Goal: Transaction & Acquisition: Purchase product/service

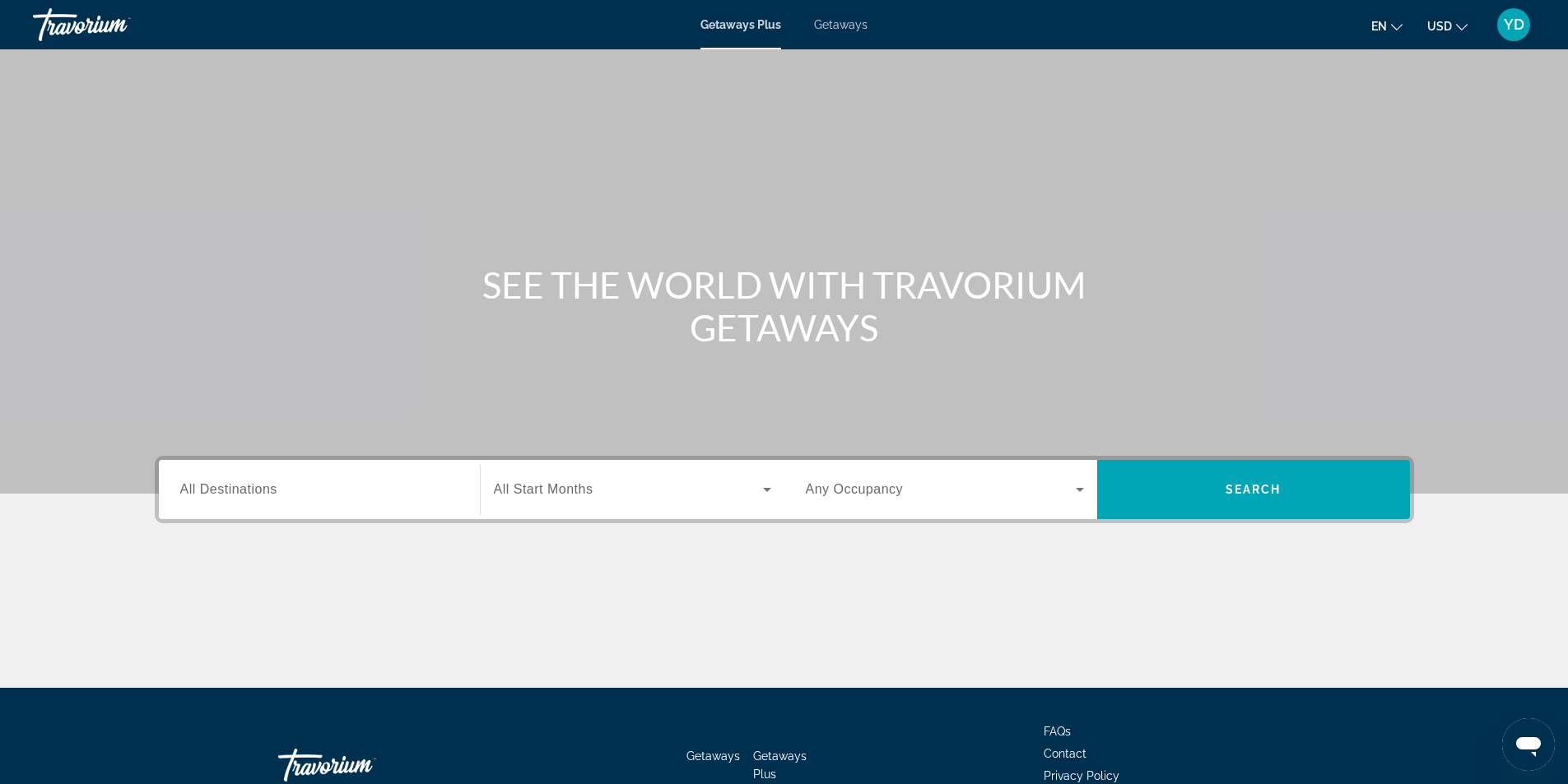
click at [283, 499] on div "Search widget" at bounding box center [320, 490] width 278 height 47
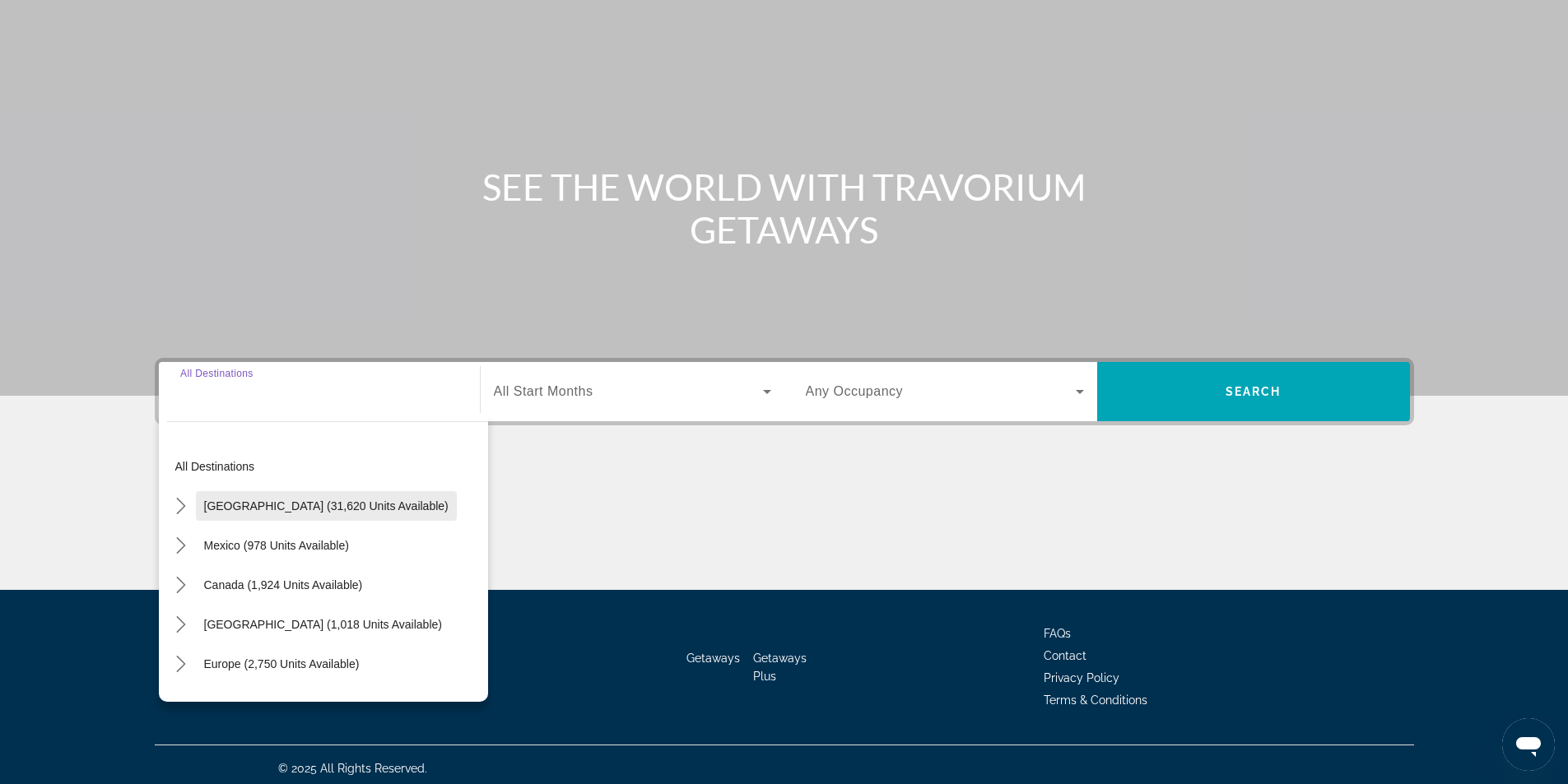
scroll to position [105, 0]
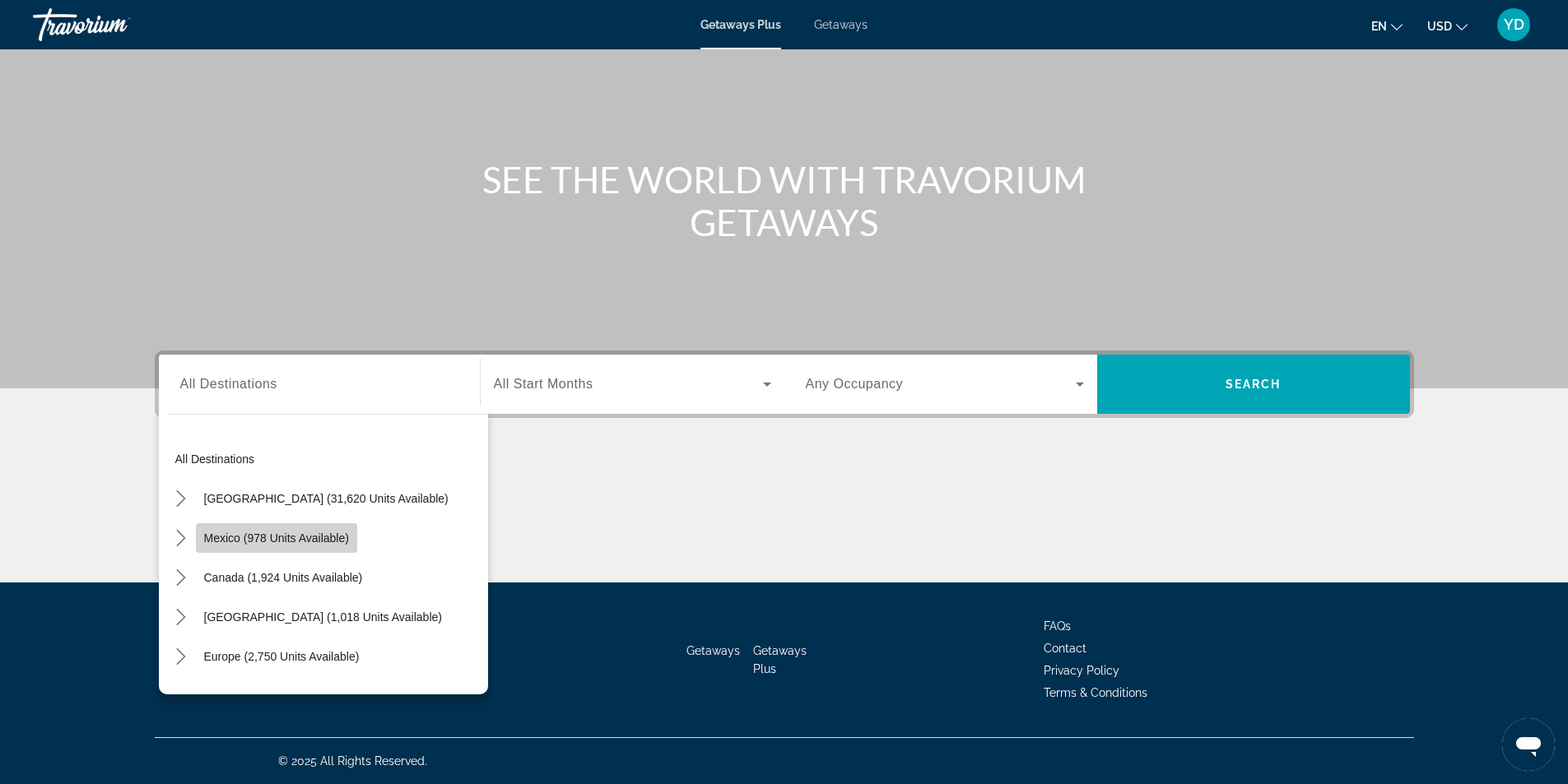
click at [309, 535] on span "Mexico (978 units available)" at bounding box center [276, 537] width 145 height 13
type input "**********"
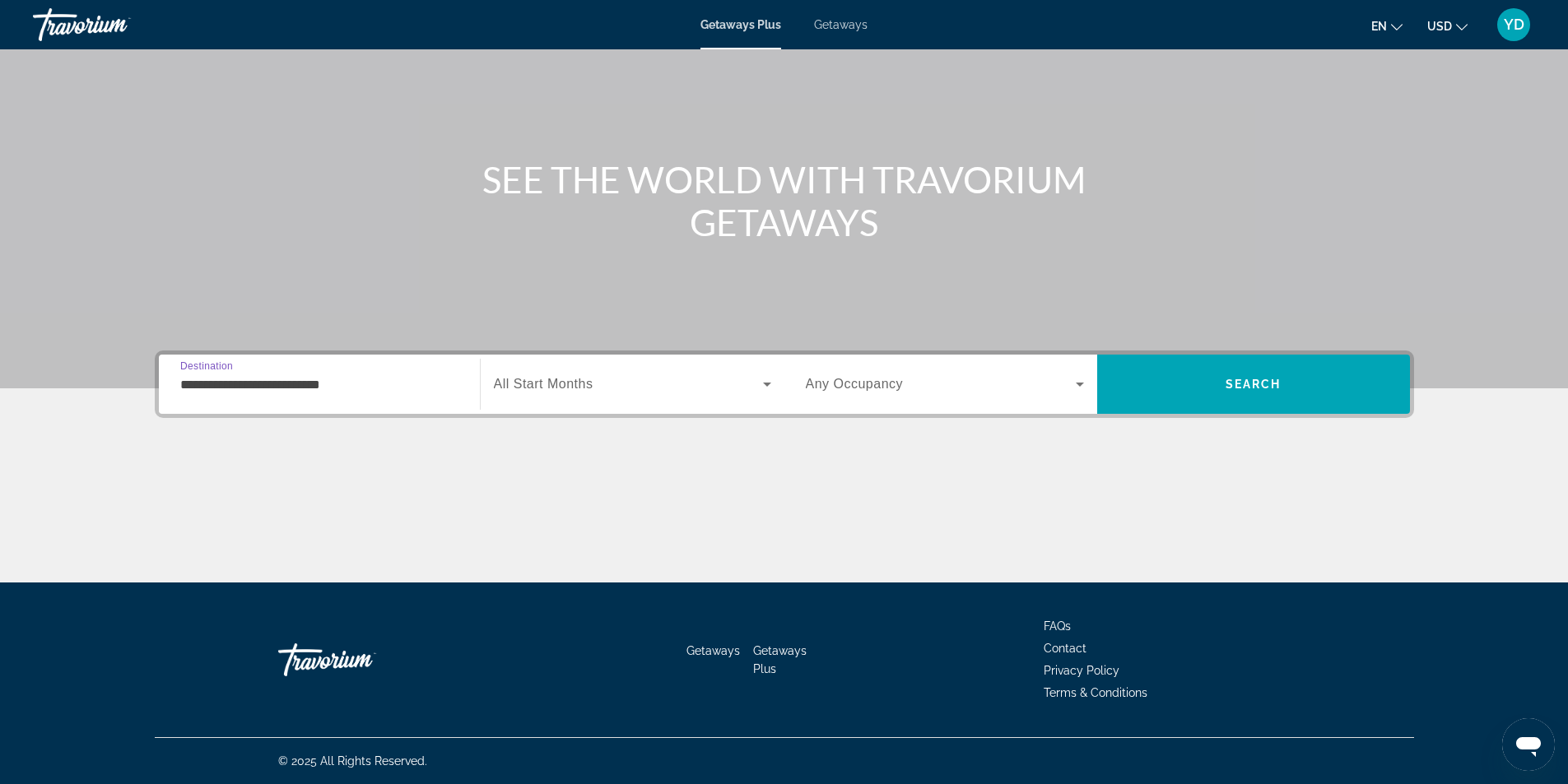
click at [563, 378] on span "All Start Months" at bounding box center [543, 383] width 99 height 14
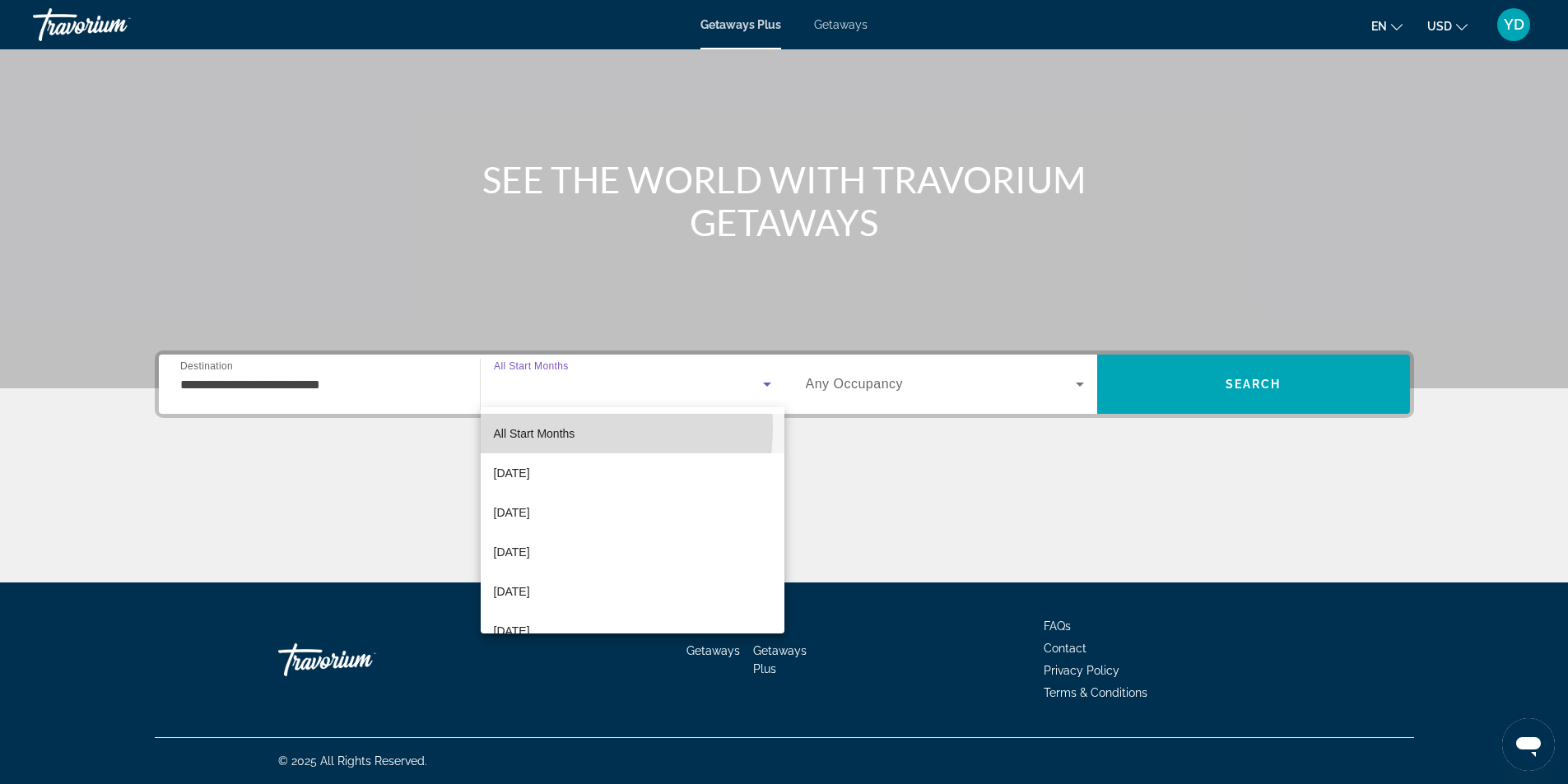
click at [524, 427] on span "All Start Months" at bounding box center [535, 433] width 81 height 13
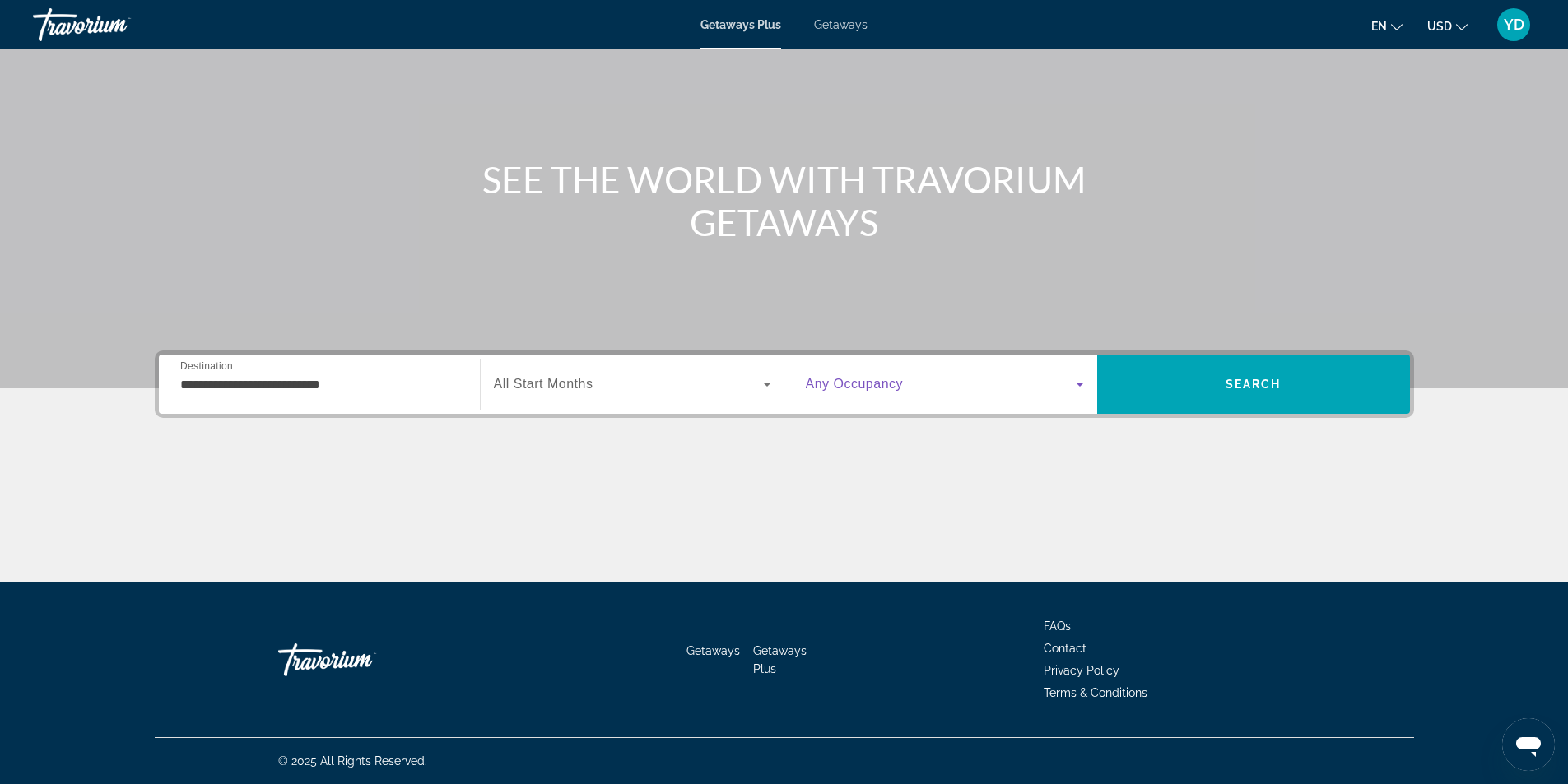
click at [1076, 382] on icon "Search widget" at bounding box center [1079, 383] width 20 height 20
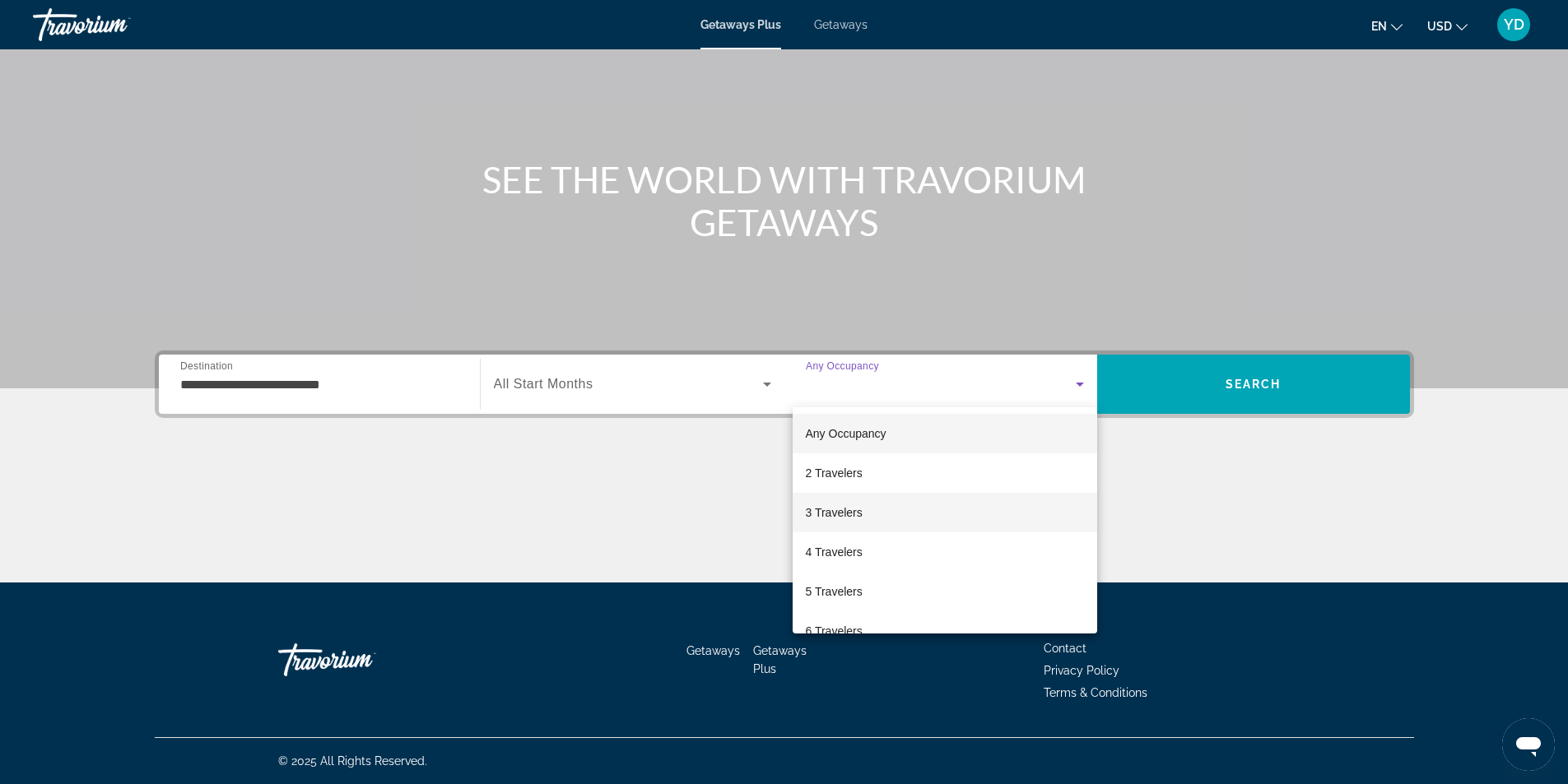
click at [829, 511] on span "3 Travelers" at bounding box center [835, 512] width 57 height 20
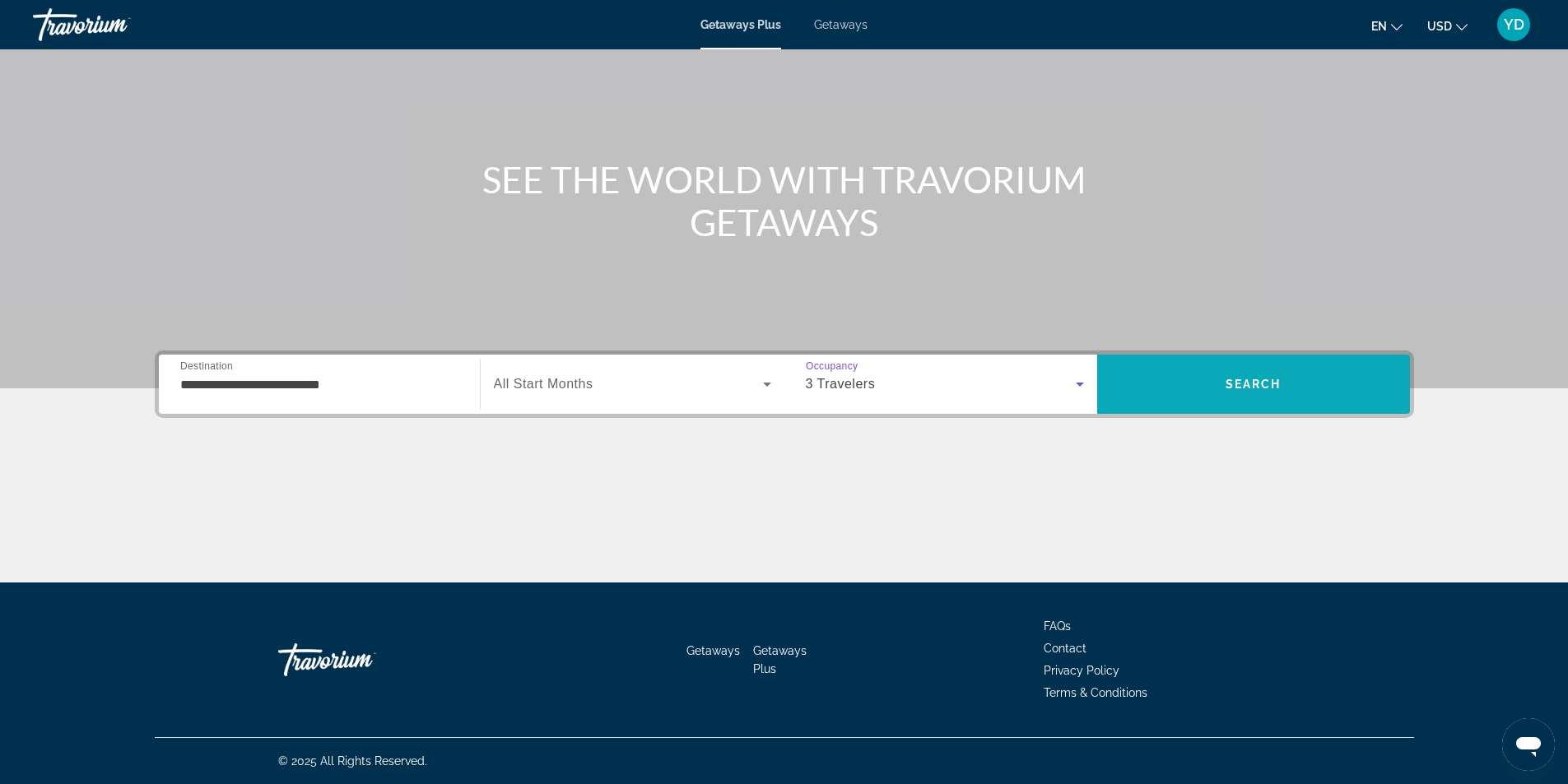
click at [1274, 395] on span "Search" at bounding box center [1254, 384] width 313 height 40
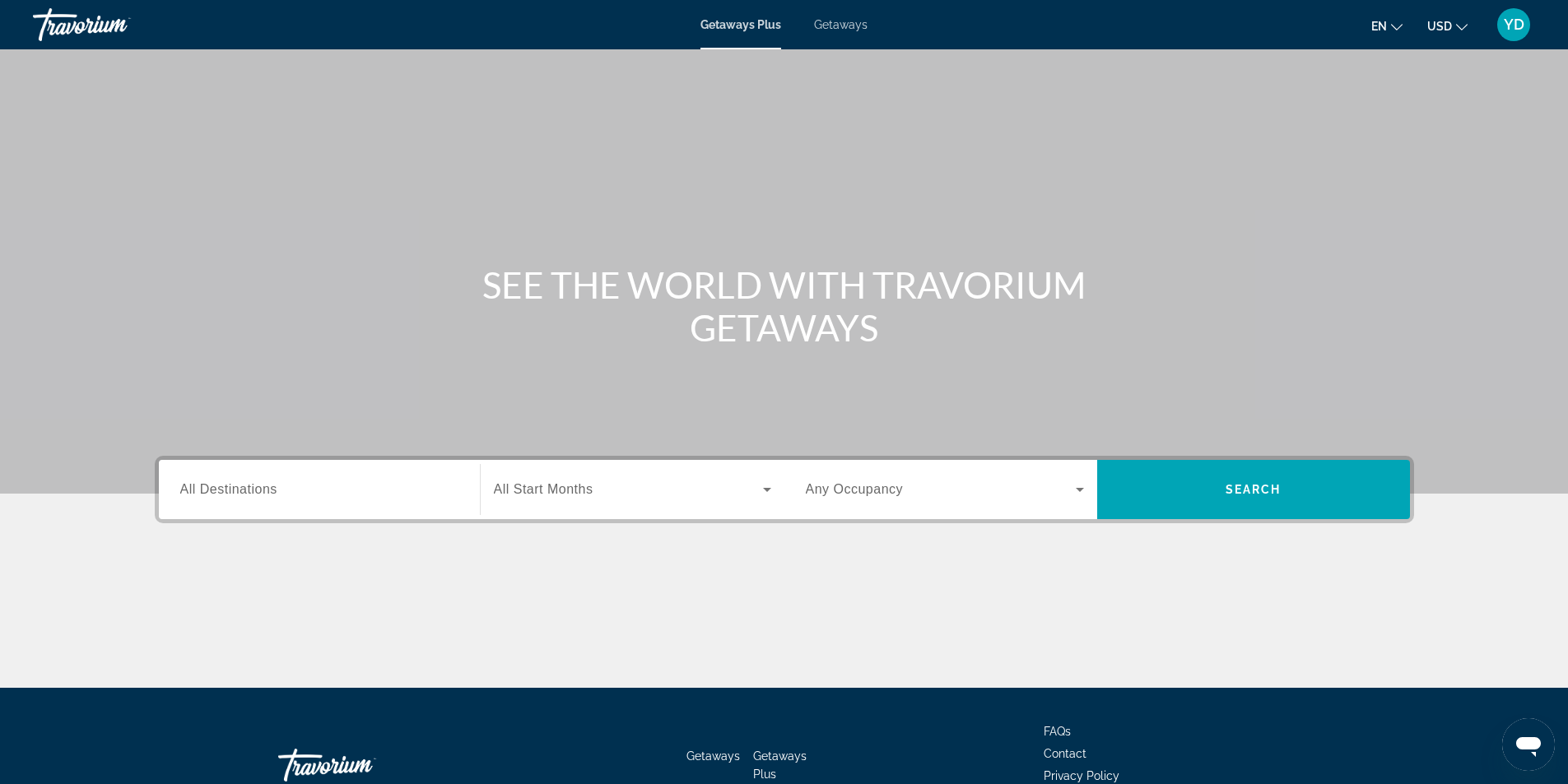
click at [333, 523] on div "Destination All Destinations Start Month All Start Months Occupancy Any Occupan…" at bounding box center [784, 572] width 1325 height 232
click at [333, 490] on input "Destination All Destinations" at bounding box center [320, 490] width 278 height 20
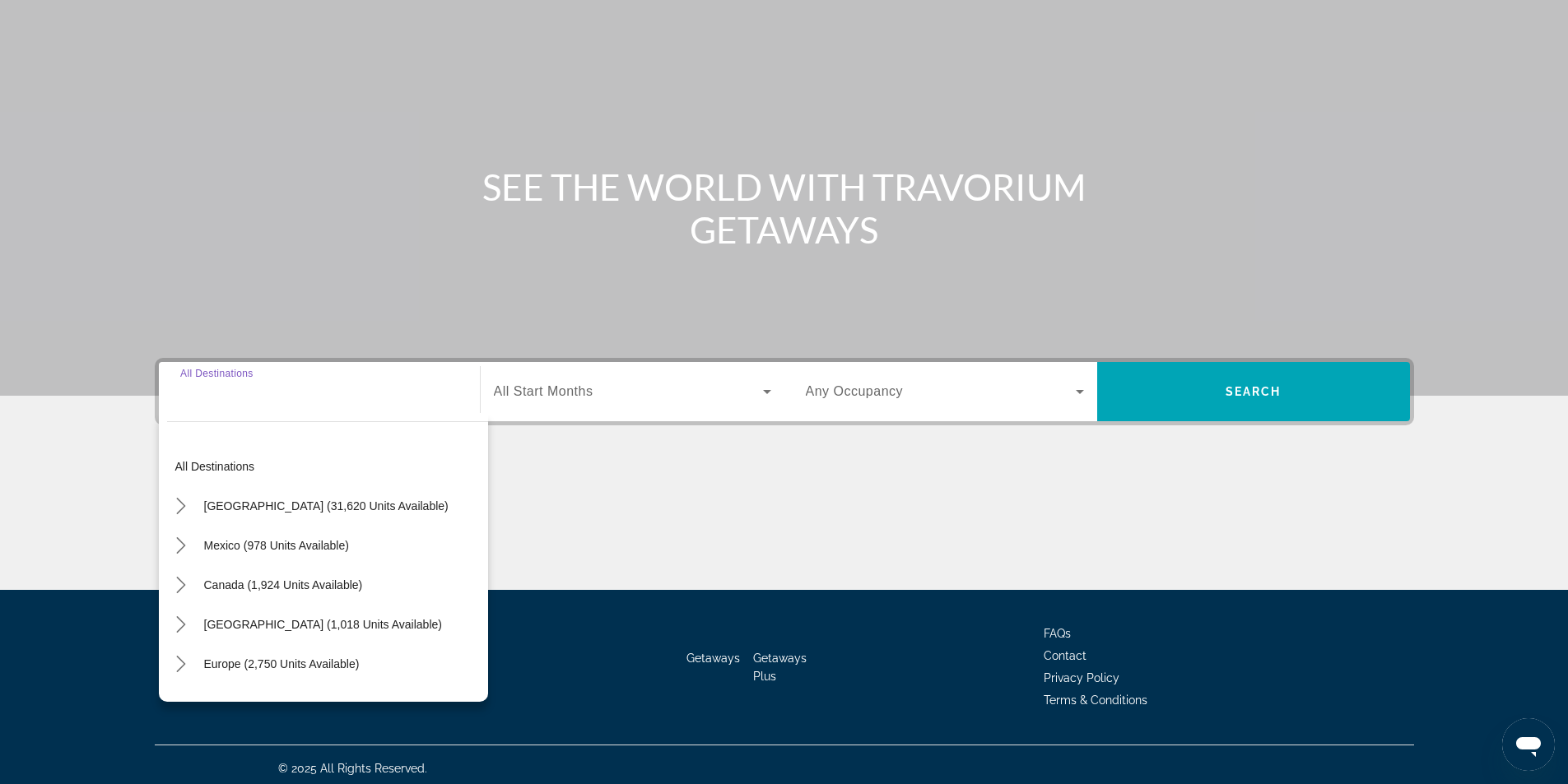
scroll to position [105, 0]
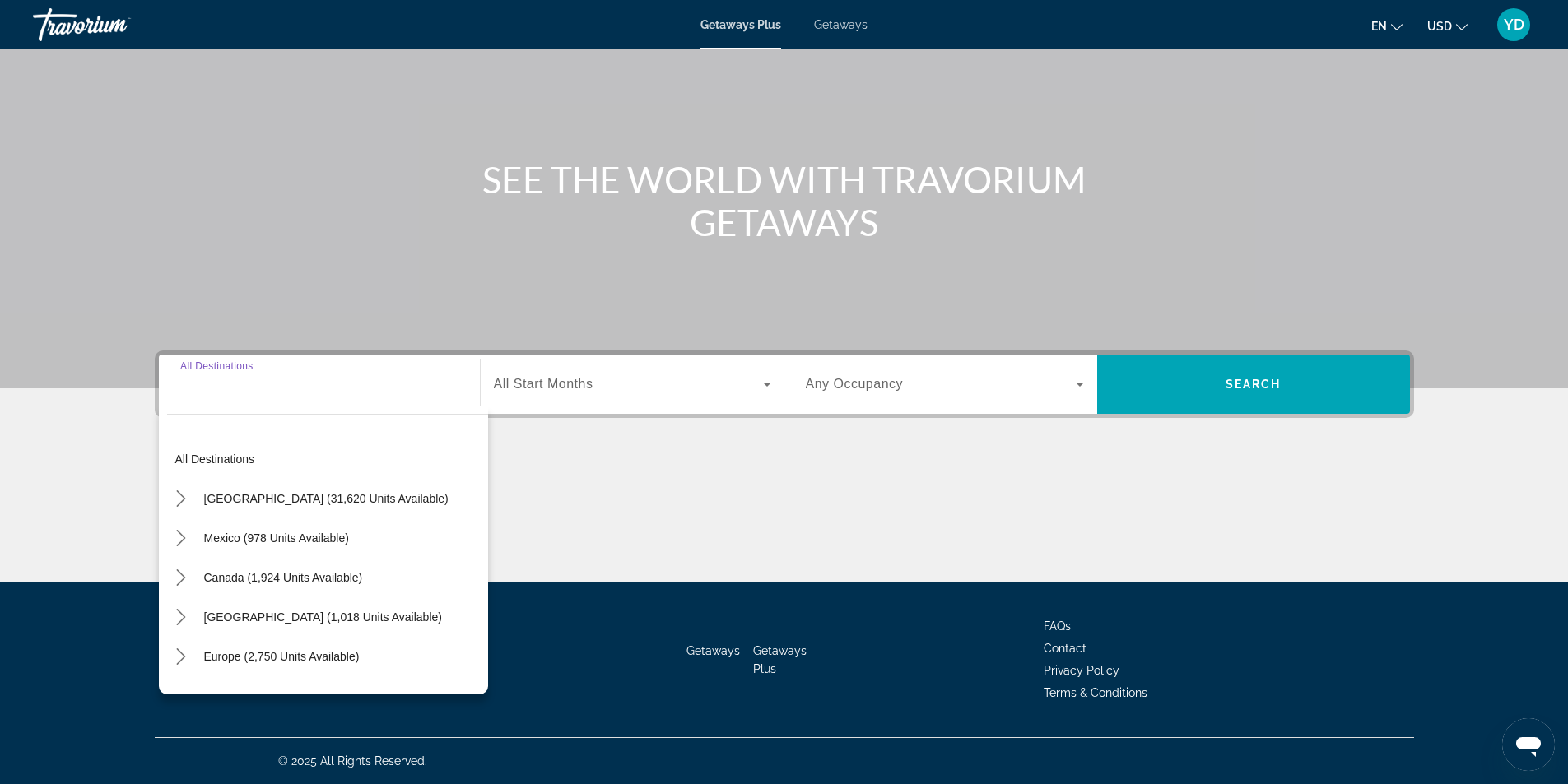
click at [333, 490] on span "Select destination: United States (31,620 units available)" at bounding box center [327, 498] width 261 height 40
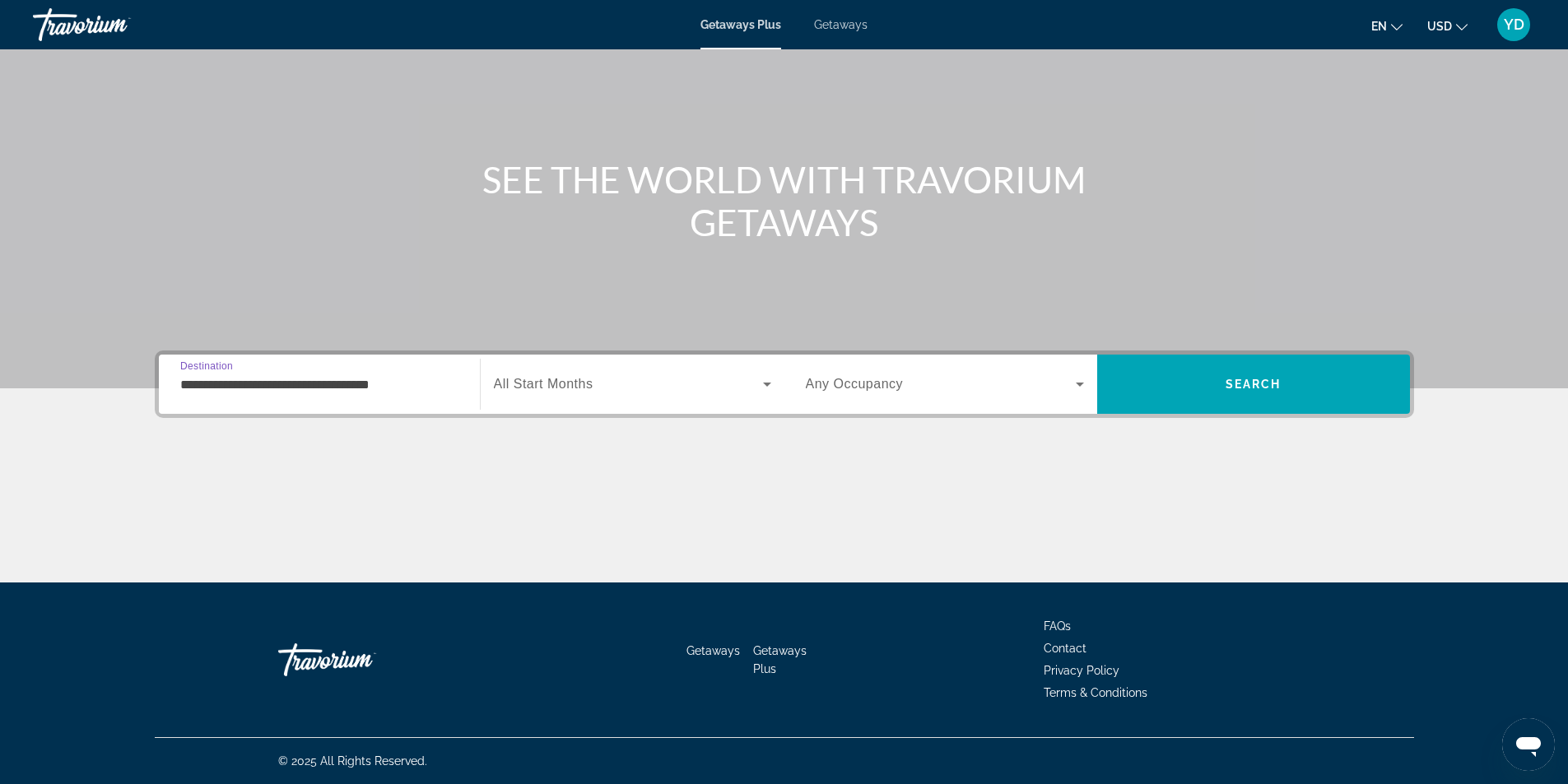
click at [372, 383] on input "**********" at bounding box center [320, 384] width 278 height 20
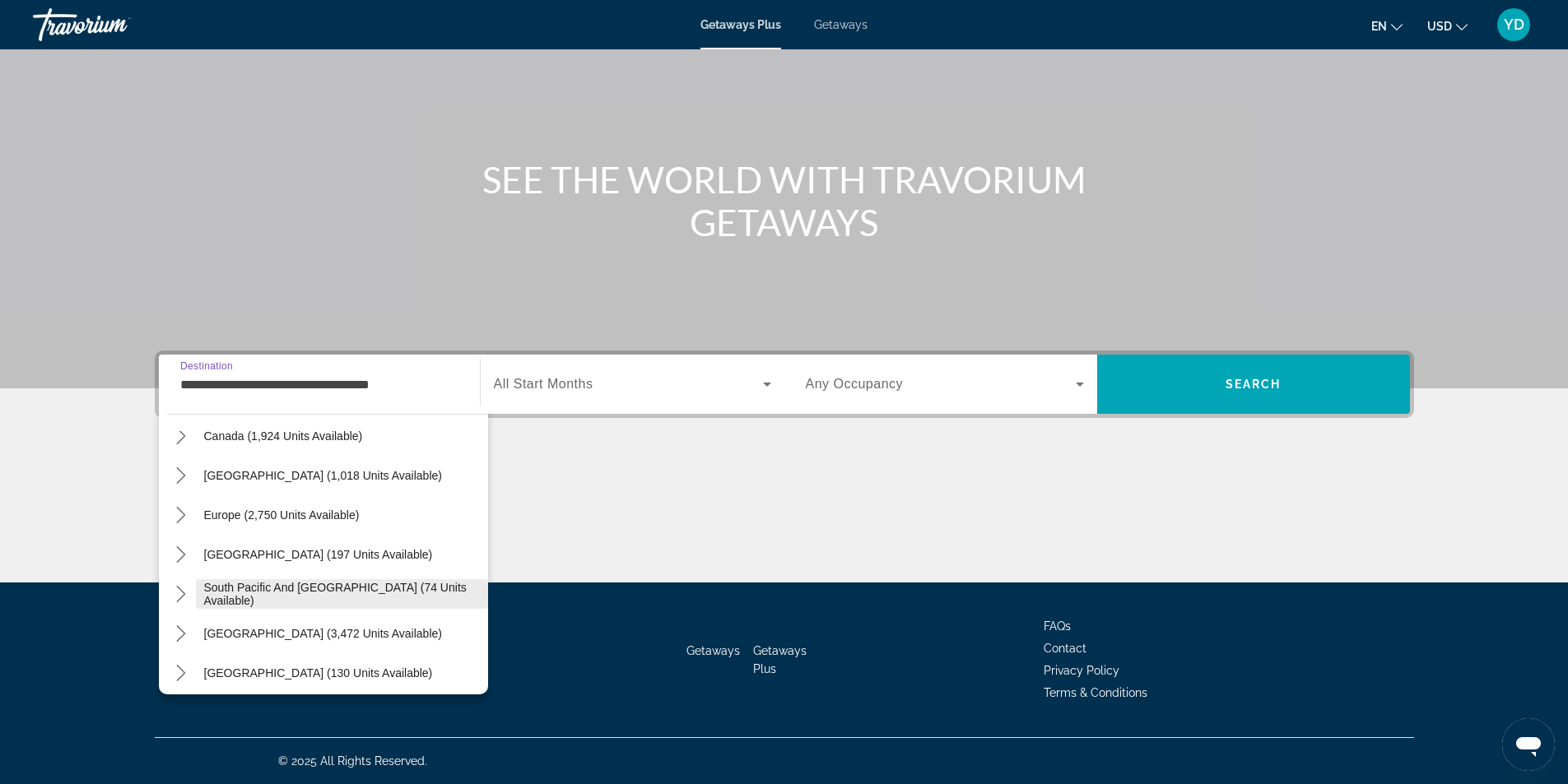
scroll to position [1520, 0]
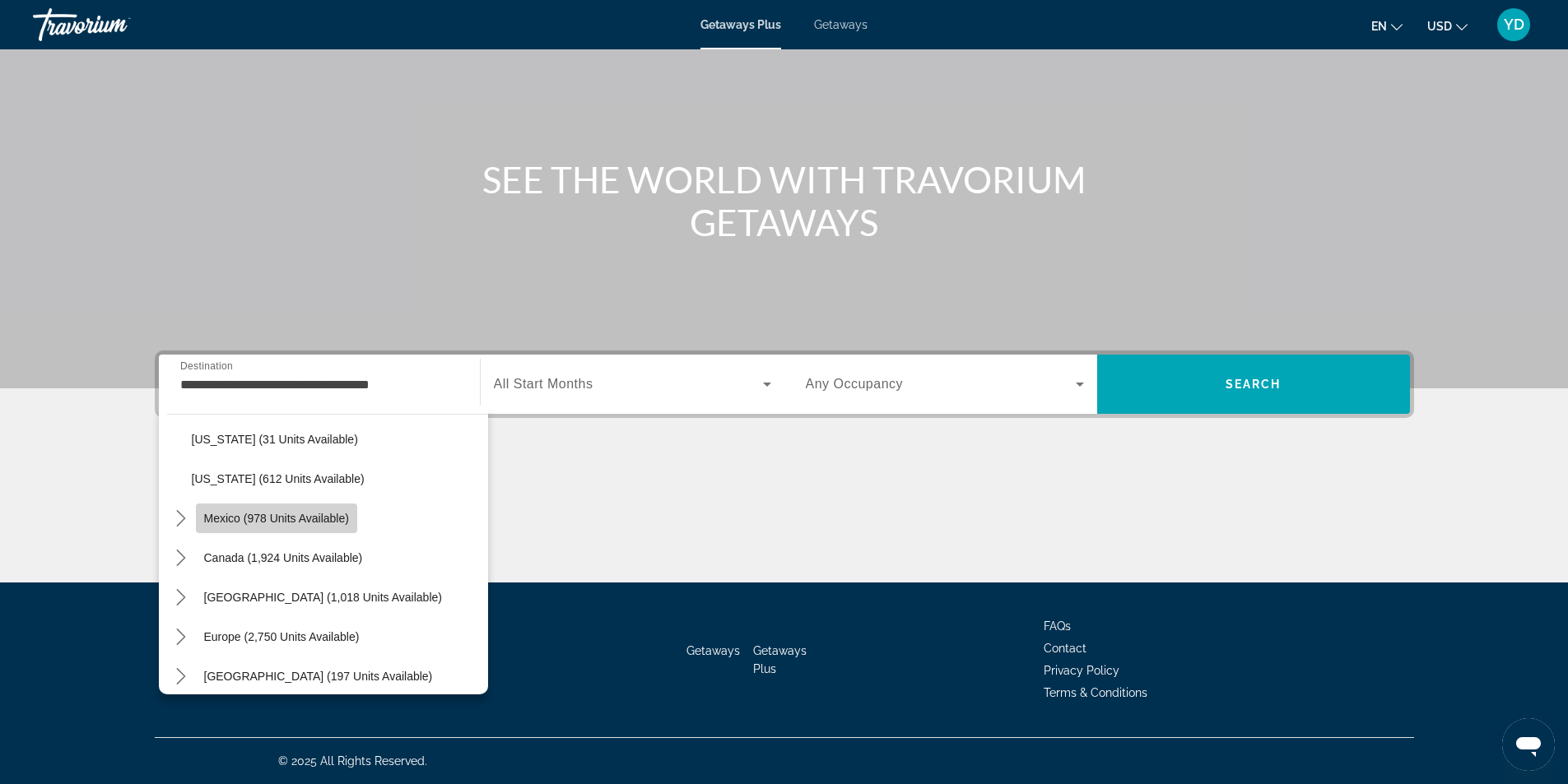
click at [257, 519] on span "Mexico (978 units available)" at bounding box center [276, 517] width 145 height 13
type input "**********"
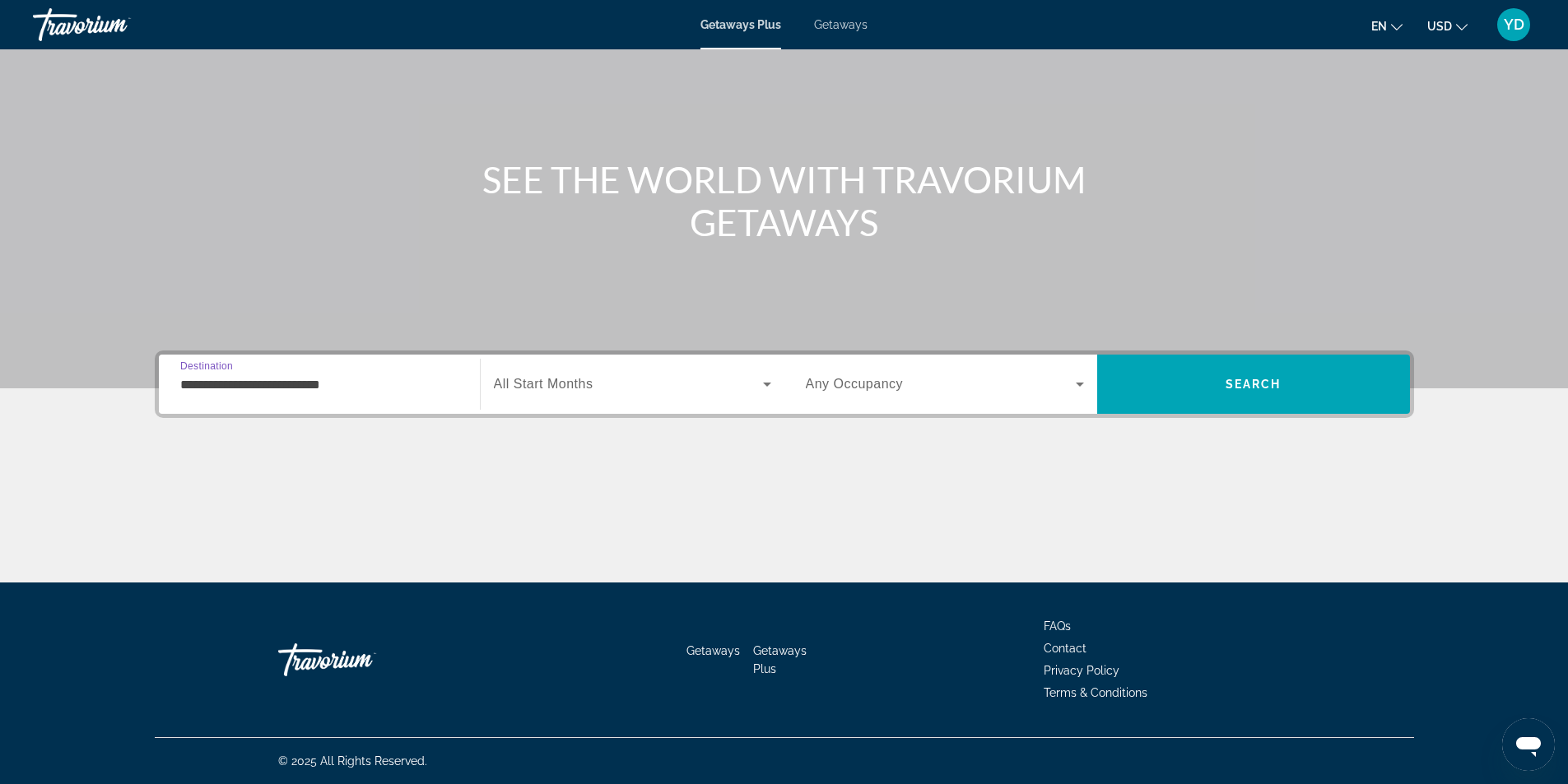
click at [606, 382] on span "Search widget" at bounding box center [628, 383] width 269 height 20
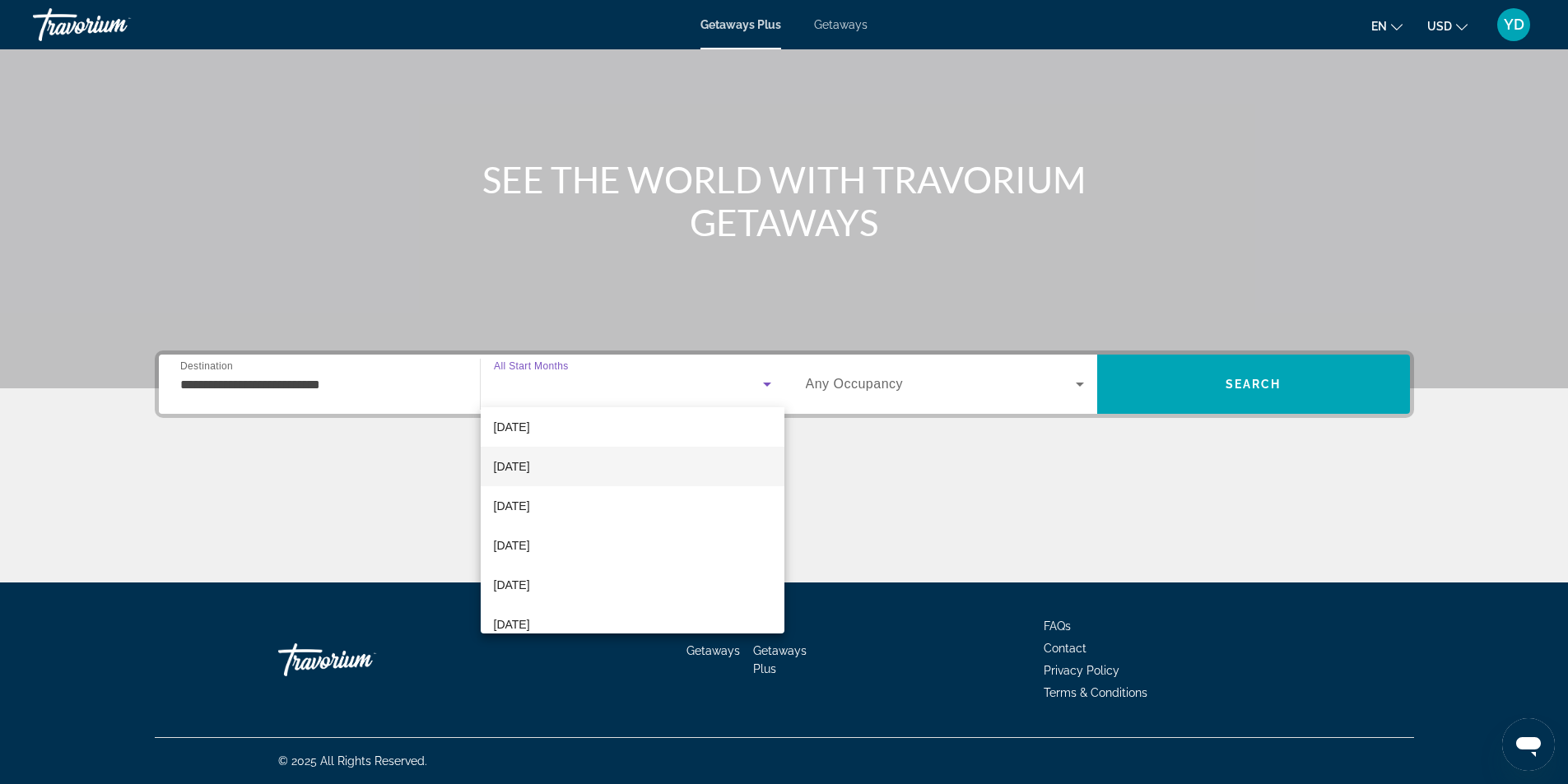
scroll to position [82, 0]
click at [527, 463] on span "[DATE]" at bounding box center [512, 469] width 36 height 20
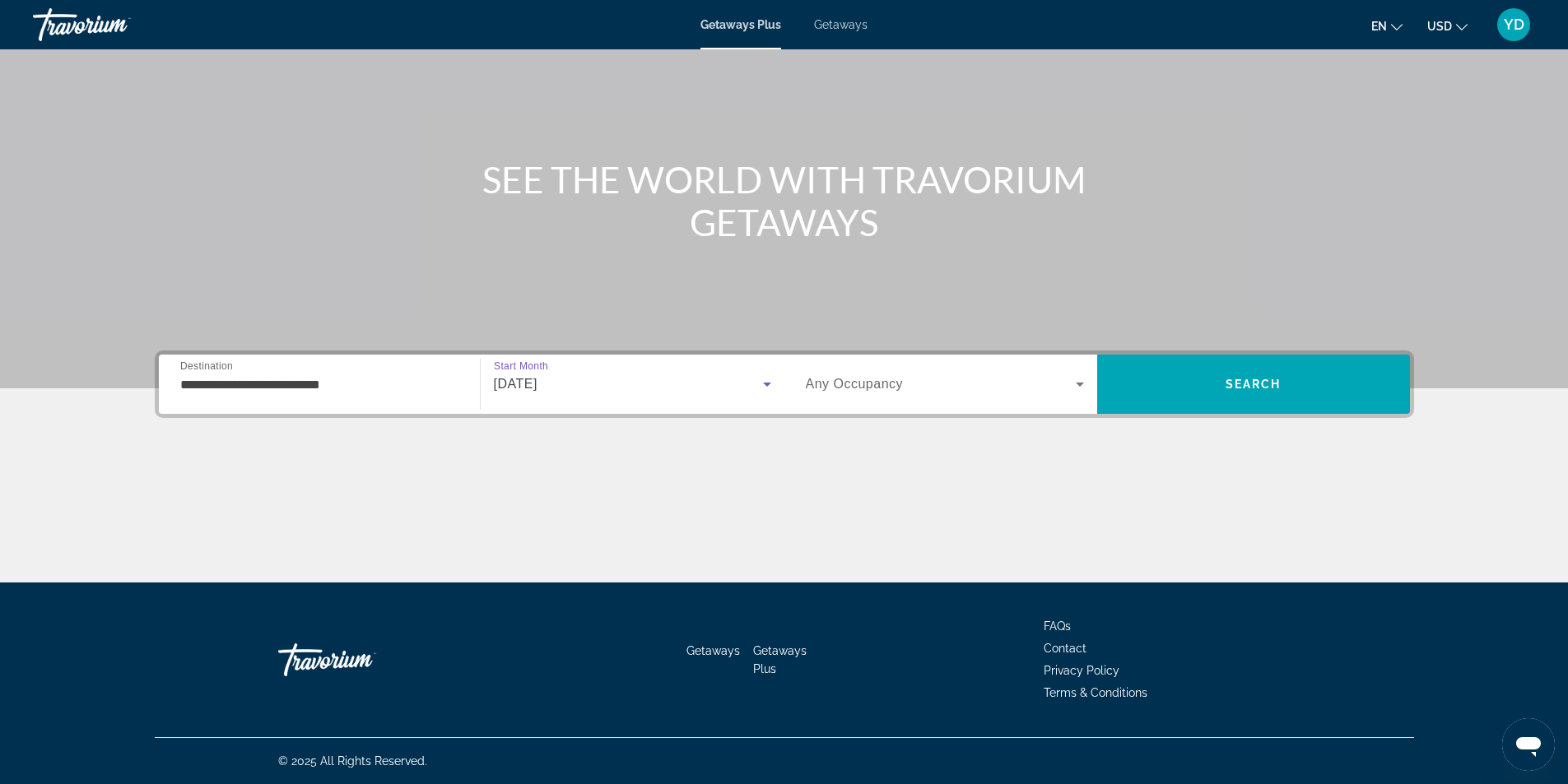
click at [1070, 379] on icon "Search widget" at bounding box center [1079, 383] width 20 height 20
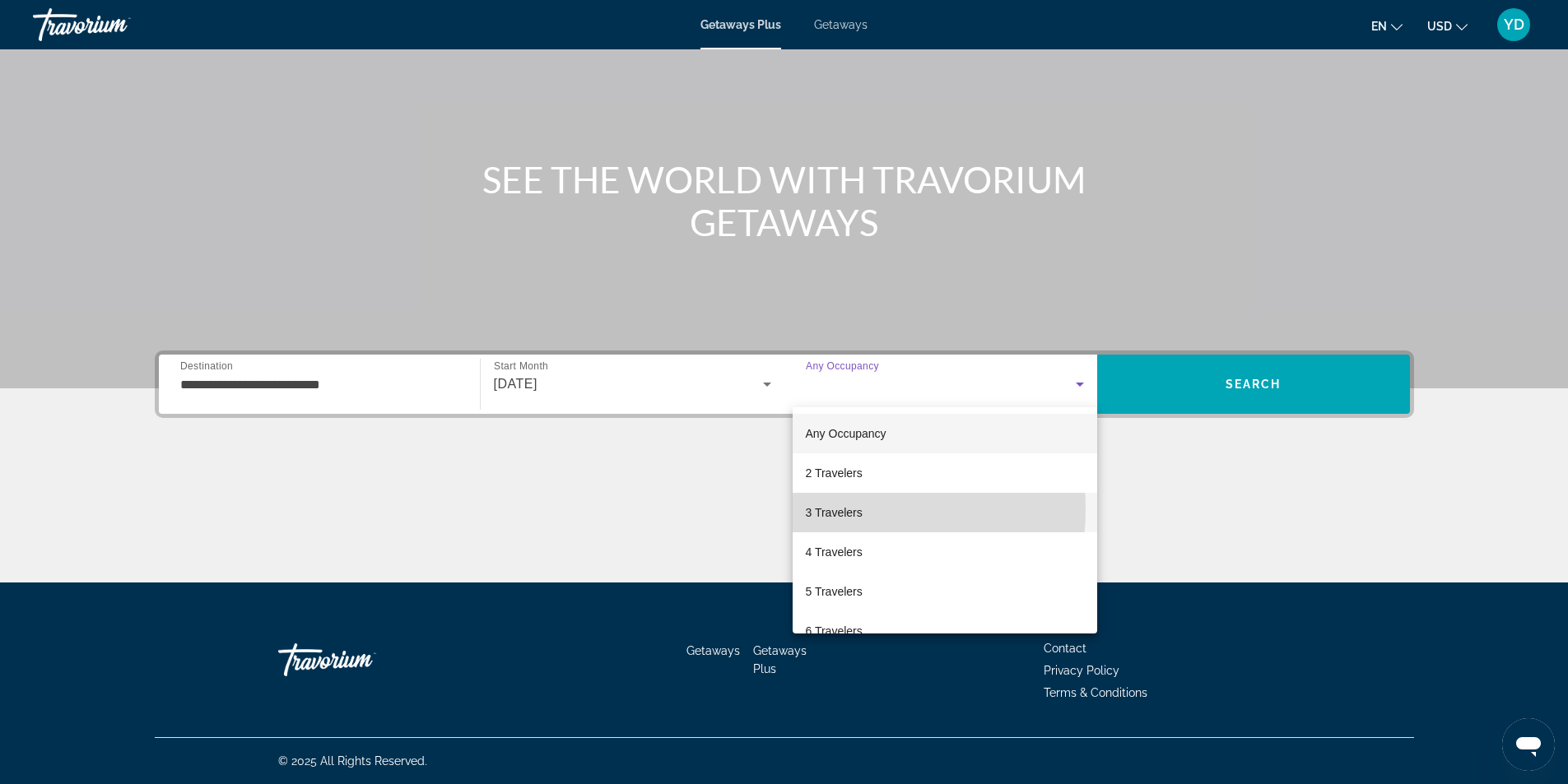
click at [841, 509] on span "3 Travelers" at bounding box center [835, 512] width 57 height 20
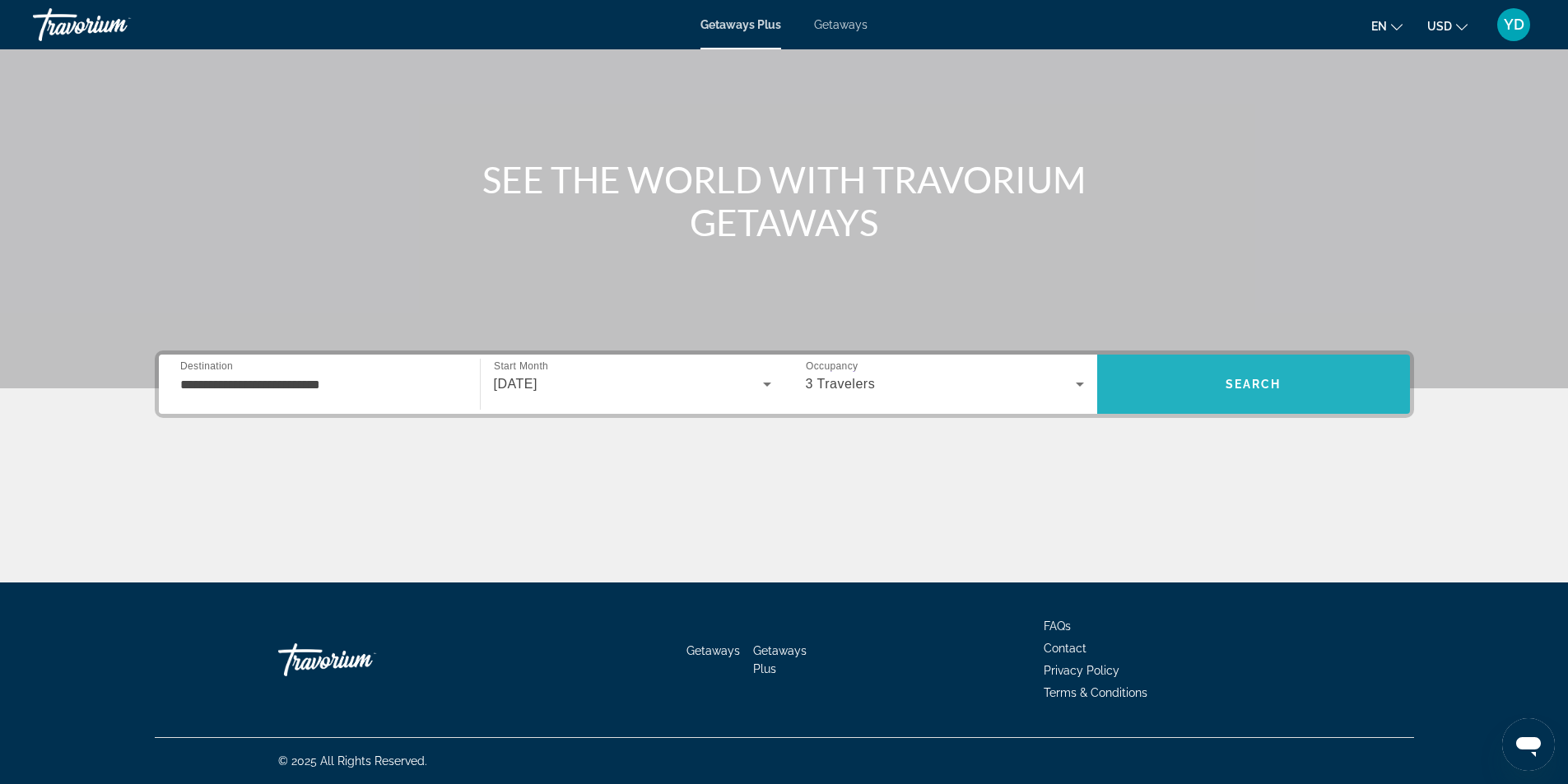
click at [1270, 374] on span "Search" at bounding box center [1254, 384] width 313 height 40
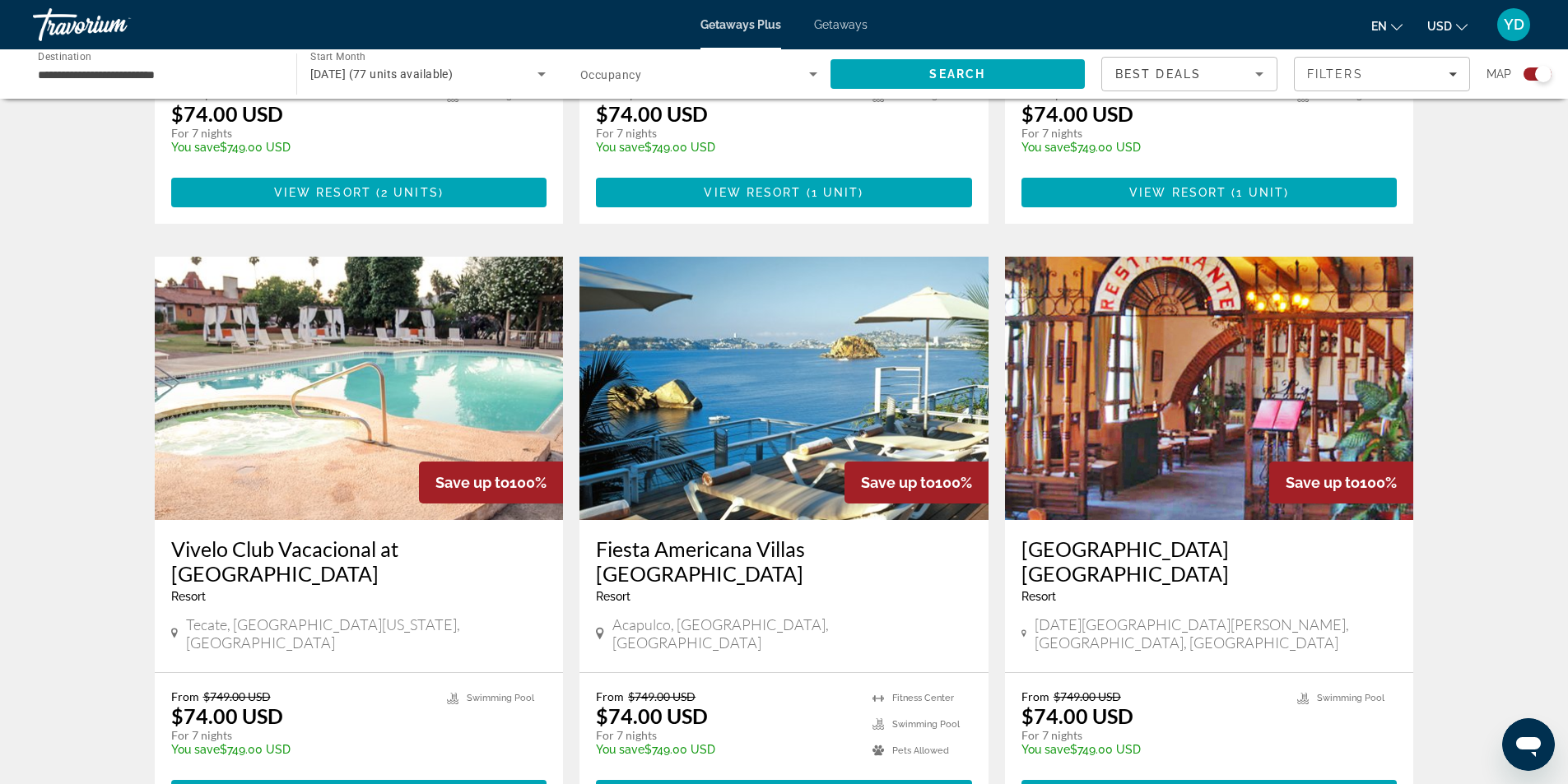
scroll to position [1316, 0]
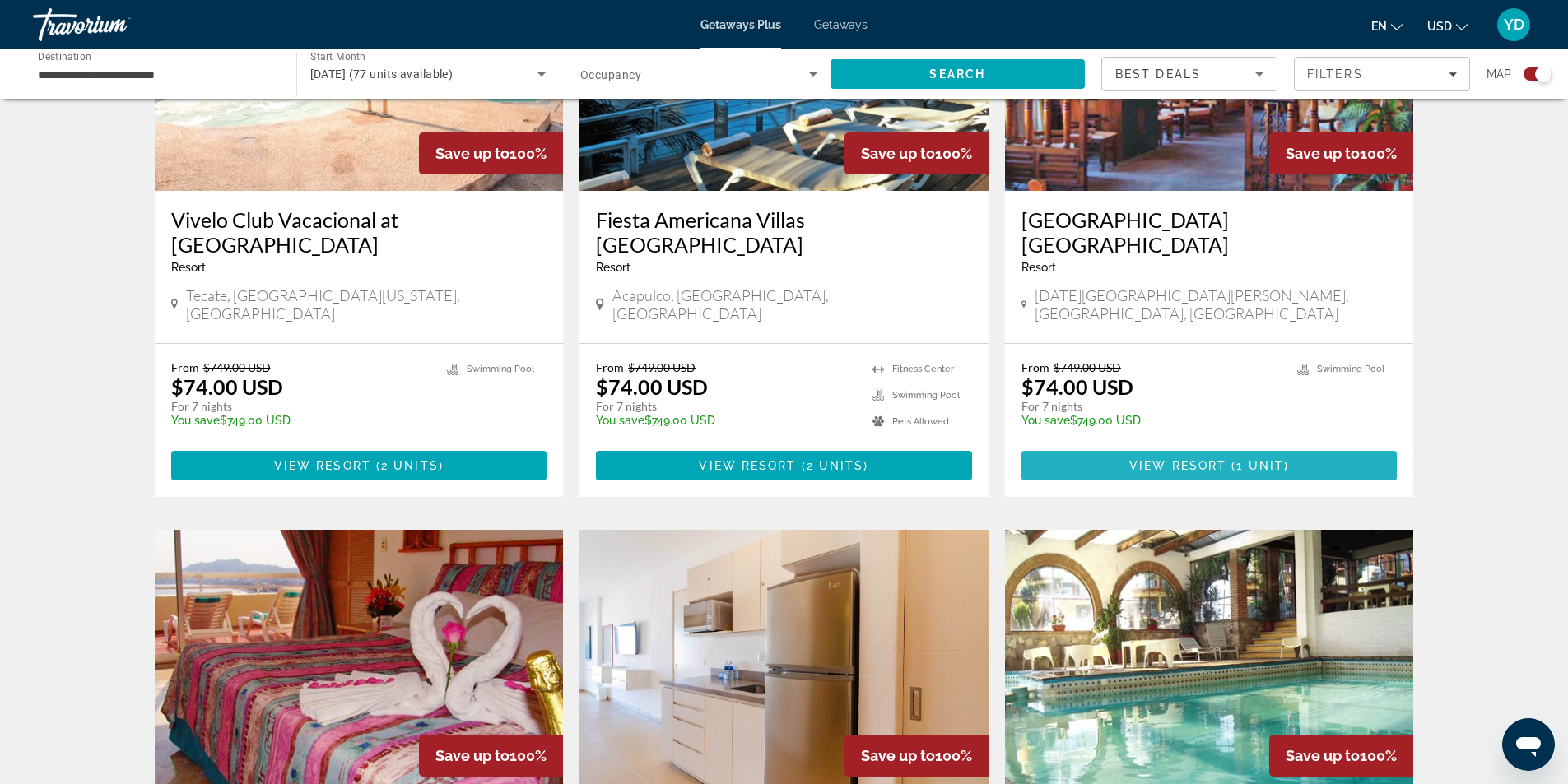
click at [1215, 459] on span "View Resort" at bounding box center [1178, 465] width 97 height 13
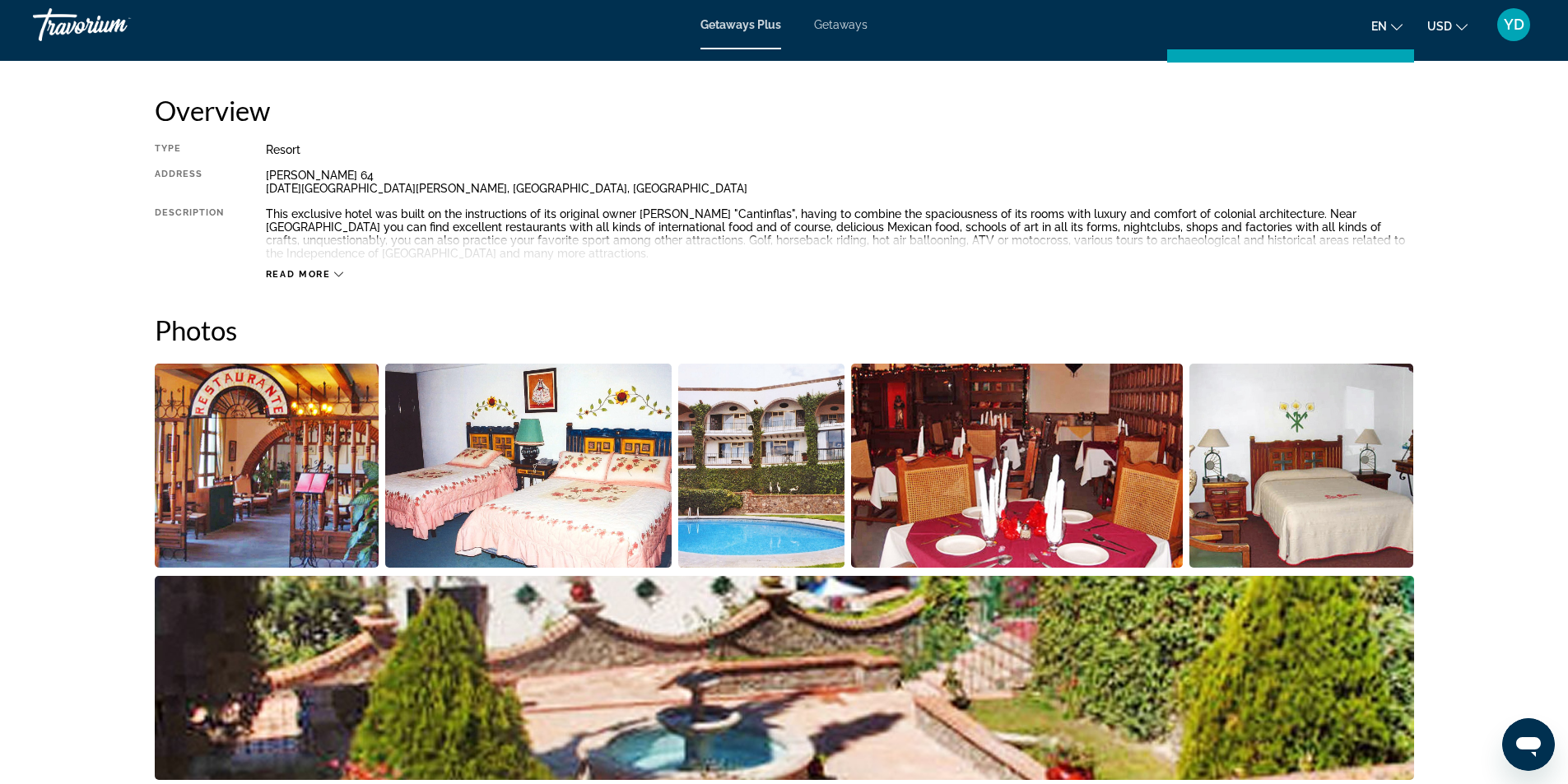
scroll to position [658, 0]
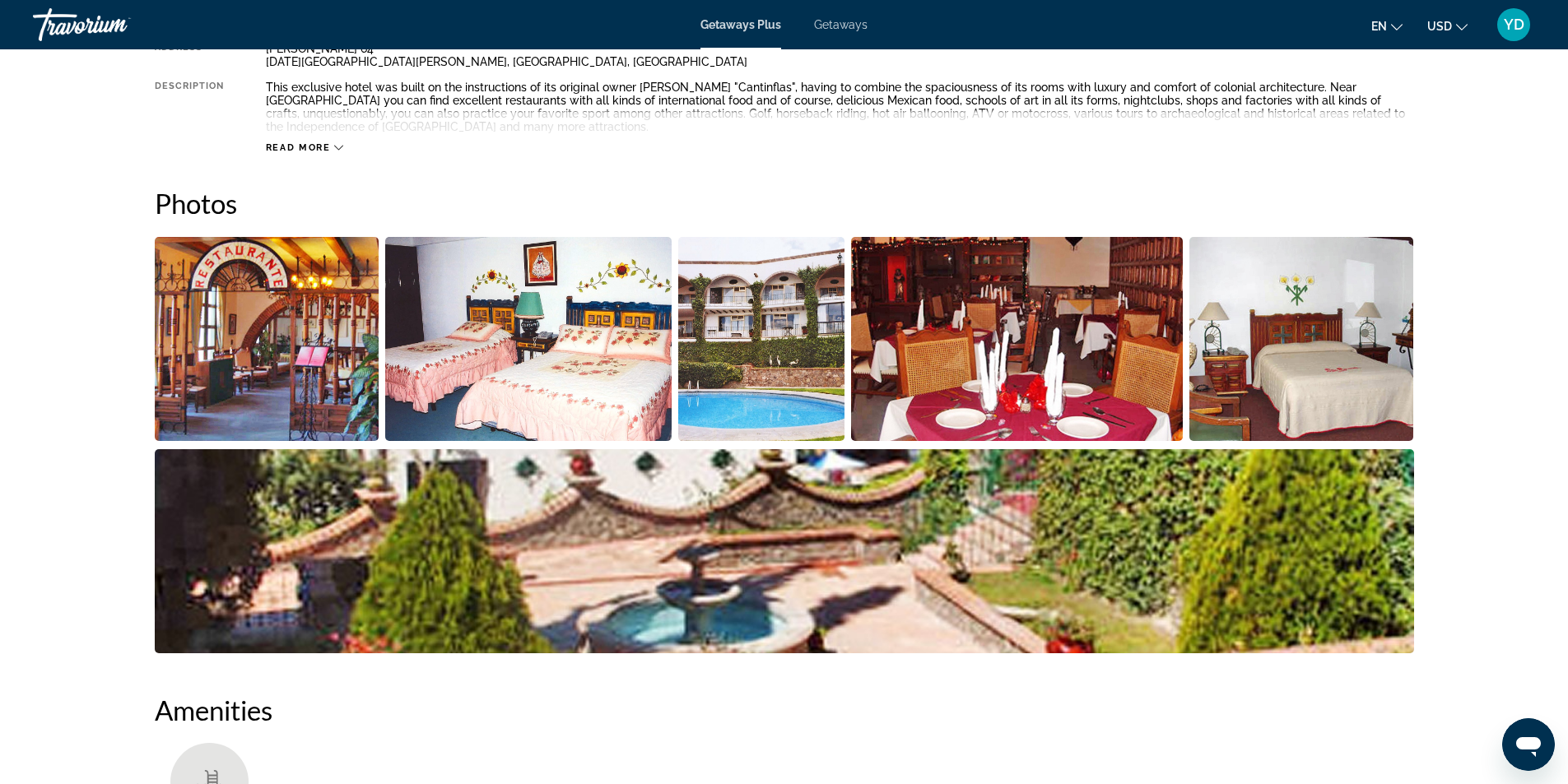
click at [311, 144] on span "Read more" at bounding box center [298, 148] width 65 height 10
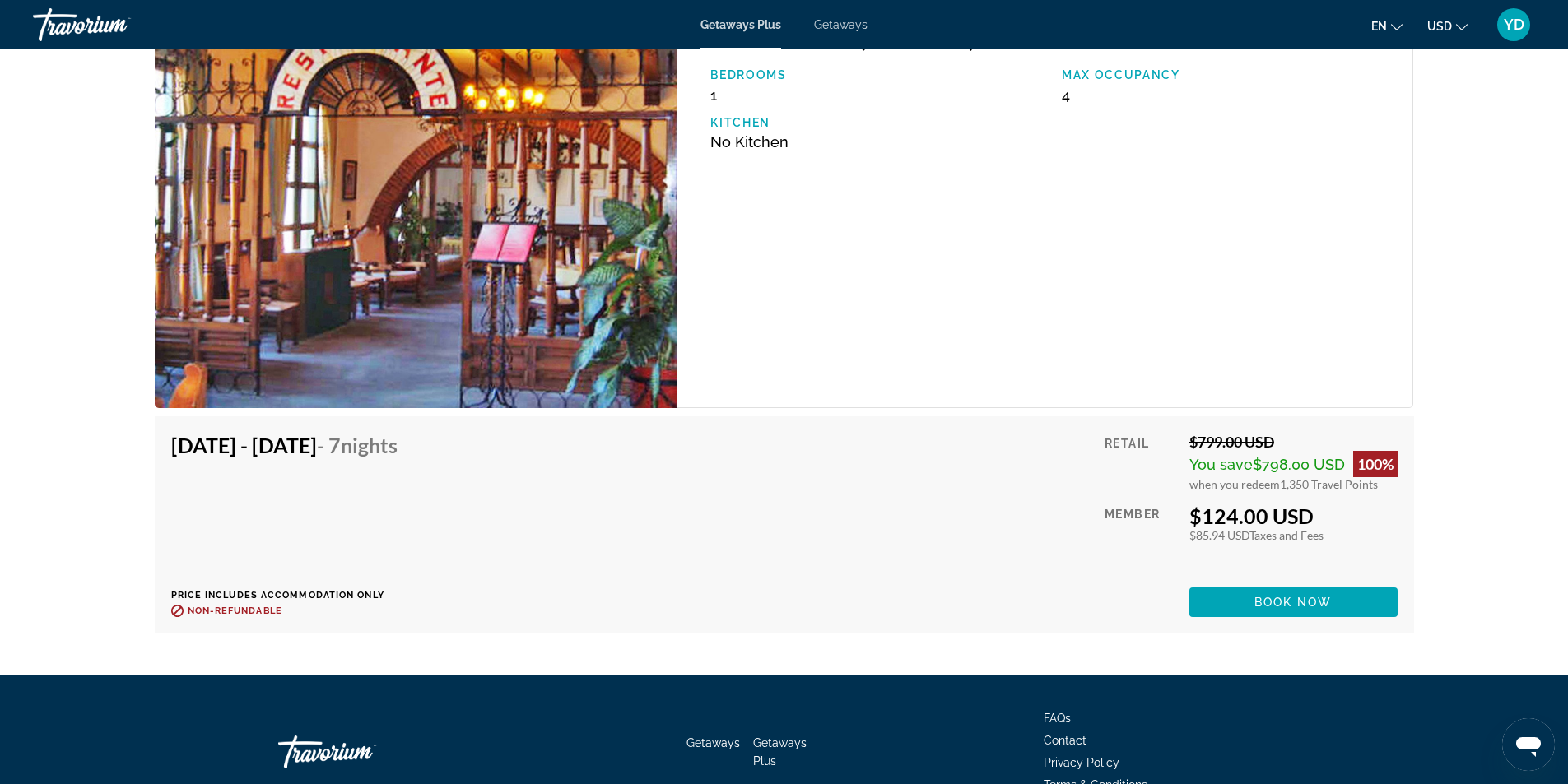
scroll to position [2632, 0]
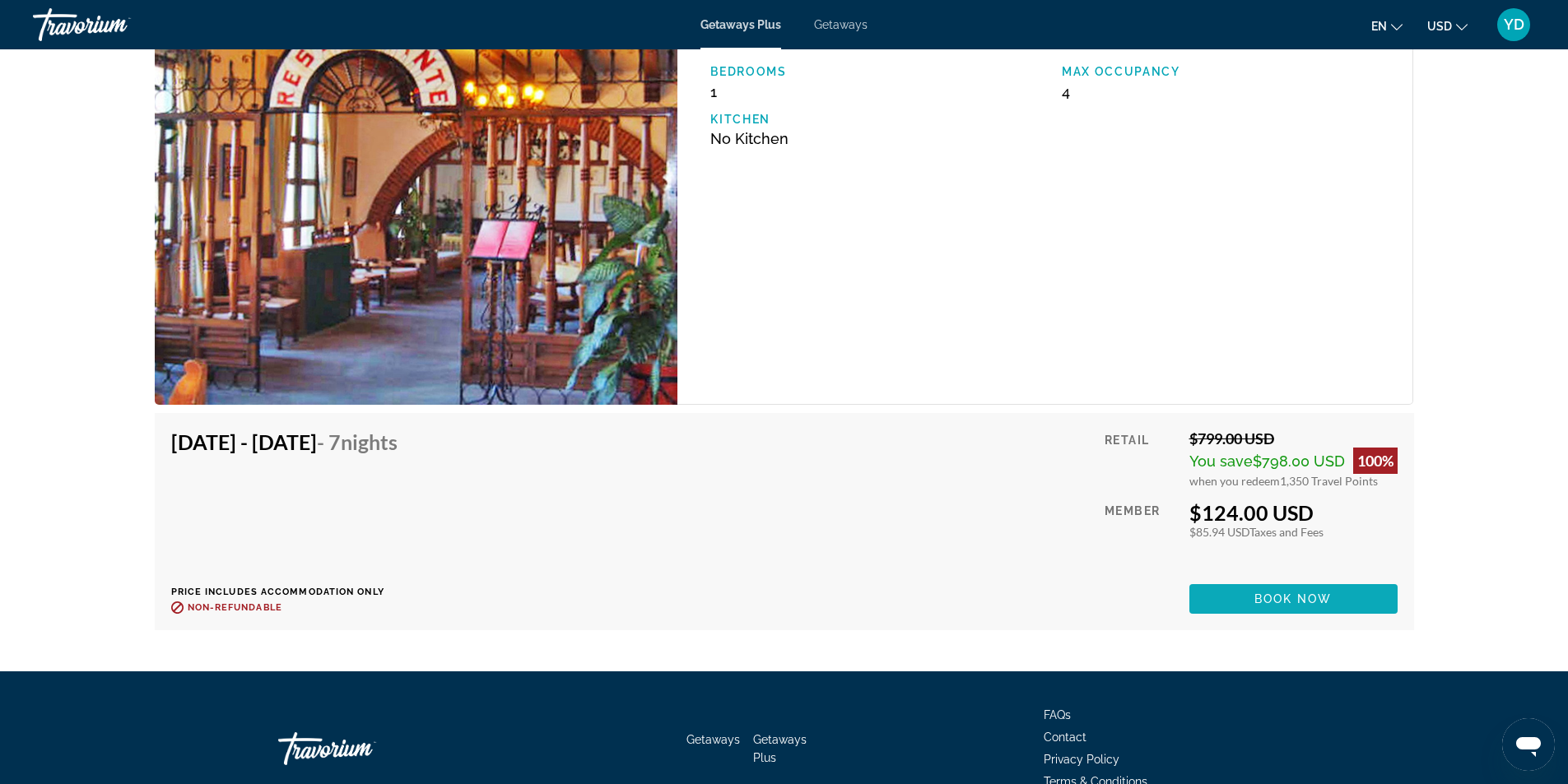
click at [1295, 595] on span "Book now" at bounding box center [1293, 598] width 78 height 13
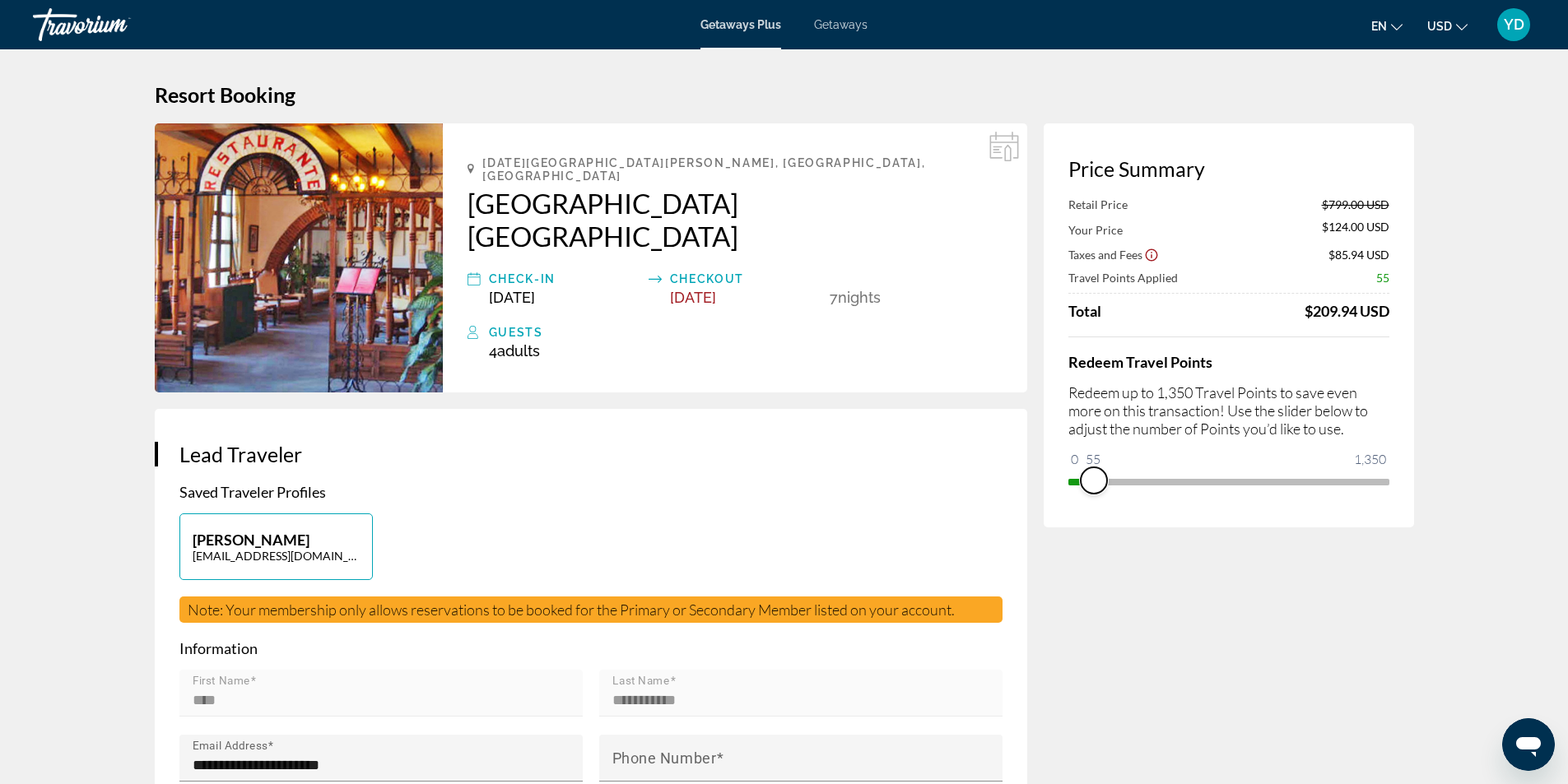
drag, startPoint x: 1378, startPoint y: 481, endPoint x: 1093, endPoint y: 518, distance: 287.4
click at [1093, 518] on div "Price Summary Retail Price $799.00 USD Your Price $124.00 USD Taxes and Fees $8…" at bounding box center [1228, 326] width 371 height 404
drag, startPoint x: 1096, startPoint y: 481, endPoint x: 1362, endPoint y: 491, distance: 266.2
click at [1362, 491] on span "ngx-slider" at bounding box center [1363, 480] width 26 height 26
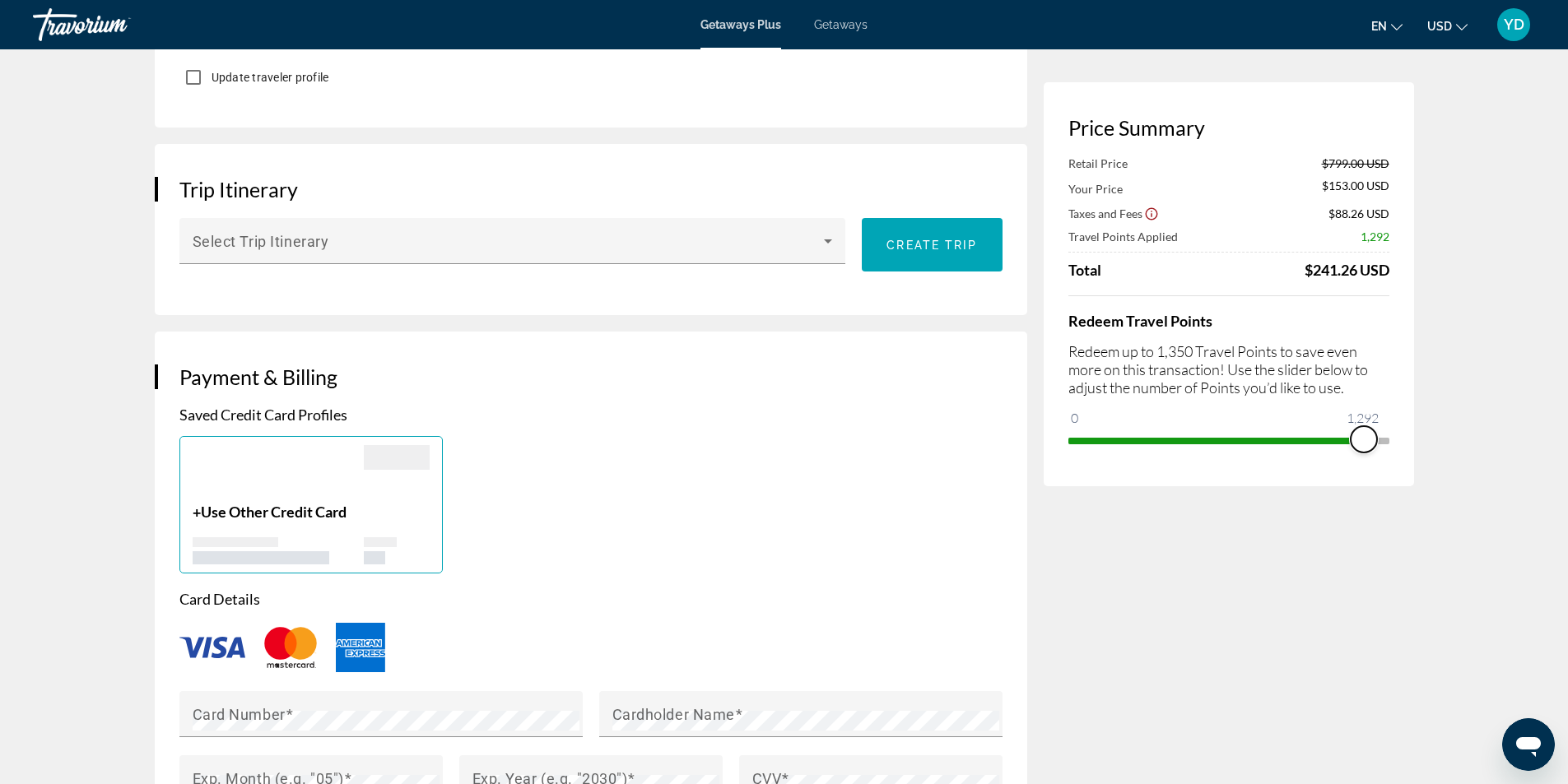
scroll to position [1152, 0]
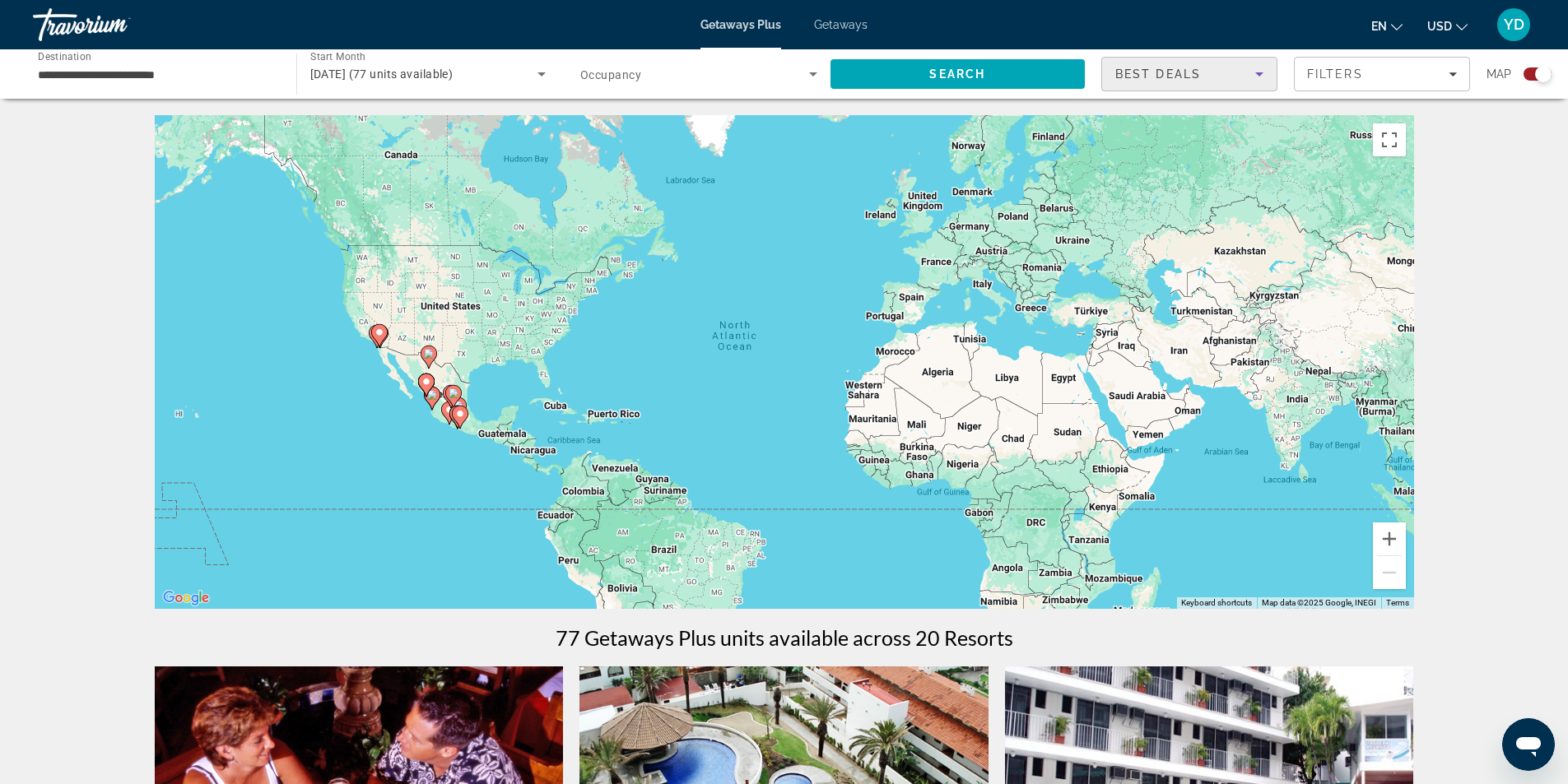
click at [1260, 69] on icon "Sort by" at bounding box center [1259, 73] width 20 height 20
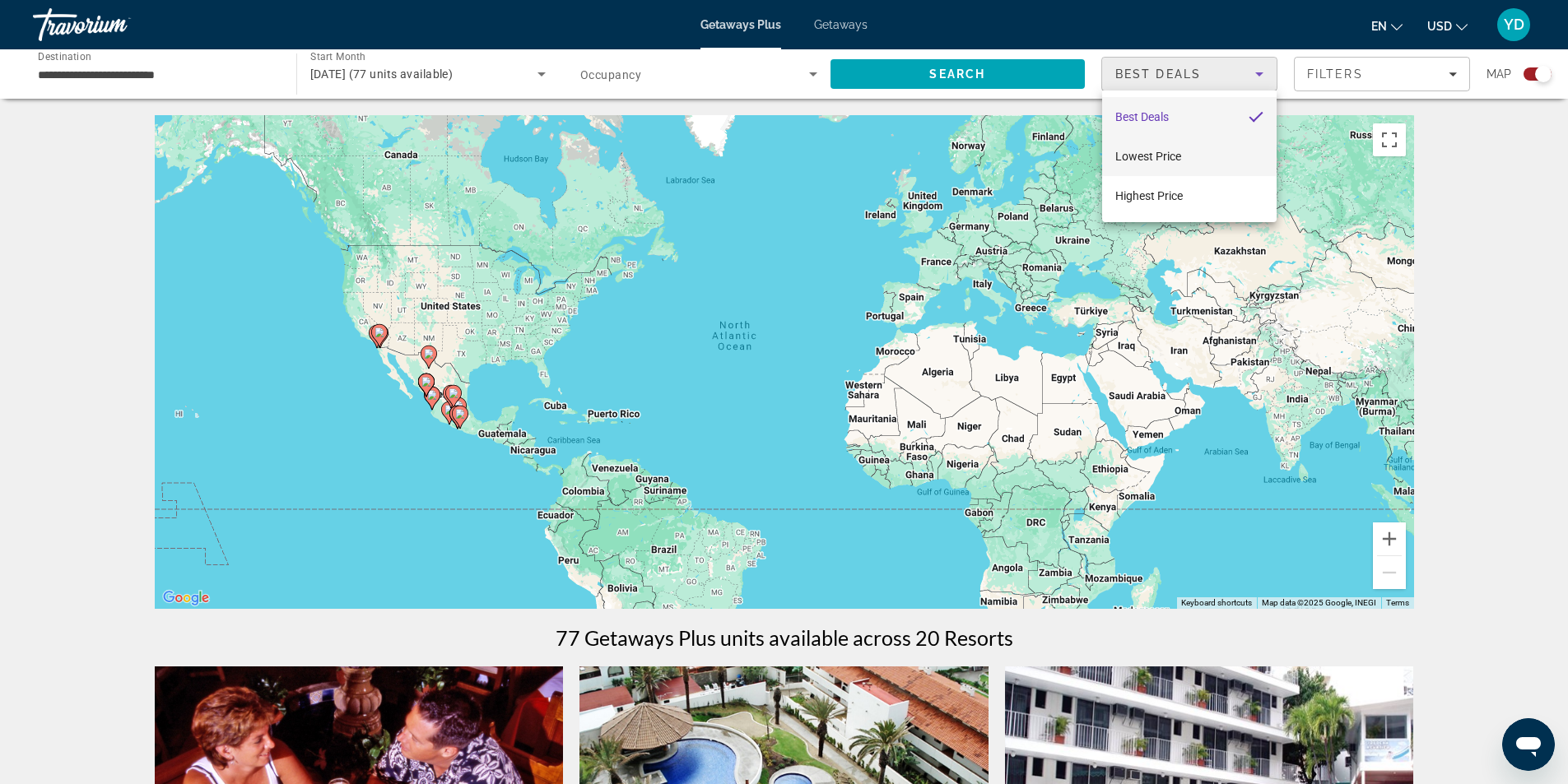
click at [1127, 156] on span "Lowest Price" at bounding box center [1148, 155] width 66 height 13
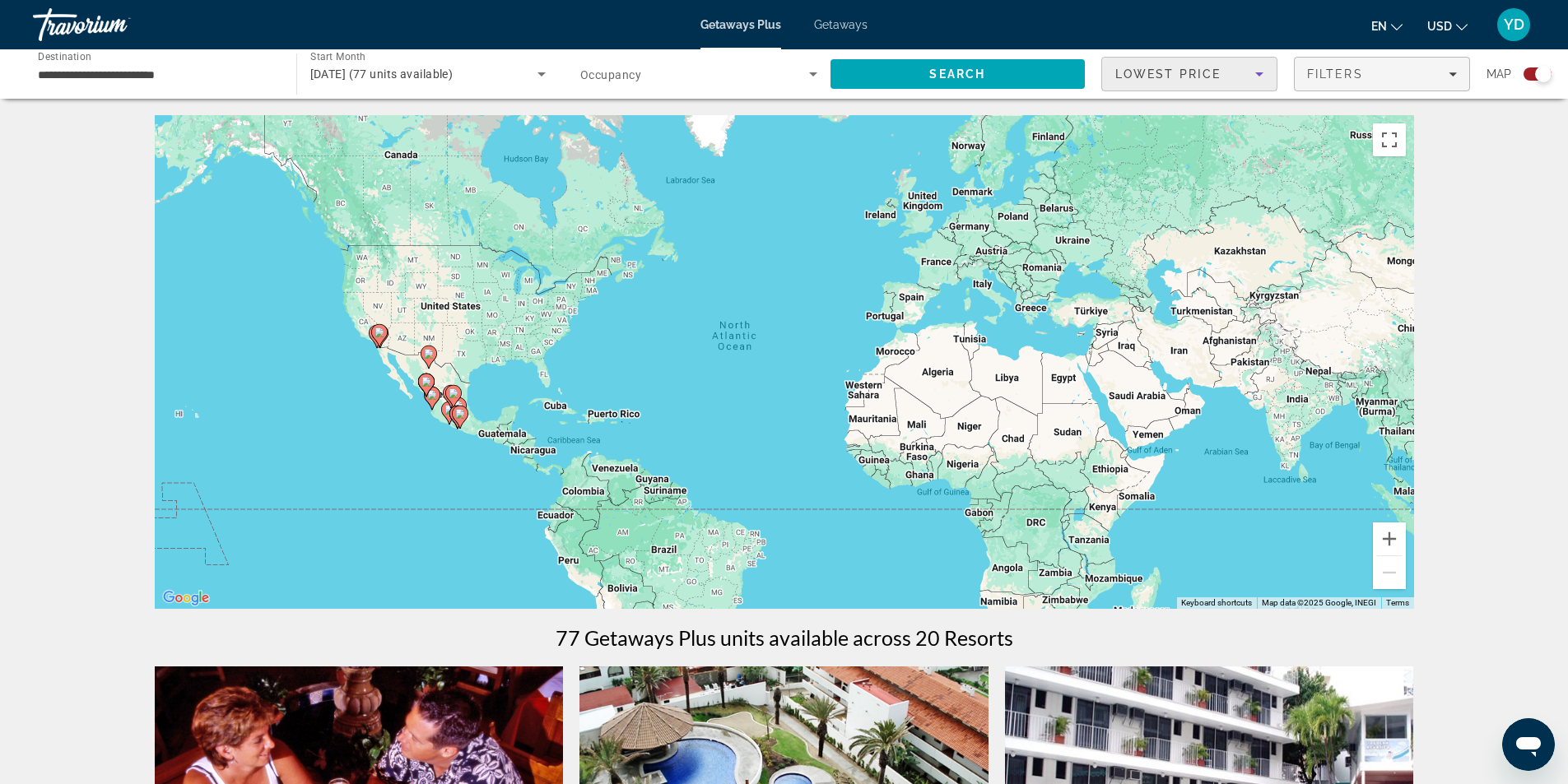
click at [1460, 77] on span "Filters" at bounding box center [1381, 74] width 175 height 40
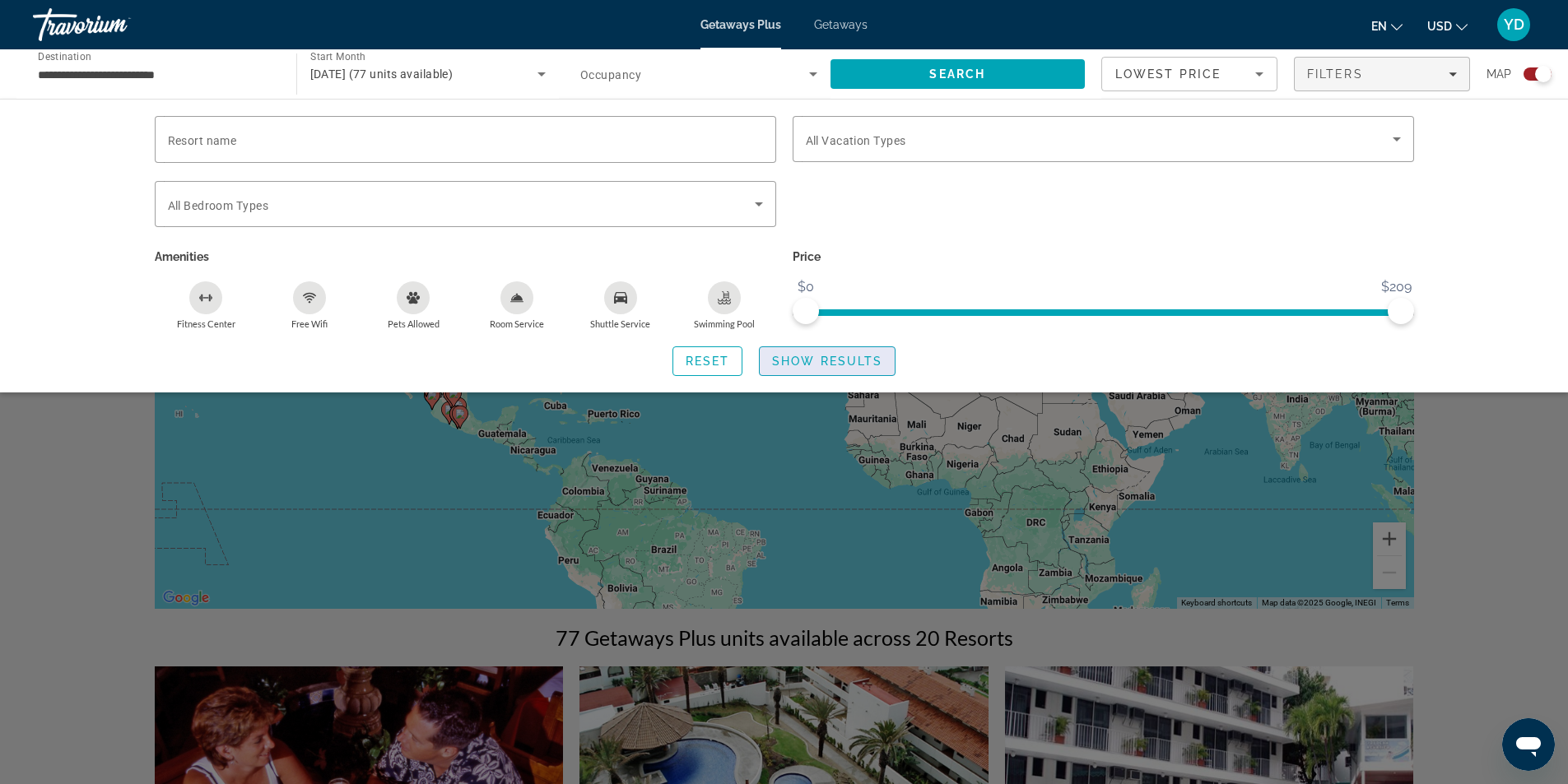
click at [857, 353] on span "Search widget" at bounding box center [827, 361] width 135 height 40
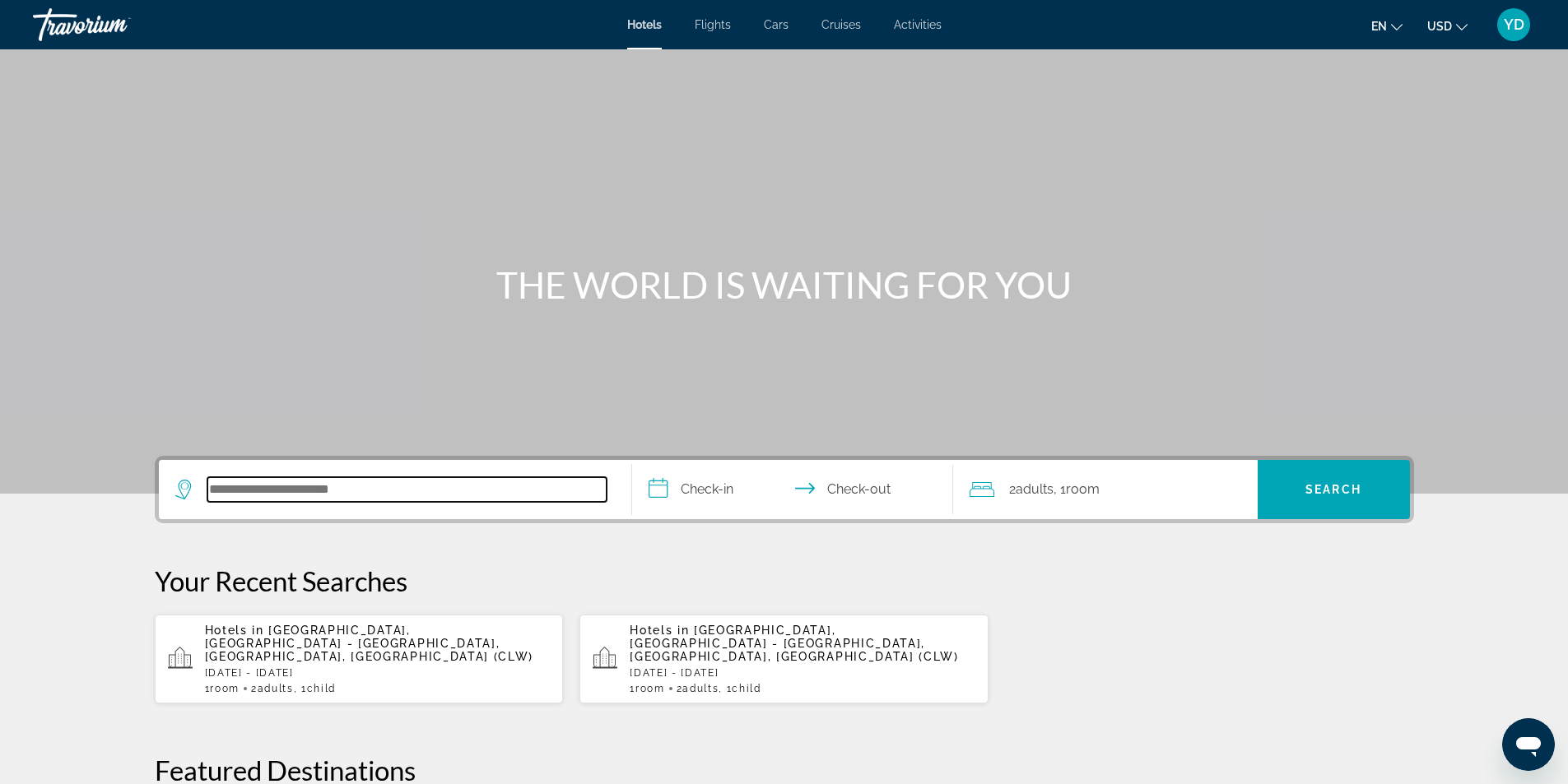
click at [503, 491] on input "Search hotel destination" at bounding box center [407, 489] width 399 height 25
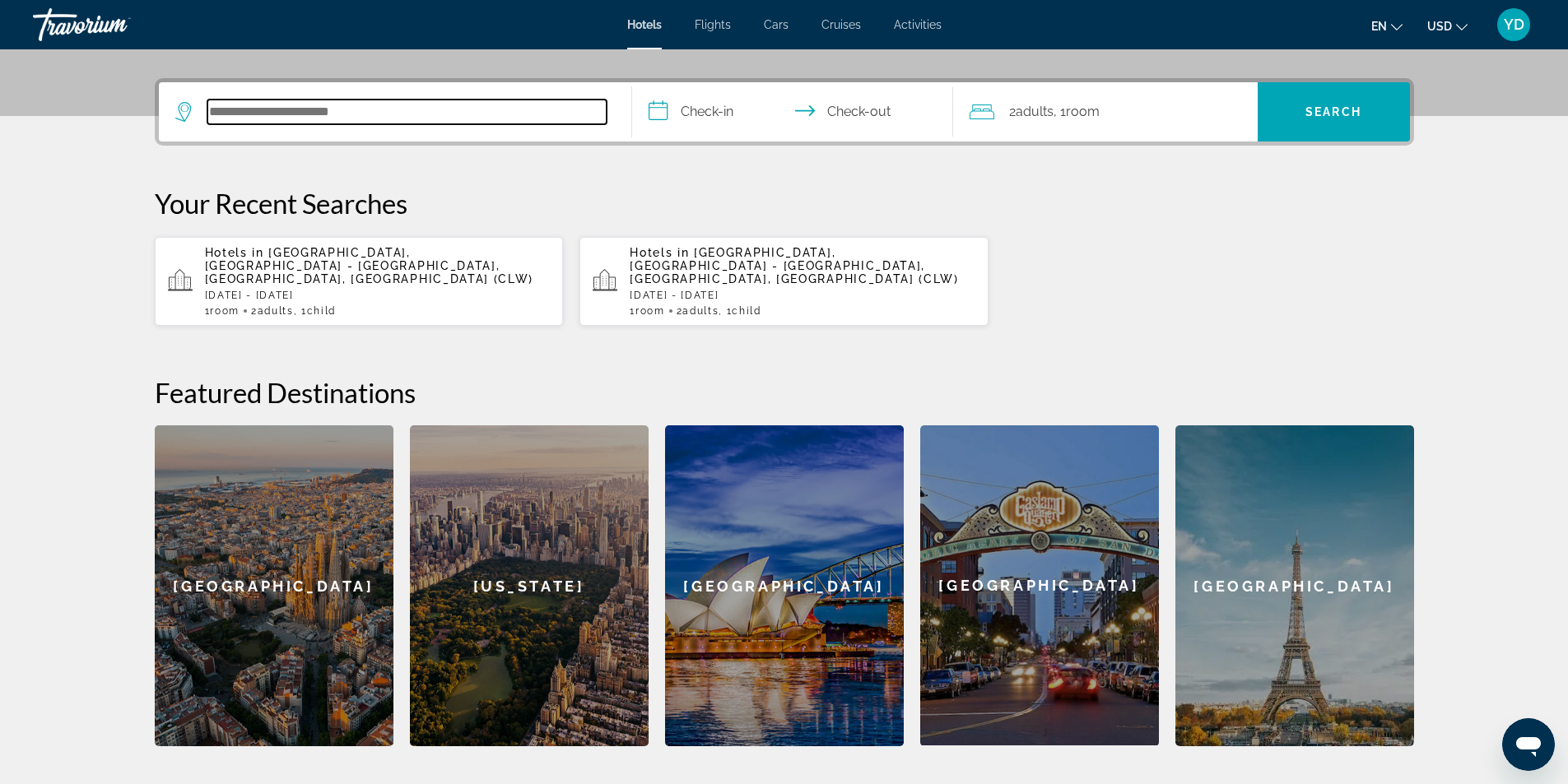
scroll to position [402, 0]
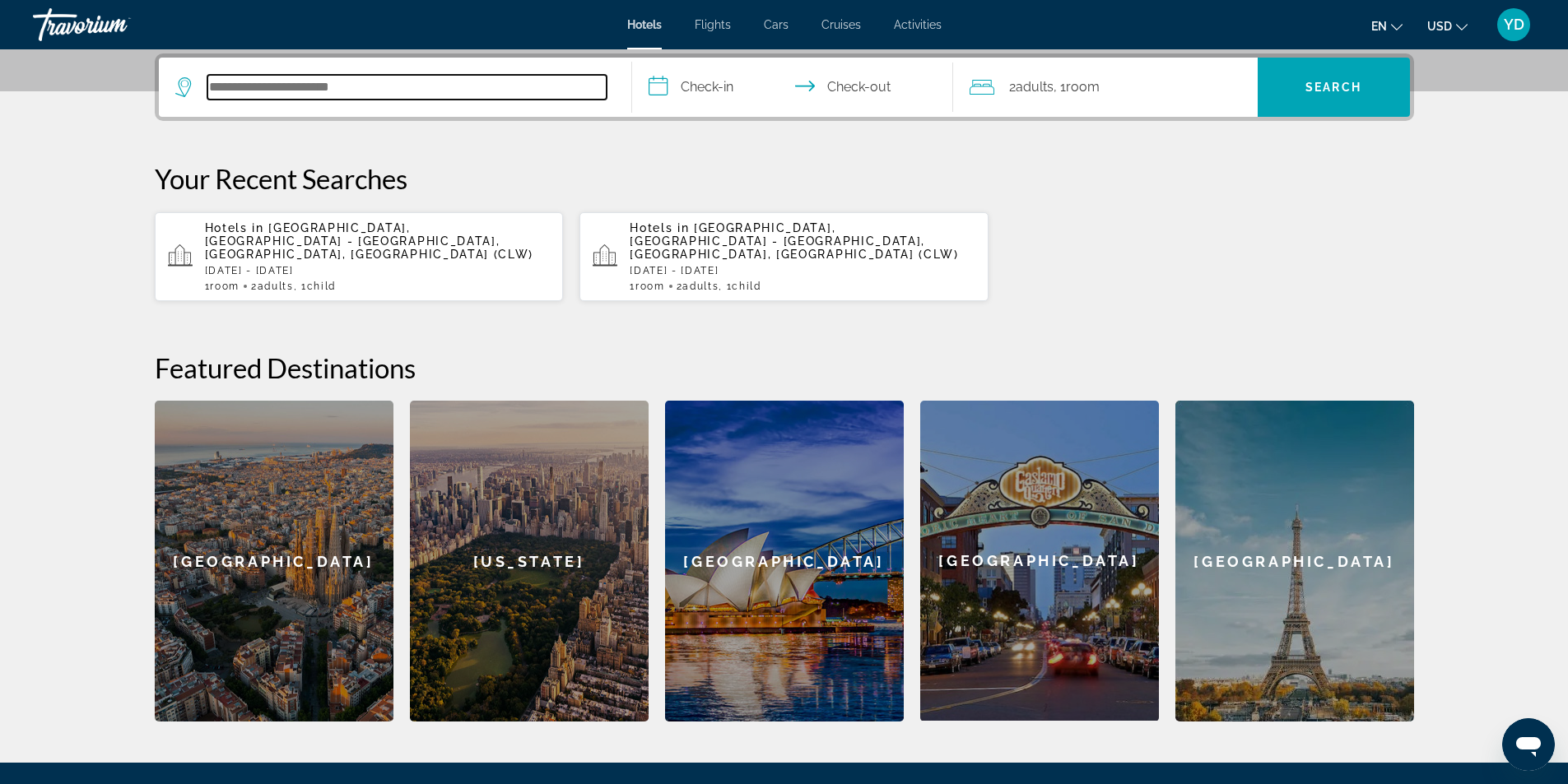
click at [524, 85] on input "Search hotel destination" at bounding box center [407, 87] width 399 height 25
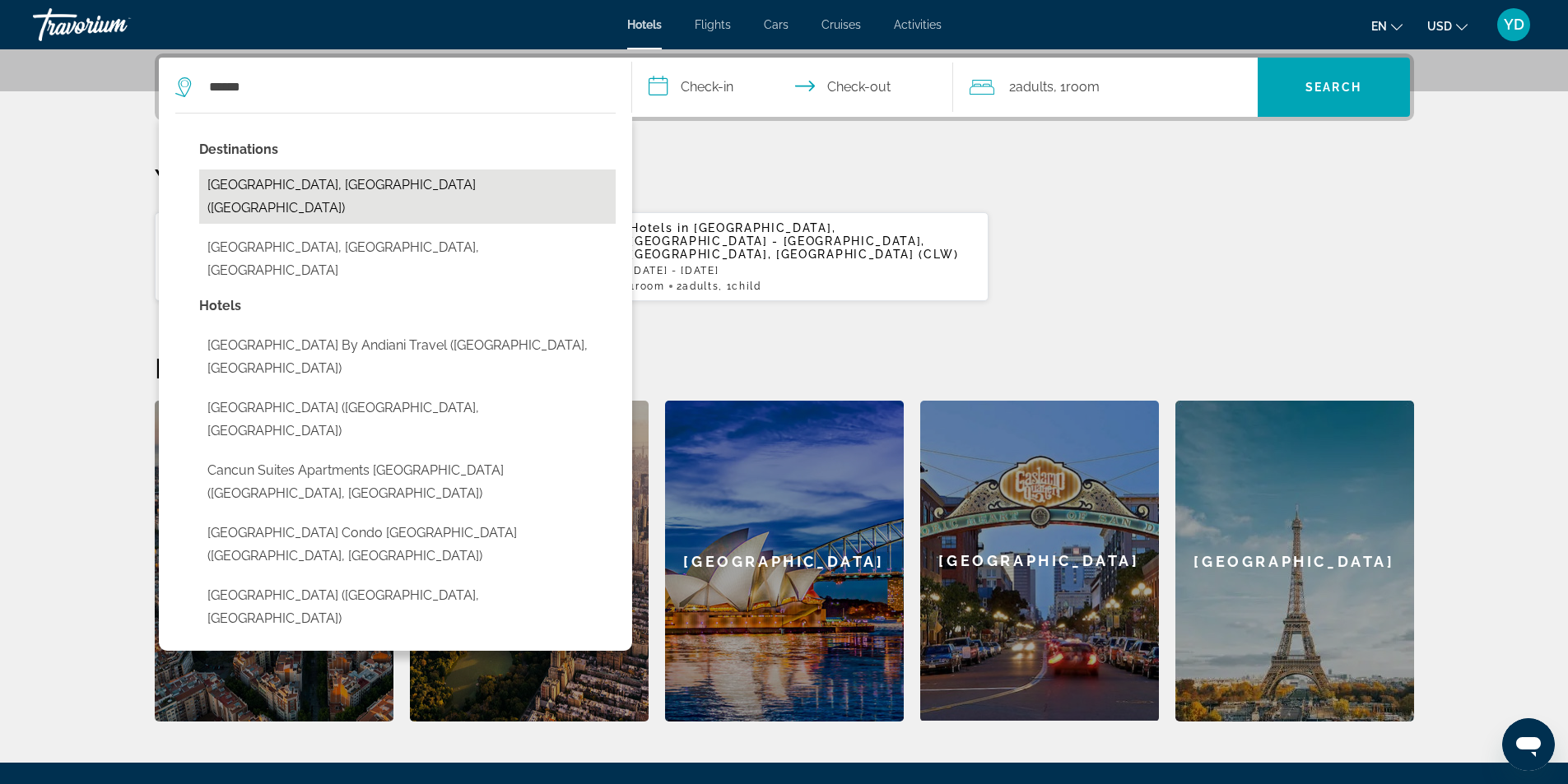
click at [315, 185] on button "Cancun, Mexico (CUN)" at bounding box center [408, 196] width 416 height 54
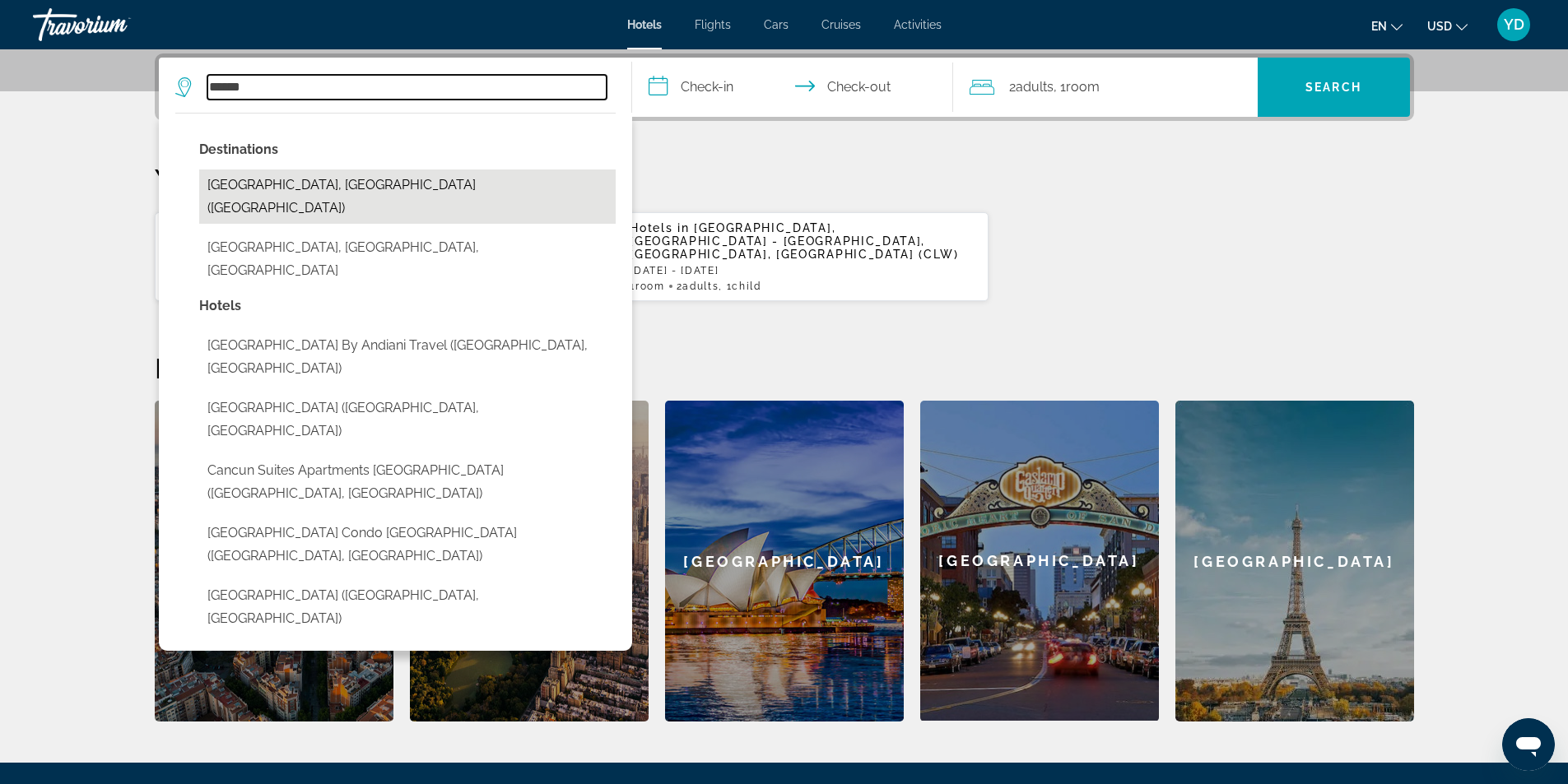
type input "**********"
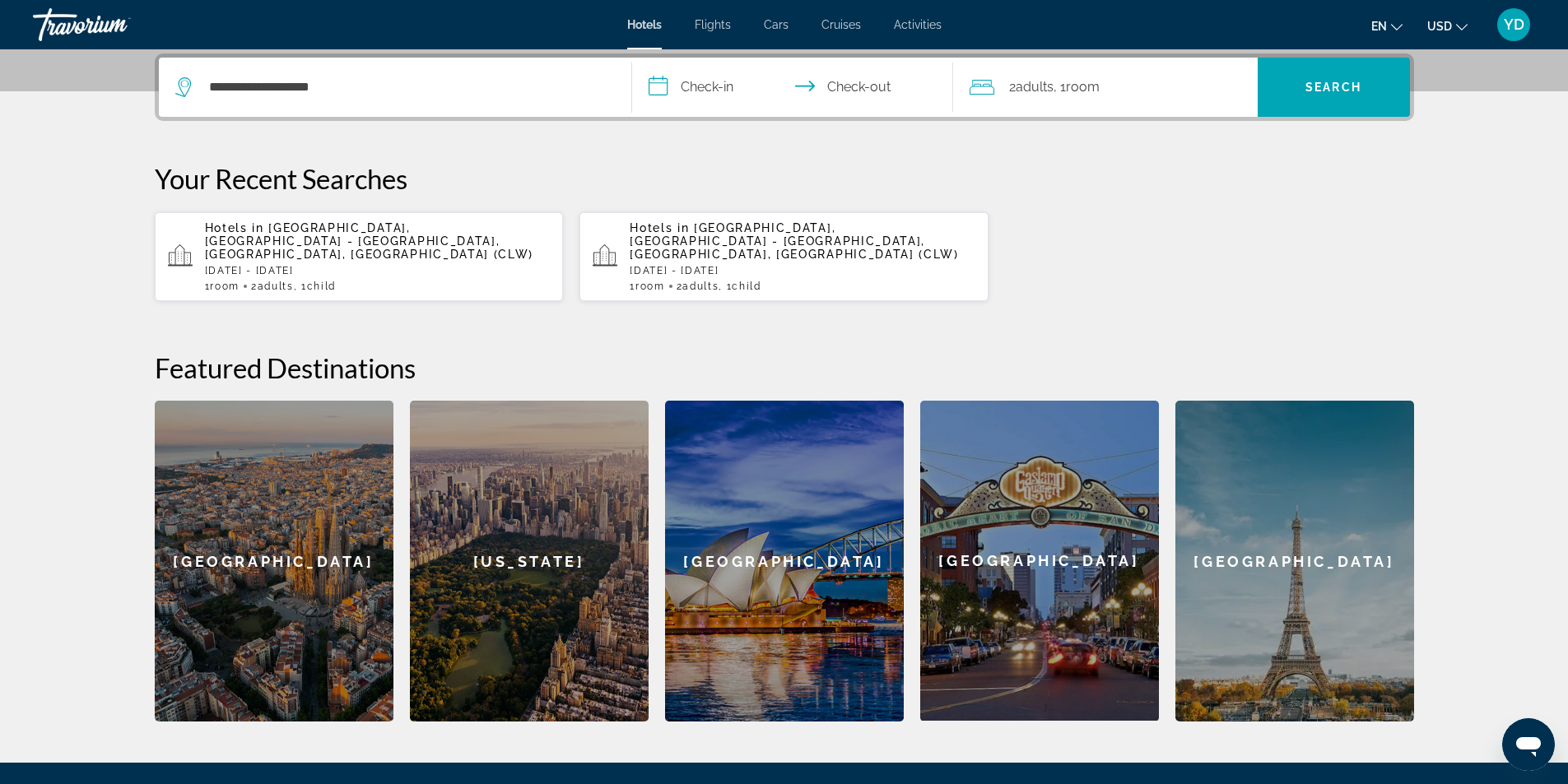
click at [730, 87] on input "**********" at bounding box center [796, 90] width 327 height 64
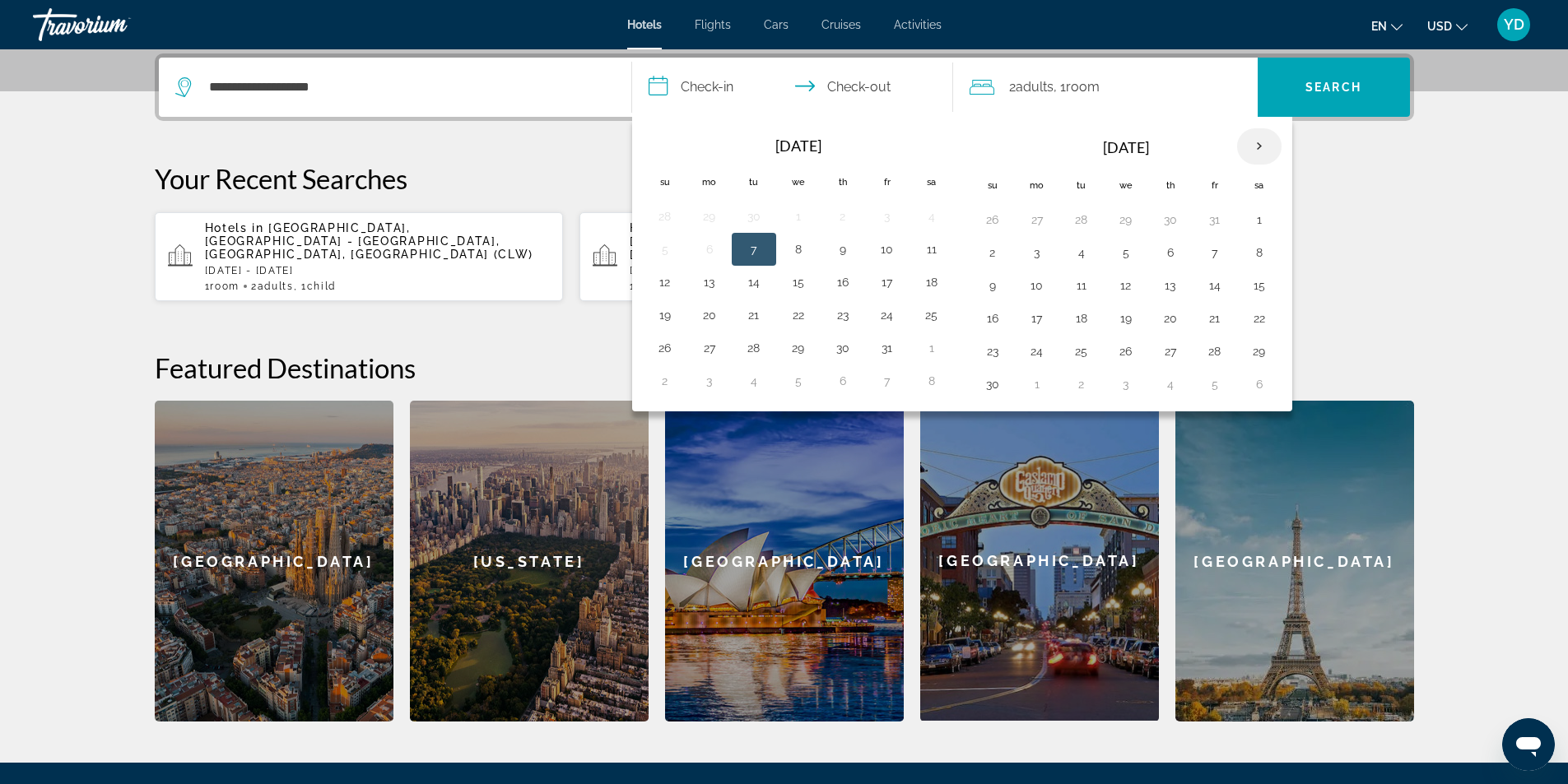
click at [1259, 139] on th "Next month" at bounding box center [1259, 147] width 44 height 36
click at [1253, 307] on button "27" at bounding box center [1259, 318] width 26 height 23
click at [665, 137] on th "Previous month" at bounding box center [664, 147] width 44 height 36
click at [1260, 139] on th "Next month" at bounding box center [1259, 147] width 44 height 36
click at [1263, 137] on th "Next month" at bounding box center [1259, 147] width 44 height 36
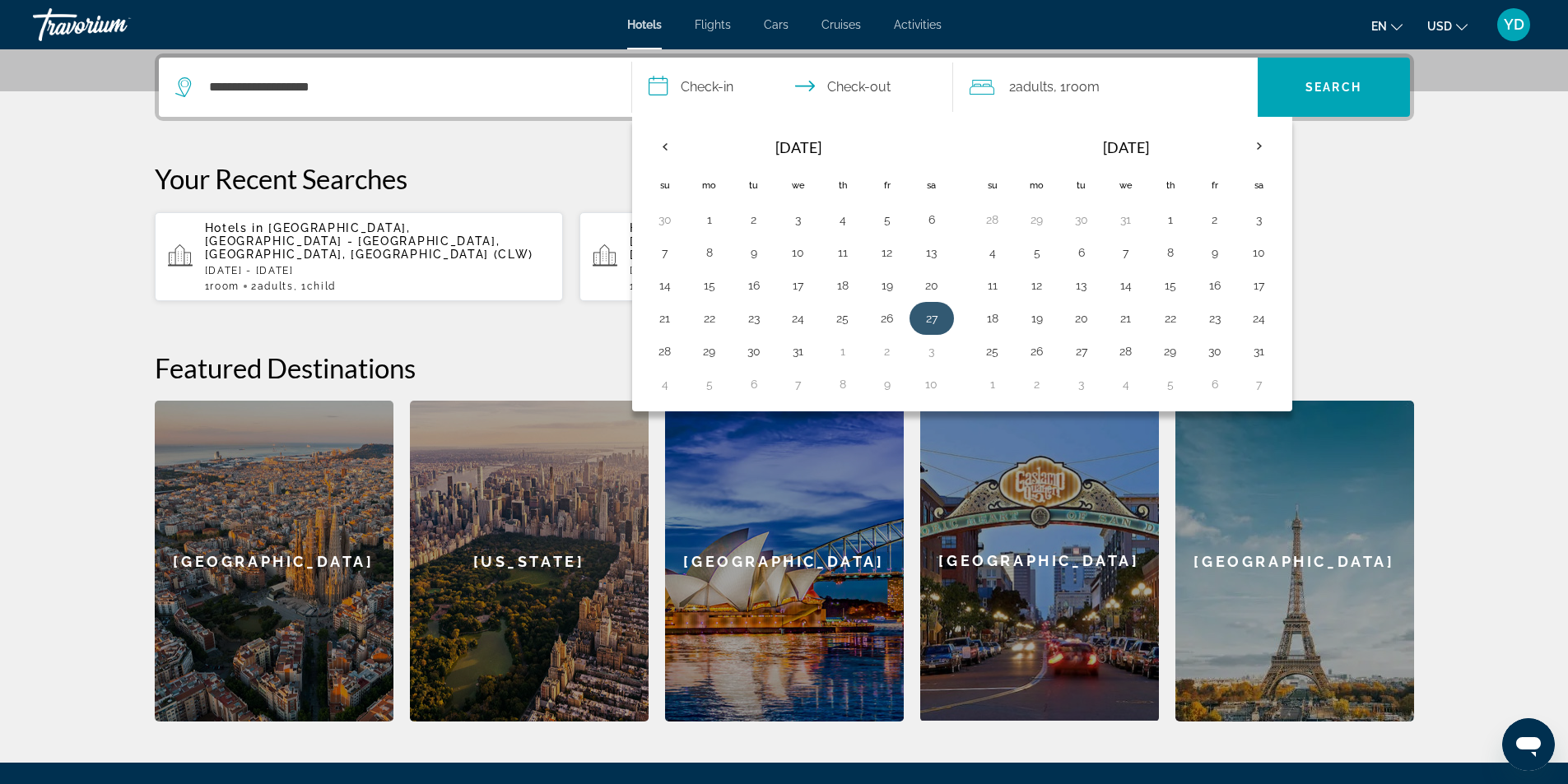
click at [935, 316] on button "27" at bounding box center [931, 318] width 26 height 23
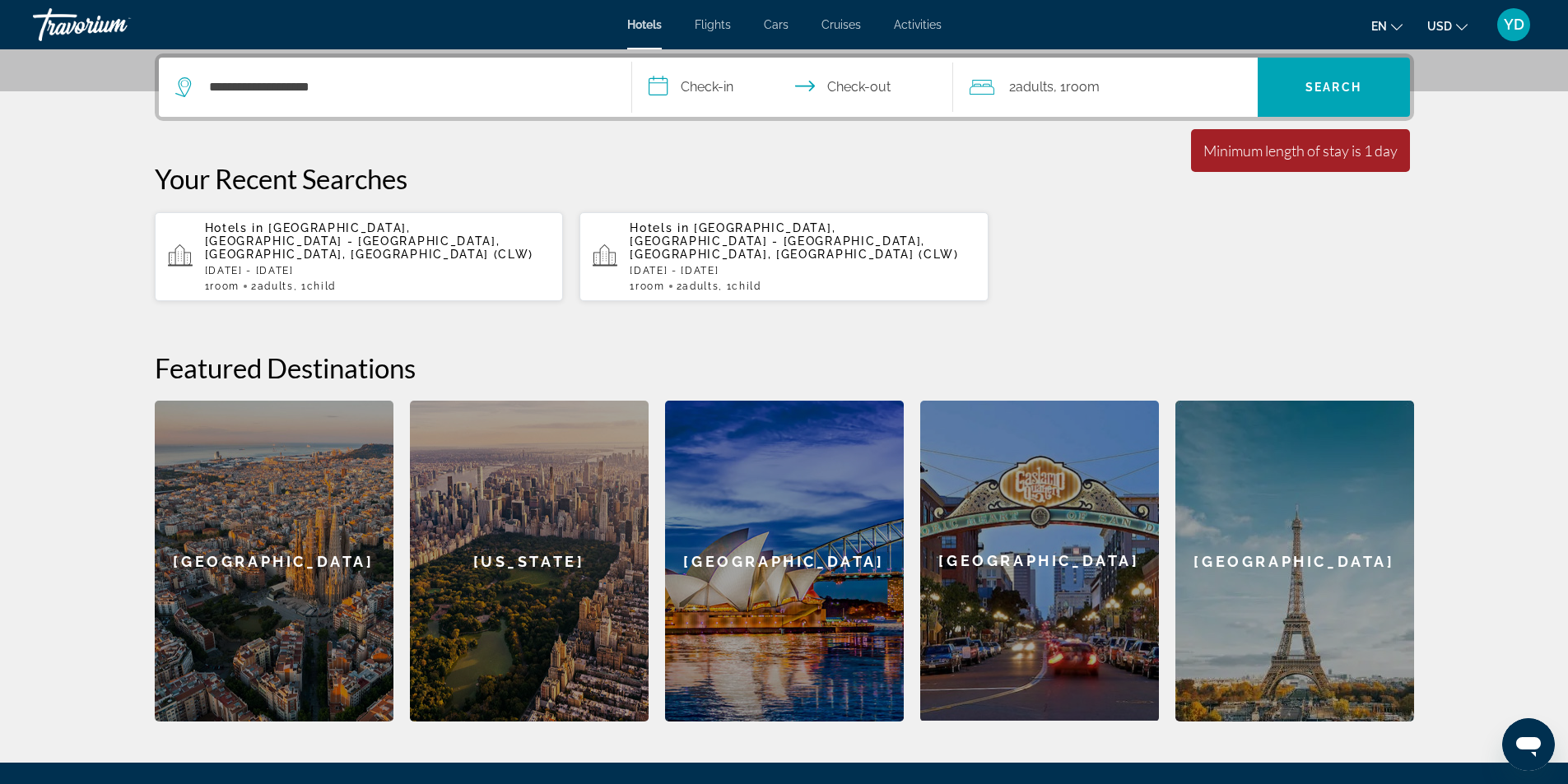
click at [853, 82] on input "**********" at bounding box center [796, 90] width 327 height 64
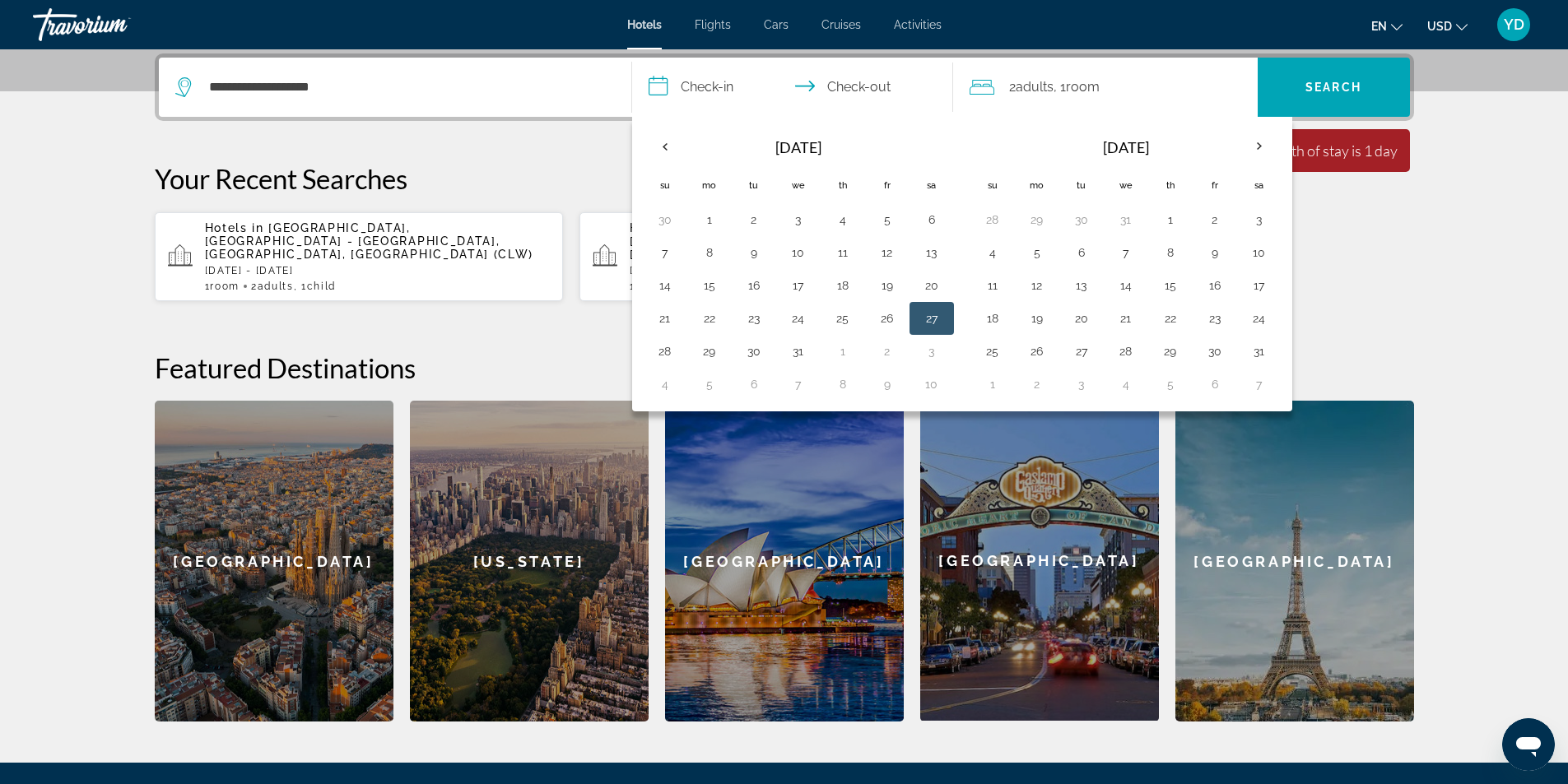
click at [930, 319] on button "27" at bounding box center [931, 318] width 26 height 23
click at [928, 345] on button "3" at bounding box center [931, 351] width 26 height 23
type input "**********"
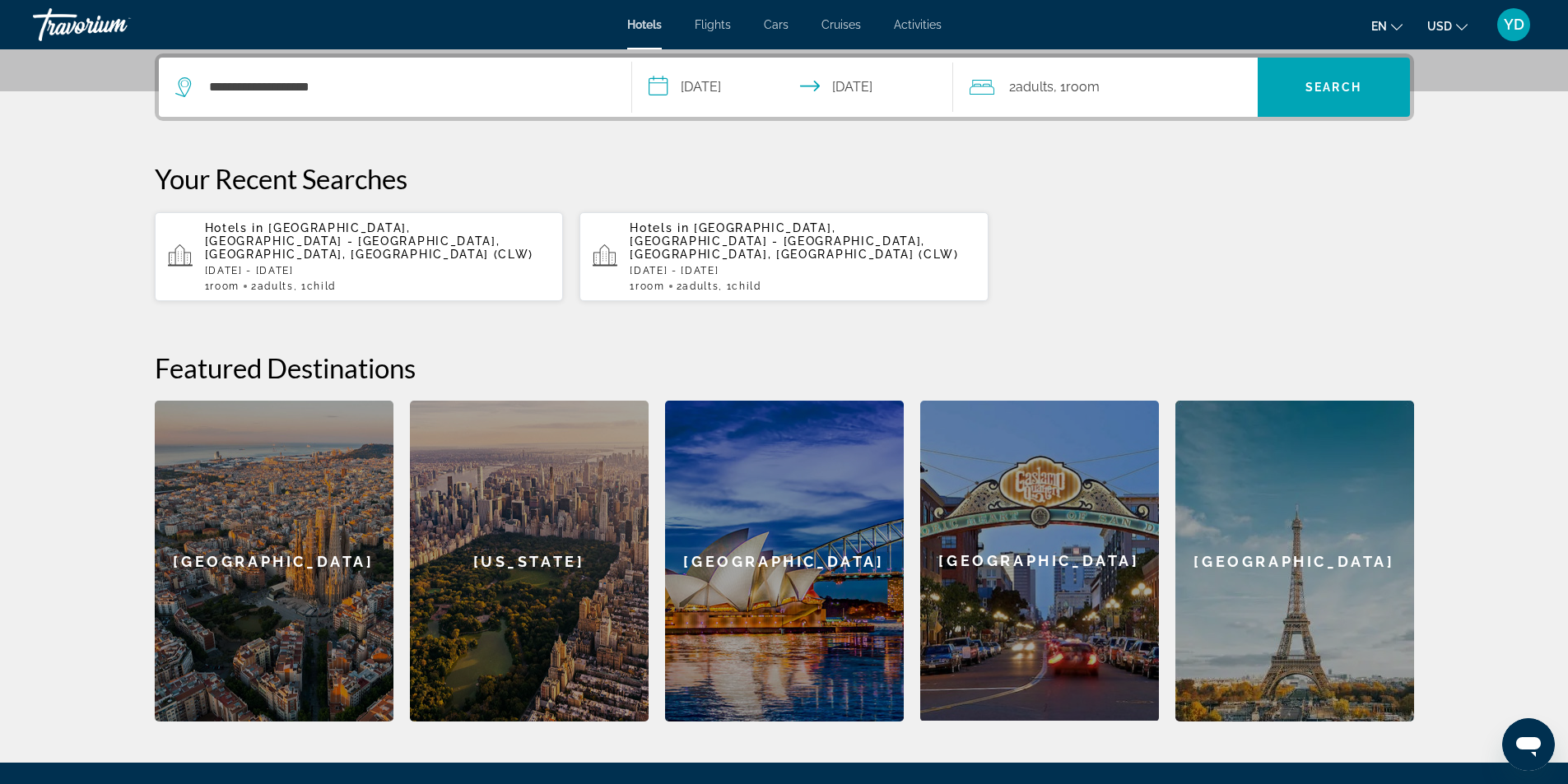
click at [1120, 78] on div "2 Adult Adults , 1 Room rooms" at bounding box center [1113, 87] width 288 height 23
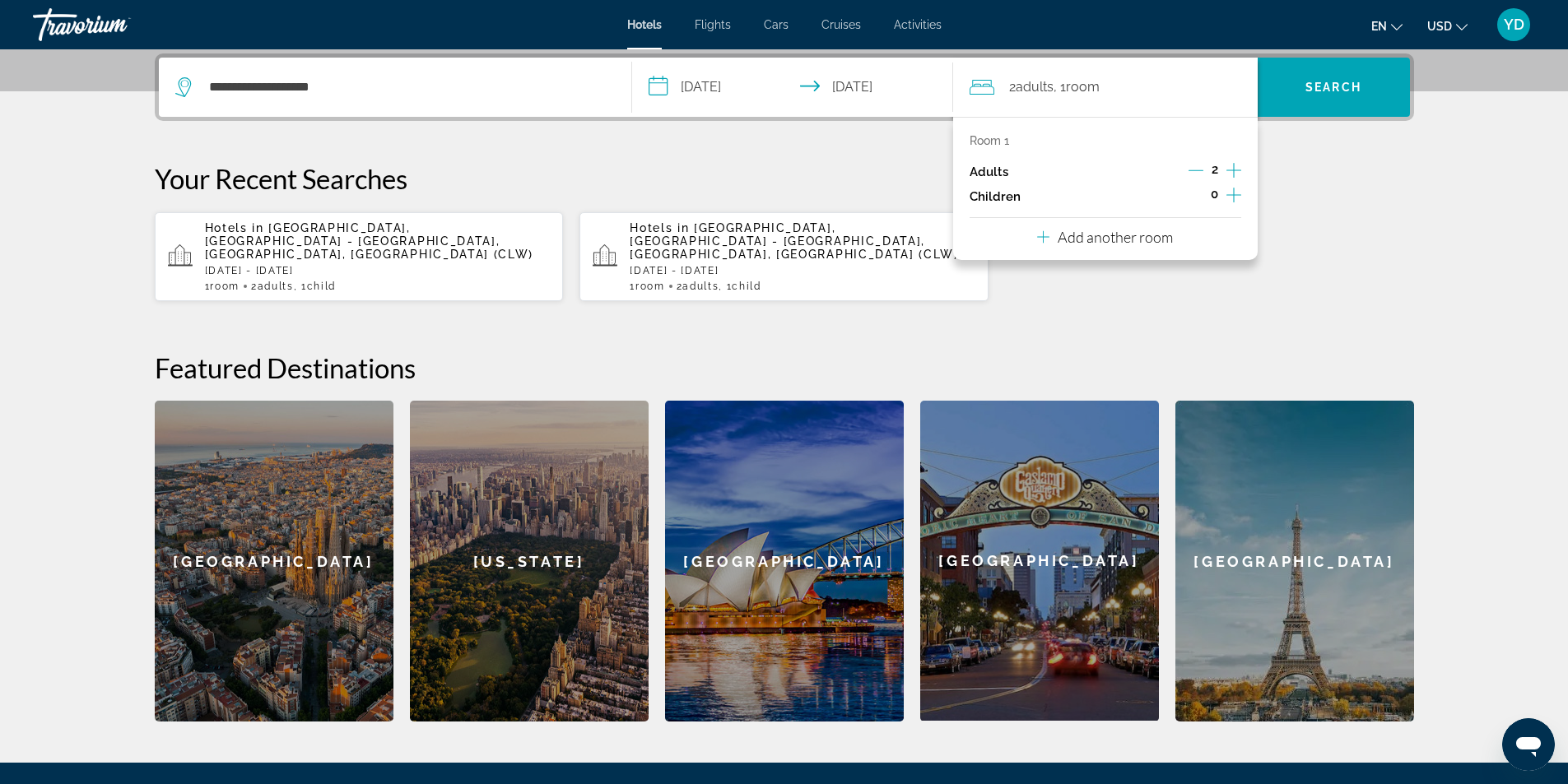
click at [1229, 189] on icon "Increment children" at bounding box center [1233, 194] width 15 height 20
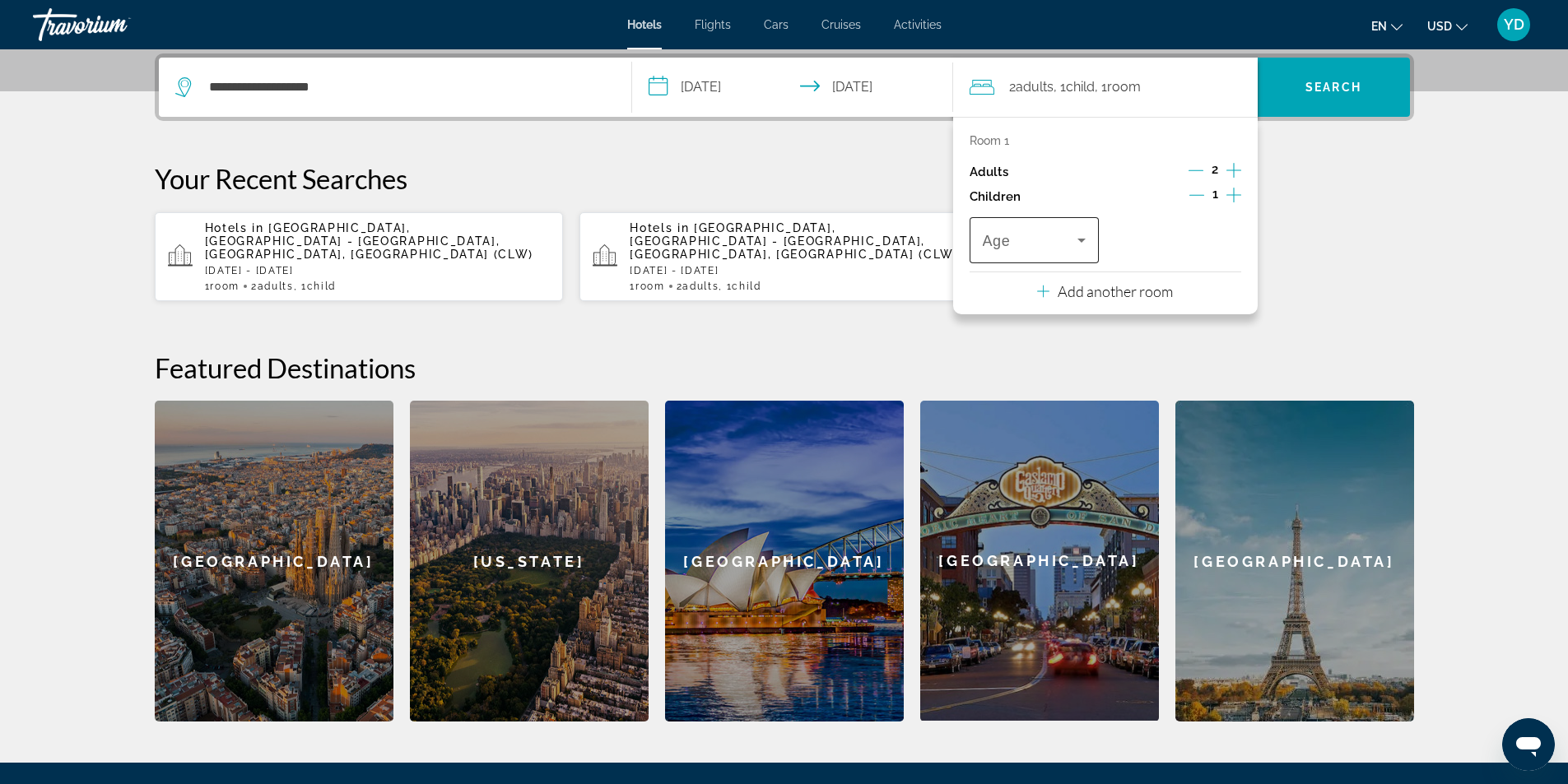
click at [1083, 237] on icon "Travelers: 2 adults, 1 child" at bounding box center [1081, 240] width 20 height 20
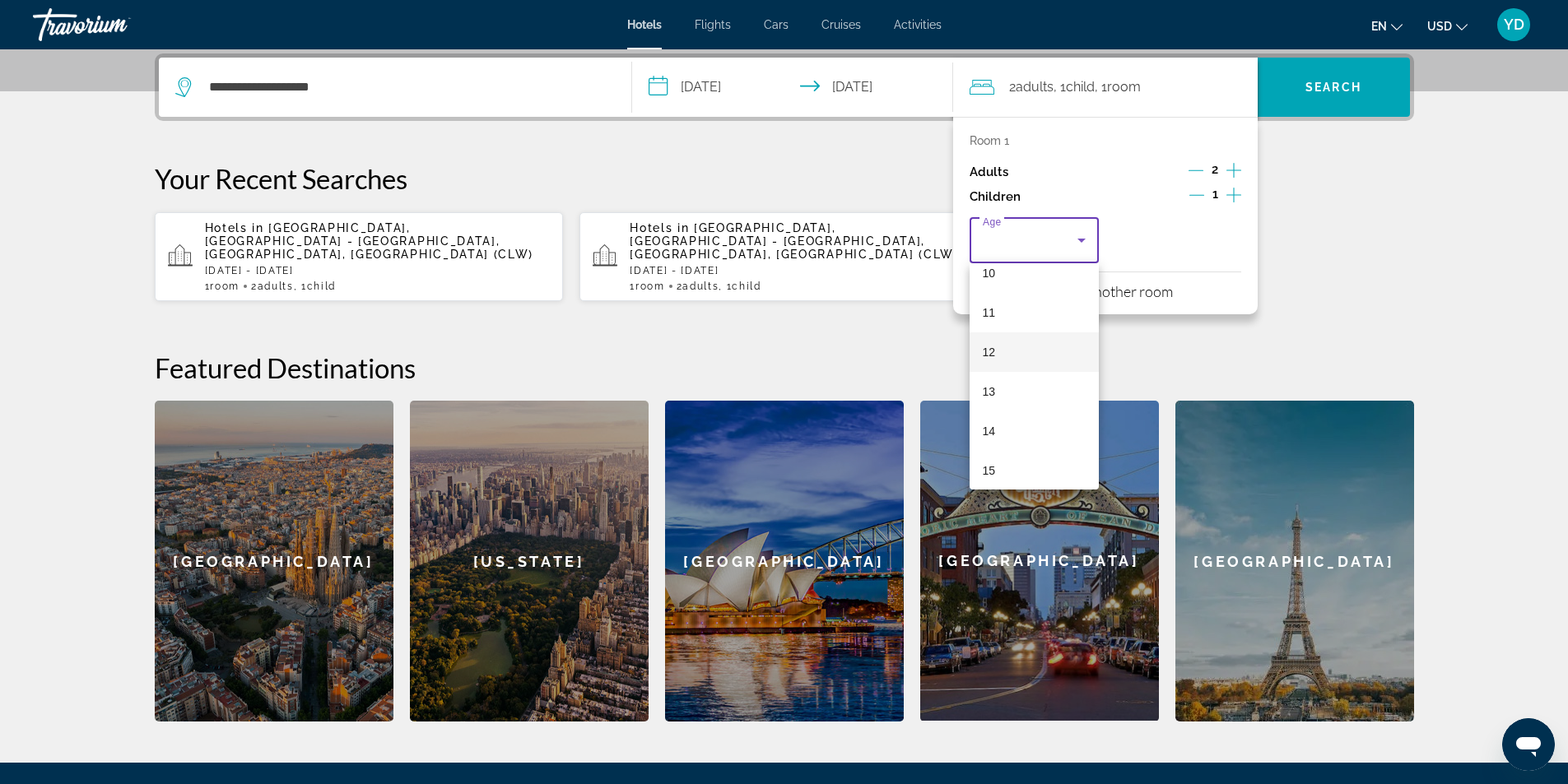
scroll to position [497, 0]
click at [996, 375] on mat-option "15" at bounding box center [1034, 384] width 130 height 40
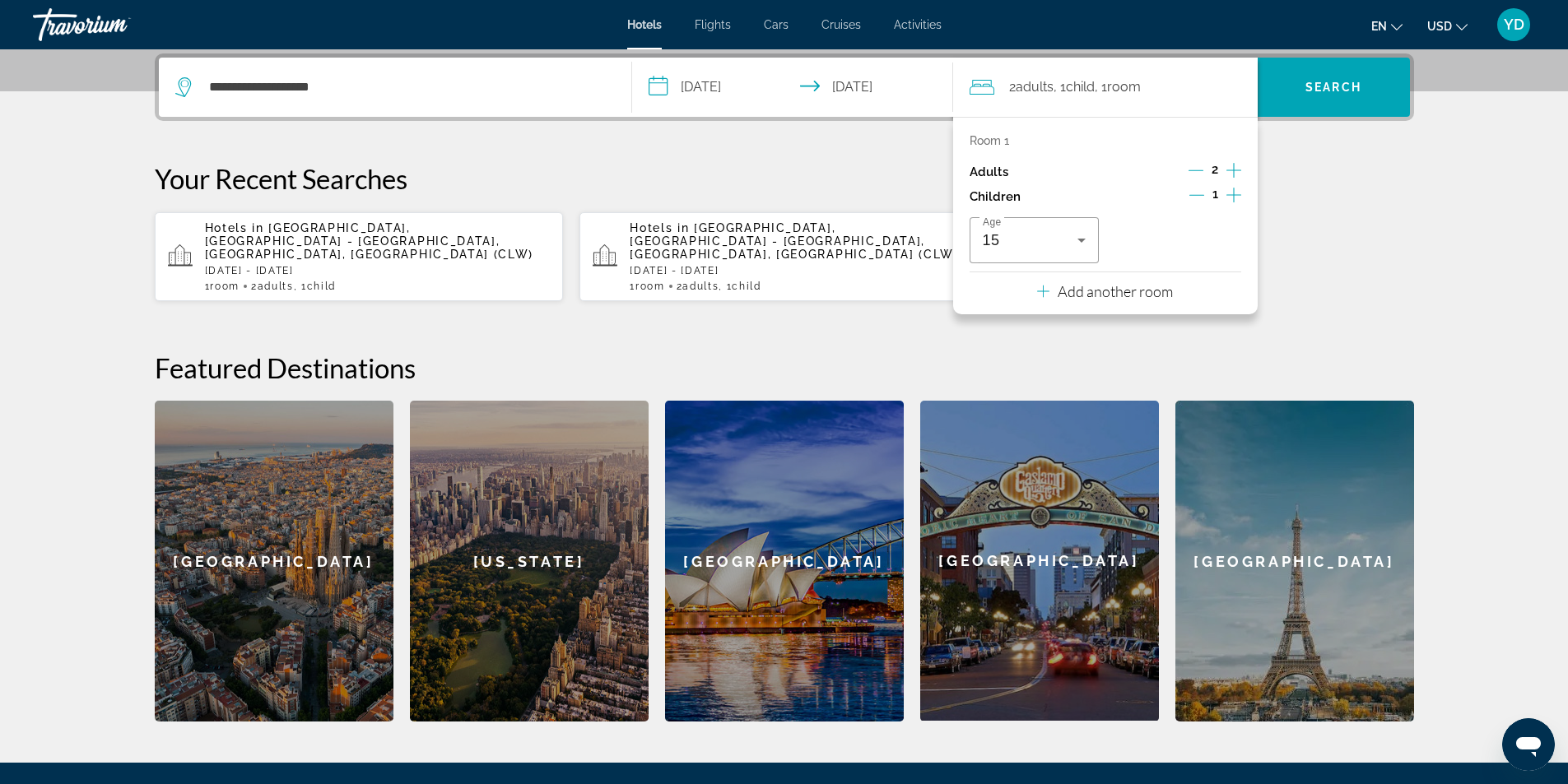
click at [1409, 264] on div "Hotels in Clearwater, St. Petersburg - Clearwater, FL, United States (CLW) Sat,…" at bounding box center [784, 256] width 1259 height 91
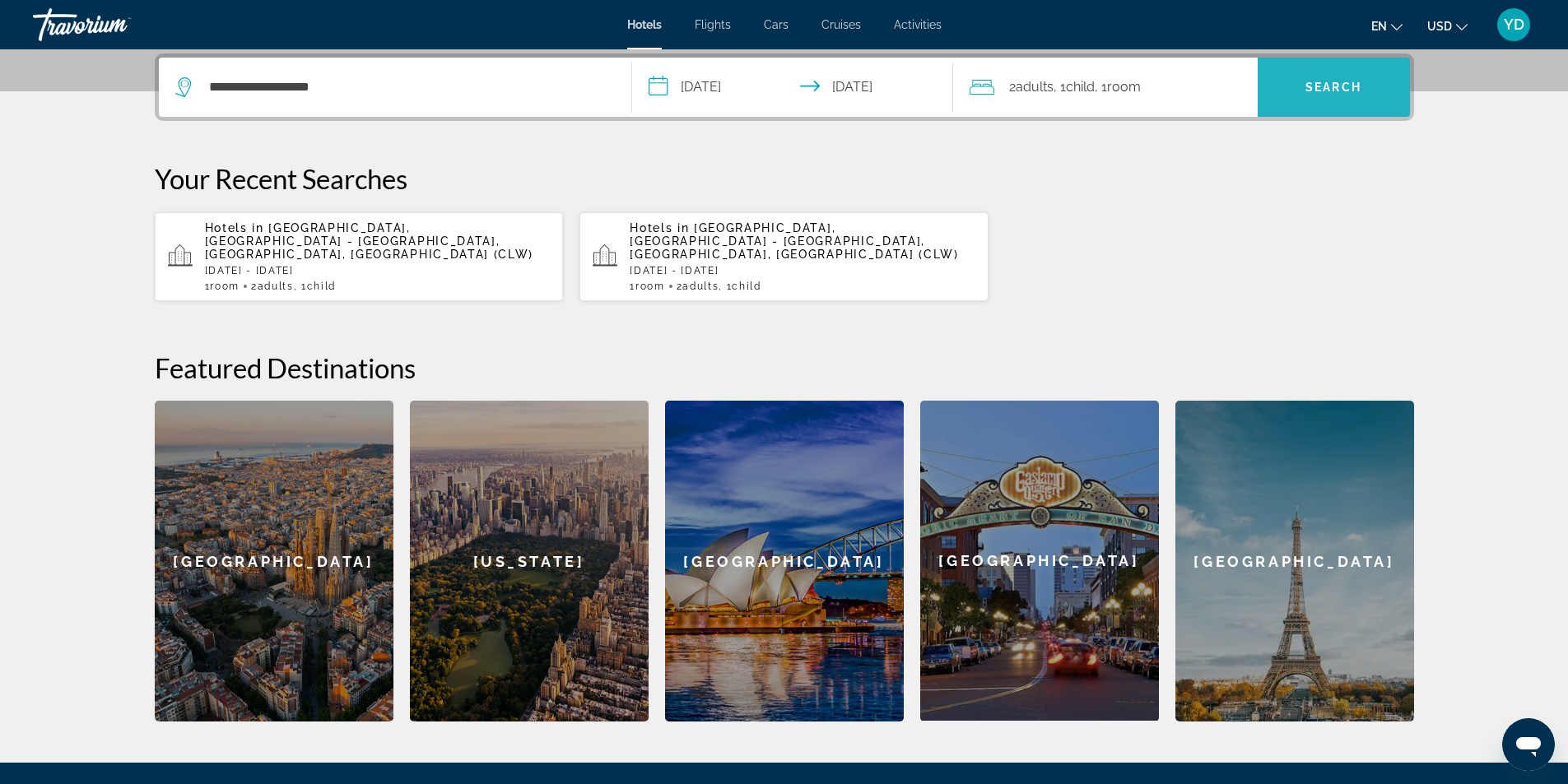
click at [1374, 83] on span "Search" at bounding box center [1333, 87] width 152 height 40
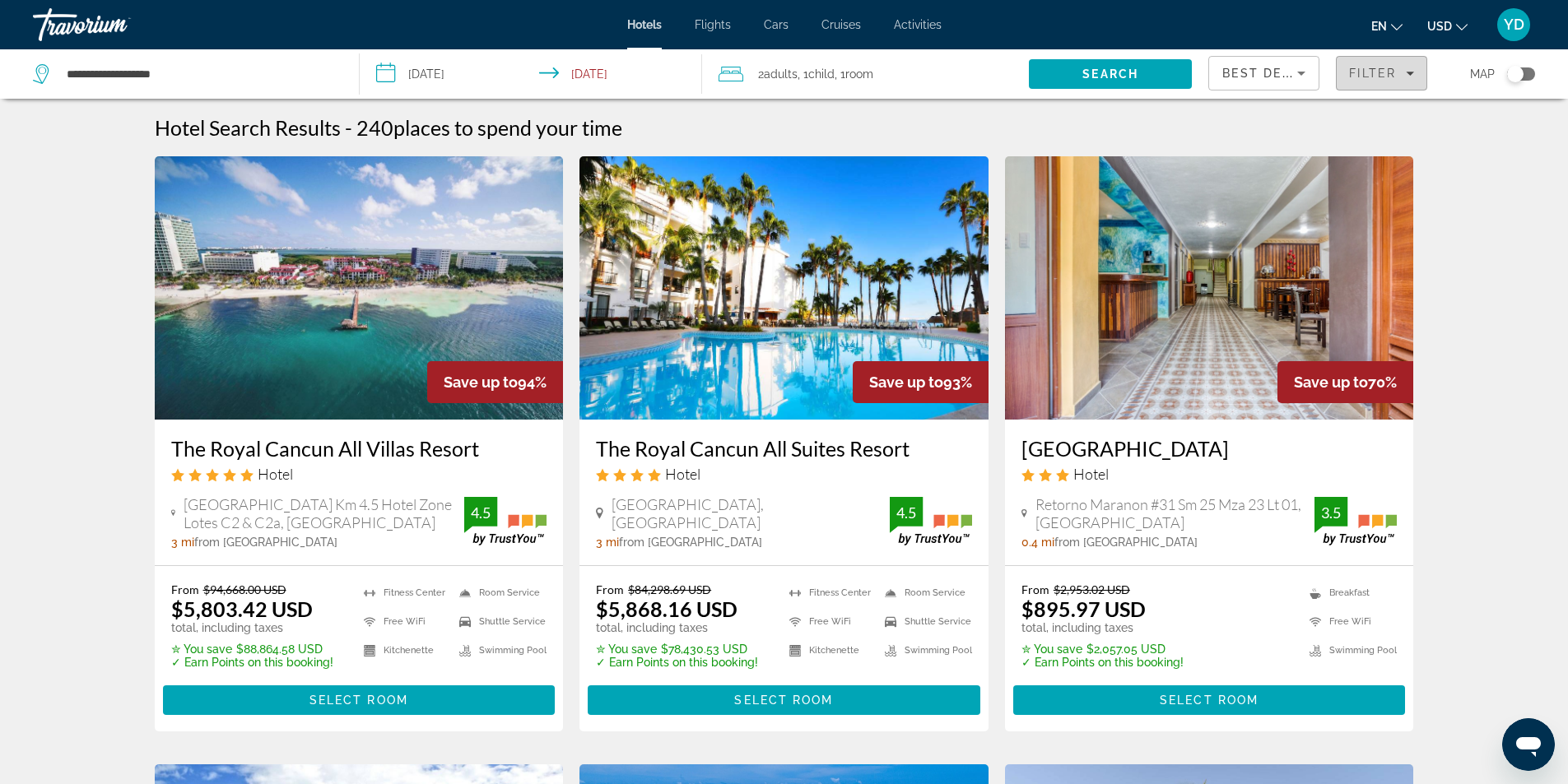
click at [1407, 67] on div "Filter" at bounding box center [1381, 73] width 65 height 13
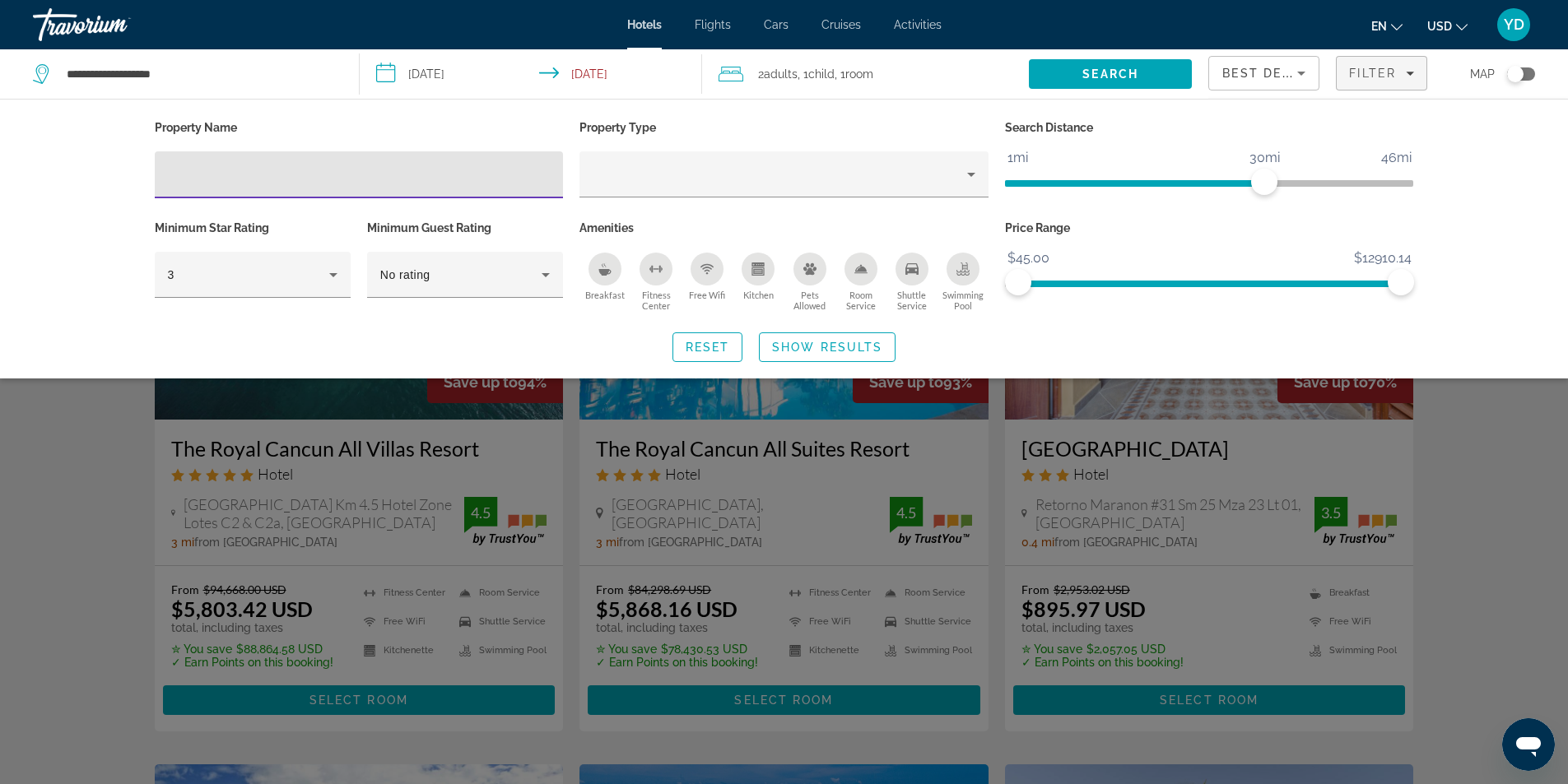
click at [600, 267] on icon "Breakfast" at bounding box center [604, 269] width 13 height 13
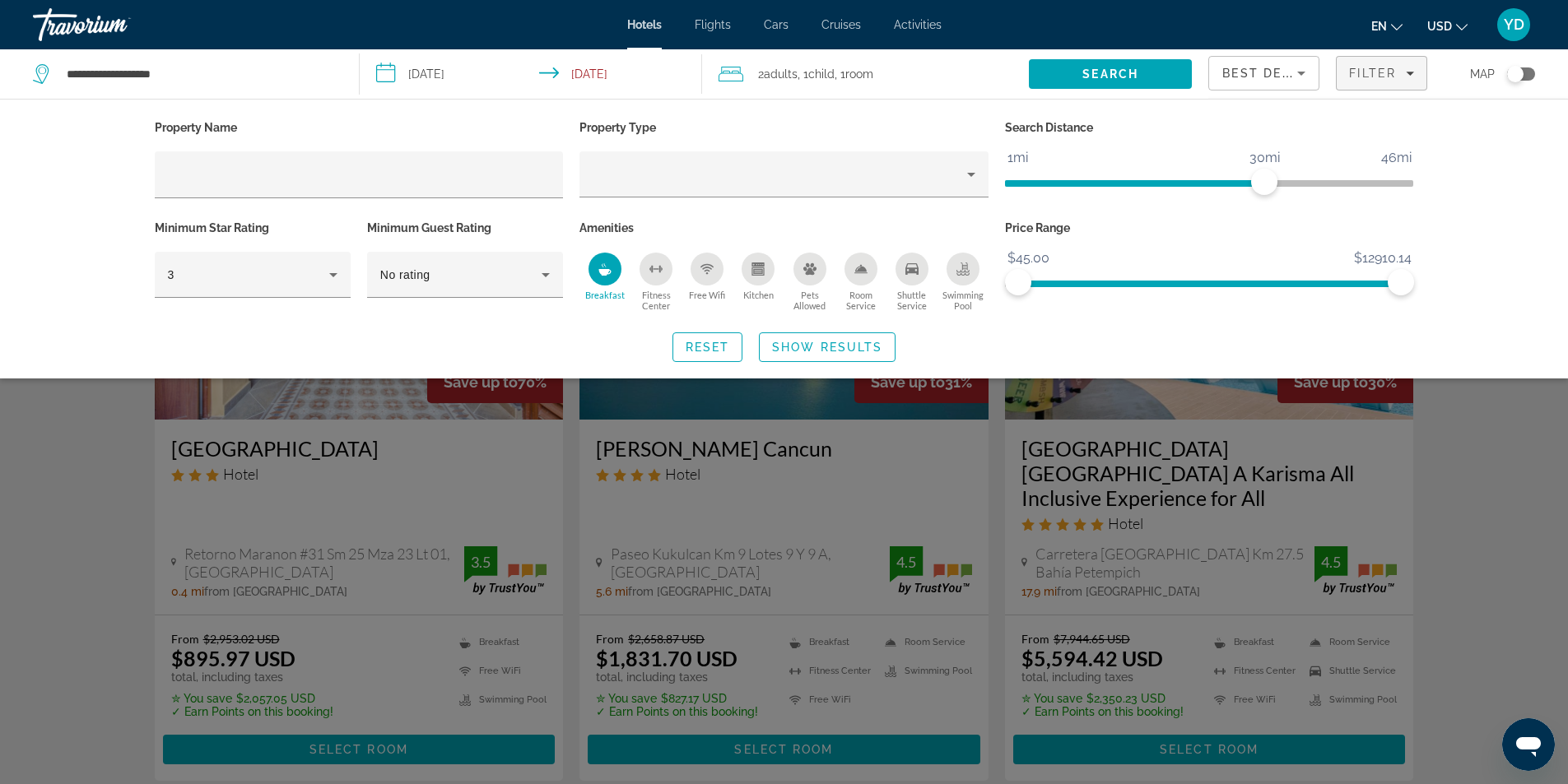
click at [598, 271] on icon "Breakfast" at bounding box center [604, 269] width 13 height 13
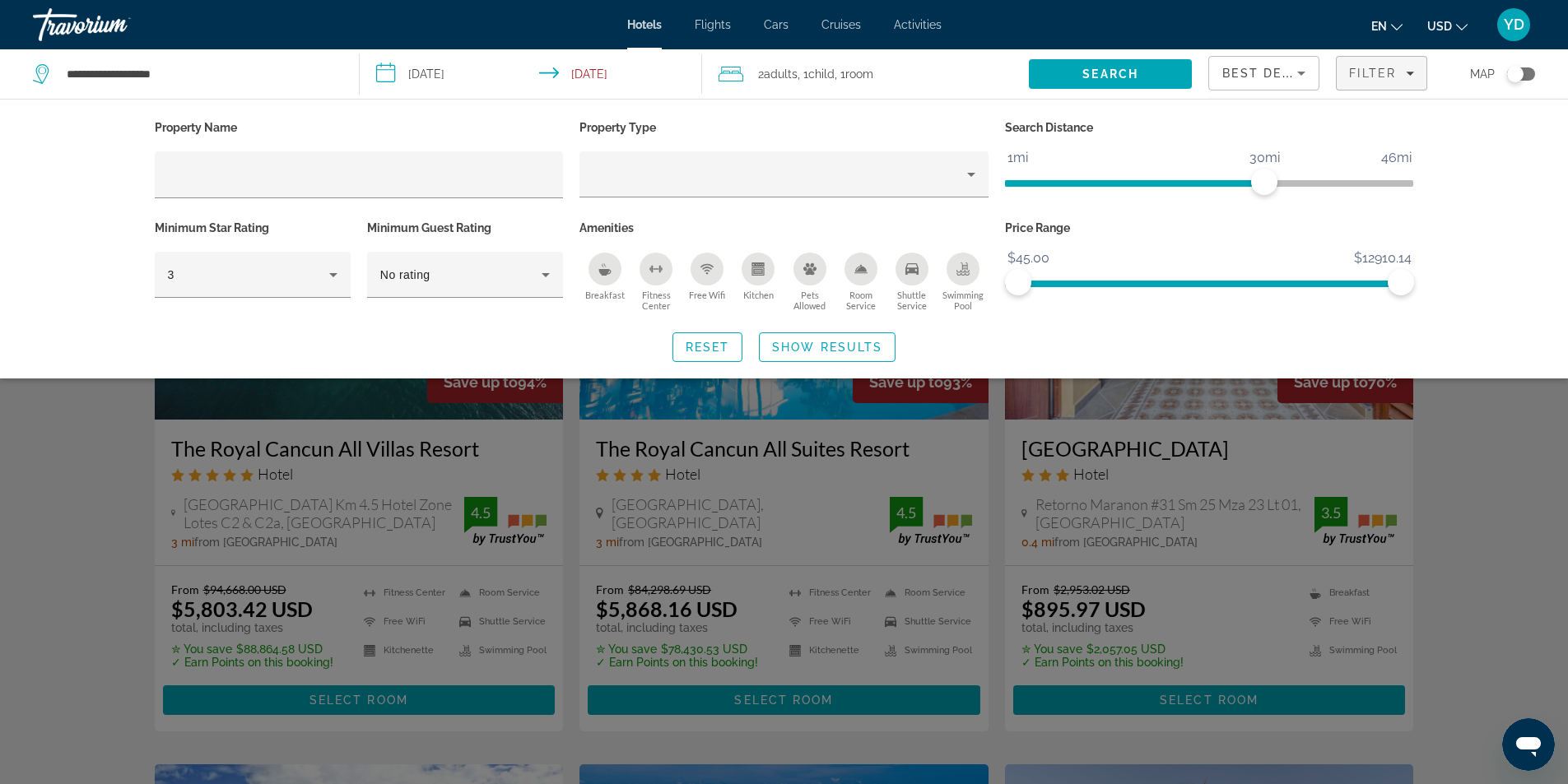
click at [1505, 497] on div "Search widget" at bounding box center [784, 515] width 1568 height 537
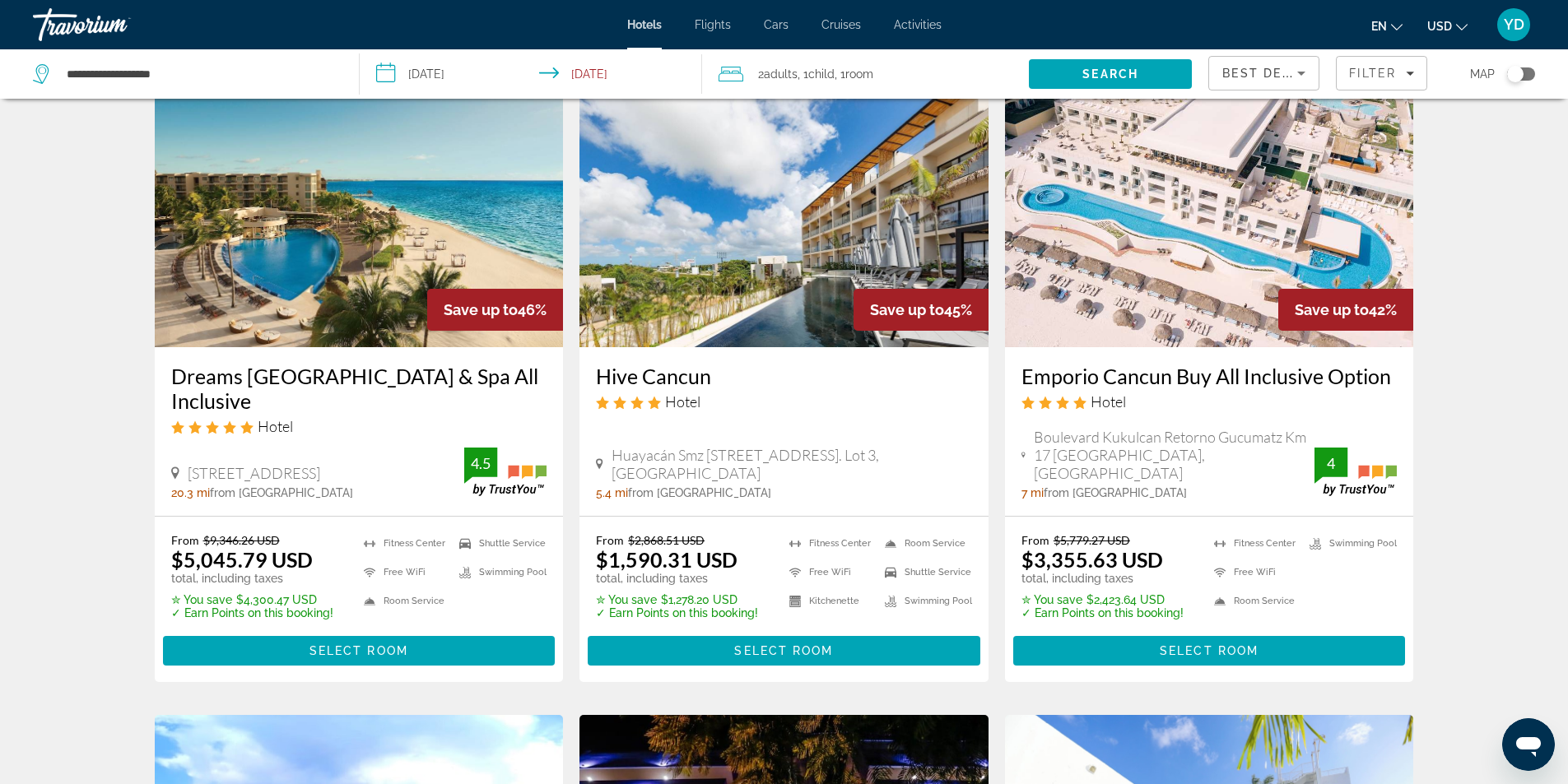
scroll to position [1398, 0]
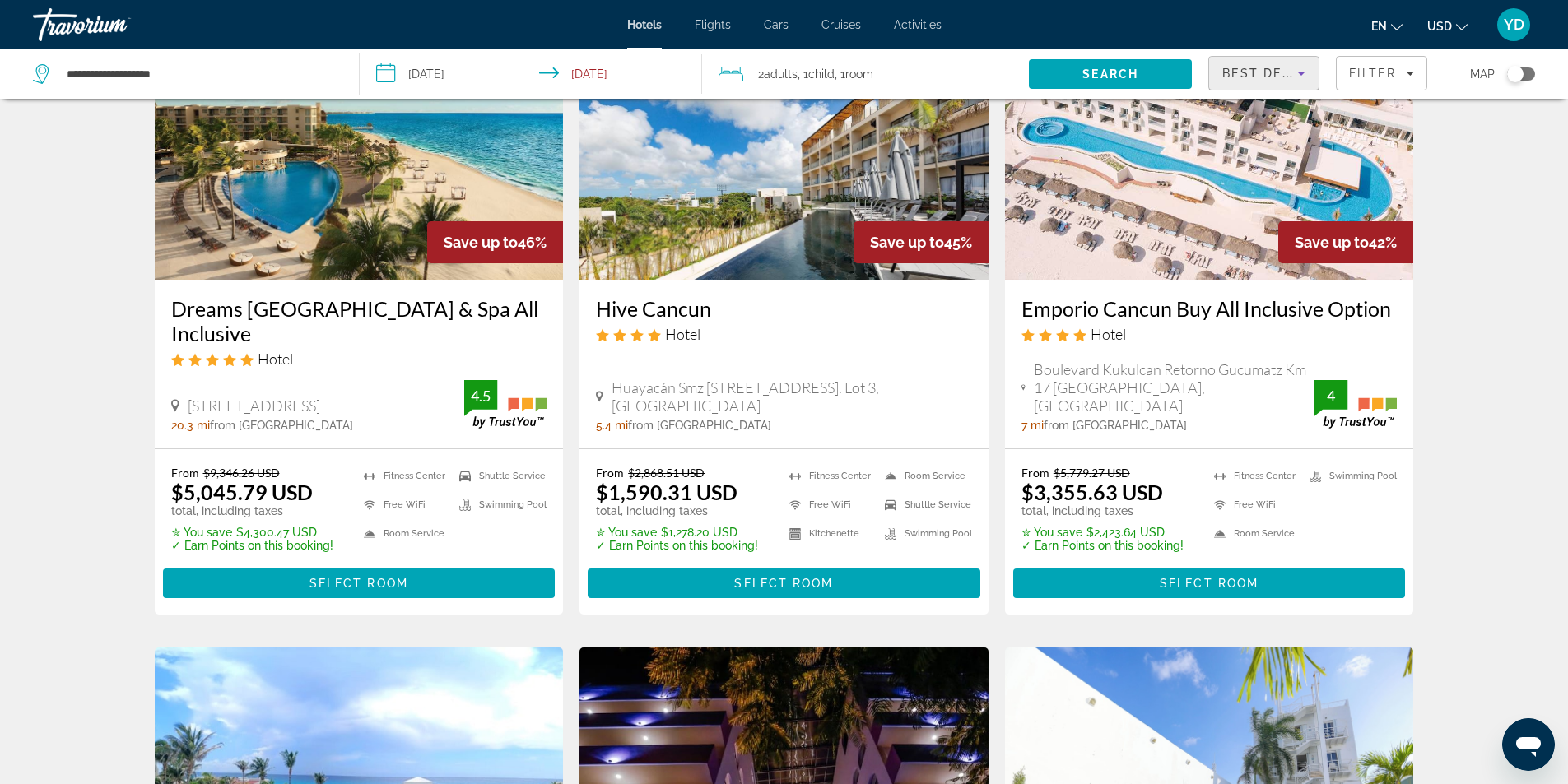
click at [1304, 67] on icon "Sort by" at bounding box center [1300, 73] width 20 height 20
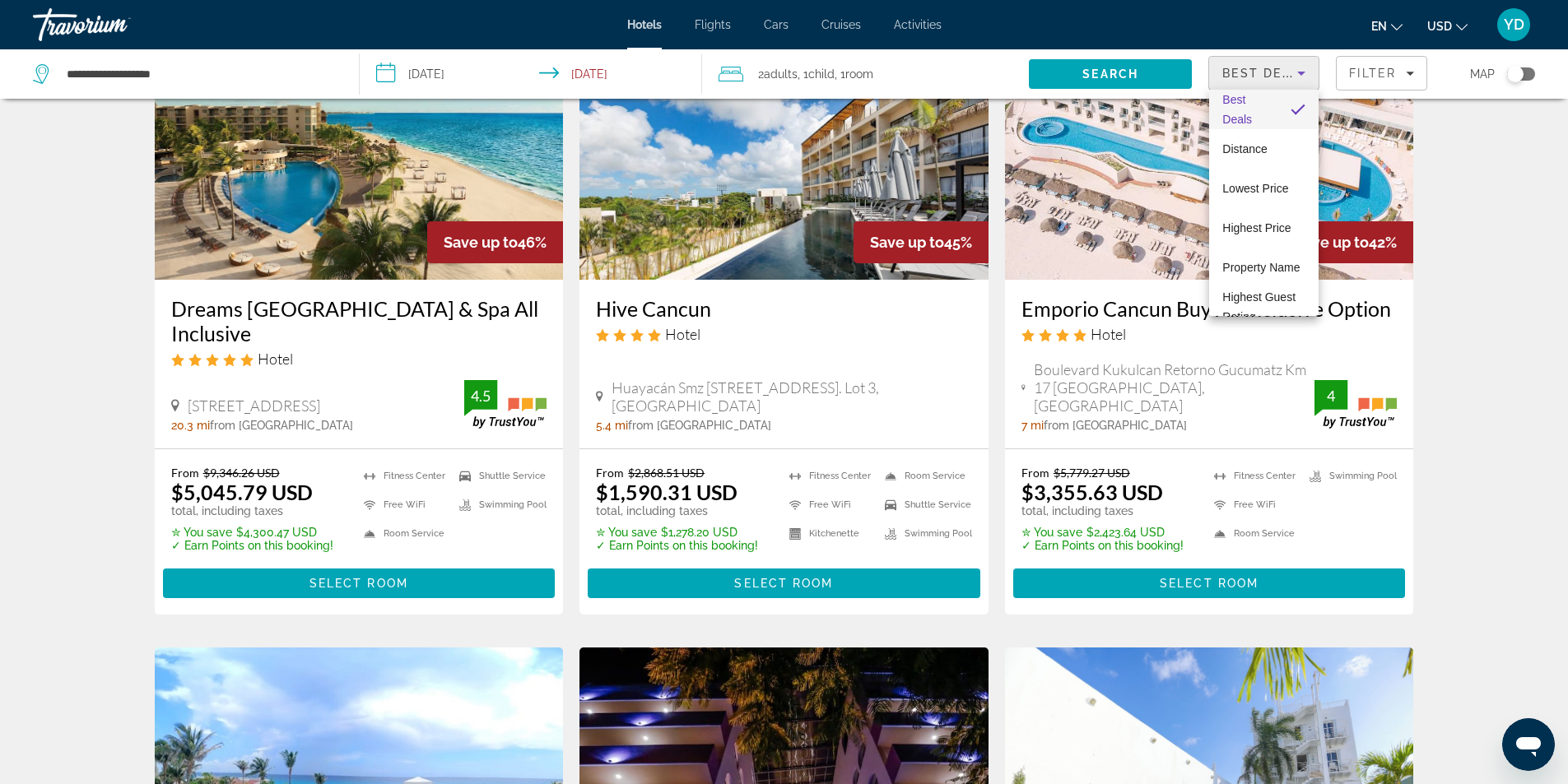
scroll to position [0, 0]
click at [1412, 73] on div at bounding box center [784, 392] width 1568 height 784
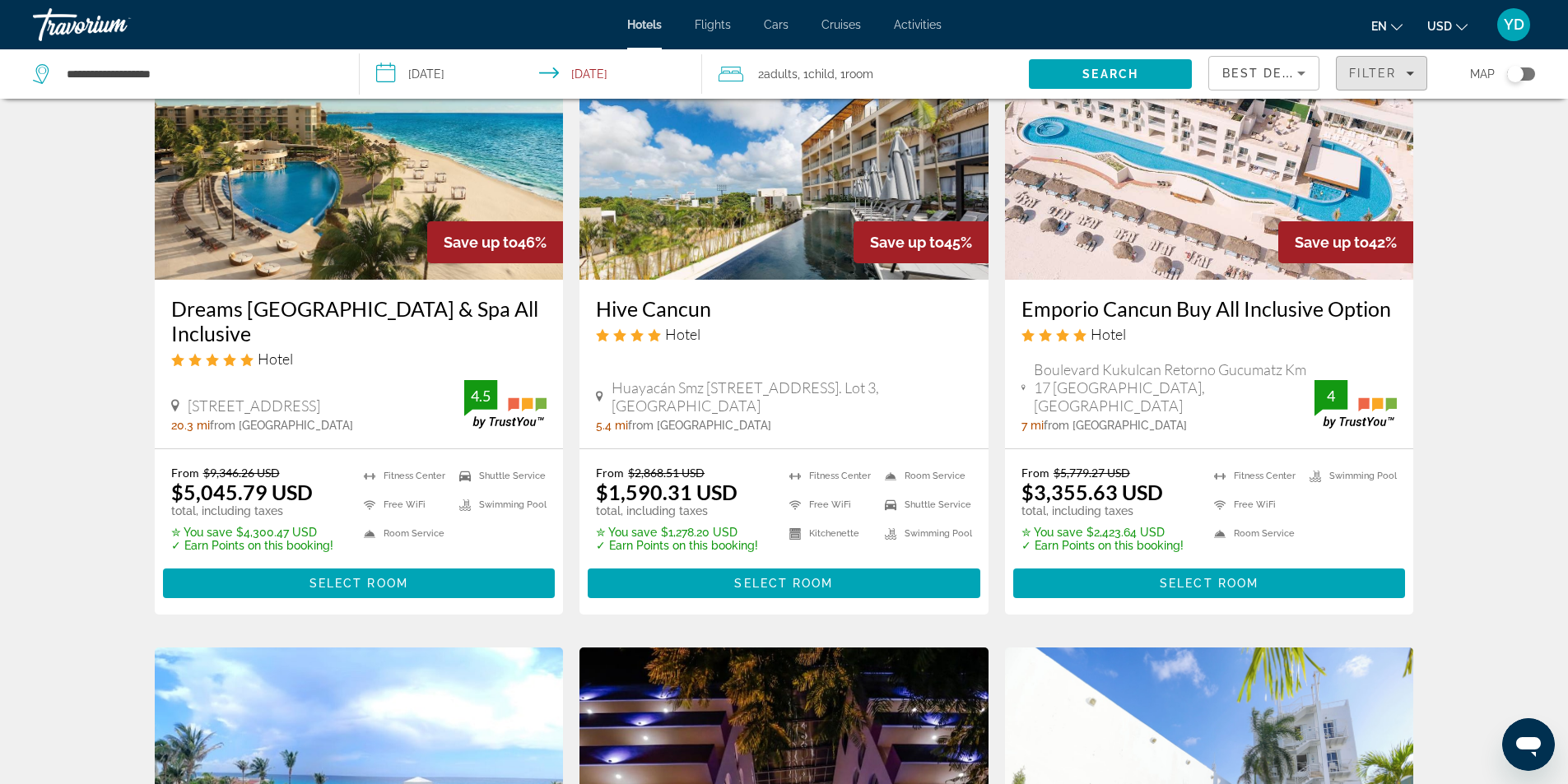
click at [1412, 73] on icon "Filters" at bounding box center [1410, 73] width 9 height 9
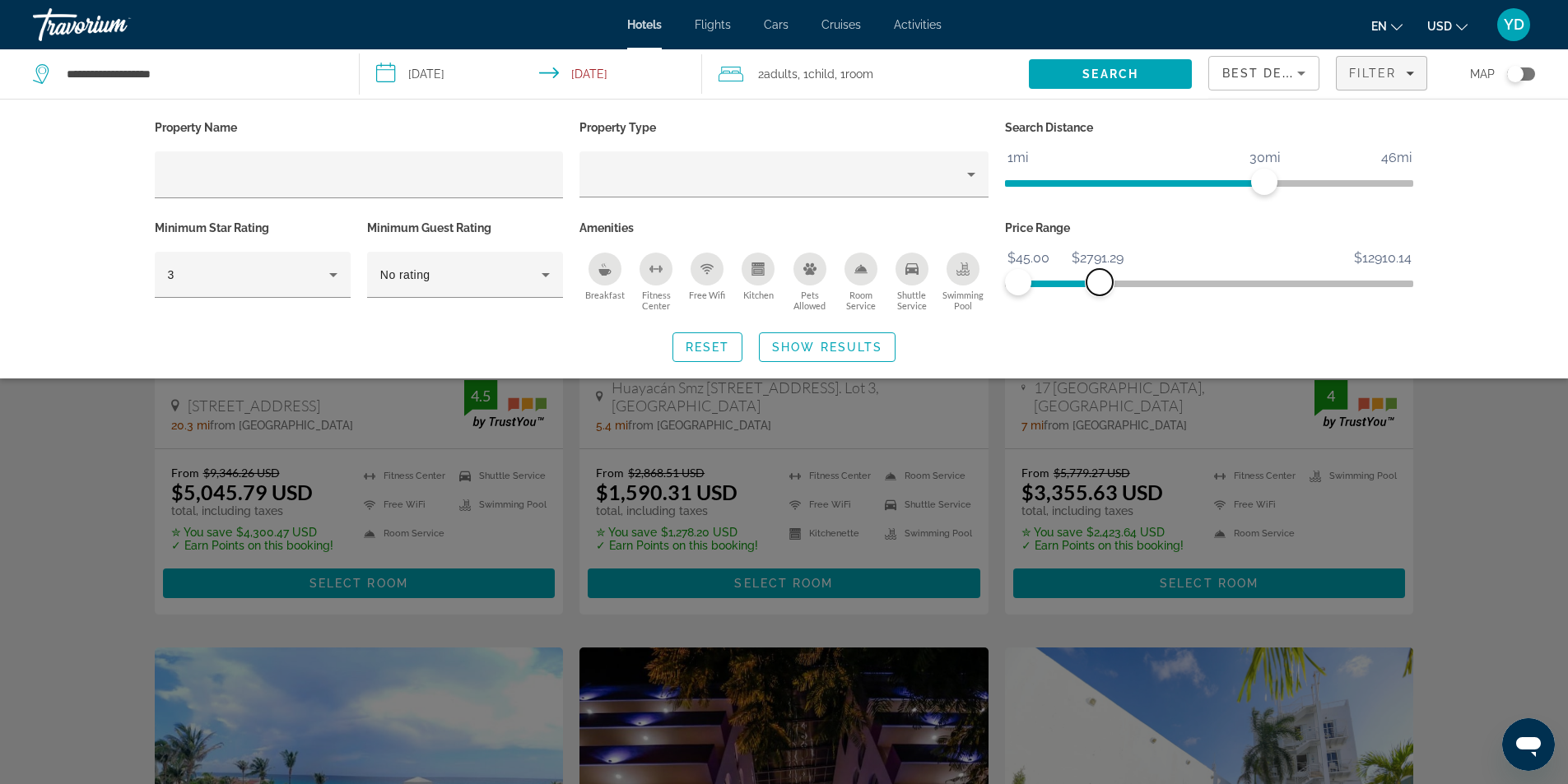
drag, startPoint x: 1406, startPoint y: 278, endPoint x: 1100, endPoint y: 293, distance: 306.4
click at [1100, 293] on span "ngx-slider-max" at bounding box center [1099, 281] width 26 height 26
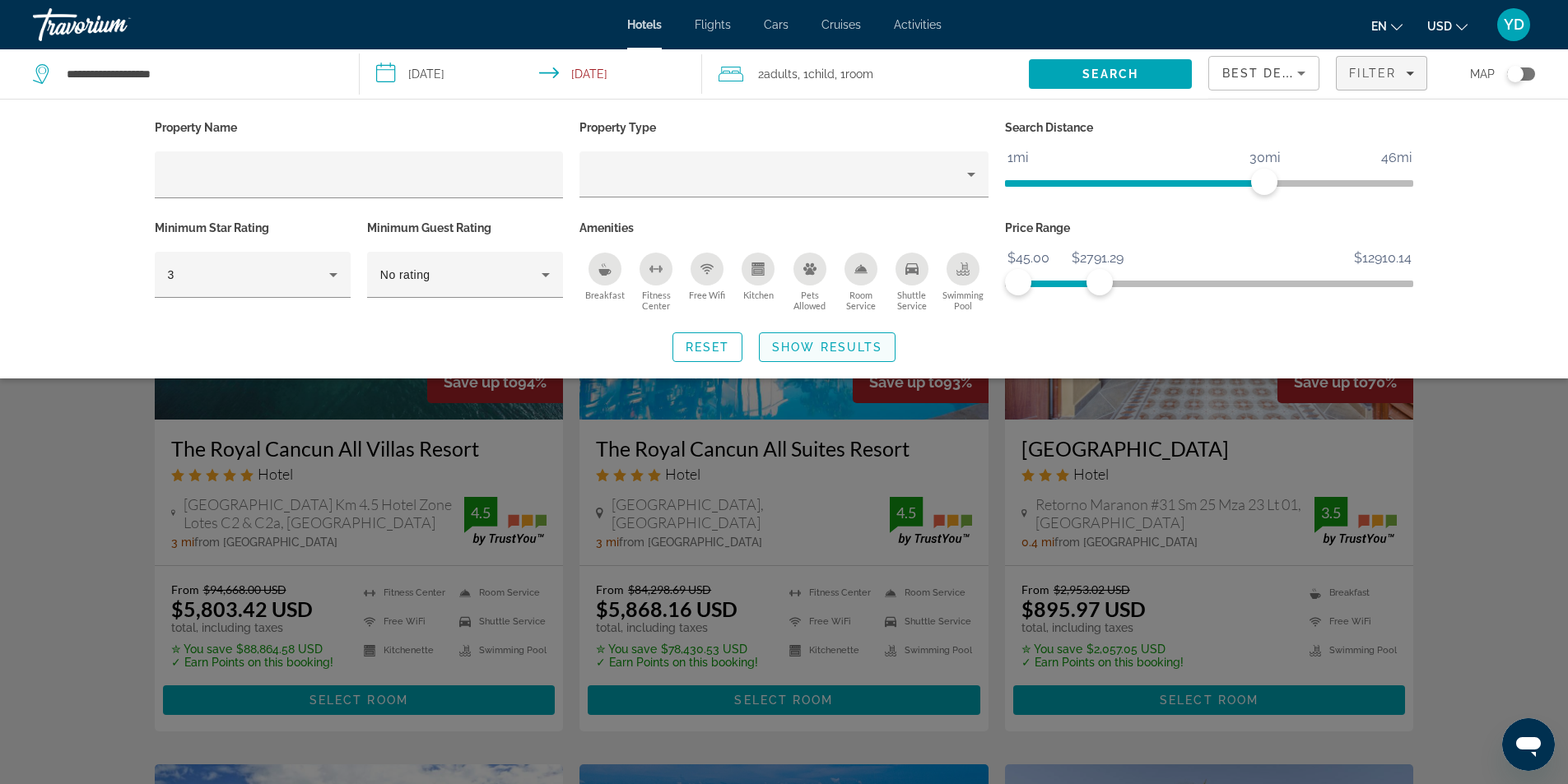
click at [817, 350] on span "Show Results" at bounding box center [827, 346] width 111 height 13
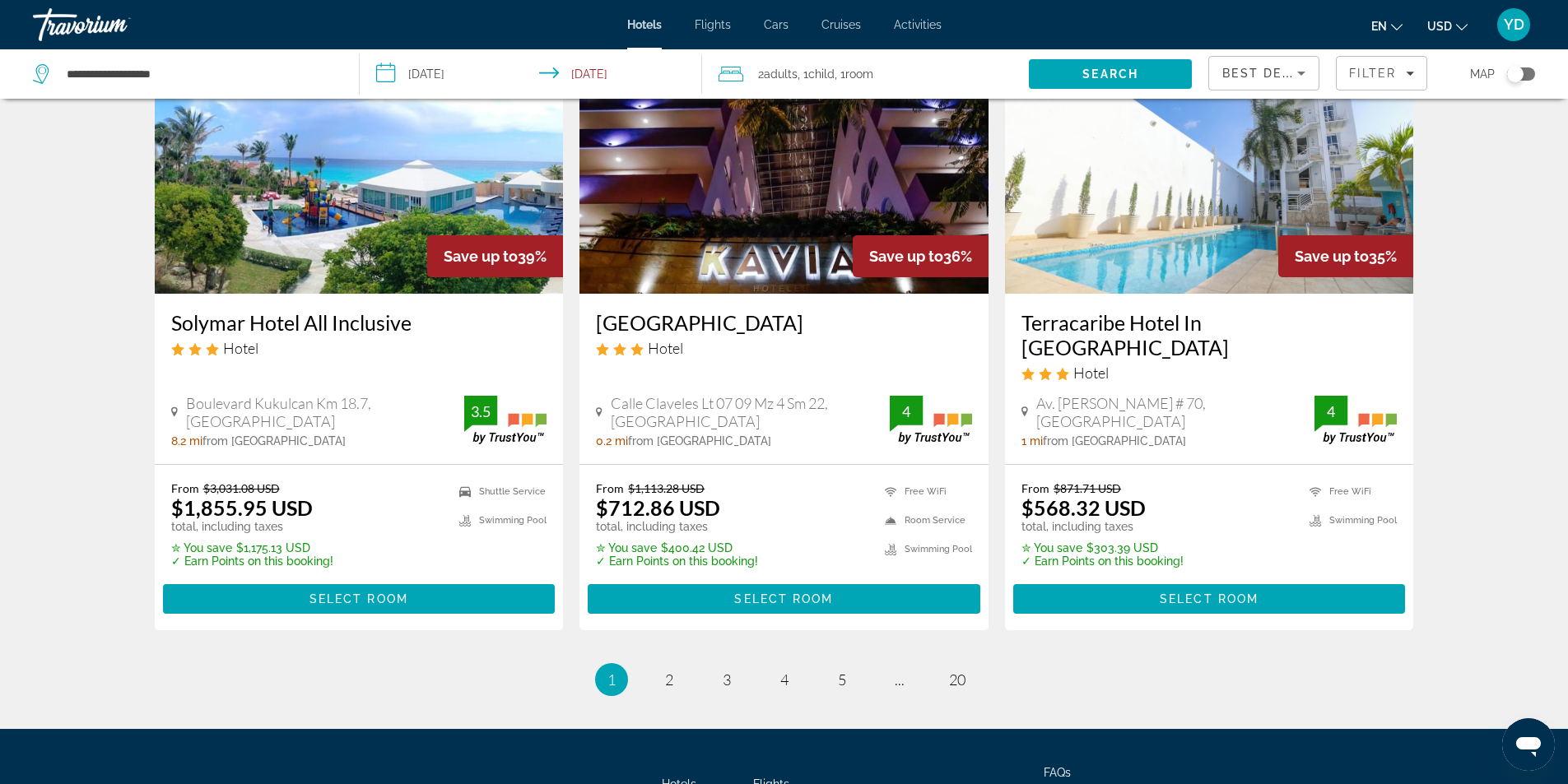
scroll to position [2119, 0]
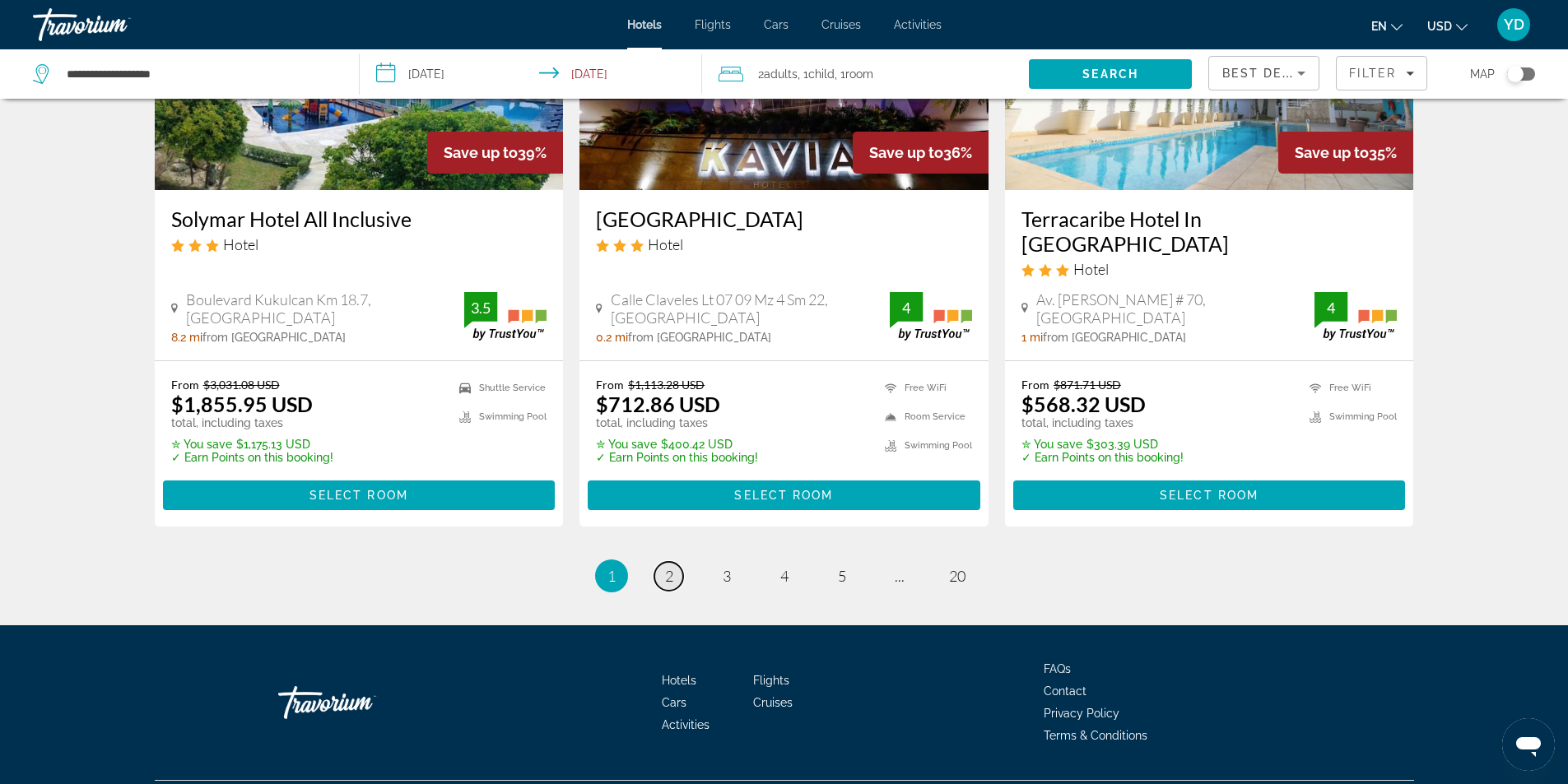
click at [674, 562] on link "page 2" at bounding box center [668, 576] width 29 height 28
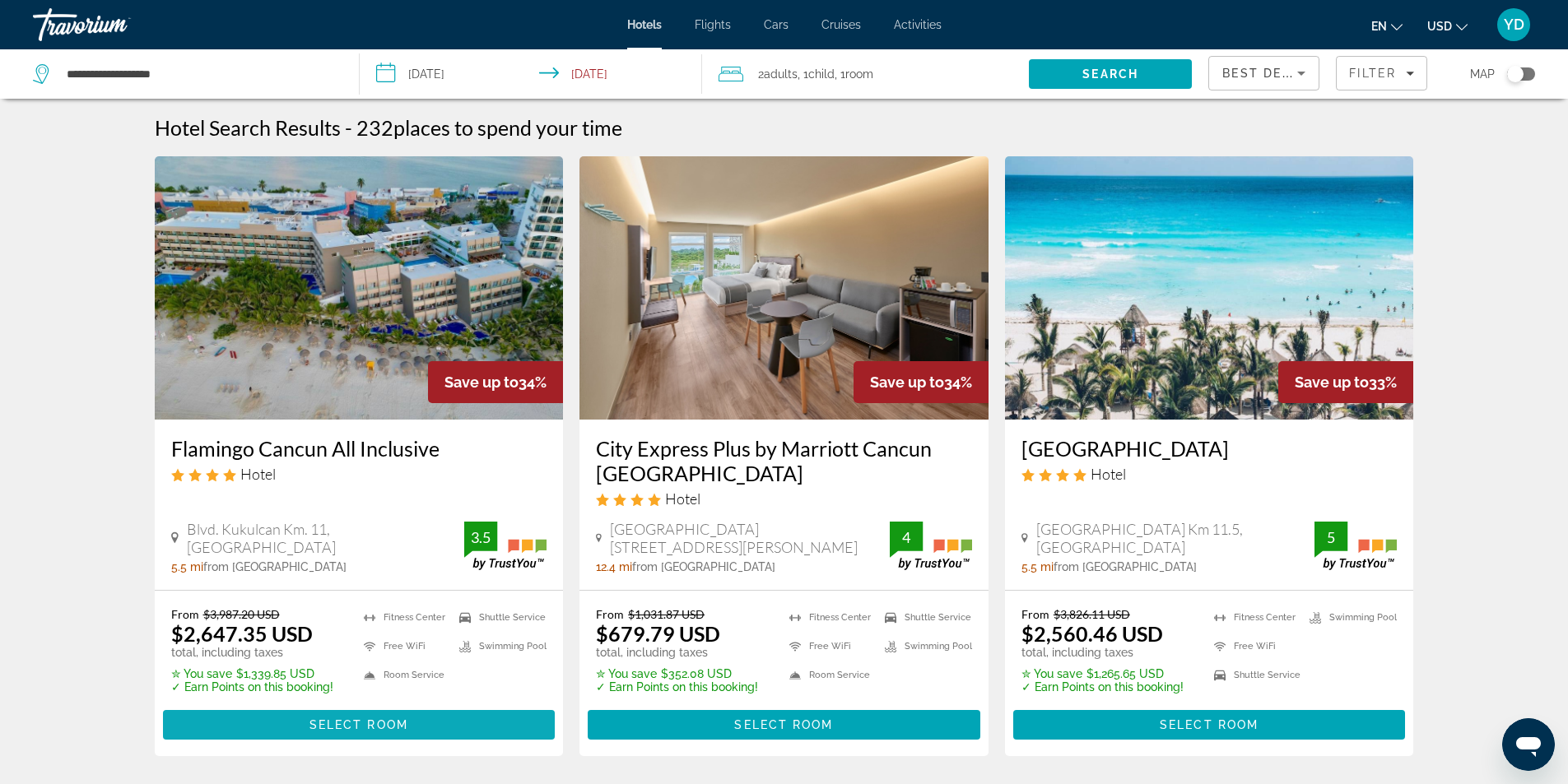
click at [347, 730] on span "Main content" at bounding box center [359, 724] width 392 height 40
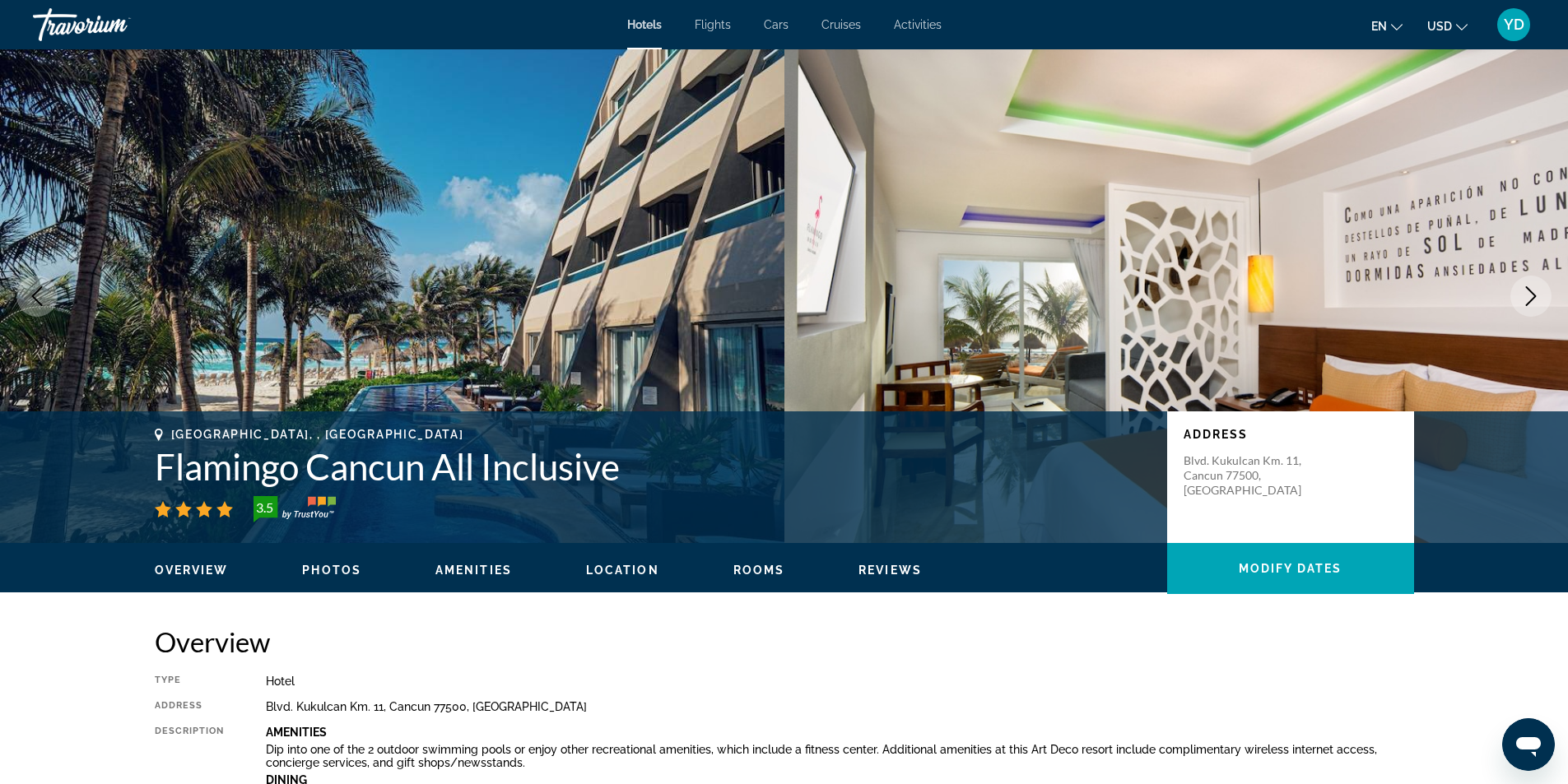
click at [1534, 289] on icon "Next image" at bounding box center [1530, 295] width 20 height 20
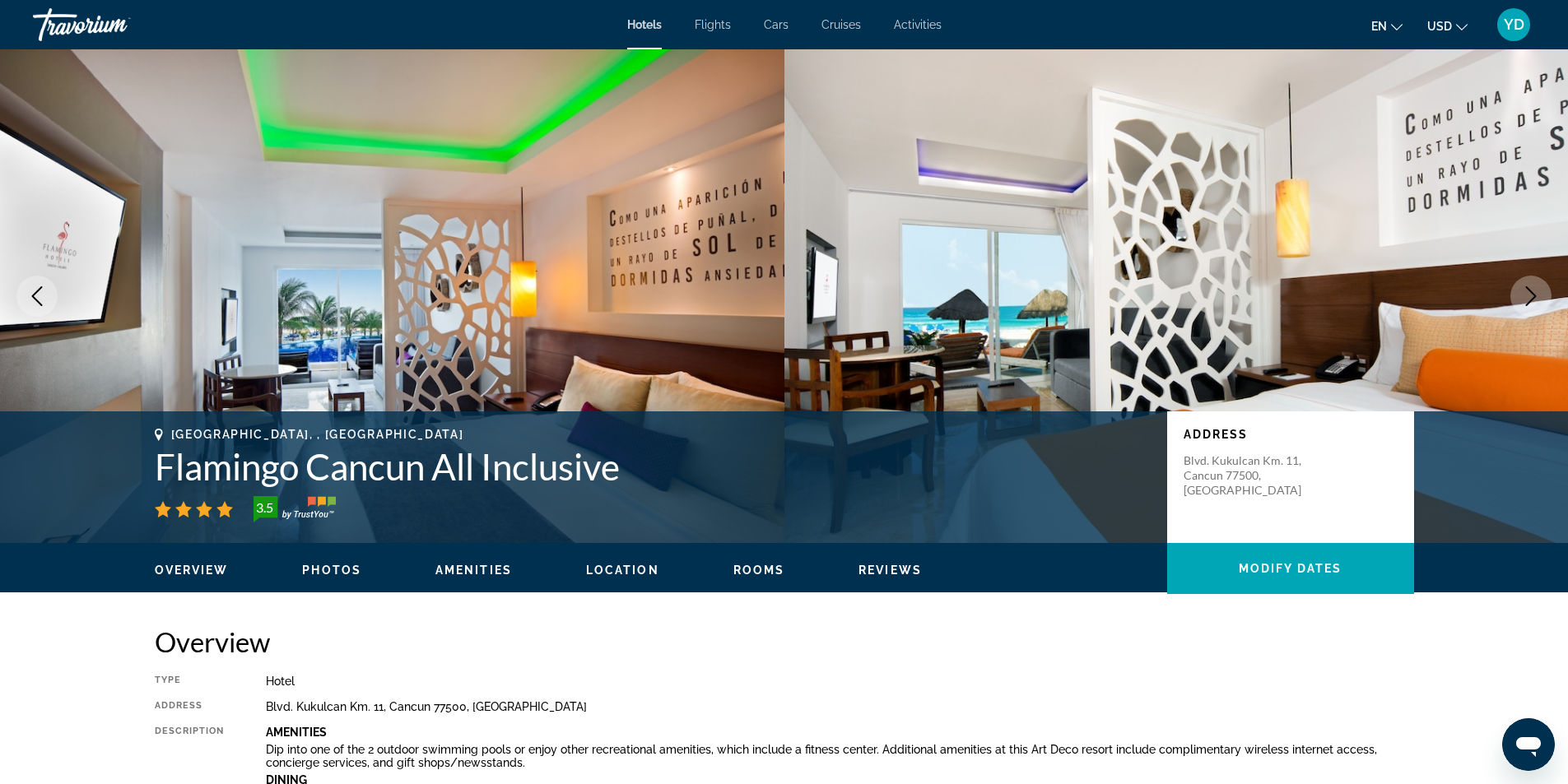
click at [1534, 289] on icon "Next image" at bounding box center [1530, 295] width 20 height 20
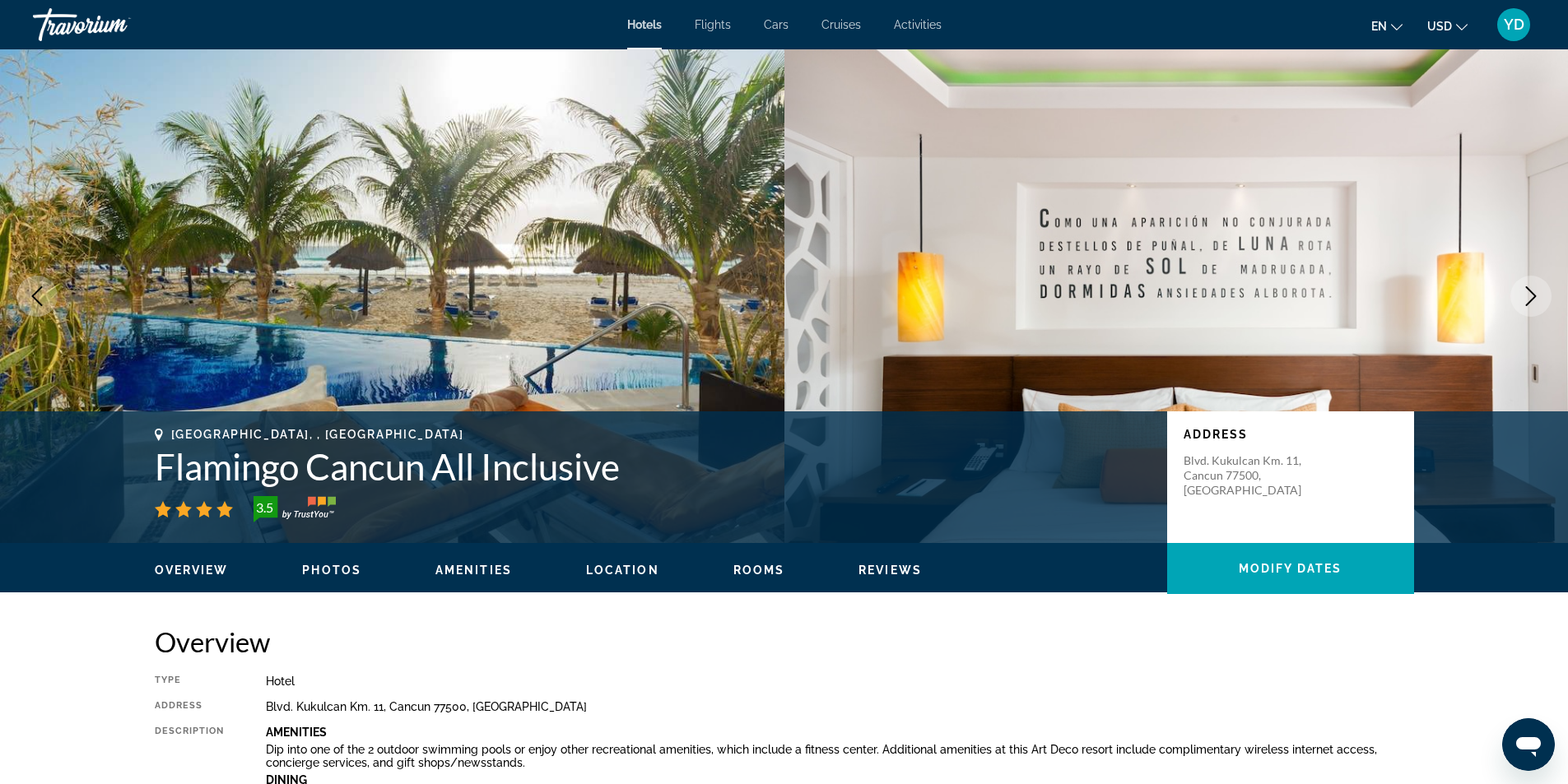
click at [1534, 289] on icon "Next image" at bounding box center [1530, 295] width 20 height 20
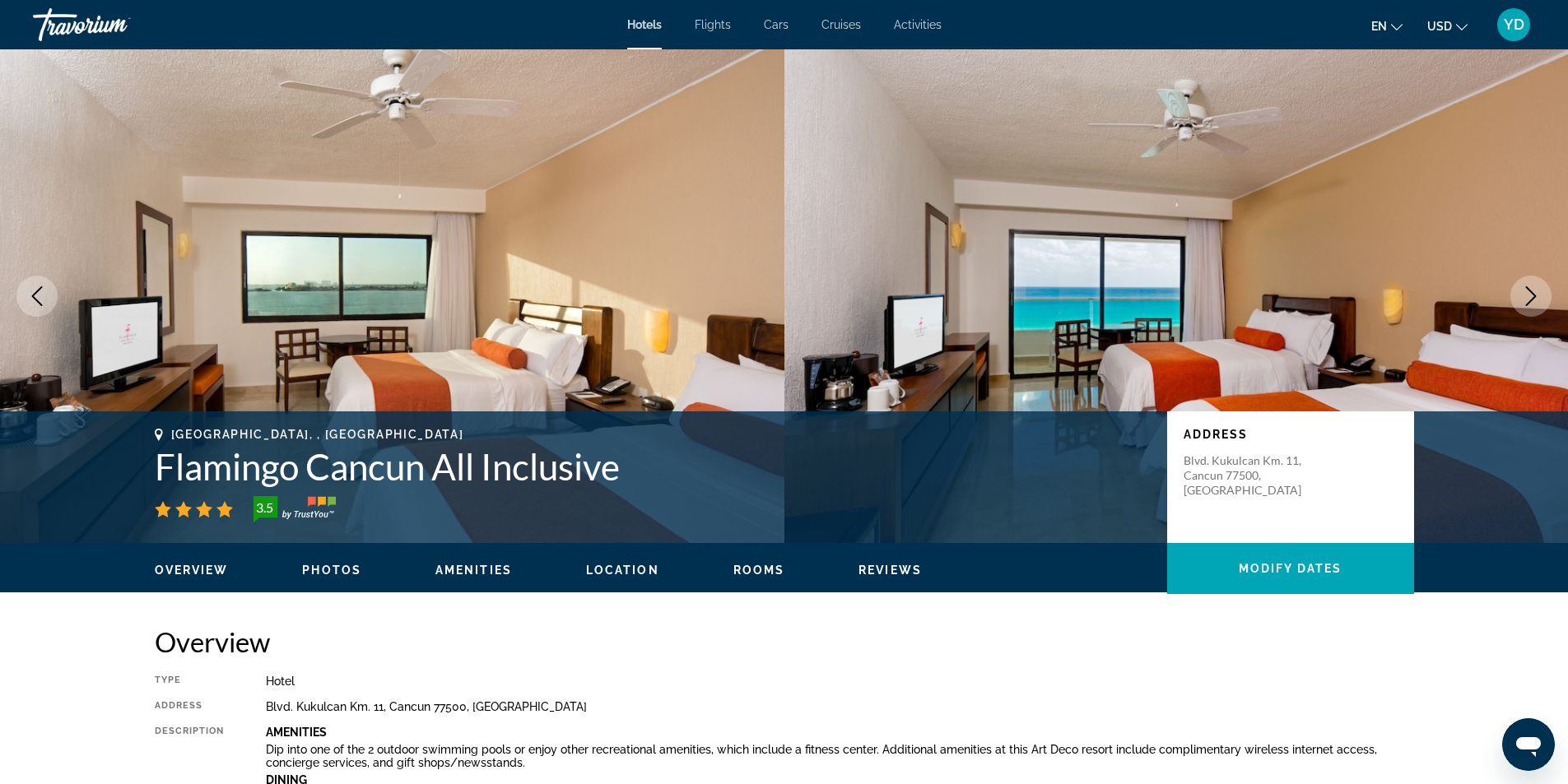
click at [1534, 289] on icon "Next image" at bounding box center [1530, 295] width 20 height 20
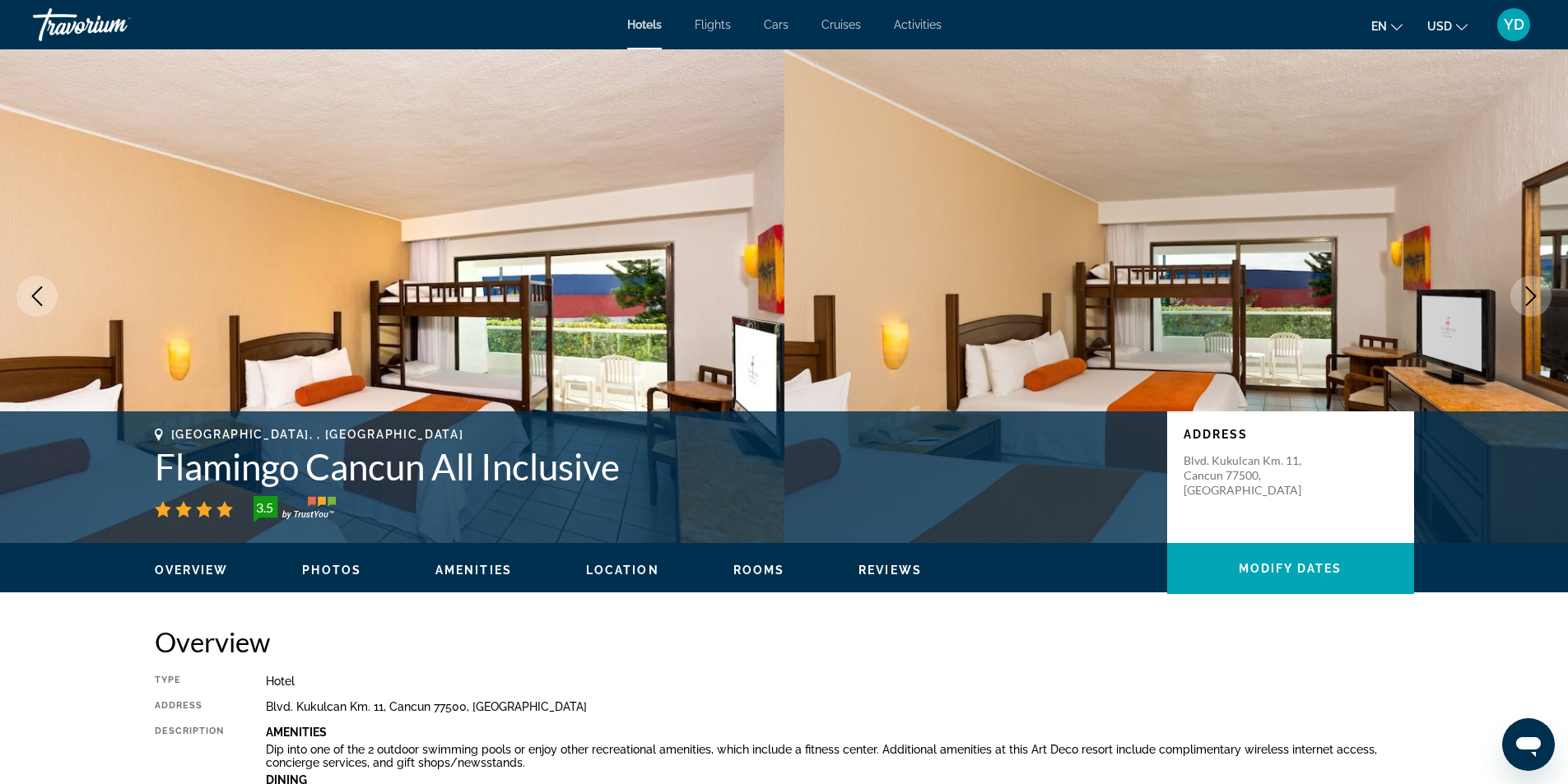
click at [1534, 289] on icon "Next image" at bounding box center [1530, 295] width 20 height 20
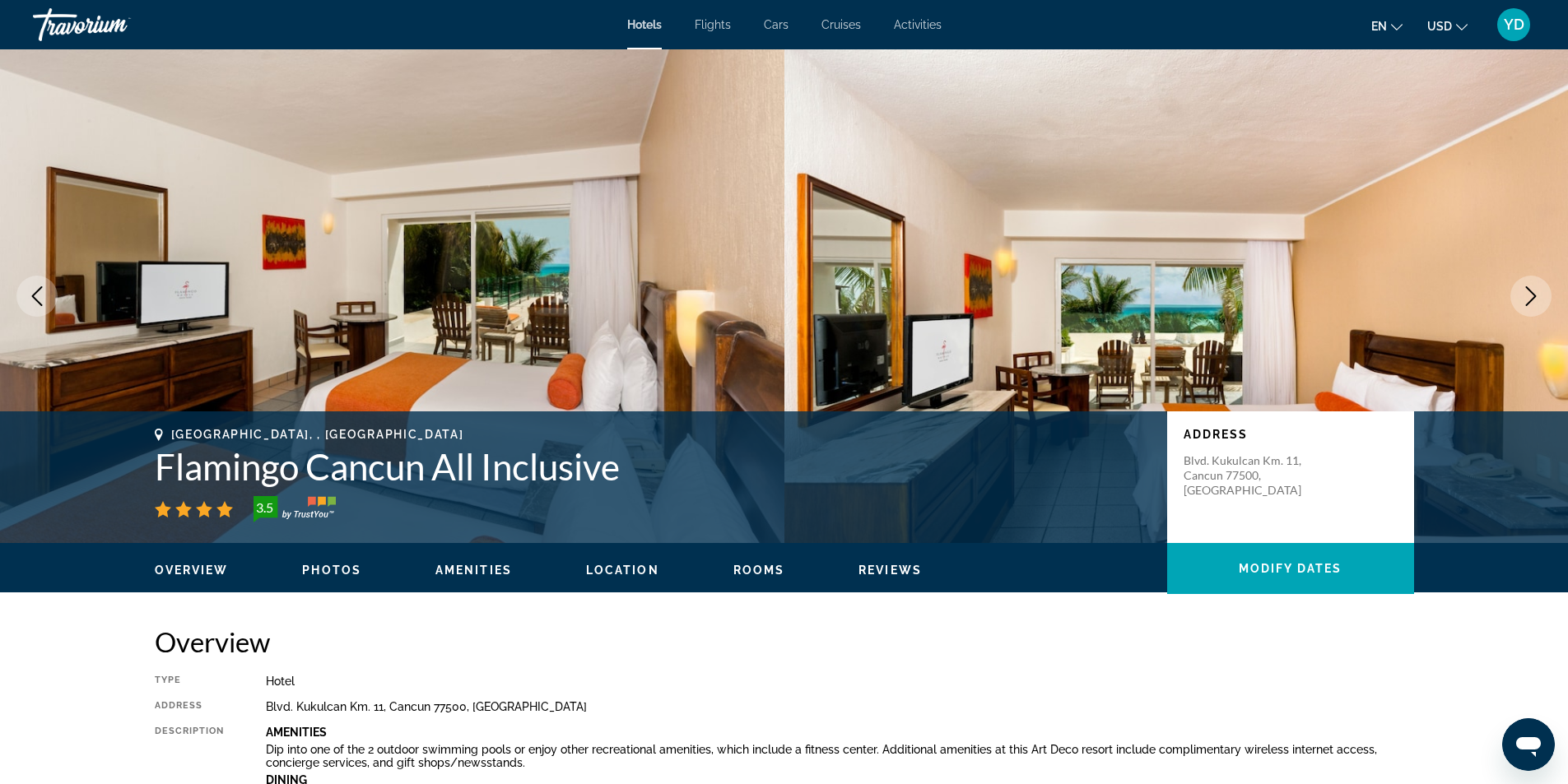
click at [38, 286] on button "Previous image" at bounding box center [37, 296] width 41 height 41
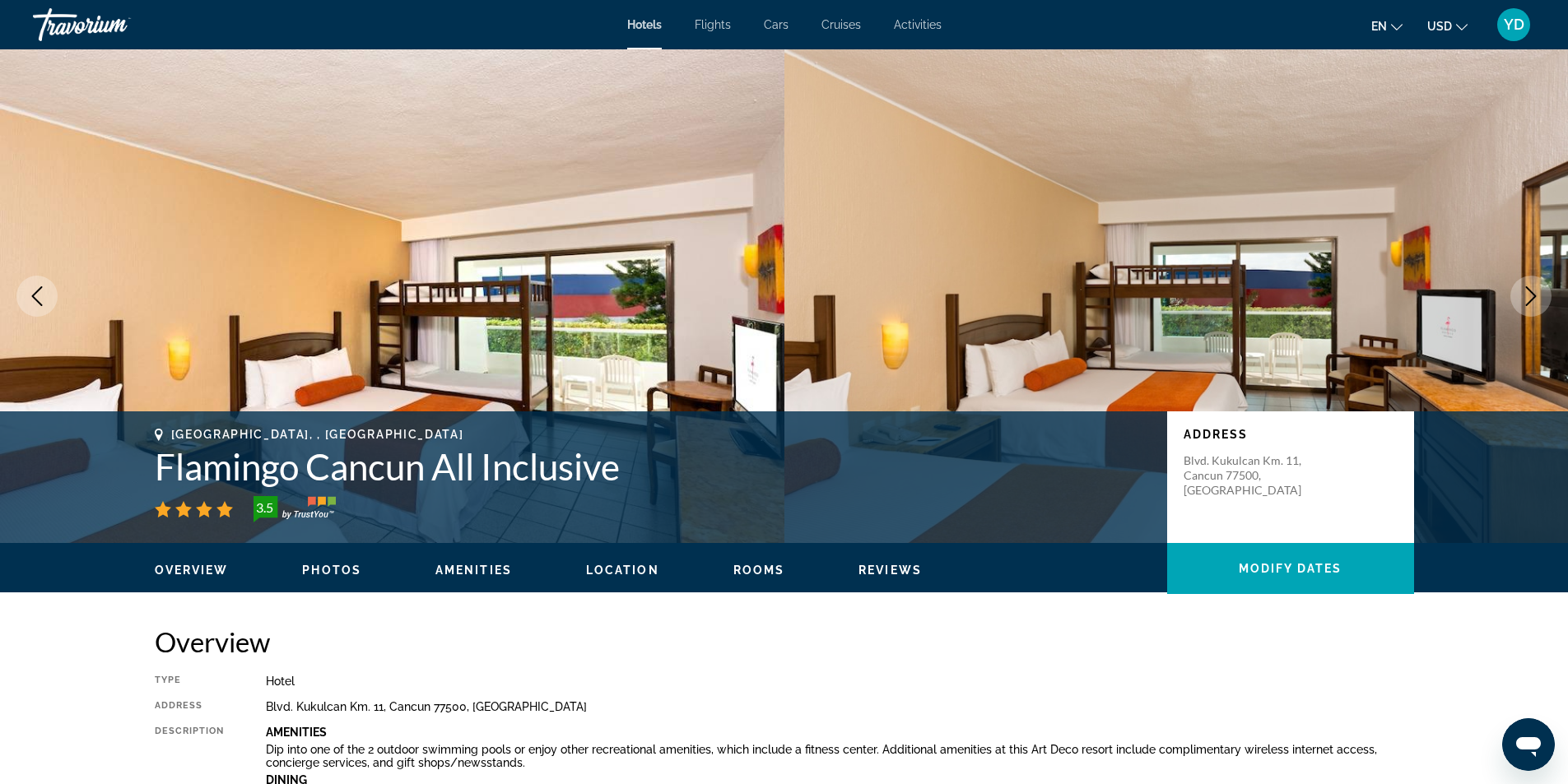
click at [1538, 287] on icon "Next image" at bounding box center [1530, 295] width 20 height 20
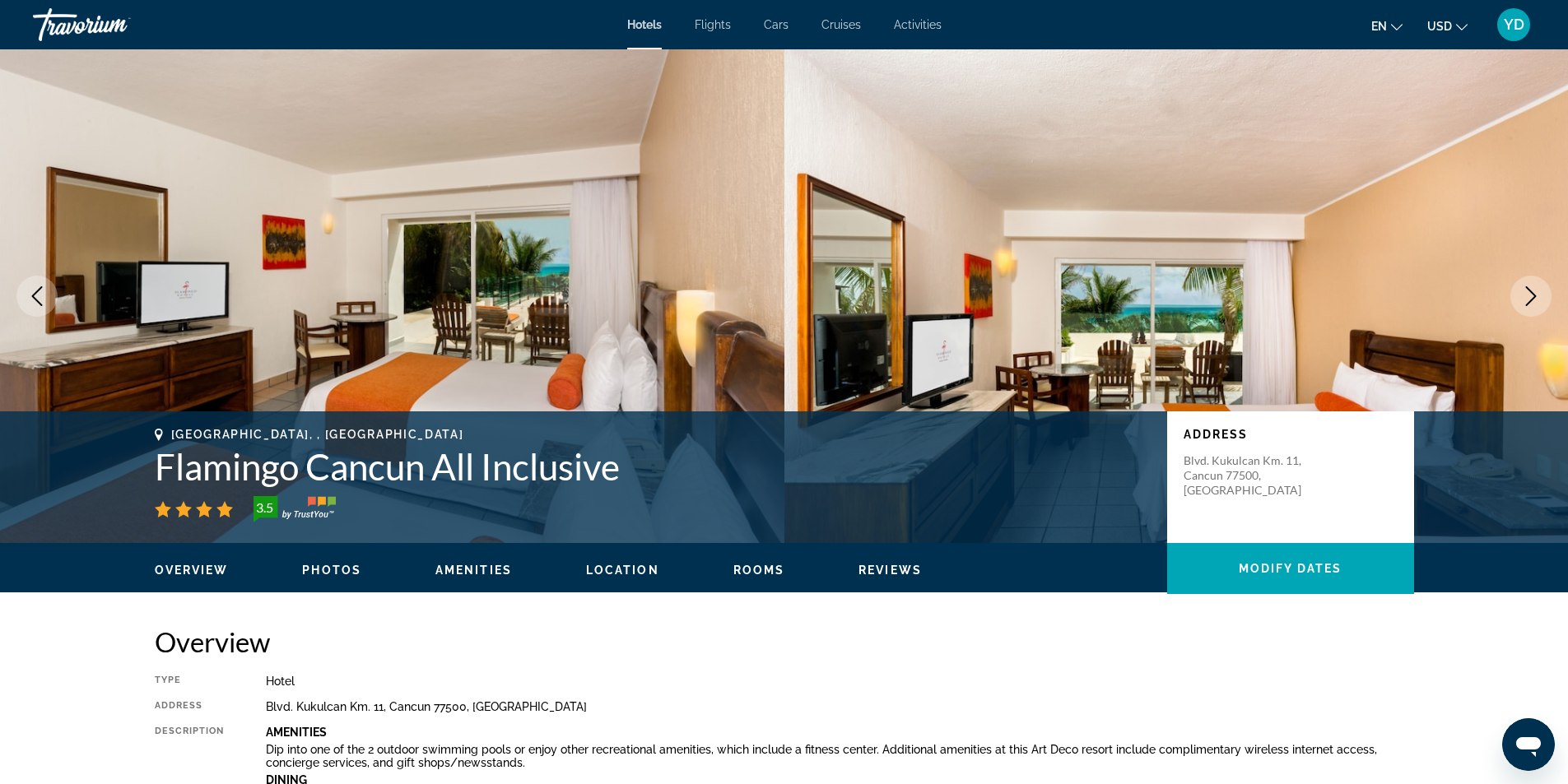
click at [1538, 287] on icon "Next image" at bounding box center [1530, 295] width 20 height 20
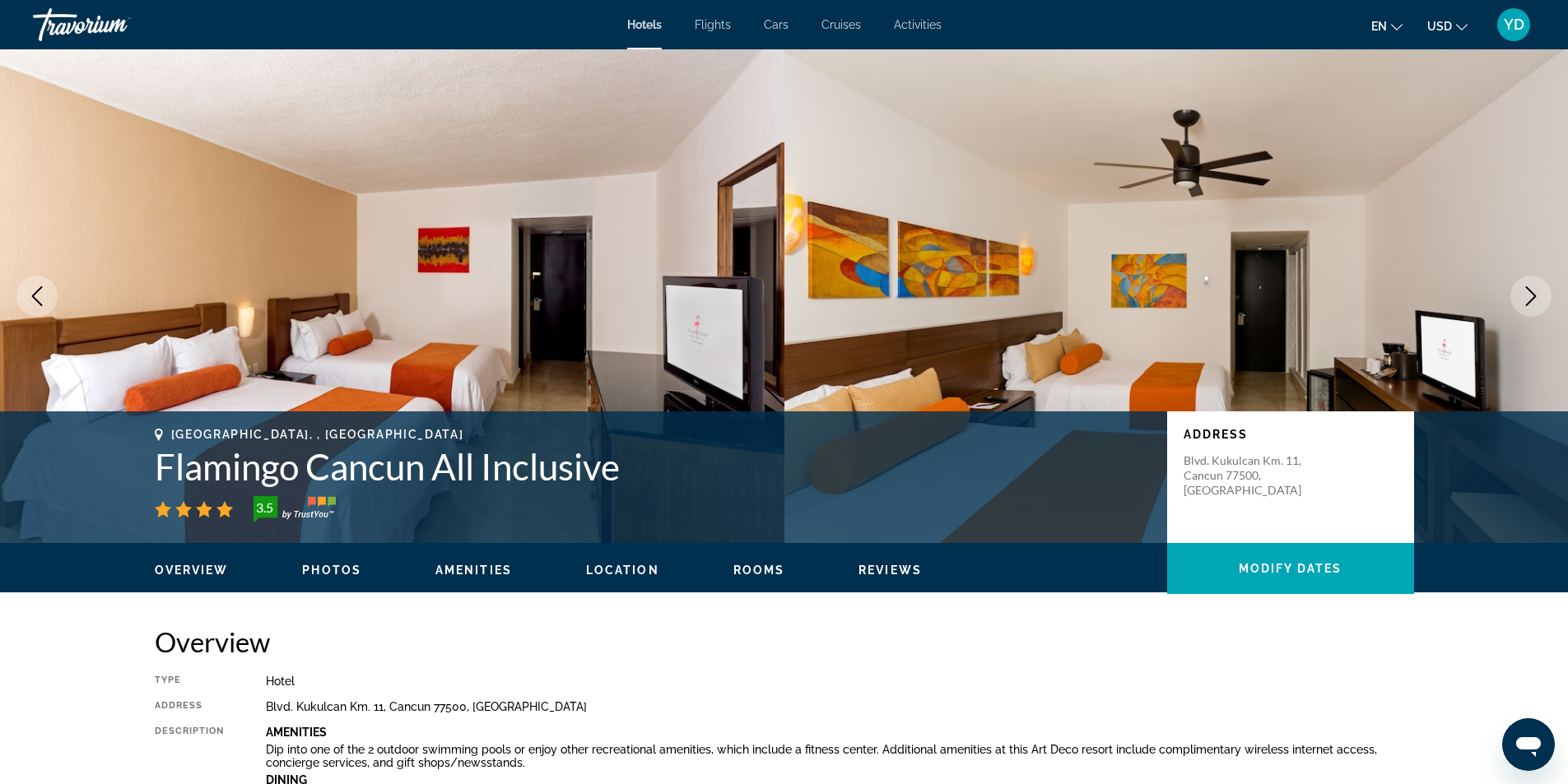
click at [1539, 292] on icon "Next image" at bounding box center [1530, 295] width 20 height 20
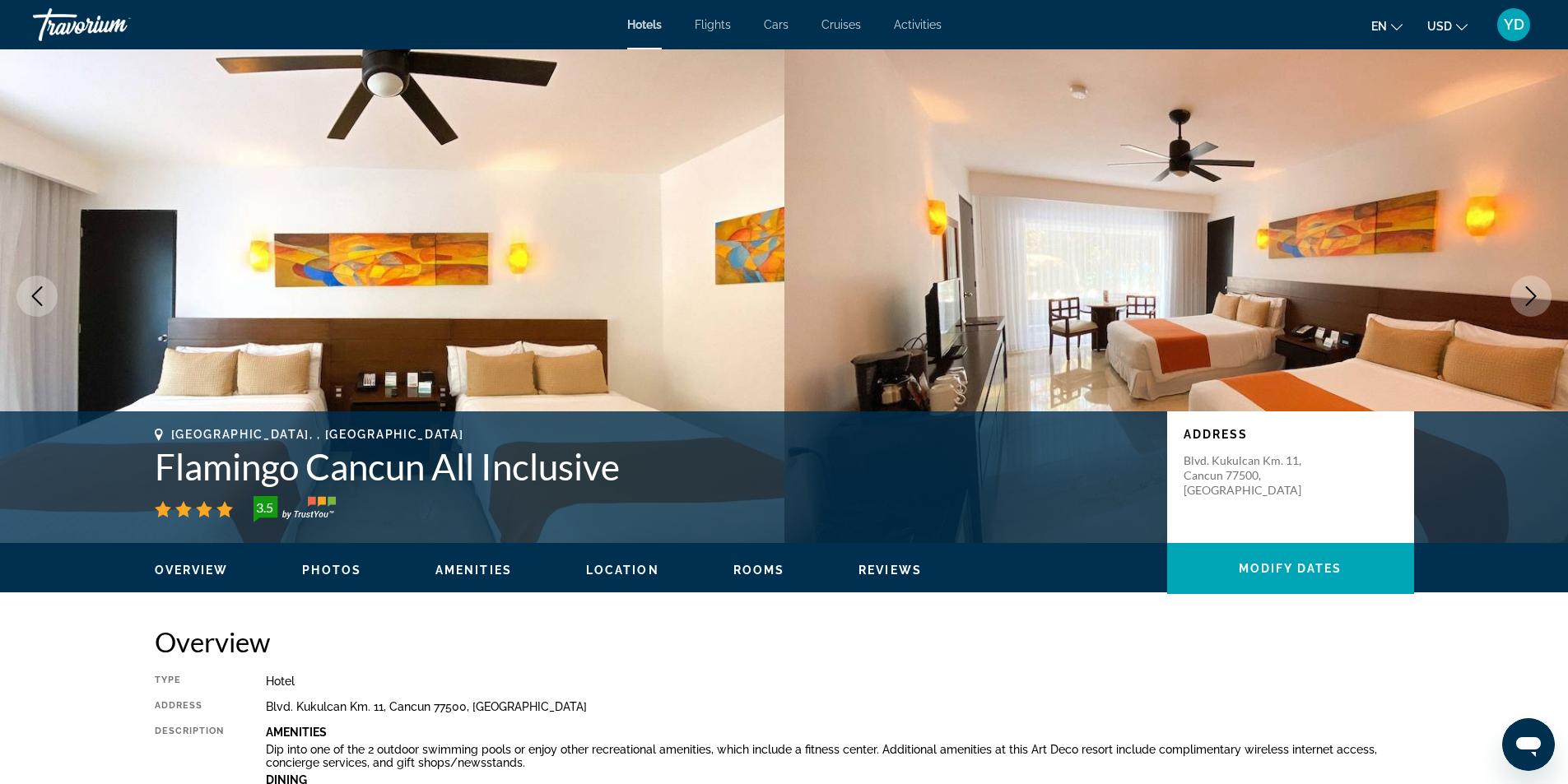
click at [1540, 292] on button "Next image" at bounding box center [1531, 296] width 41 height 41
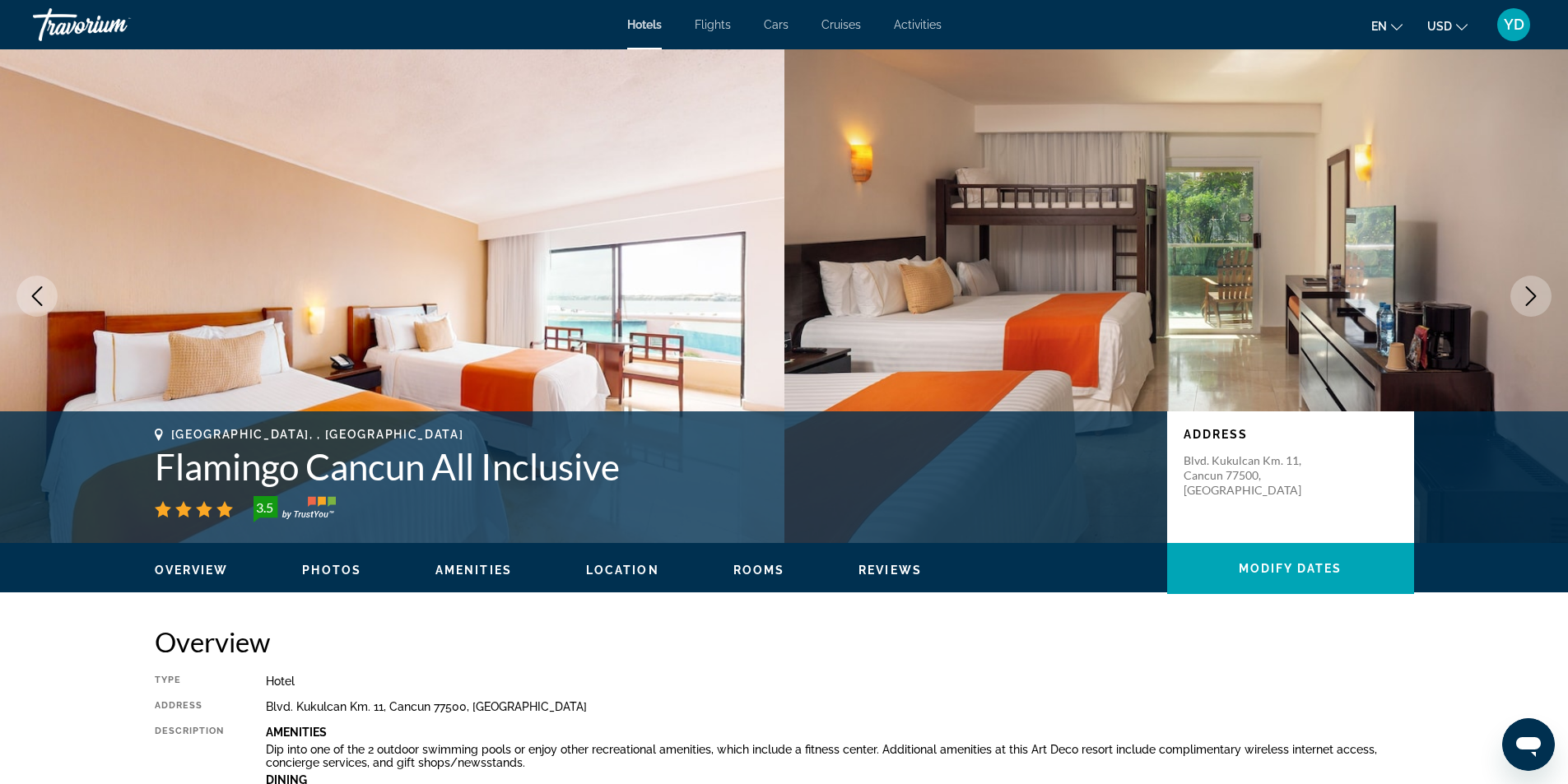
click at [1540, 292] on button "Next image" at bounding box center [1531, 296] width 41 height 41
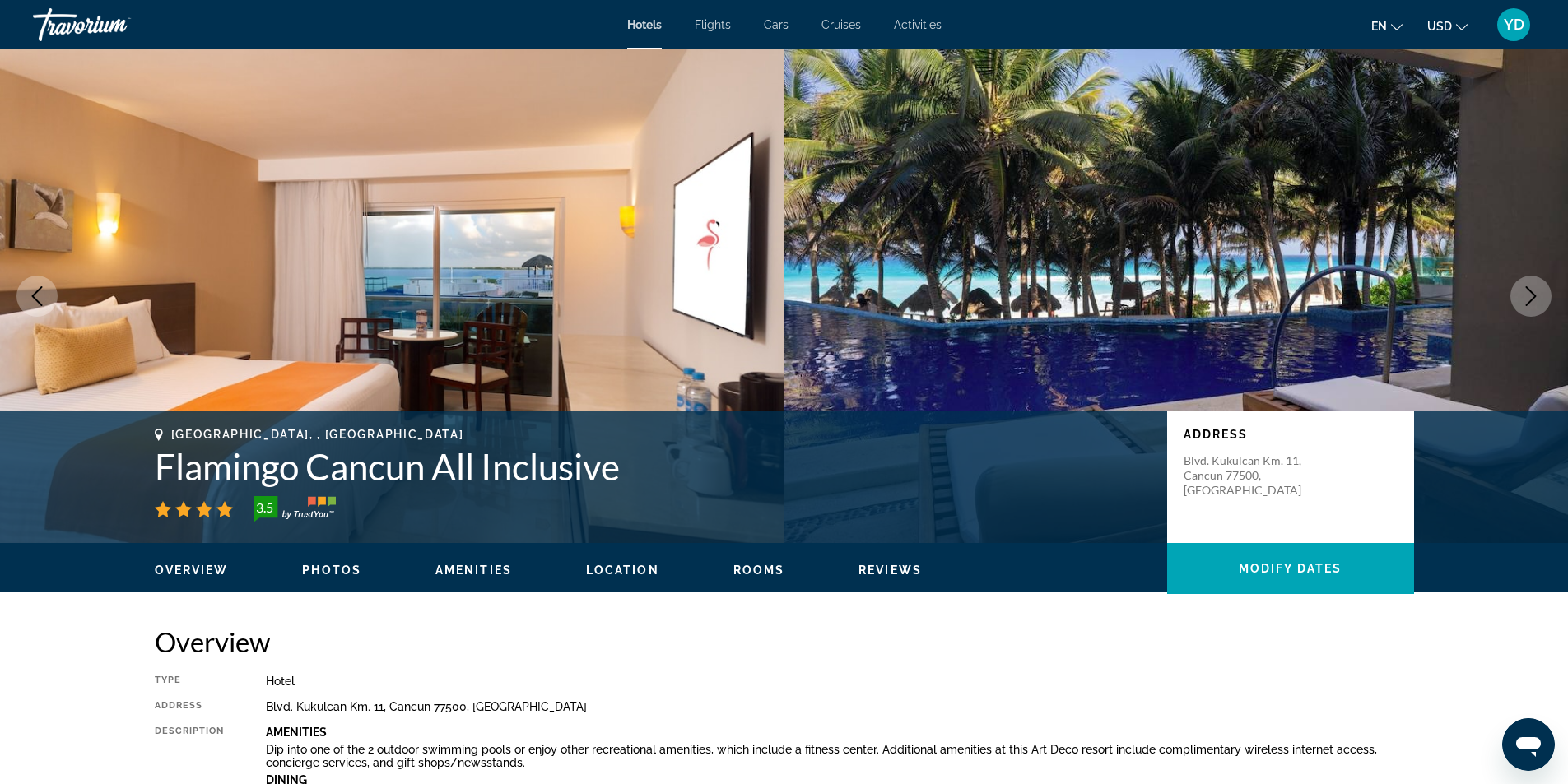
click at [1541, 292] on button "Next image" at bounding box center [1531, 296] width 41 height 41
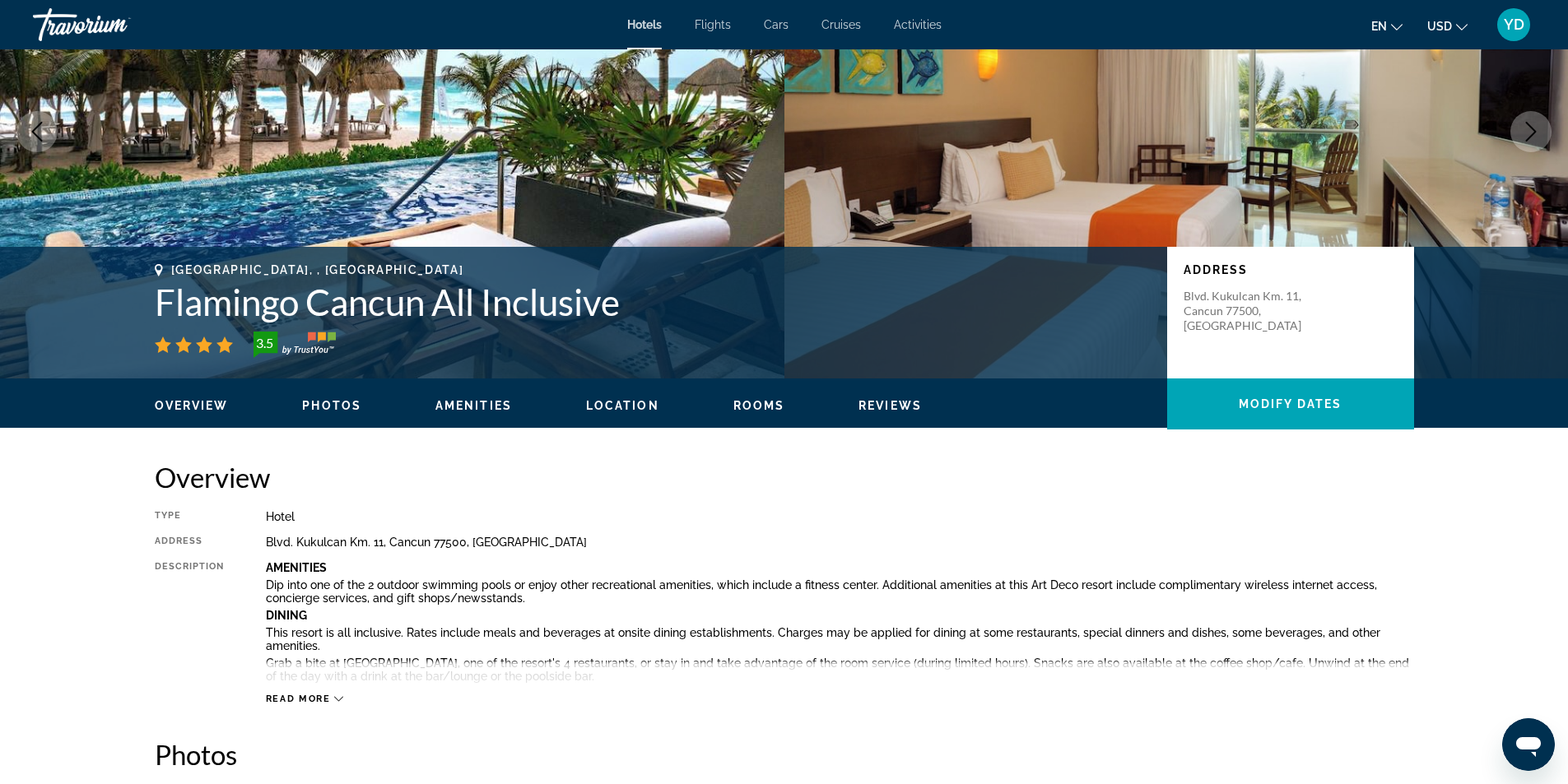
scroll to position [494, 0]
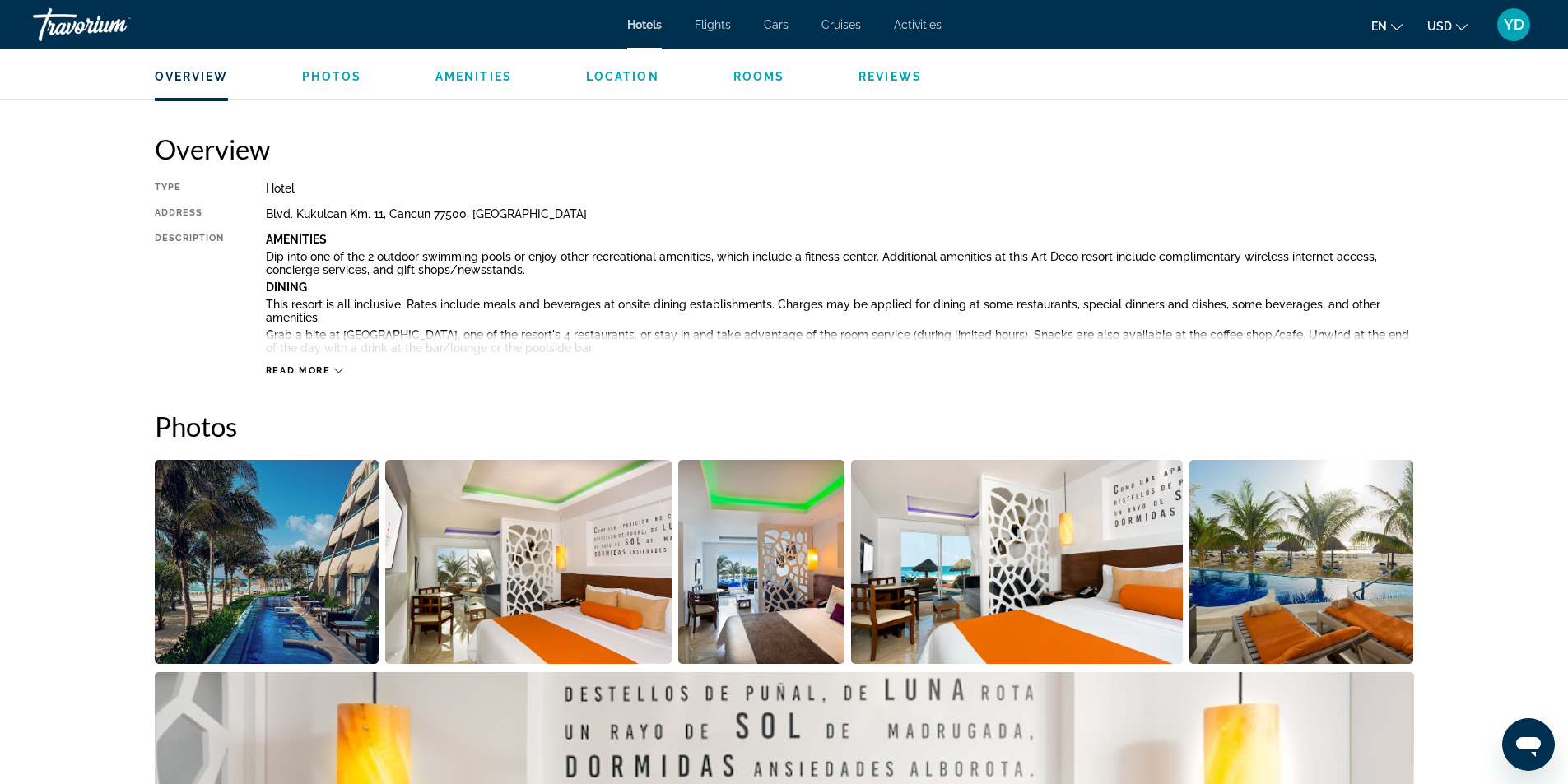
click at [327, 375] on span "Read more" at bounding box center [298, 370] width 65 height 10
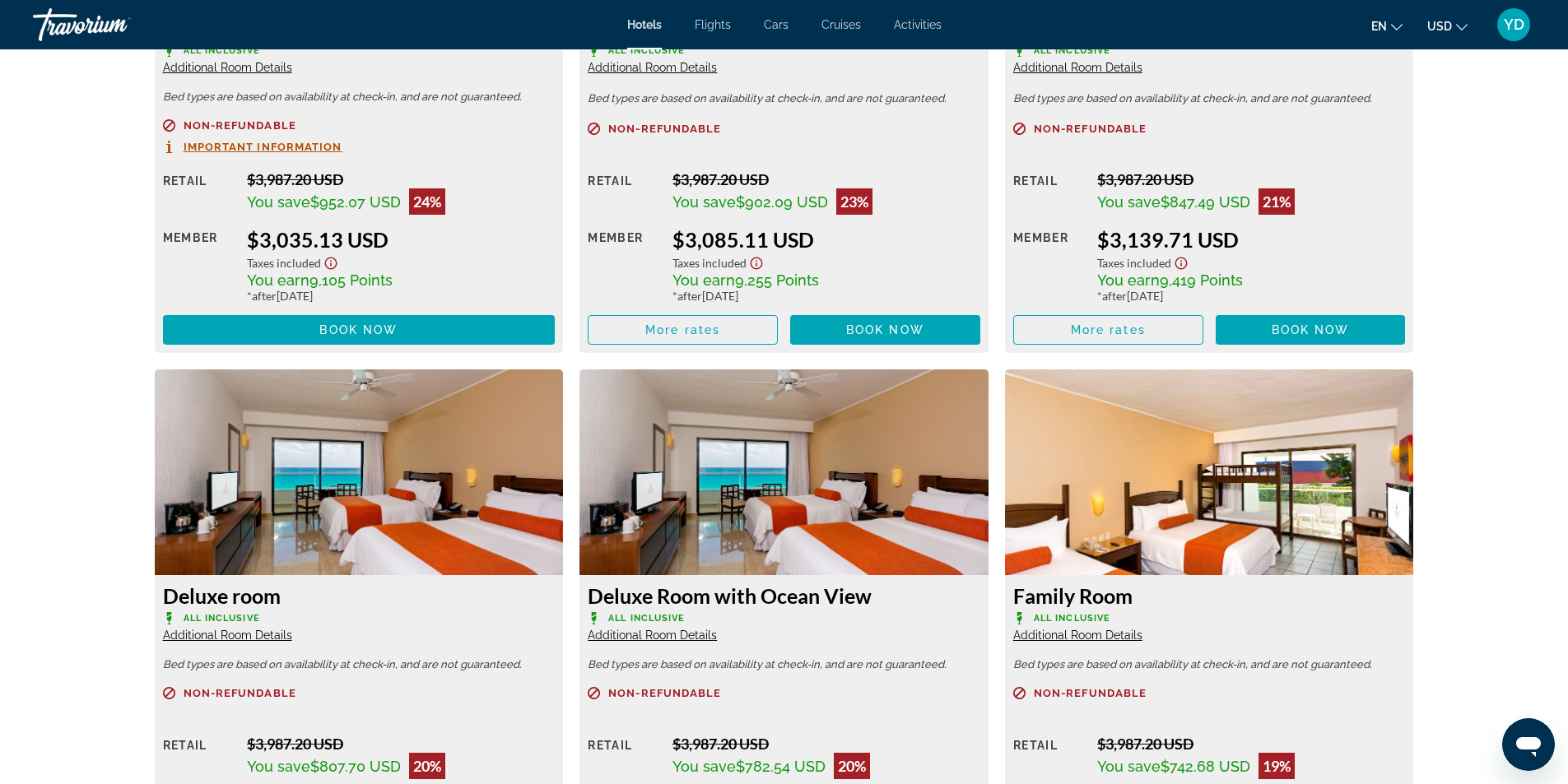
scroll to position [3948, 0]
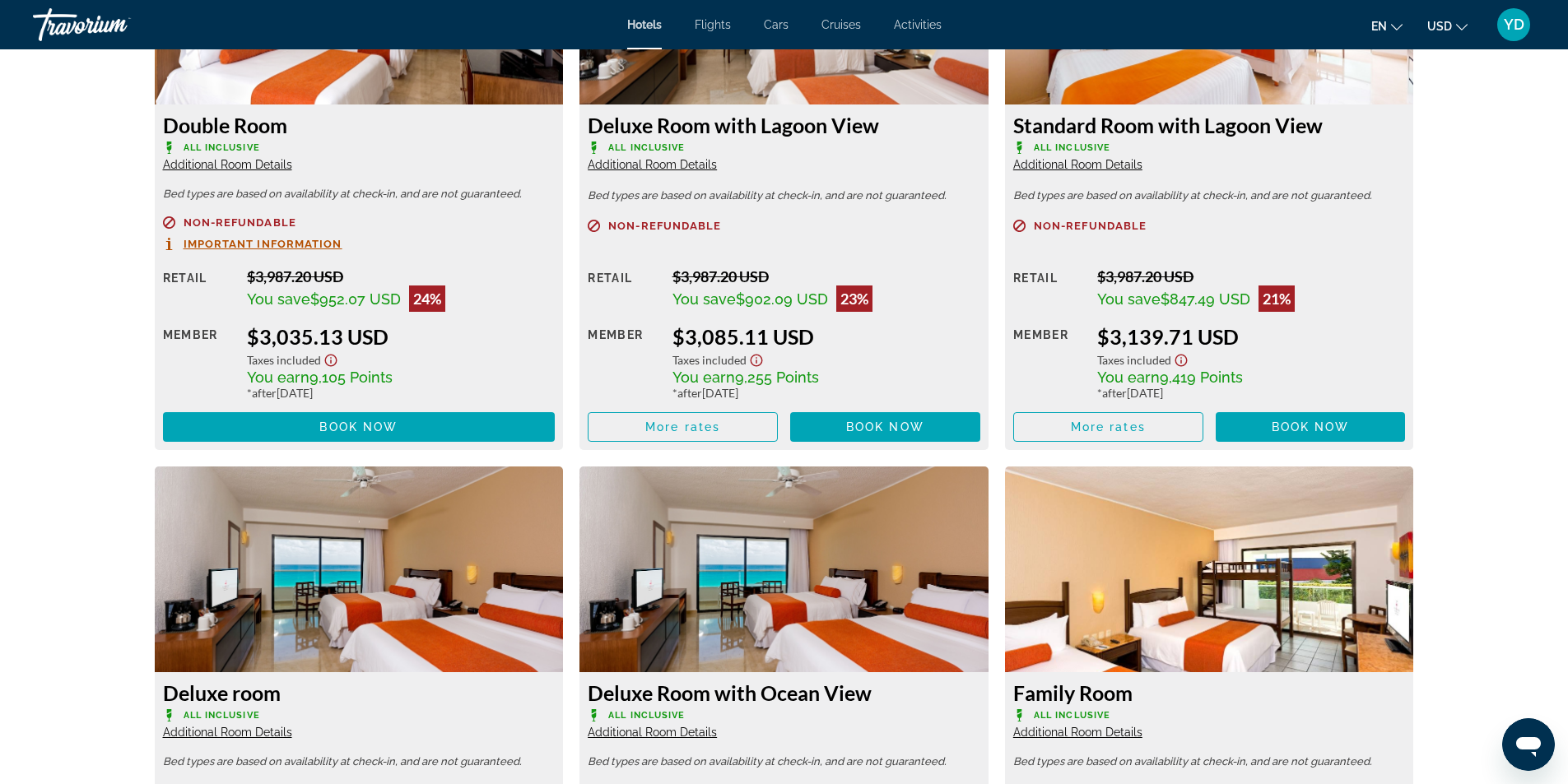
click at [194, 239] on span "Important Information" at bounding box center [263, 243] width 159 height 10
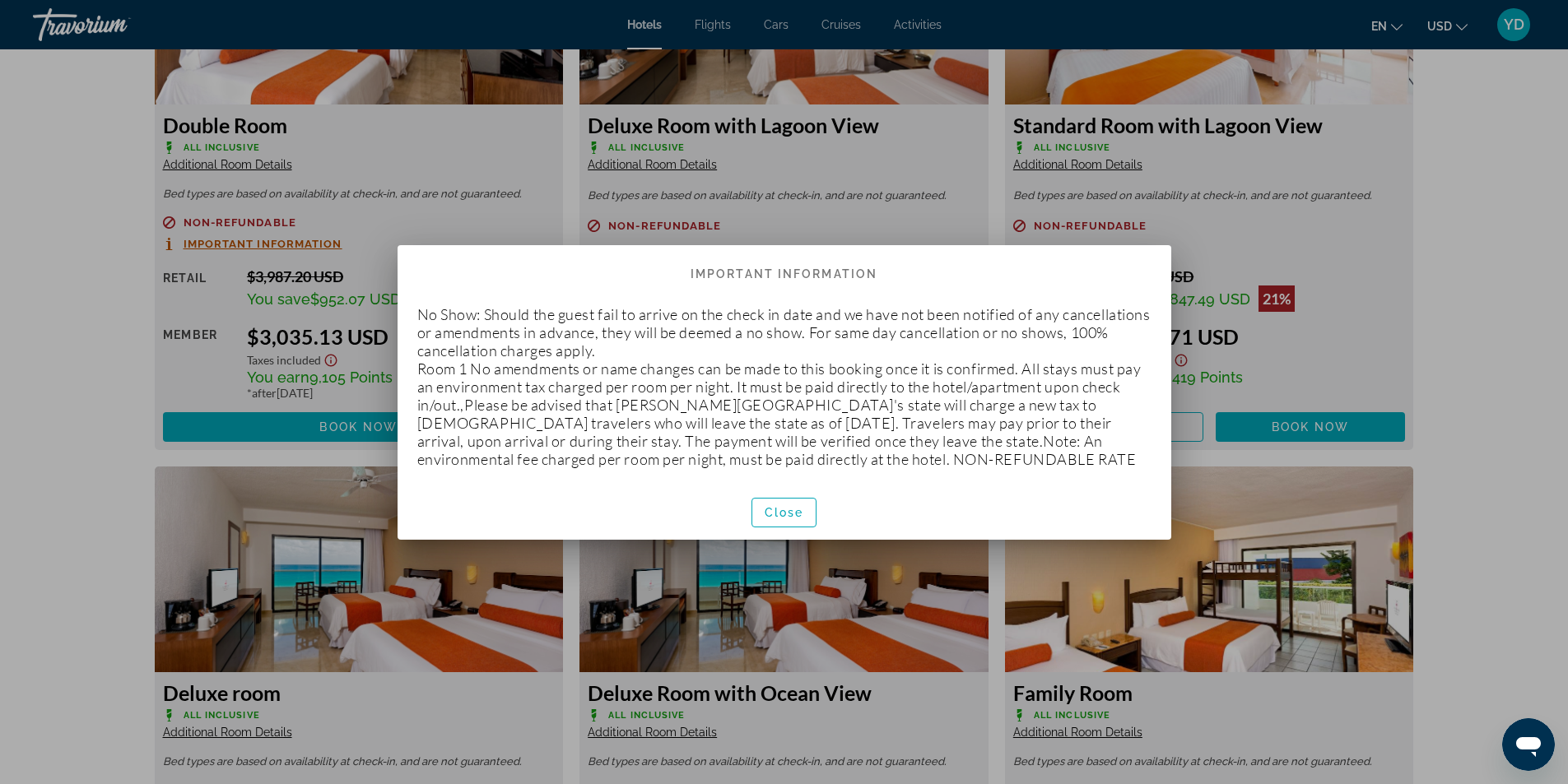
scroll to position [0, 0]
click at [806, 514] on span "button" at bounding box center [784, 513] width 64 height 40
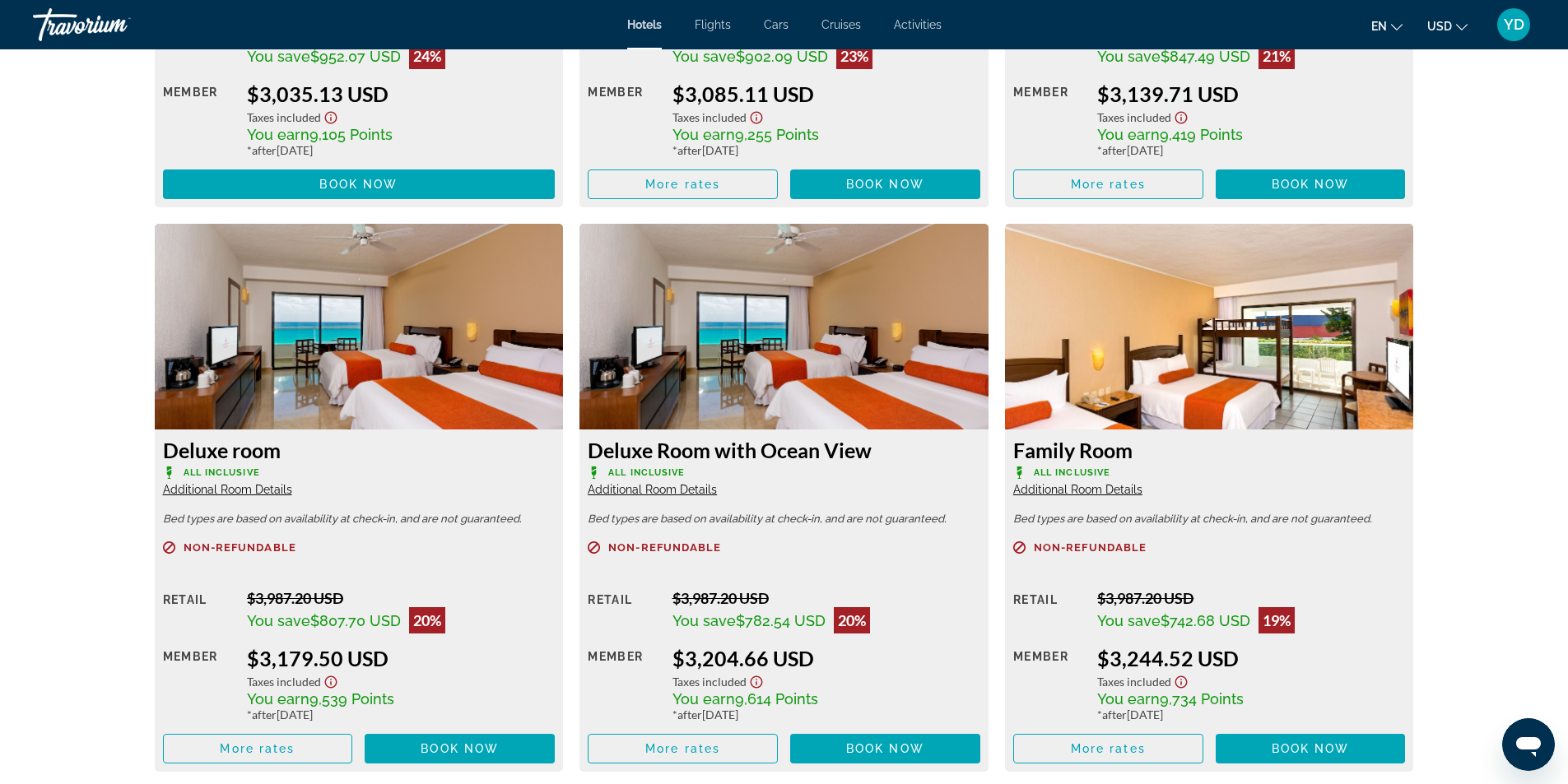
scroll to position [4442, 0]
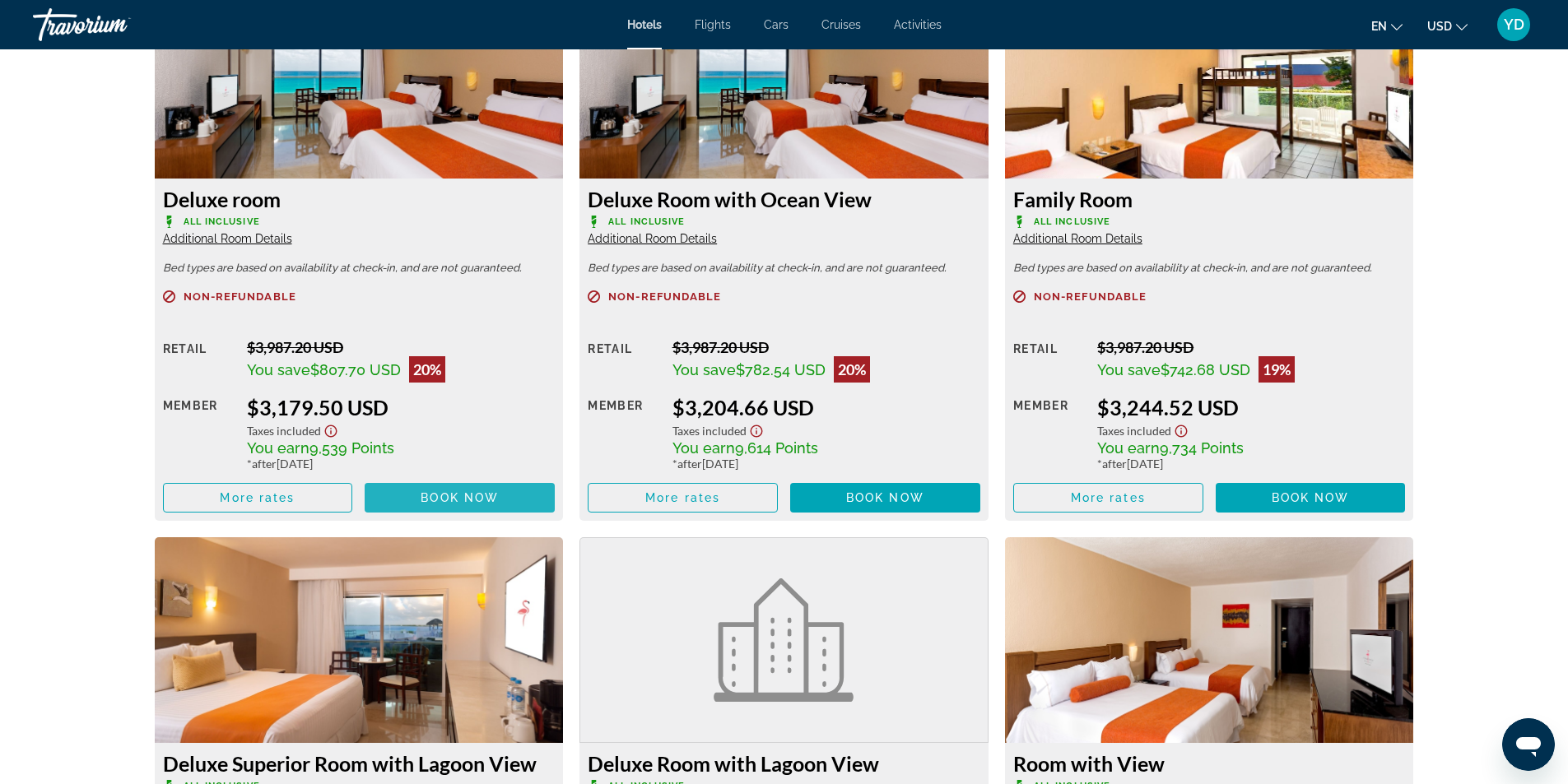
click at [487, 498] on span "Book now" at bounding box center [460, 497] width 78 height 13
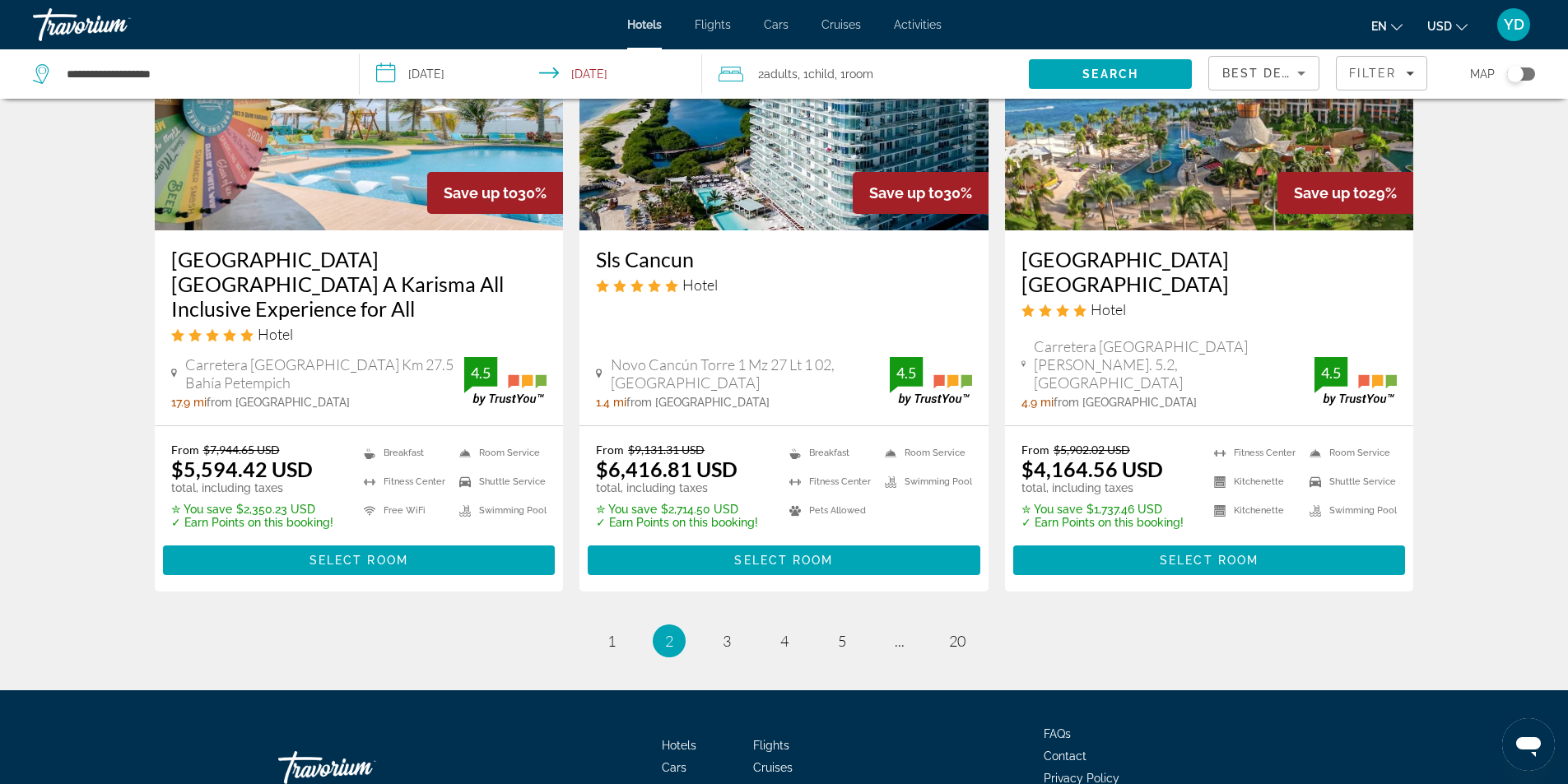
scroll to position [2181, 0]
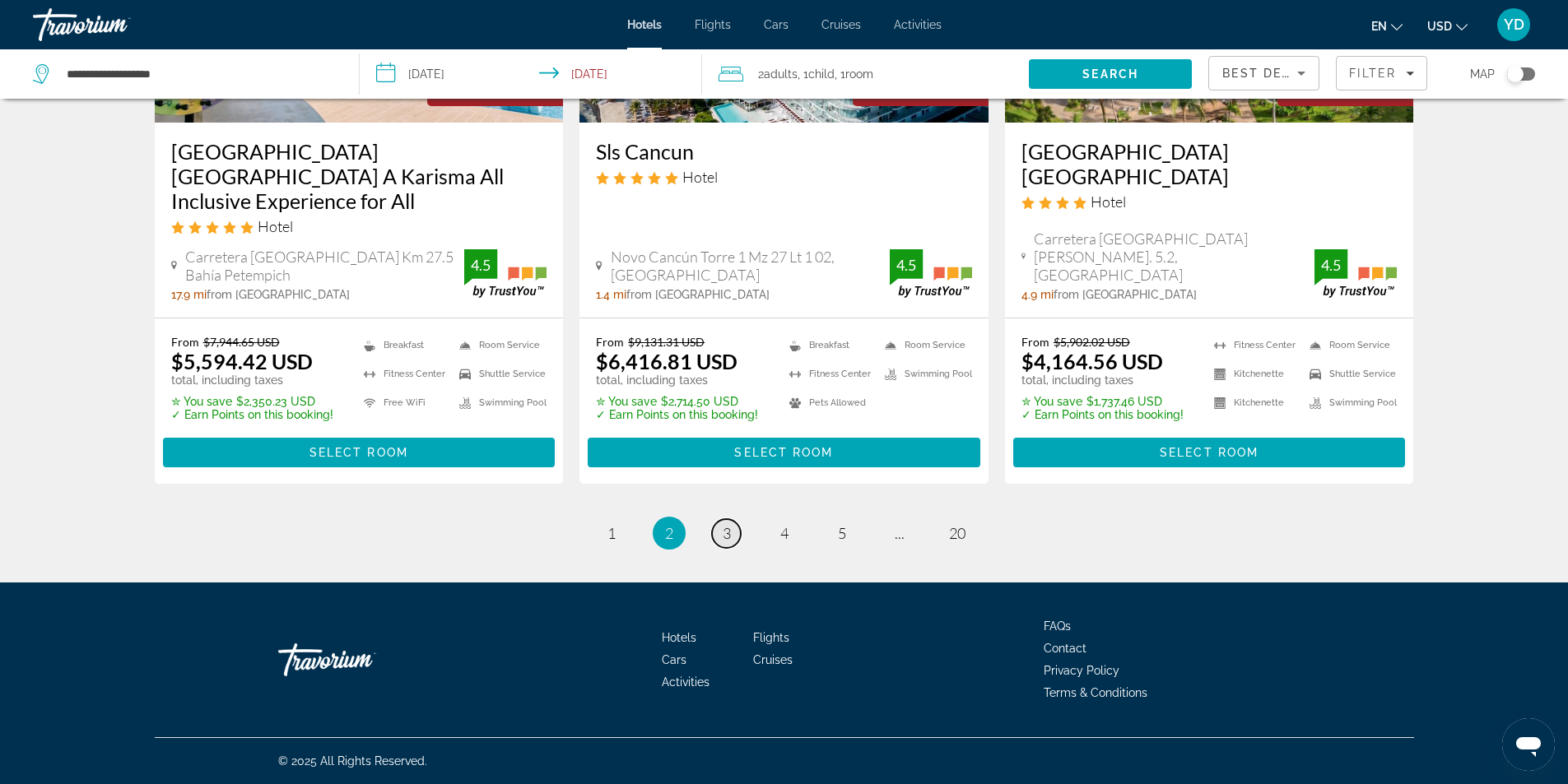
click at [733, 528] on link "page 3" at bounding box center [726, 533] width 29 height 28
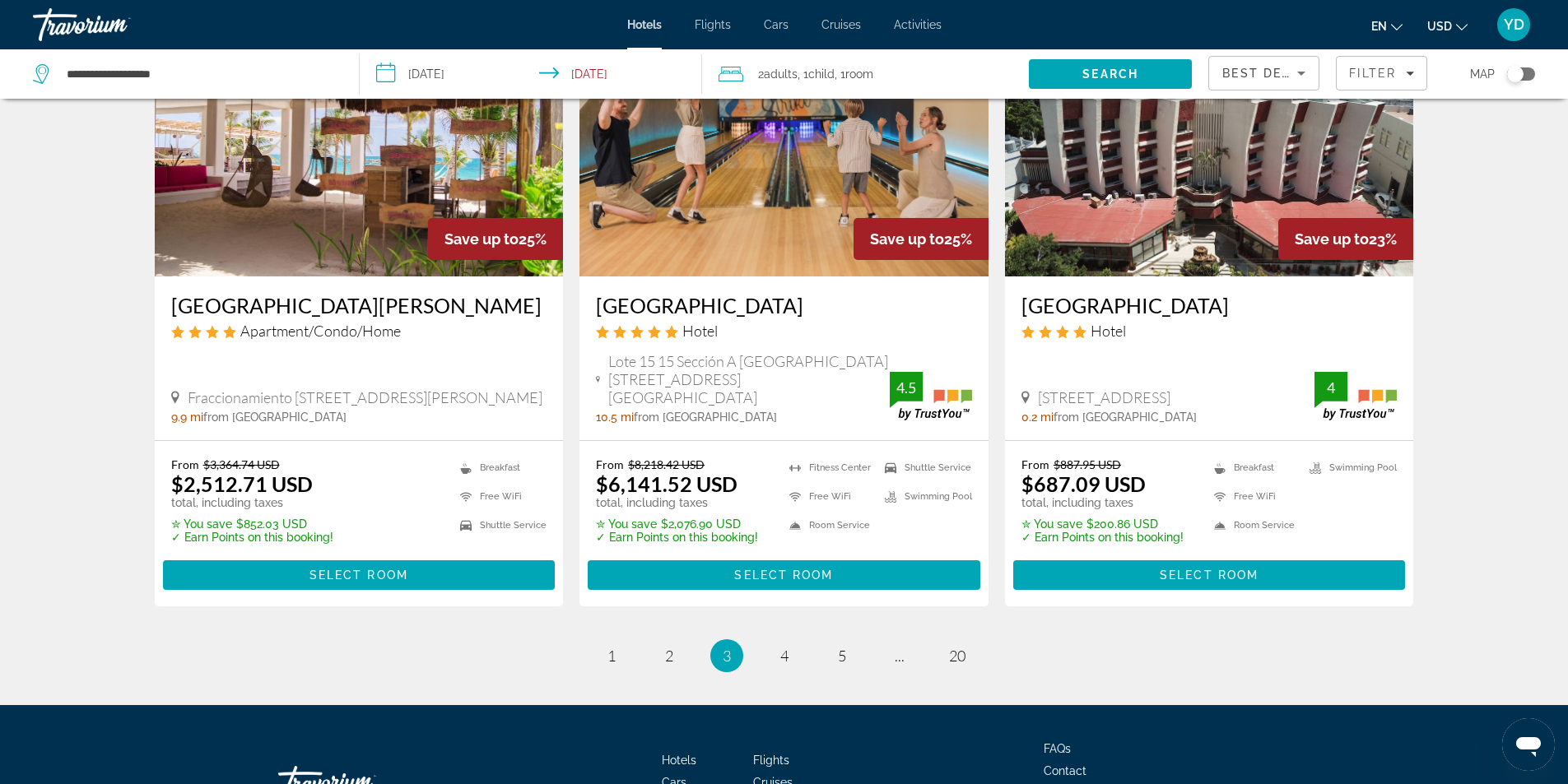
scroll to position [2160, 0]
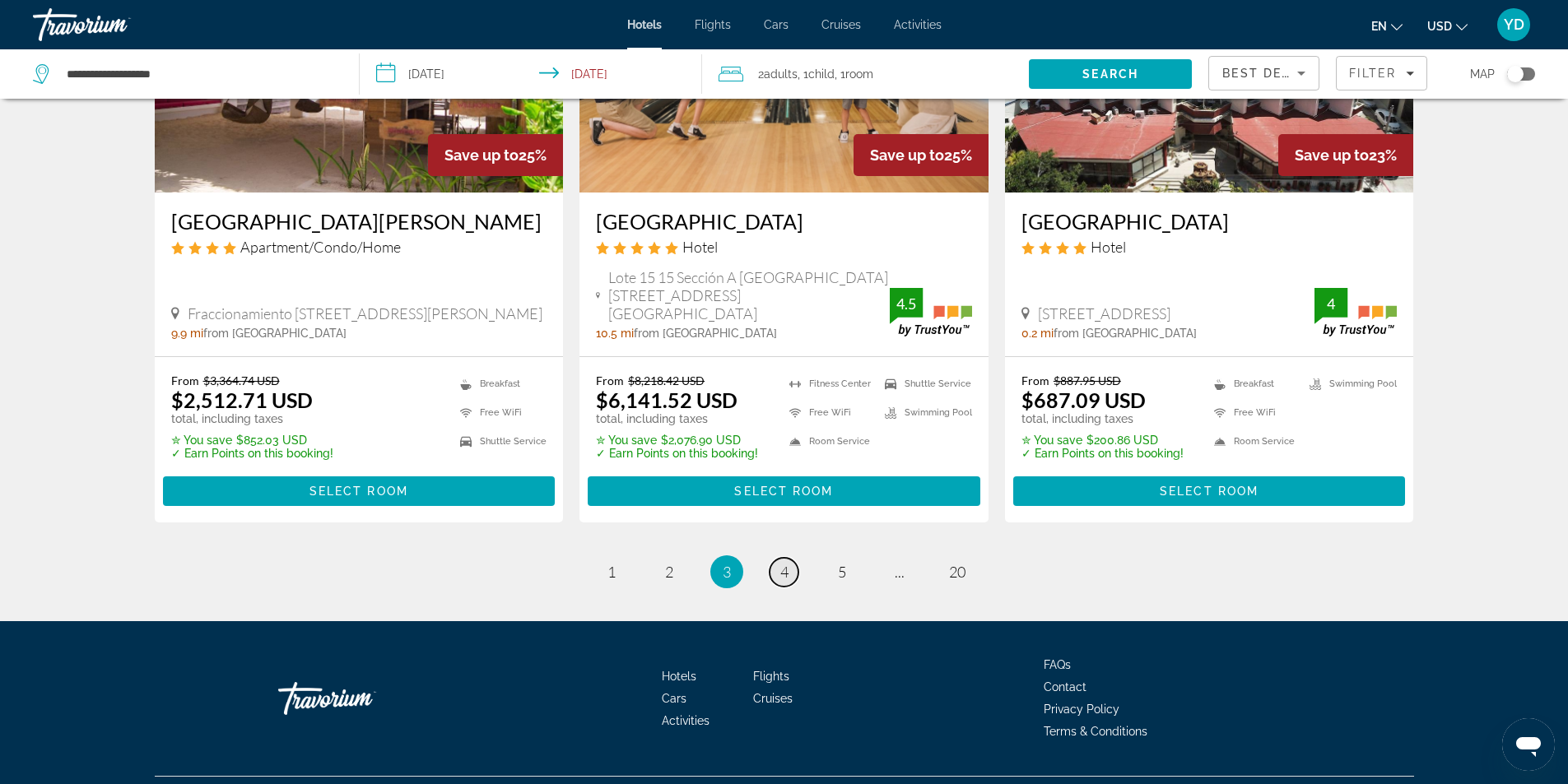
click at [784, 563] on span "4" at bounding box center [784, 572] width 9 height 18
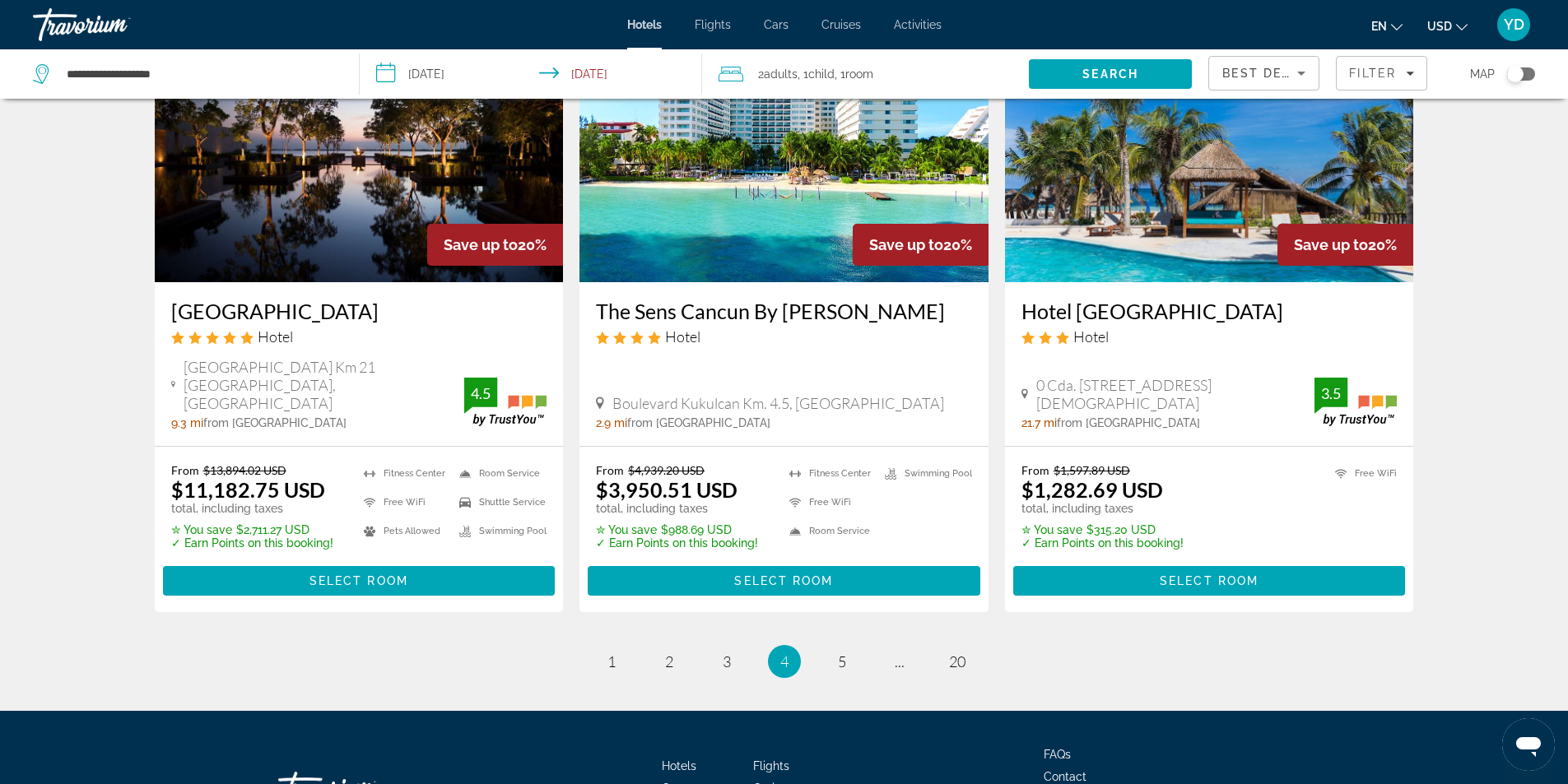
scroll to position [2114, 0]
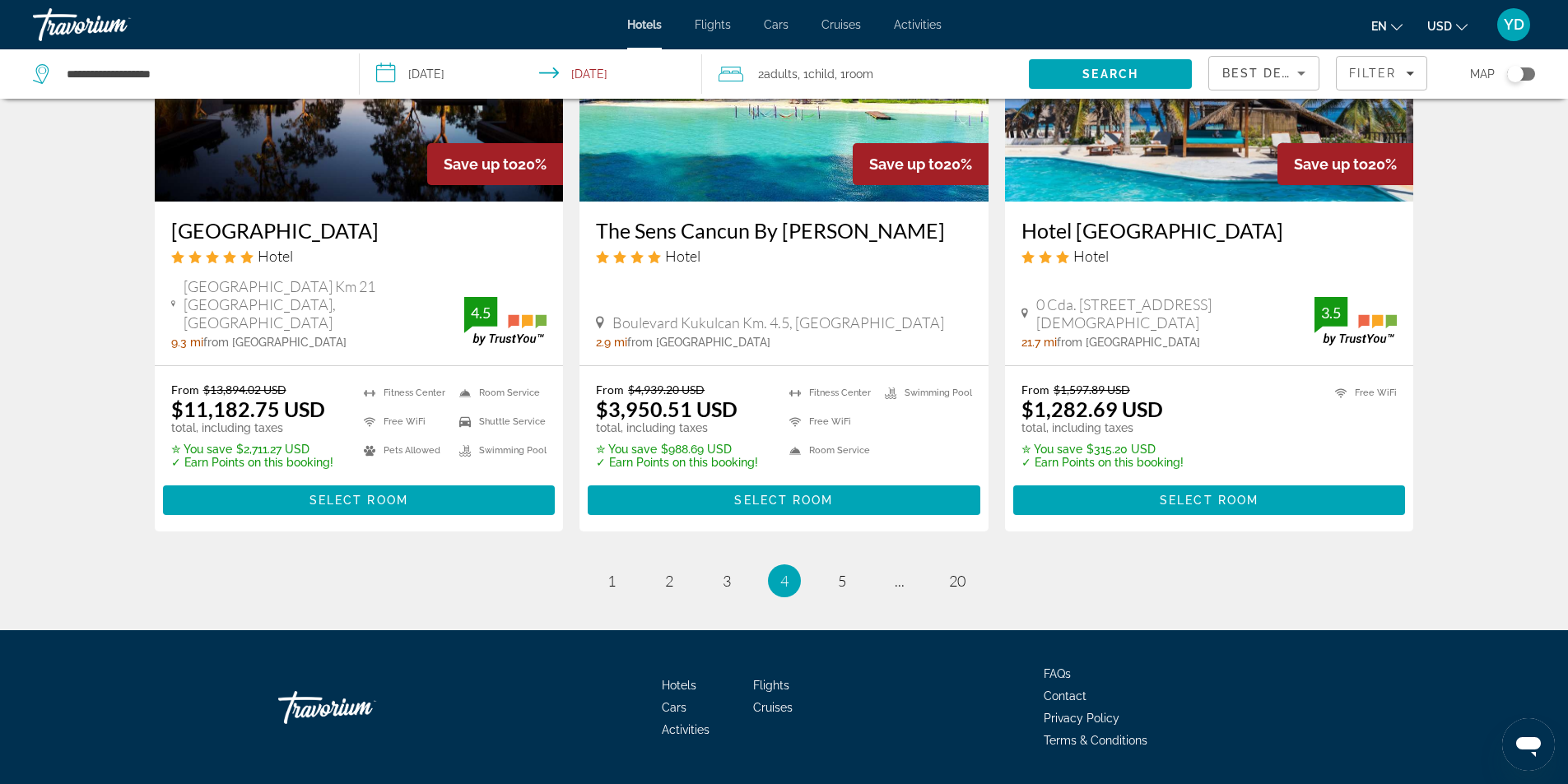
click at [689, 679] on span "Hotels" at bounding box center [679, 685] width 35 height 13
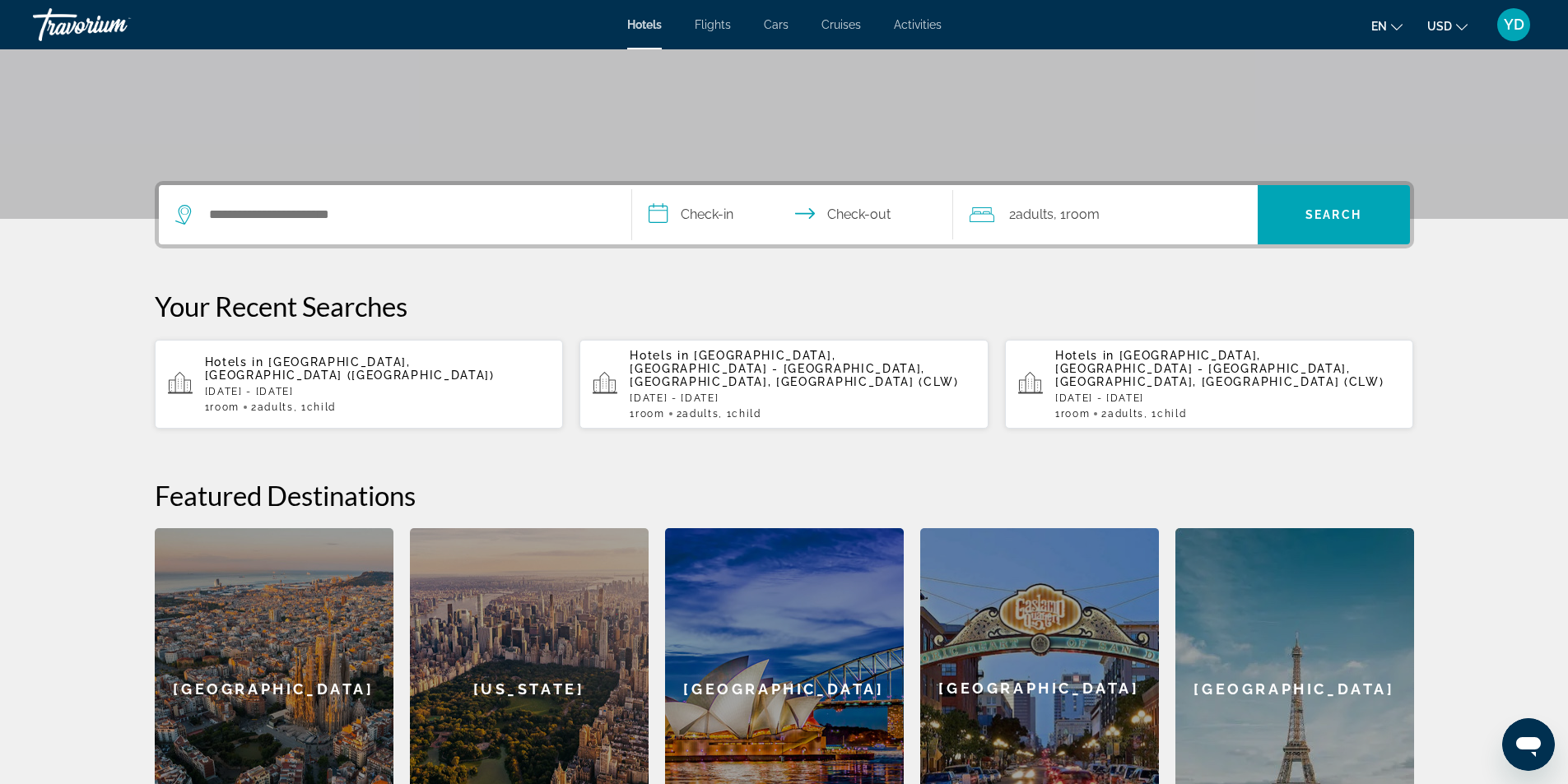
scroll to position [405, 0]
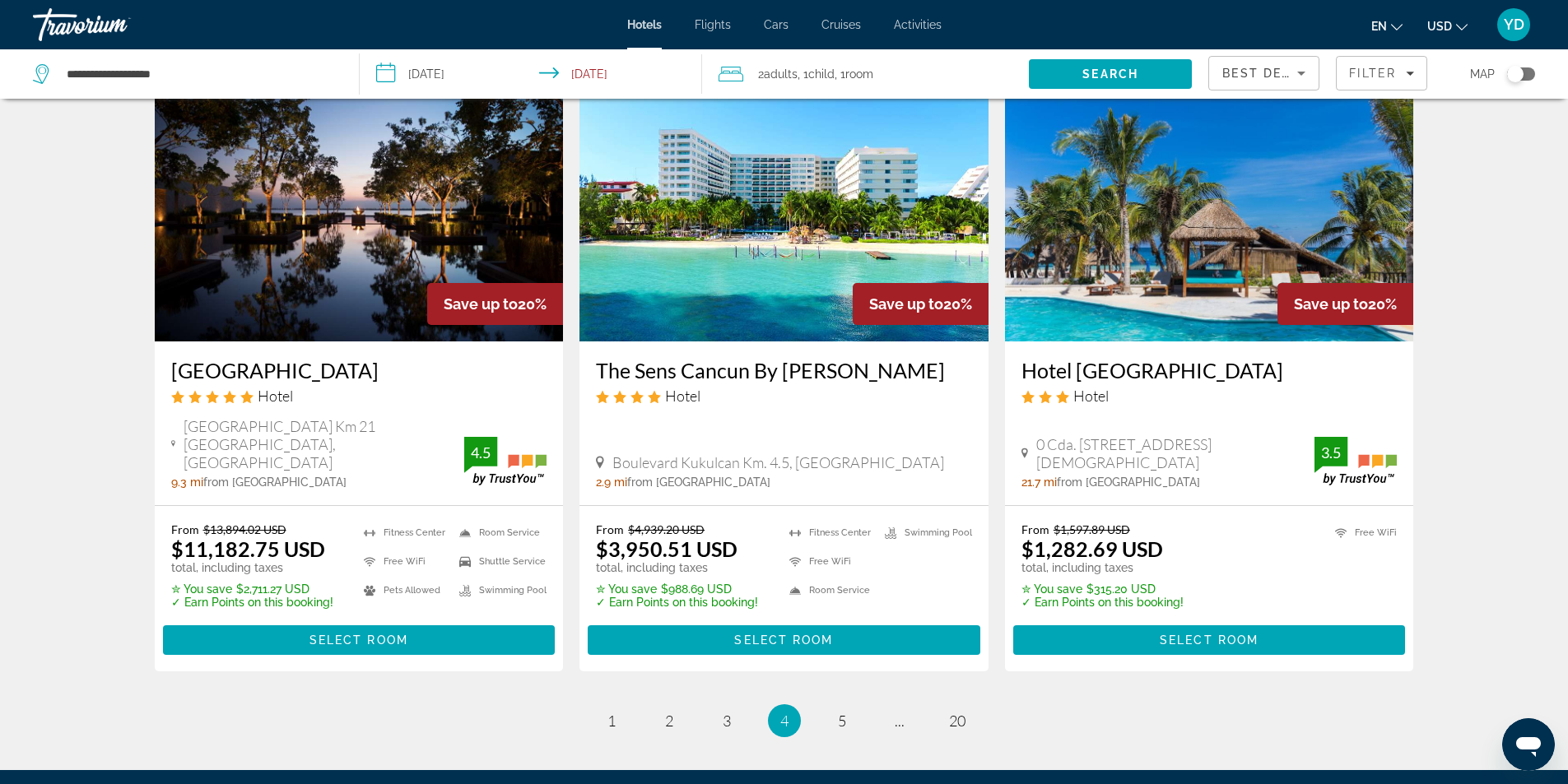
scroll to position [2114, 0]
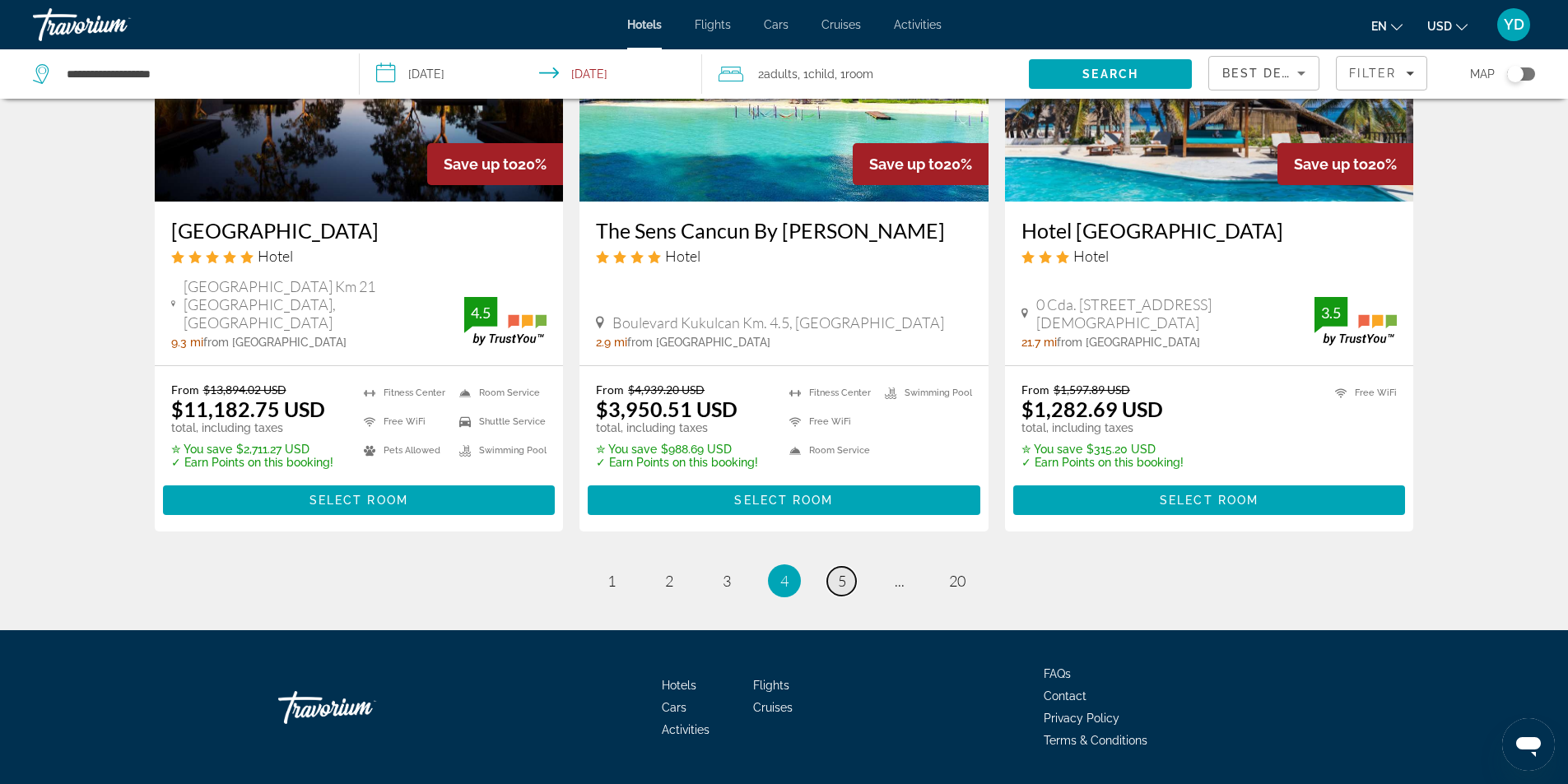
click at [841, 572] on span "5" at bounding box center [842, 580] width 9 height 18
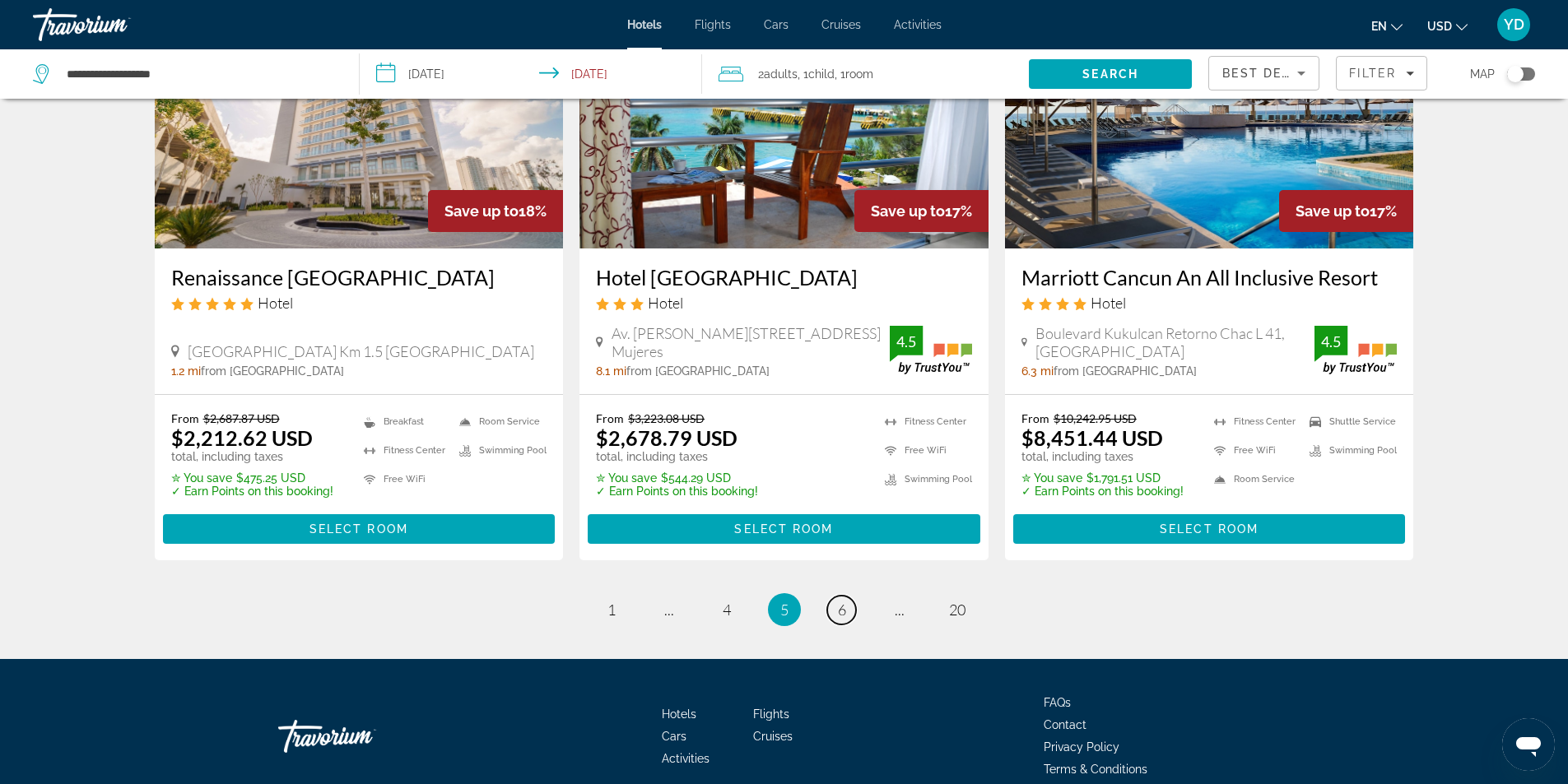
scroll to position [2114, 0]
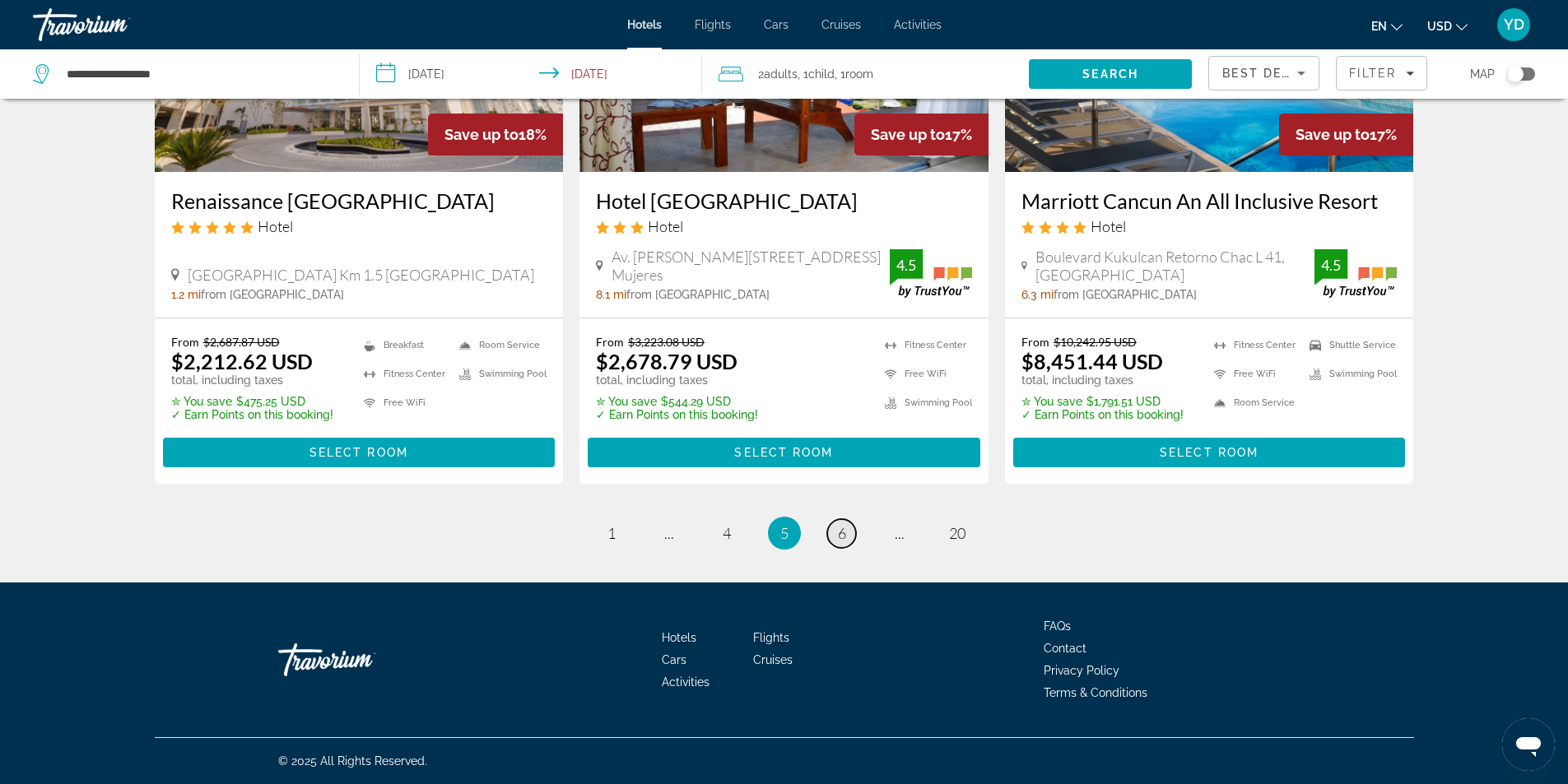
click at [840, 533] on span "6" at bounding box center [842, 533] width 9 height 18
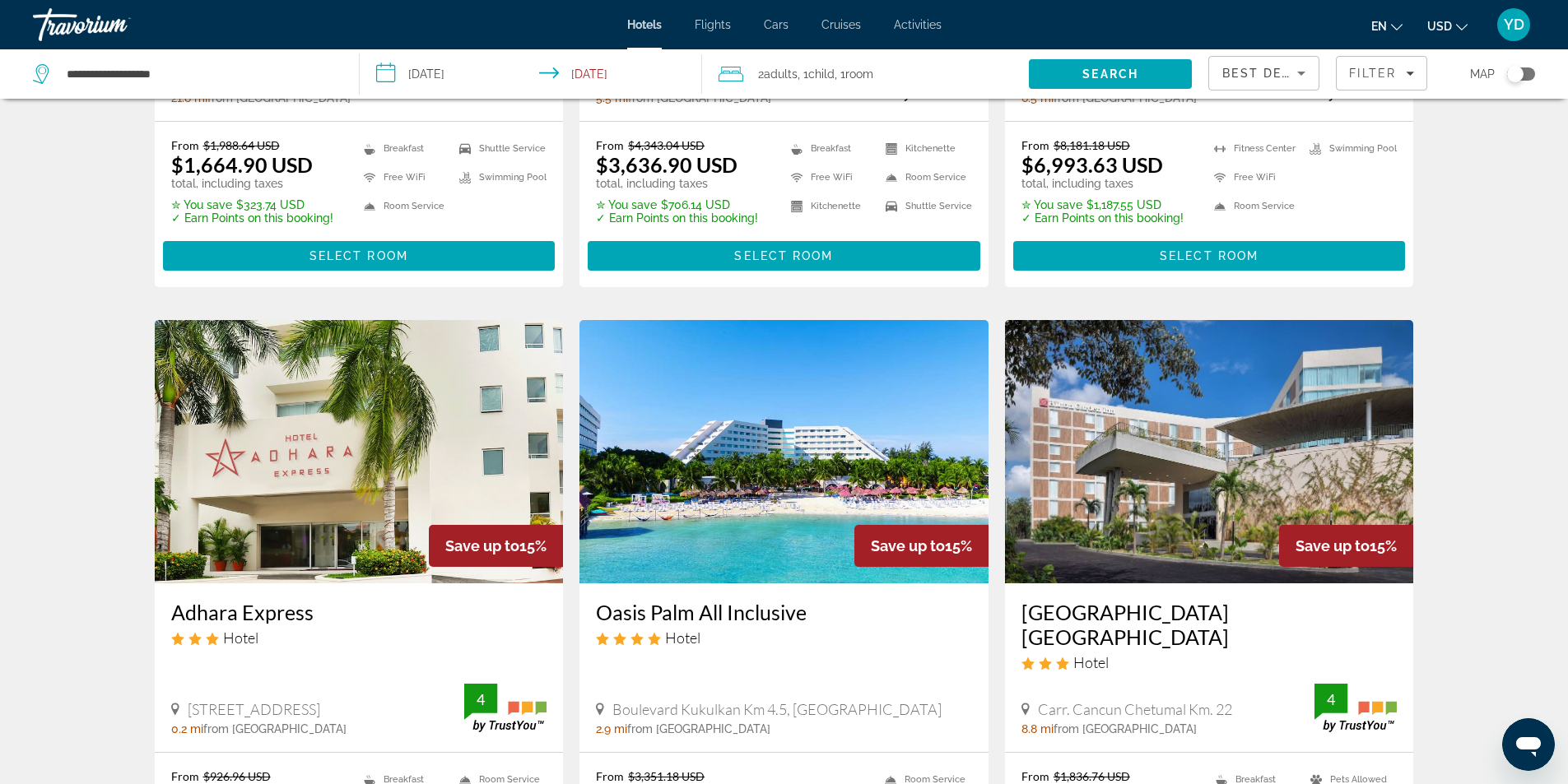
scroll to position [1974, 0]
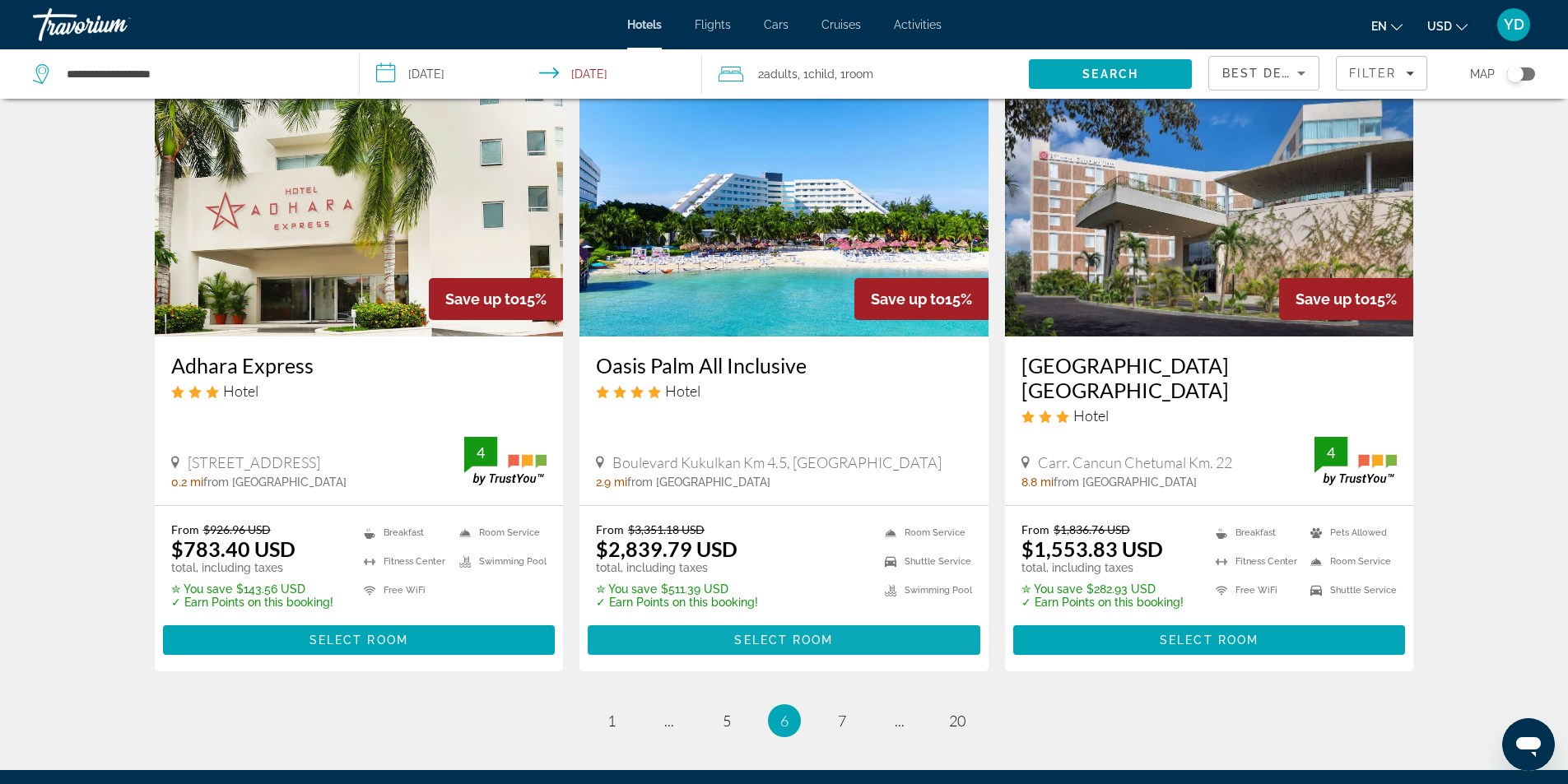
click at [839, 620] on span "Main content" at bounding box center [784, 640] width 392 height 40
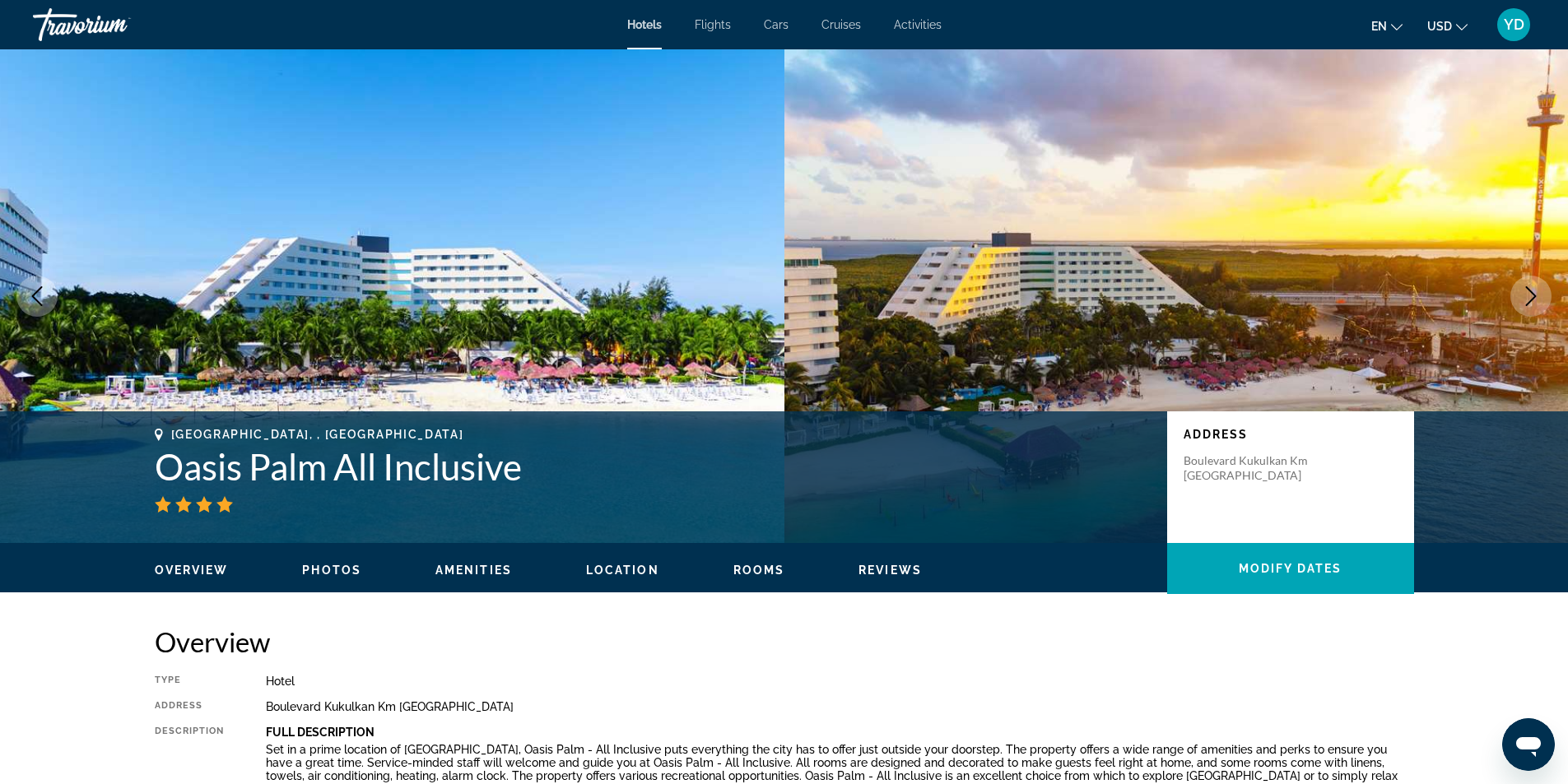
click at [1536, 295] on icon "Next image" at bounding box center [1530, 295] width 20 height 20
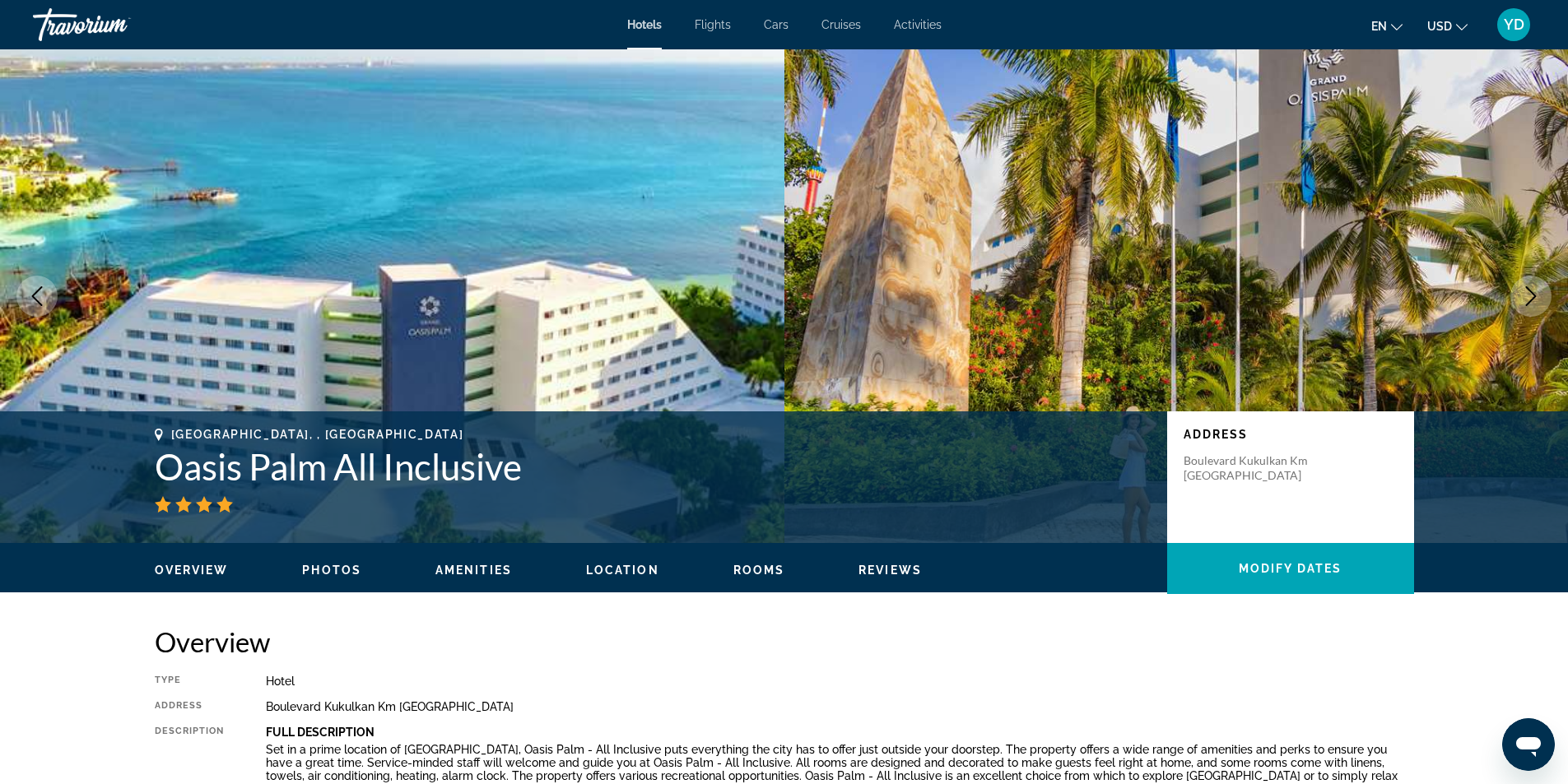
click at [1535, 296] on icon "Next image" at bounding box center [1531, 295] width 10 height 20
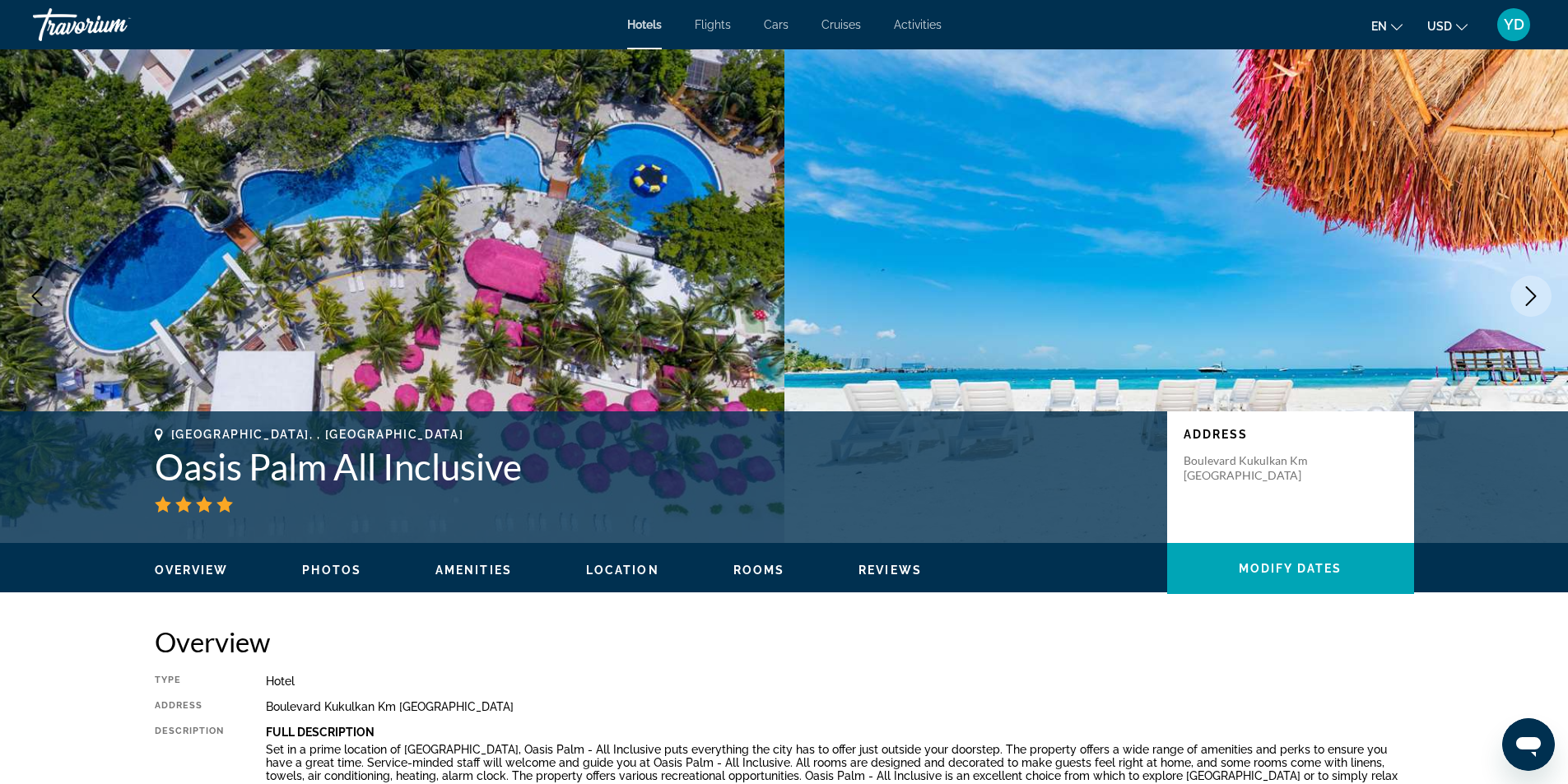
click at [1535, 296] on icon "Next image" at bounding box center [1531, 295] width 10 height 20
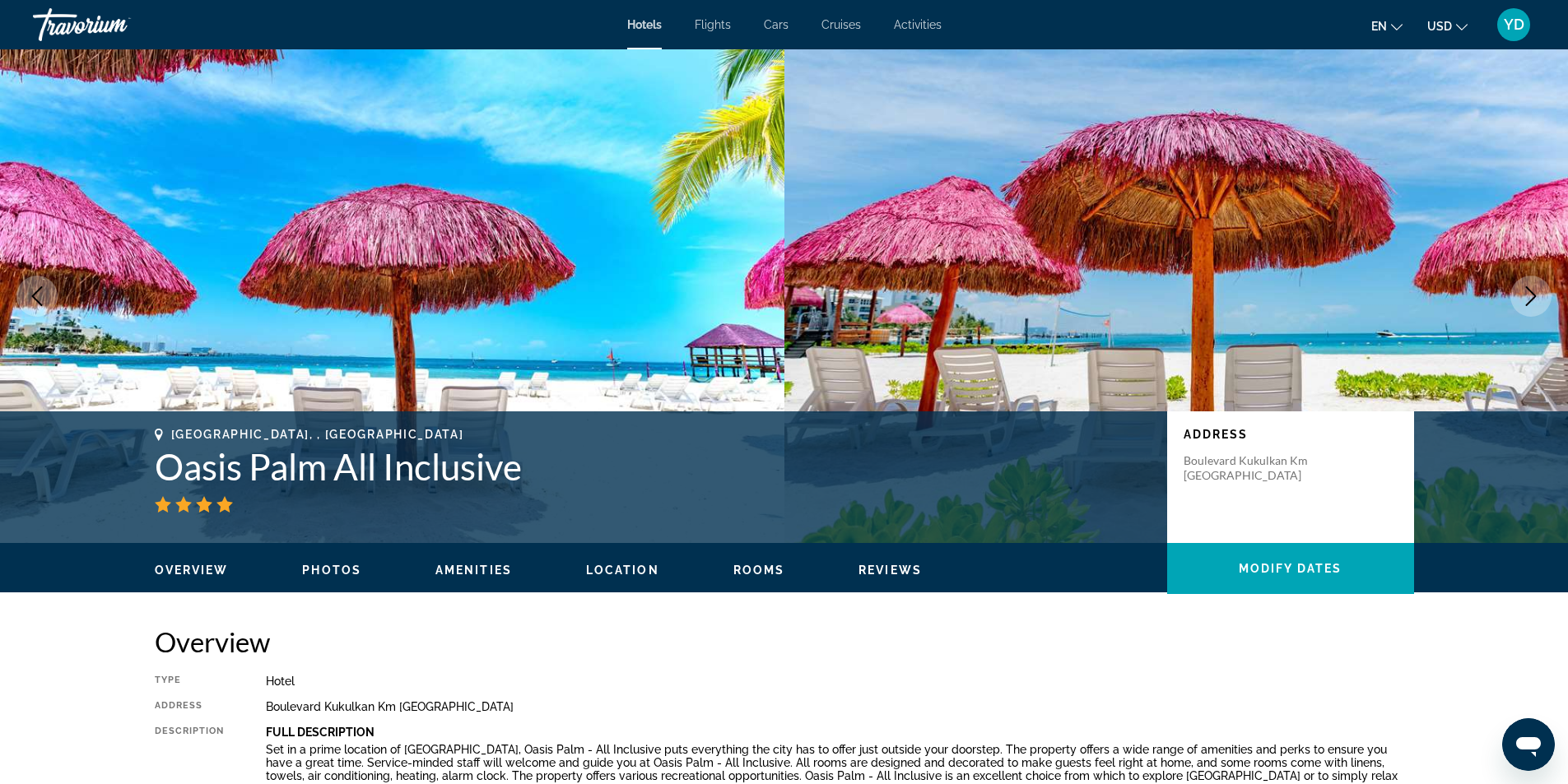
click at [1535, 296] on icon "Next image" at bounding box center [1531, 295] width 10 height 20
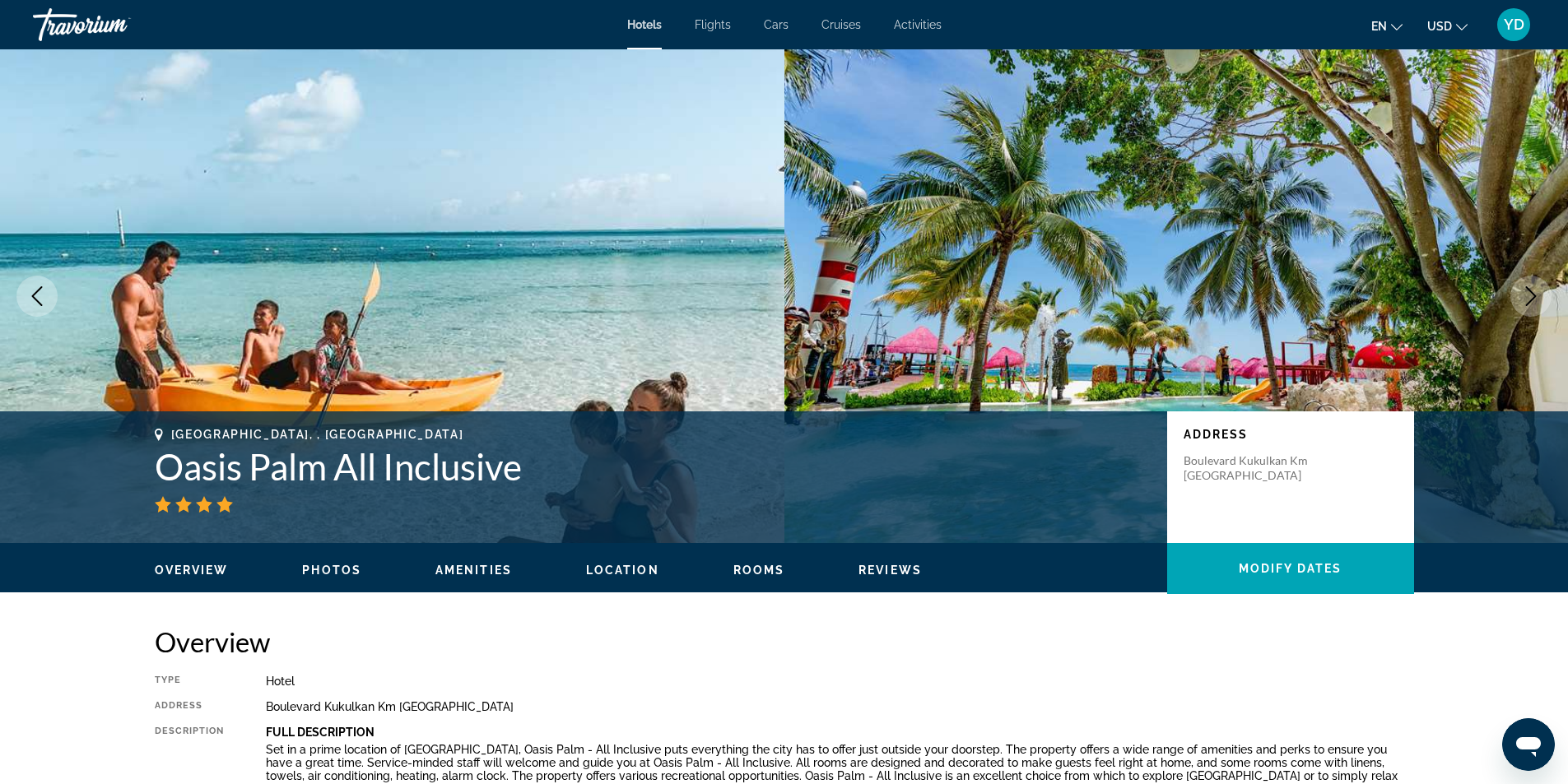
click at [1537, 298] on icon "Next image" at bounding box center [1530, 295] width 20 height 20
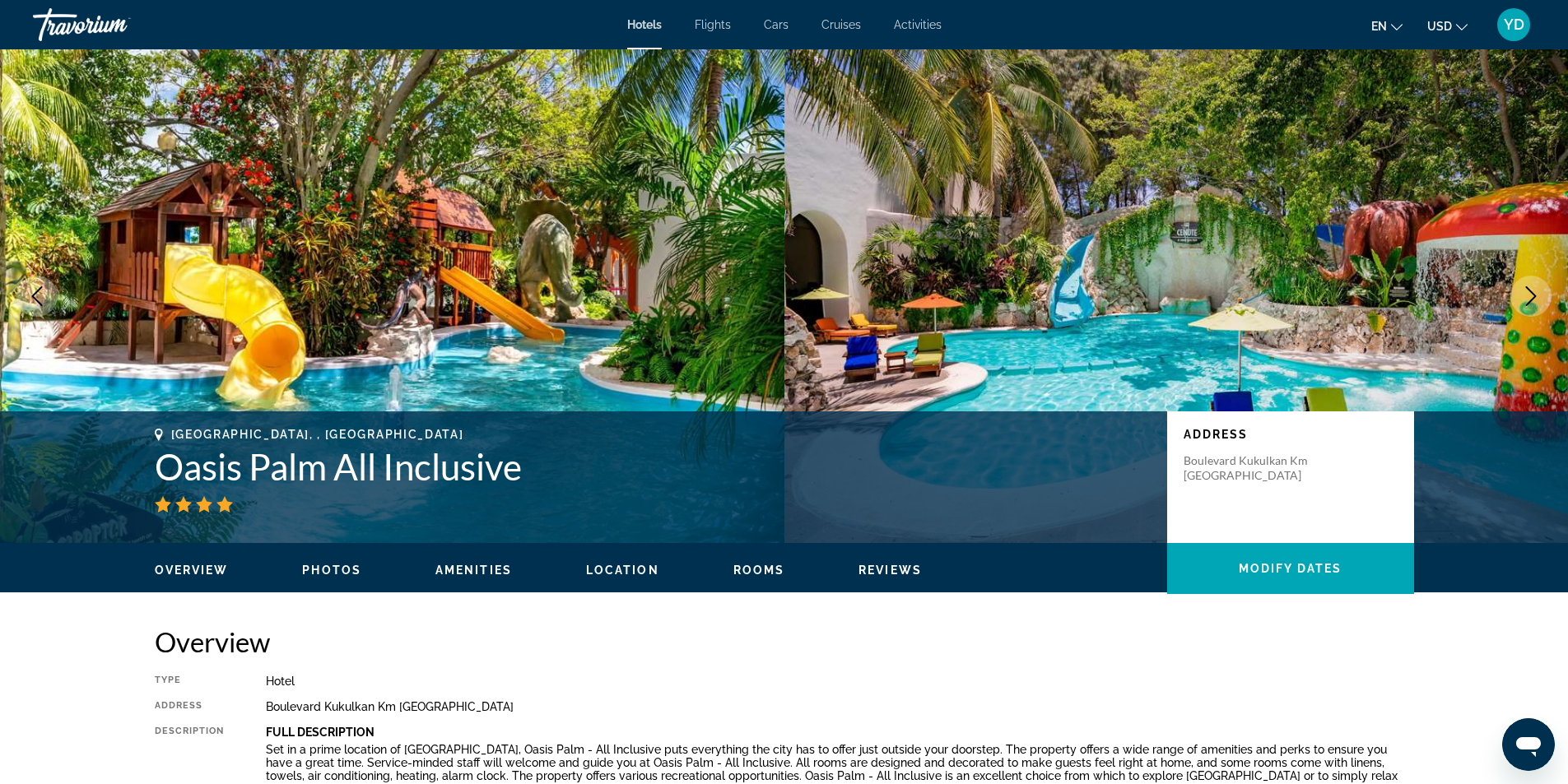
click at [1539, 298] on icon "Next image" at bounding box center [1530, 295] width 20 height 20
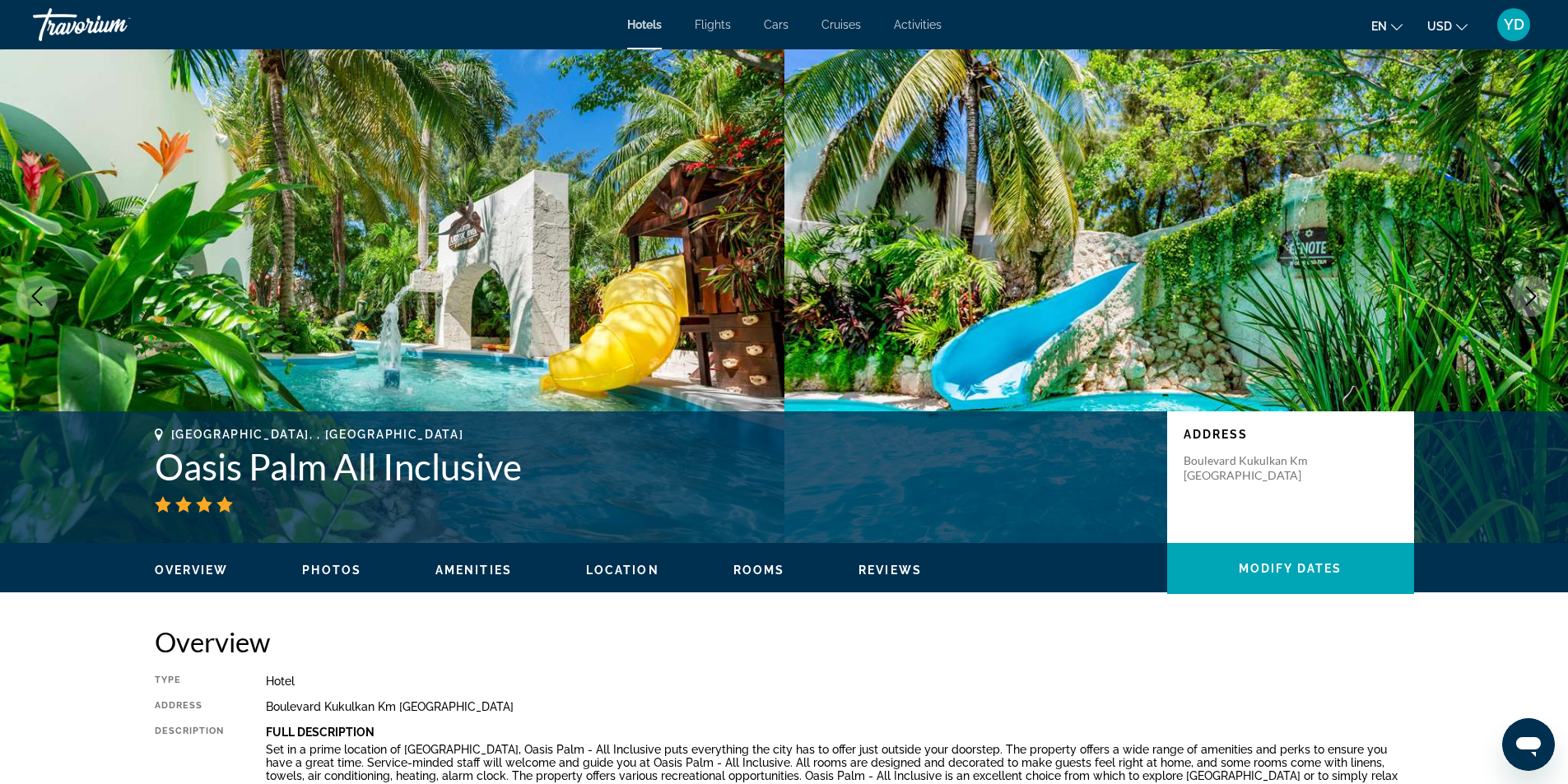
click at [1539, 298] on icon "Next image" at bounding box center [1530, 295] width 20 height 20
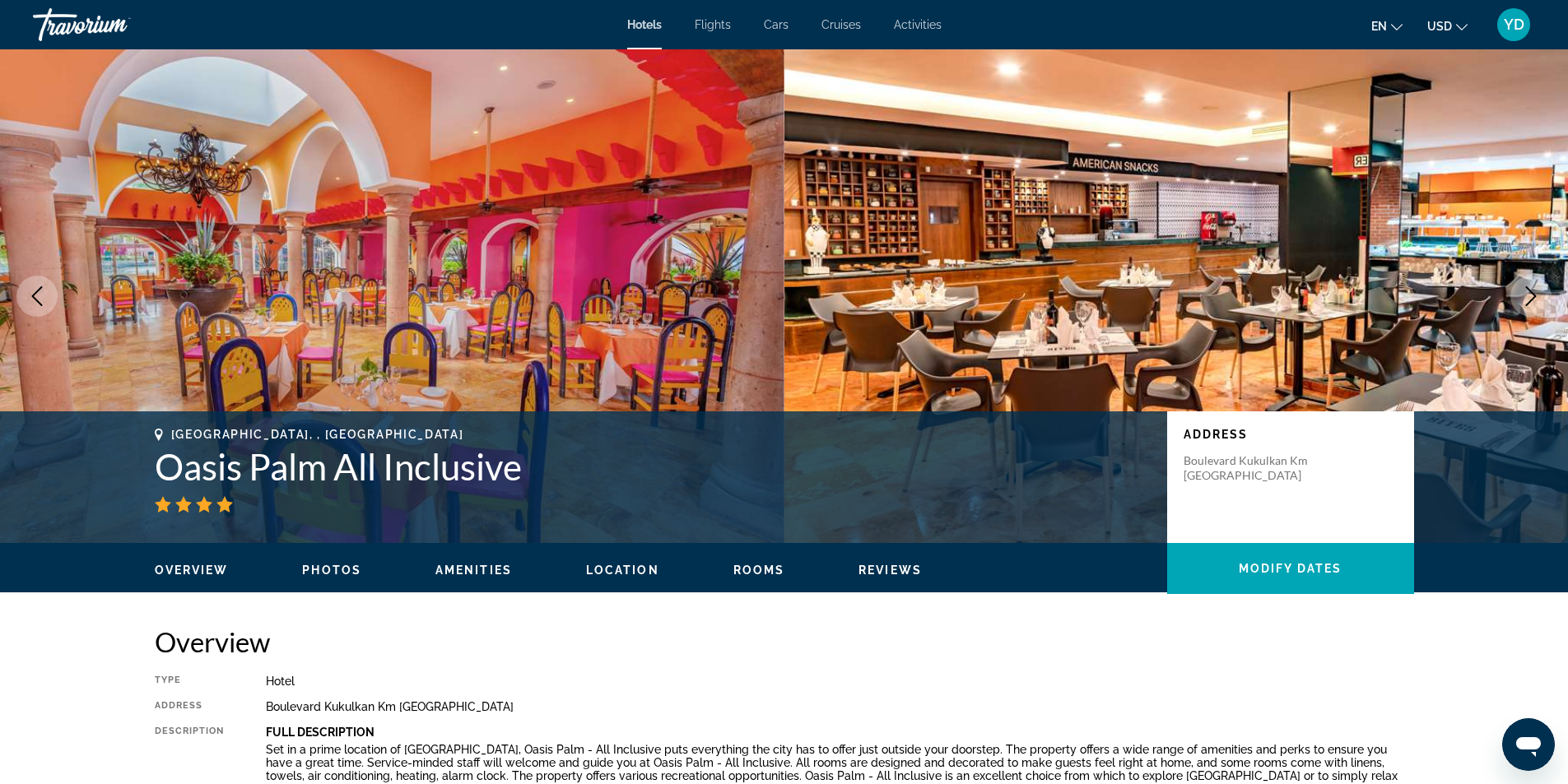
click at [1539, 298] on icon "Next image" at bounding box center [1530, 295] width 20 height 20
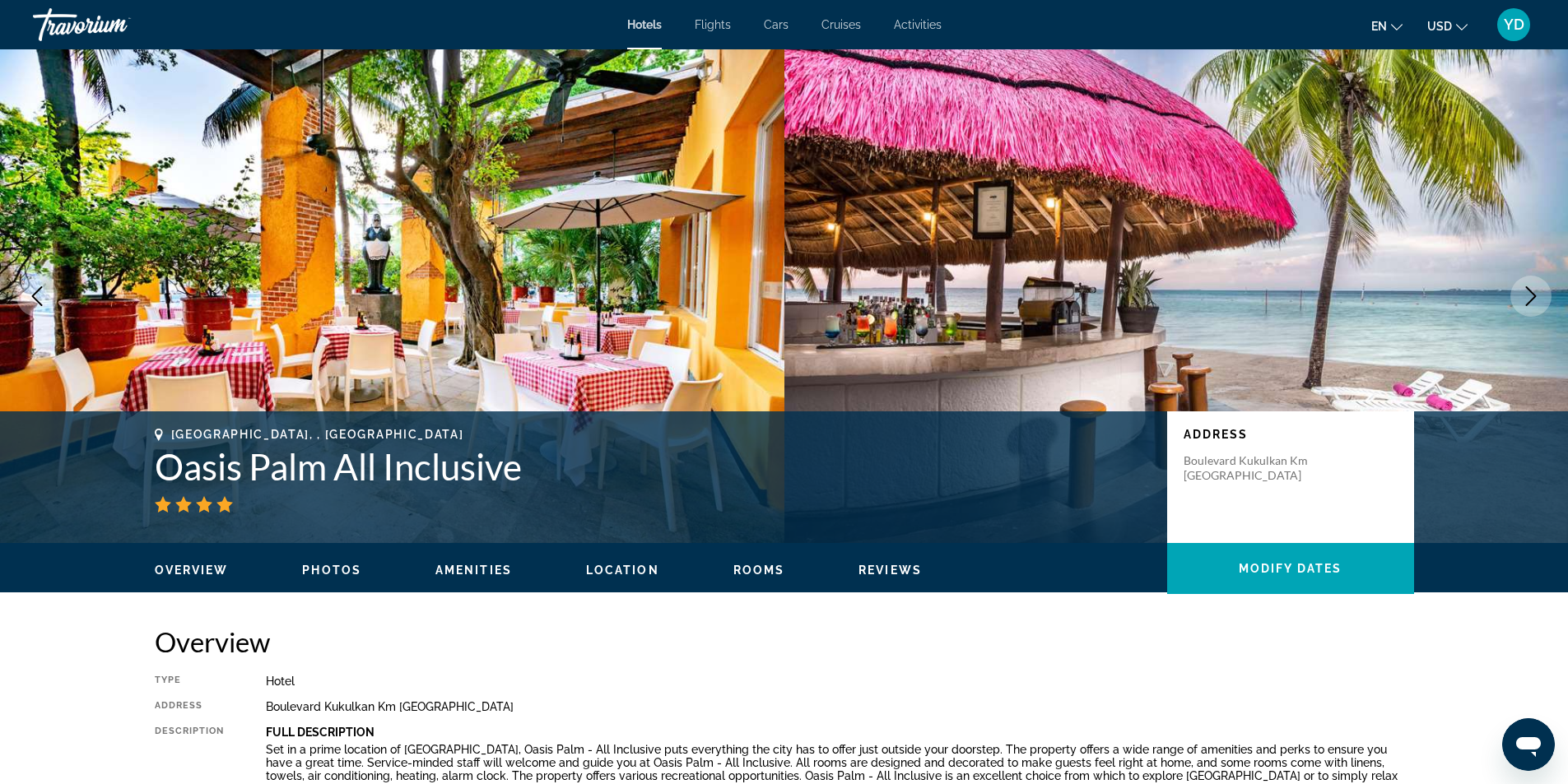
click at [1539, 298] on icon "Next image" at bounding box center [1530, 295] width 20 height 20
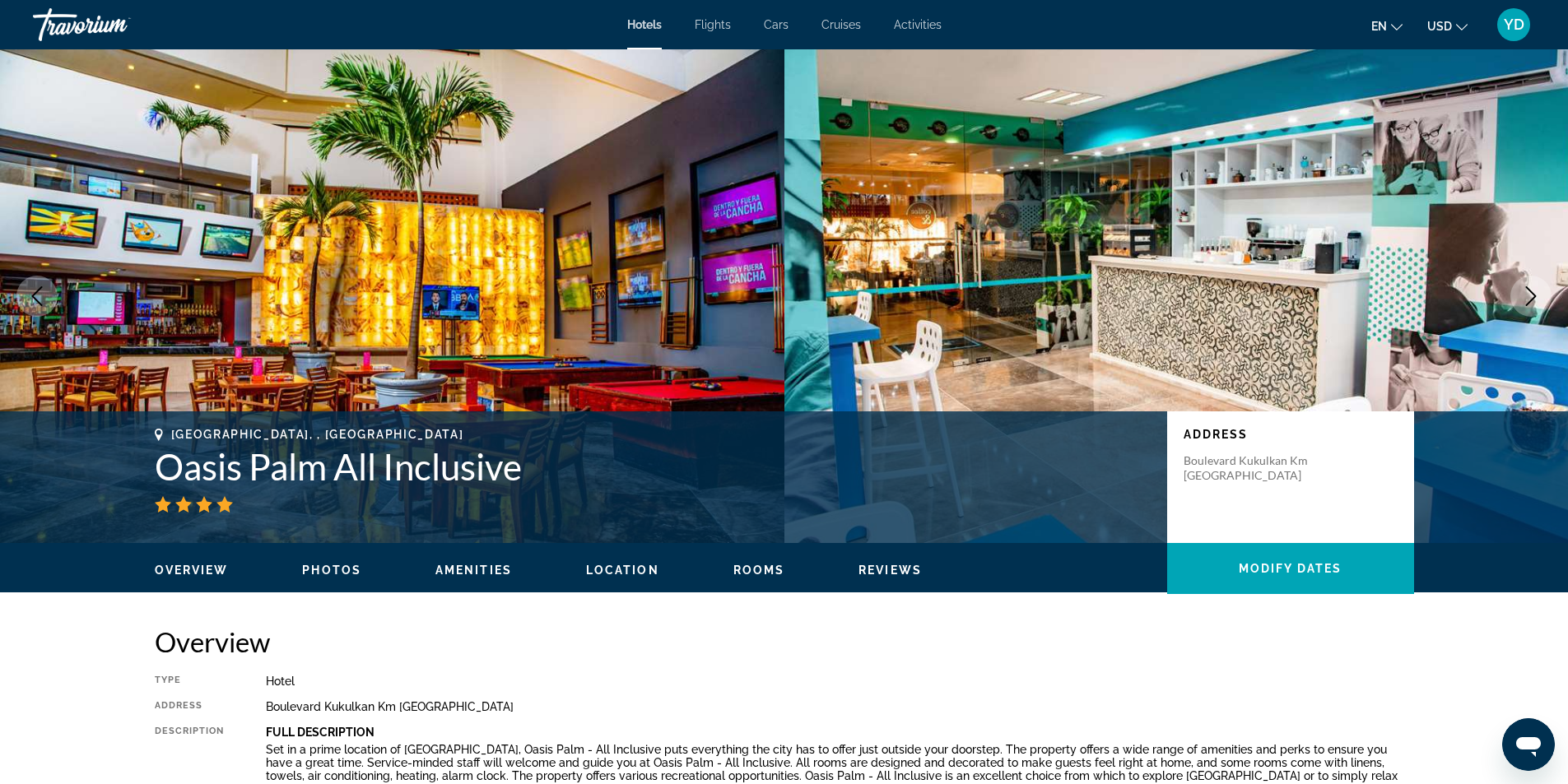
click at [1539, 298] on icon "Next image" at bounding box center [1530, 295] width 20 height 20
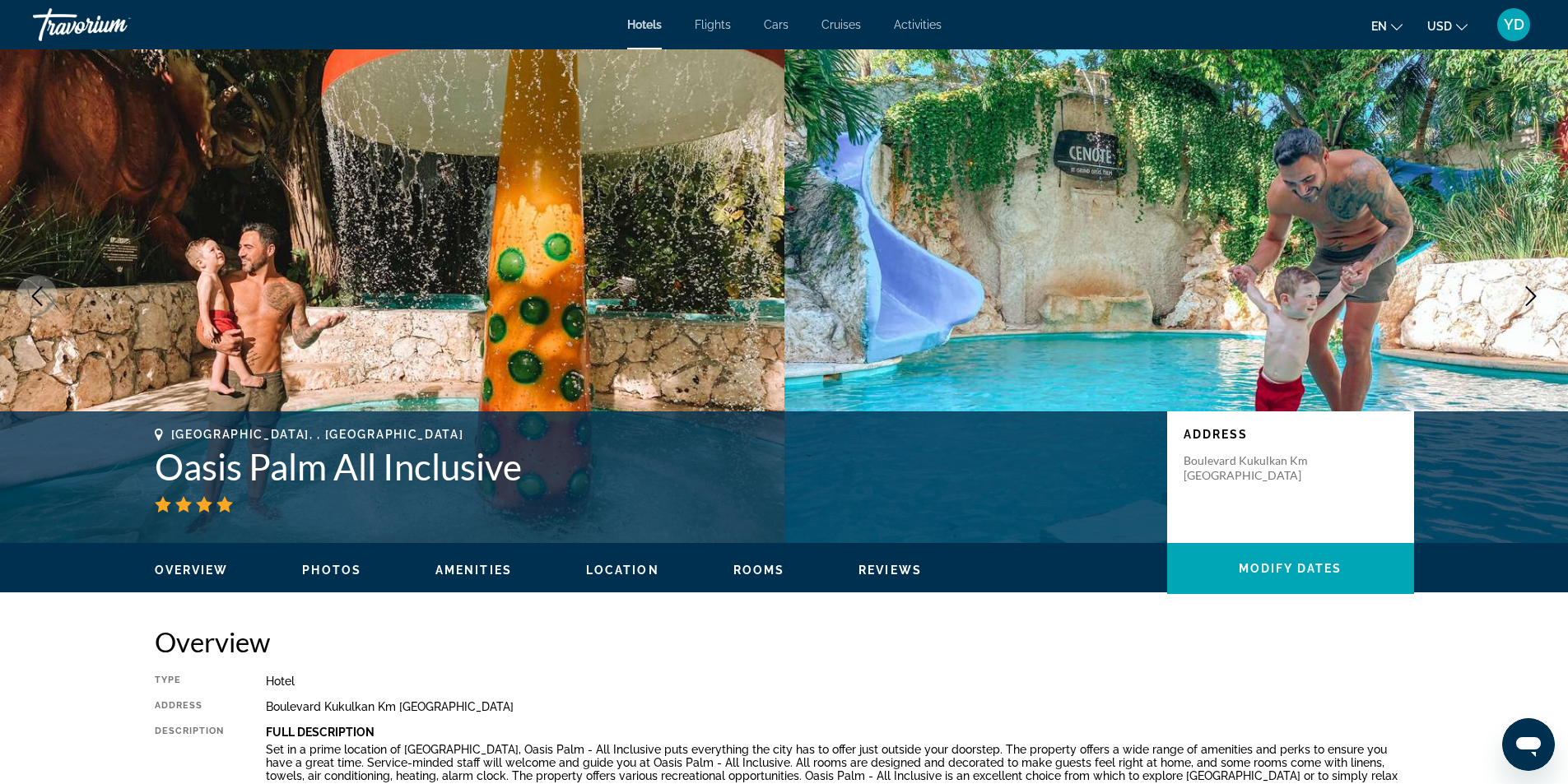
click at [1540, 297] on button "Next image" at bounding box center [1531, 296] width 41 height 41
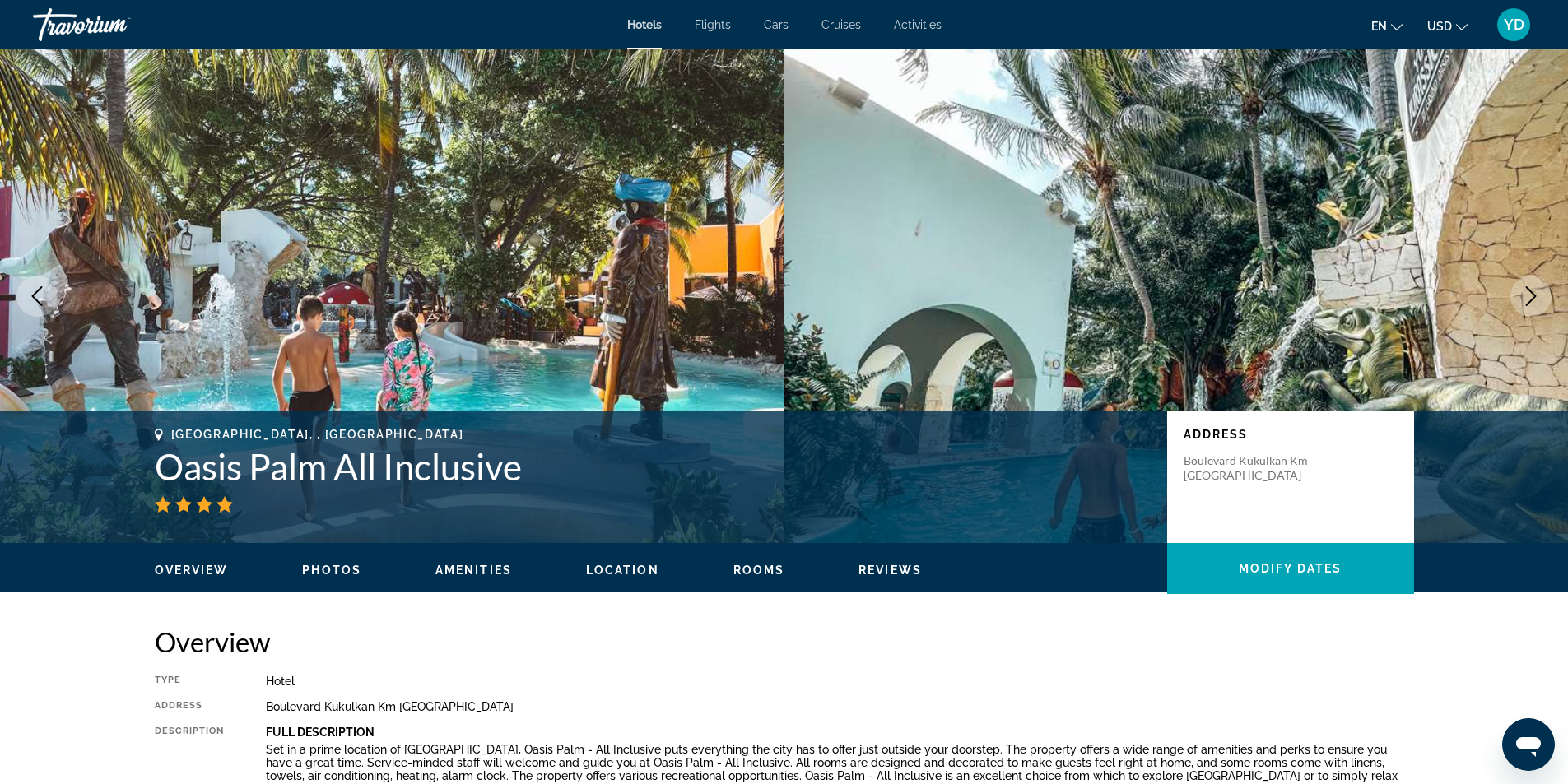
click at [1541, 297] on button "Next image" at bounding box center [1531, 296] width 41 height 41
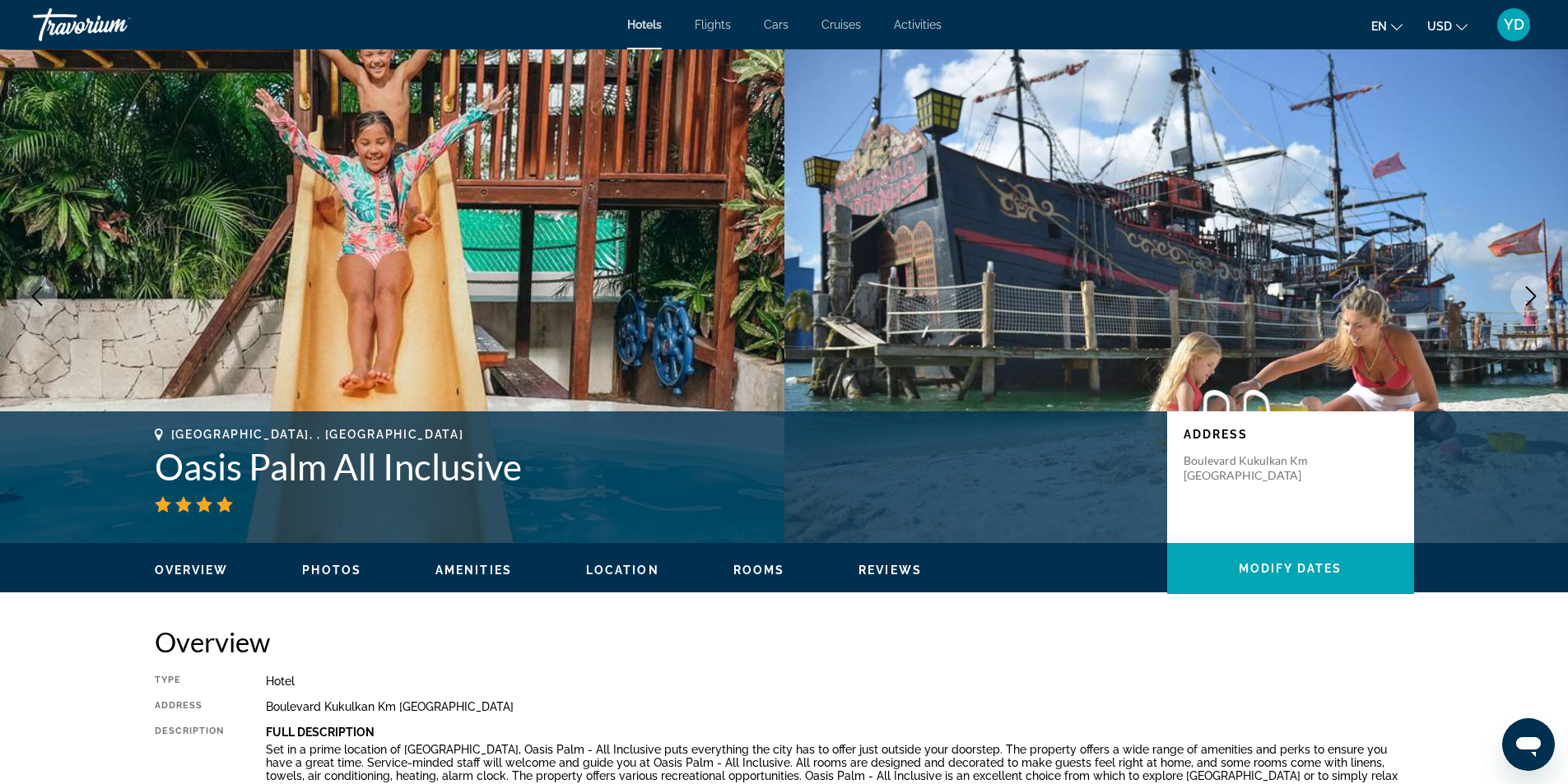
click at [1536, 288] on icon "Next image" at bounding box center [1530, 295] width 20 height 20
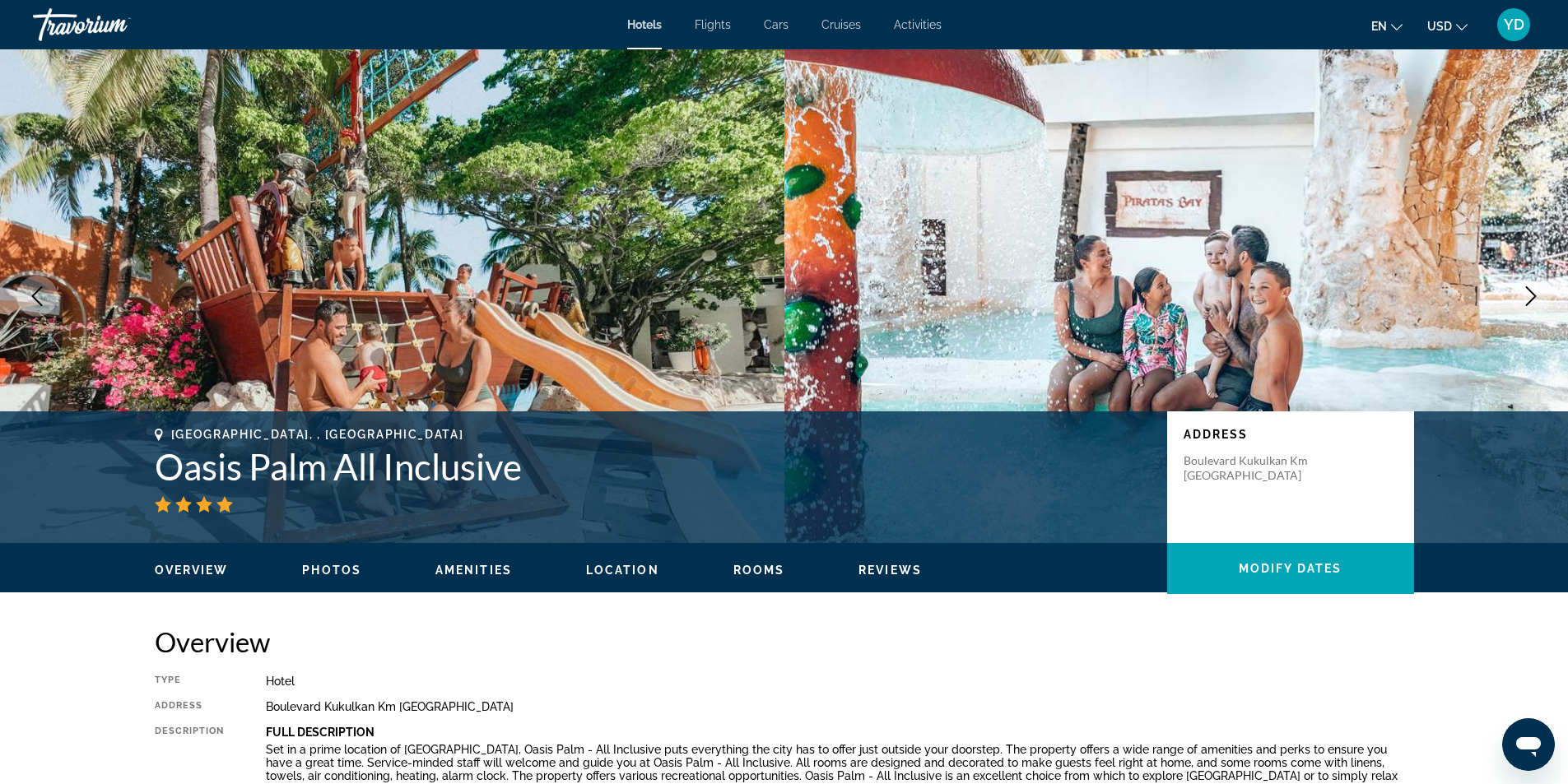
click at [1533, 297] on icon "Next image" at bounding box center [1531, 295] width 10 height 20
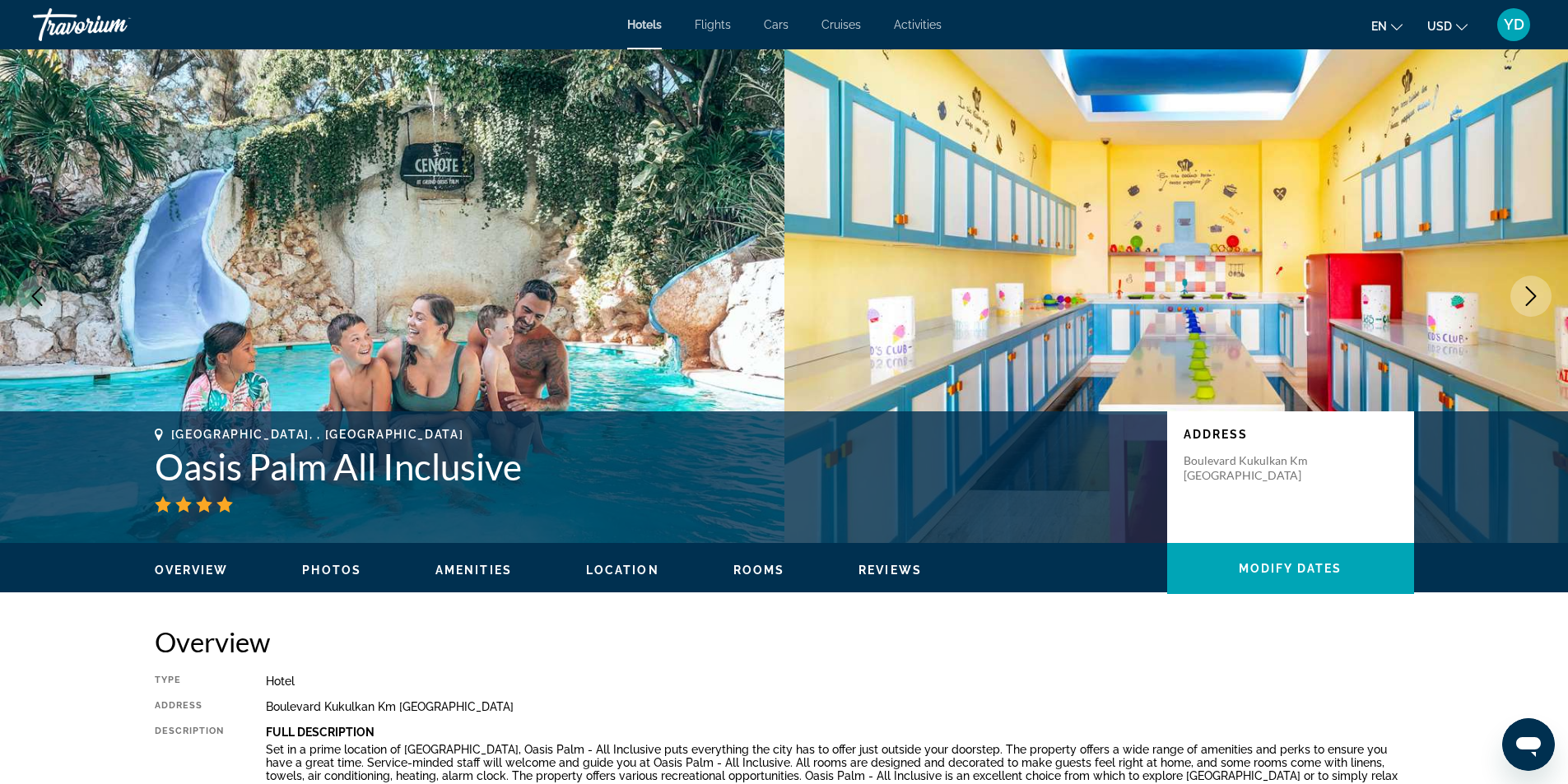
click at [1533, 297] on icon "Next image" at bounding box center [1531, 295] width 10 height 20
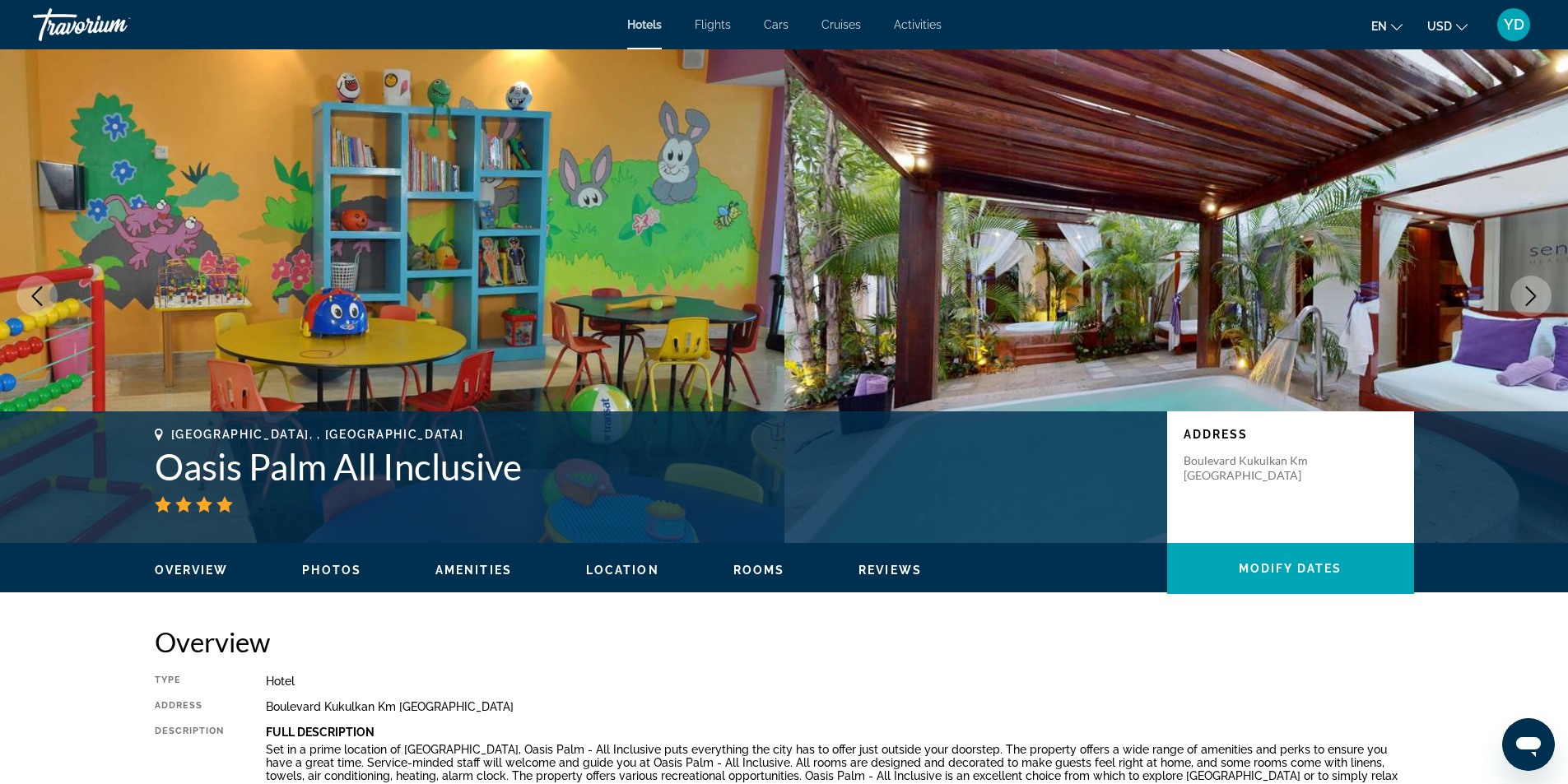
click at [1533, 297] on icon "Next image" at bounding box center [1531, 295] width 10 height 20
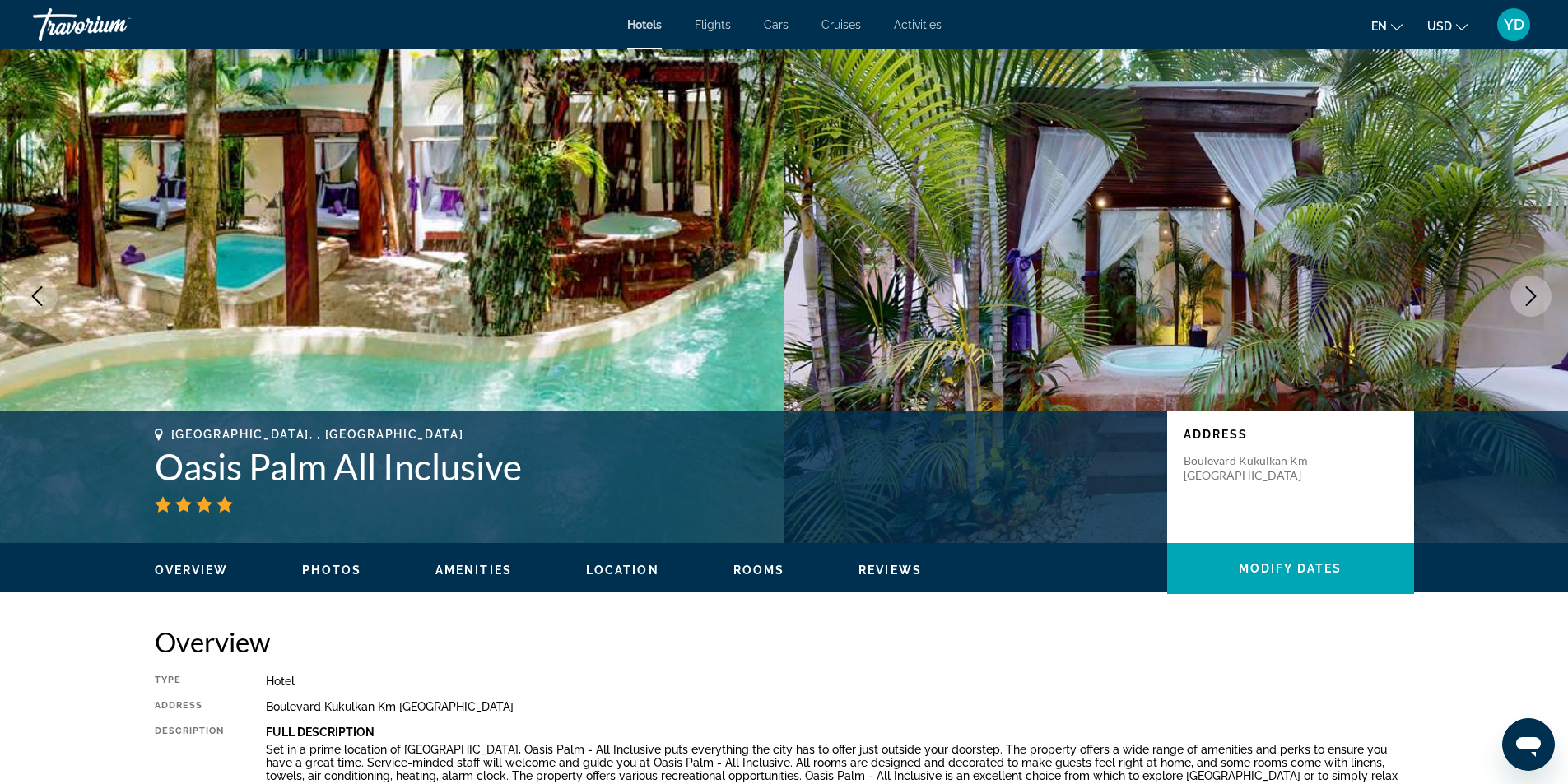
click at [1533, 295] on icon "Next image" at bounding box center [1531, 295] width 10 height 20
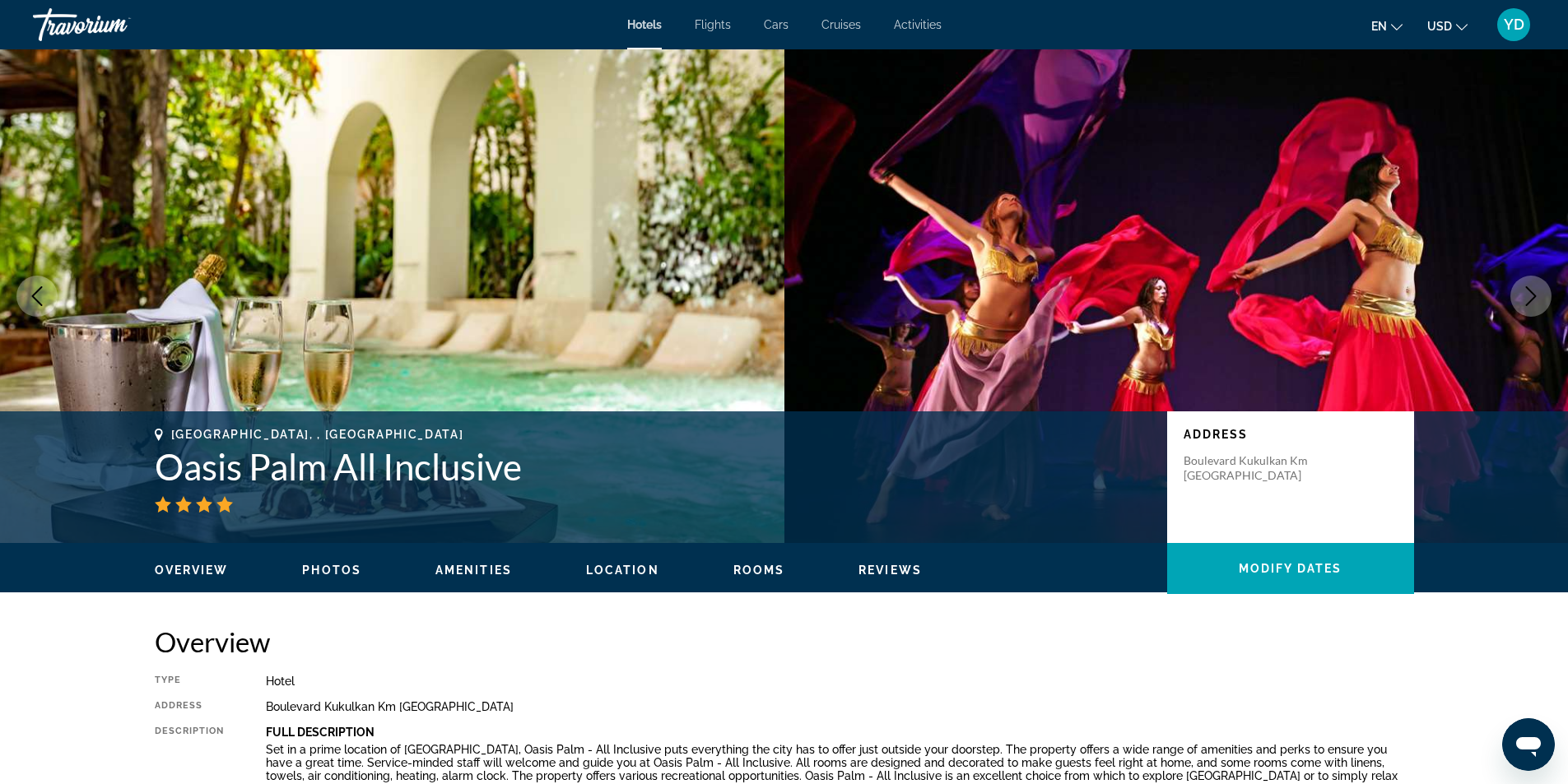
click at [1533, 295] on icon "Next image" at bounding box center [1531, 295] width 10 height 20
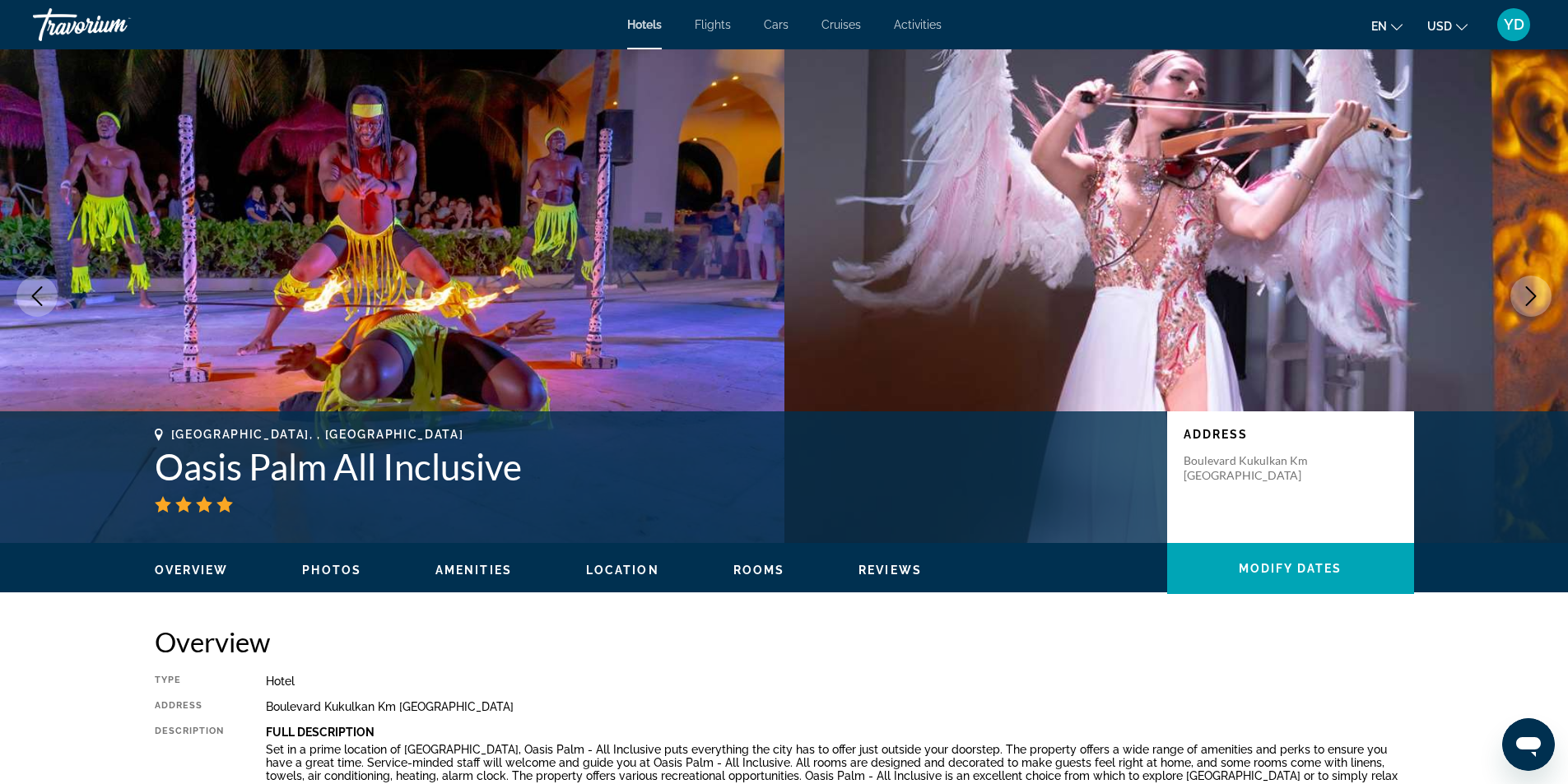
click at [1533, 294] on icon "Next image" at bounding box center [1531, 295] width 10 height 20
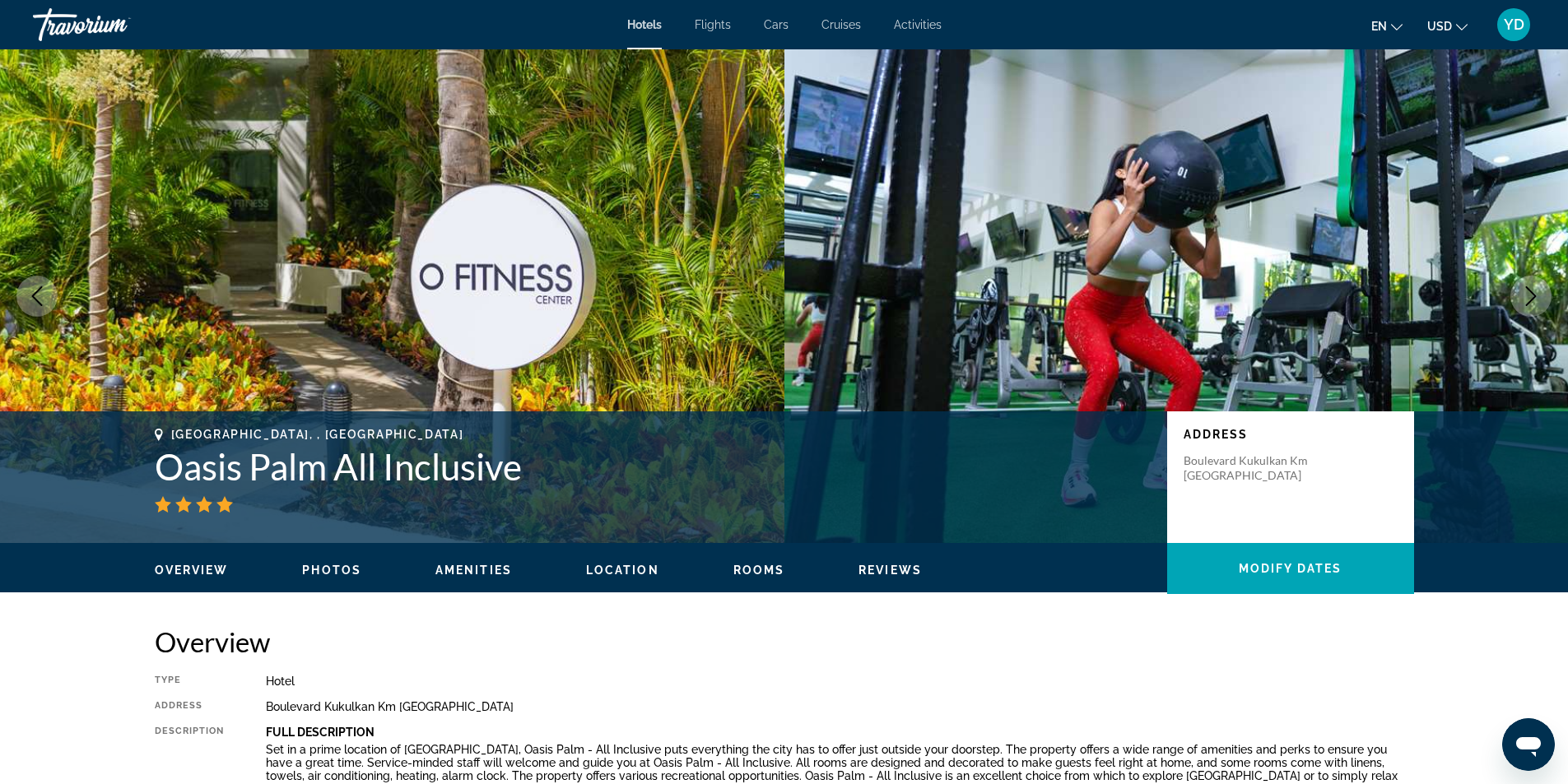
click at [1533, 294] on icon "Next image" at bounding box center [1531, 295] width 10 height 20
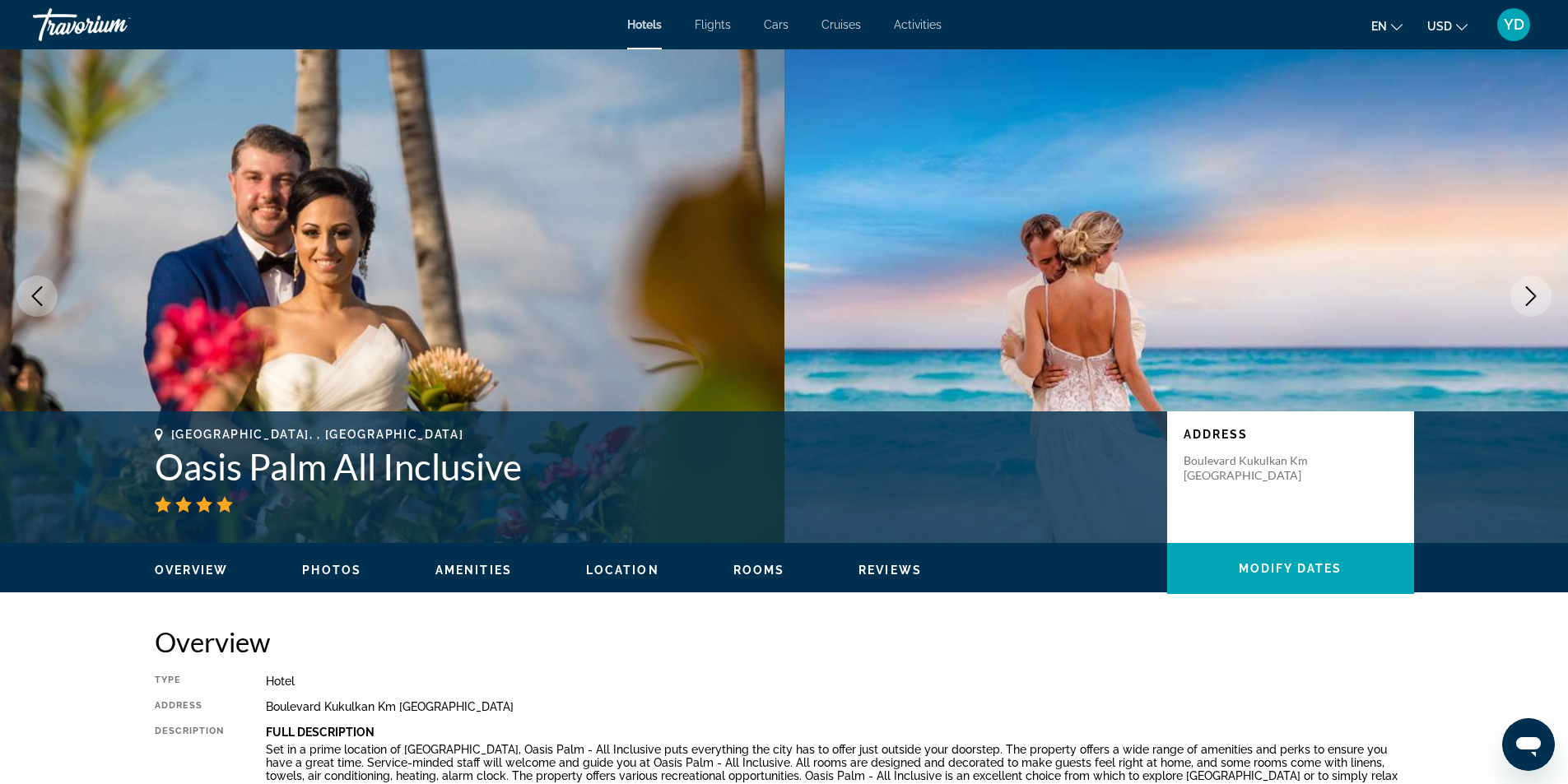
click at [1536, 296] on icon "Next image" at bounding box center [1530, 295] width 20 height 20
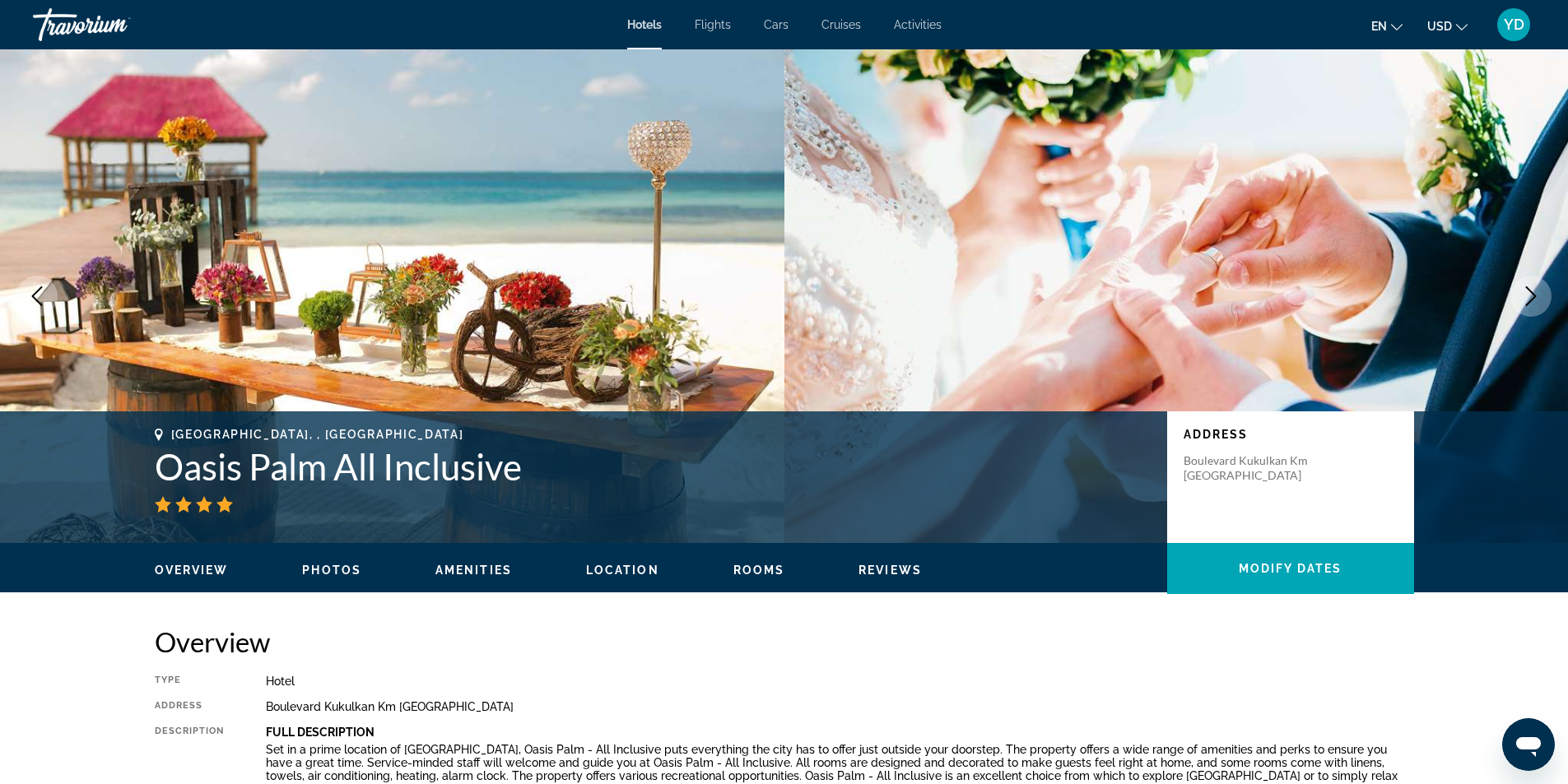
click at [1537, 296] on icon "Next image" at bounding box center [1530, 295] width 20 height 20
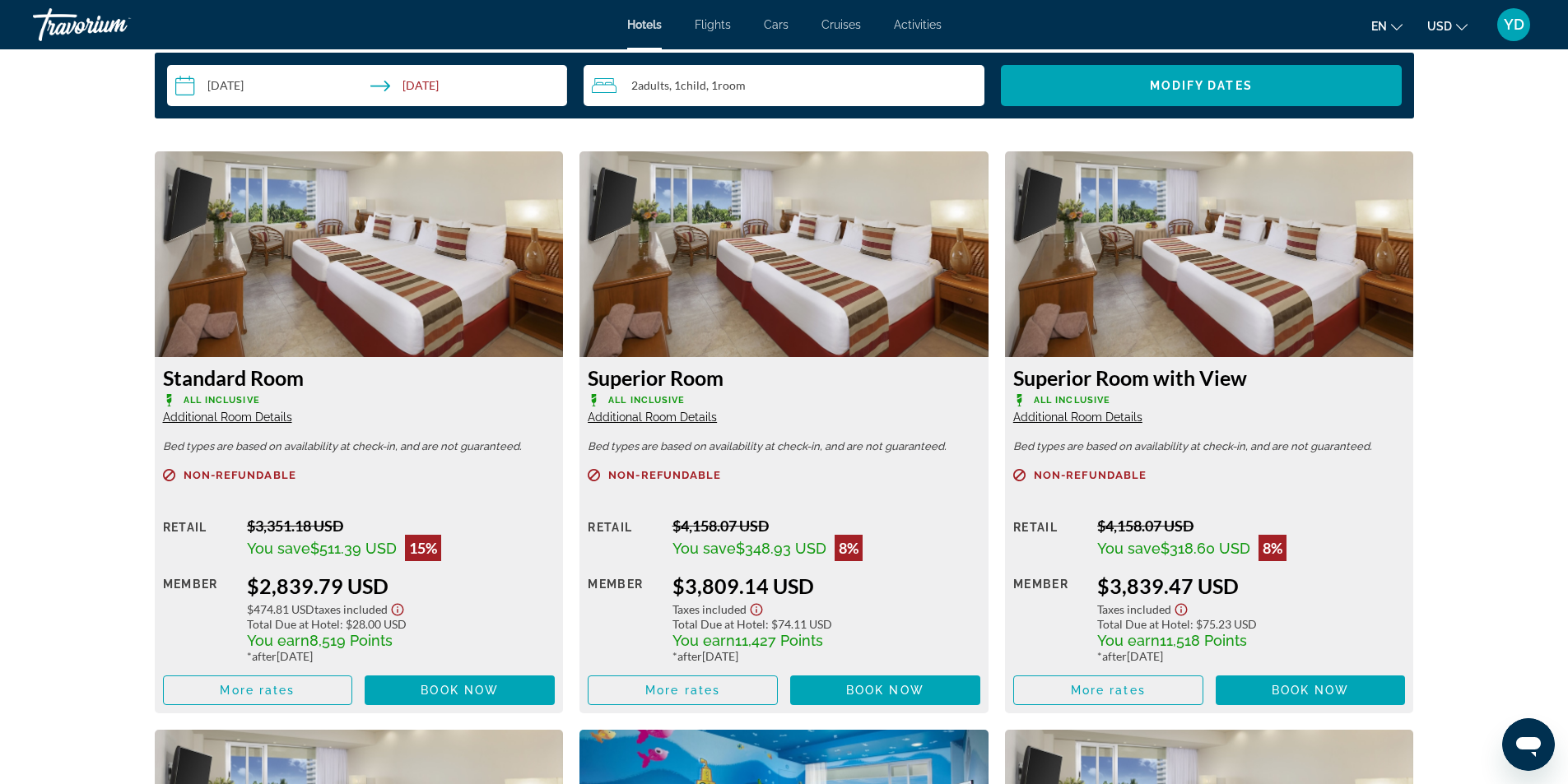
scroll to position [2303, 0]
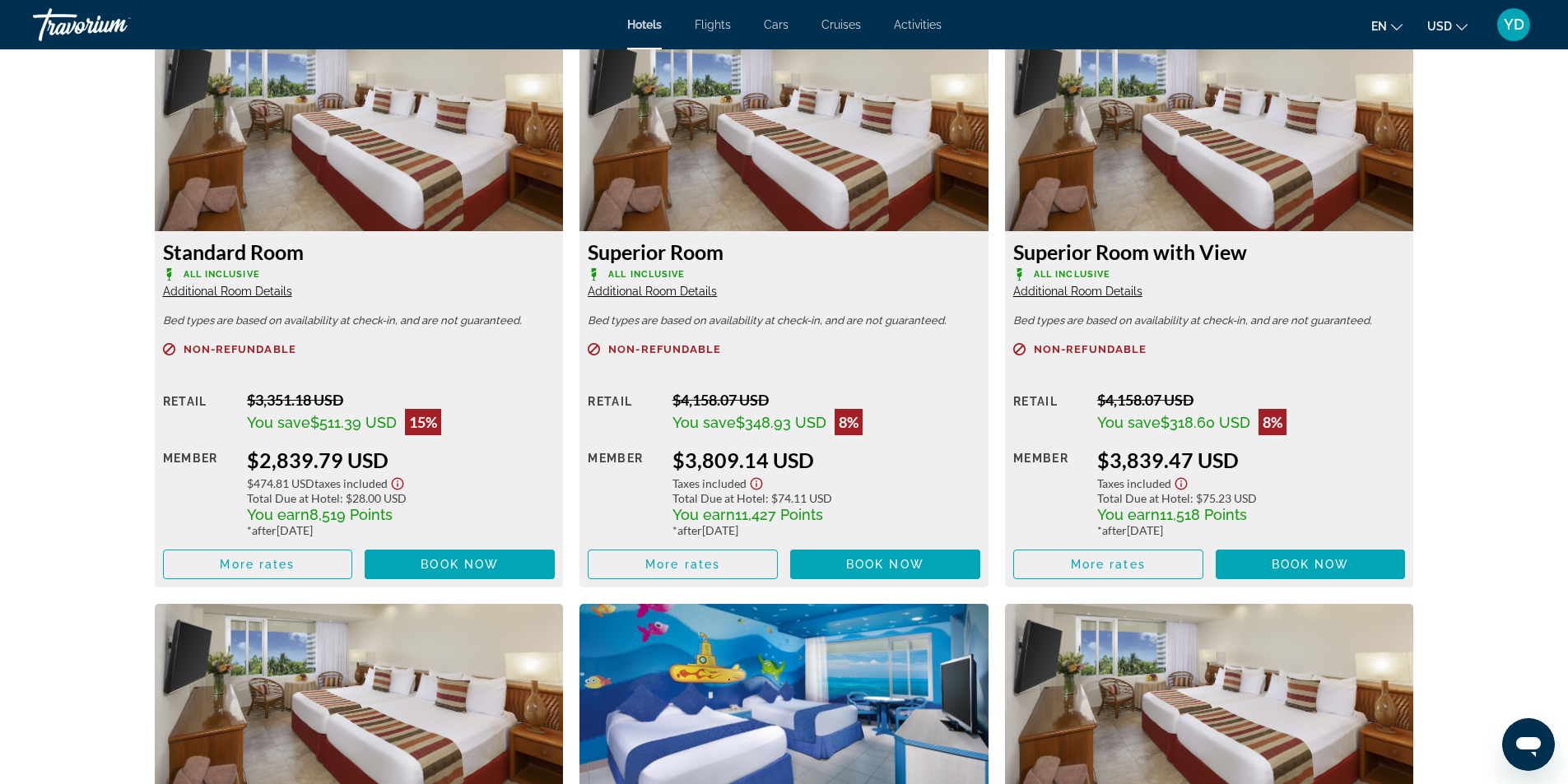
click at [242, 287] on span "Additional Room Details" at bounding box center [228, 291] width 130 height 13
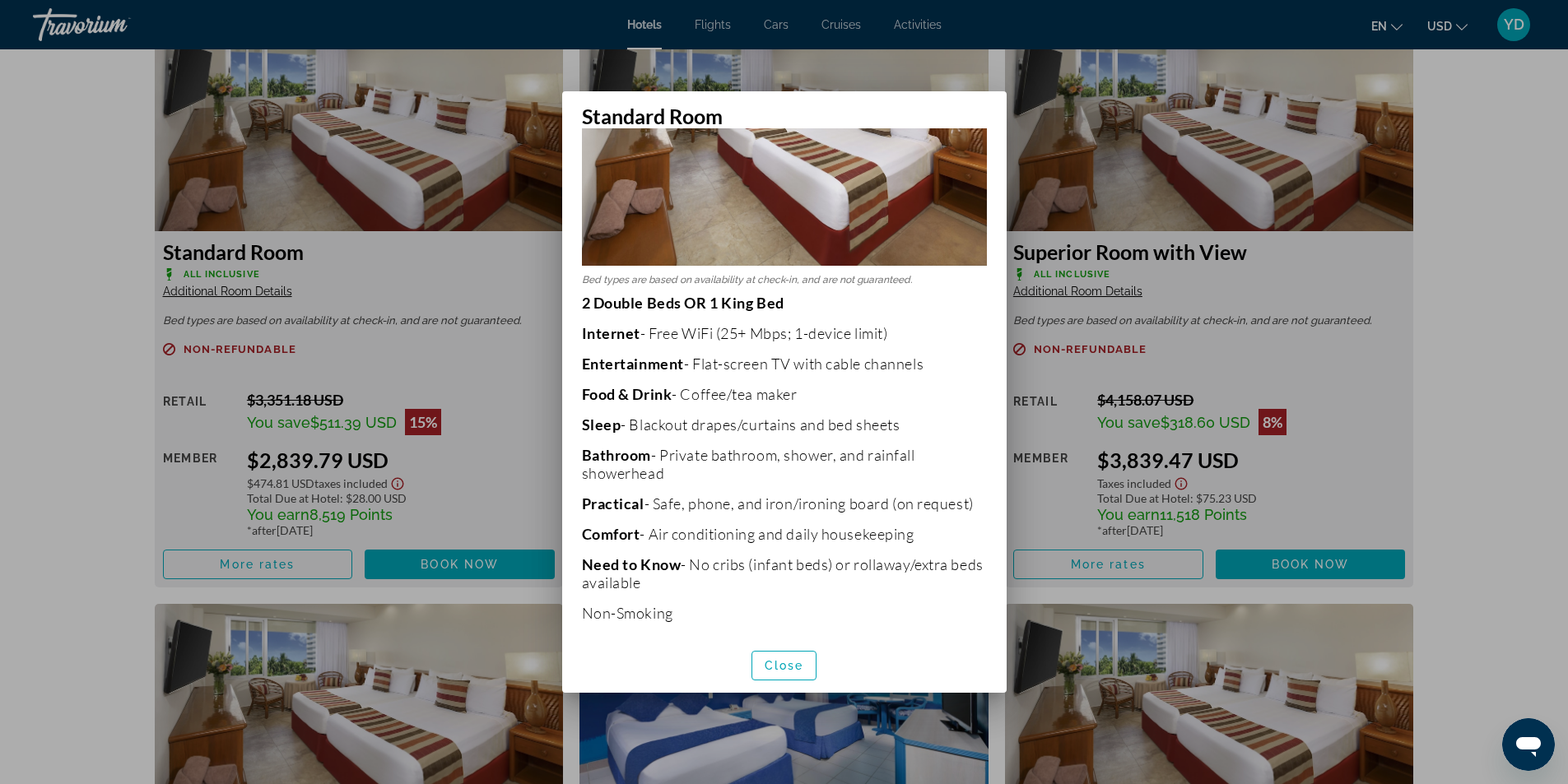
scroll to position [180, 0]
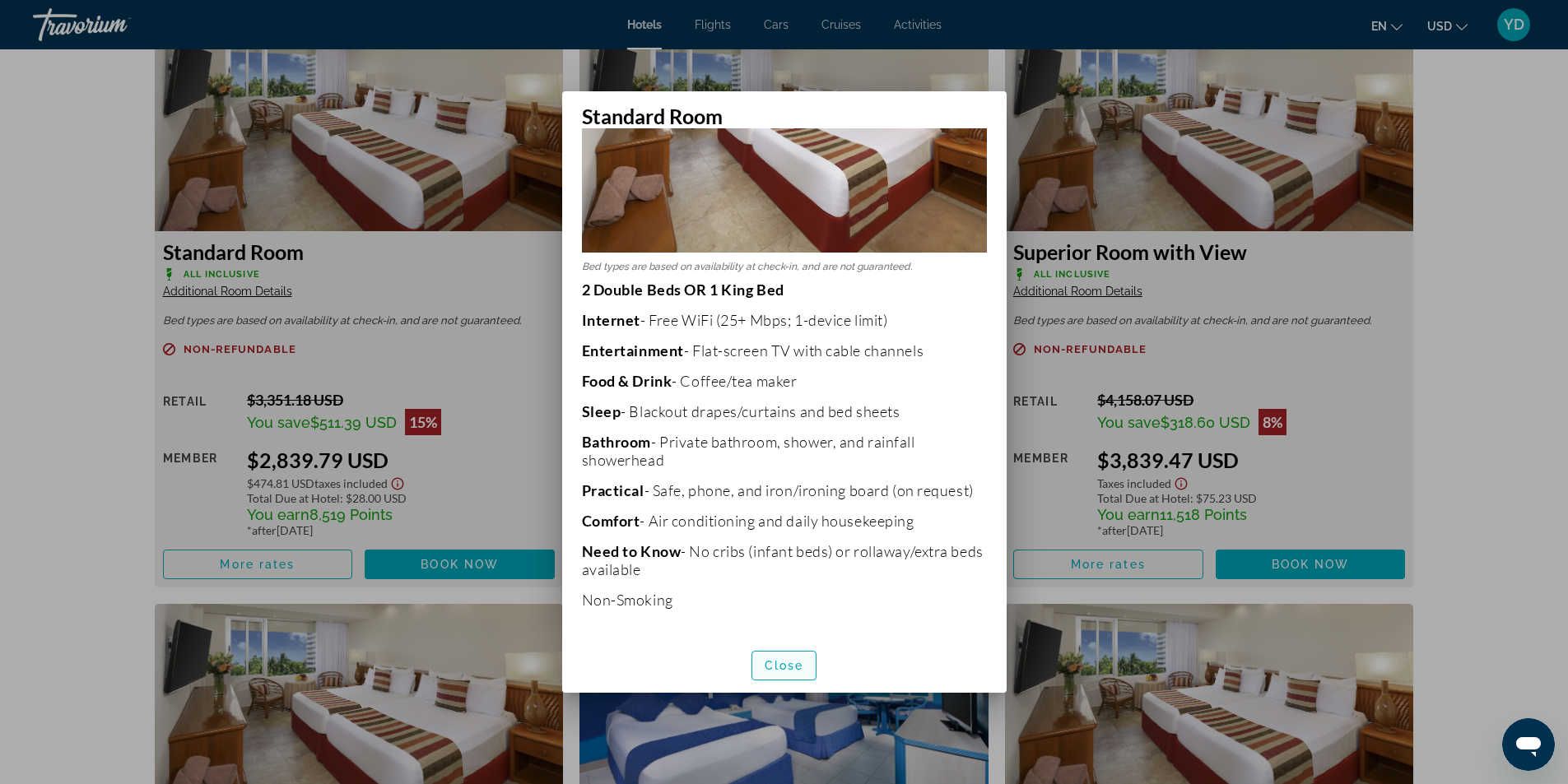
click at [786, 667] on span "Close" at bounding box center [784, 665] width 40 height 13
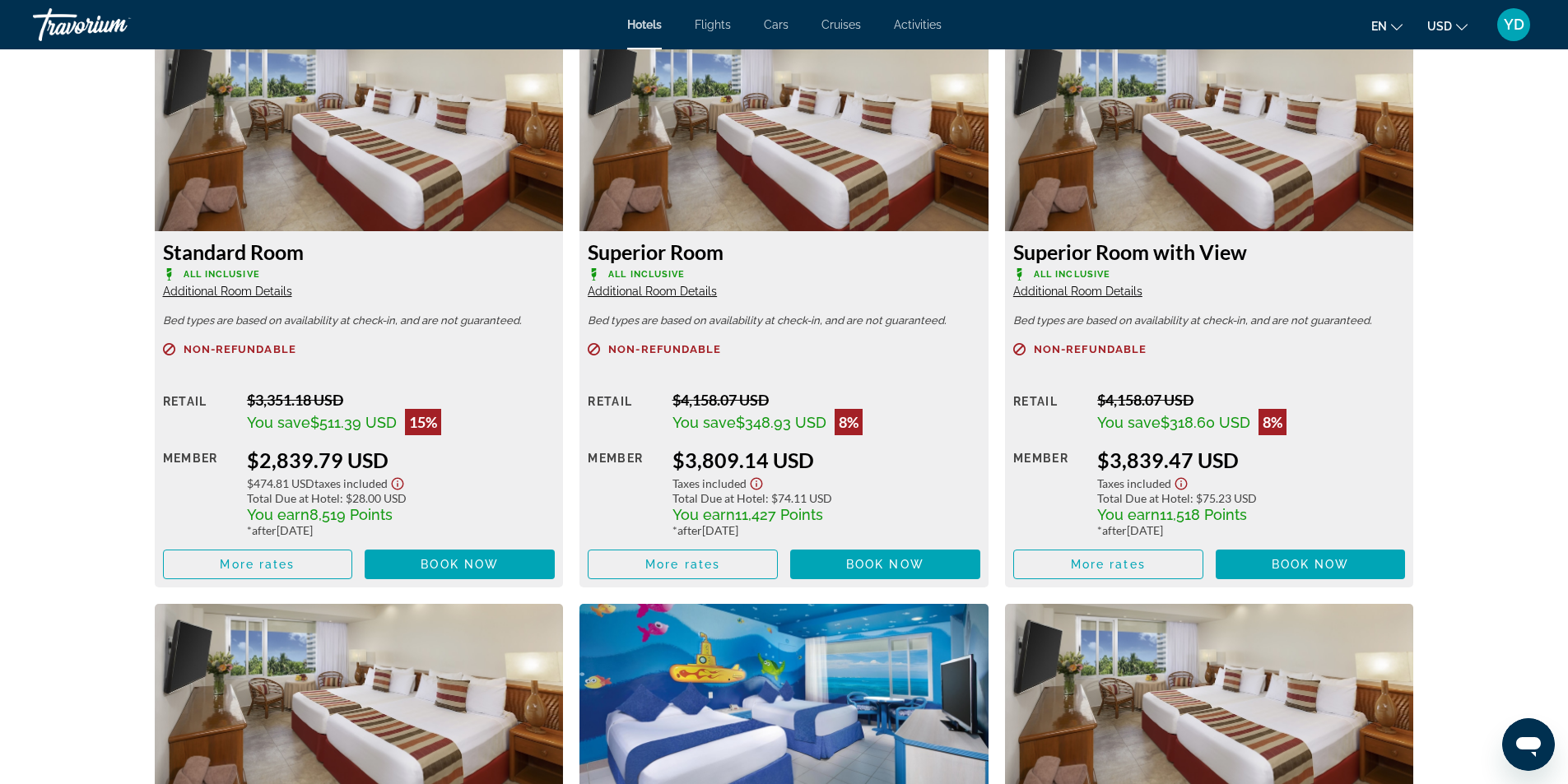
scroll to position [2303, 0]
click at [435, 553] on span "Main content" at bounding box center [460, 565] width 190 height 40
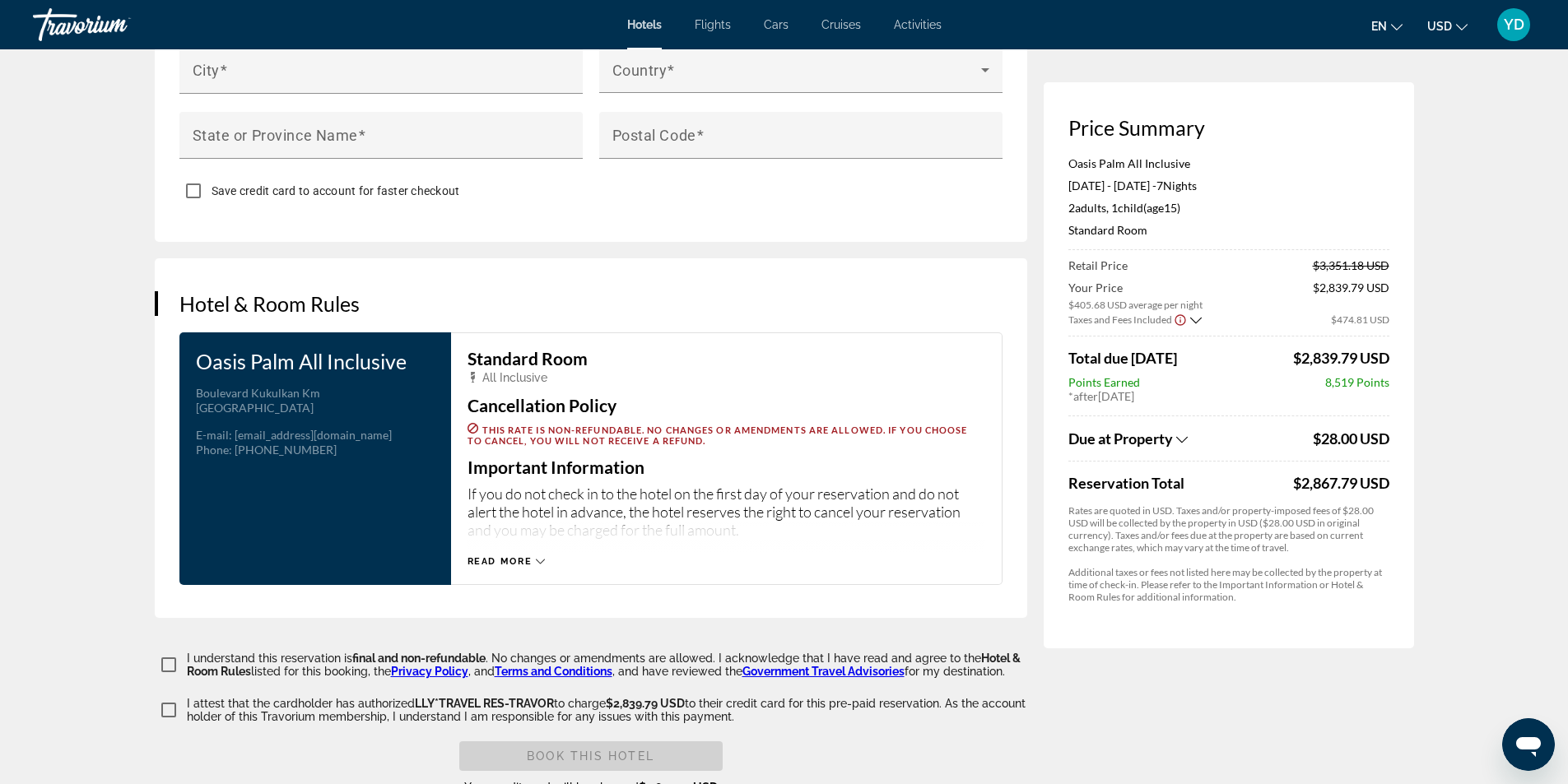
scroll to position [1810, 0]
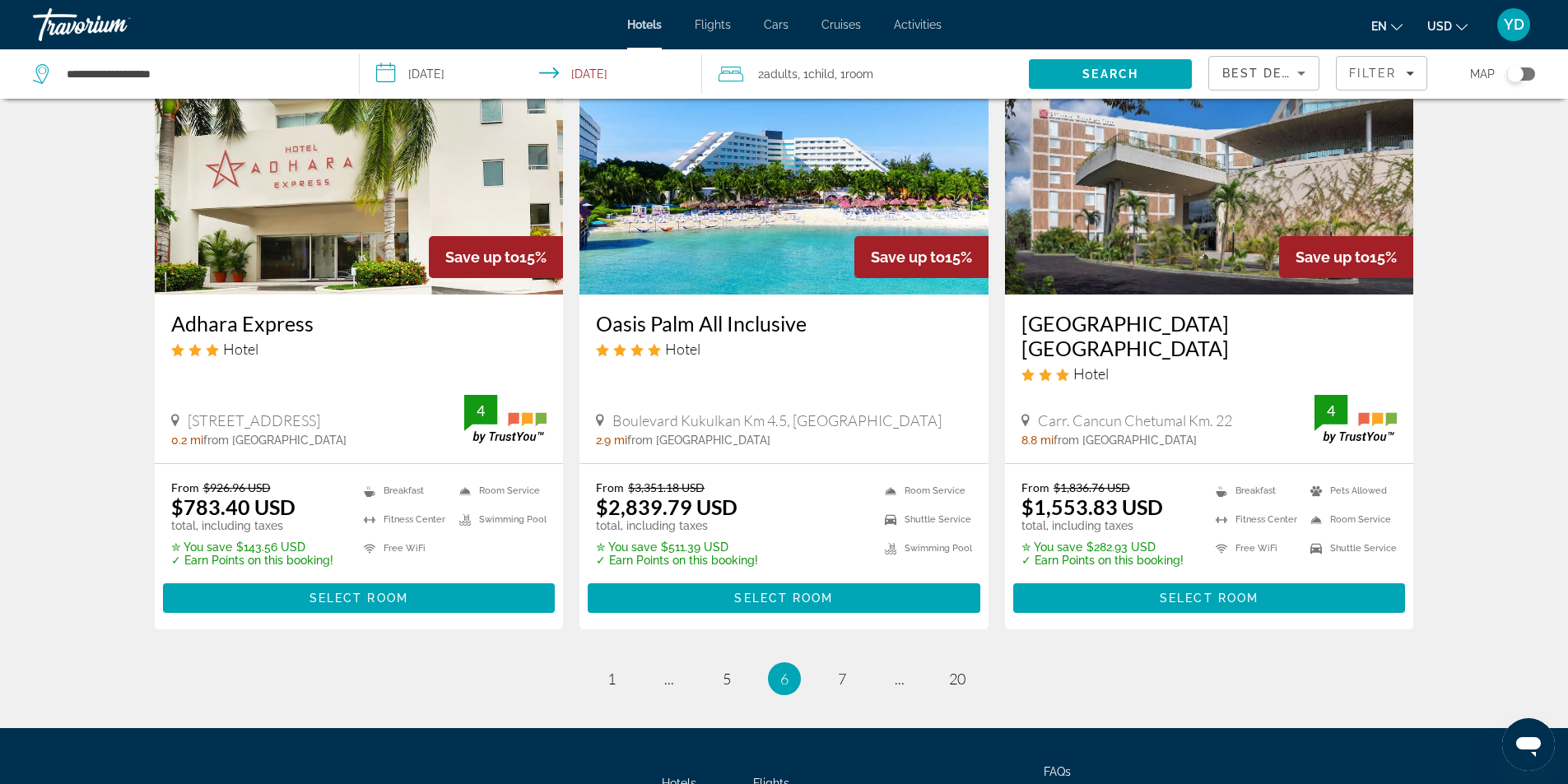
scroll to position [2119, 0]
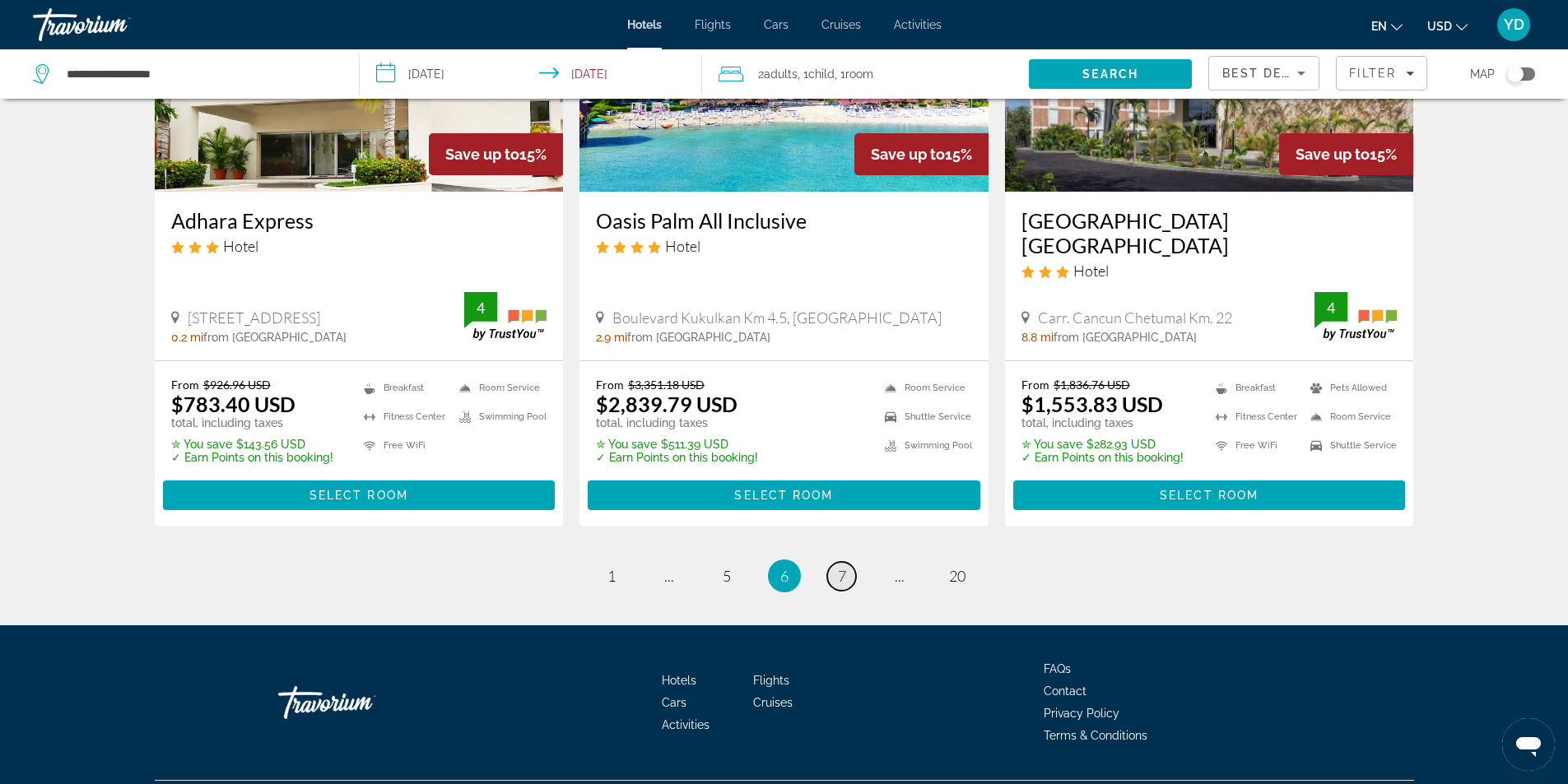
click at [847, 562] on link "page 7" at bounding box center [841, 576] width 29 height 28
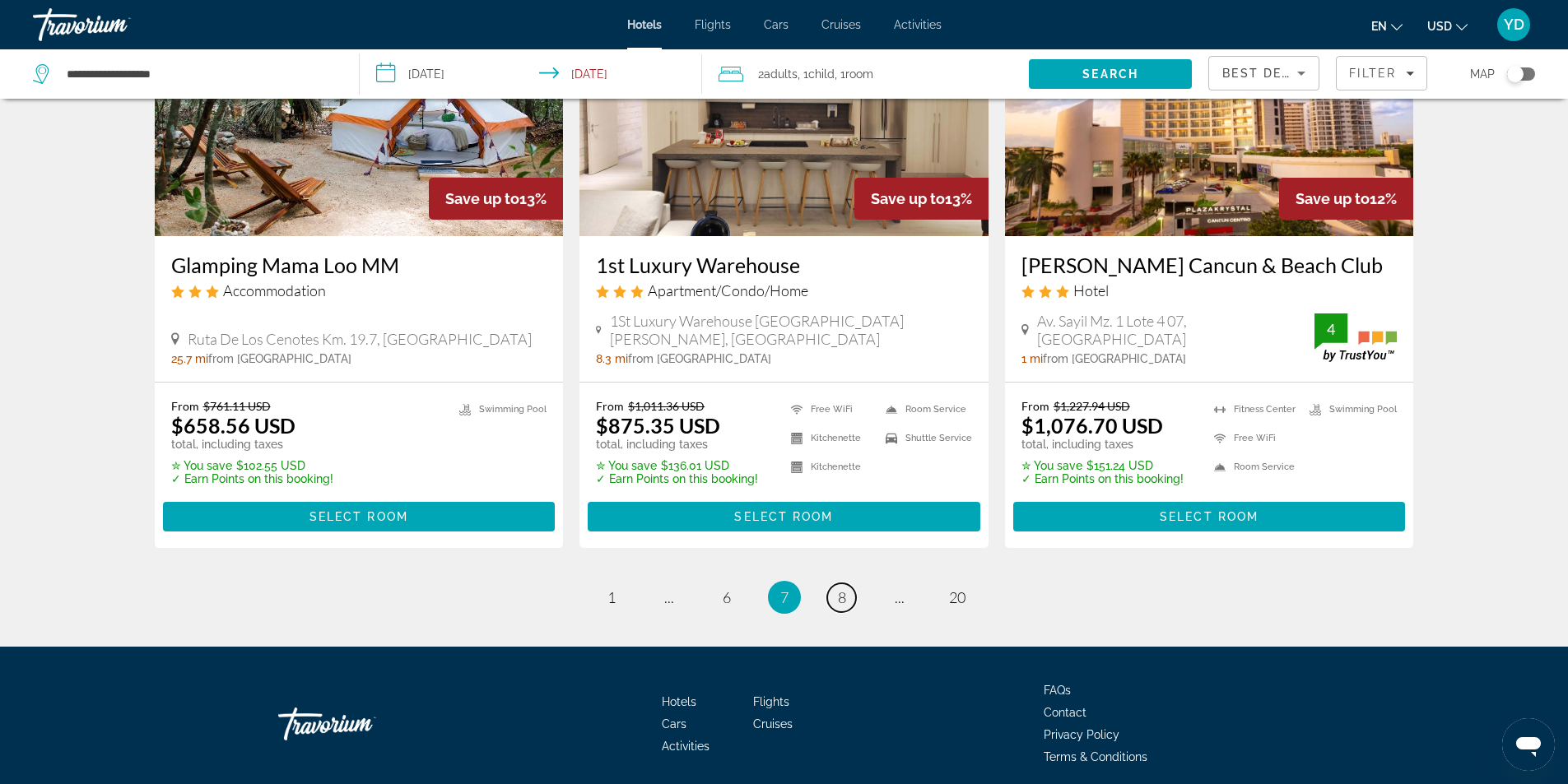
scroll to position [2142, 0]
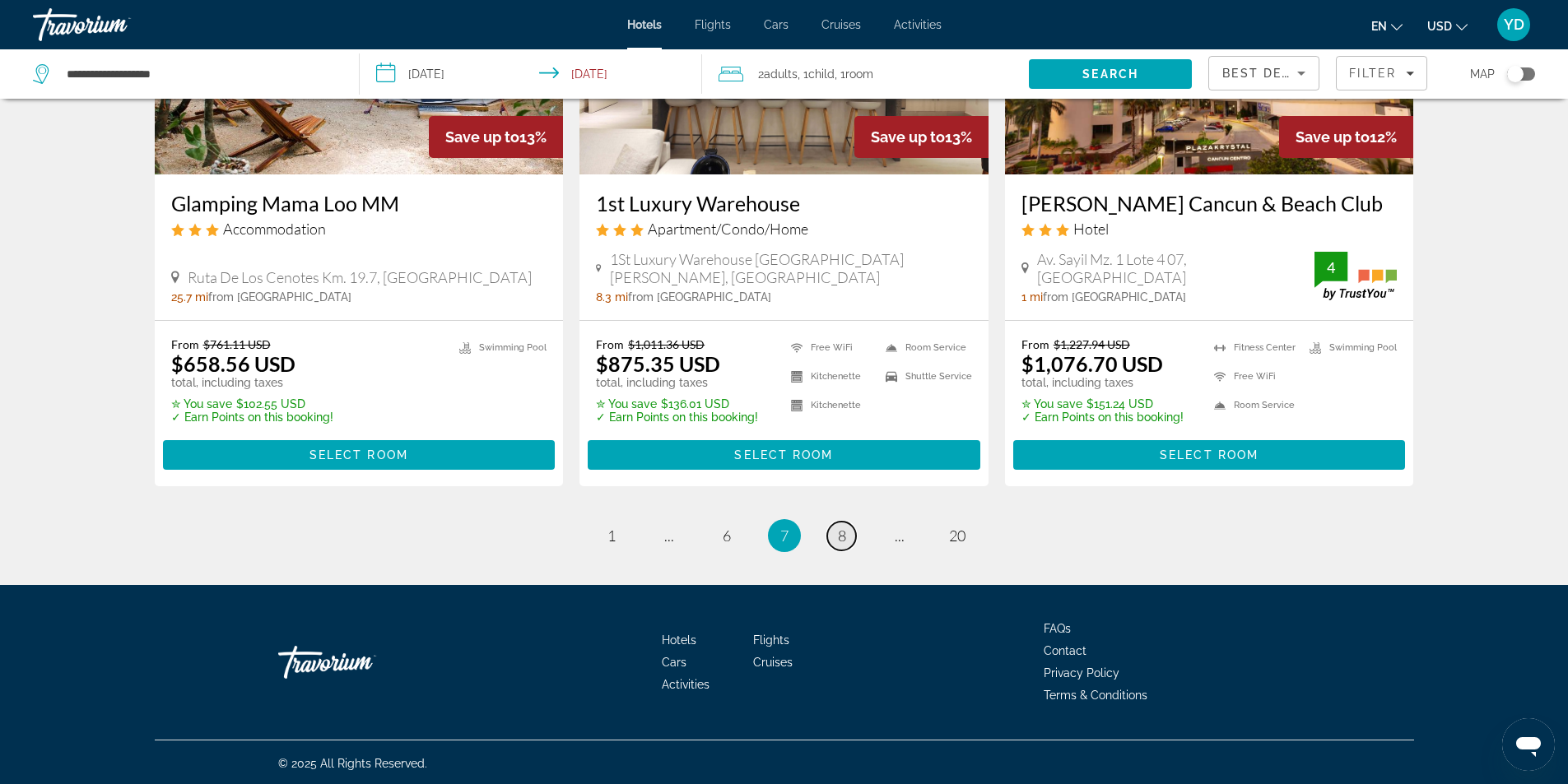
click at [844, 535] on span "8" at bounding box center [842, 535] width 9 height 18
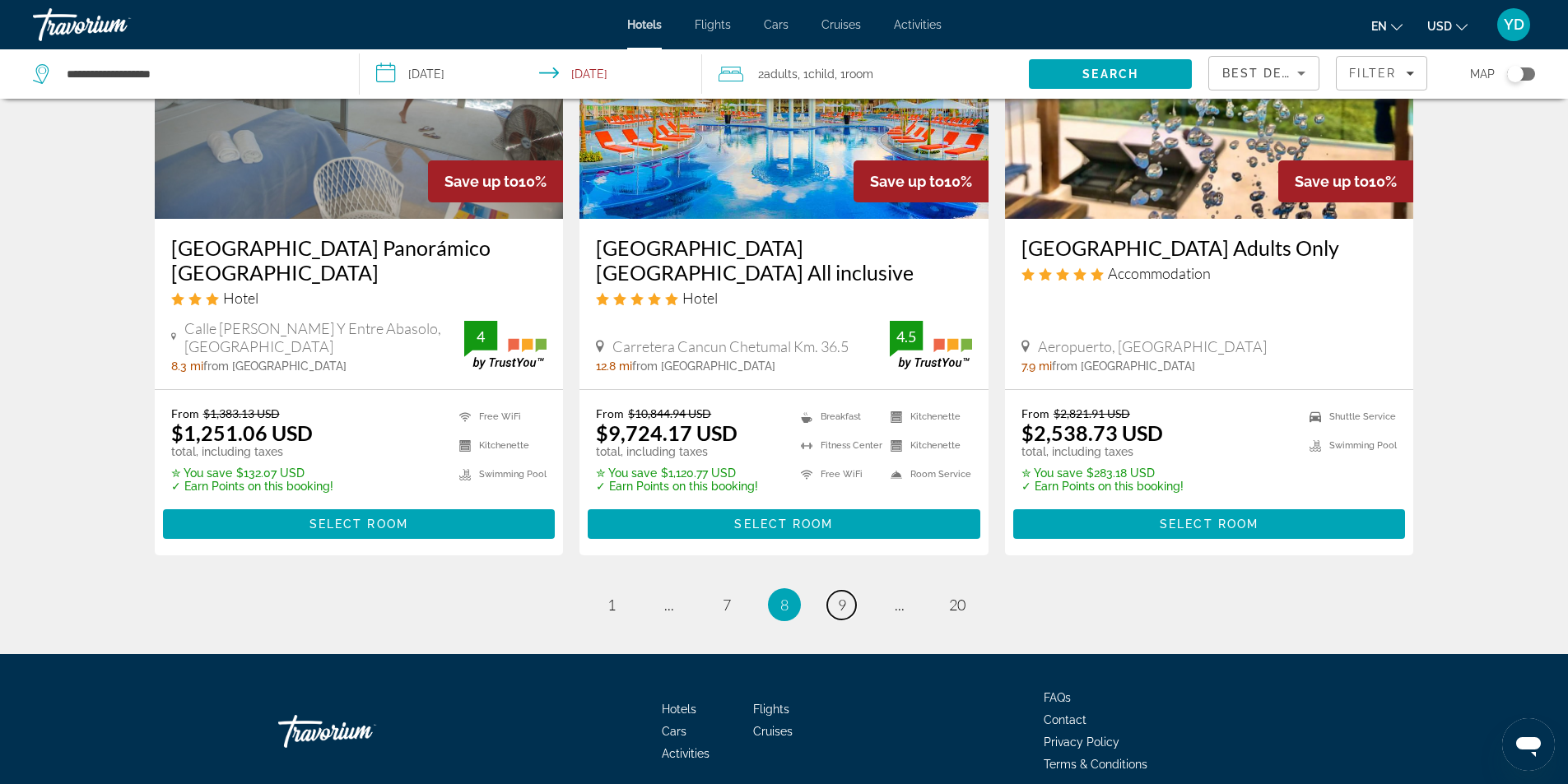
scroll to position [2173, 0]
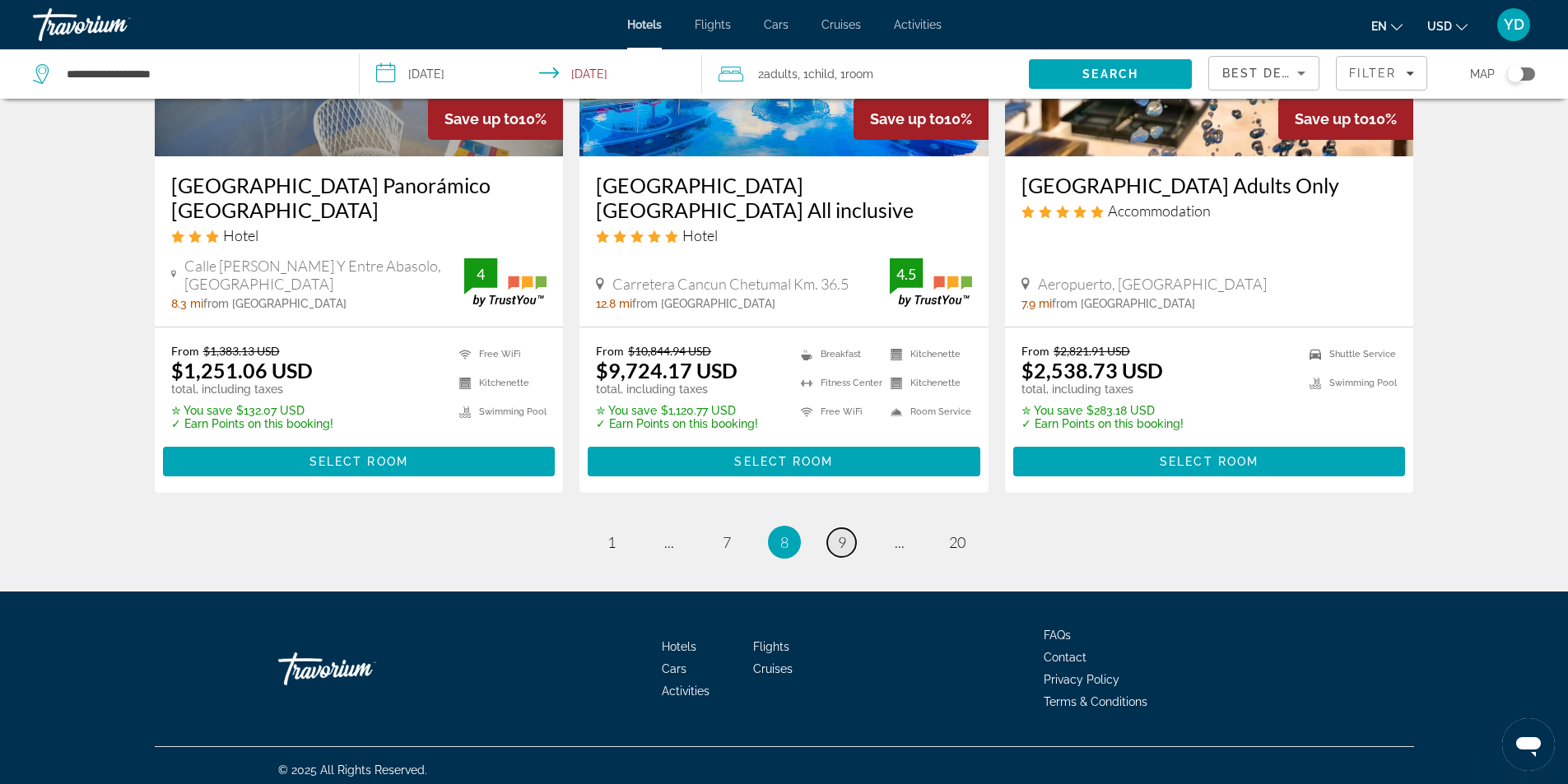
click at [833, 528] on link "page 9" at bounding box center [841, 542] width 29 height 28
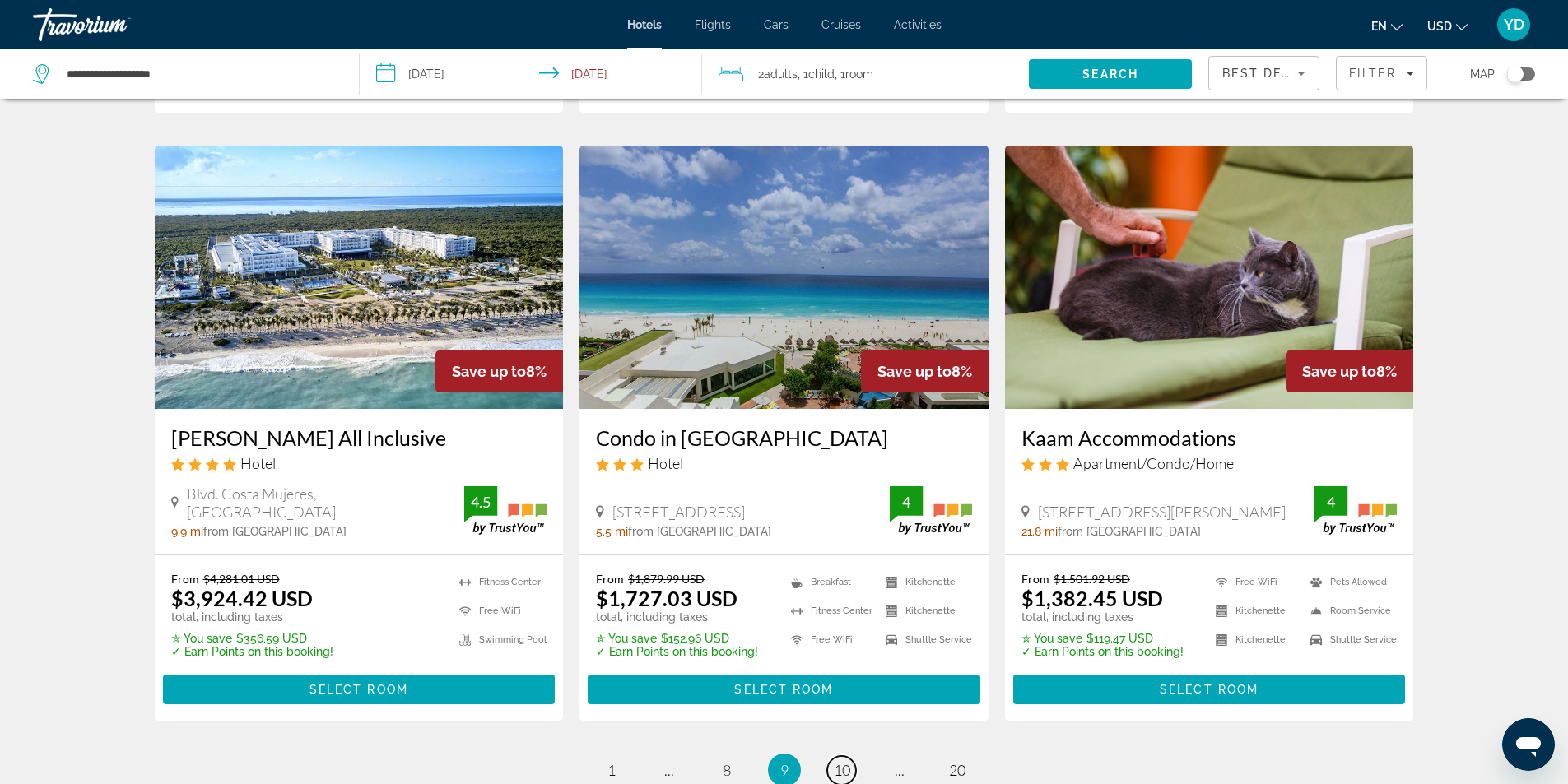
scroll to position [2094, 0]
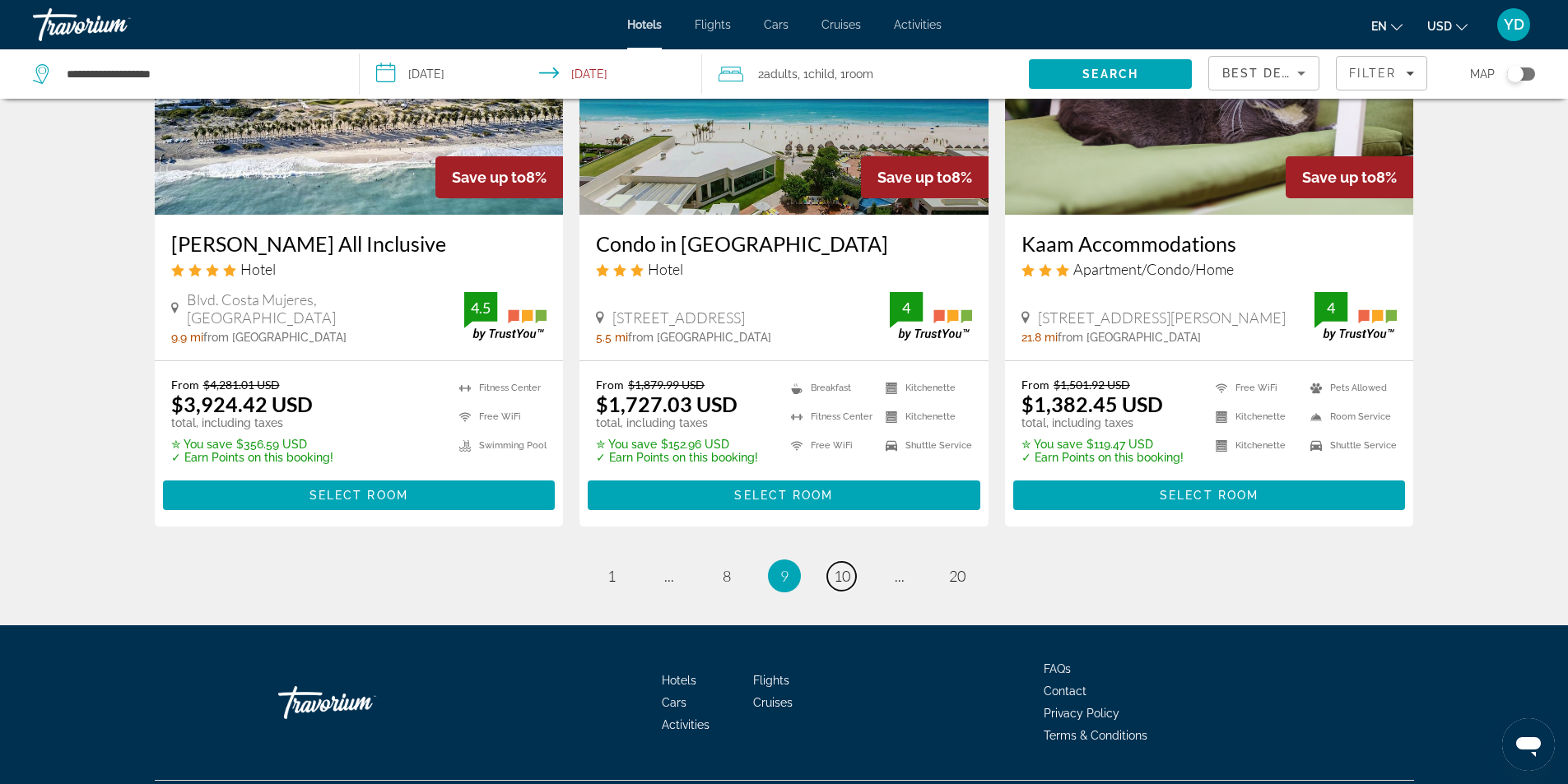
drag, startPoint x: 847, startPoint y: 527, endPoint x: 857, endPoint y: 517, distance: 14.1
click at [854, 560] on li "page 10" at bounding box center [841, 576] width 33 height 33
click at [844, 566] on span "10" at bounding box center [841, 575] width 16 height 18
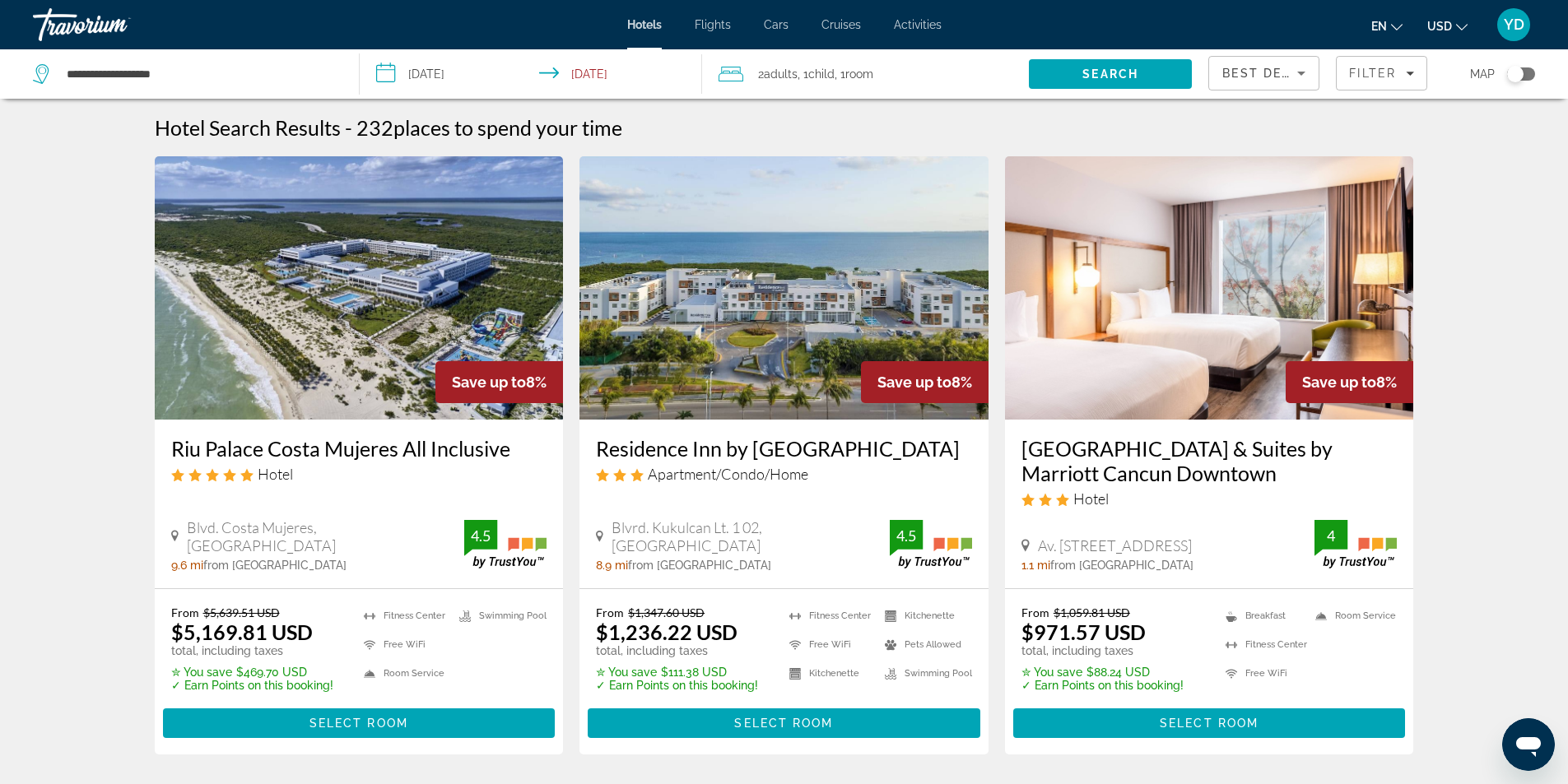
click at [444, 68] on input "**********" at bounding box center [534, 76] width 350 height 54
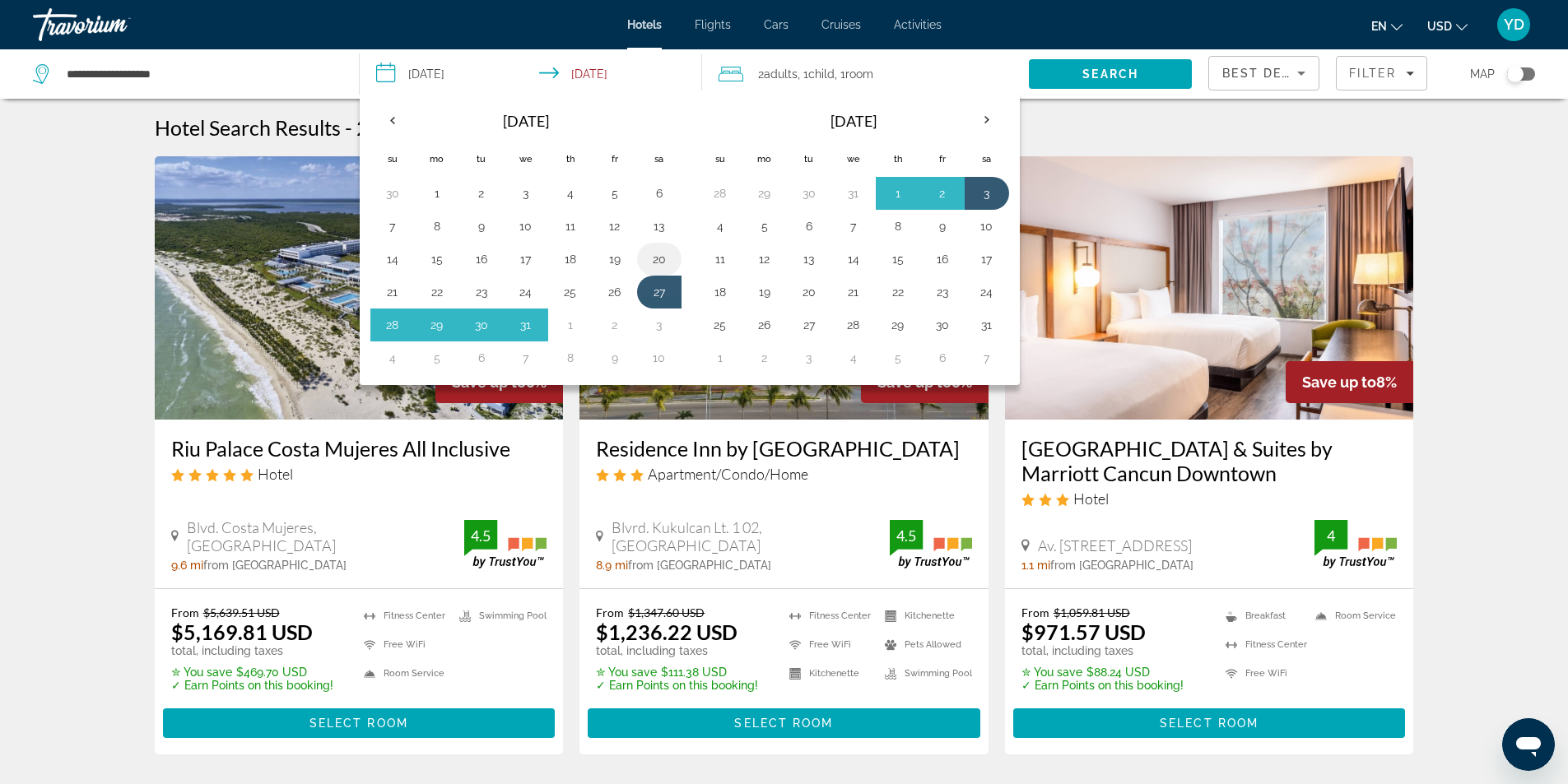
click at [660, 263] on button "20" at bounding box center [659, 259] width 26 height 23
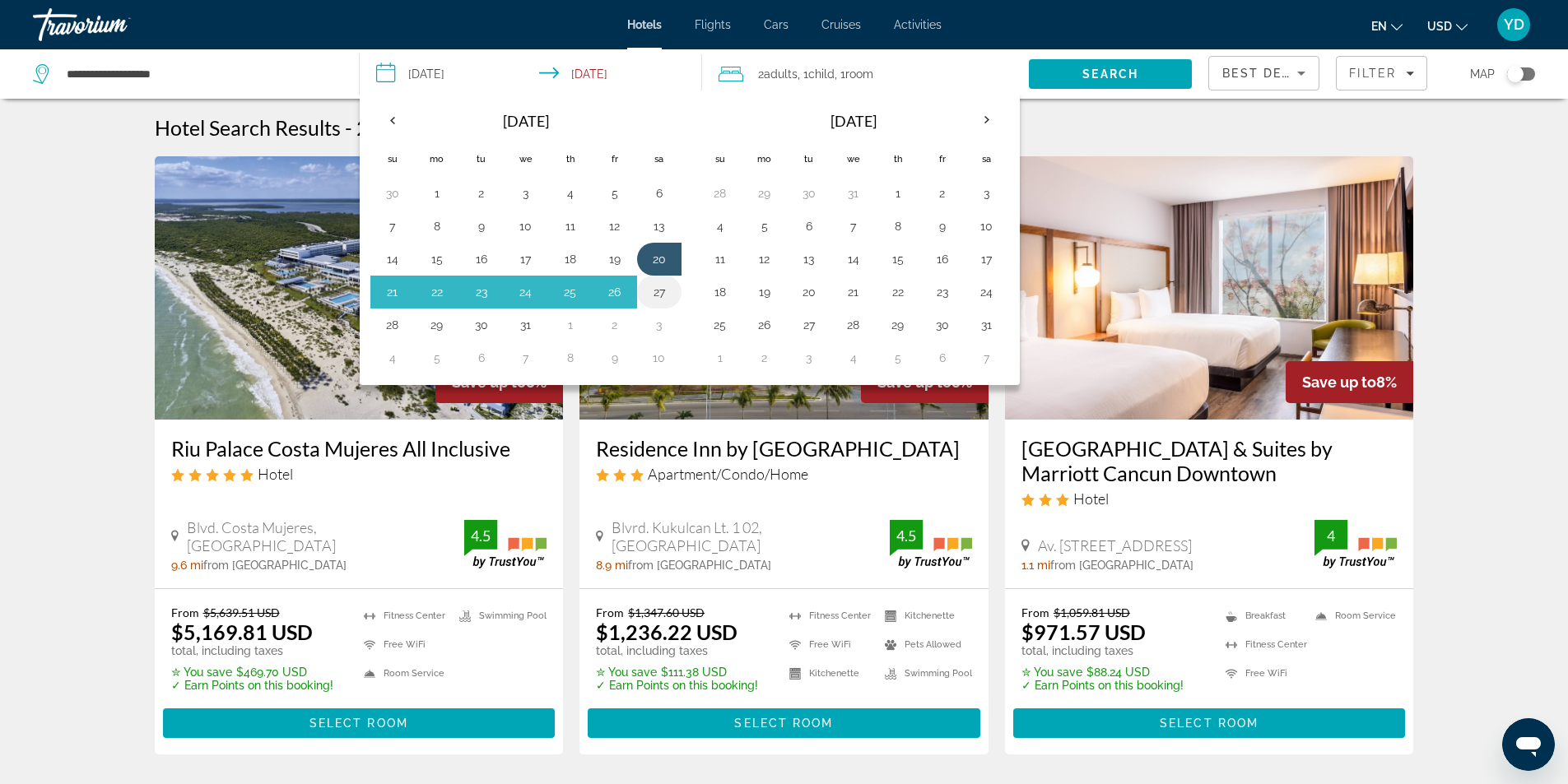
click at [663, 288] on button "27" at bounding box center [659, 292] width 26 height 23
type input "**********"
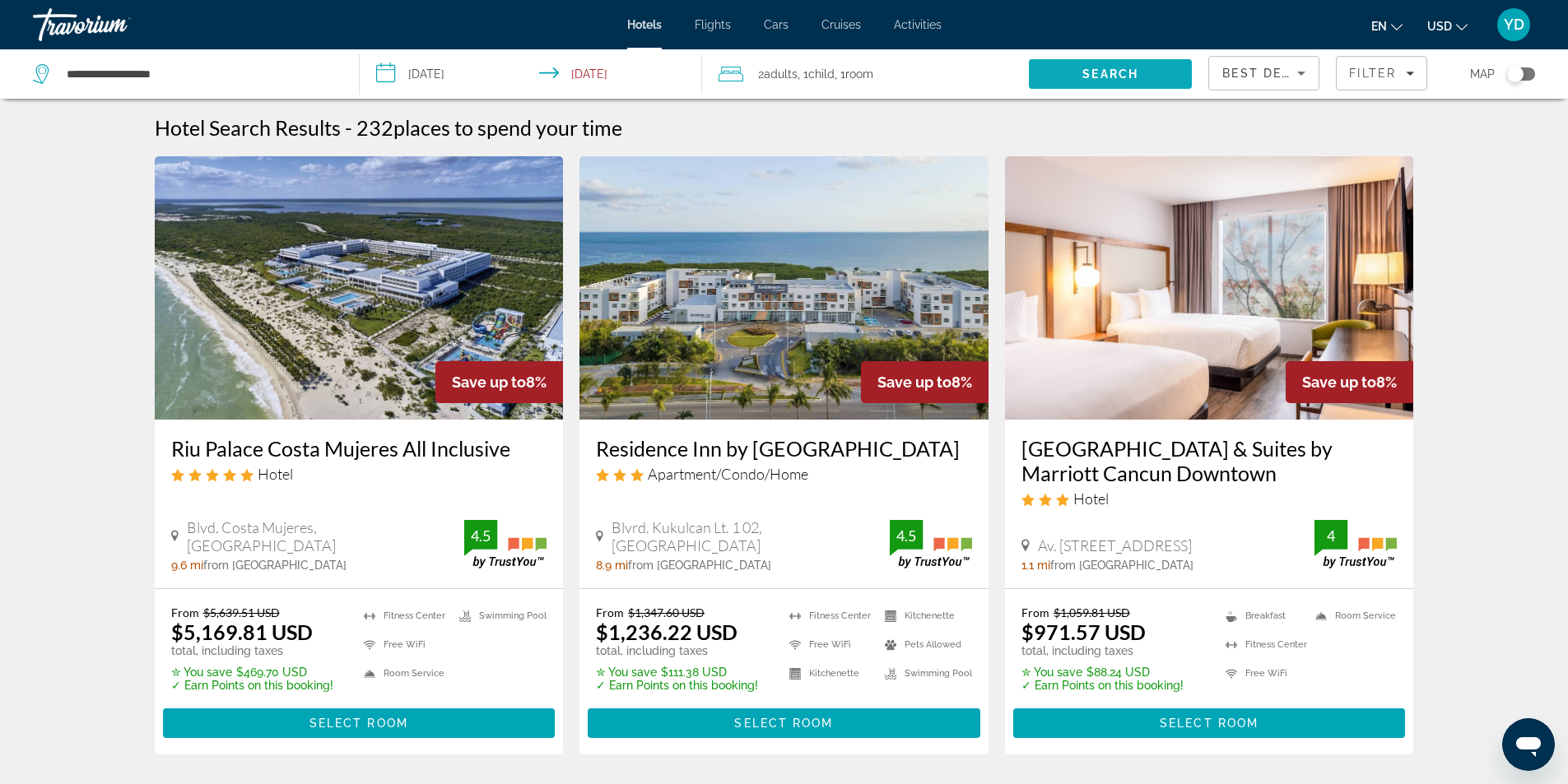
click at [1095, 65] on span "Search" at bounding box center [1110, 74] width 163 height 40
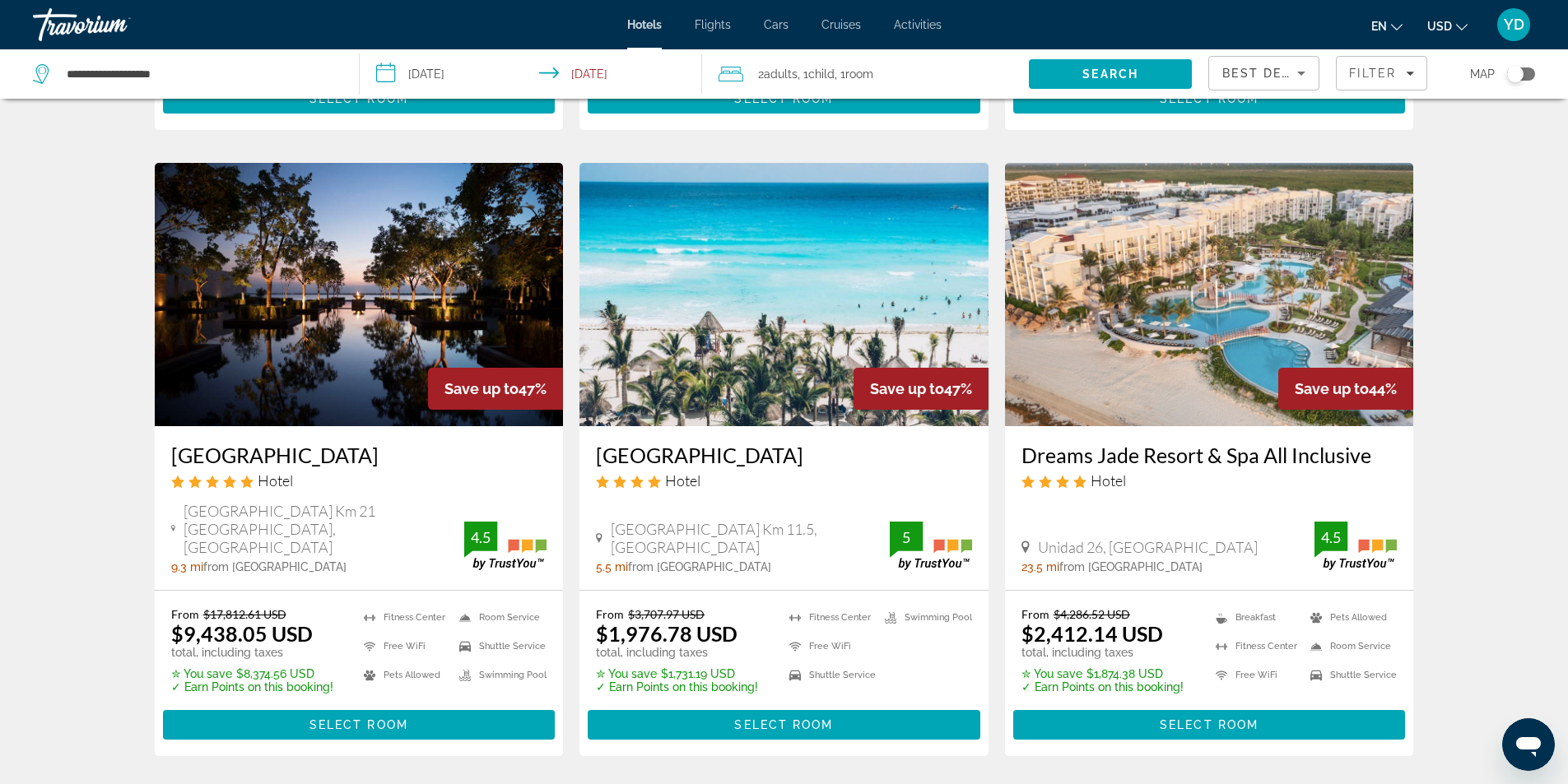
scroll to position [823, 0]
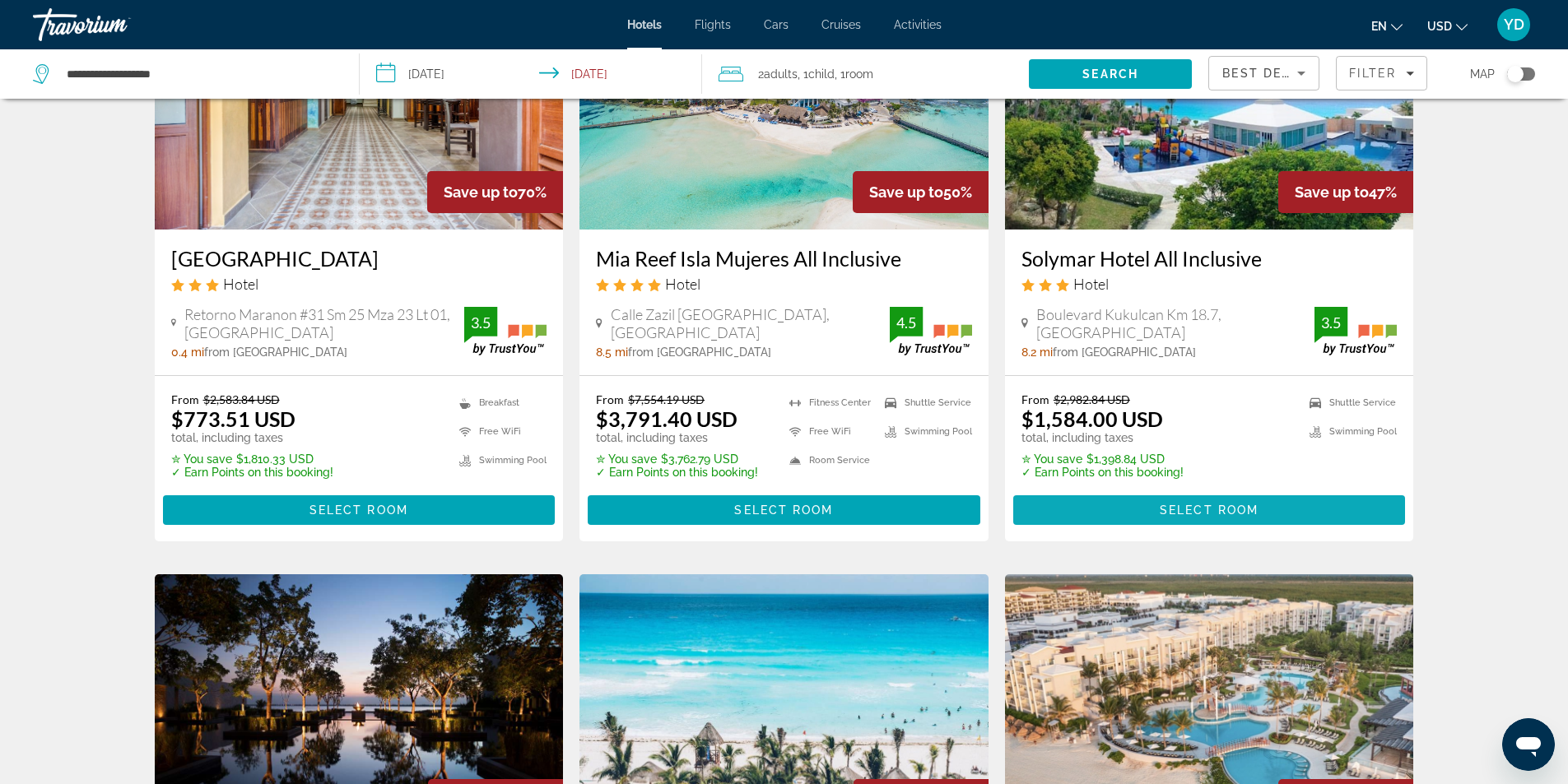
click at [1196, 496] on span "Main content" at bounding box center [1209, 510] width 392 height 40
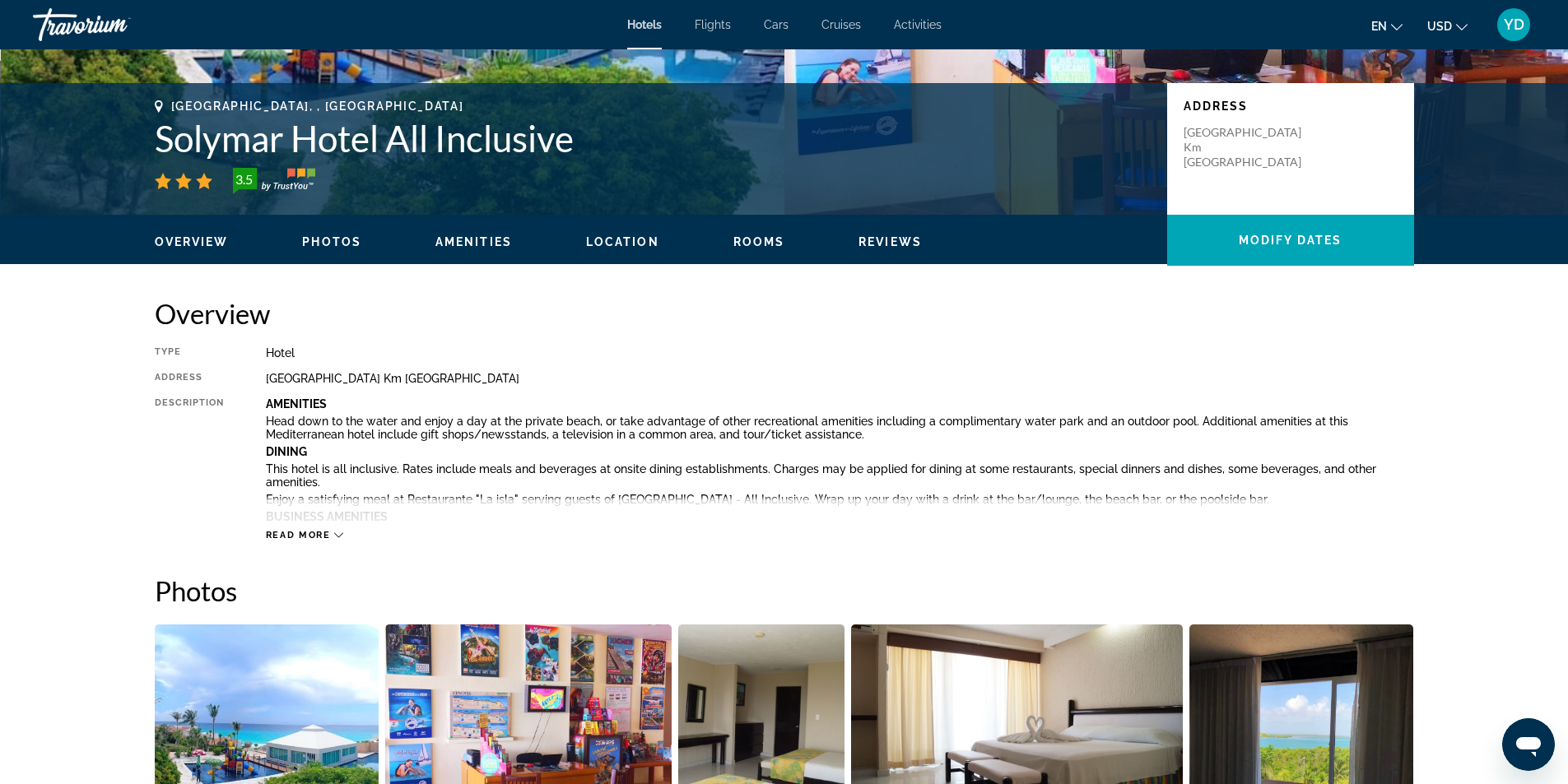
scroll to position [329, 0]
click at [464, 242] on span "Amenities" at bounding box center [473, 240] width 77 height 13
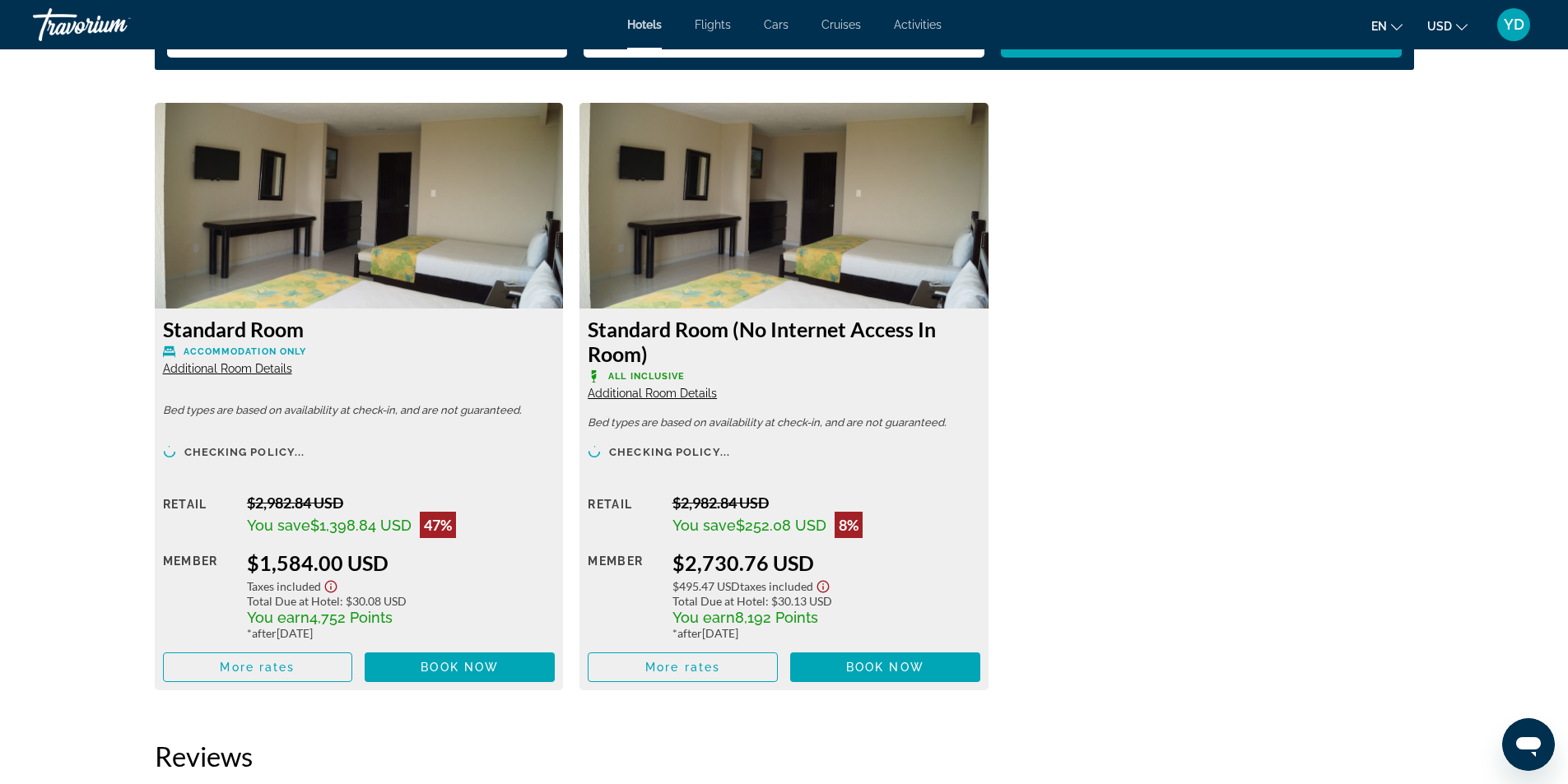
scroll to position [2297, 0]
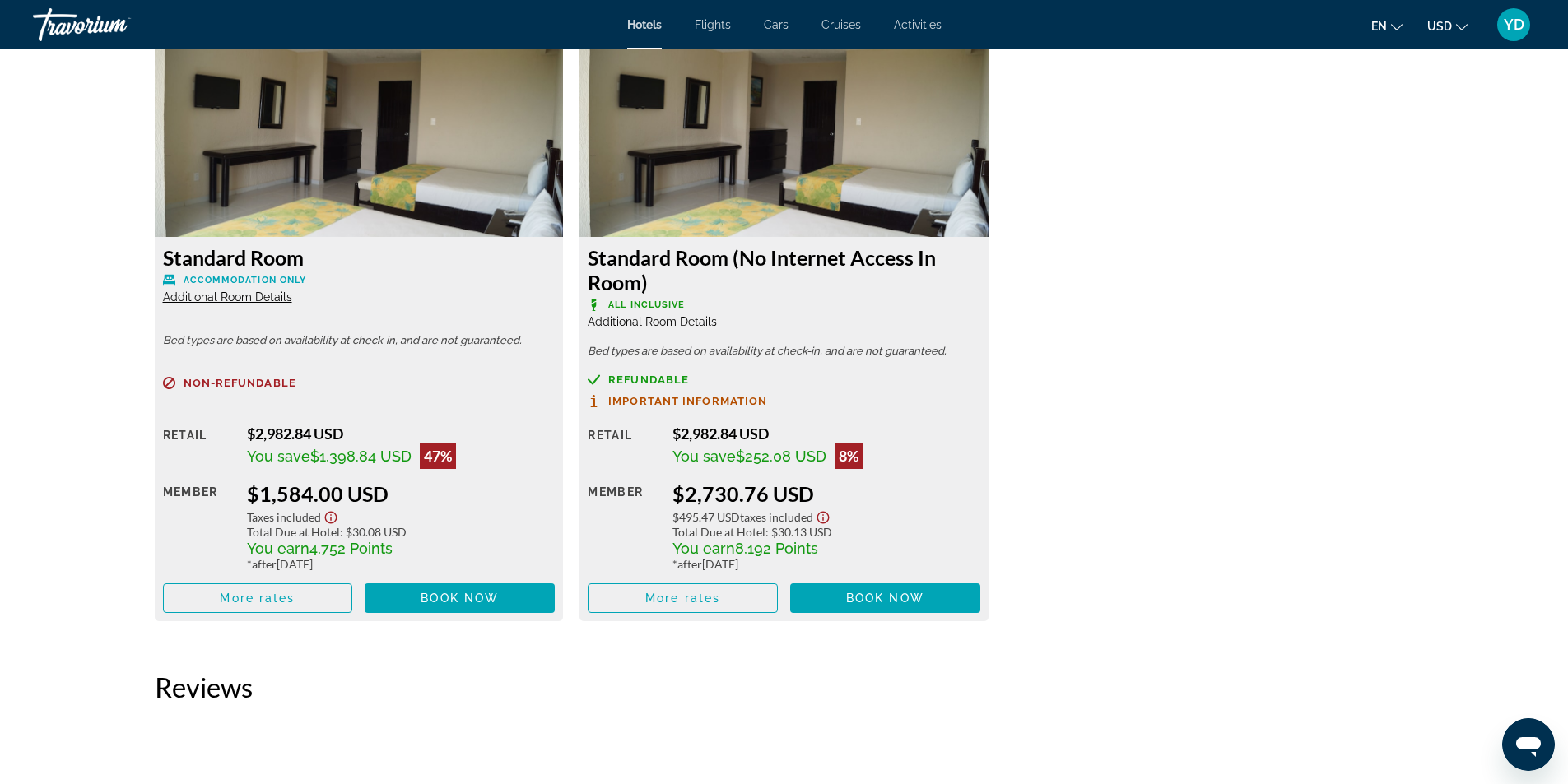
click at [233, 299] on span "Additional Room Details" at bounding box center [228, 296] width 130 height 13
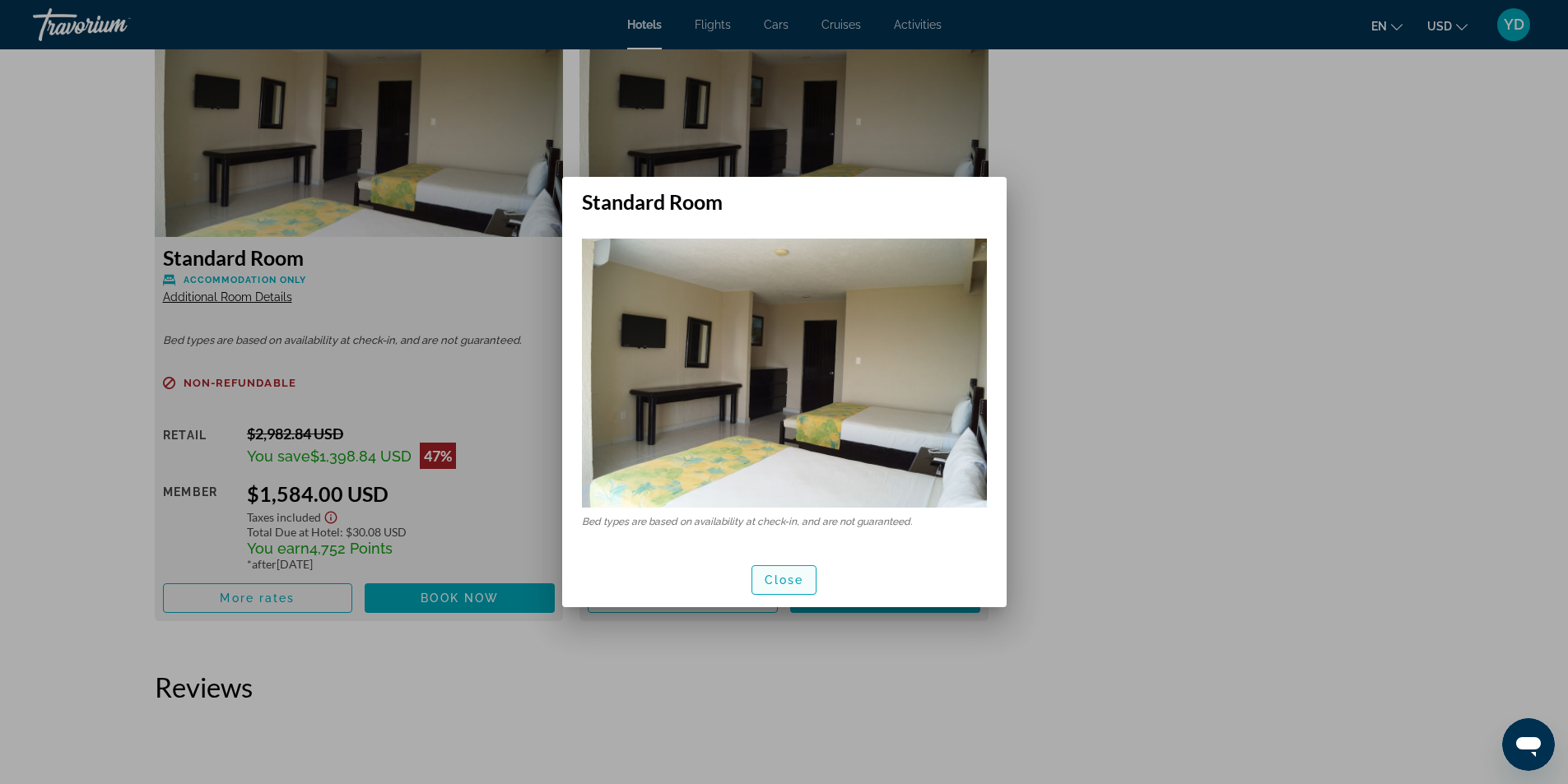
click at [768, 582] on span "Close" at bounding box center [784, 579] width 40 height 13
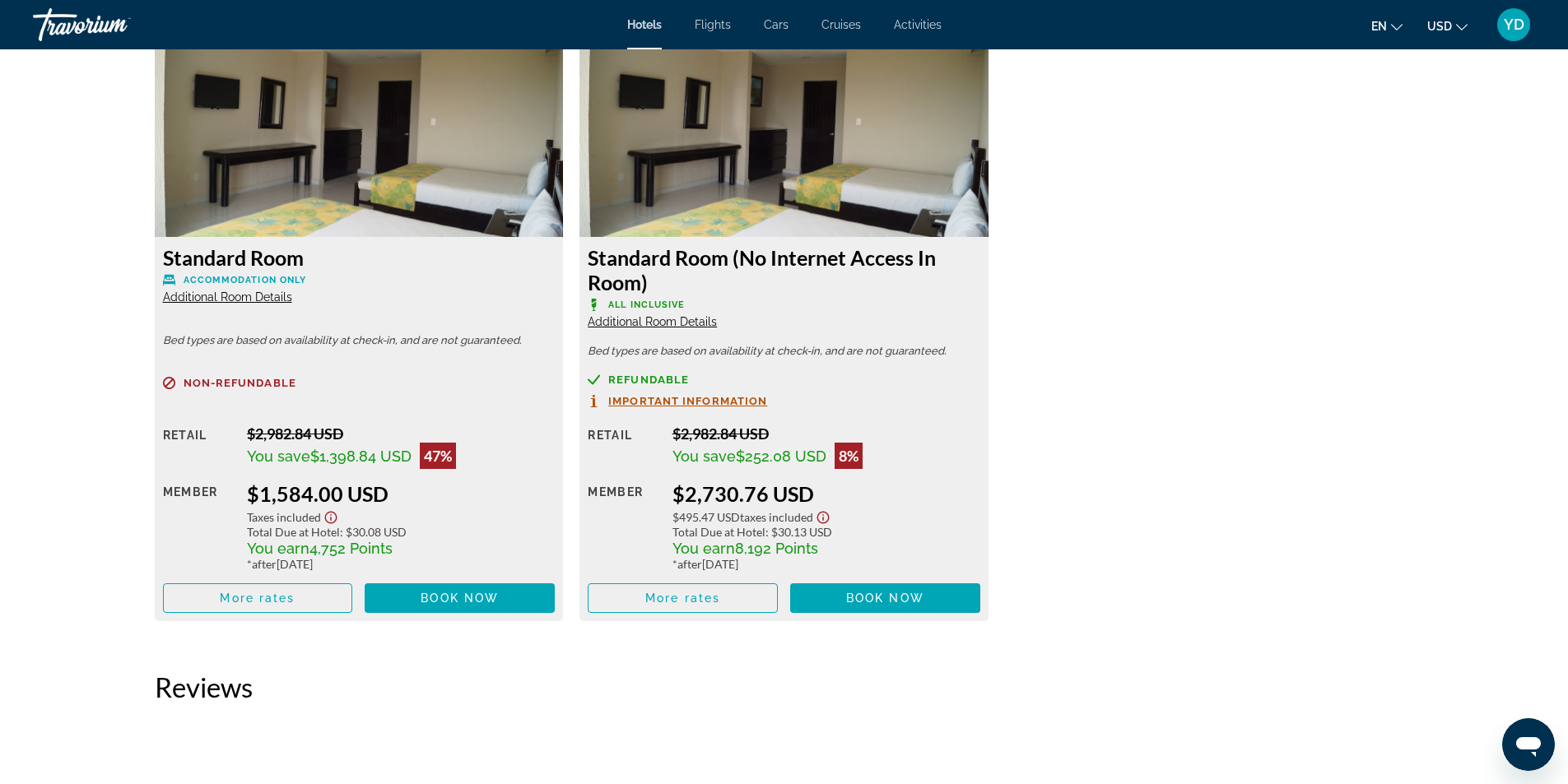
scroll to position [2297, 0]
click at [477, 597] on span "Book now" at bounding box center [460, 597] width 78 height 13
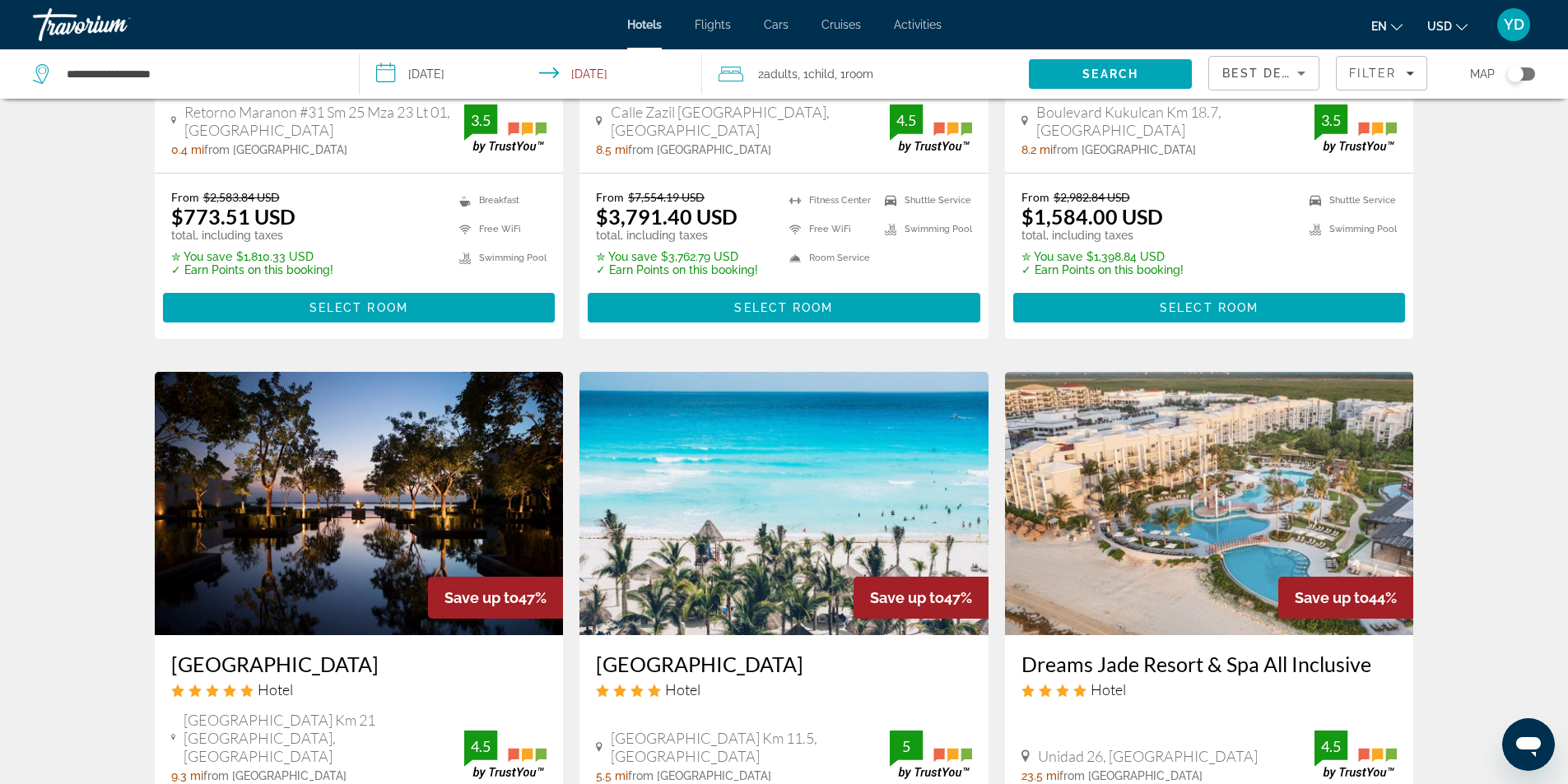
scroll to position [987, 0]
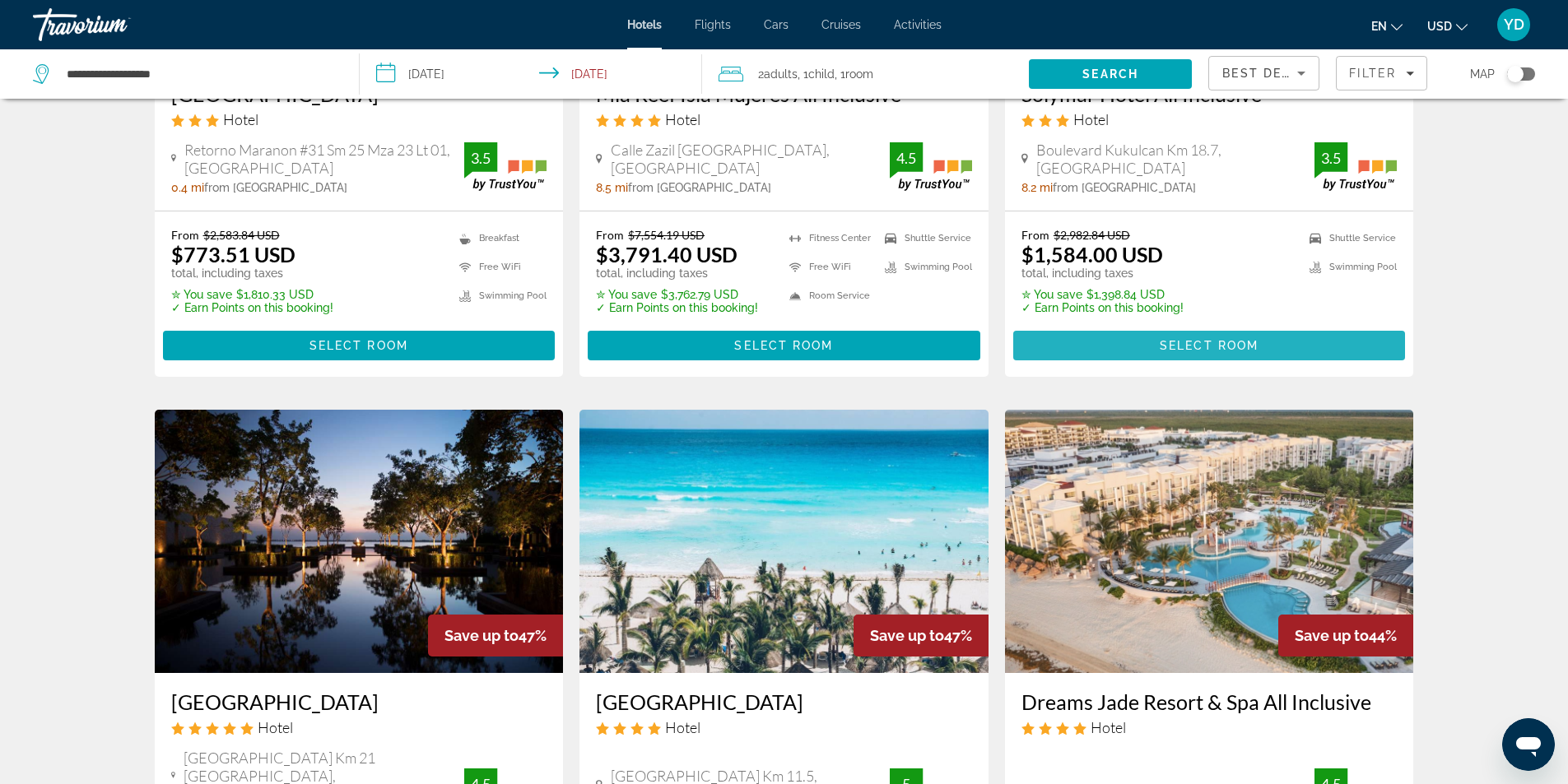
click at [1289, 345] on span "Main content" at bounding box center [1209, 345] width 392 height 40
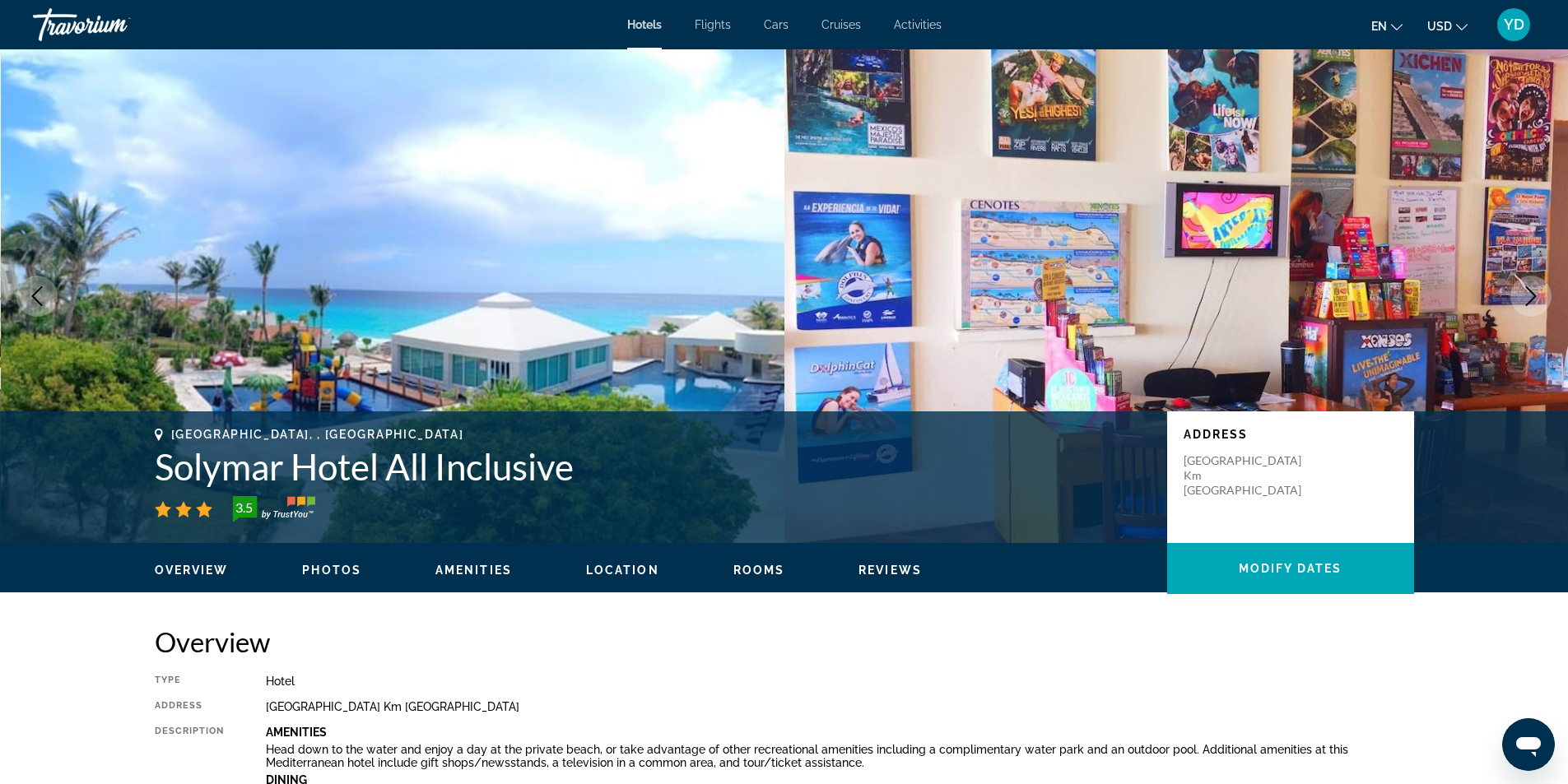
click at [1521, 294] on icon "Next image" at bounding box center [1530, 295] width 20 height 20
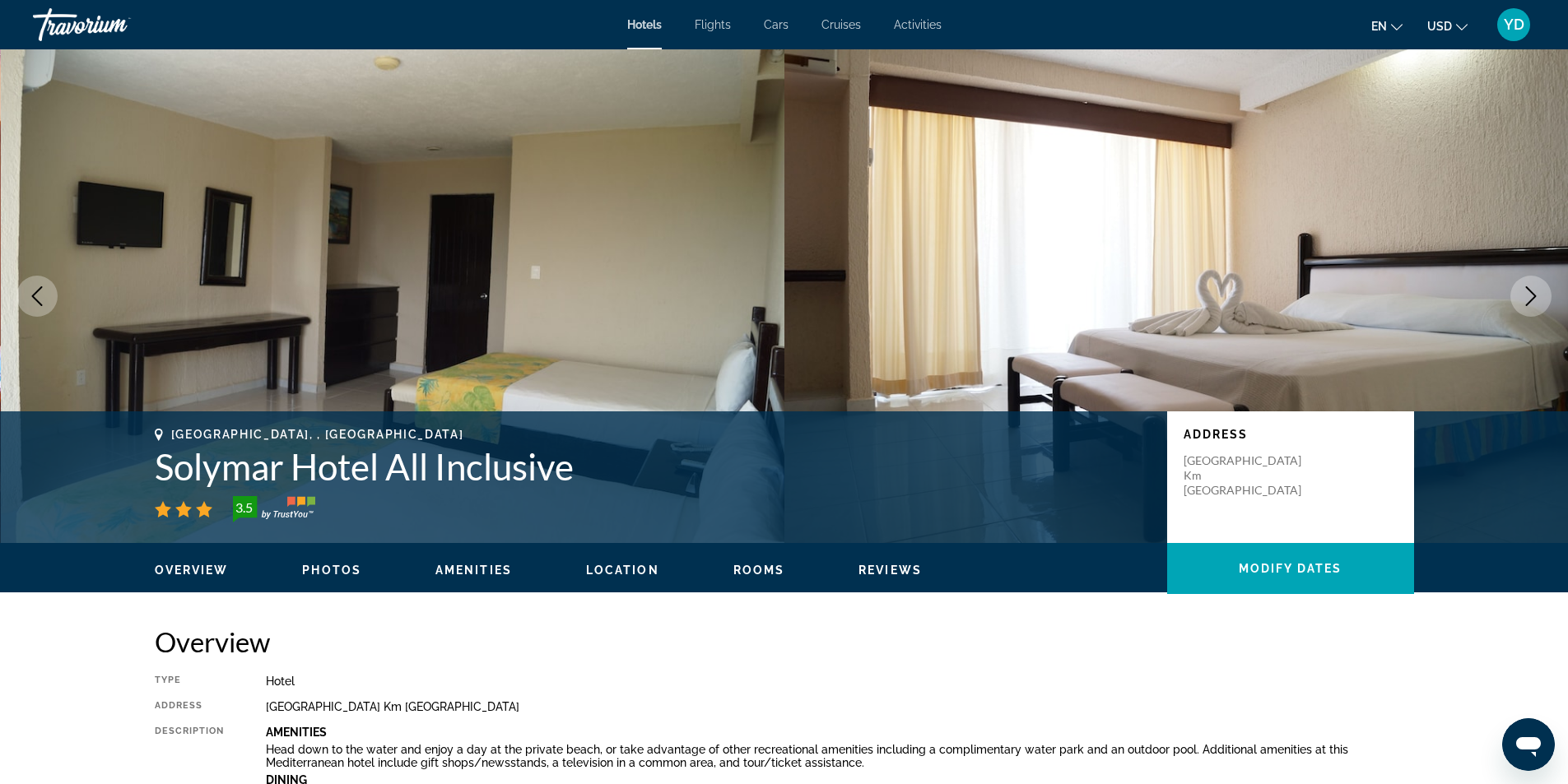
click at [1521, 294] on icon "Next image" at bounding box center [1530, 295] width 20 height 20
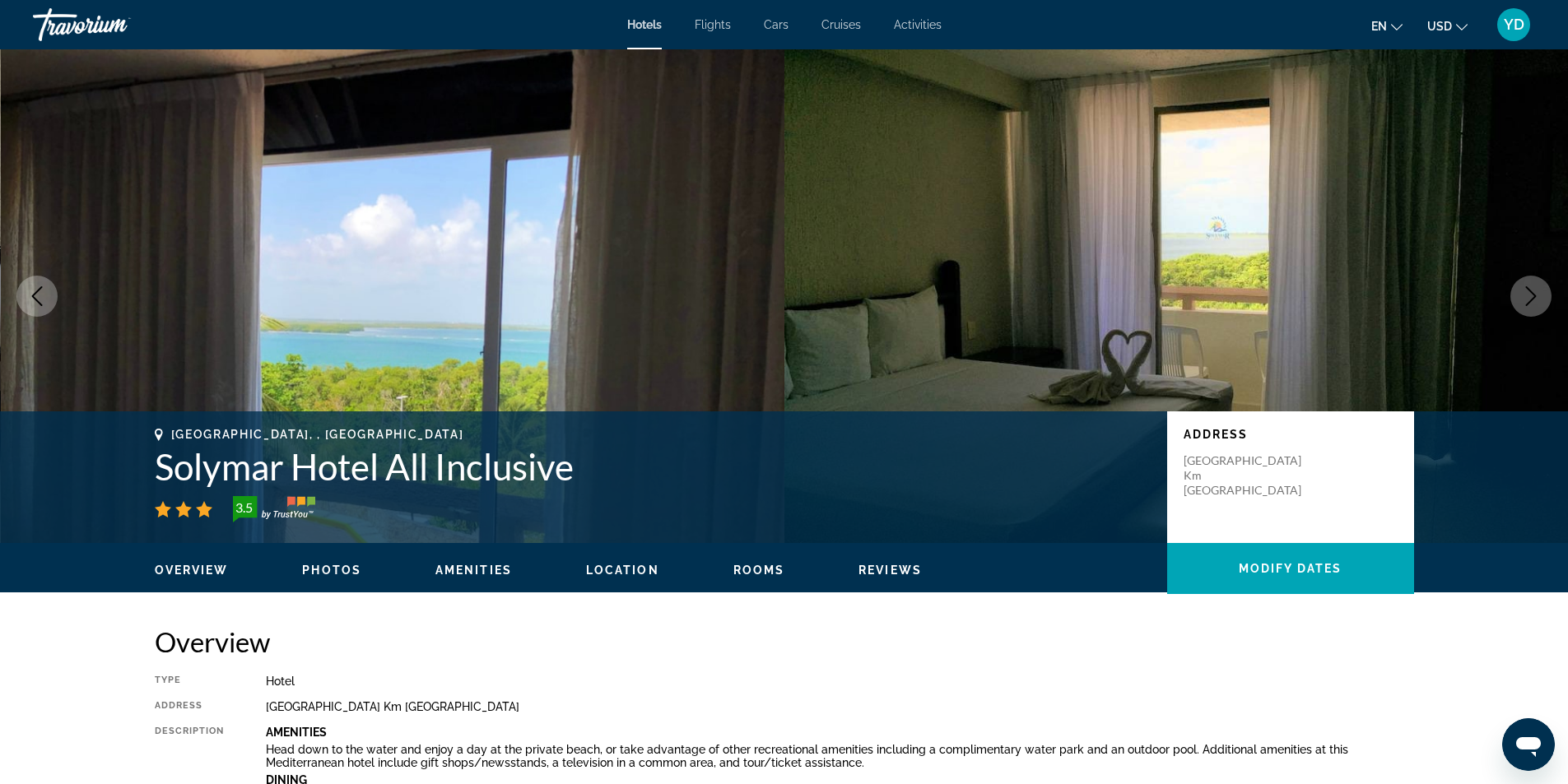
click at [354, 568] on span "Photos" at bounding box center [332, 569] width 60 height 13
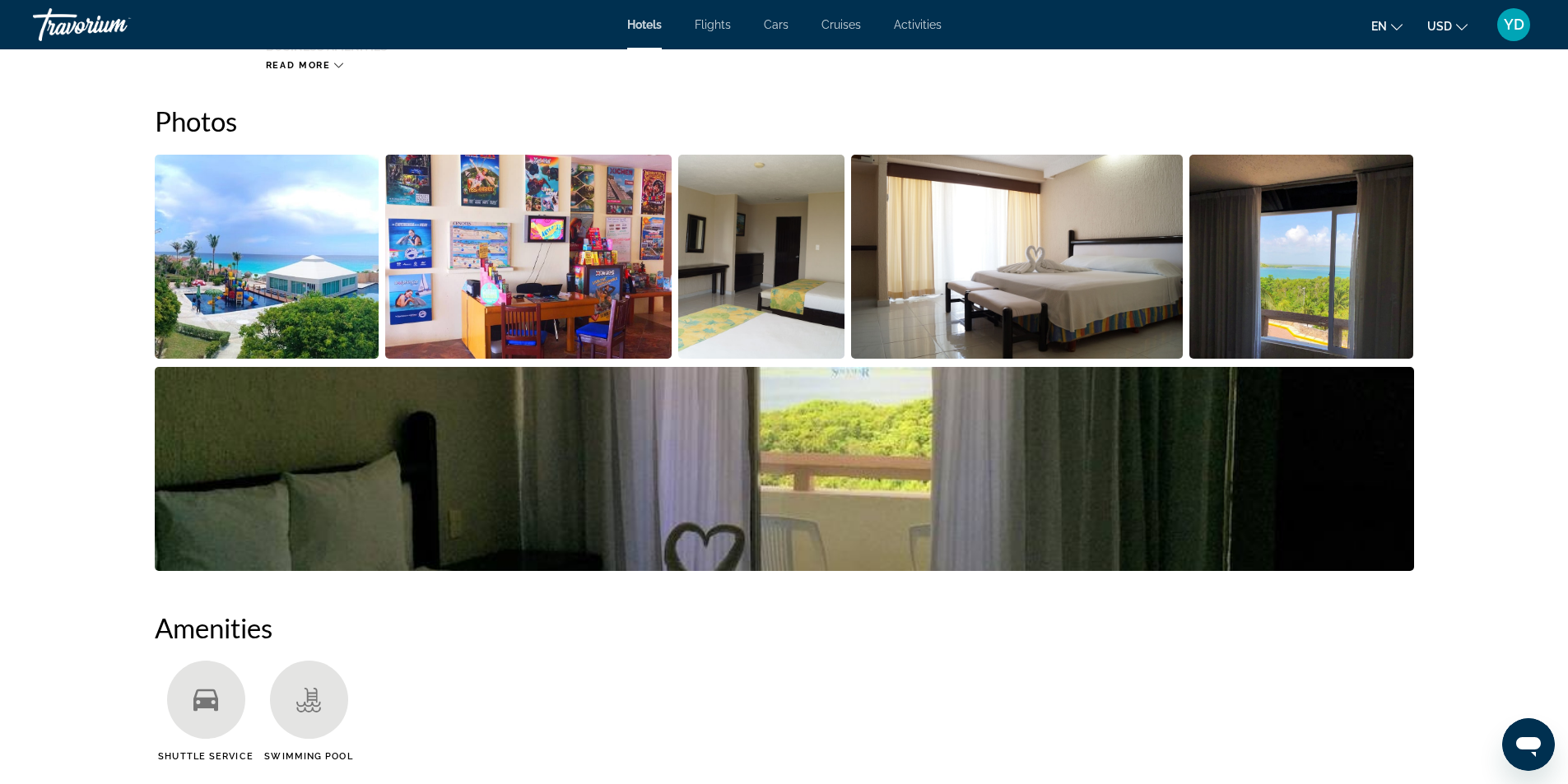
scroll to position [804, 0]
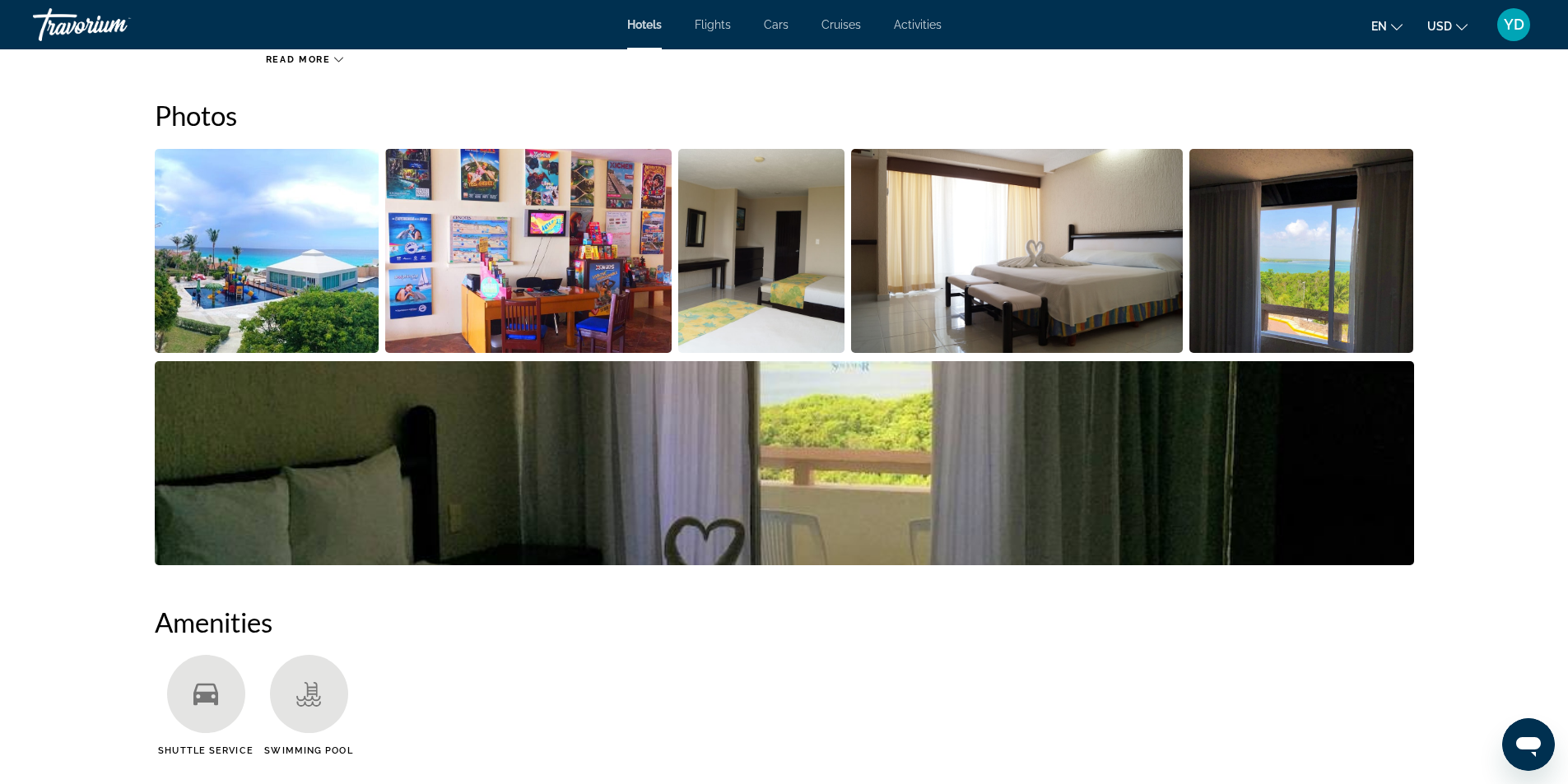
click at [288, 269] on img "Open full-screen image slider" at bounding box center [267, 250] width 225 height 204
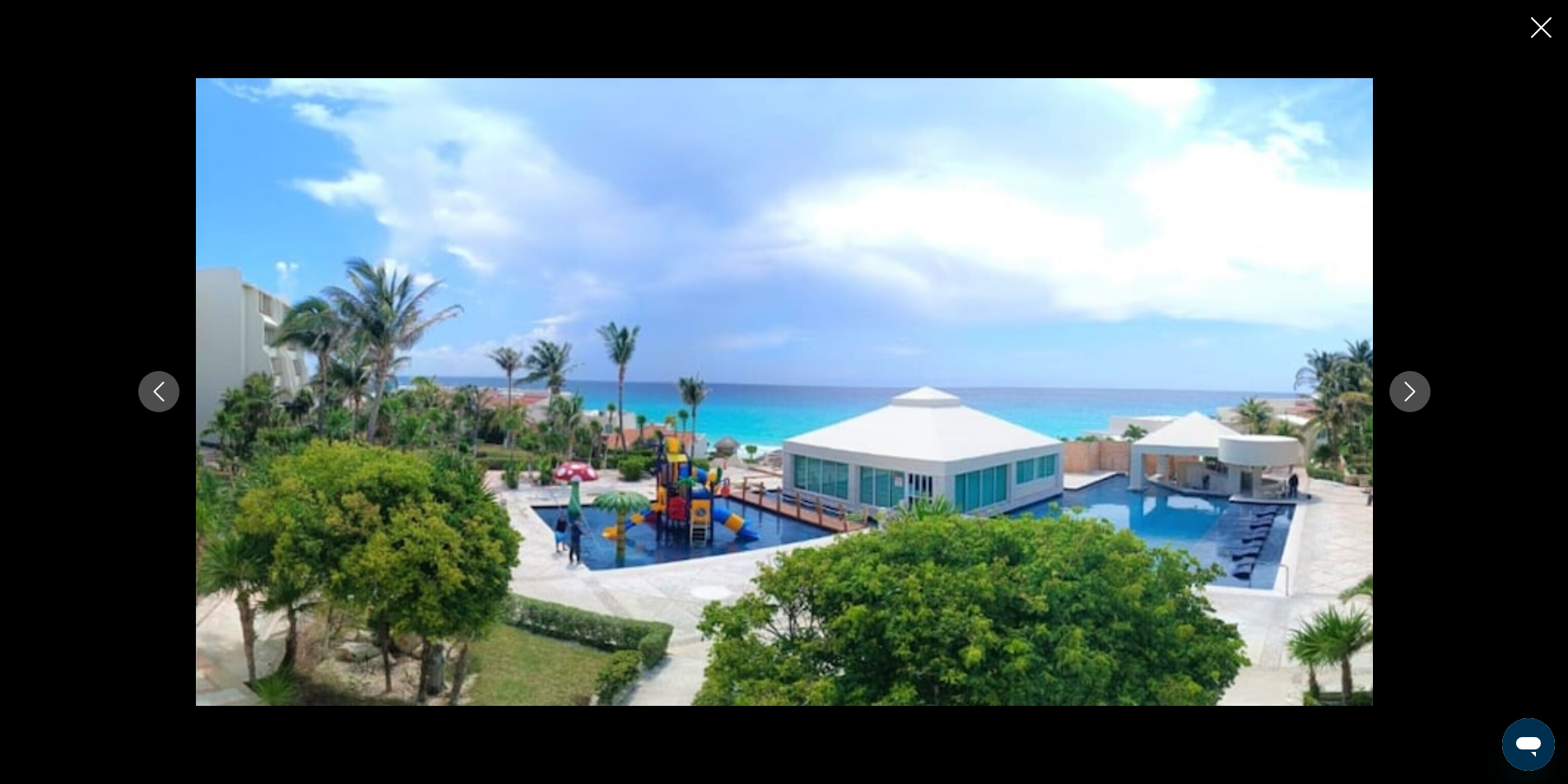
click at [1411, 390] on icon "Next image" at bounding box center [1409, 391] width 20 height 20
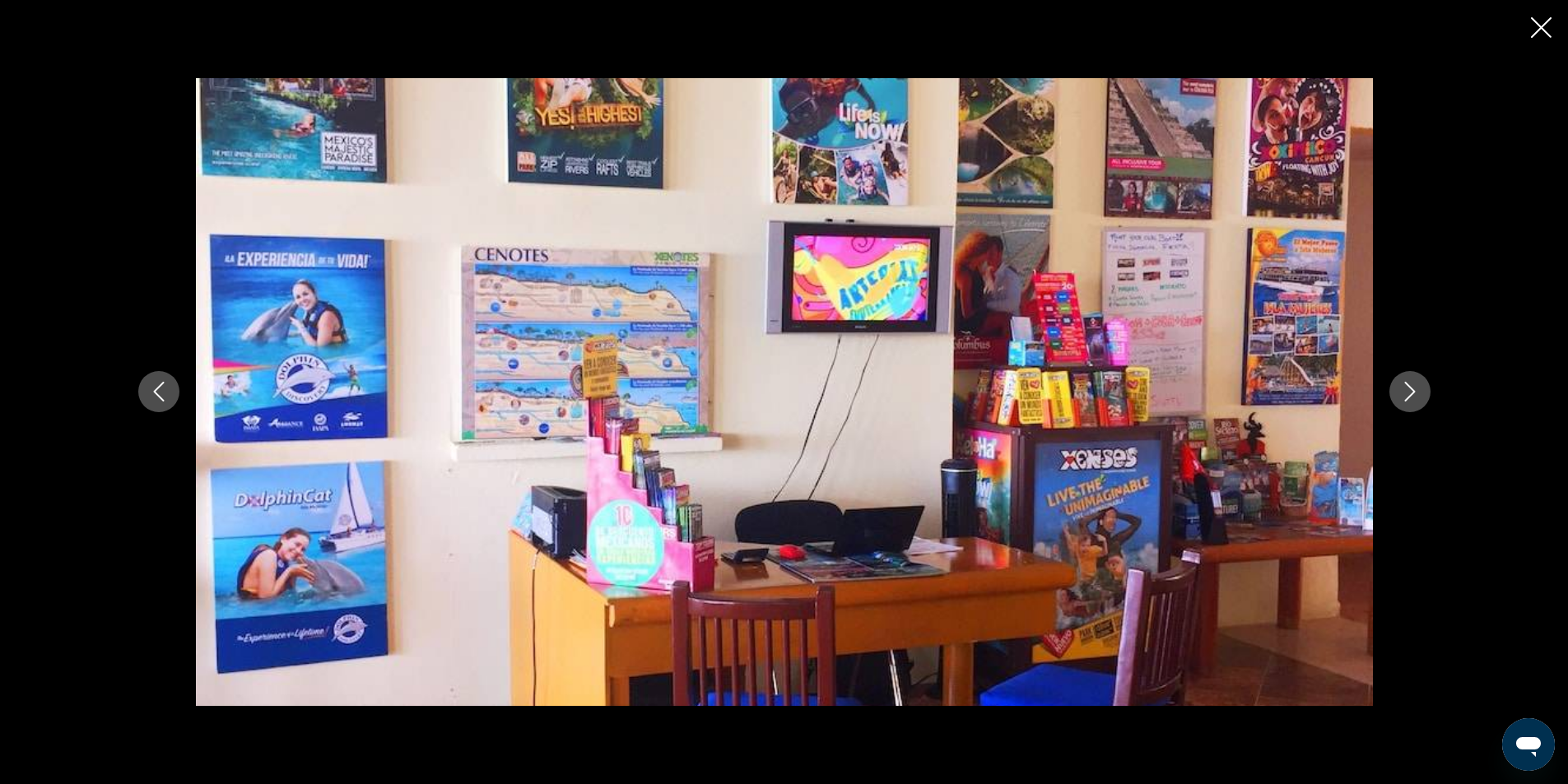
click at [1411, 390] on icon "Next image" at bounding box center [1409, 391] width 20 height 20
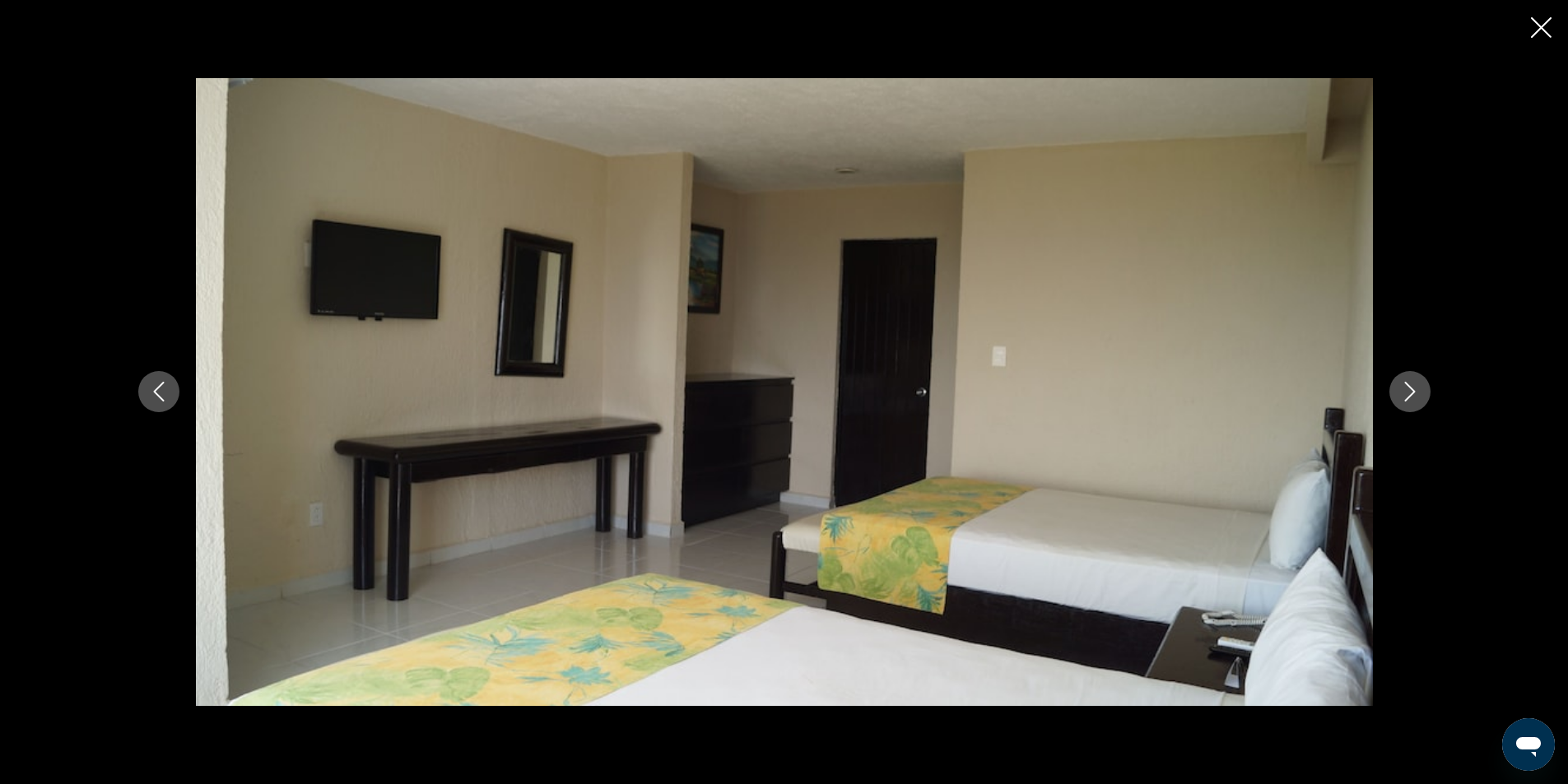
click at [1411, 390] on icon "Next image" at bounding box center [1409, 391] width 20 height 20
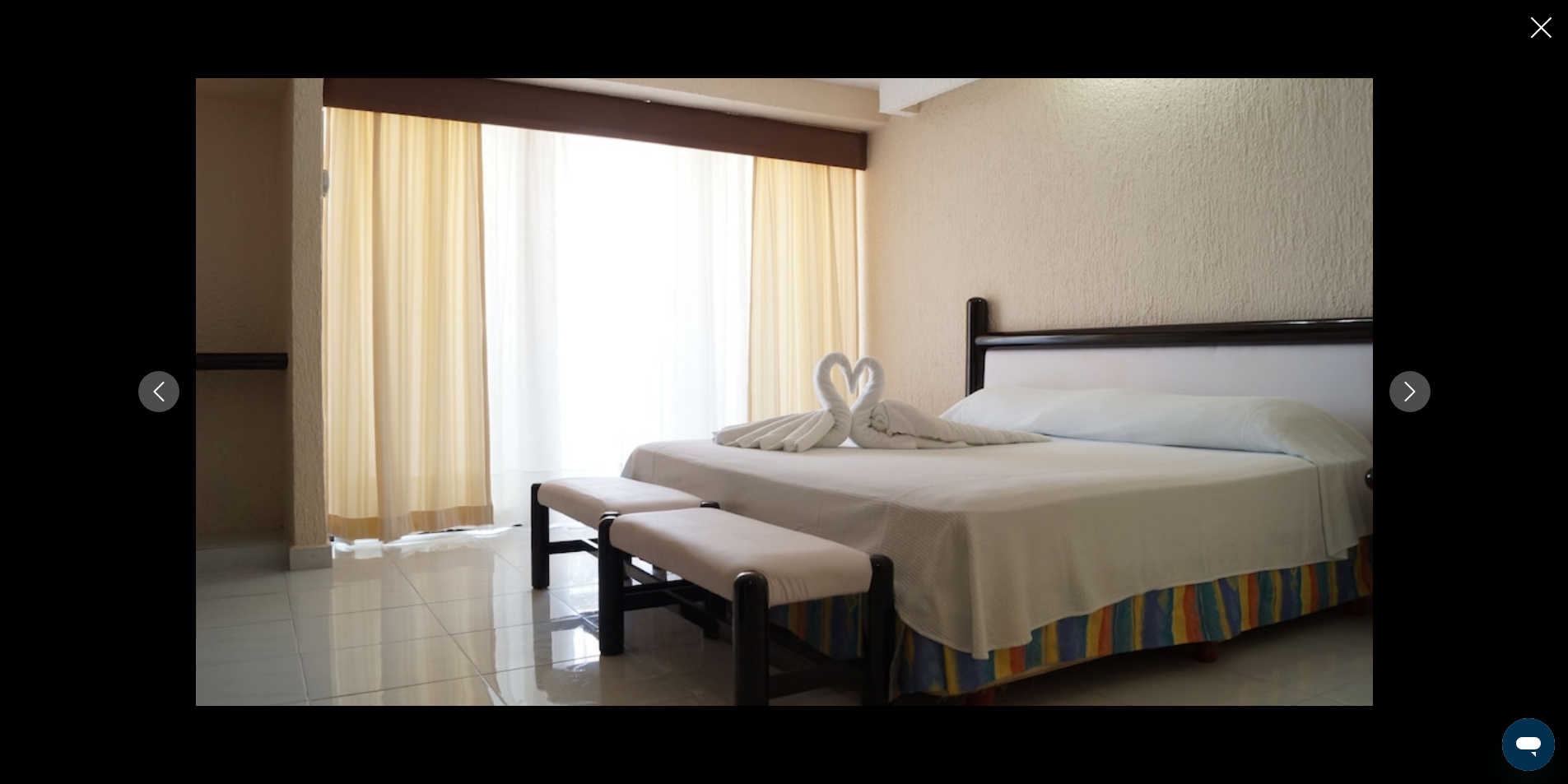
click at [1411, 390] on icon "Next image" at bounding box center [1409, 391] width 20 height 20
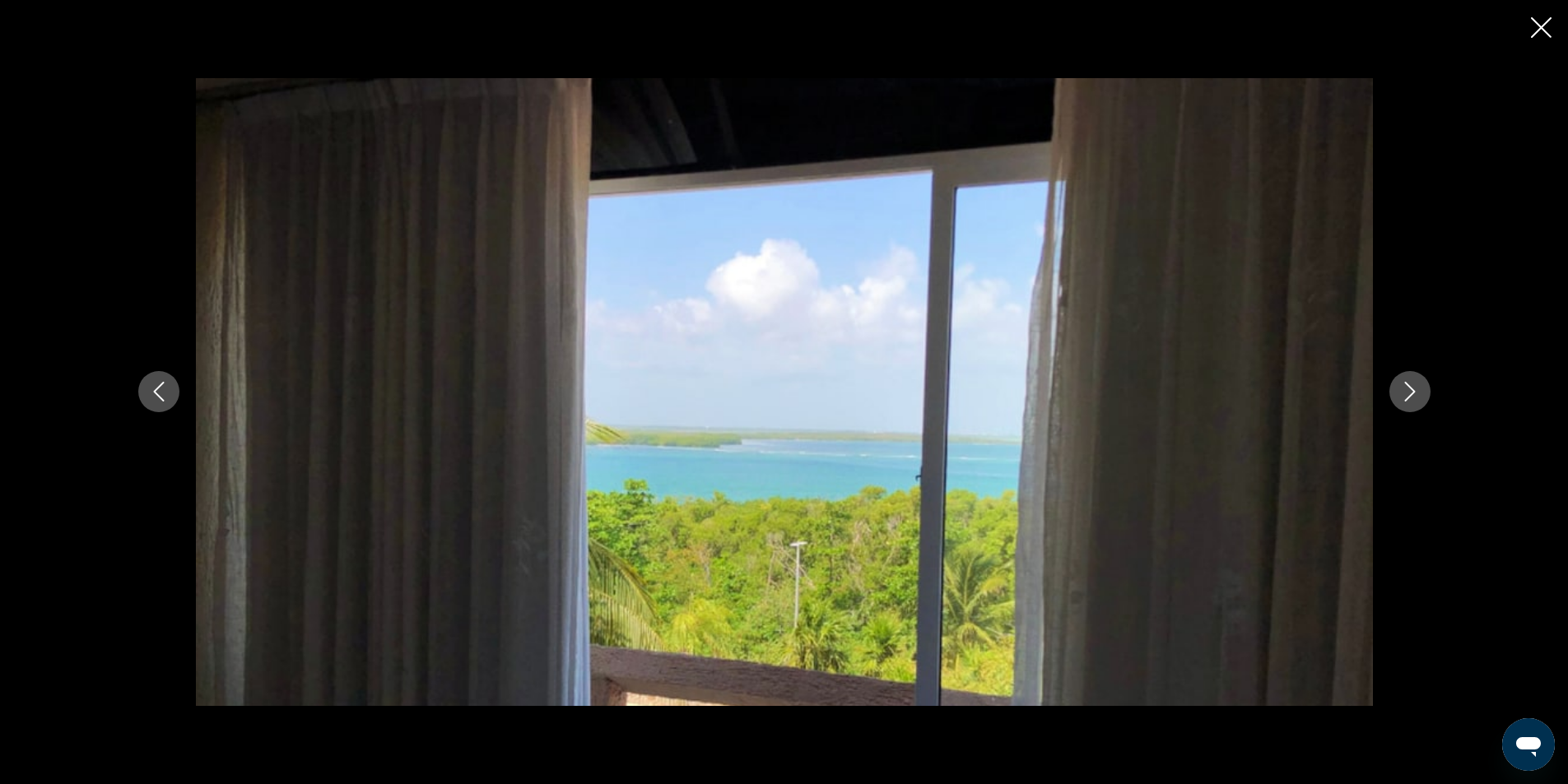
click at [1411, 390] on icon "Next image" at bounding box center [1409, 391] width 20 height 20
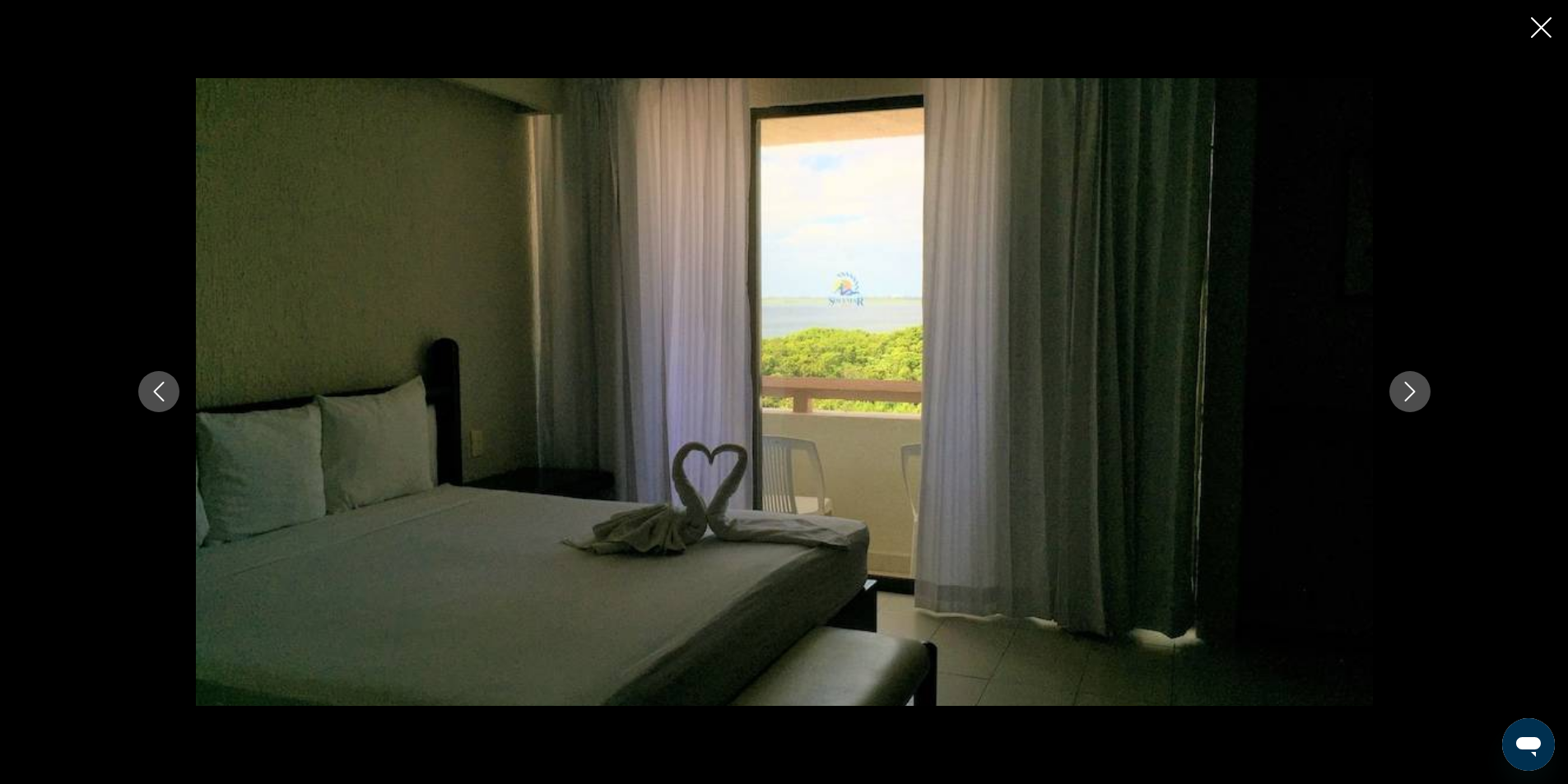
click at [1411, 390] on icon "Next image" at bounding box center [1409, 391] width 20 height 20
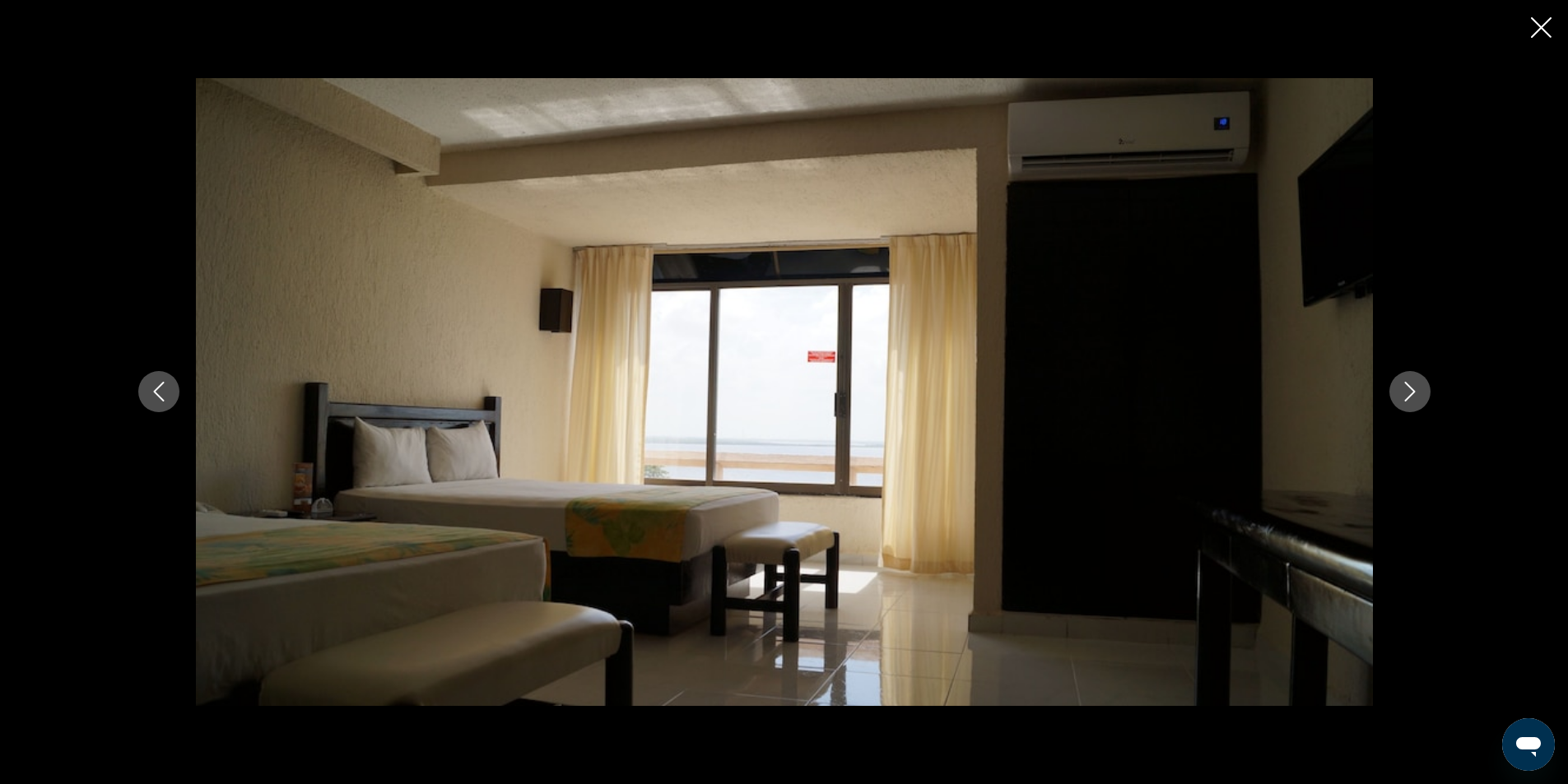
click at [1411, 389] on icon "Next image" at bounding box center [1409, 391] width 20 height 20
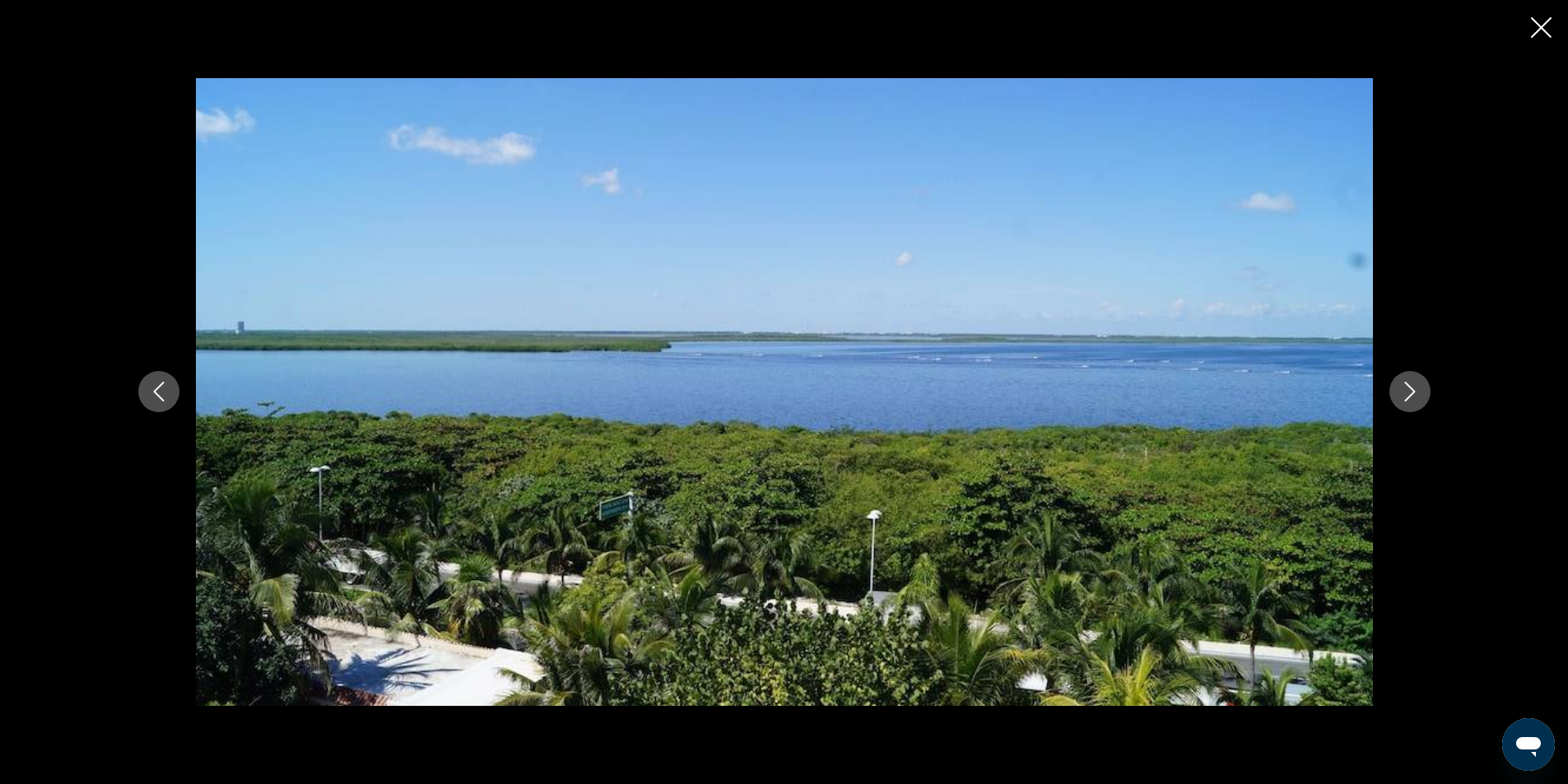
click at [1411, 389] on icon "Next image" at bounding box center [1409, 391] width 20 height 20
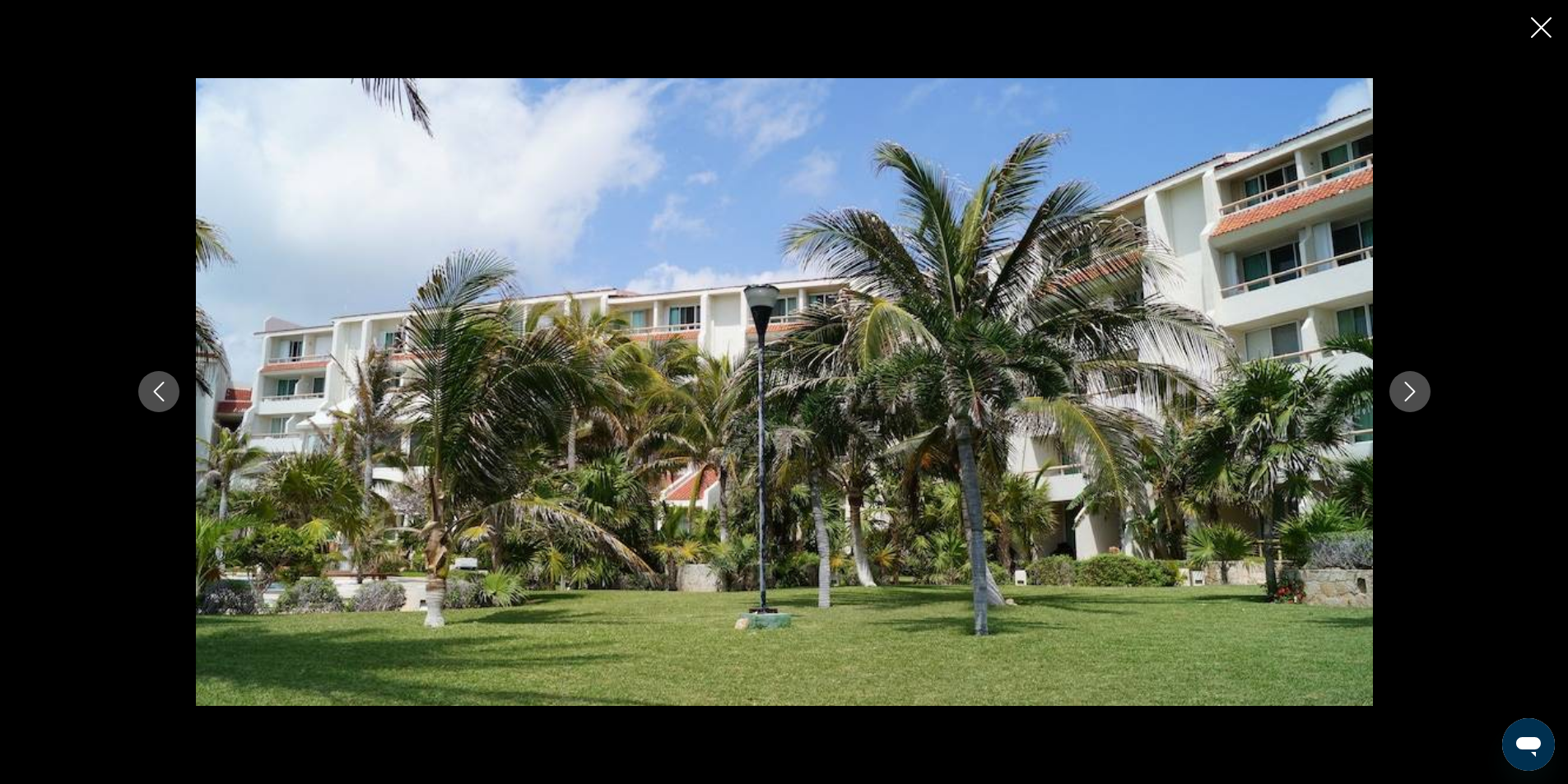
click at [1411, 389] on icon "Next image" at bounding box center [1409, 391] width 20 height 20
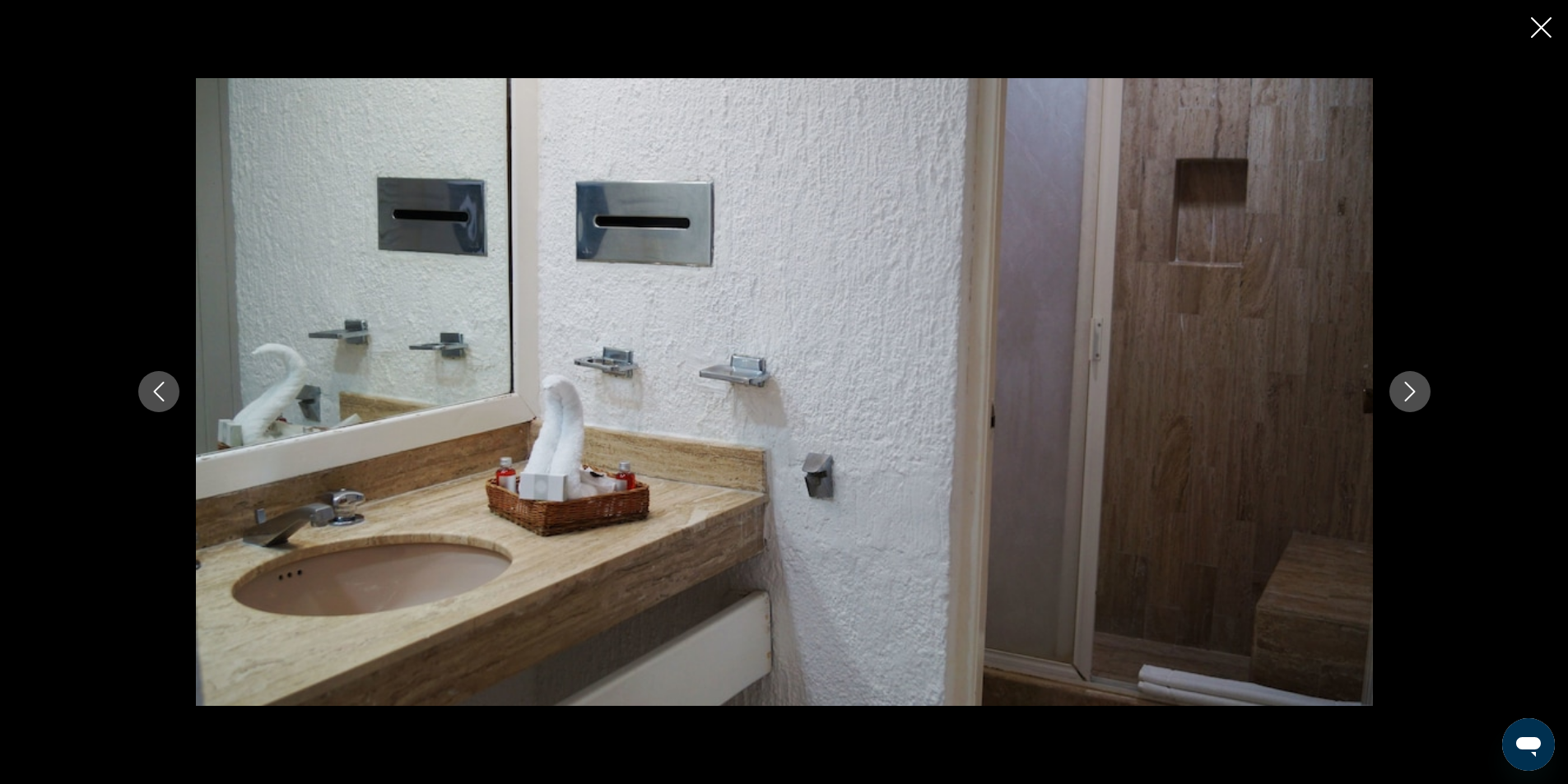
click at [1411, 389] on icon "Next image" at bounding box center [1409, 391] width 20 height 20
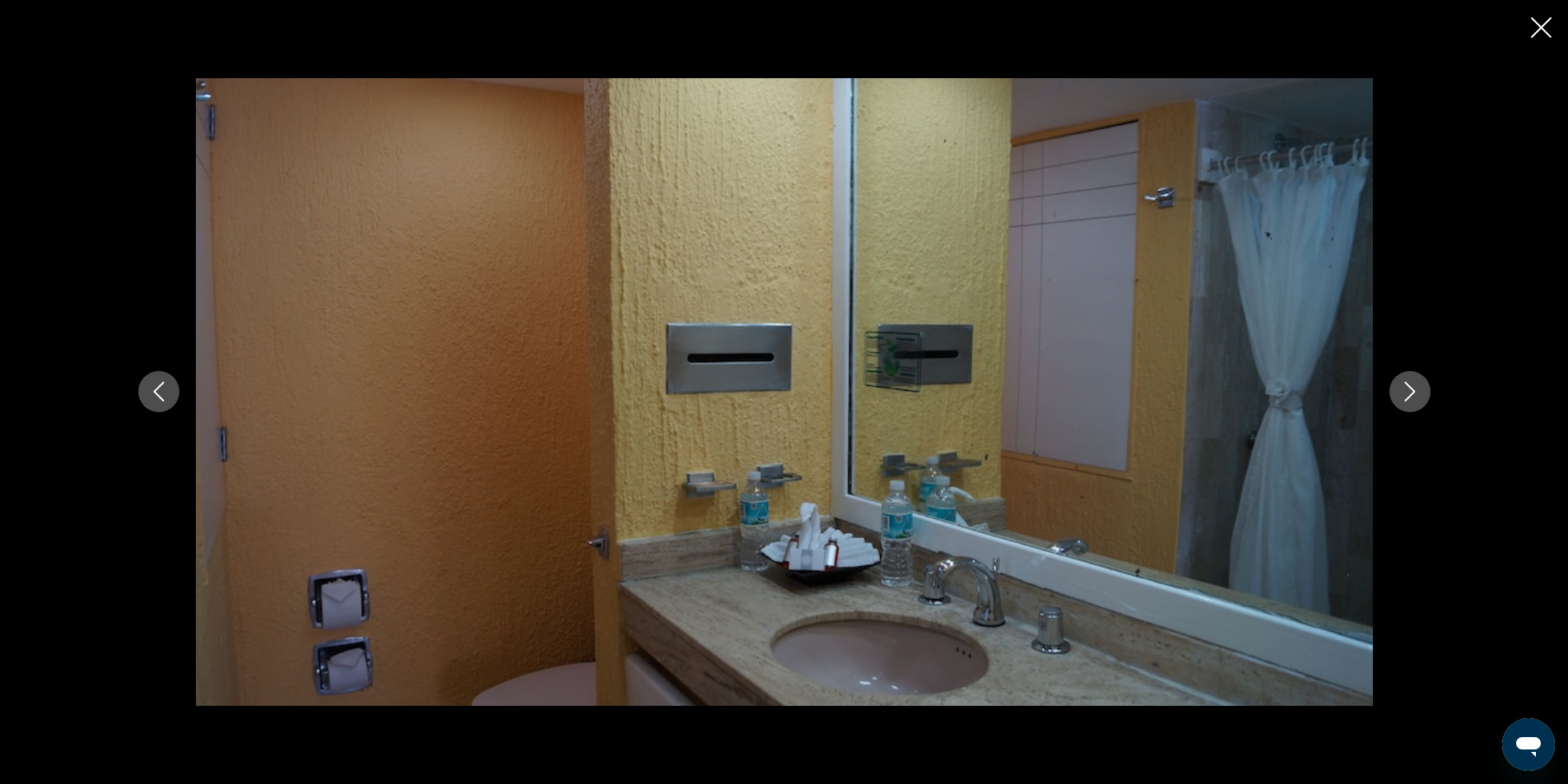
click at [1411, 389] on icon "Next image" at bounding box center [1409, 391] width 20 height 20
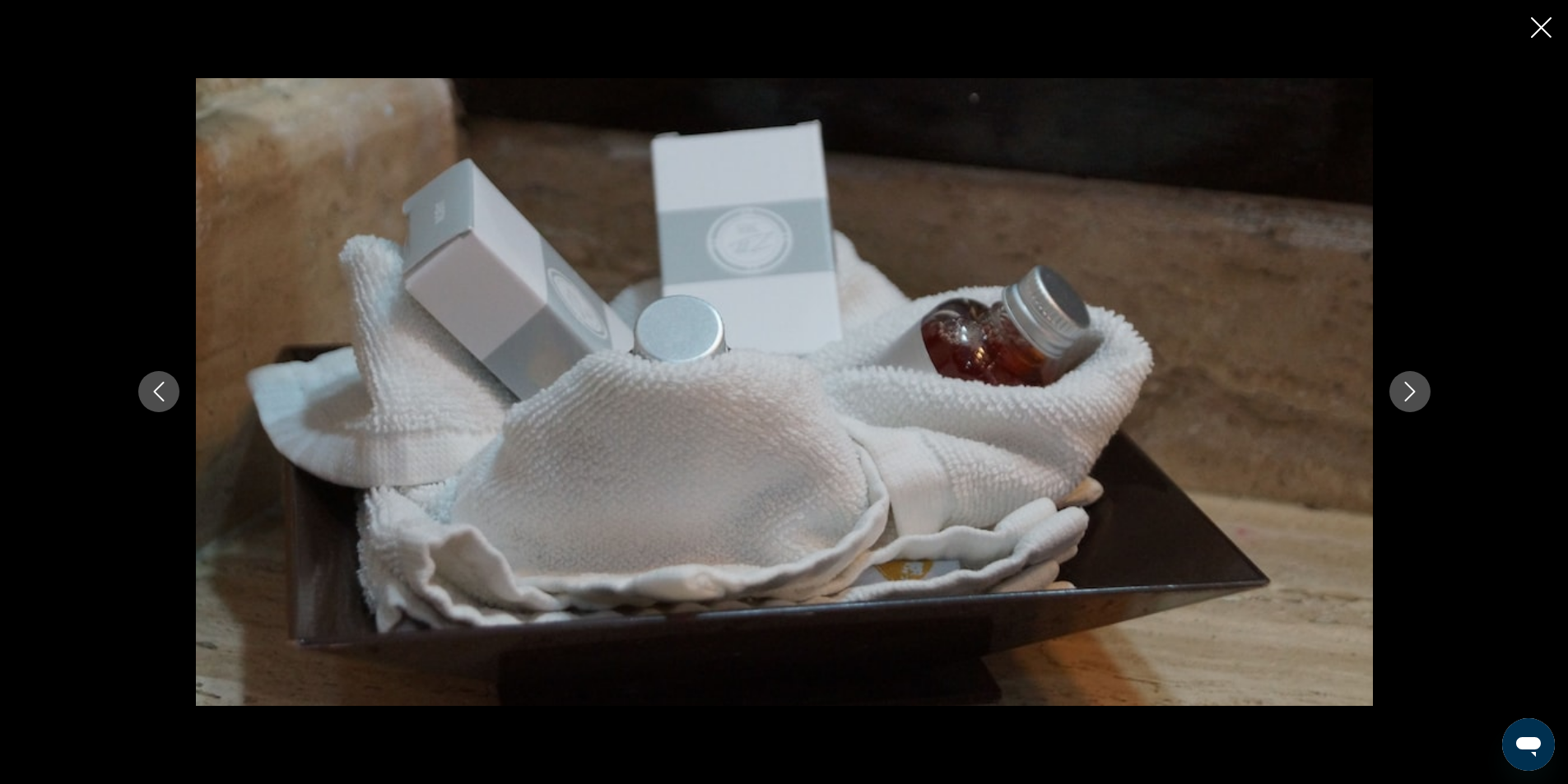
click at [1413, 389] on icon "Next image" at bounding box center [1409, 391] width 20 height 20
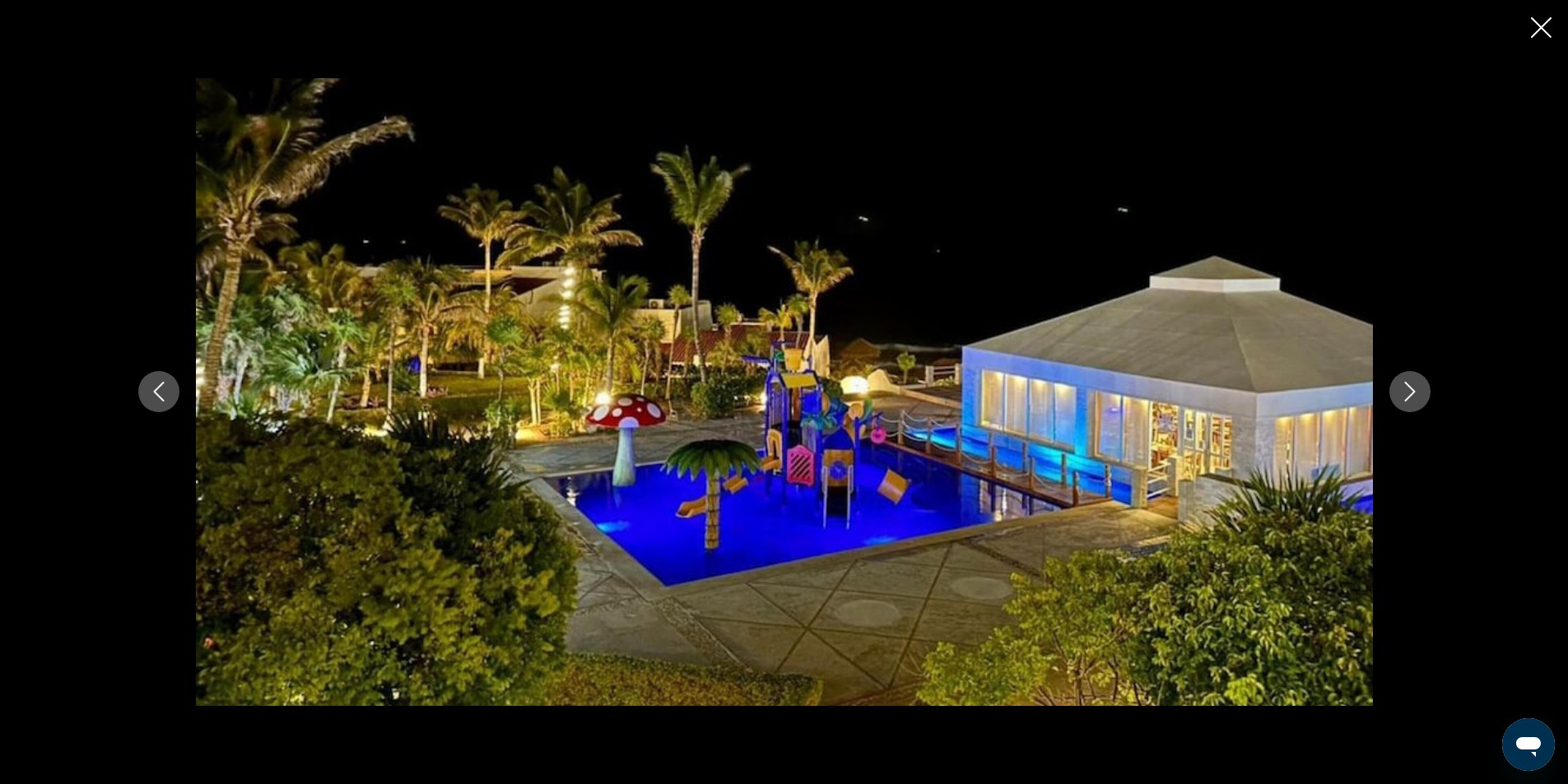
click at [1413, 389] on icon "Next image" at bounding box center [1409, 391] width 20 height 20
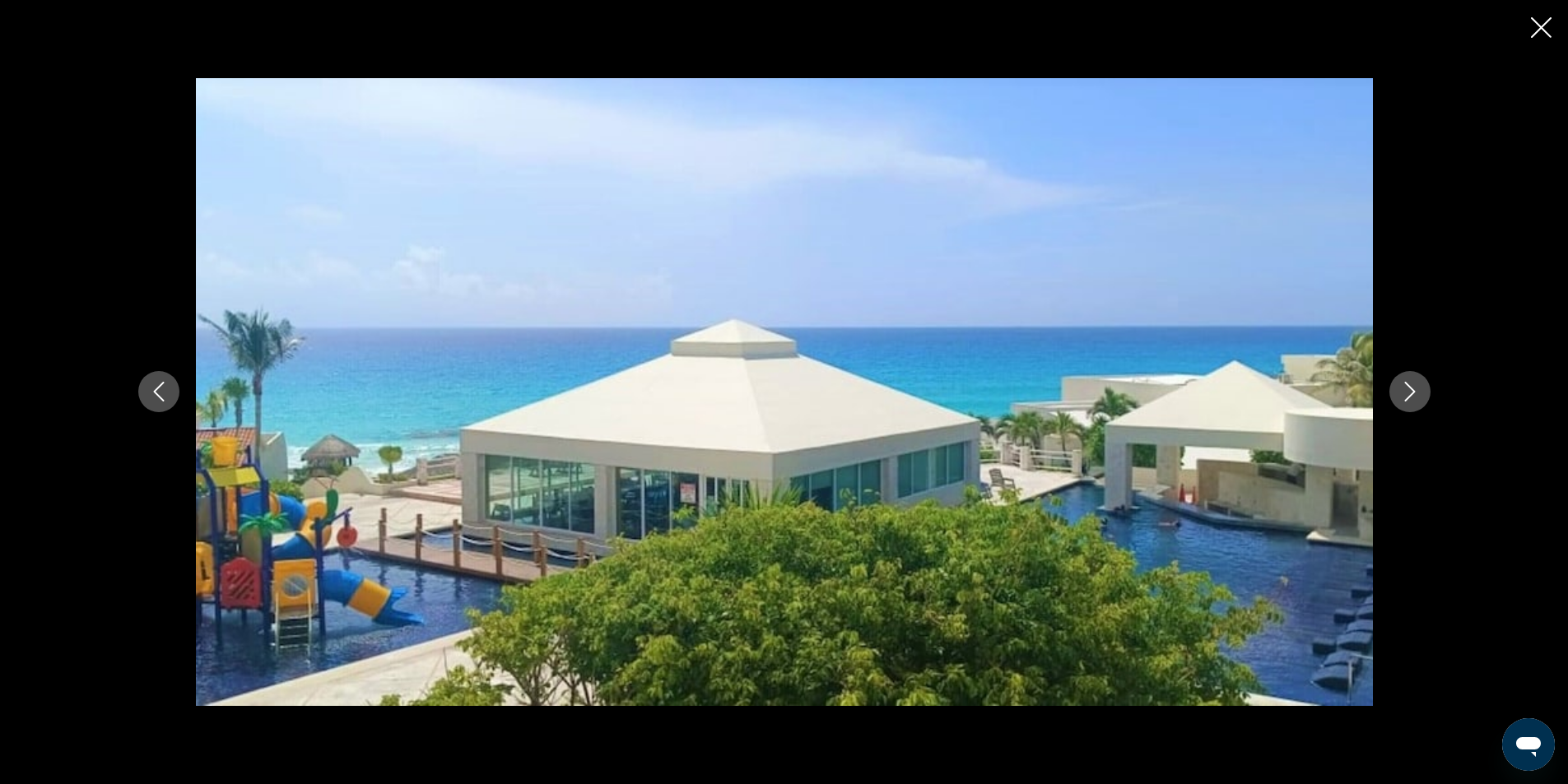
click at [1413, 389] on icon "Next image" at bounding box center [1409, 391] width 20 height 20
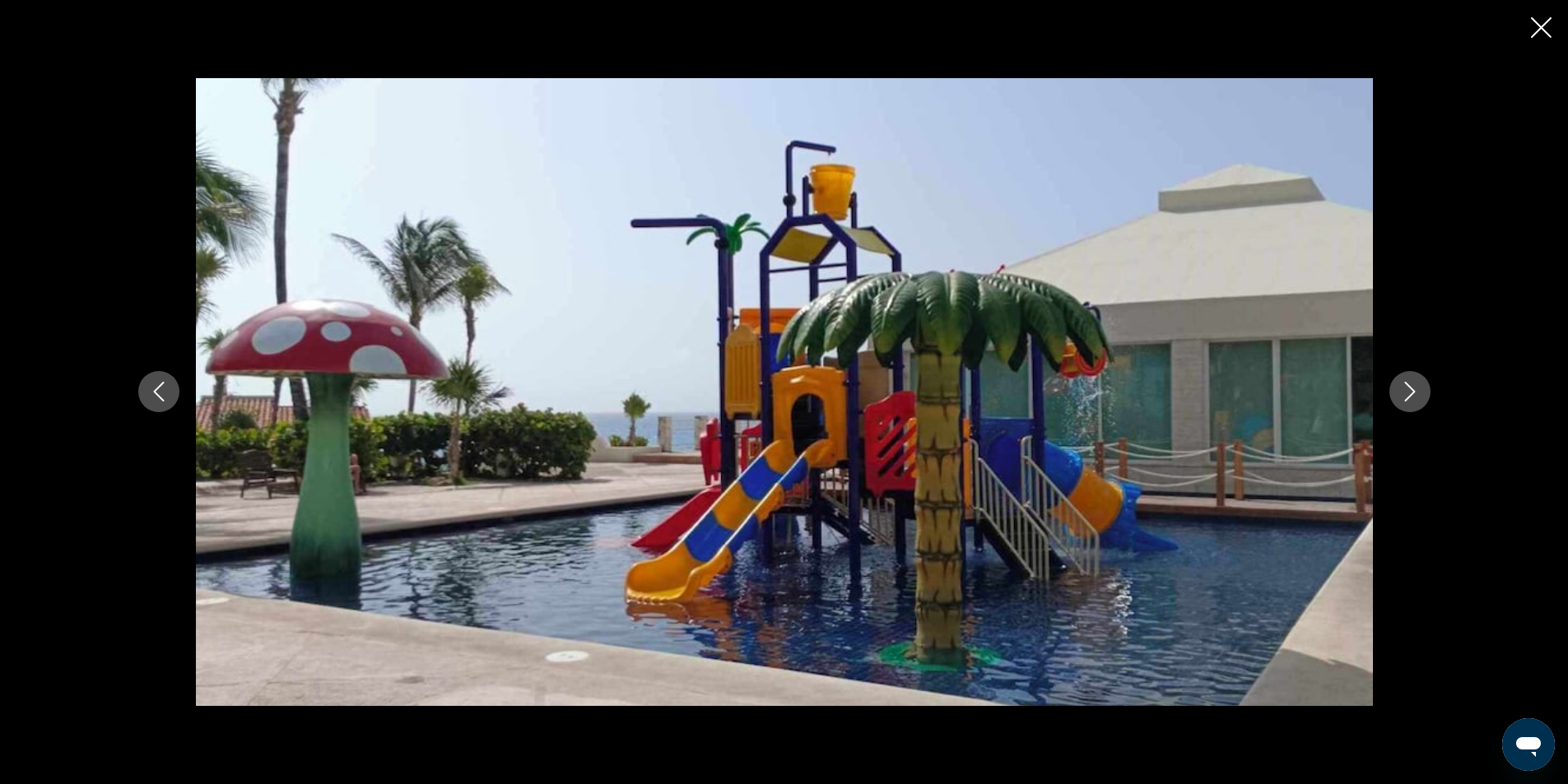
click at [1420, 388] on button "Next image" at bounding box center [1410, 392] width 41 height 41
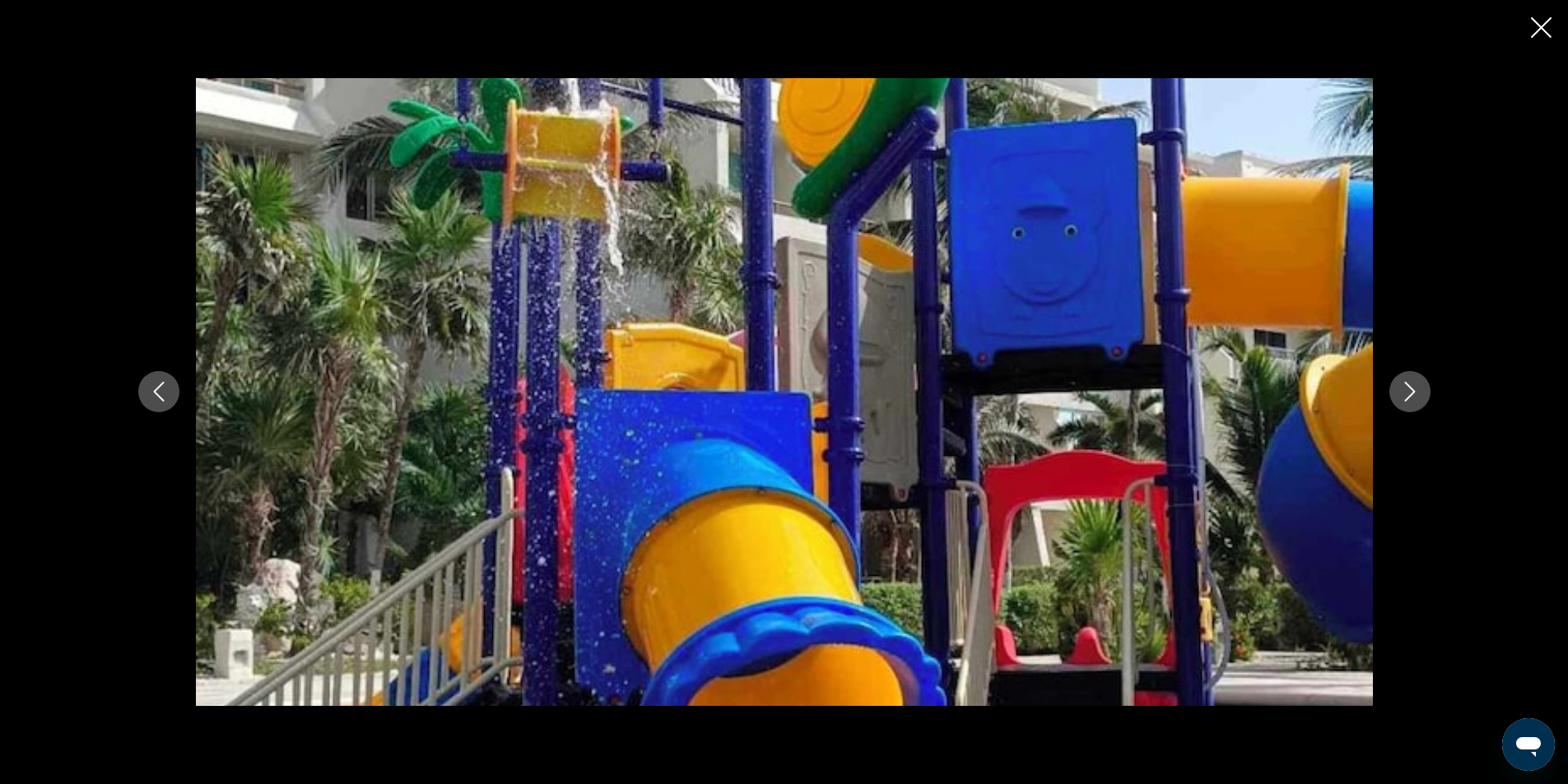
click at [1420, 388] on button "Next image" at bounding box center [1410, 392] width 41 height 41
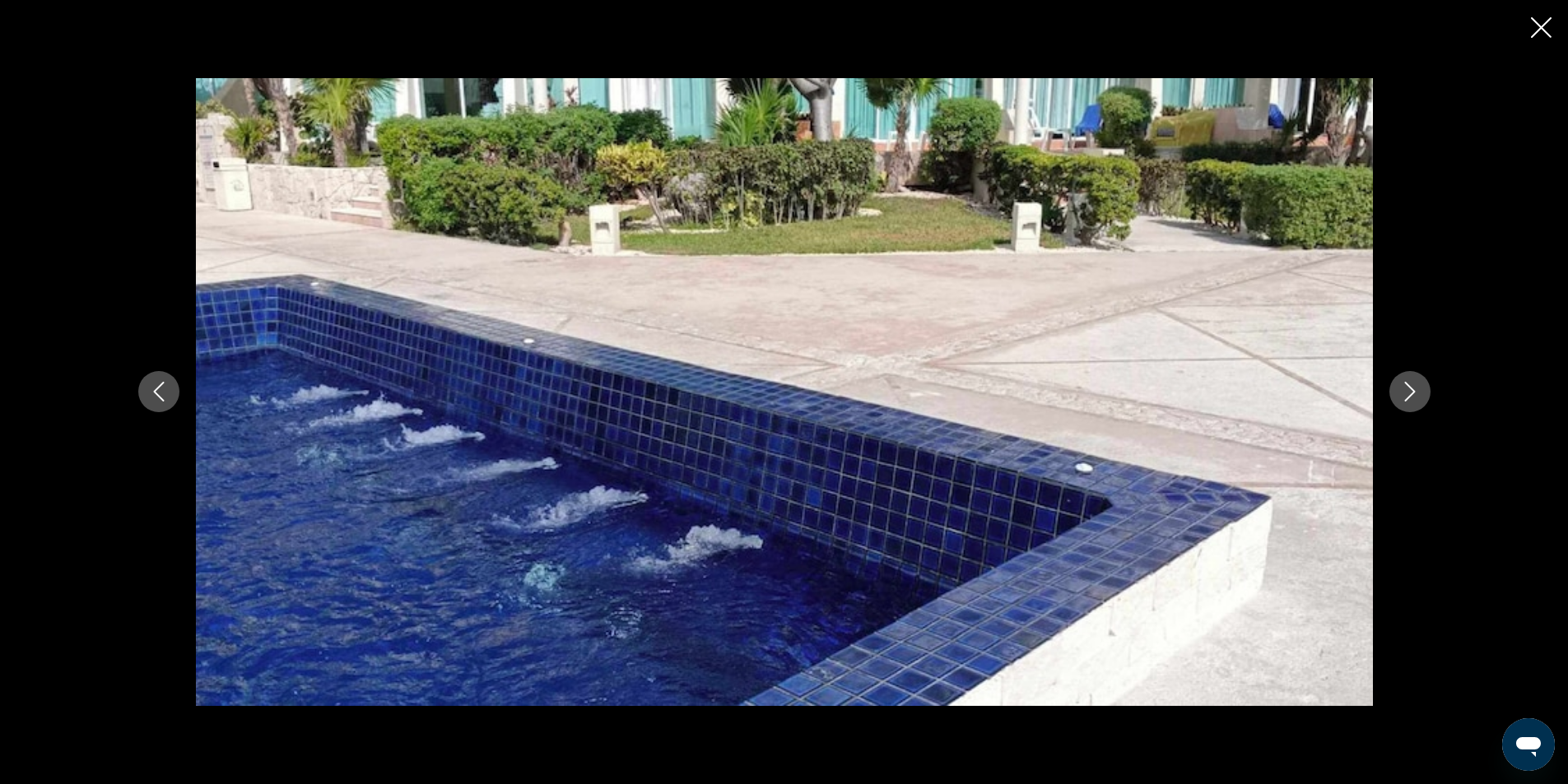
click at [1421, 388] on button "Next image" at bounding box center [1410, 392] width 41 height 41
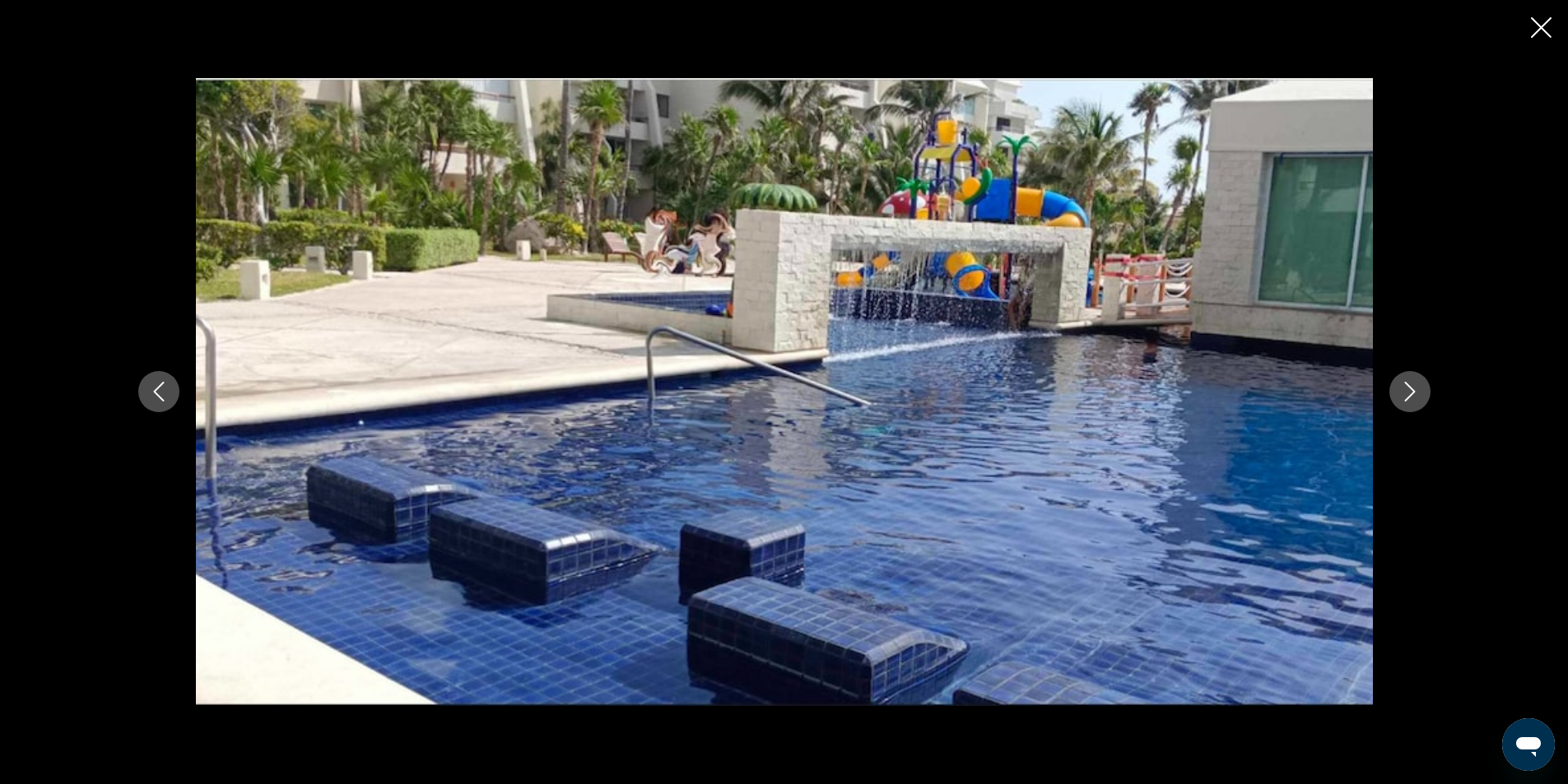
click at [1422, 388] on button "Next image" at bounding box center [1410, 392] width 41 height 41
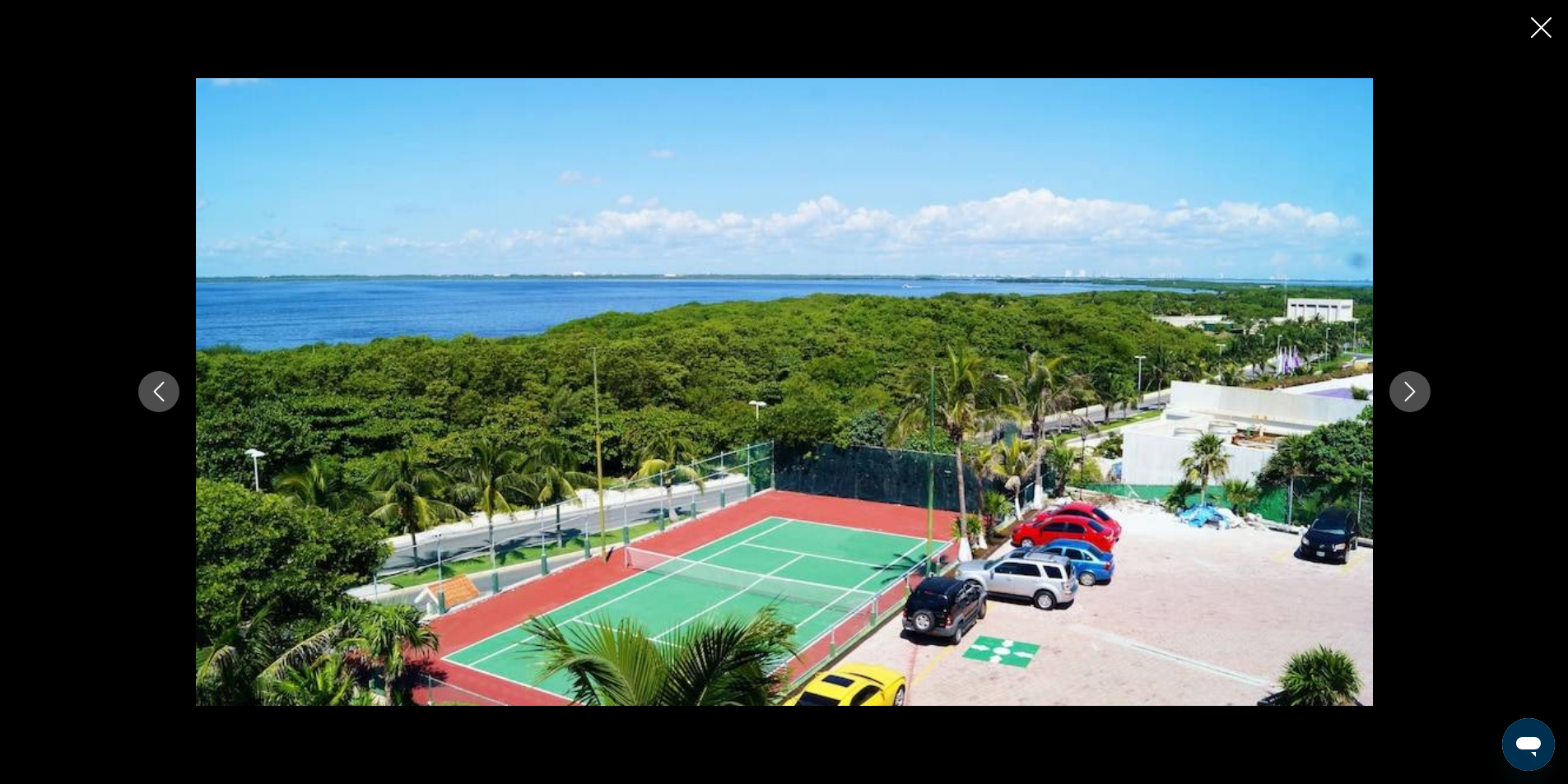
click at [1412, 376] on button "Next image" at bounding box center [1410, 392] width 41 height 41
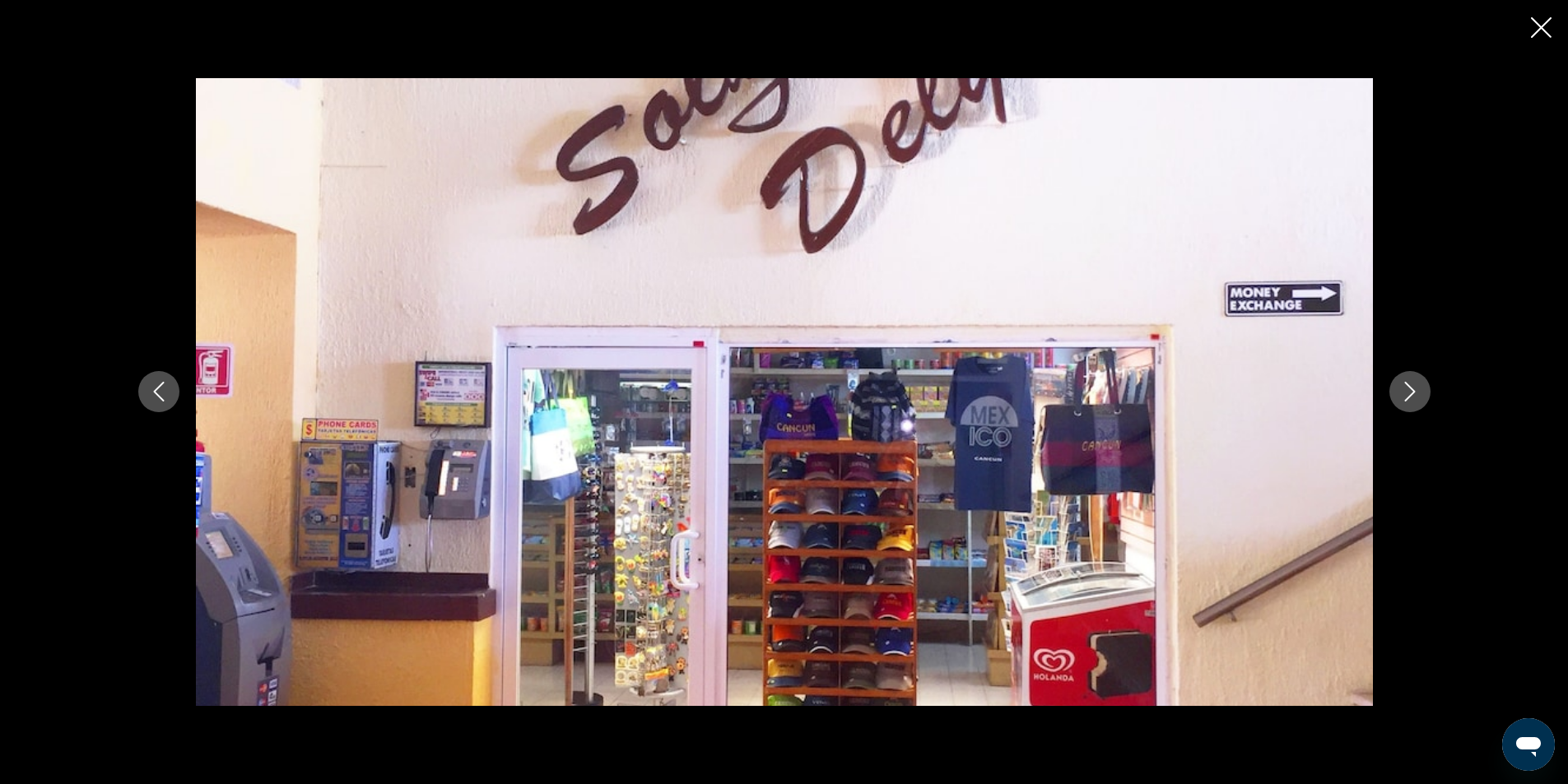
click at [1410, 376] on button "Next image" at bounding box center [1410, 392] width 41 height 41
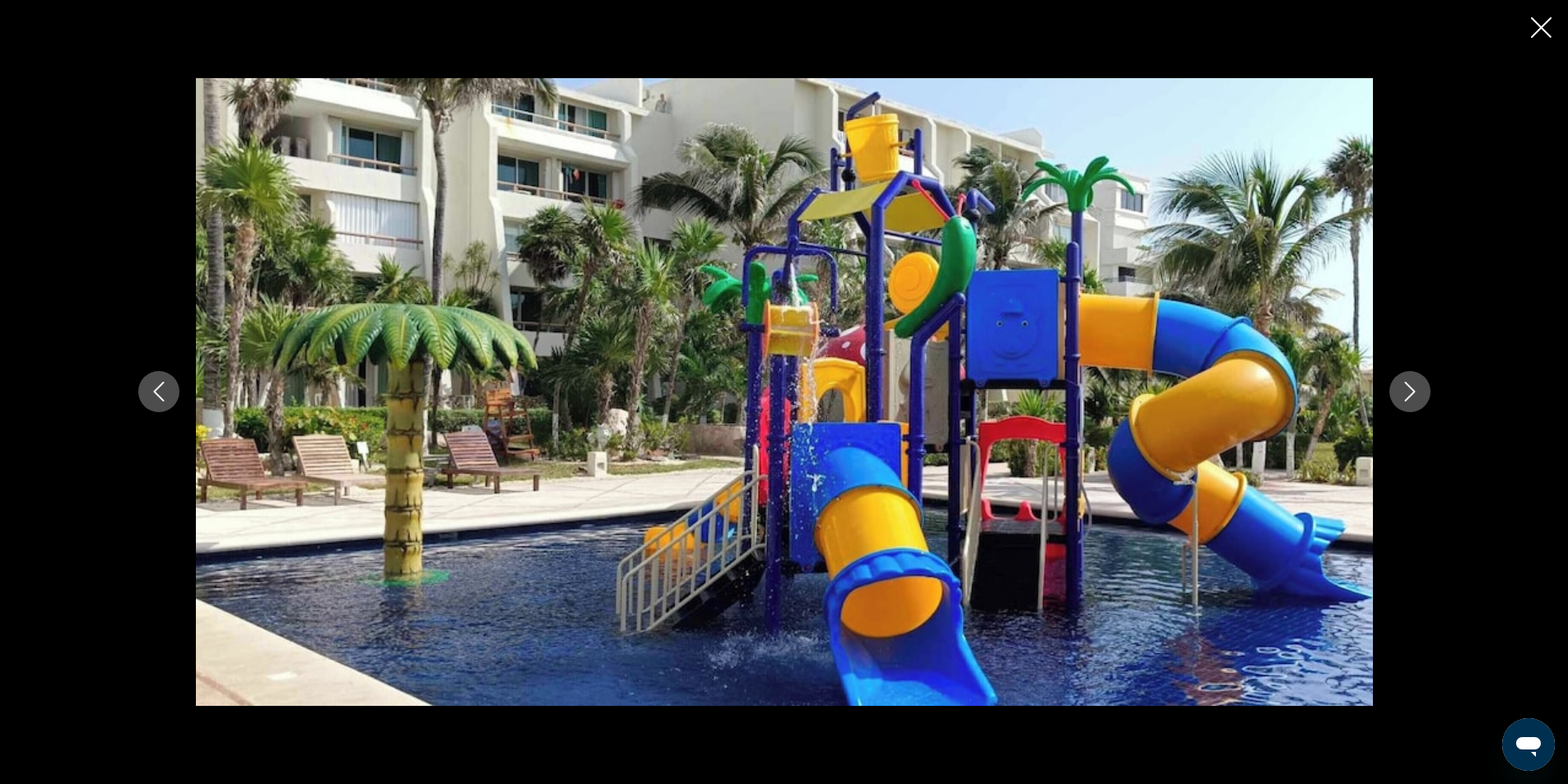
click at [1410, 376] on button "Next image" at bounding box center [1410, 392] width 41 height 41
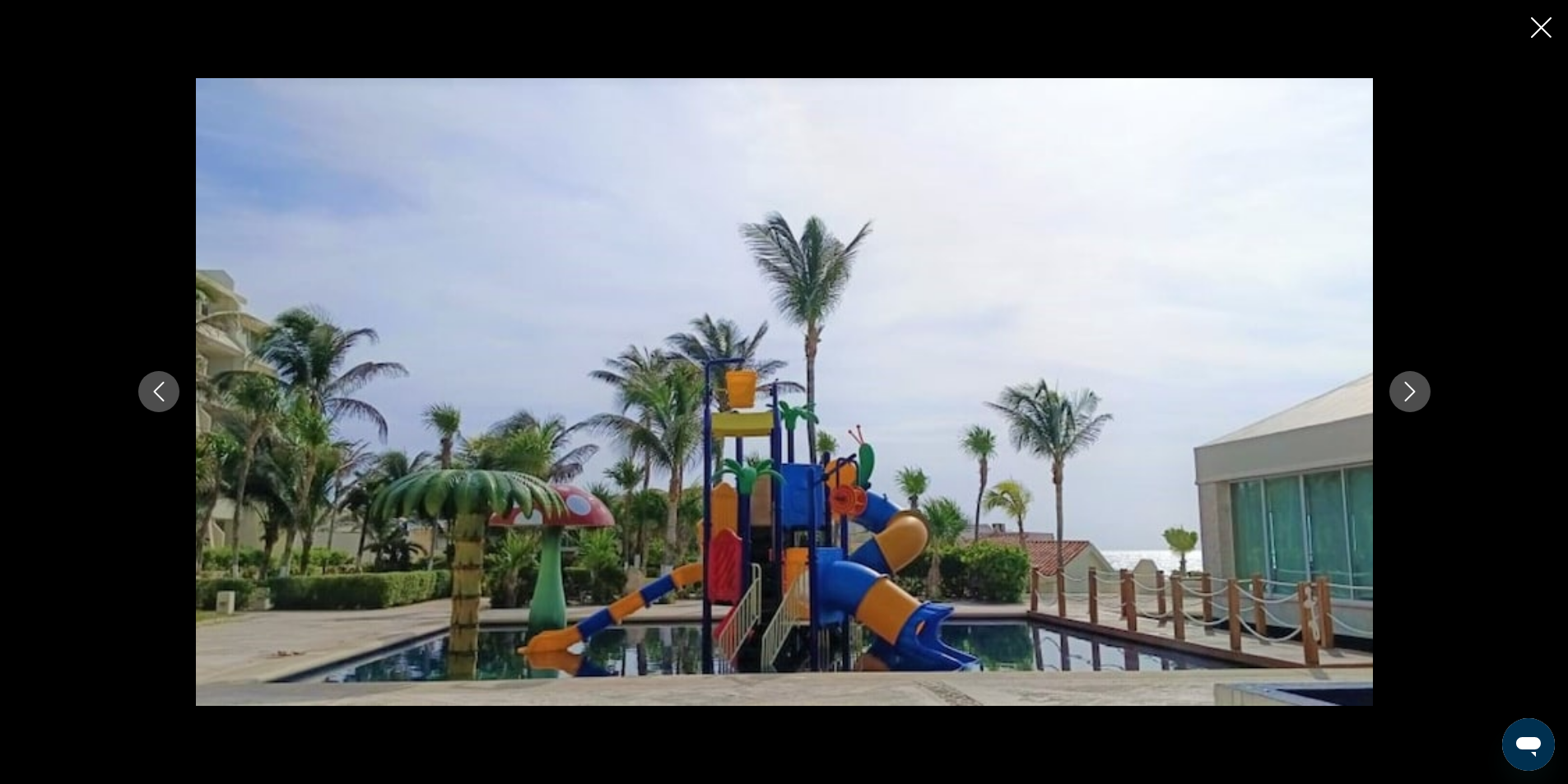
click at [1410, 376] on button "Next image" at bounding box center [1410, 392] width 41 height 41
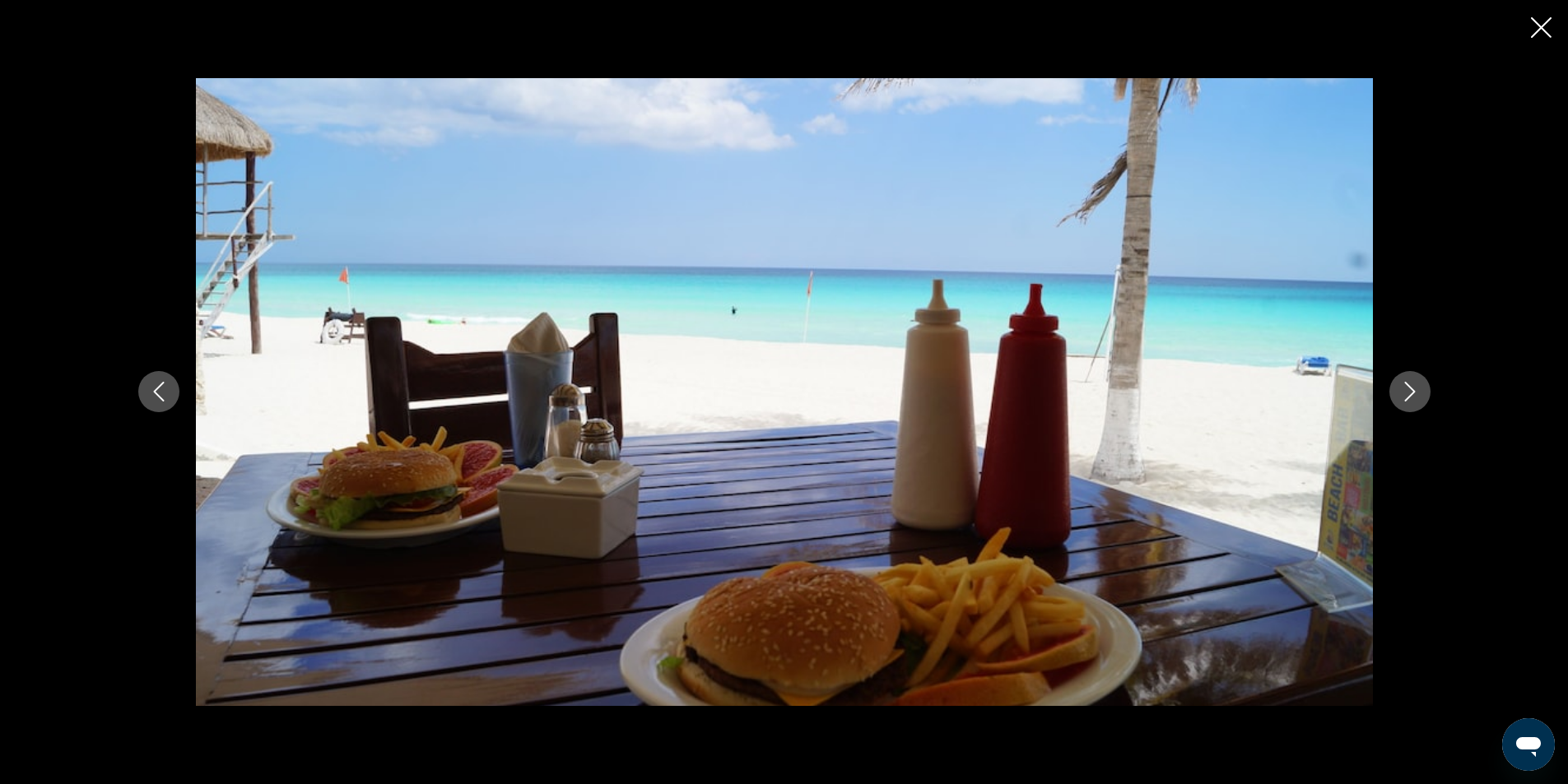
click at [1403, 391] on icon "Next image" at bounding box center [1409, 391] width 20 height 20
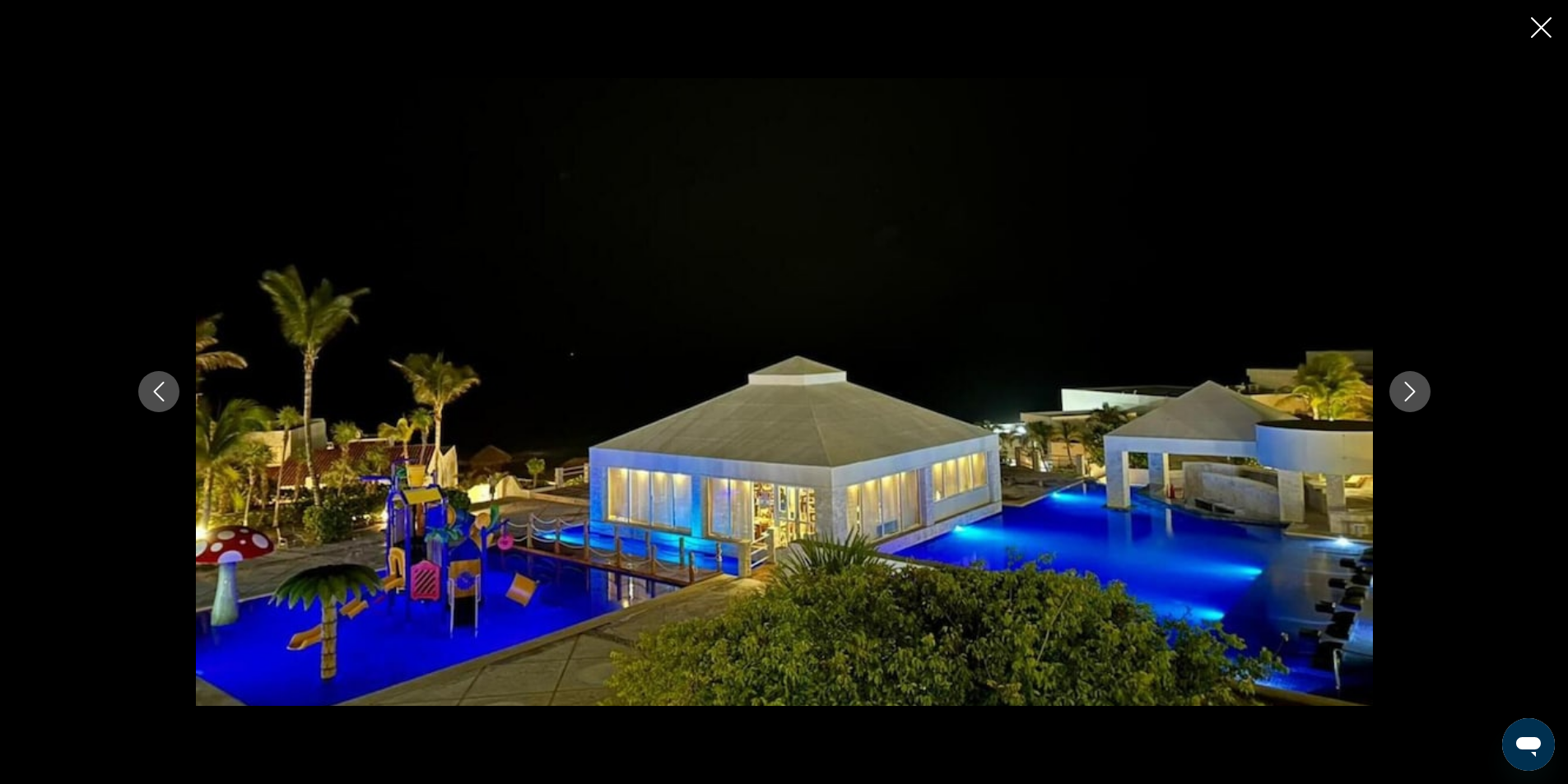
click at [1403, 395] on icon "Next image" at bounding box center [1409, 391] width 20 height 20
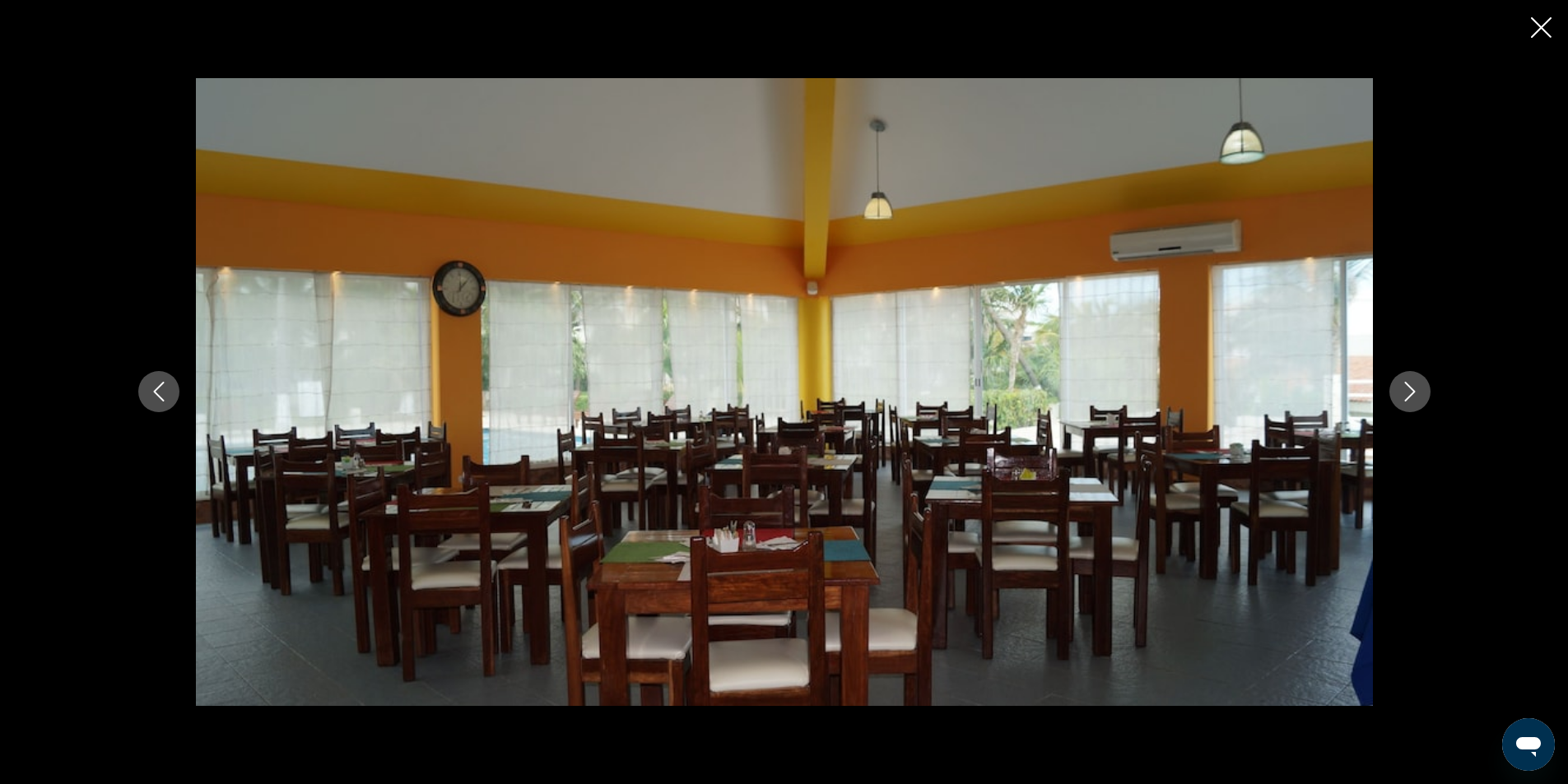
click at [1404, 396] on icon "Next image" at bounding box center [1409, 391] width 20 height 20
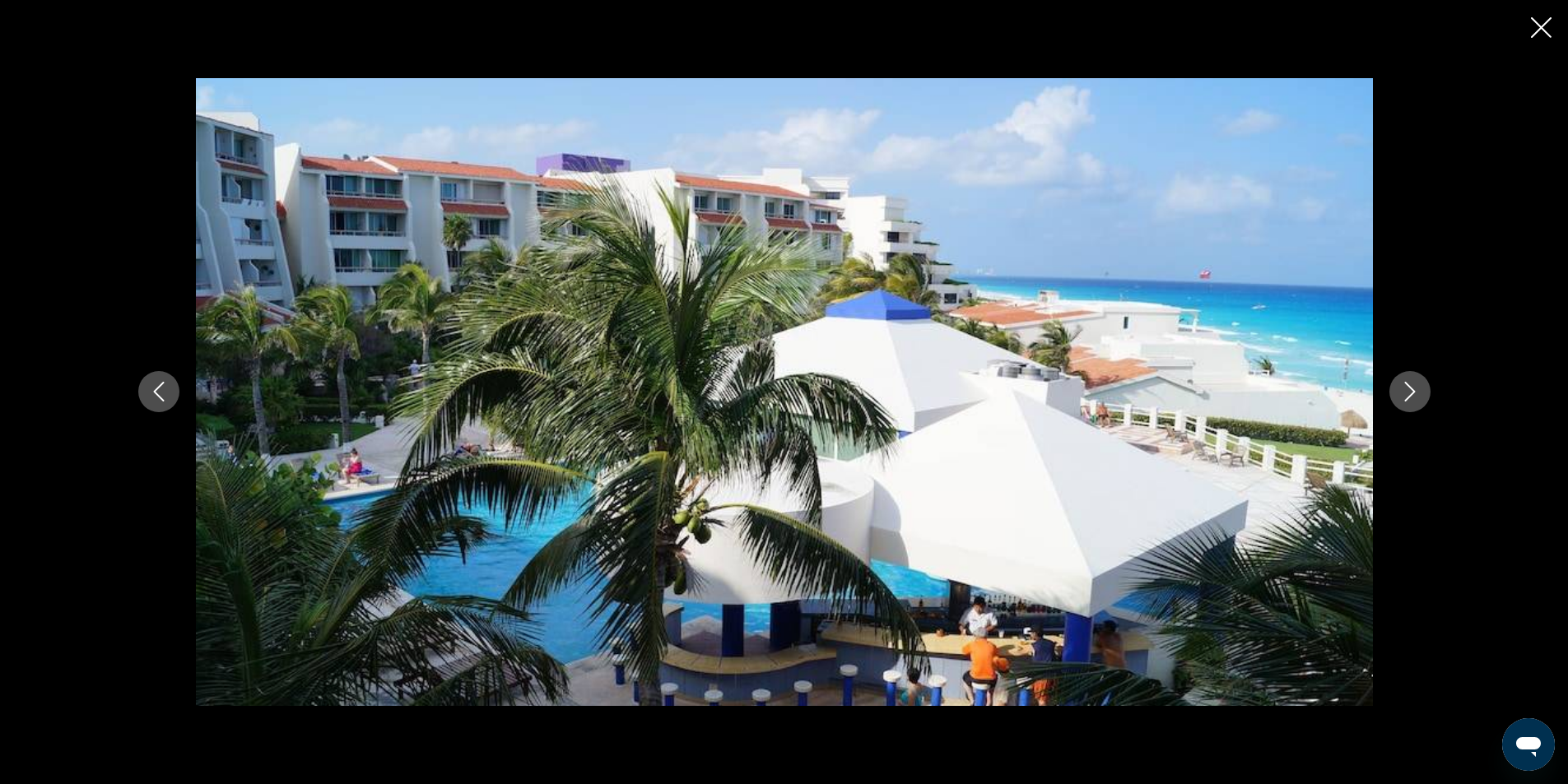
click at [1406, 396] on icon "Next image" at bounding box center [1409, 391] width 20 height 20
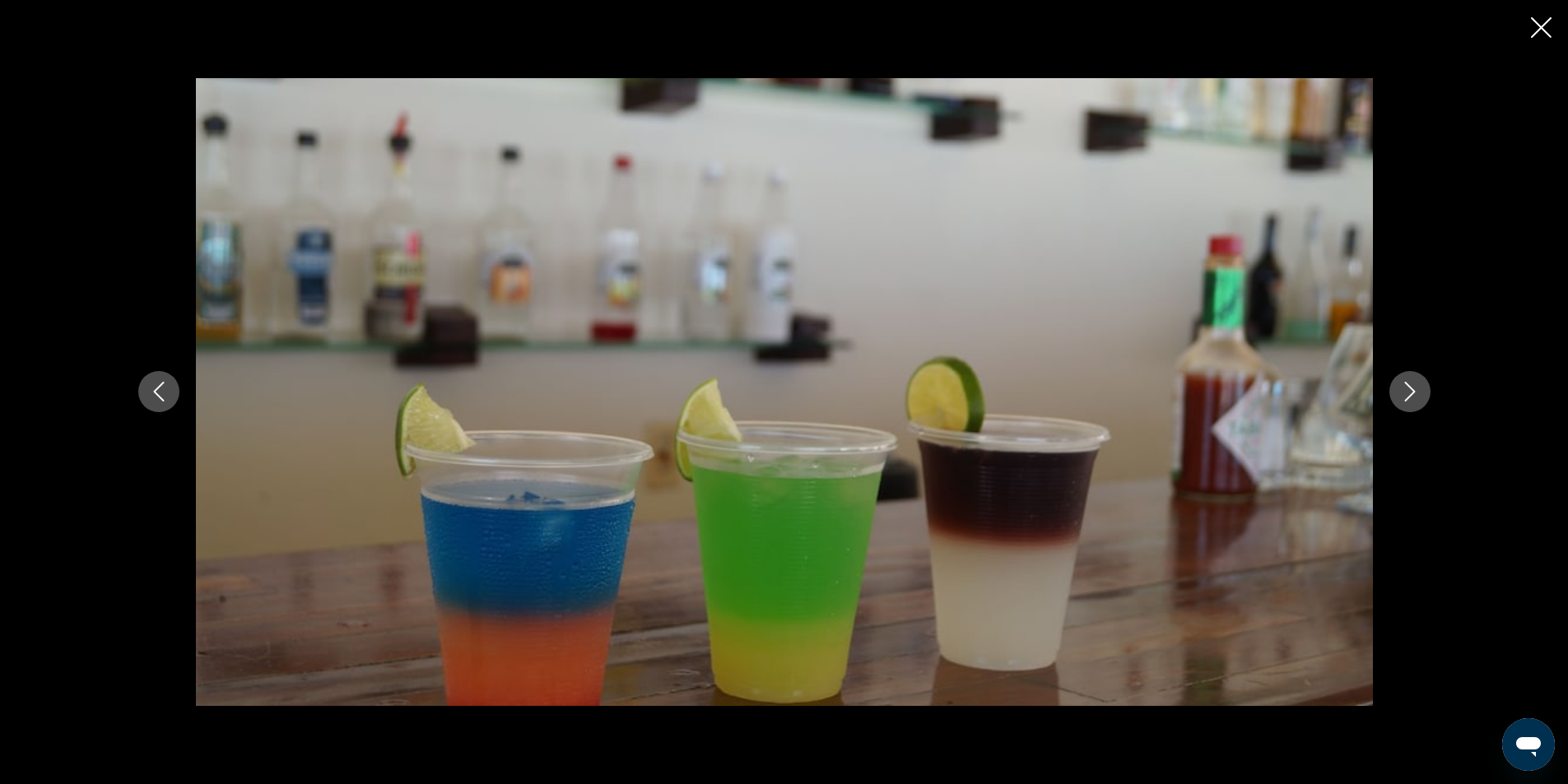
click at [1406, 396] on icon "Next image" at bounding box center [1409, 391] width 20 height 20
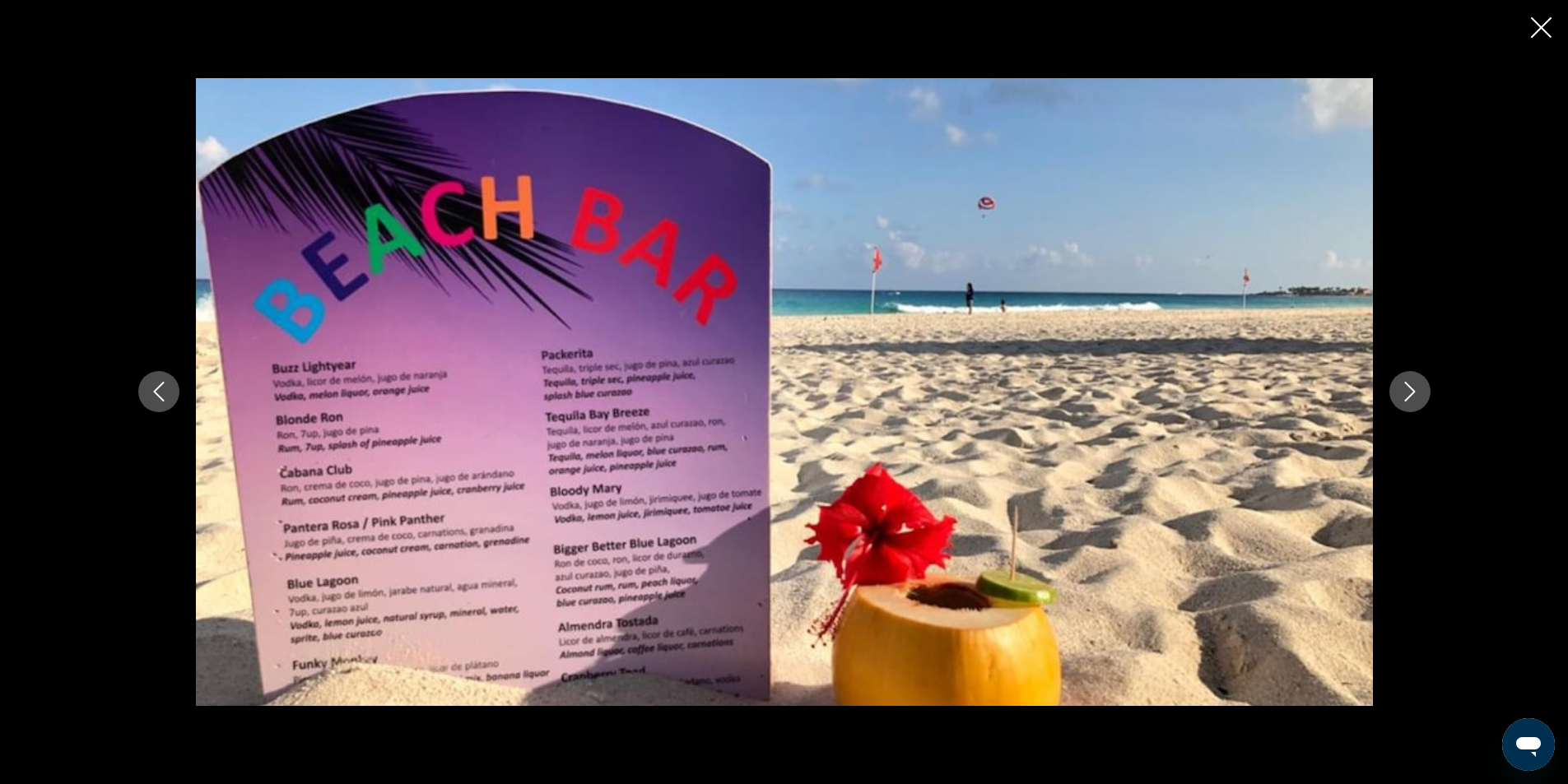
click at [1406, 396] on icon "Next image" at bounding box center [1409, 391] width 20 height 20
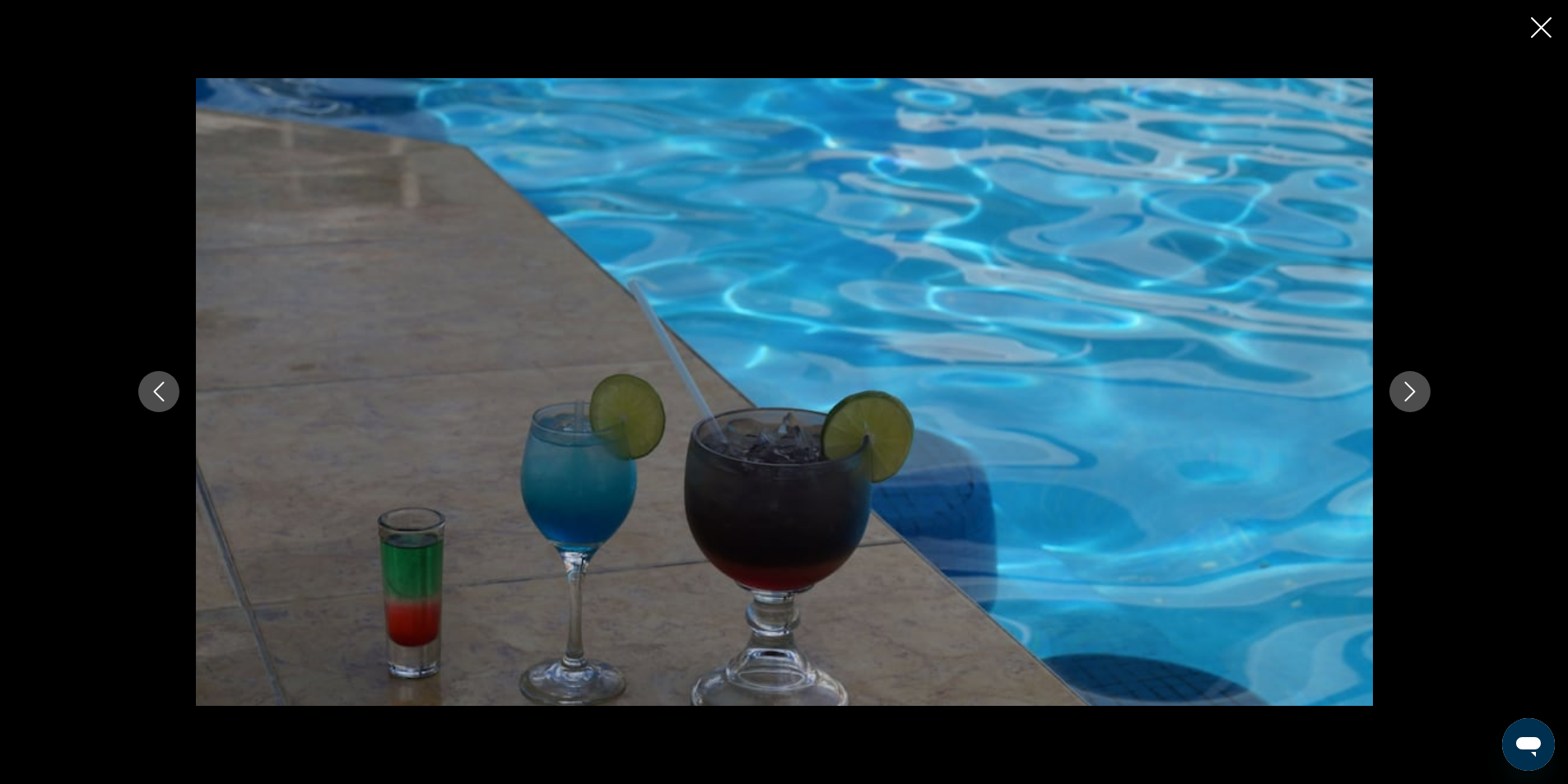
click at [1406, 396] on icon "Next image" at bounding box center [1409, 391] width 20 height 20
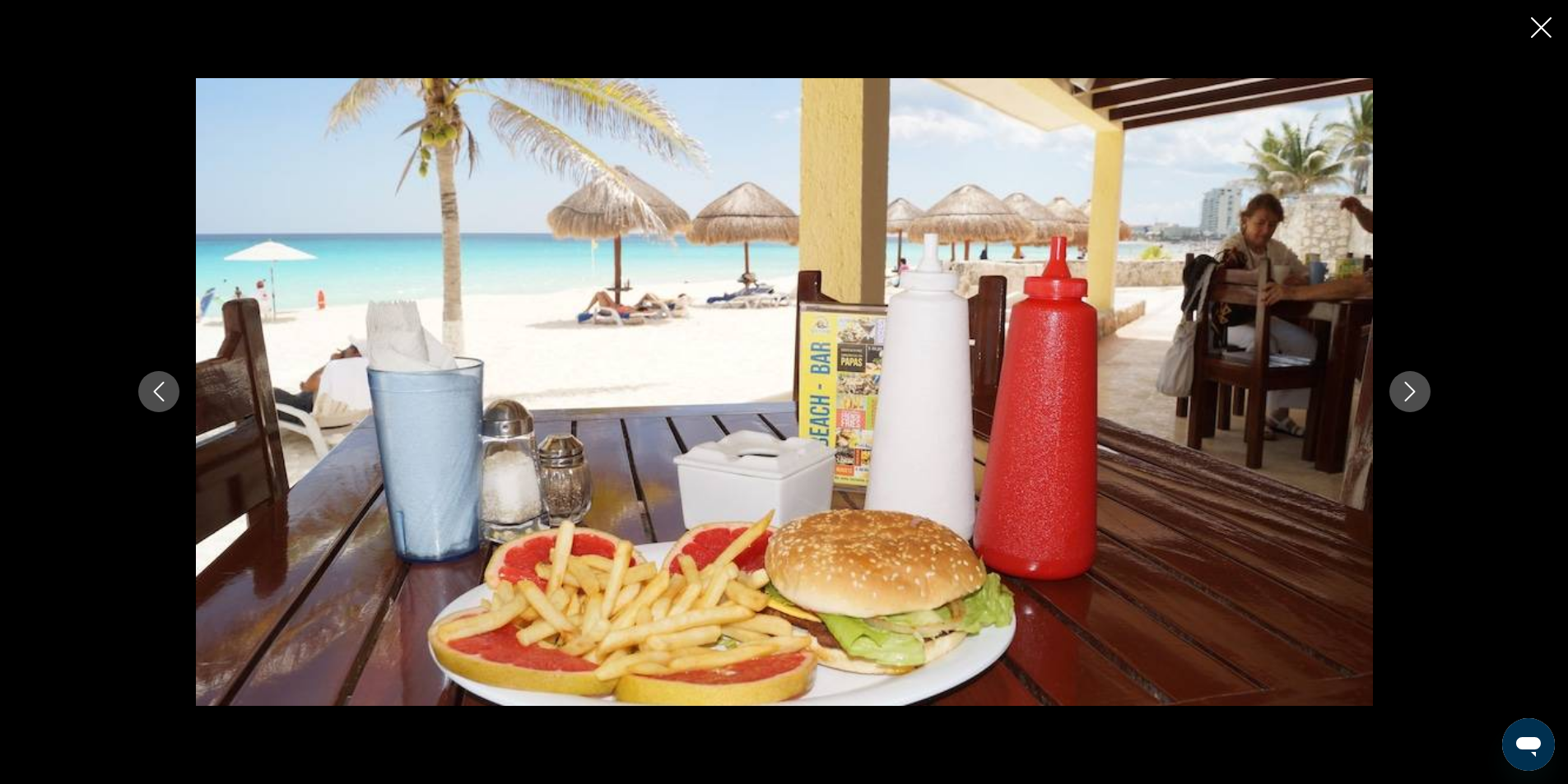
click at [1407, 396] on icon "Next image" at bounding box center [1409, 391] width 20 height 20
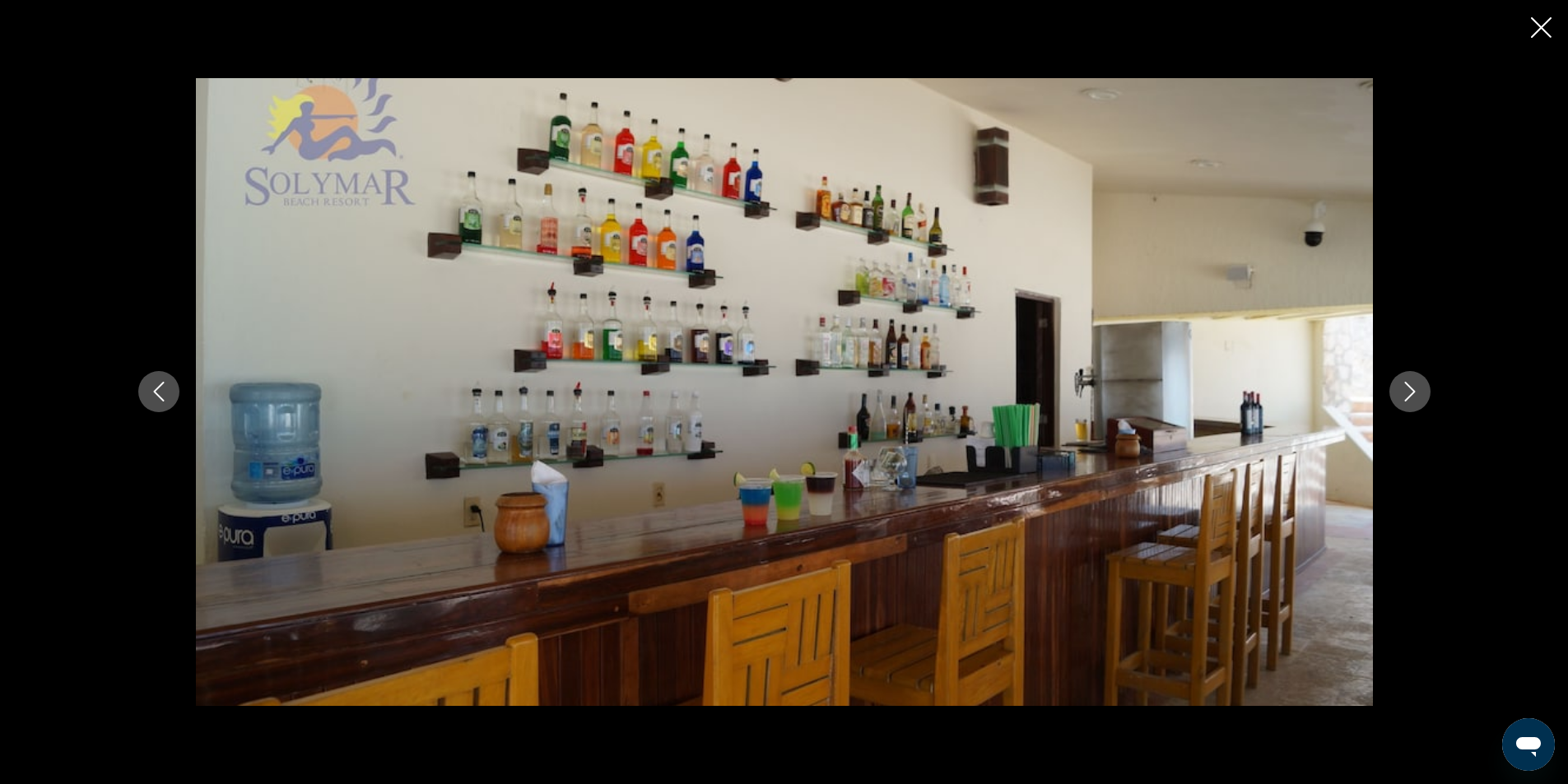
click at [1410, 396] on icon "Next image" at bounding box center [1409, 392] width 10 height 20
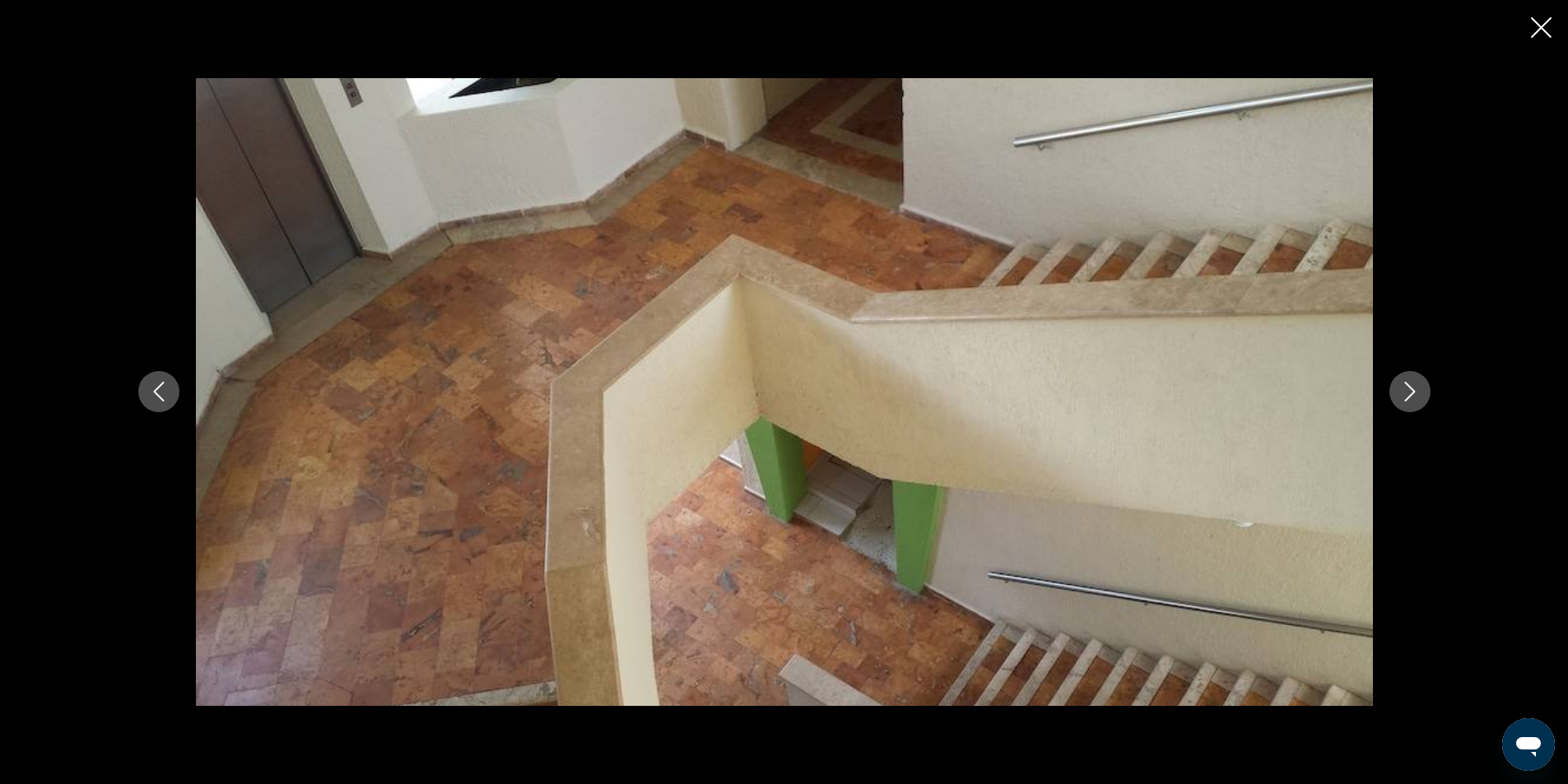
click at [1410, 396] on icon "Next image" at bounding box center [1409, 392] width 10 height 20
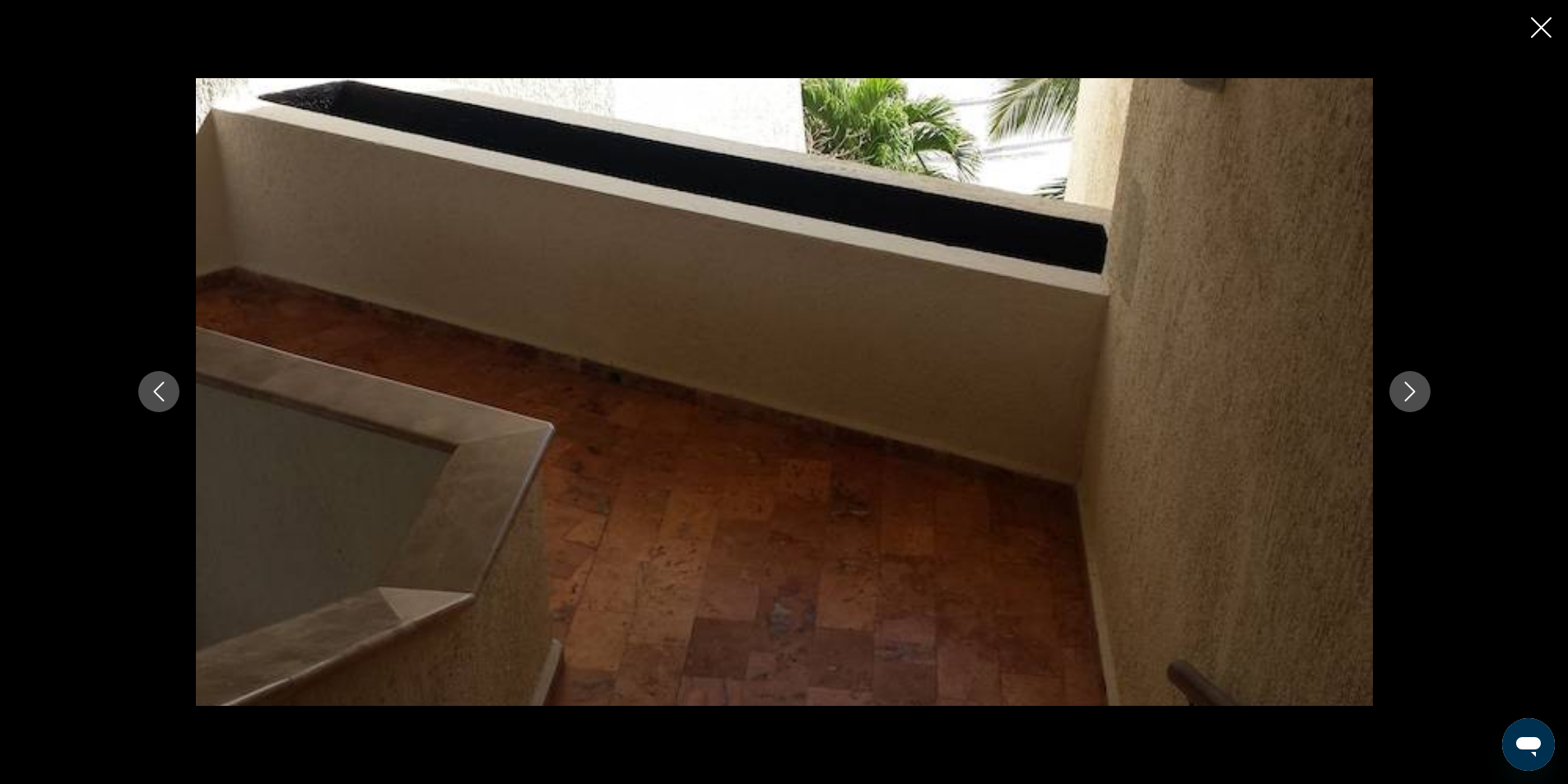
click at [1410, 396] on icon "Next image" at bounding box center [1409, 392] width 10 height 20
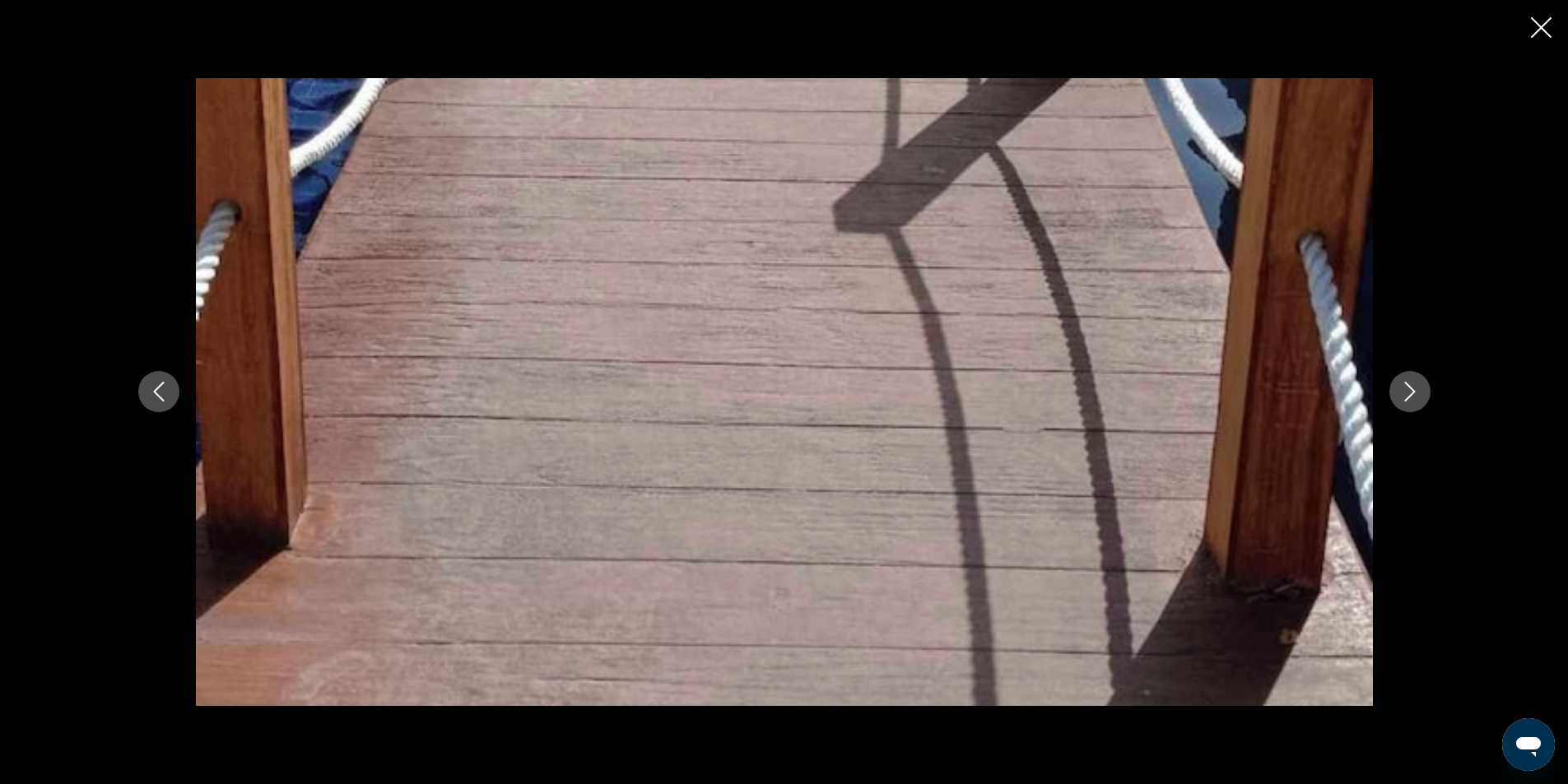
click at [1410, 396] on icon "Next image" at bounding box center [1409, 392] width 10 height 20
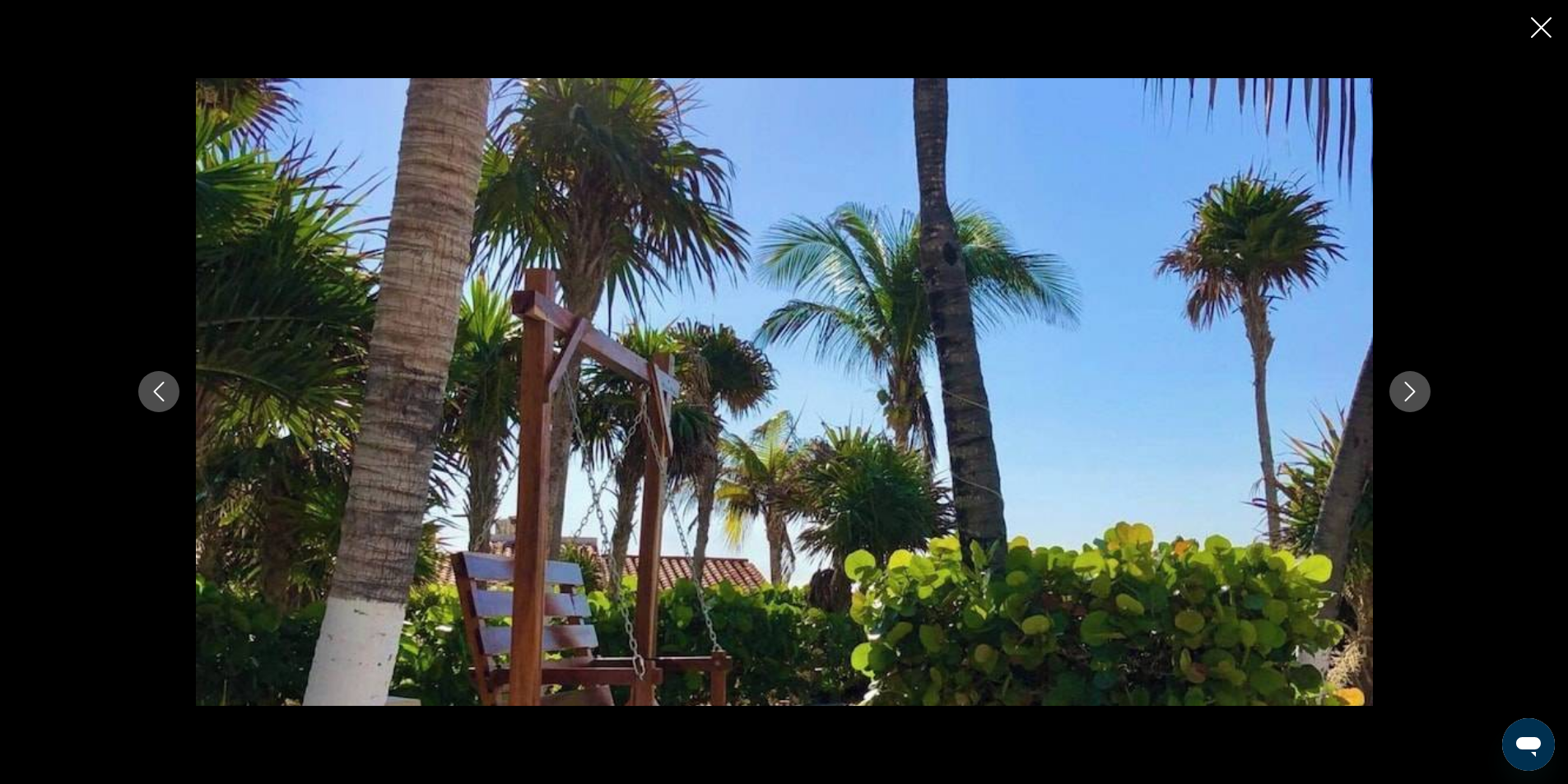
click at [1410, 396] on icon "Next image" at bounding box center [1409, 392] width 10 height 20
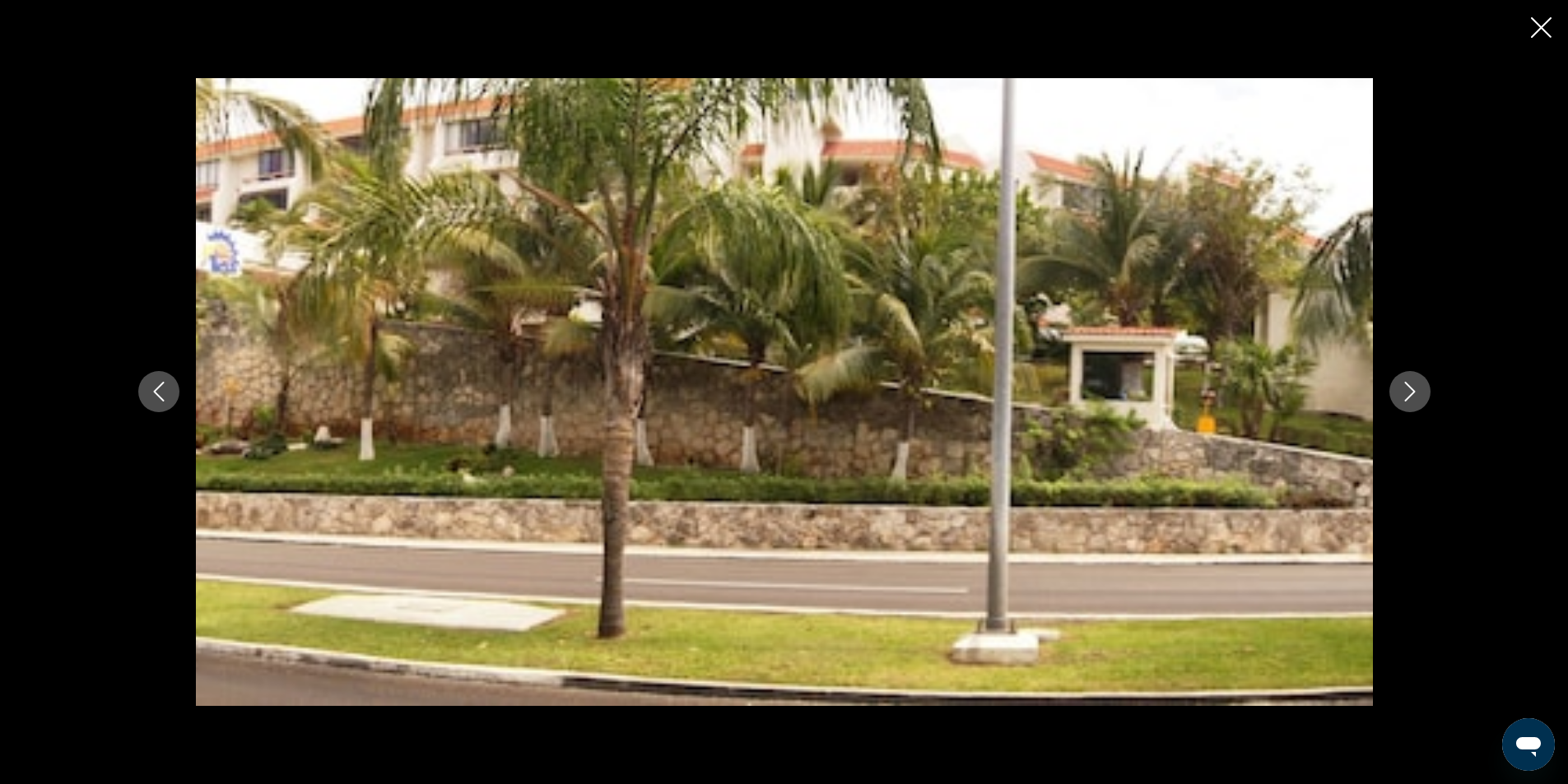
click at [1410, 396] on icon "Next image" at bounding box center [1409, 392] width 10 height 20
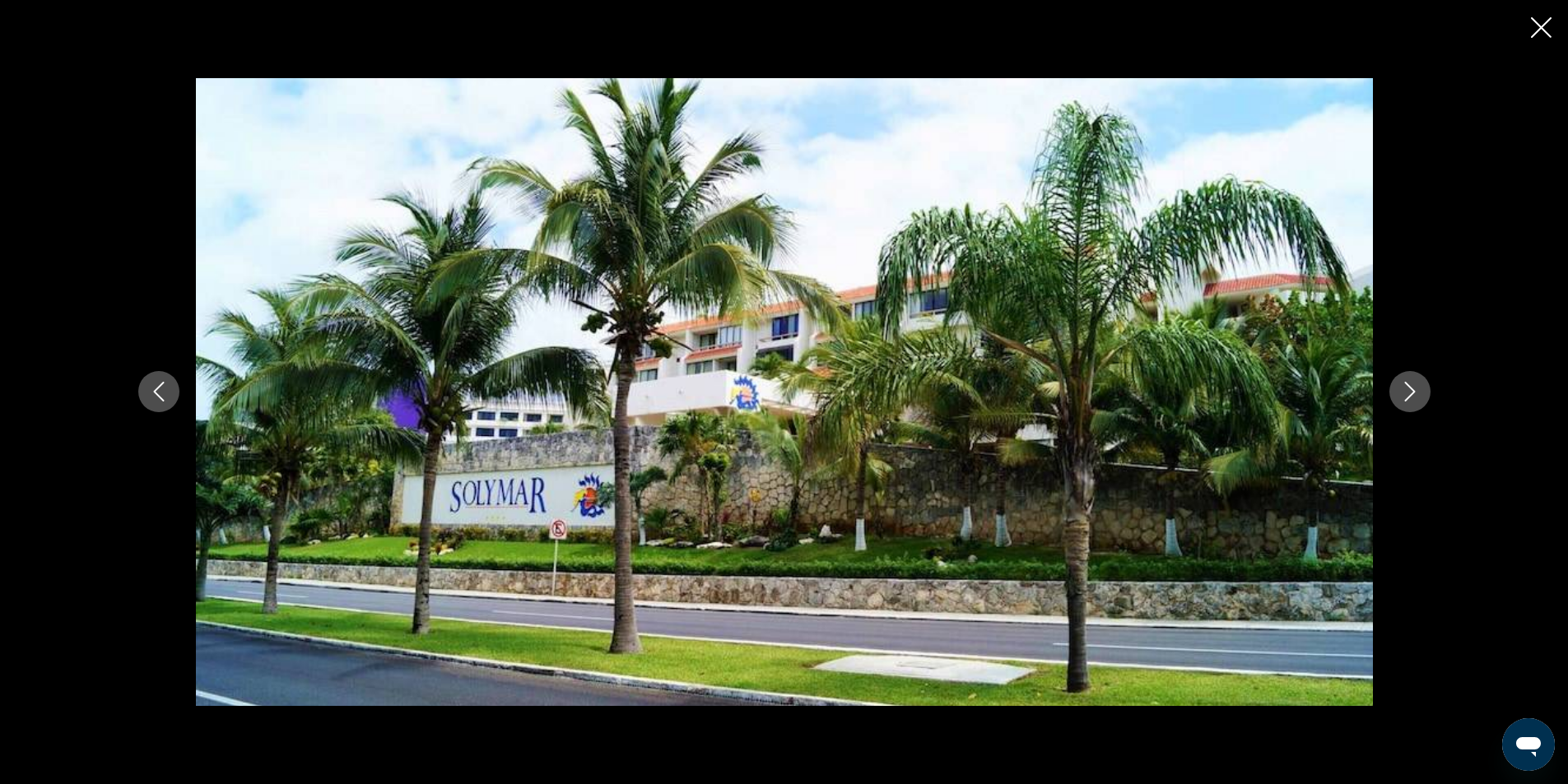
click at [1410, 396] on icon "Next image" at bounding box center [1409, 392] width 10 height 20
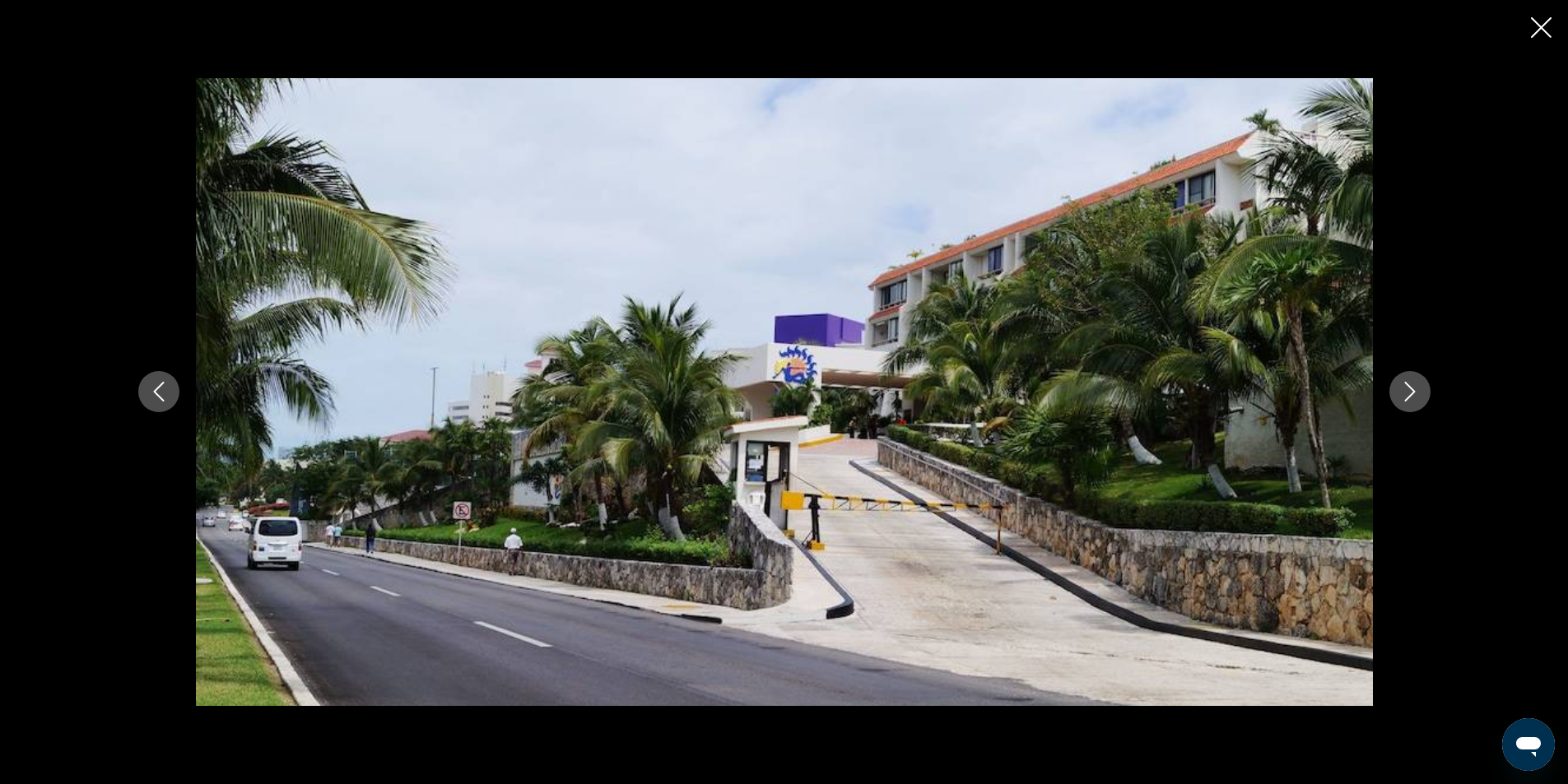
click at [1410, 396] on icon "Next image" at bounding box center [1409, 392] width 10 height 20
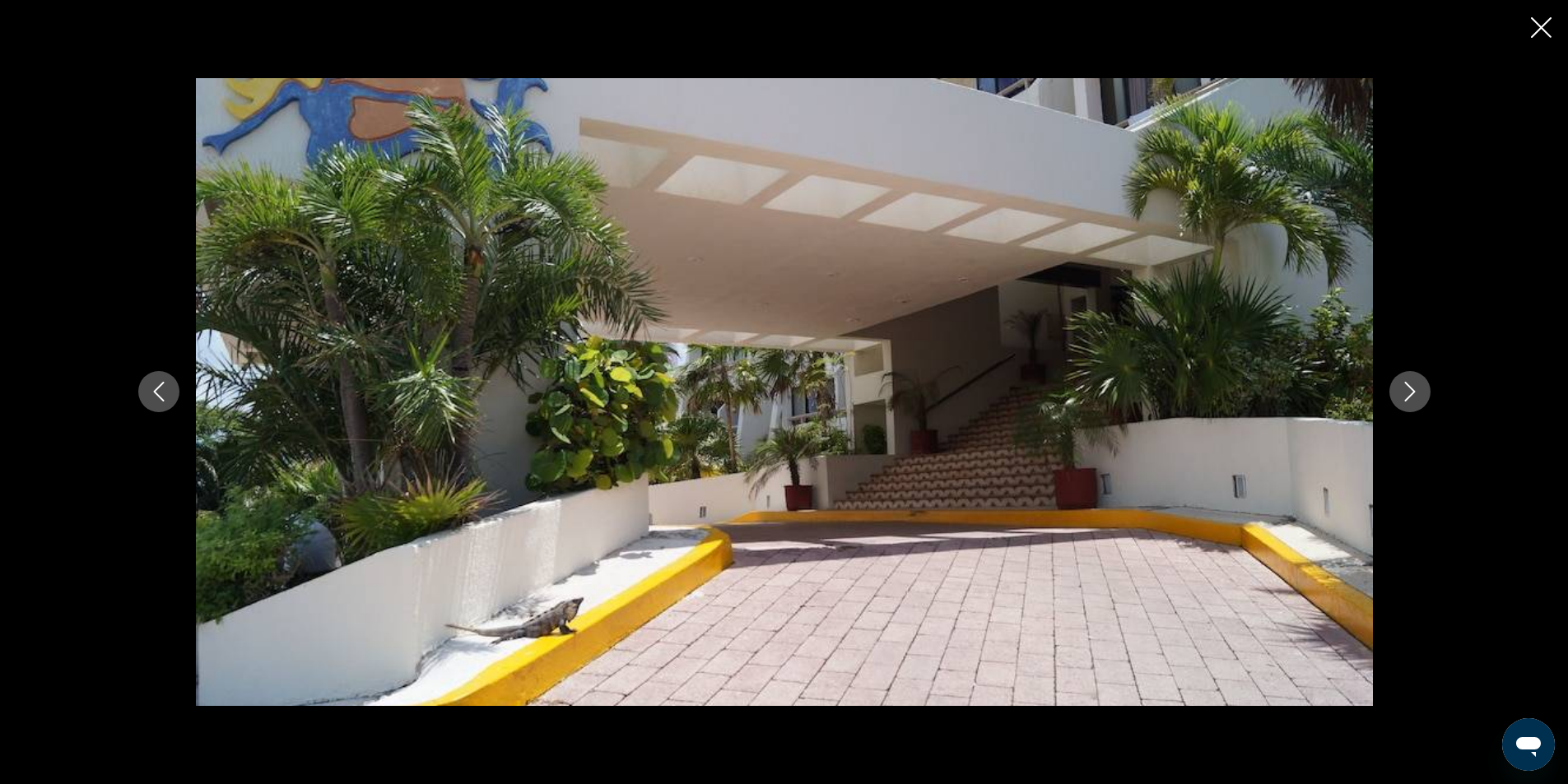
click at [1410, 396] on icon "Next image" at bounding box center [1409, 392] width 10 height 20
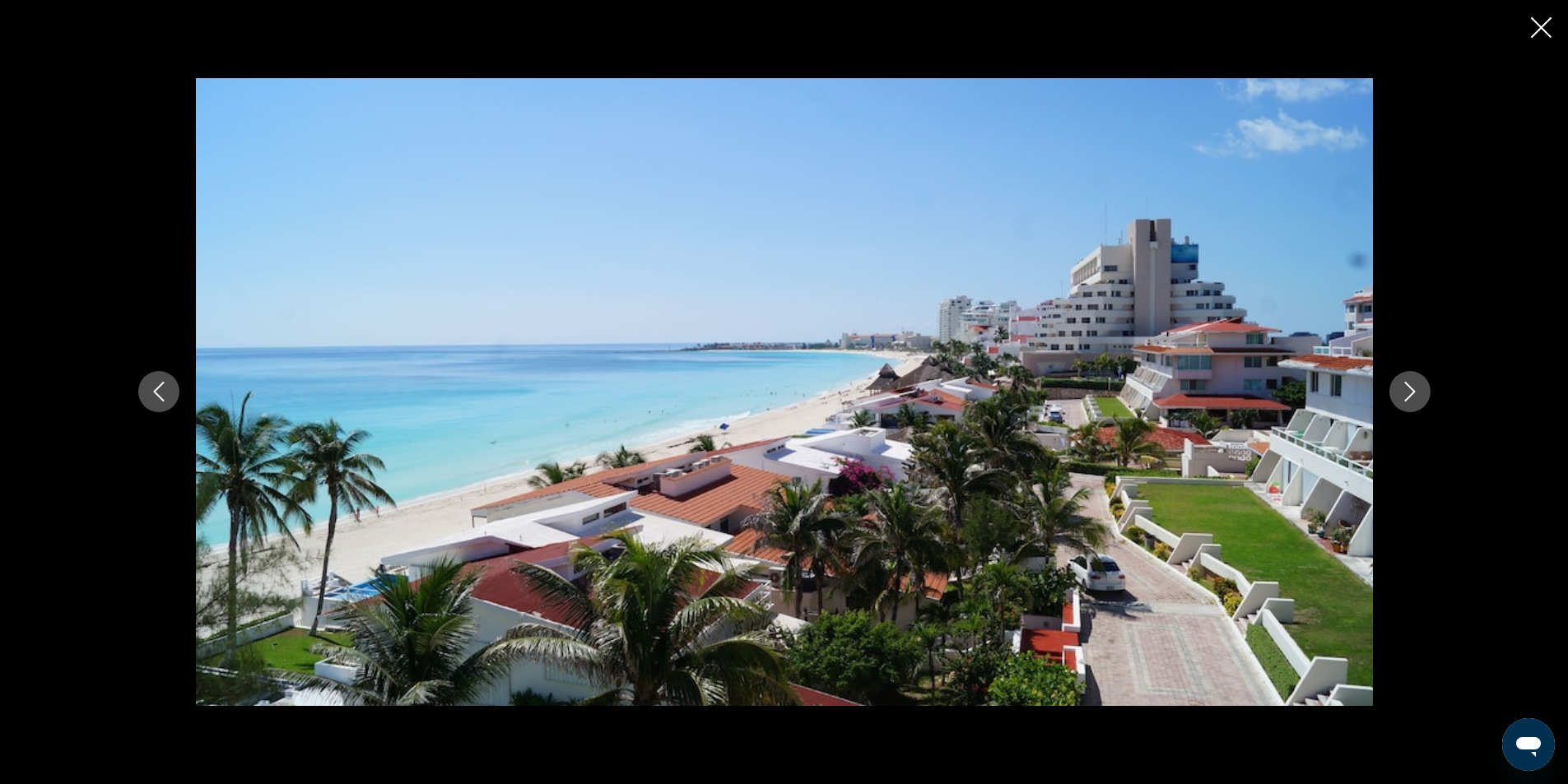
click at [1410, 396] on icon "Next image" at bounding box center [1409, 392] width 10 height 20
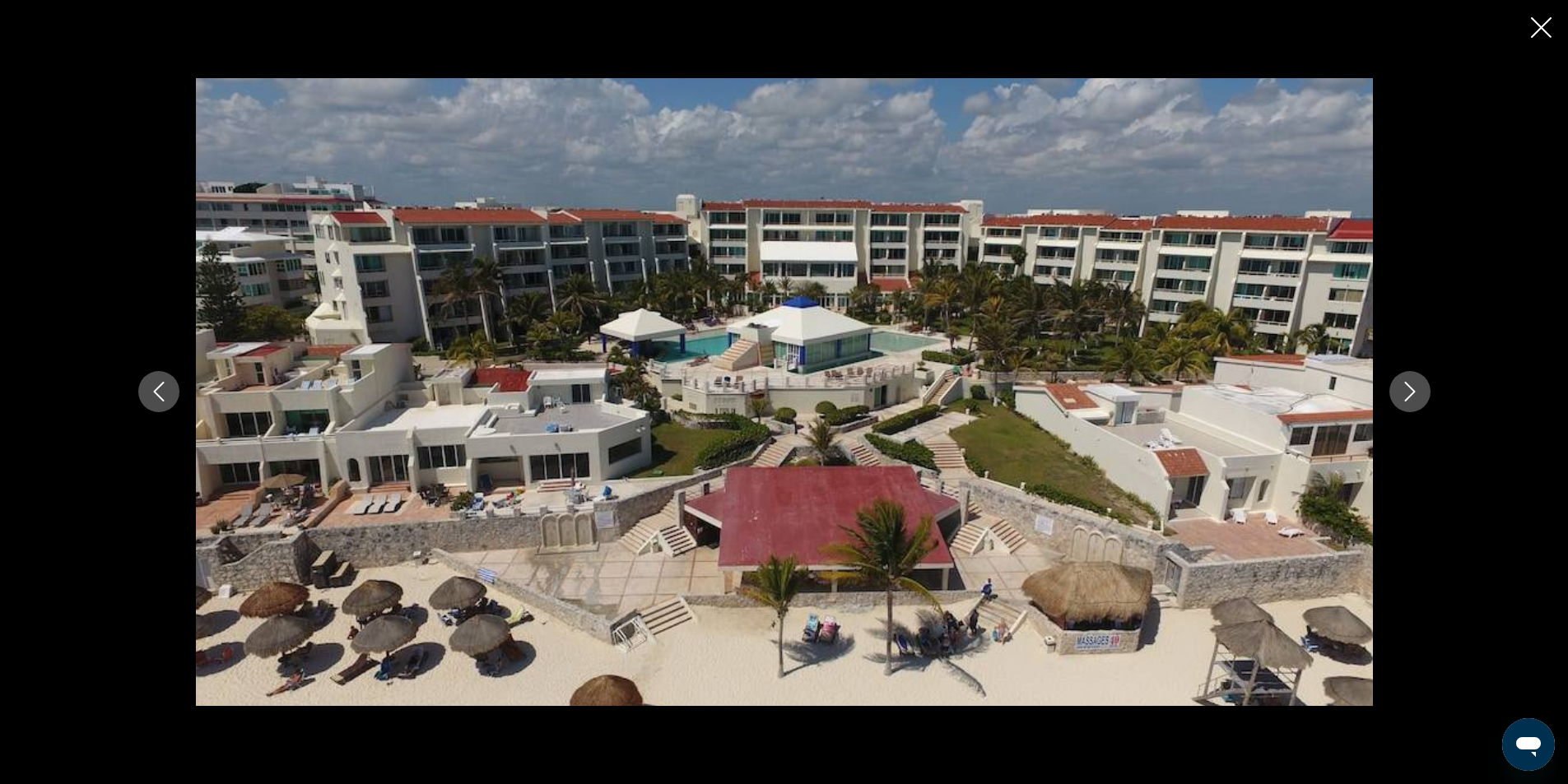
click at [1410, 396] on icon "Next image" at bounding box center [1409, 392] width 10 height 20
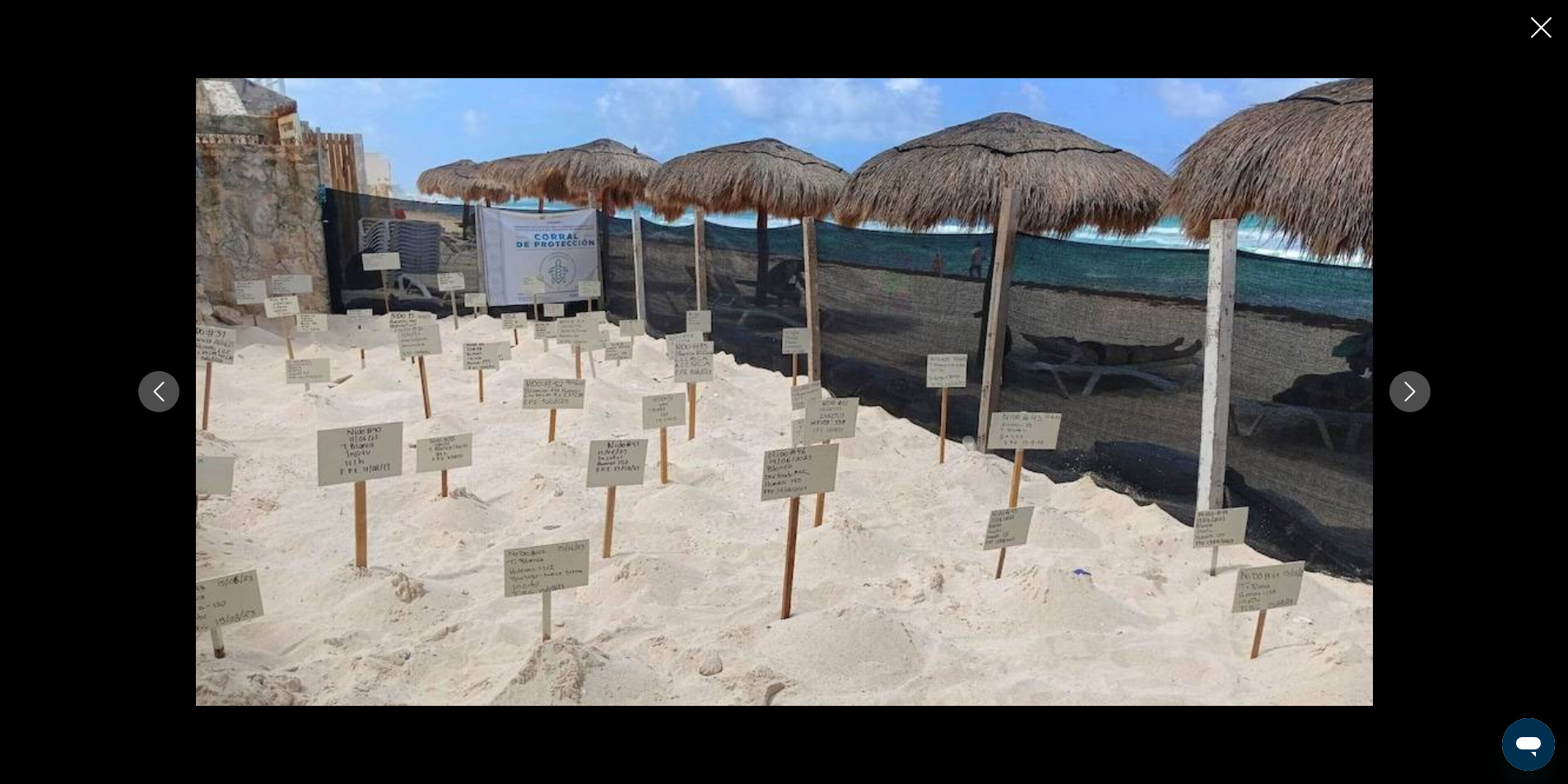
click at [1410, 396] on icon "Next image" at bounding box center [1409, 392] width 10 height 20
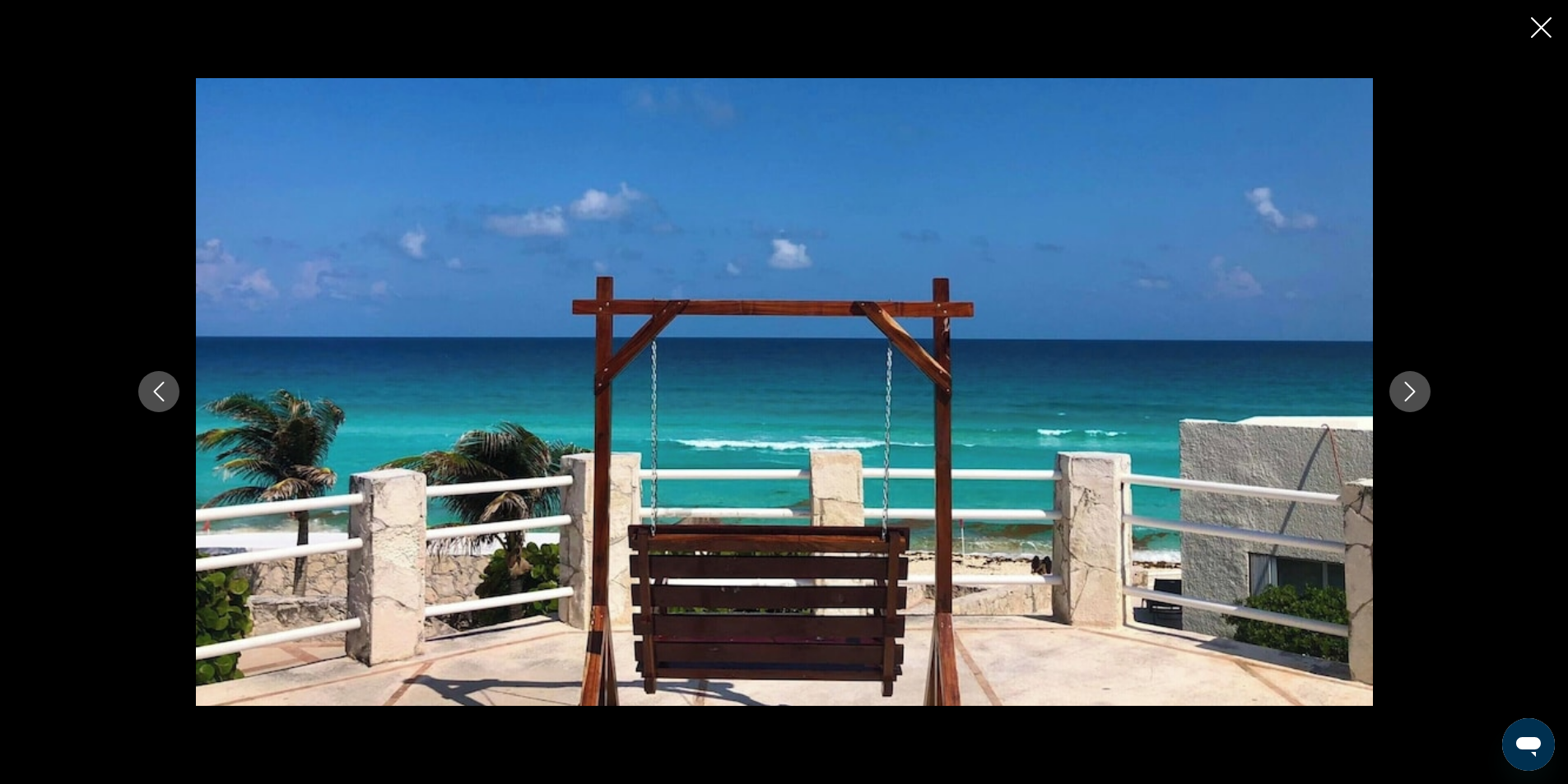
click at [152, 387] on icon "Previous image" at bounding box center [158, 391] width 20 height 20
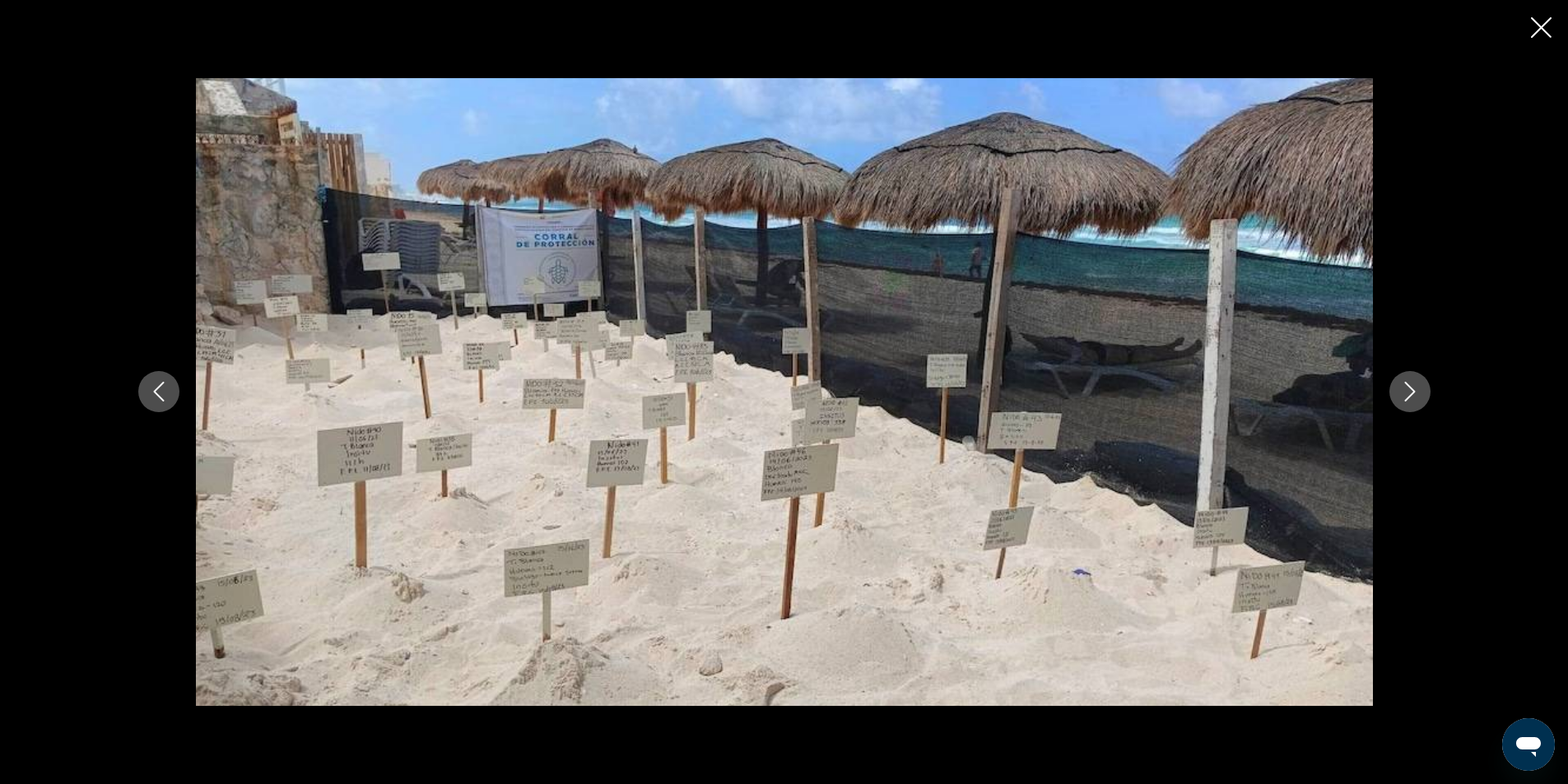
click at [1412, 389] on icon "Next image" at bounding box center [1409, 391] width 20 height 20
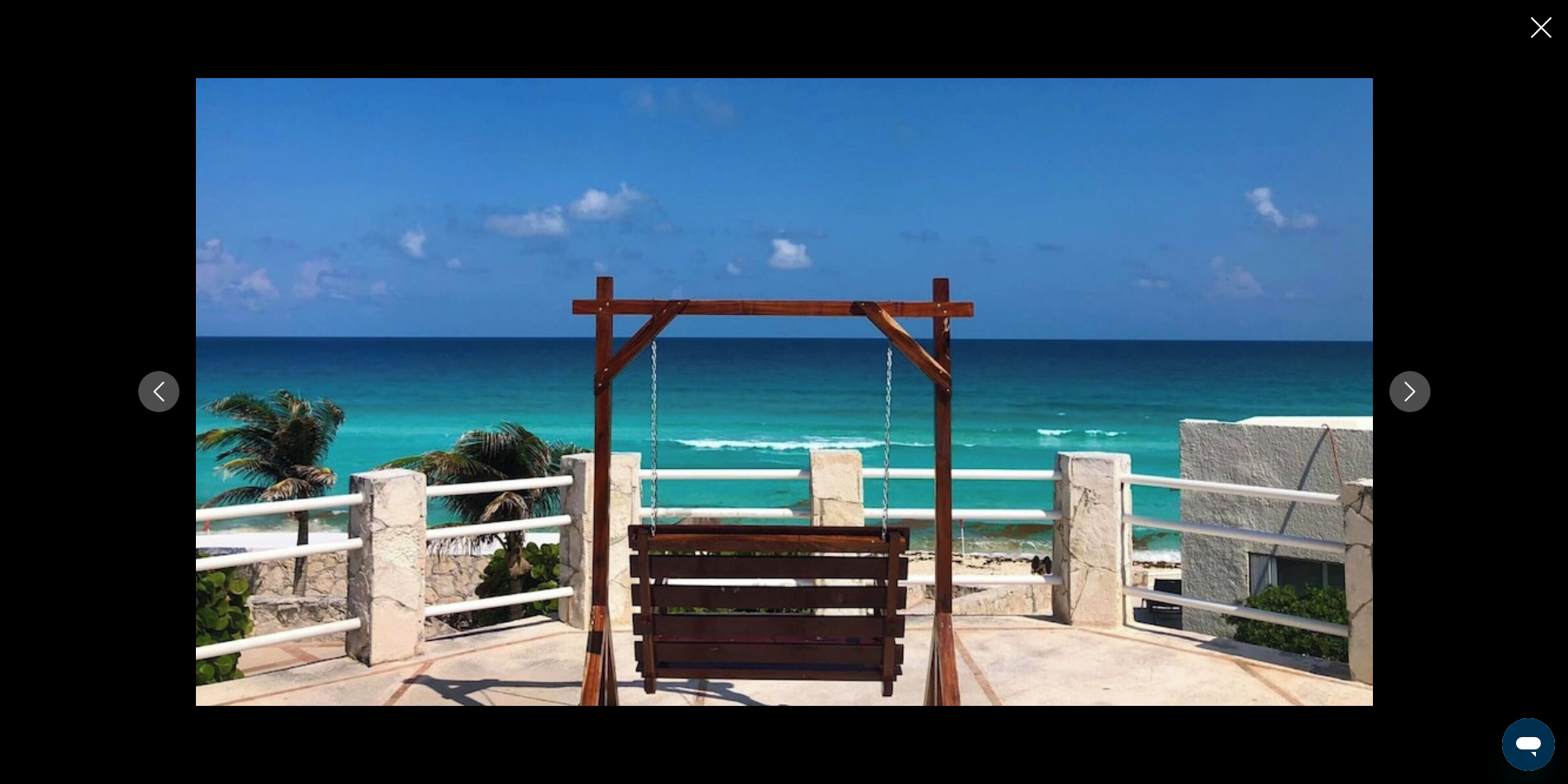
click at [1412, 389] on icon "Next image" at bounding box center [1409, 391] width 20 height 20
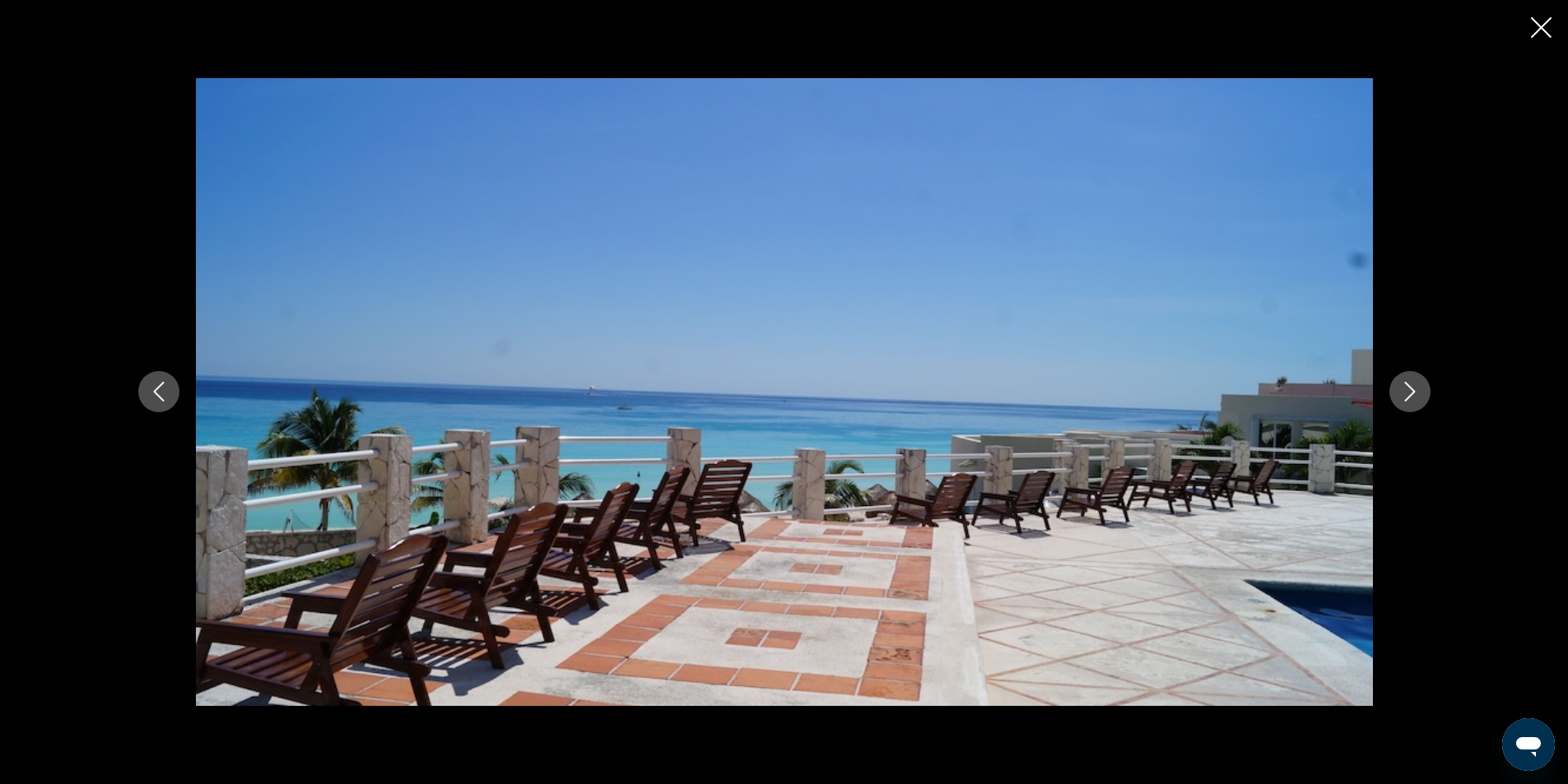
click at [1412, 389] on icon "Next image" at bounding box center [1409, 391] width 20 height 20
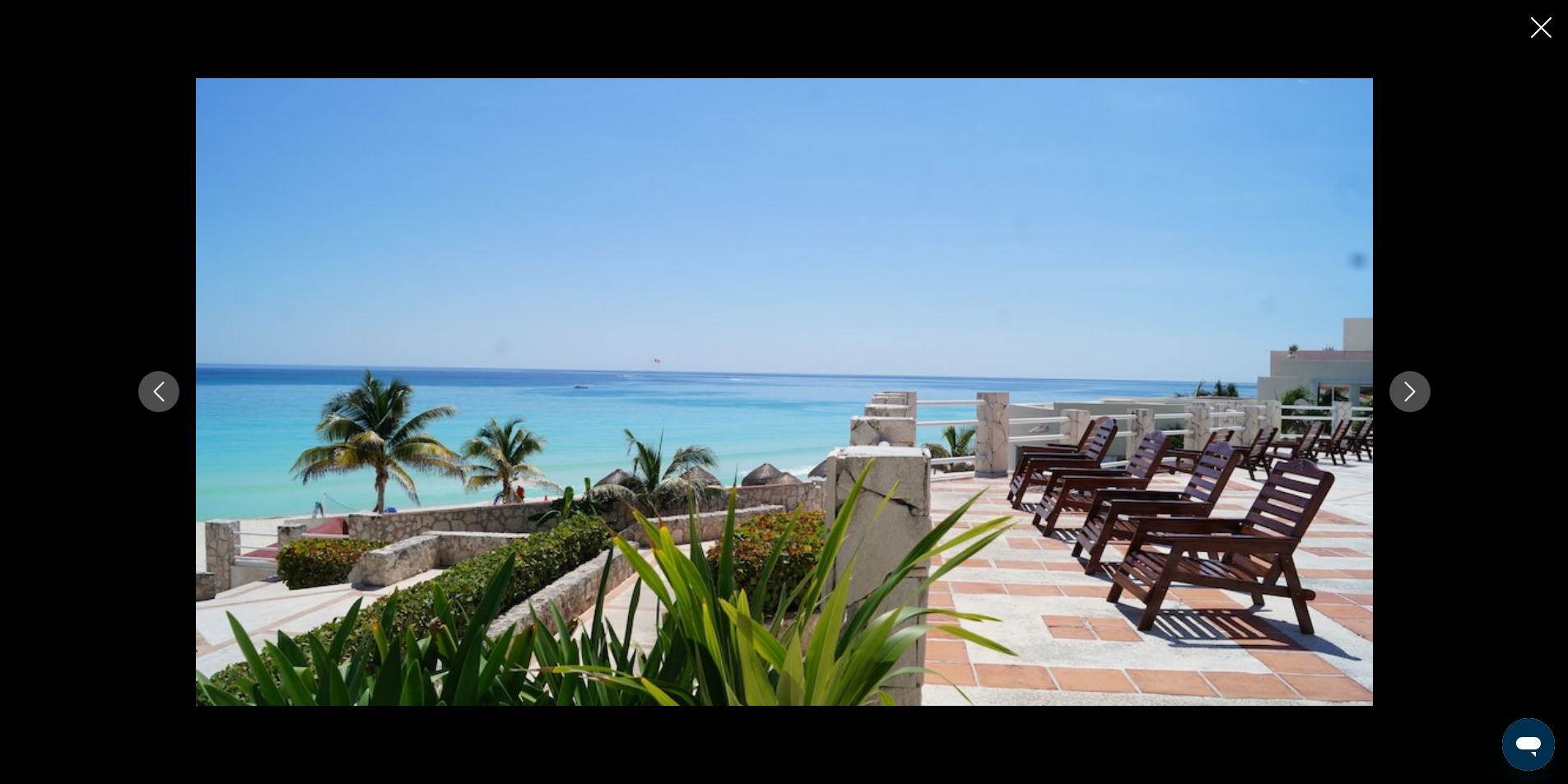
click at [1412, 389] on icon "Next image" at bounding box center [1409, 391] width 20 height 20
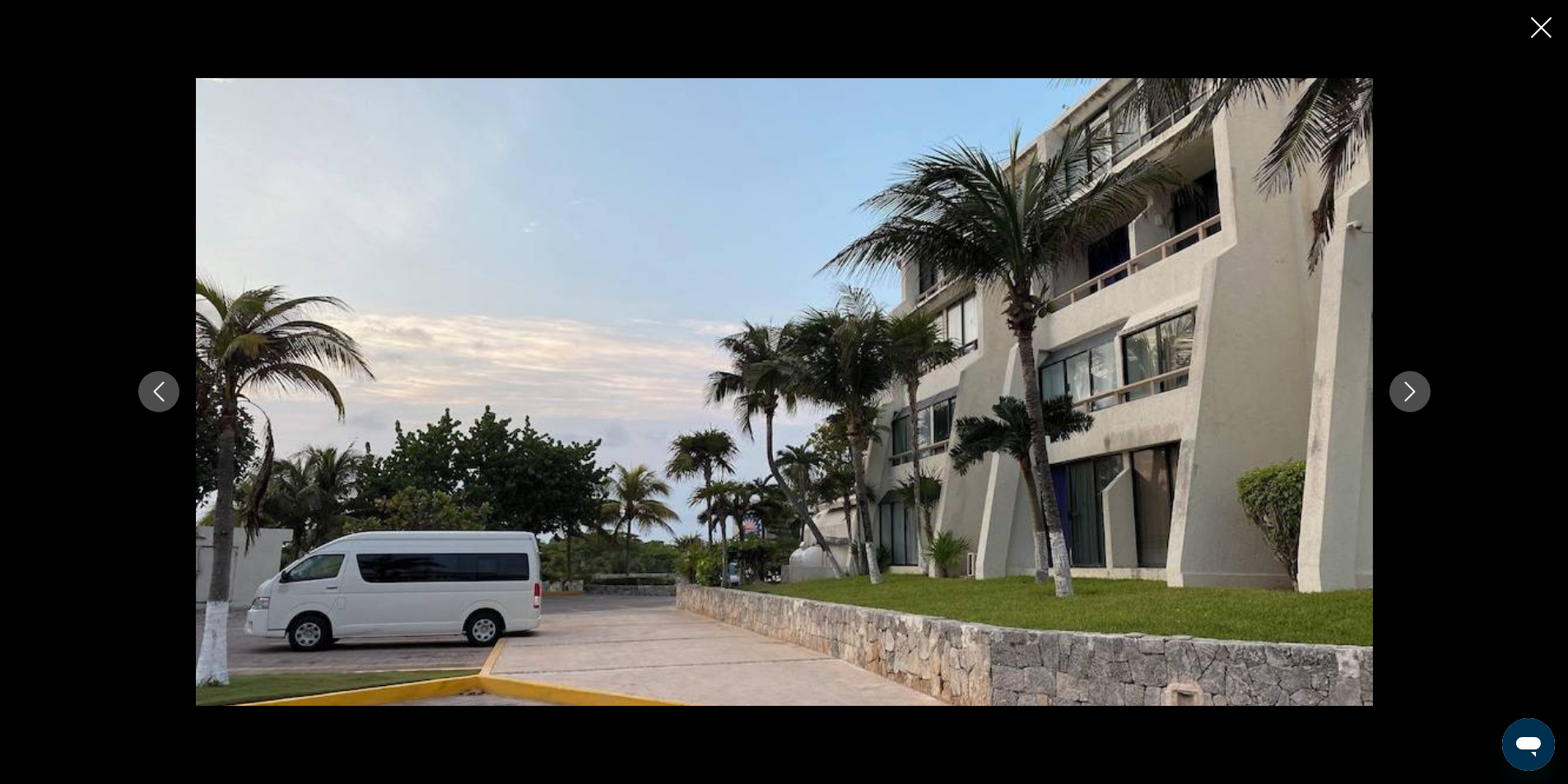
click at [1412, 389] on icon "Next image" at bounding box center [1409, 391] width 20 height 20
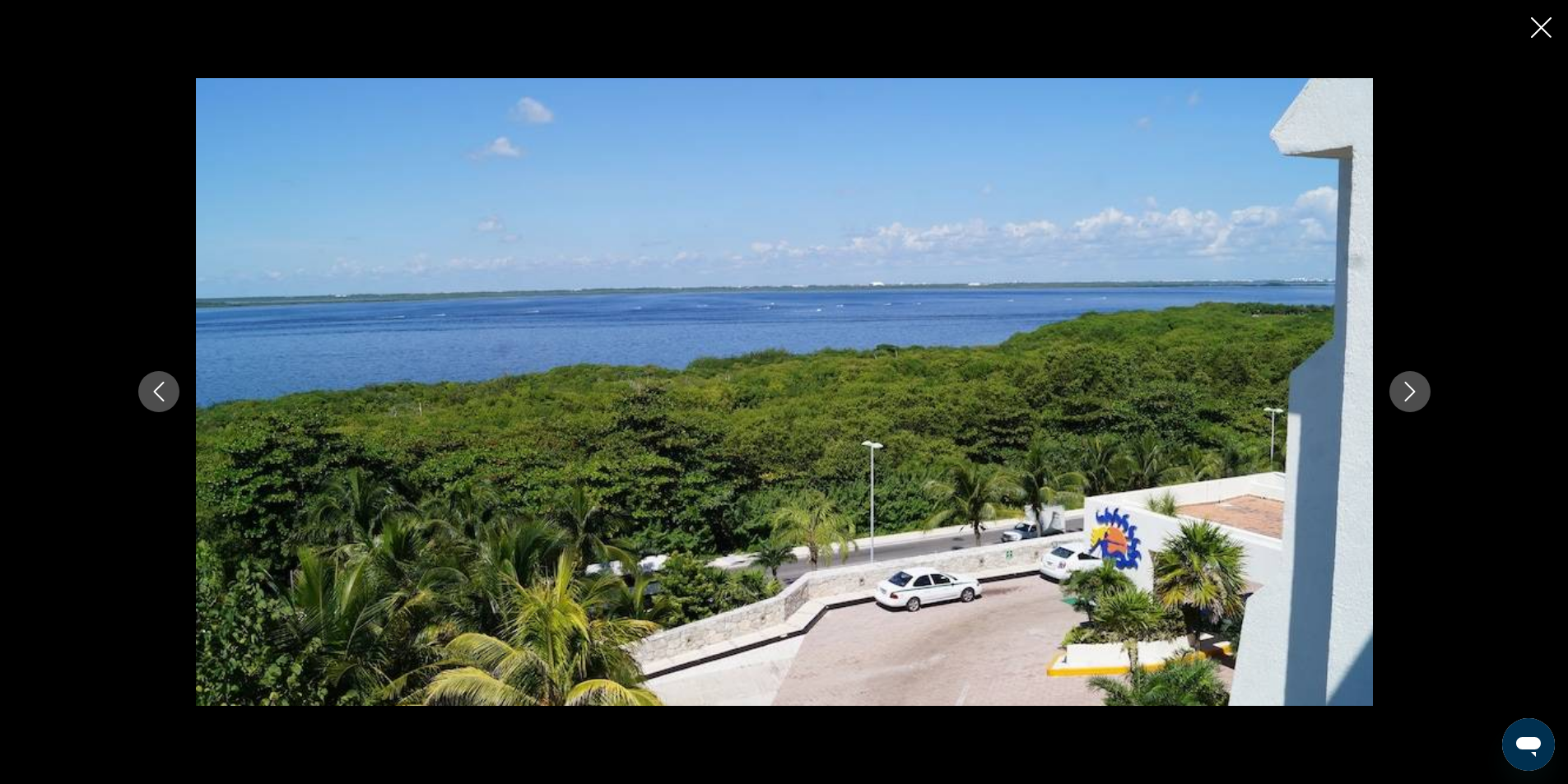
click at [1412, 389] on icon "Next image" at bounding box center [1409, 391] width 20 height 20
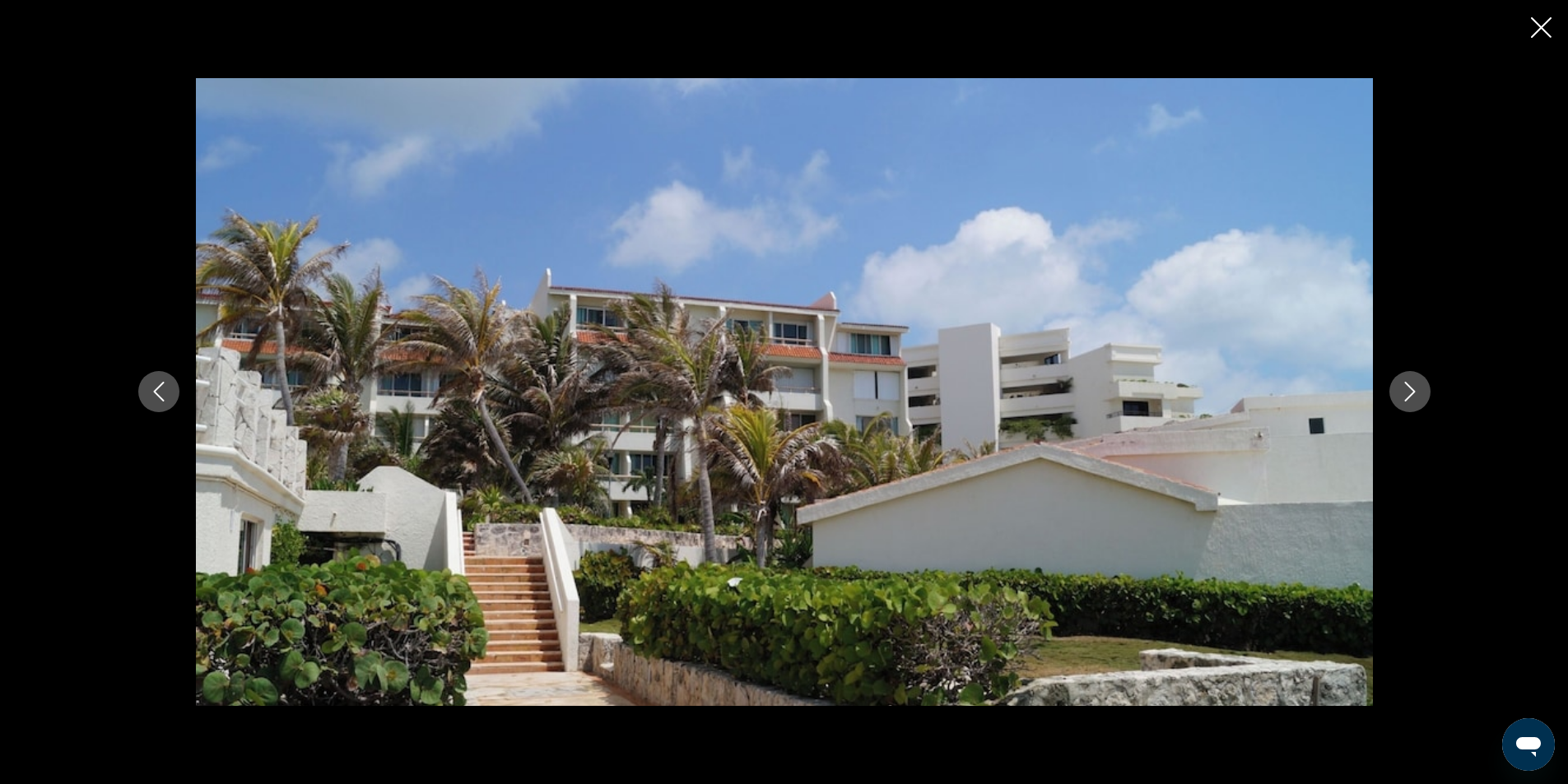
click at [1414, 389] on icon "Next image" at bounding box center [1409, 391] width 20 height 20
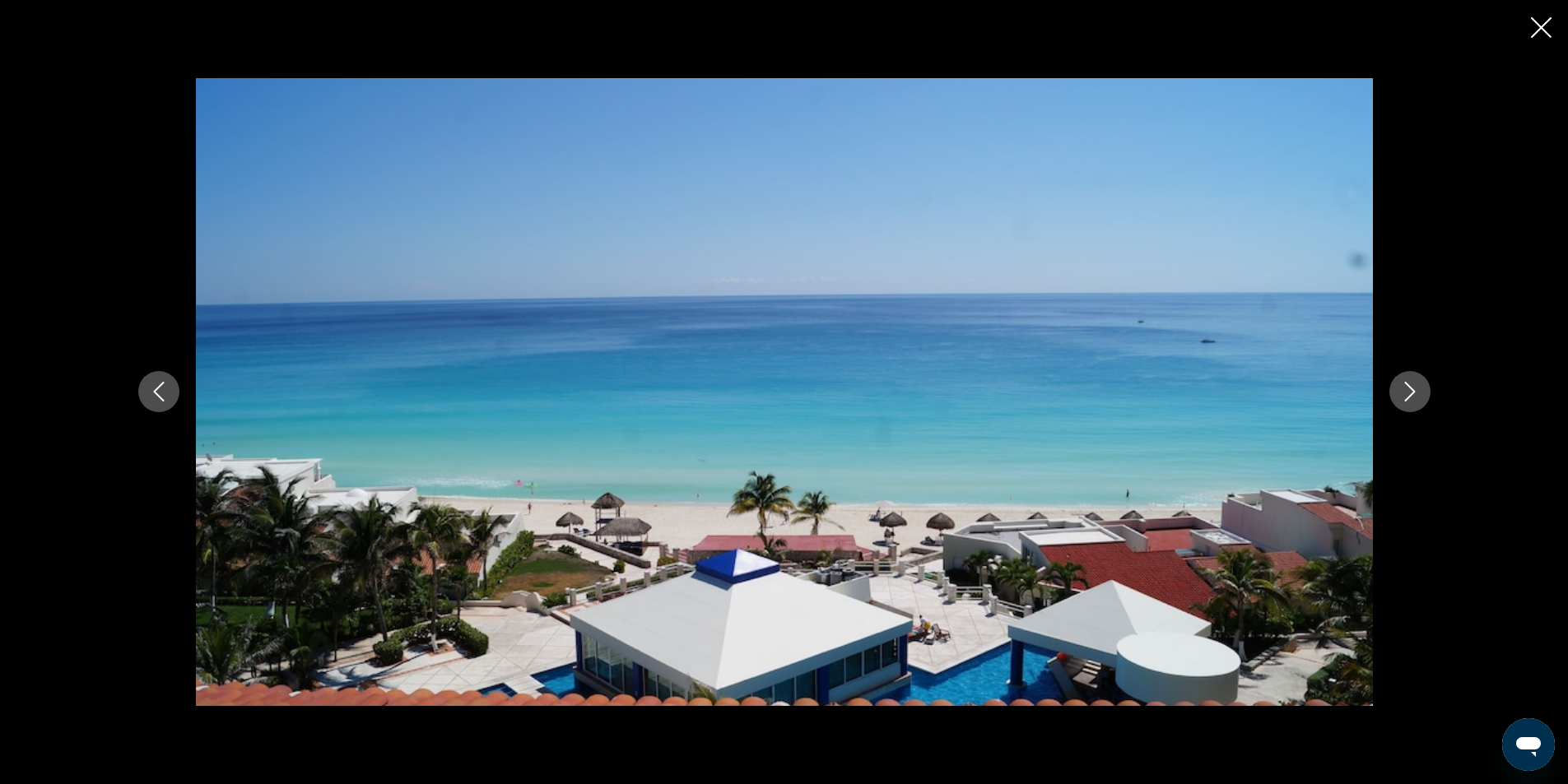
click at [1414, 389] on icon "Next image" at bounding box center [1409, 391] width 20 height 20
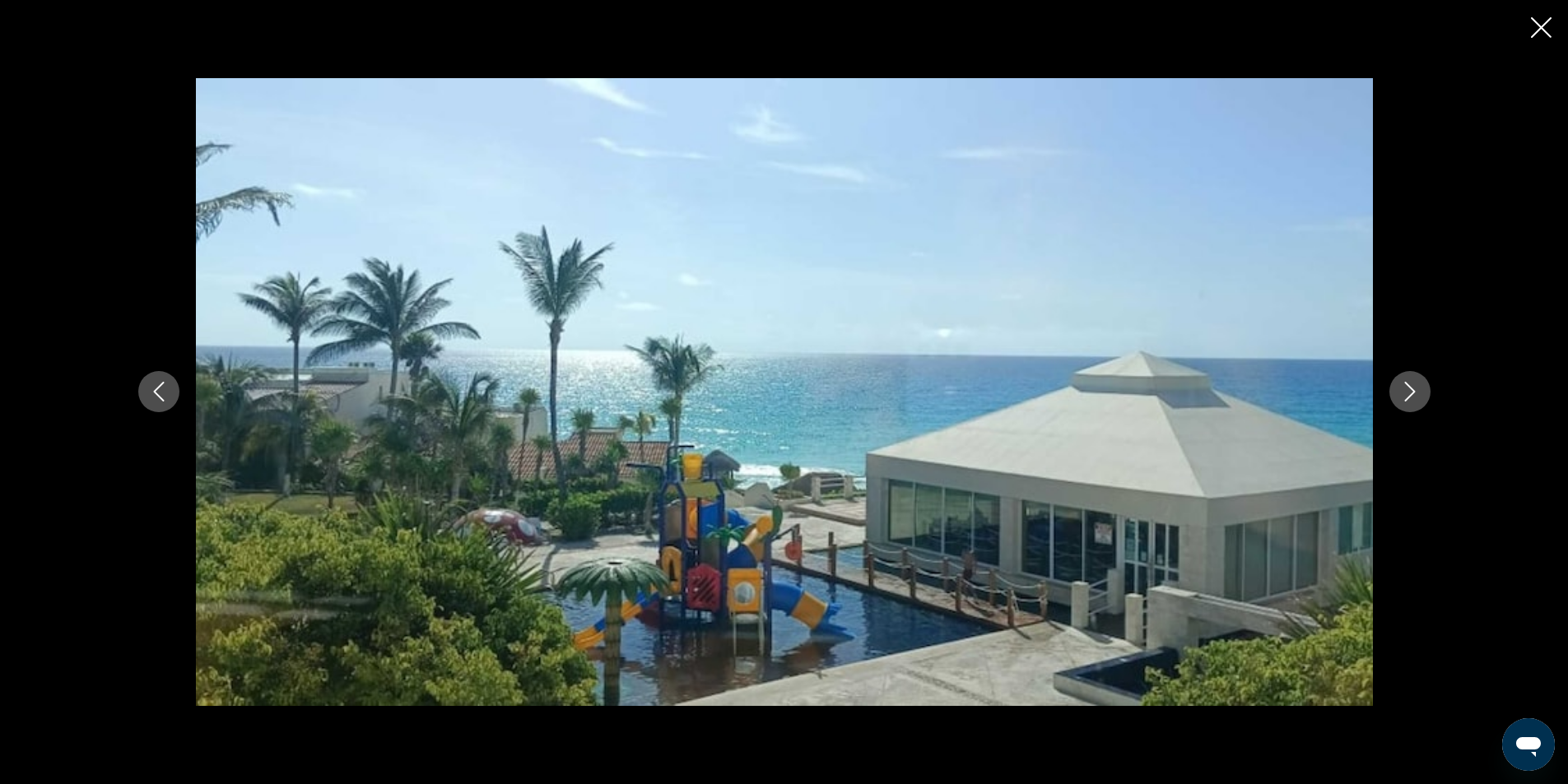
click at [1419, 387] on icon "Next image" at bounding box center [1409, 391] width 20 height 20
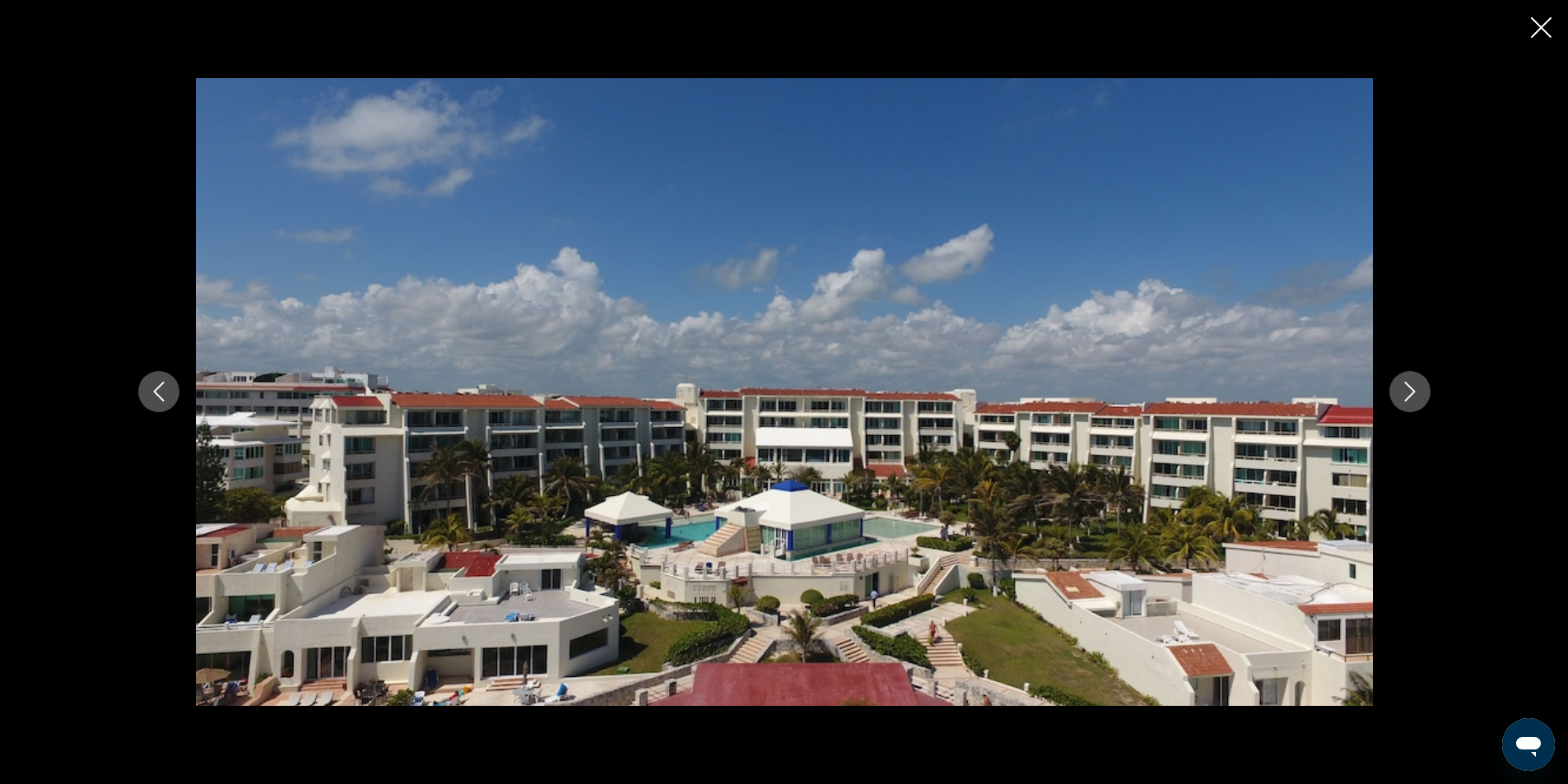
click at [1419, 387] on icon "Next image" at bounding box center [1409, 391] width 20 height 20
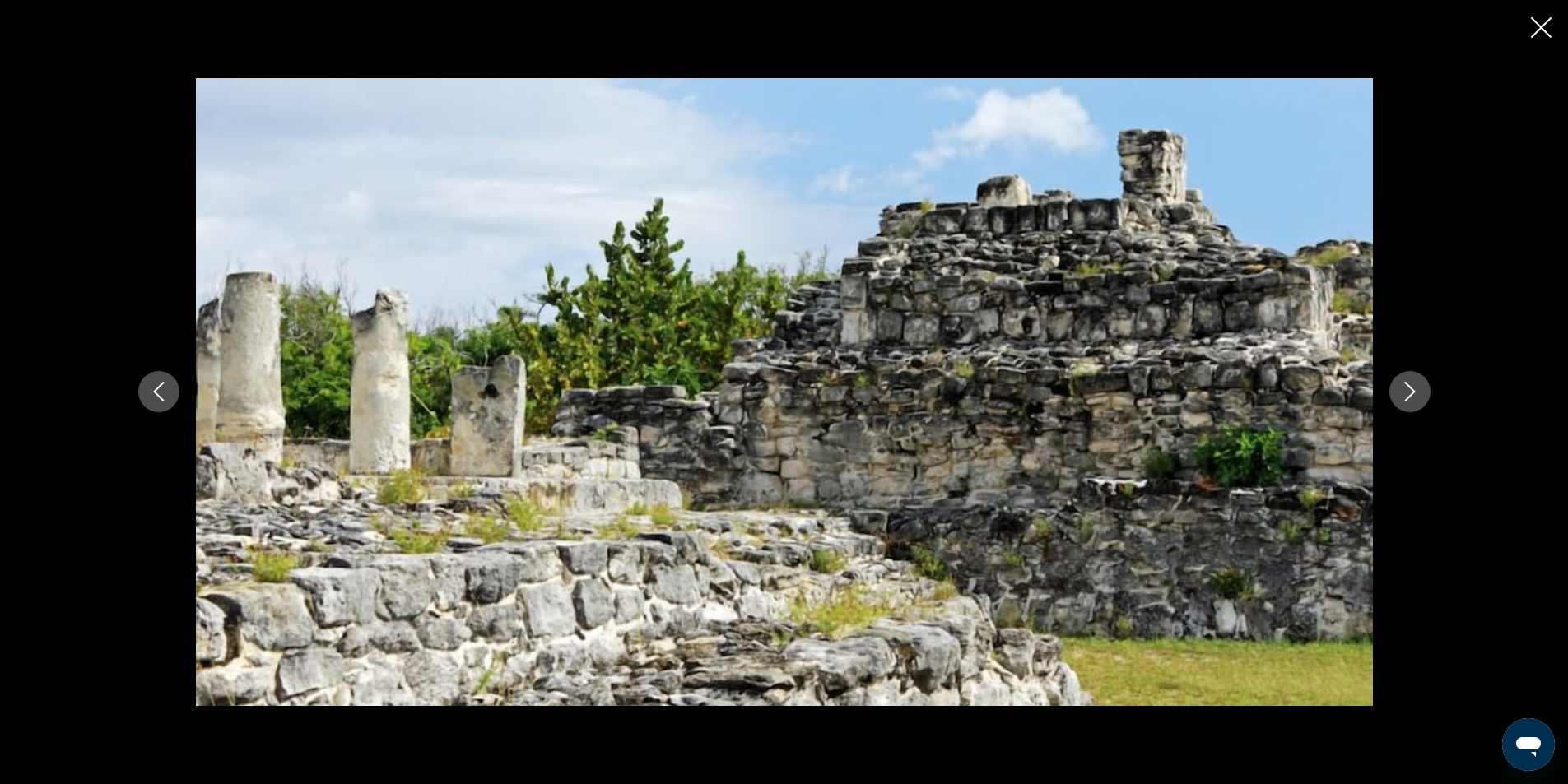
click at [1419, 387] on icon "Next image" at bounding box center [1409, 391] width 20 height 20
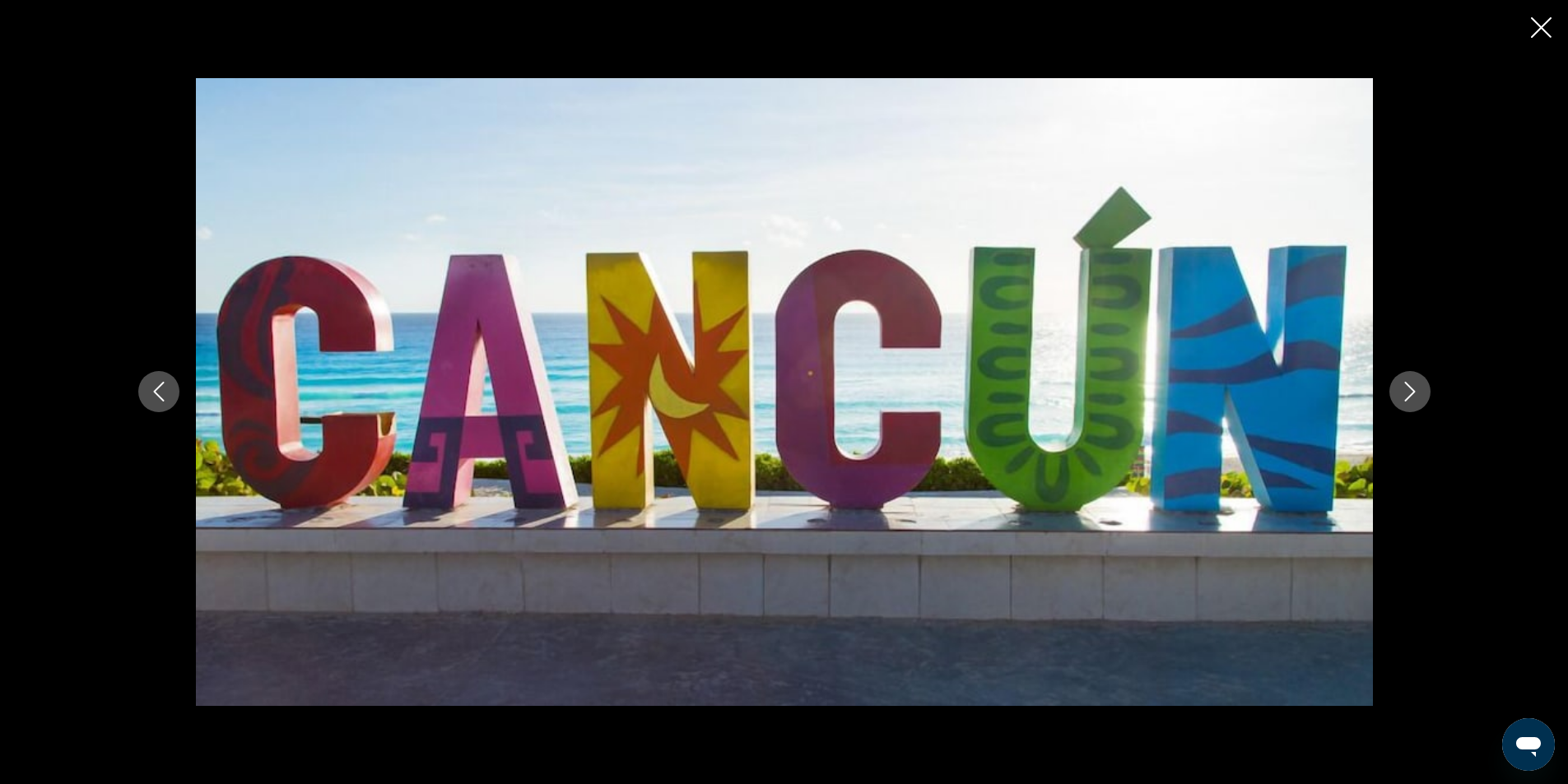
click at [1419, 387] on icon "Next image" at bounding box center [1409, 391] width 20 height 20
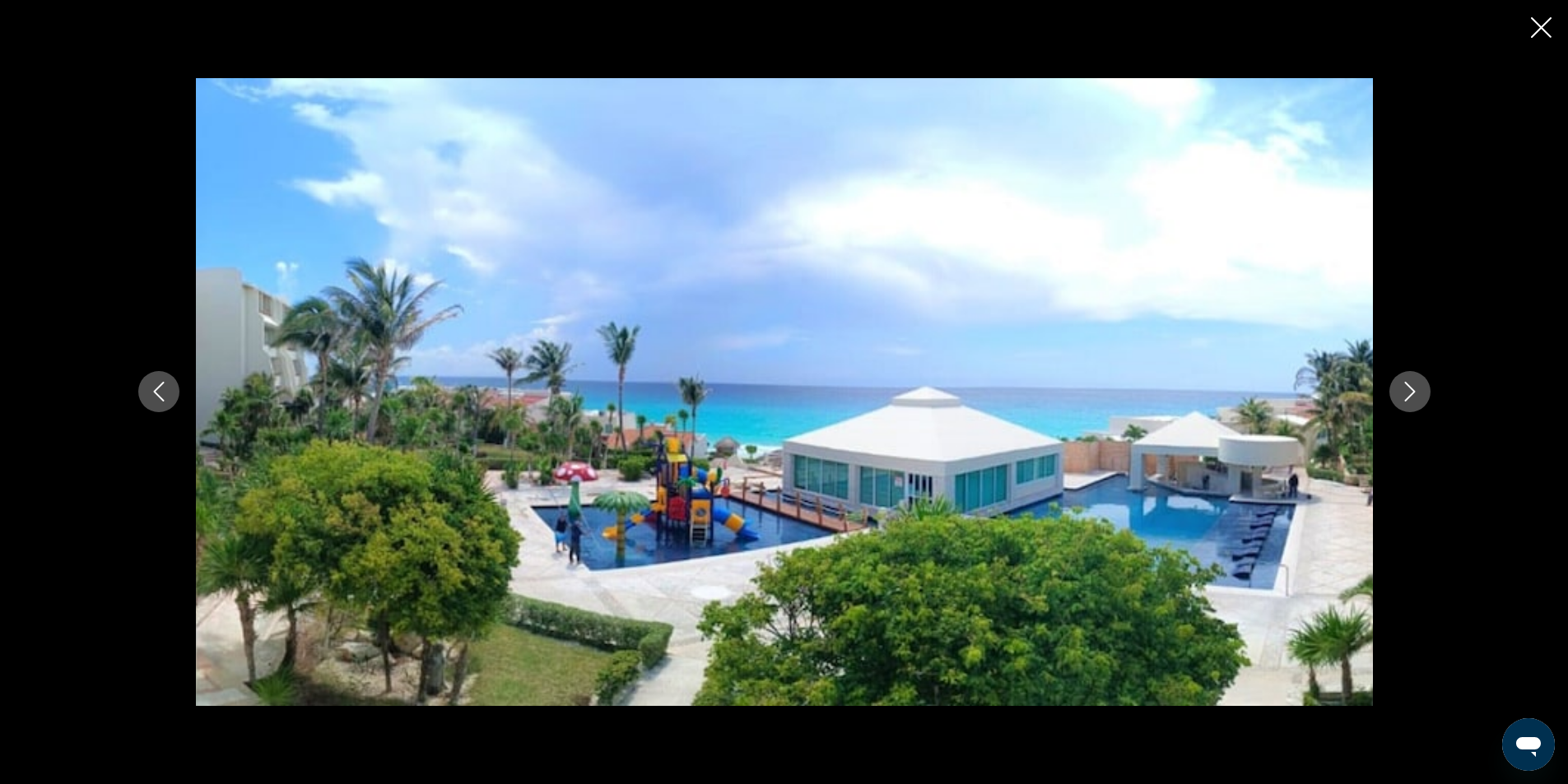
click at [1419, 387] on icon "Next image" at bounding box center [1409, 391] width 20 height 20
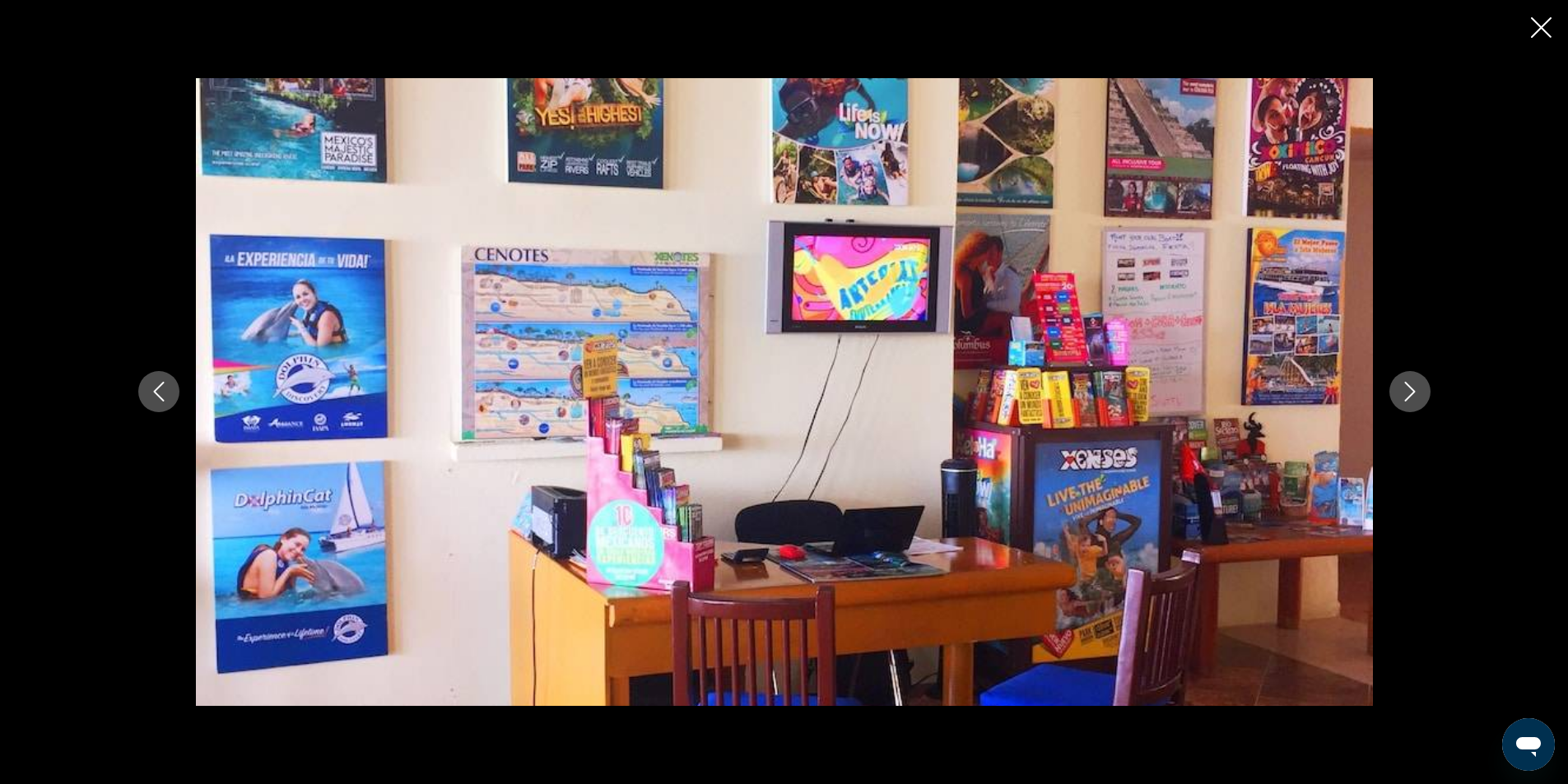
click at [1542, 25] on icon "Close slideshow" at bounding box center [1541, 28] width 21 height 21
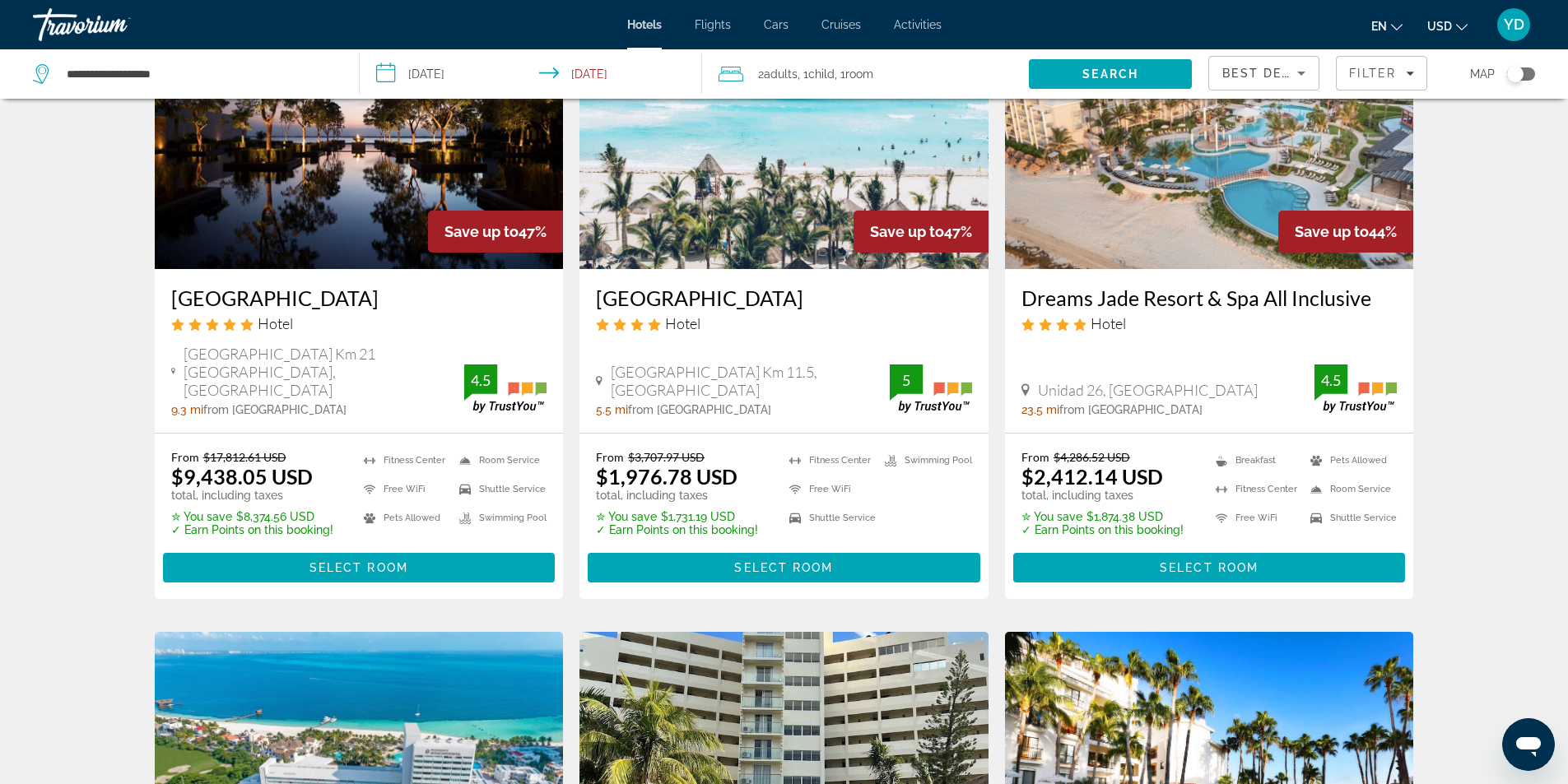
scroll to position [1398, 0]
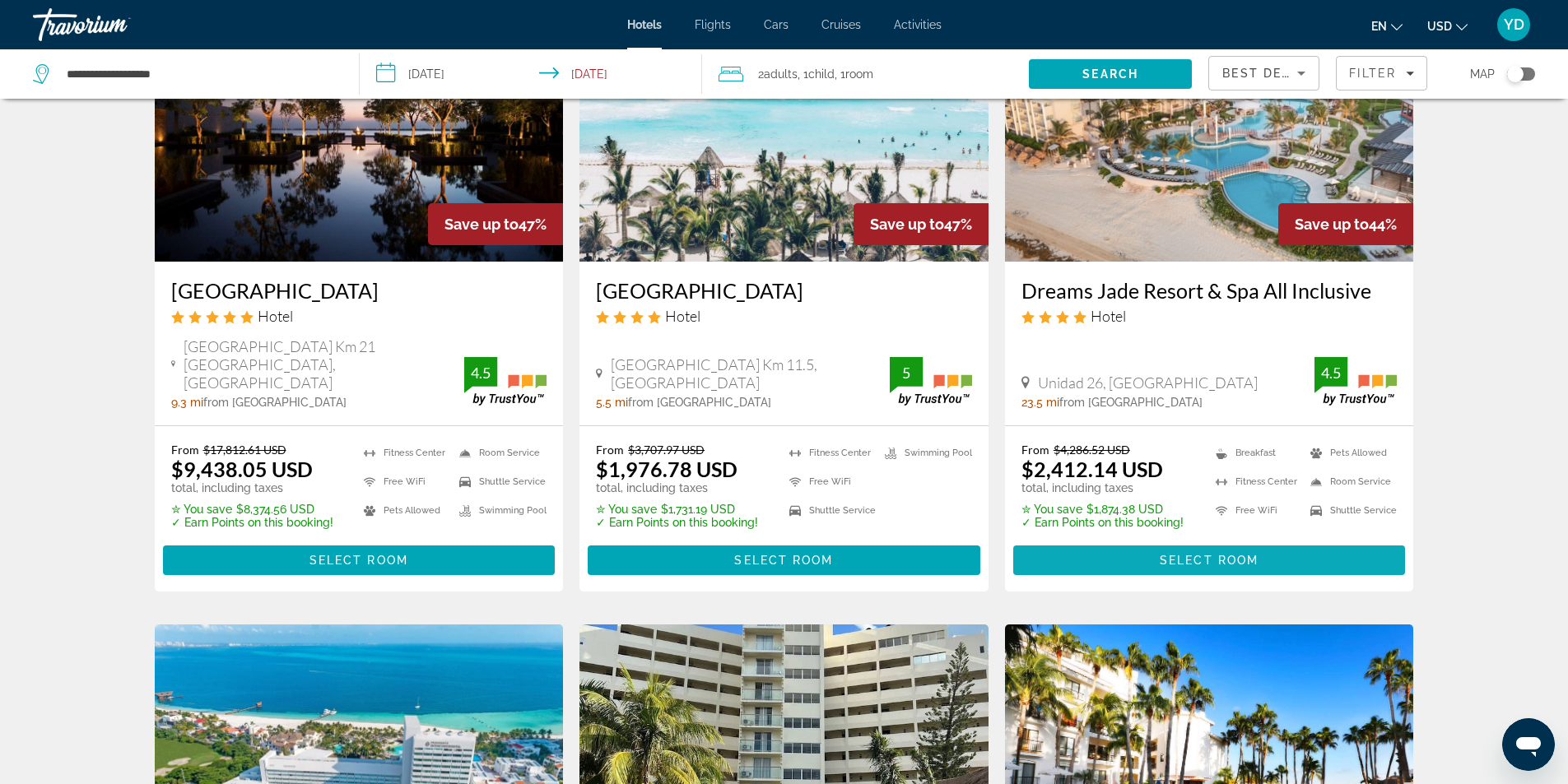
click at [1197, 553] on span "Select Room" at bounding box center [1209, 560] width 98 height 13
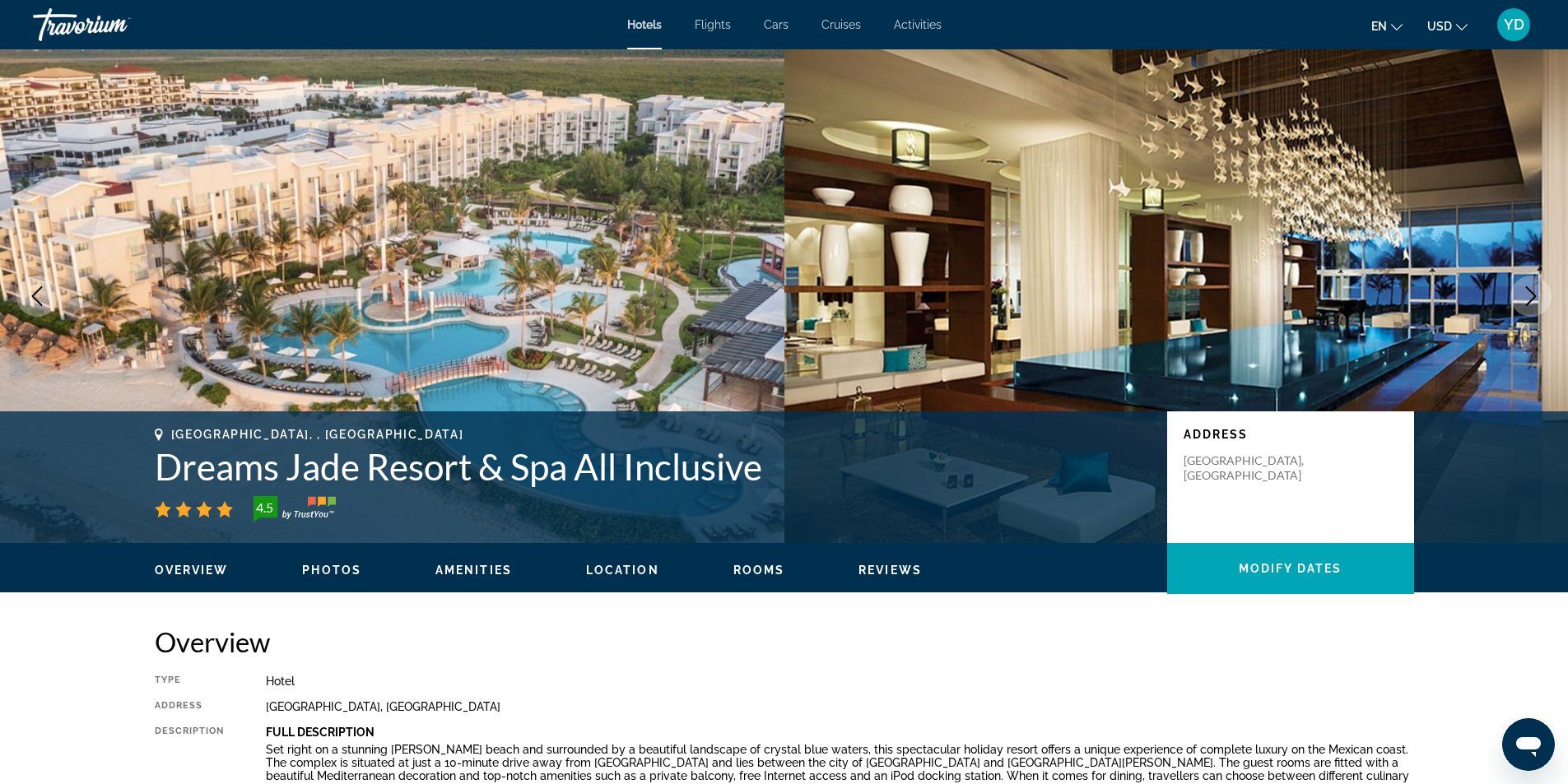
click at [1532, 294] on icon "Next image" at bounding box center [1530, 295] width 20 height 20
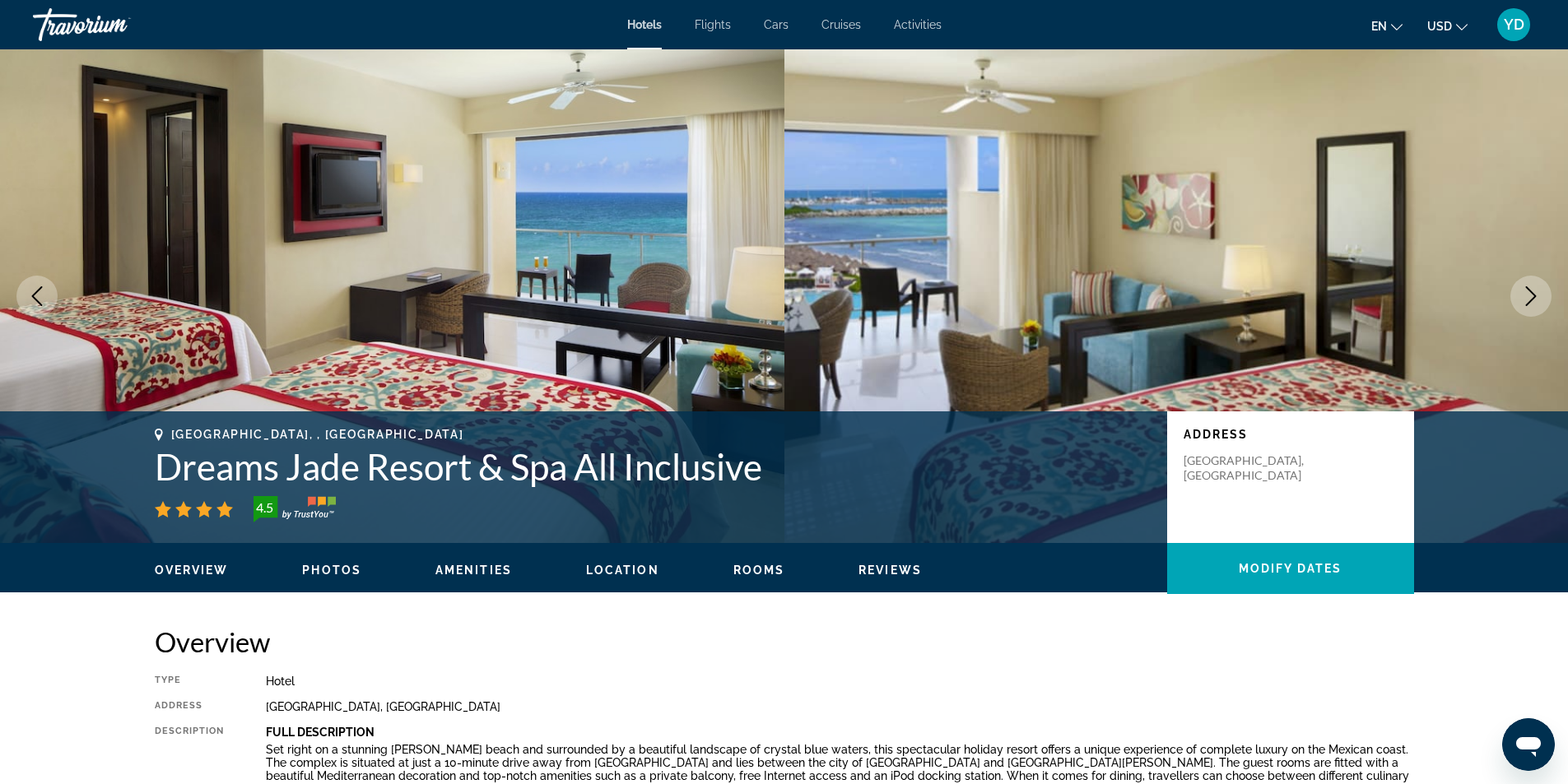
click at [1539, 290] on icon "Next image" at bounding box center [1530, 295] width 20 height 20
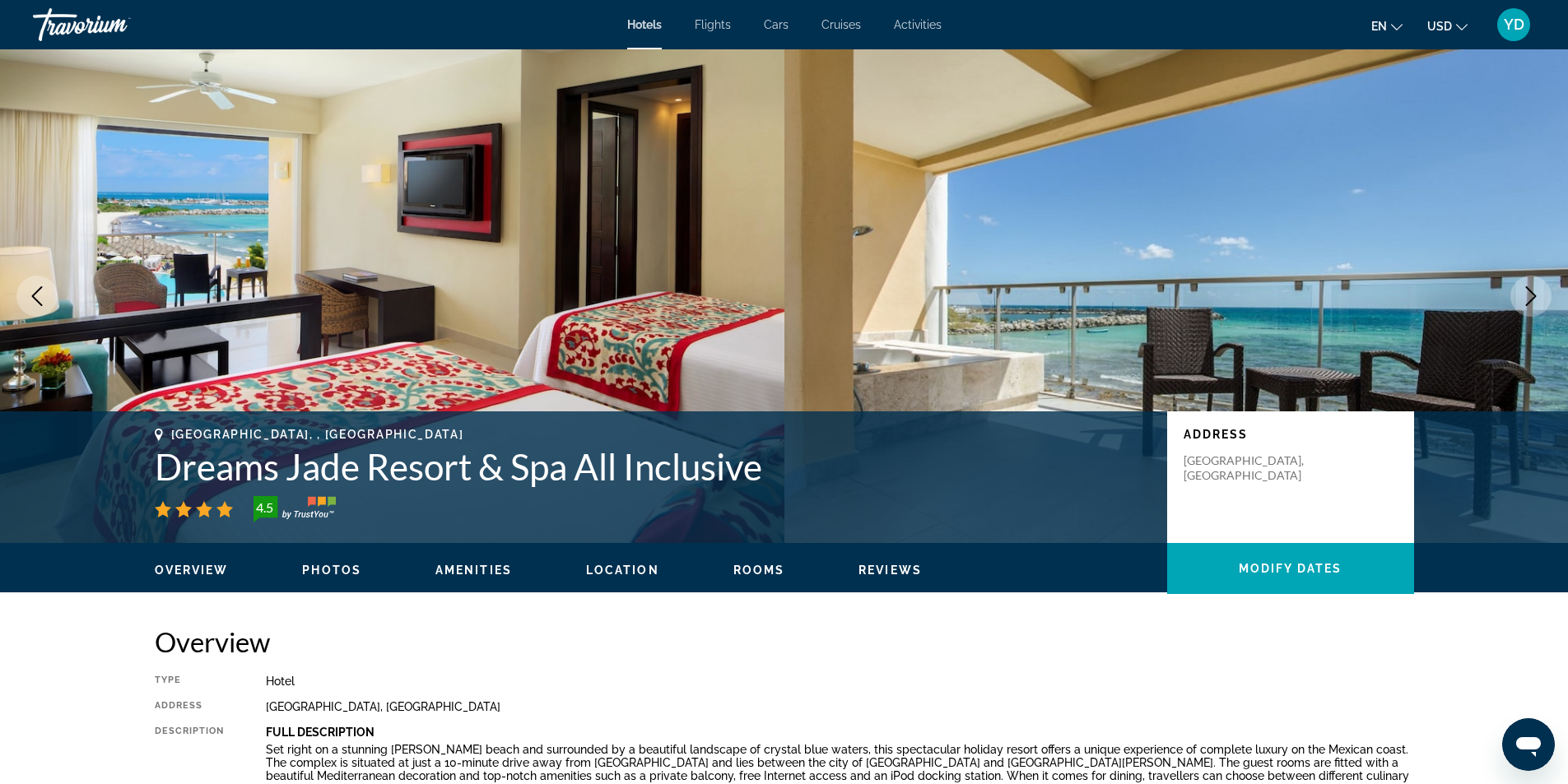
click at [1539, 290] on icon "Next image" at bounding box center [1530, 295] width 20 height 20
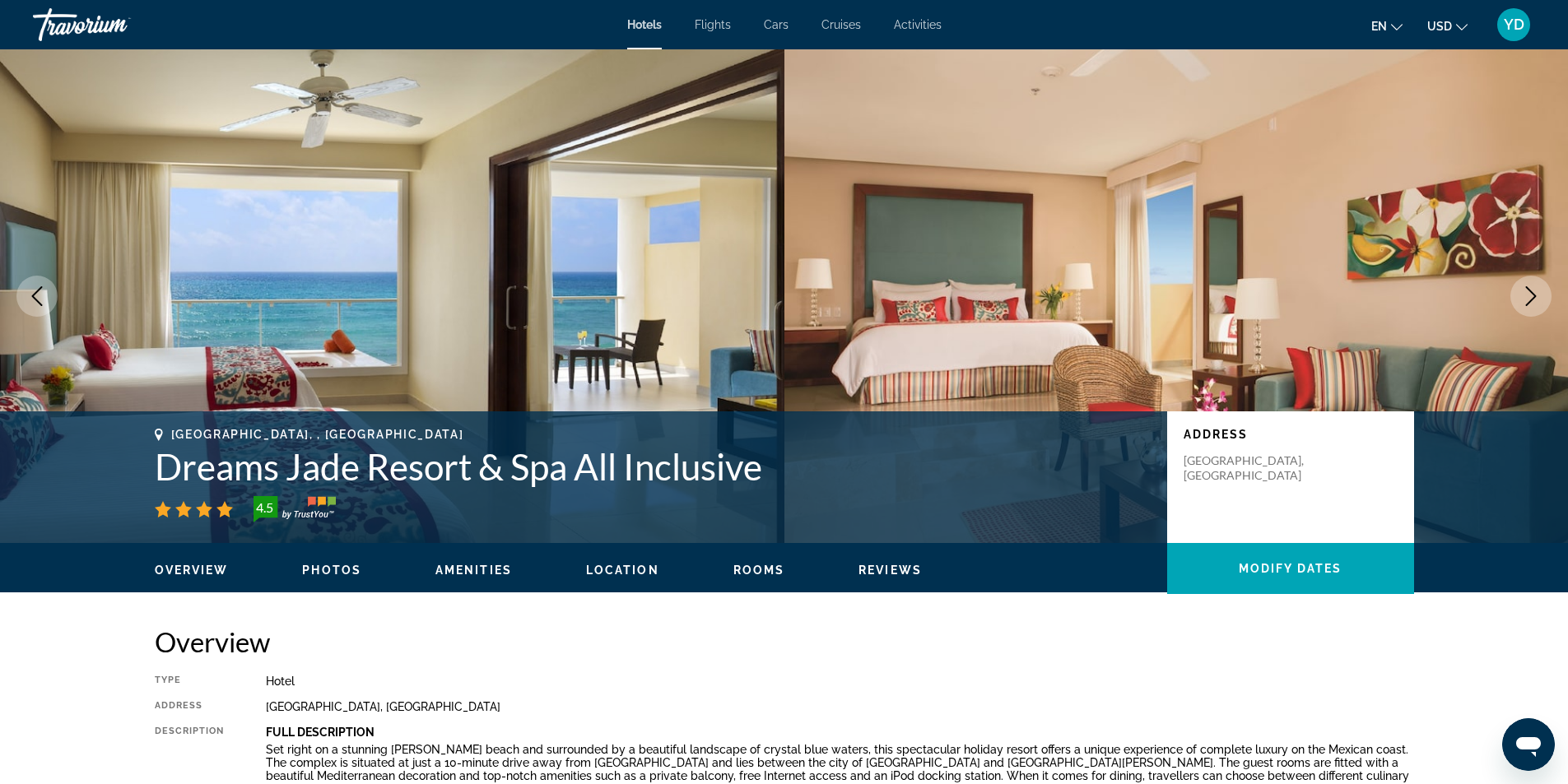
click at [489, 568] on span "Amenities" at bounding box center [473, 569] width 77 height 13
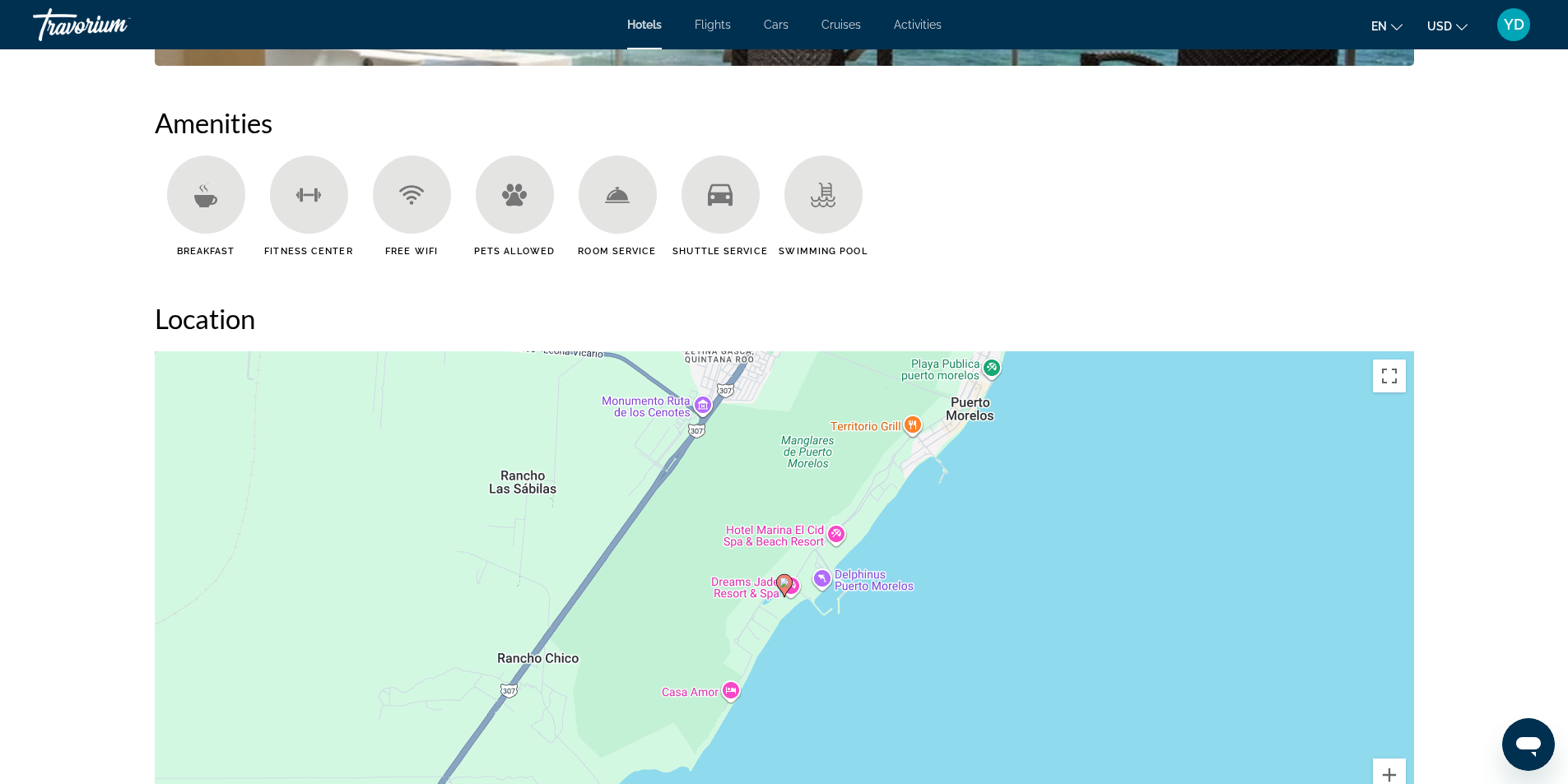
scroll to position [1310, 0]
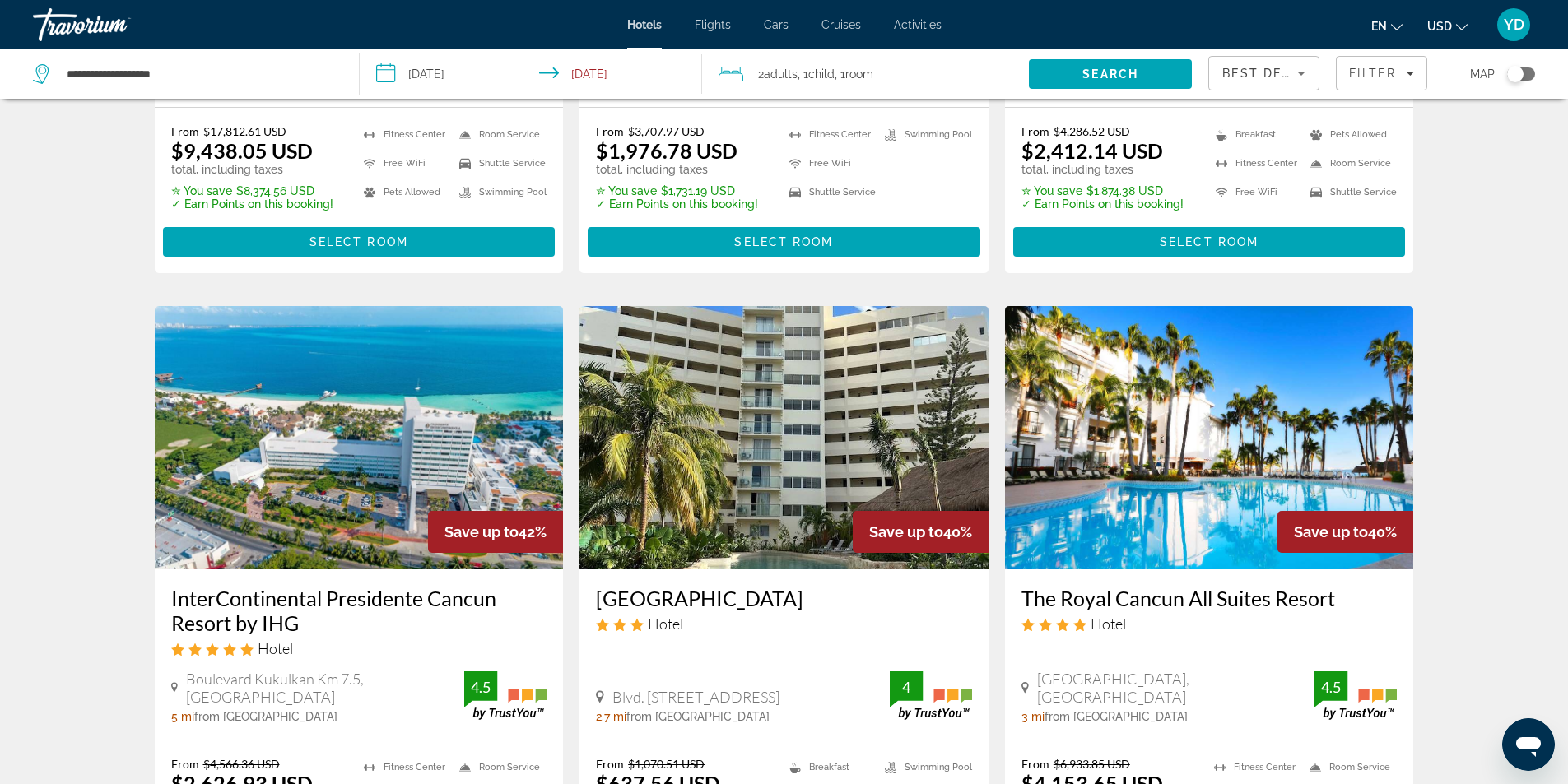
scroll to position [1954, 0]
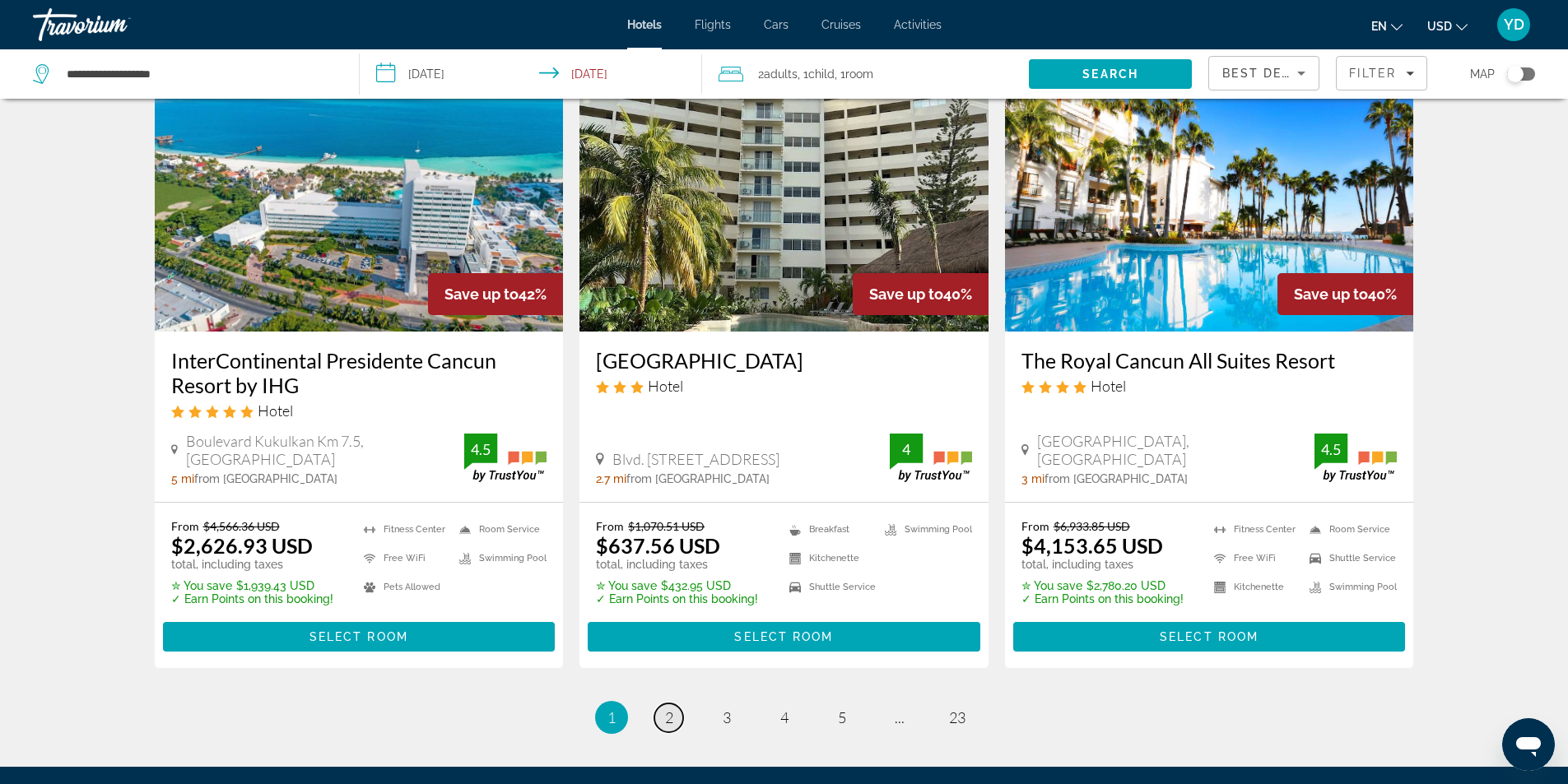
click at [669, 708] on span "2" at bounding box center [670, 717] width 9 height 18
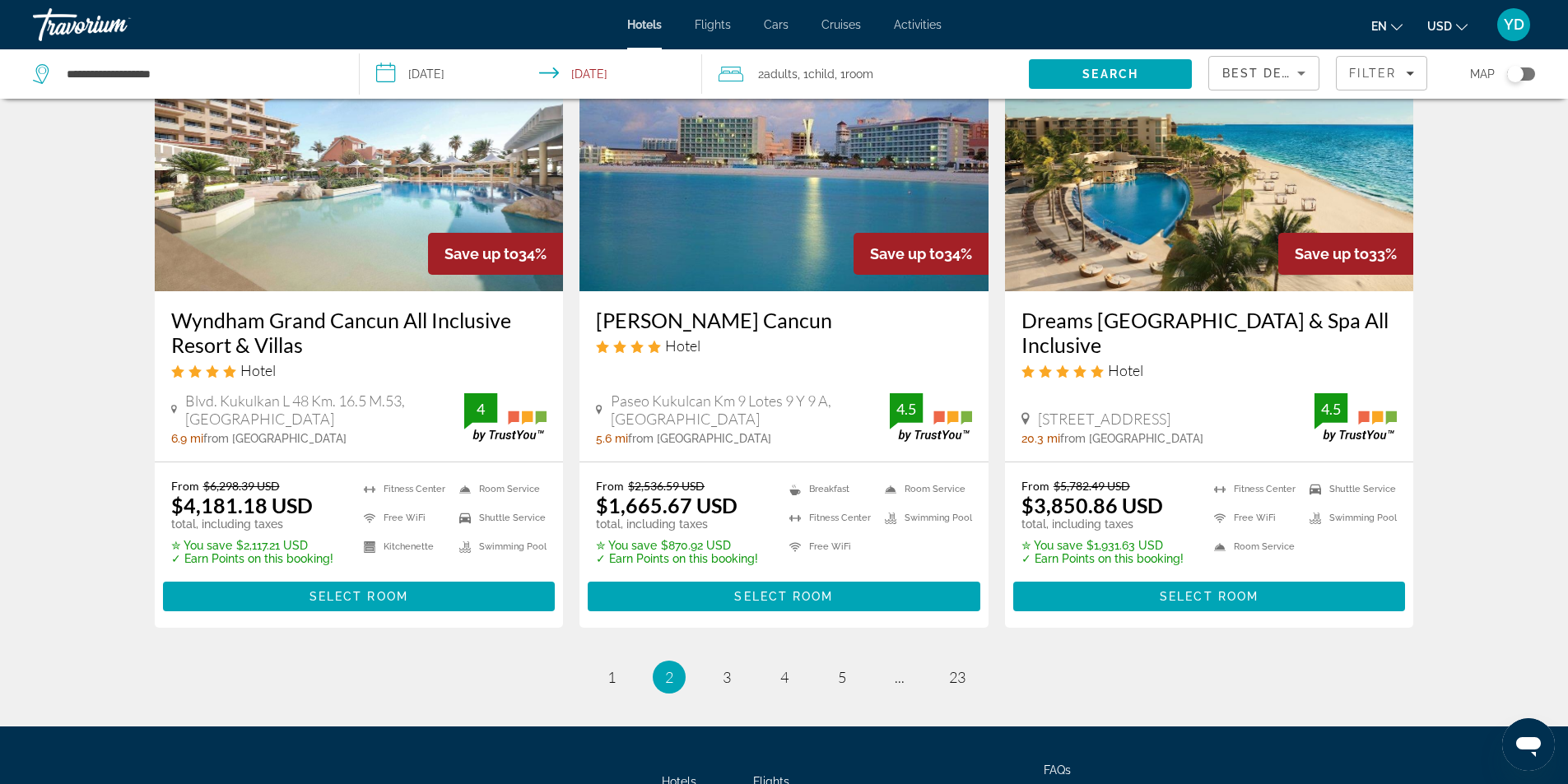
scroll to position [2145, 0]
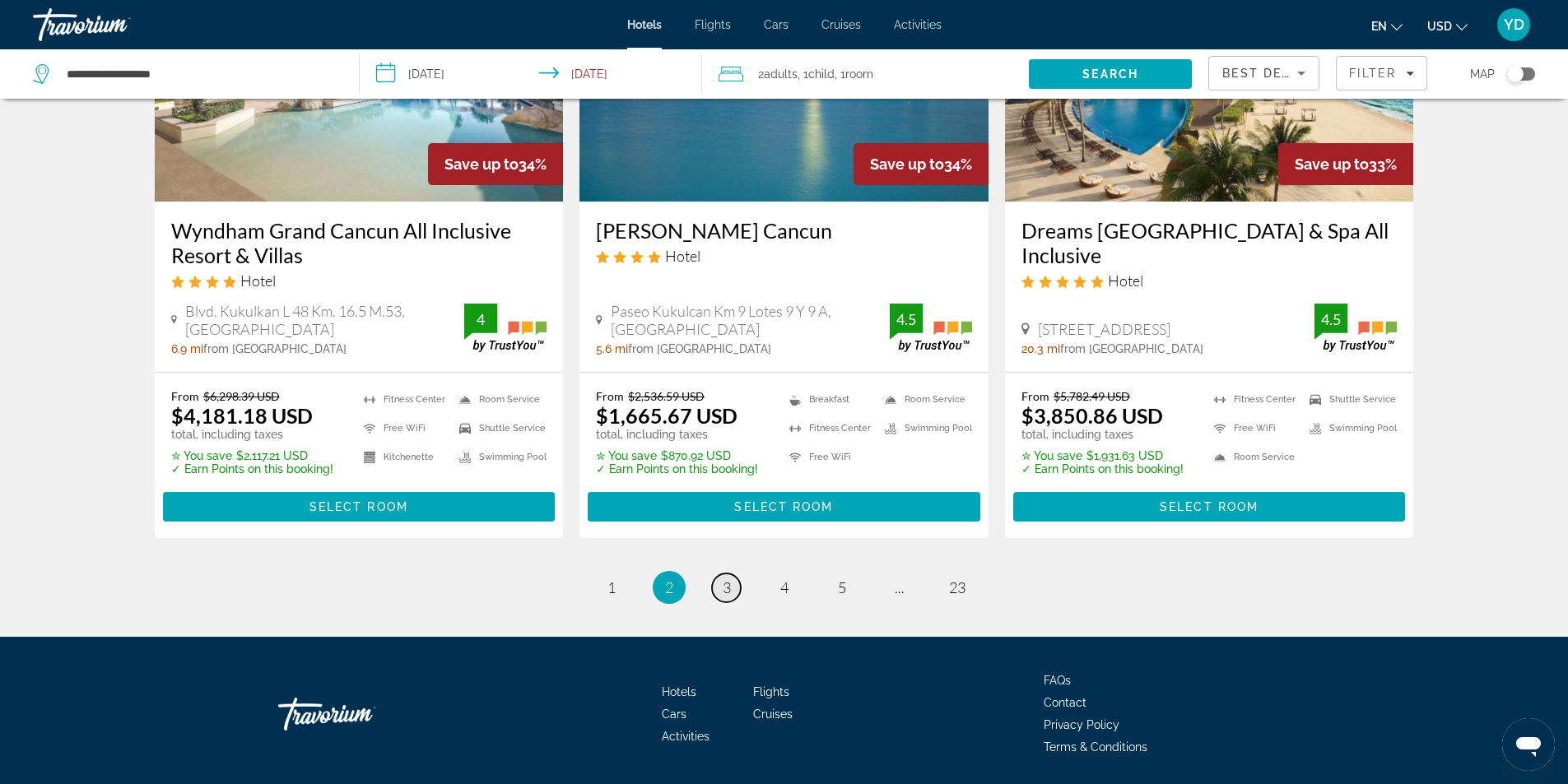
click at [729, 579] on span "3" at bounding box center [727, 587] width 9 height 18
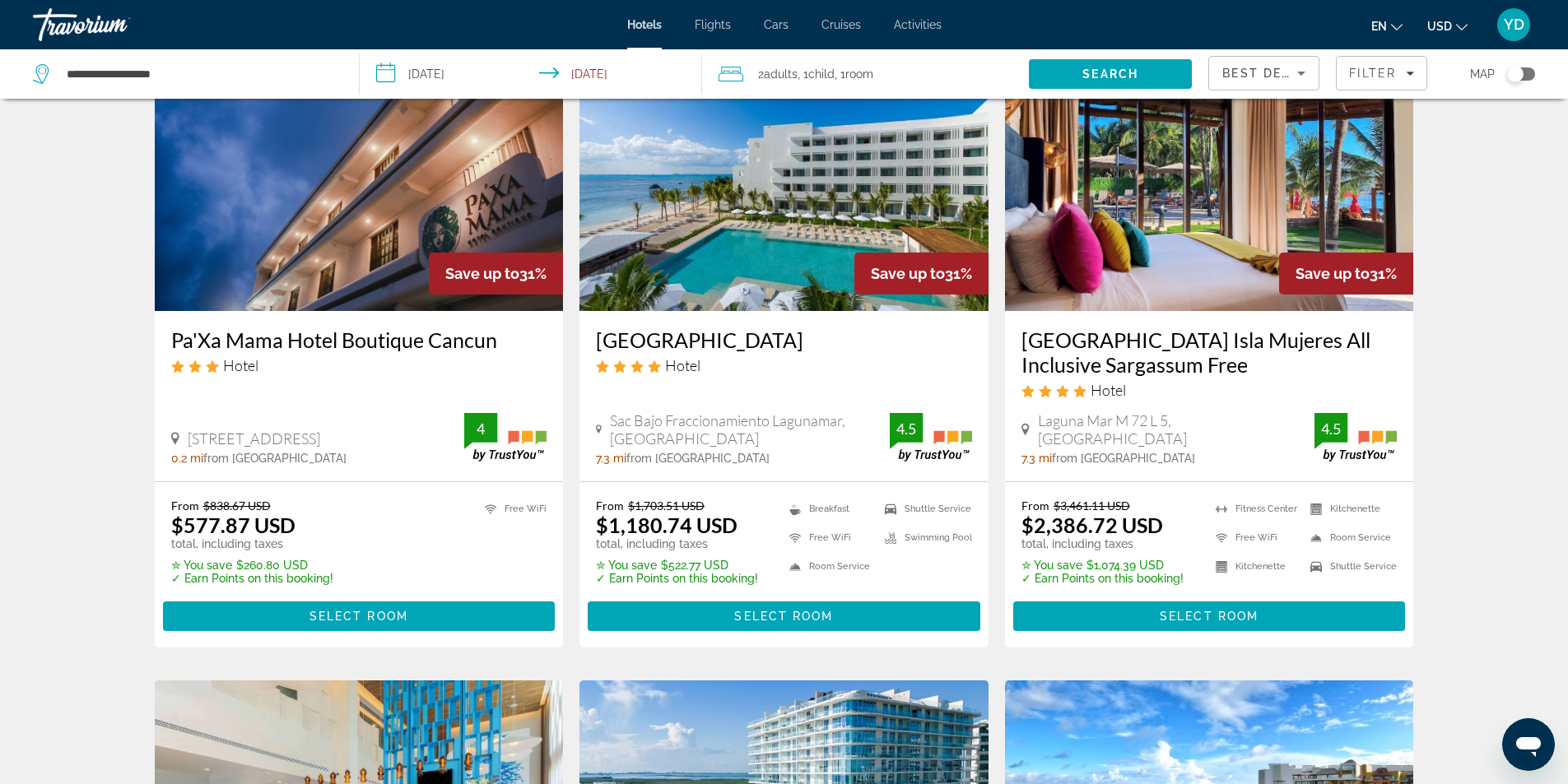
scroll to position [1398, 0]
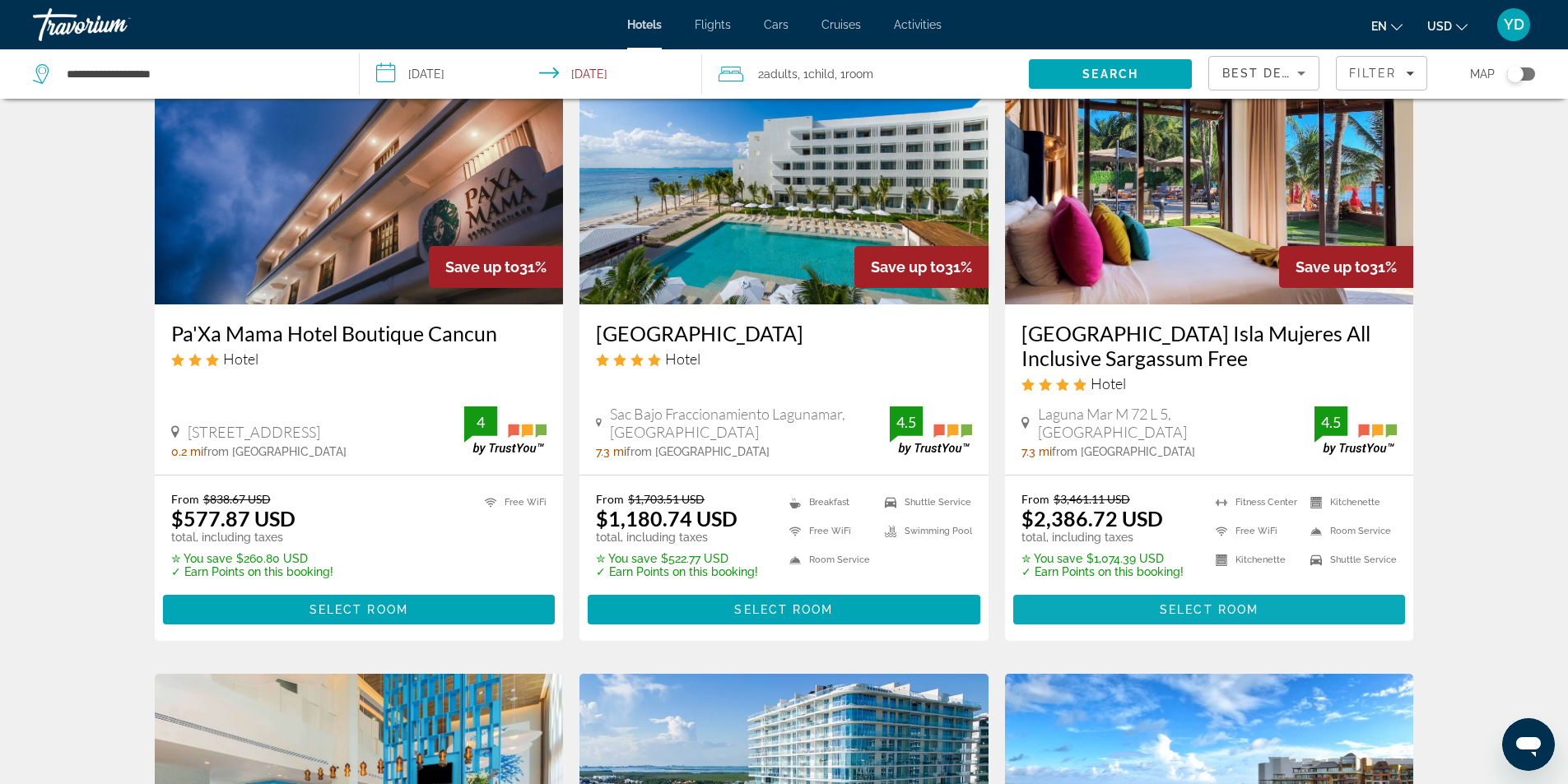
click at [1255, 590] on span "Main content" at bounding box center [1209, 610] width 392 height 40
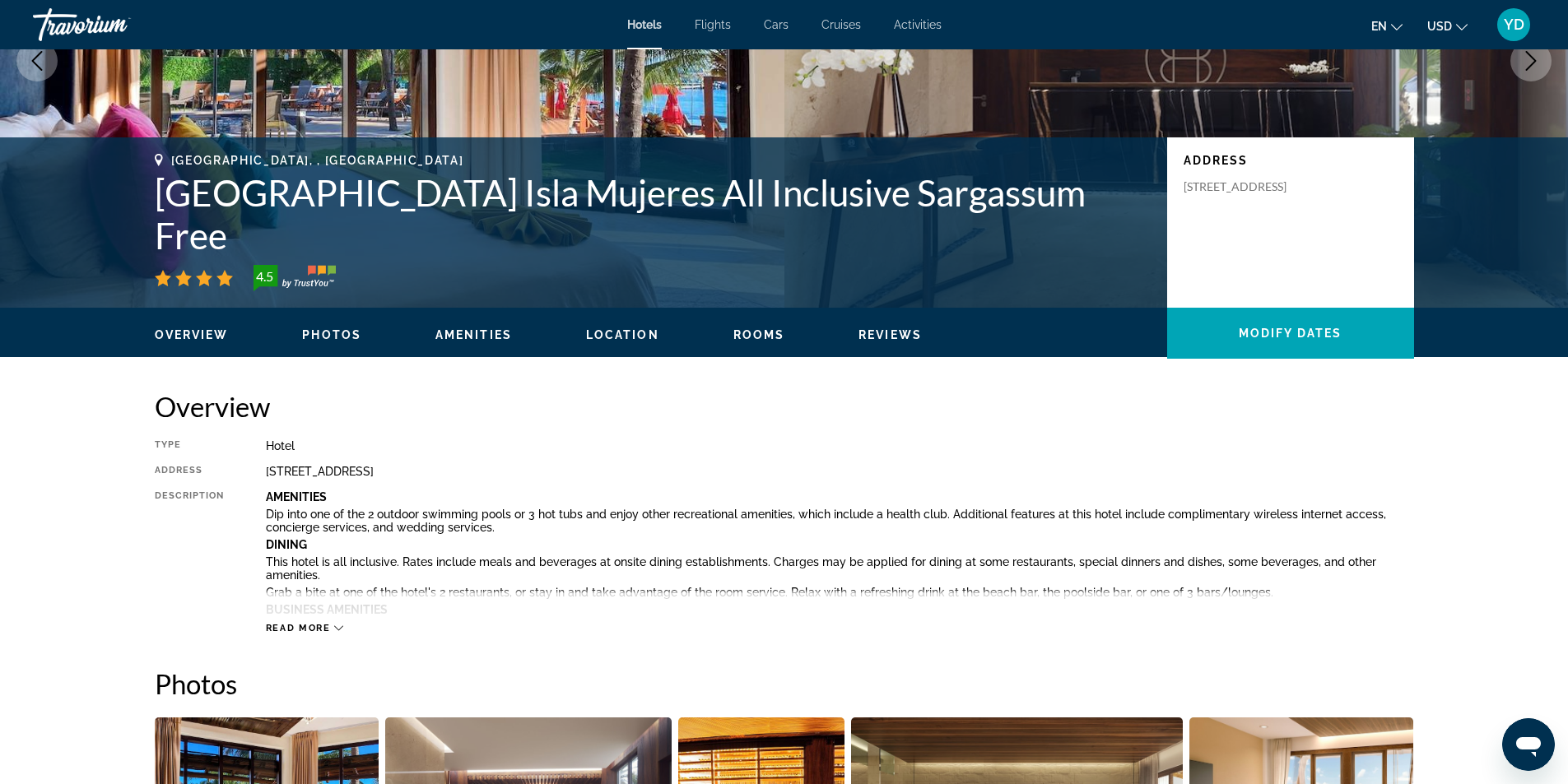
scroll to position [329, 0]
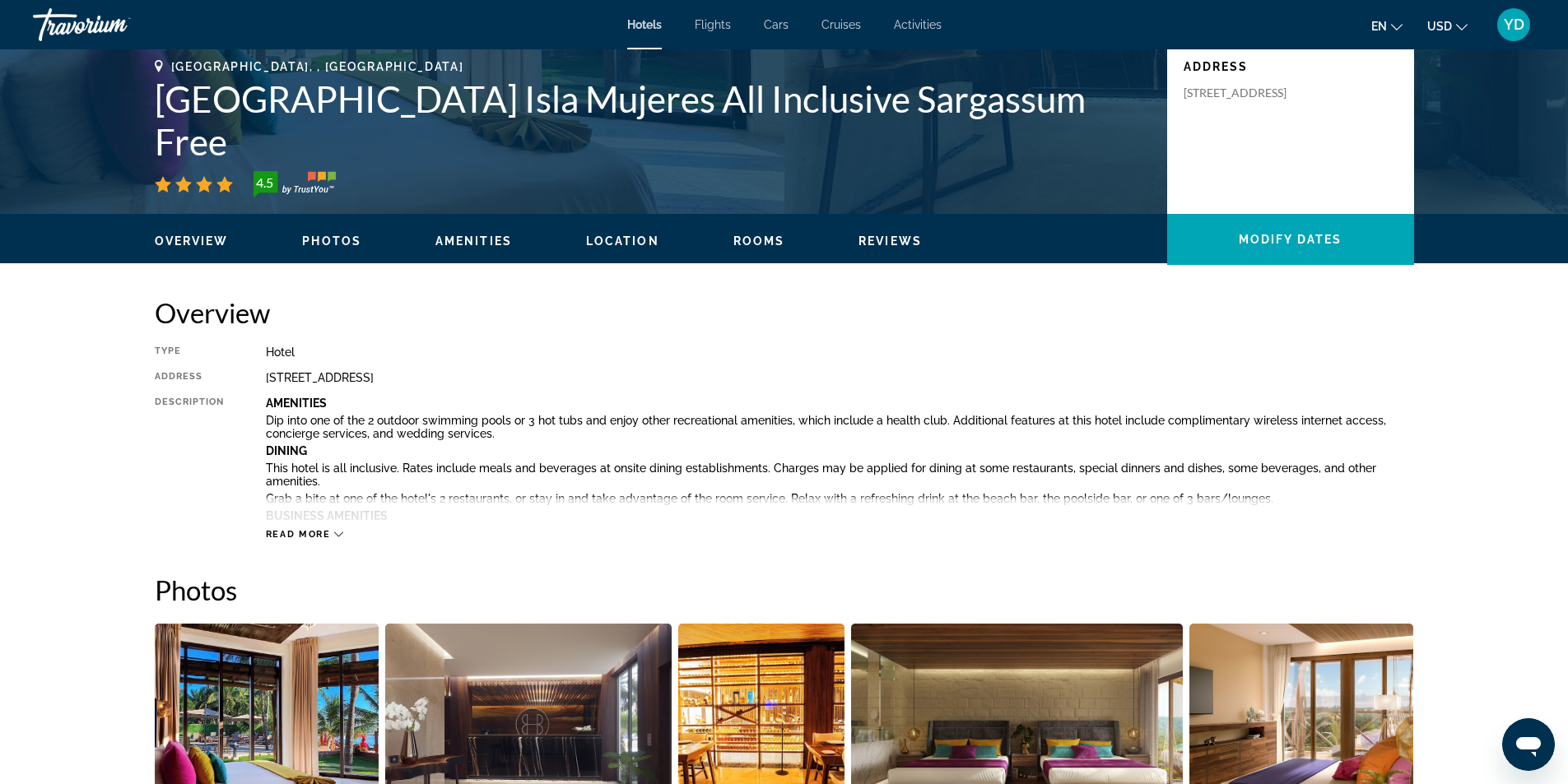
click at [338, 534] on icon "Main content" at bounding box center [339, 534] width 9 height 9
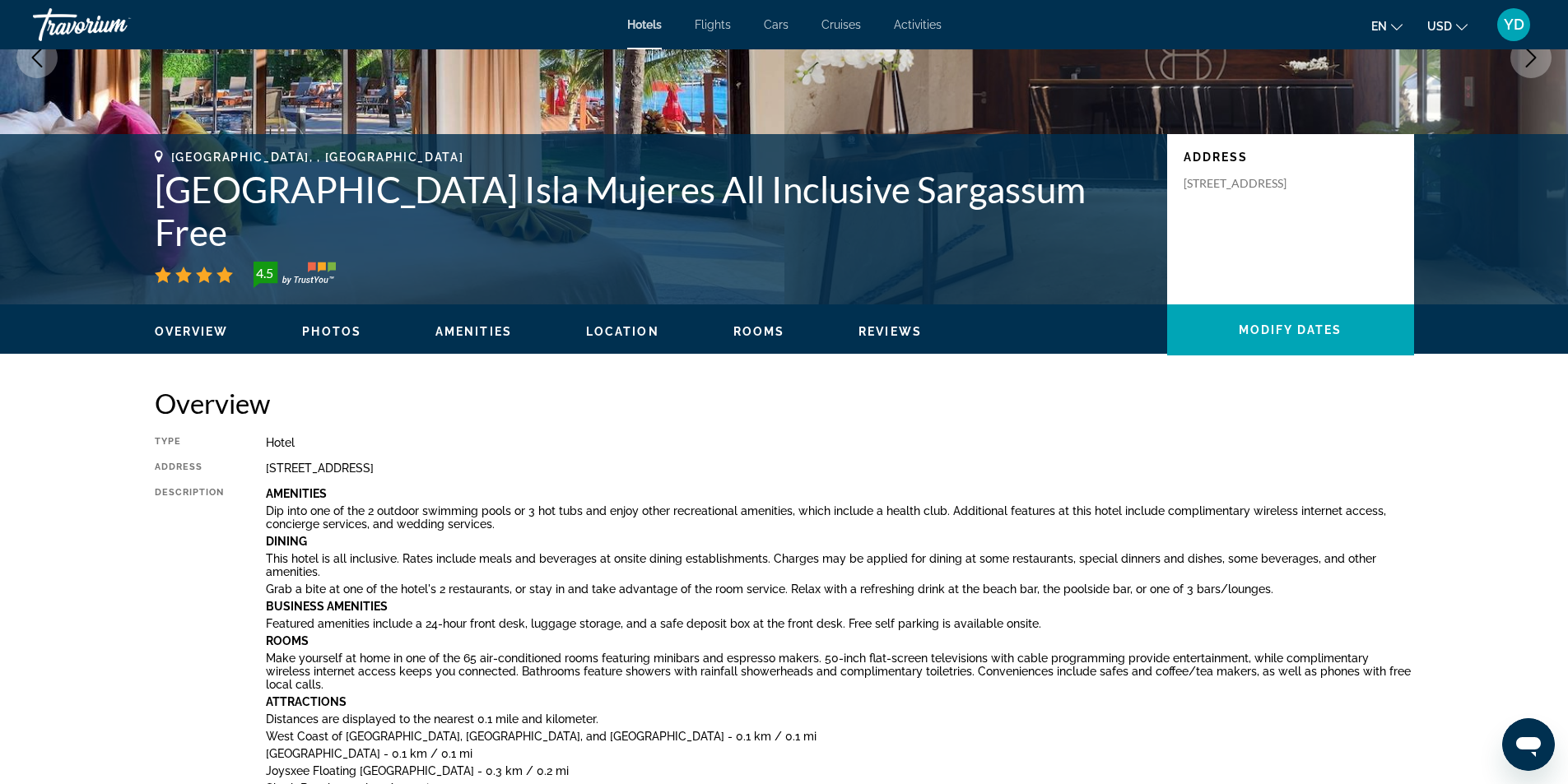
scroll to position [82, 0]
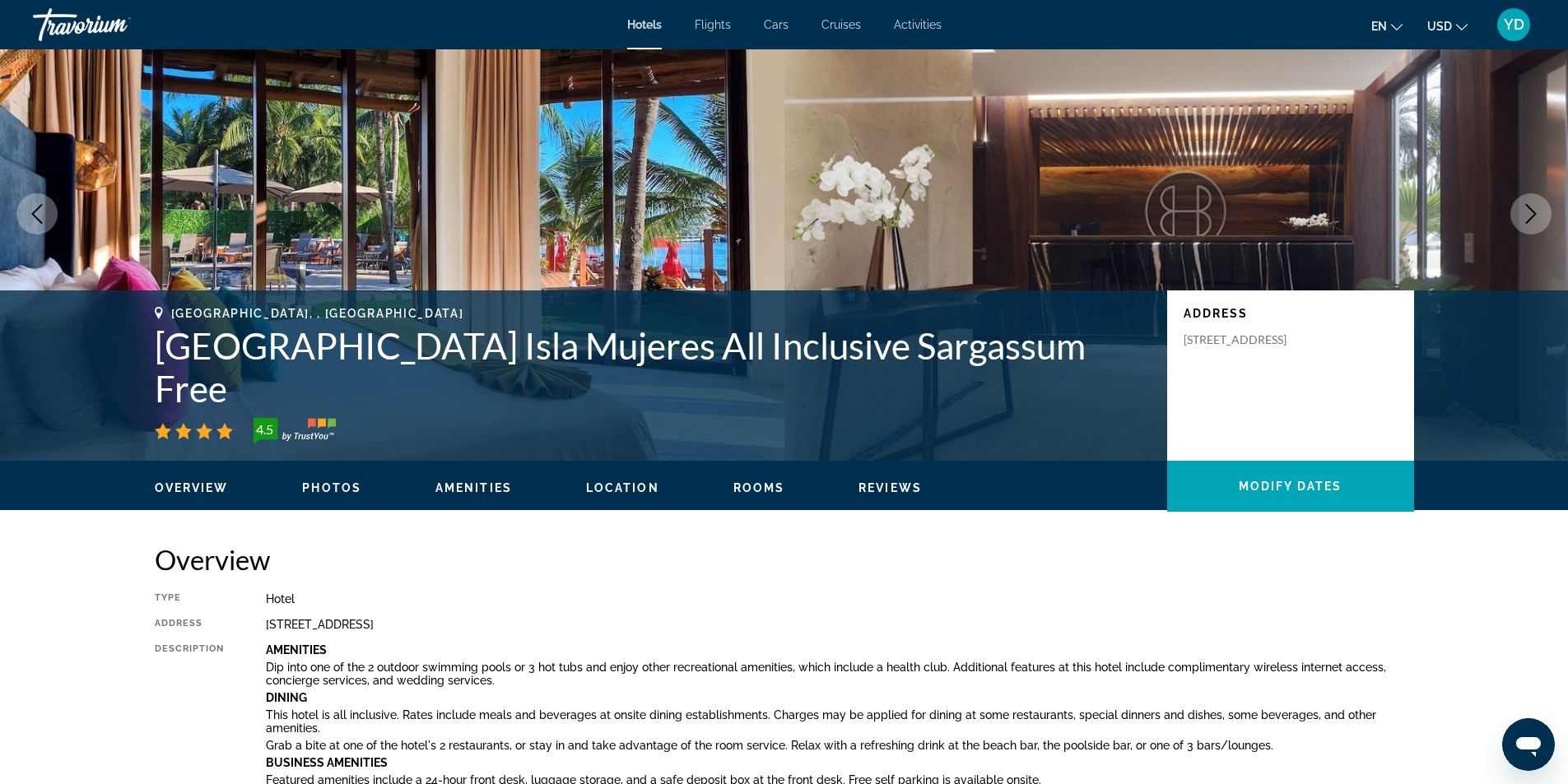
click at [326, 490] on span "Photos" at bounding box center [332, 487] width 60 height 13
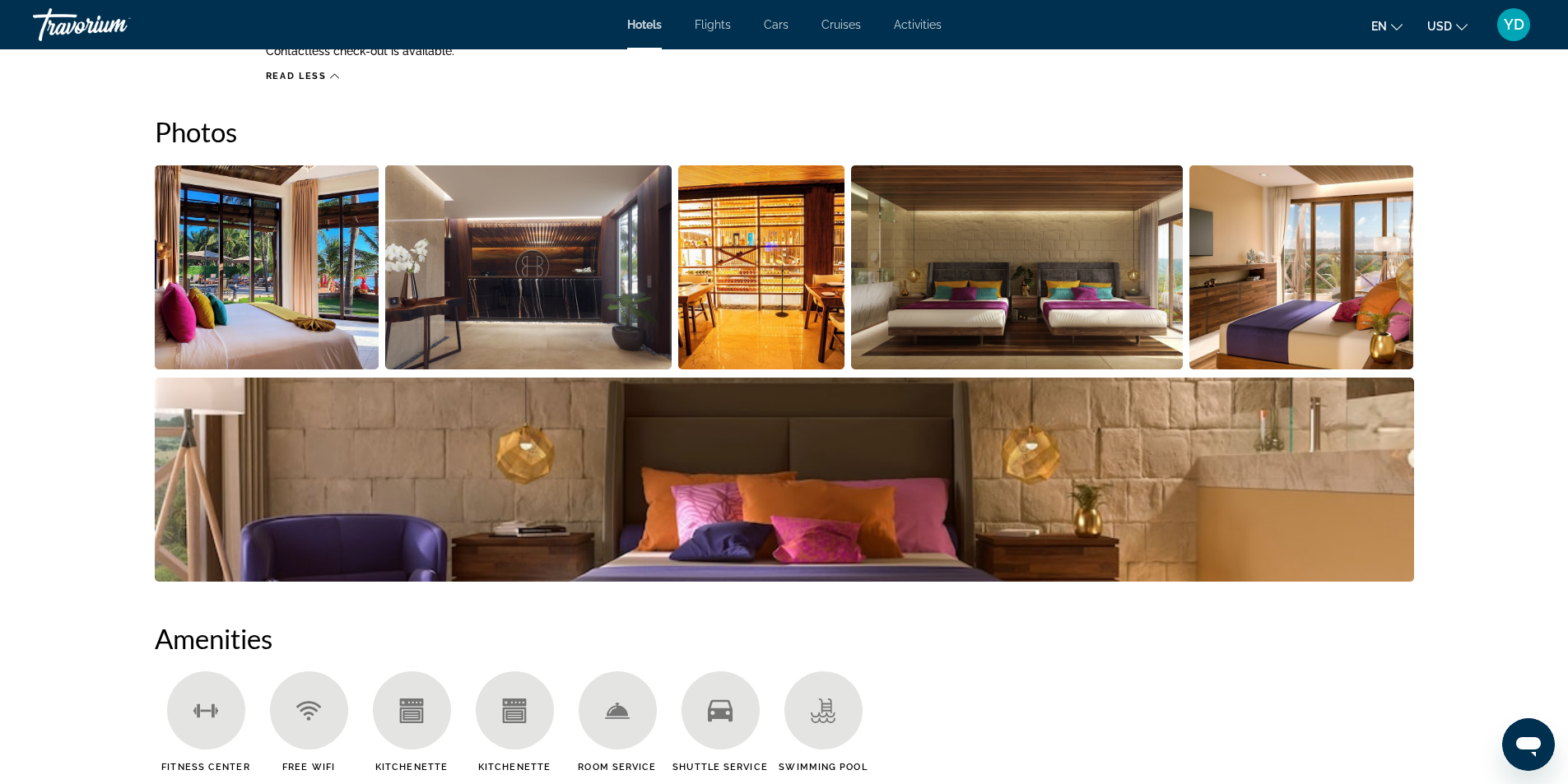
scroll to position [1627, 0]
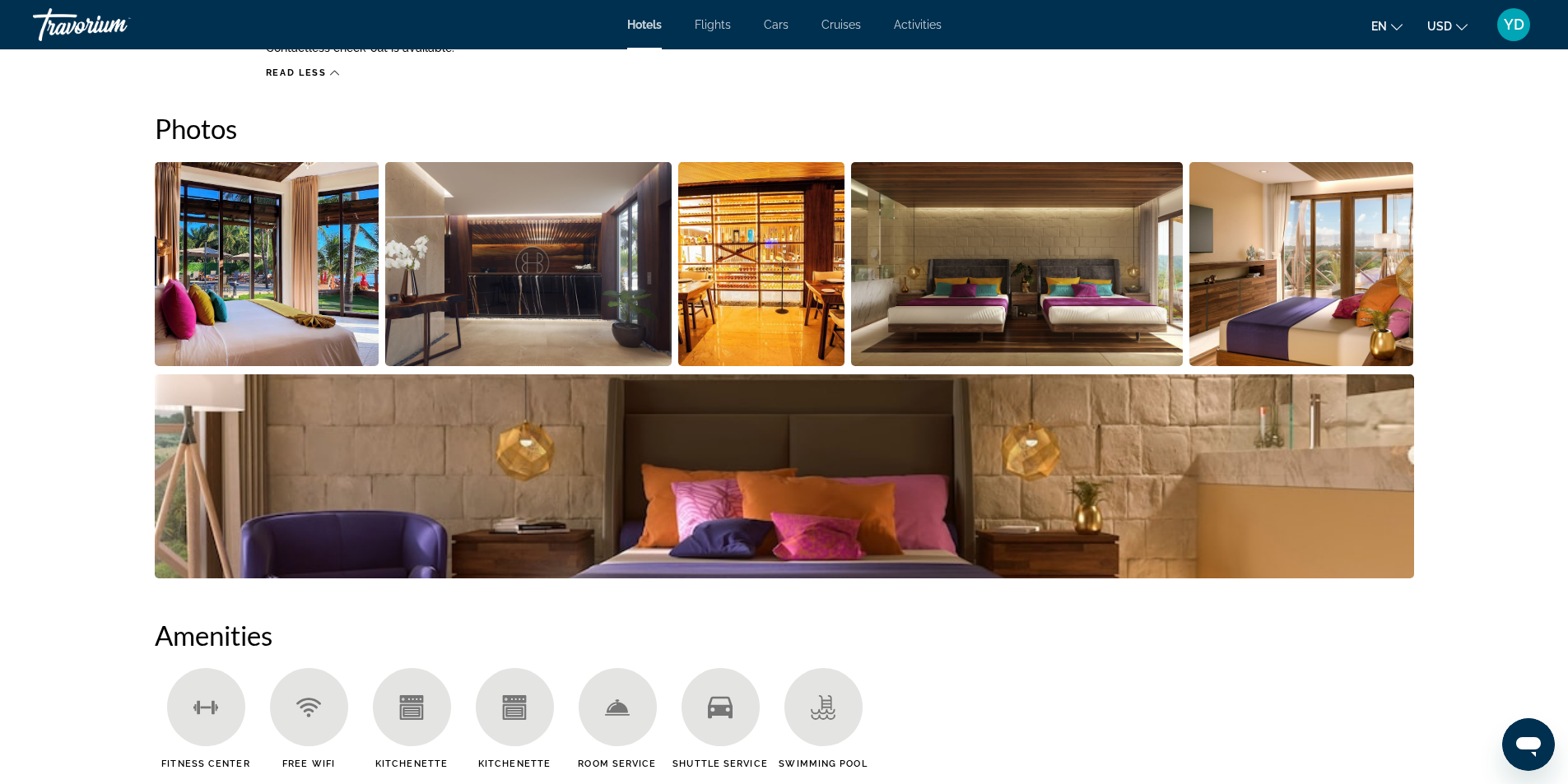
click at [334, 270] on img "Open full-screen image slider" at bounding box center [267, 264] width 225 height 204
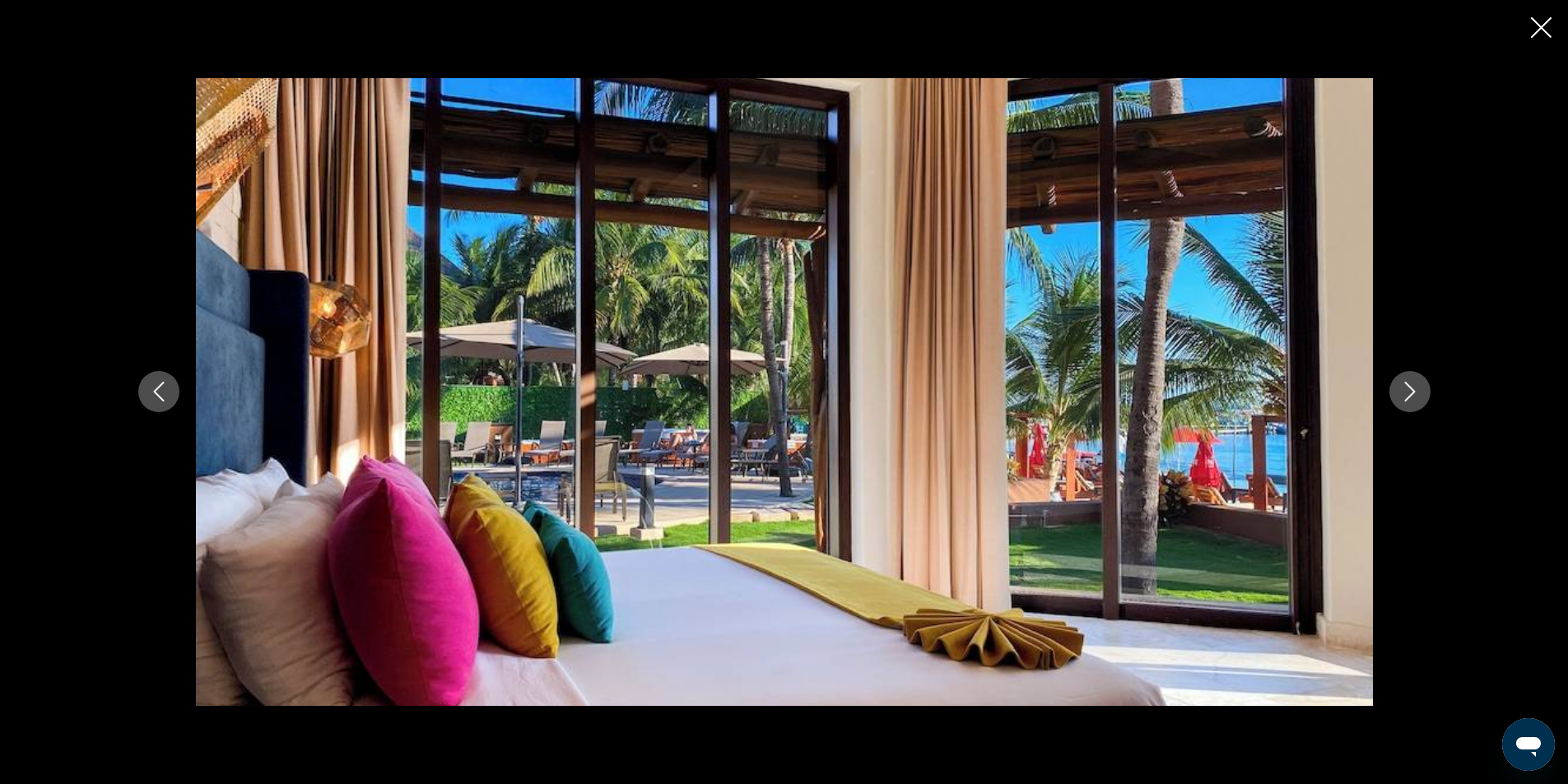
click at [1408, 389] on icon "Next image" at bounding box center [1409, 391] width 20 height 20
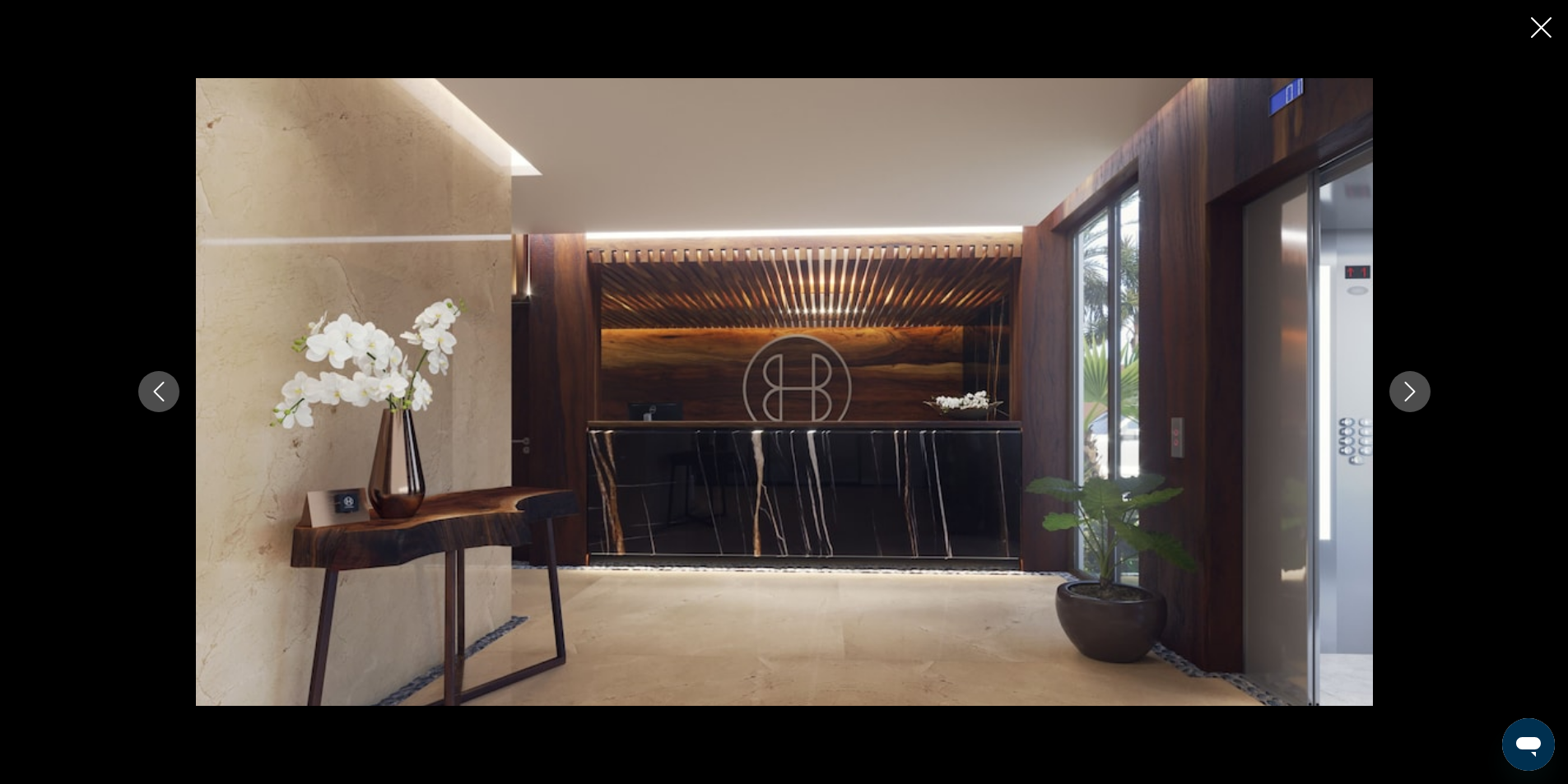
click at [1409, 389] on icon "Next image" at bounding box center [1409, 391] width 20 height 20
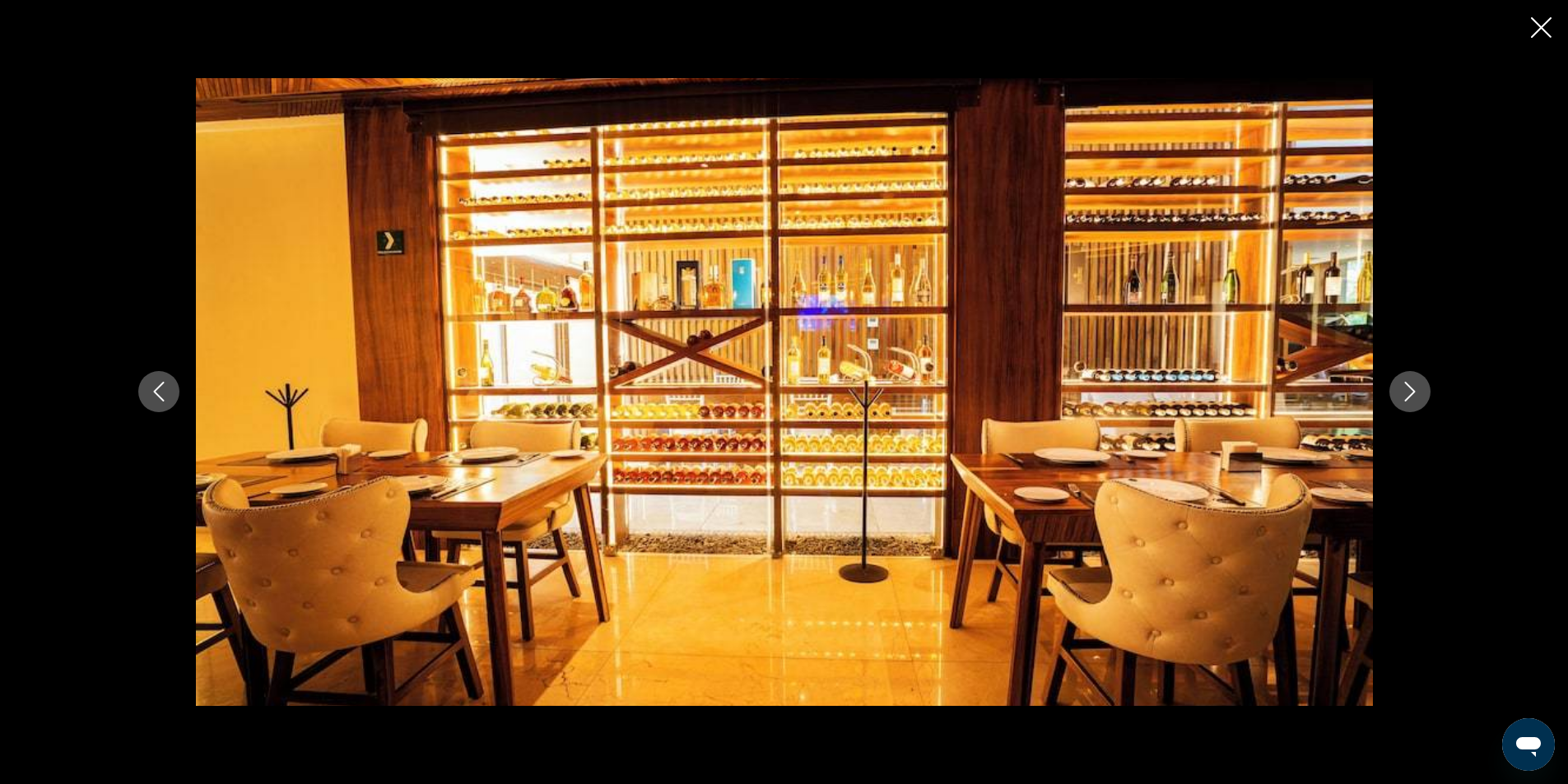
click at [1409, 389] on icon "Next image" at bounding box center [1409, 391] width 20 height 20
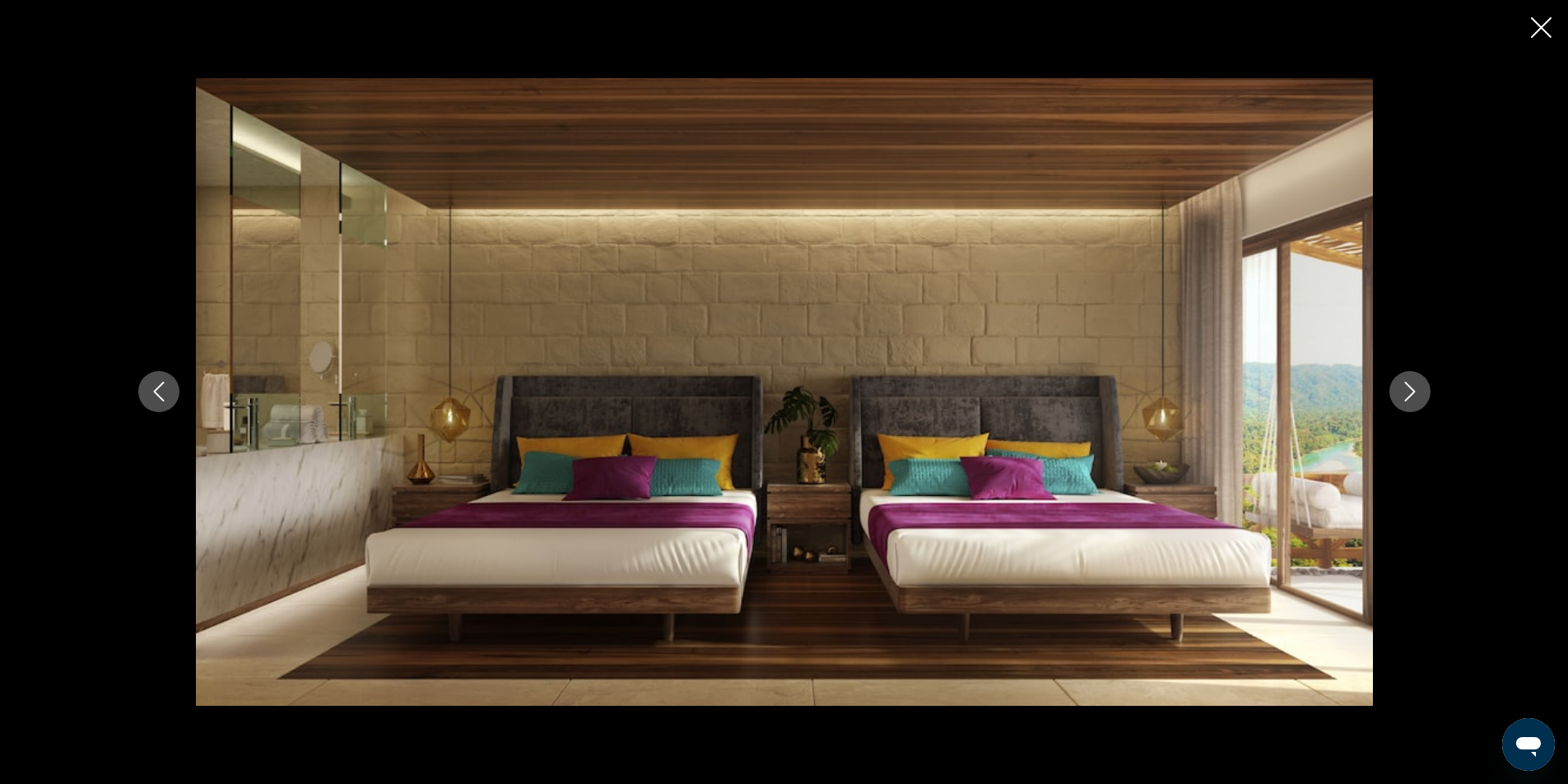
click at [1409, 389] on icon "Next image" at bounding box center [1409, 391] width 20 height 20
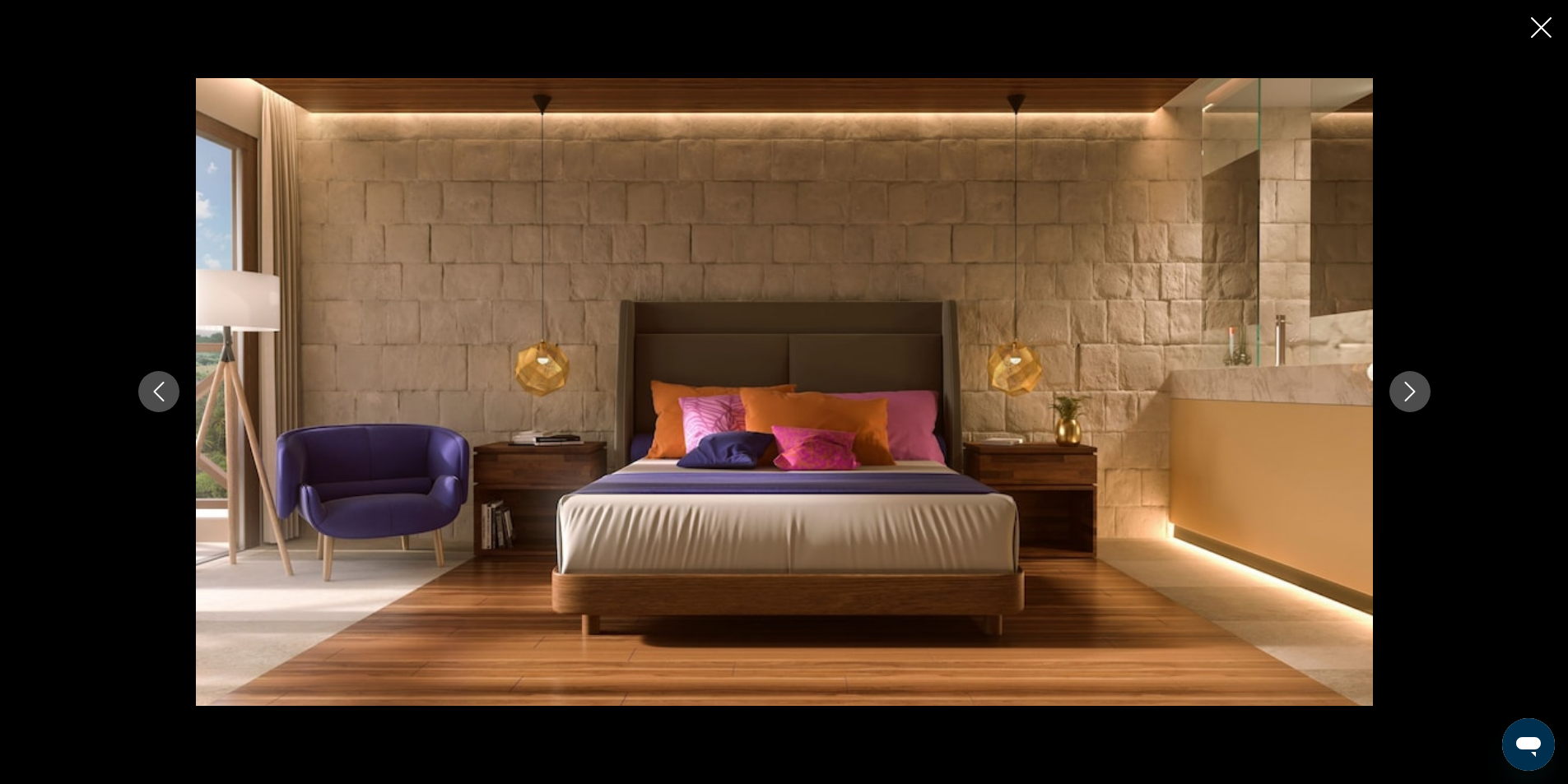
click at [1416, 392] on icon "Next image" at bounding box center [1409, 391] width 20 height 20
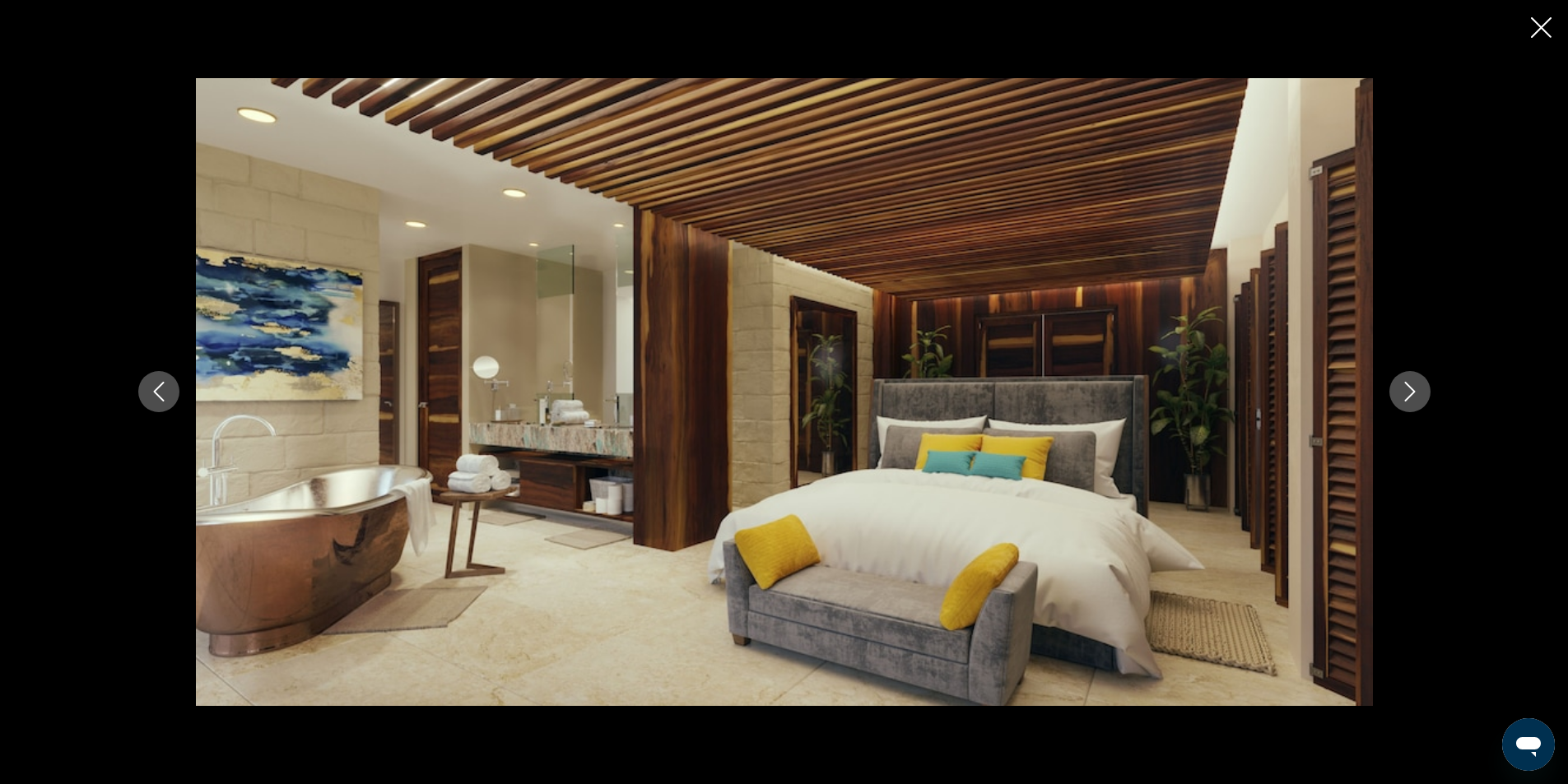
click at [1417, 392] on icon "Next image" at bounding box center [1409, 391] width 20 height 20
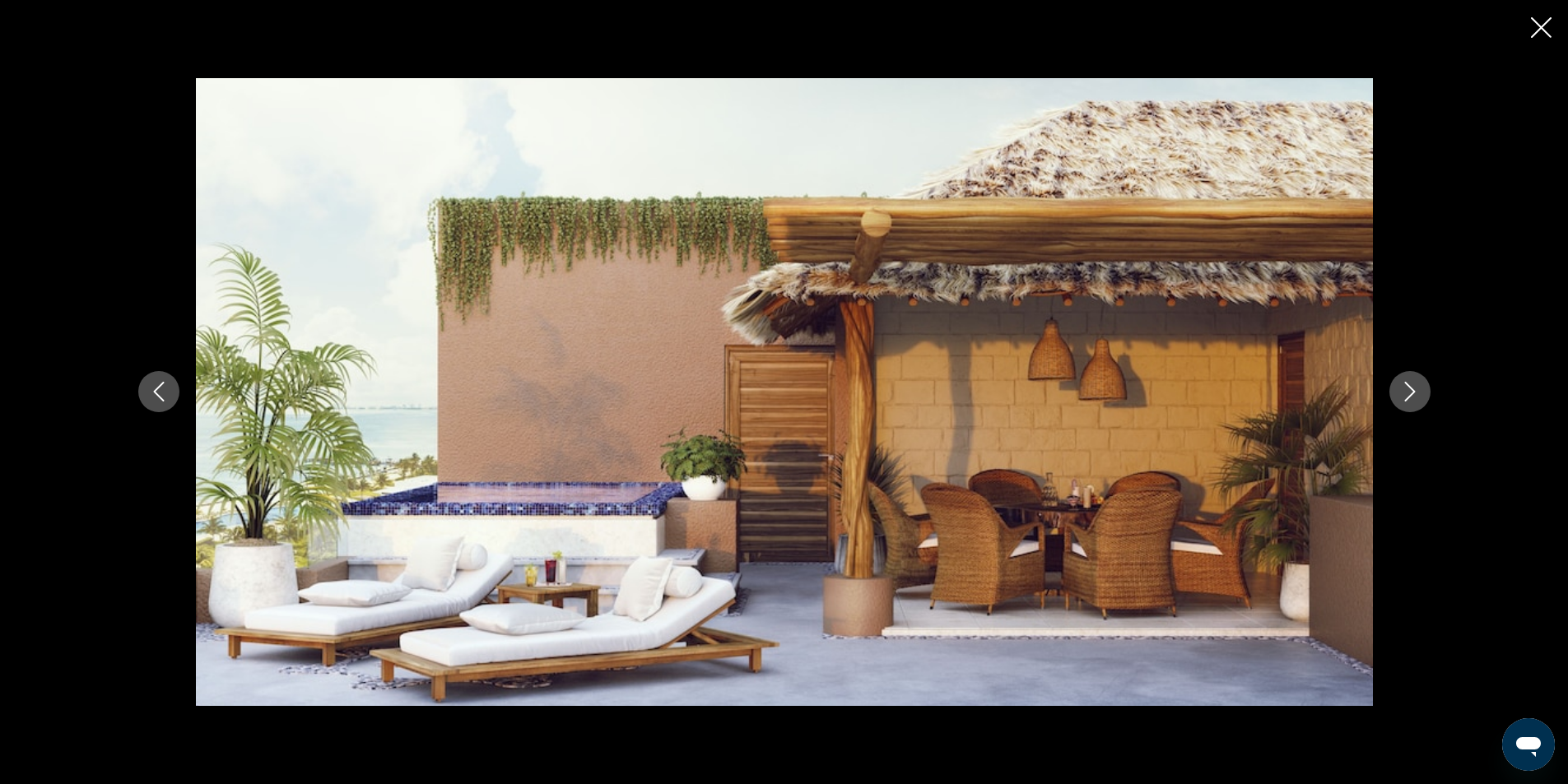
click at [1417, 392] on icon "Next image" at bounding box center [1409, 391] width 20 height 20
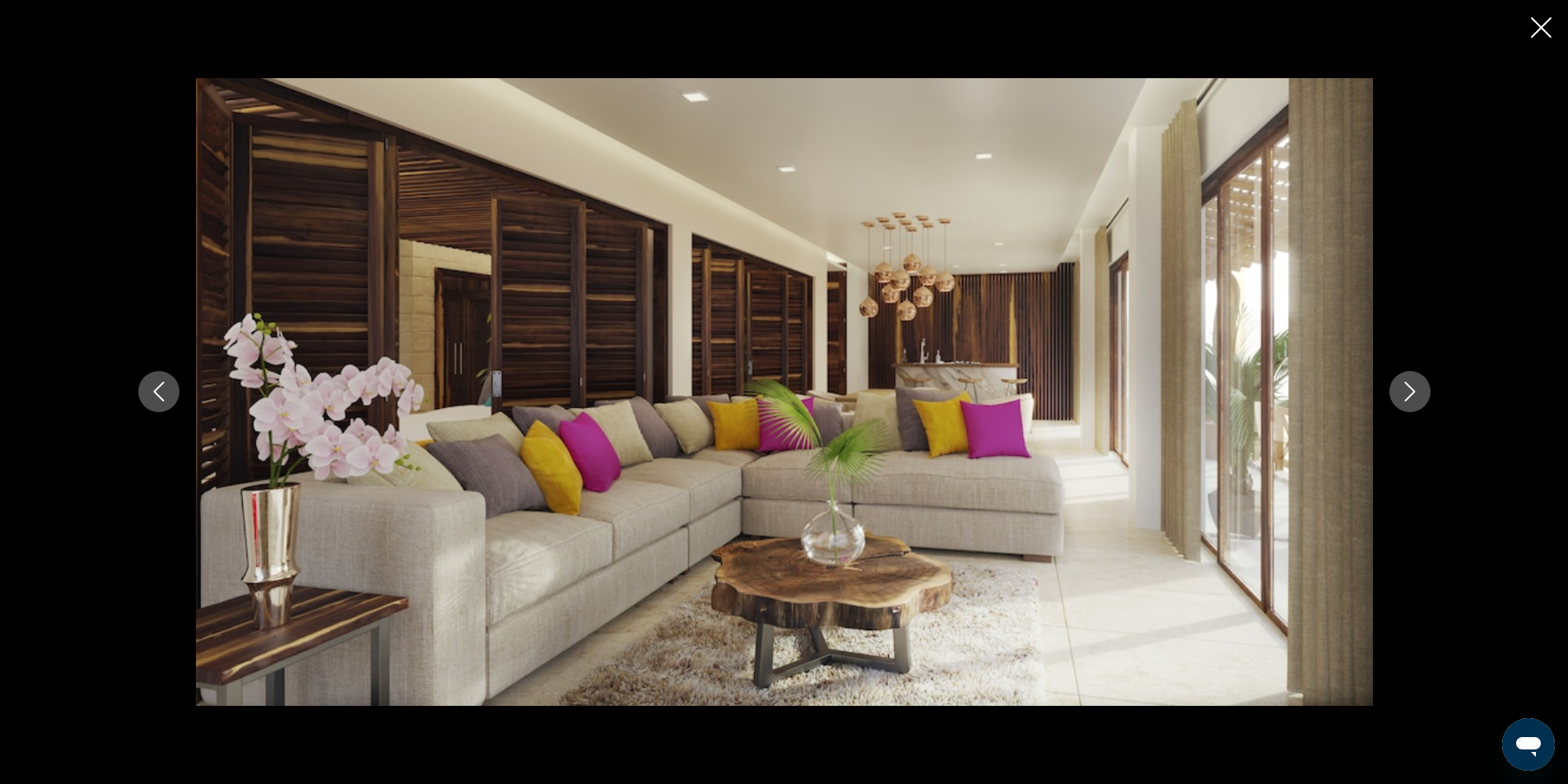
click at [1417, 392] on icon "Next image" at bounding box center [1409, 391] width 20 height 20
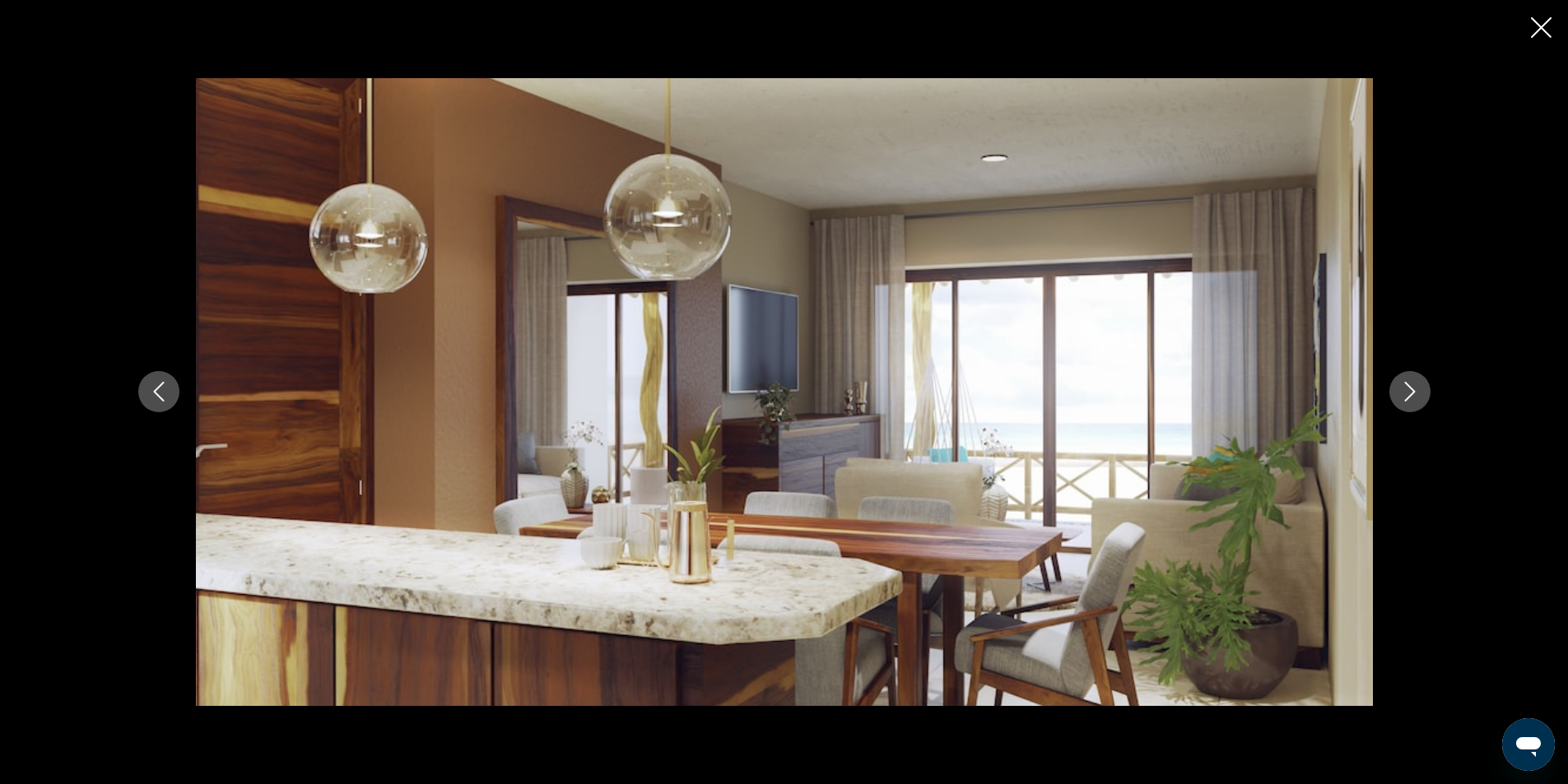
click at [1417, 392] on icon "Next image" at bounding box center [1409, 391] width 20 height 20
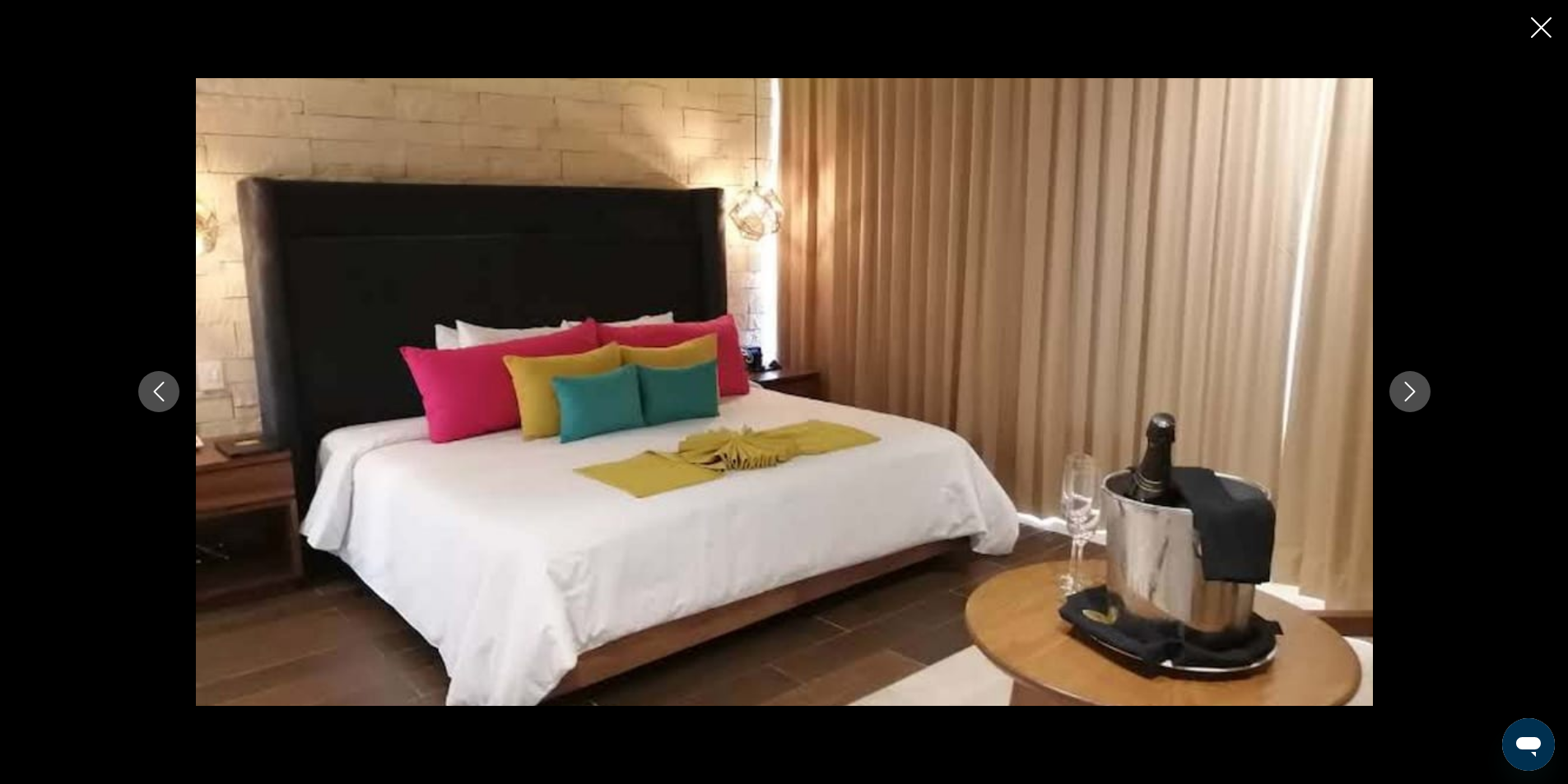
click at [1417, 392] on icon "Next image" at bounding box center [1409, 391] width 20 height 20
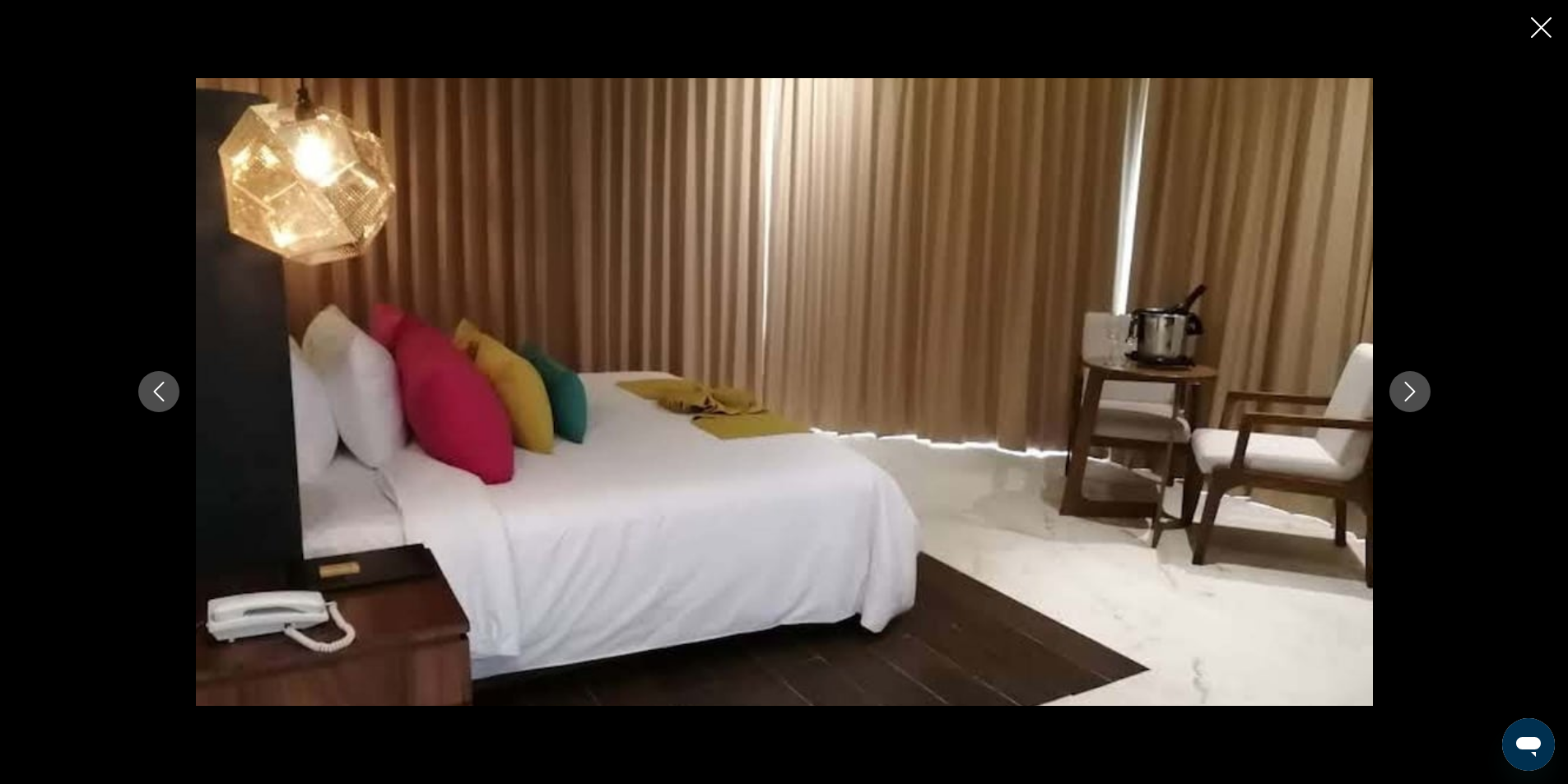
click at [1418, 392] on icon "Next image" at bounding box center [1409, 391] width 20 height 20
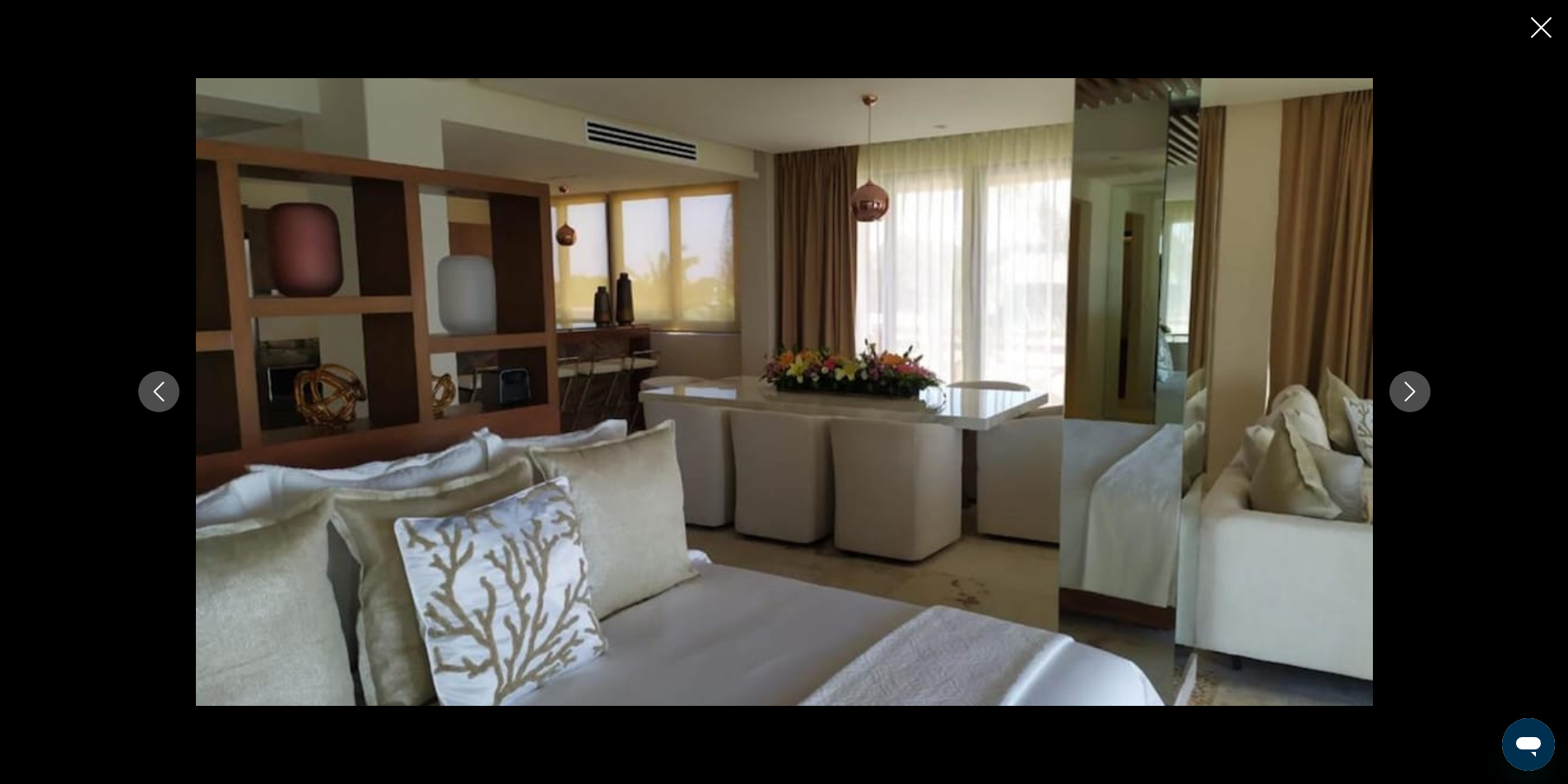
click at [1418, 392] on icon "Next image" at bounding box center [1409, 391] width 20 height 20
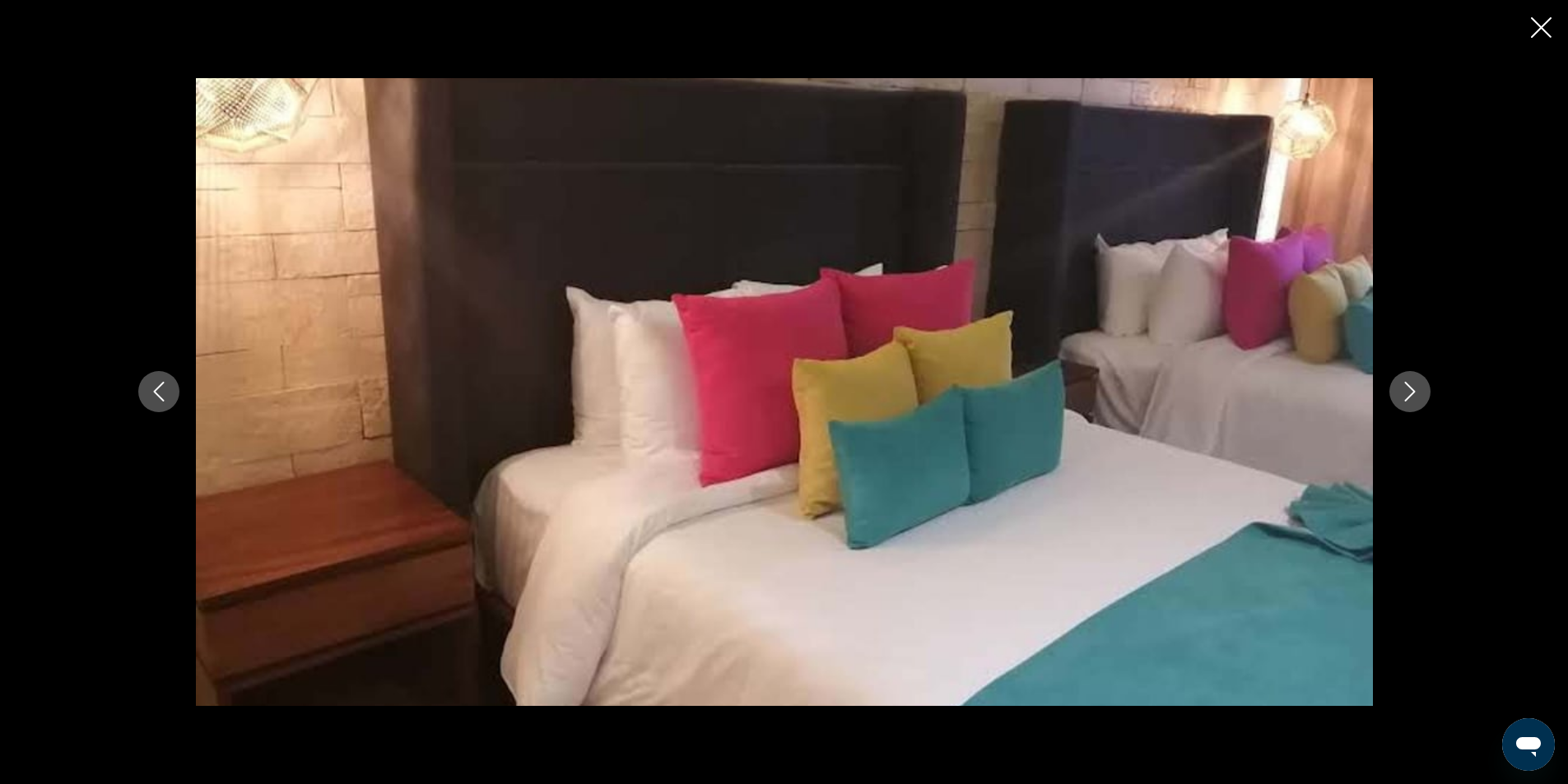
click at [1419, 393] on icon "Next image" at bounding box center [1409, 391] width 20 height 20
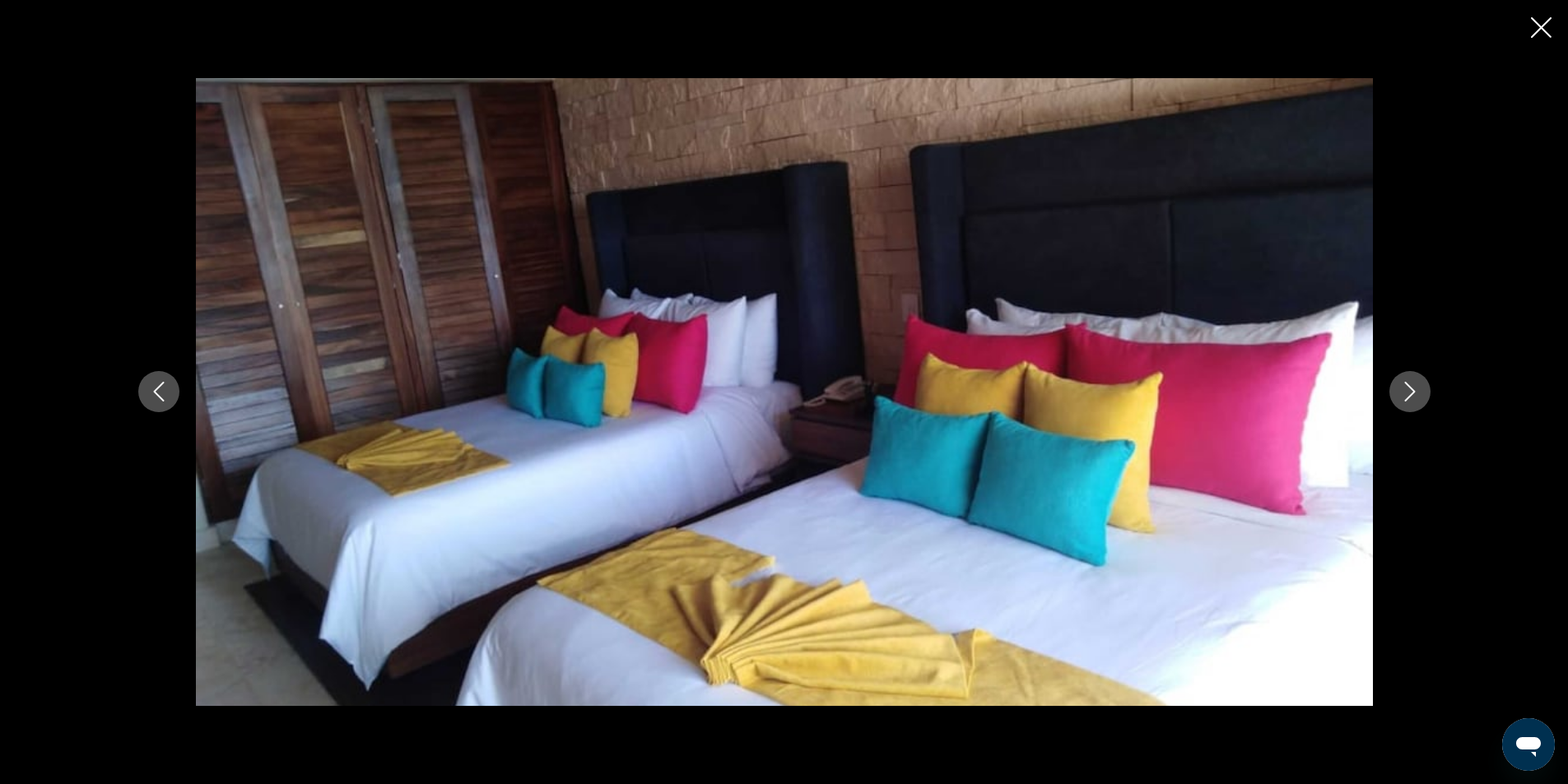
click at [1419, 393] on icon "Next image" at bounding box center [1409, 391] width 20 height 20
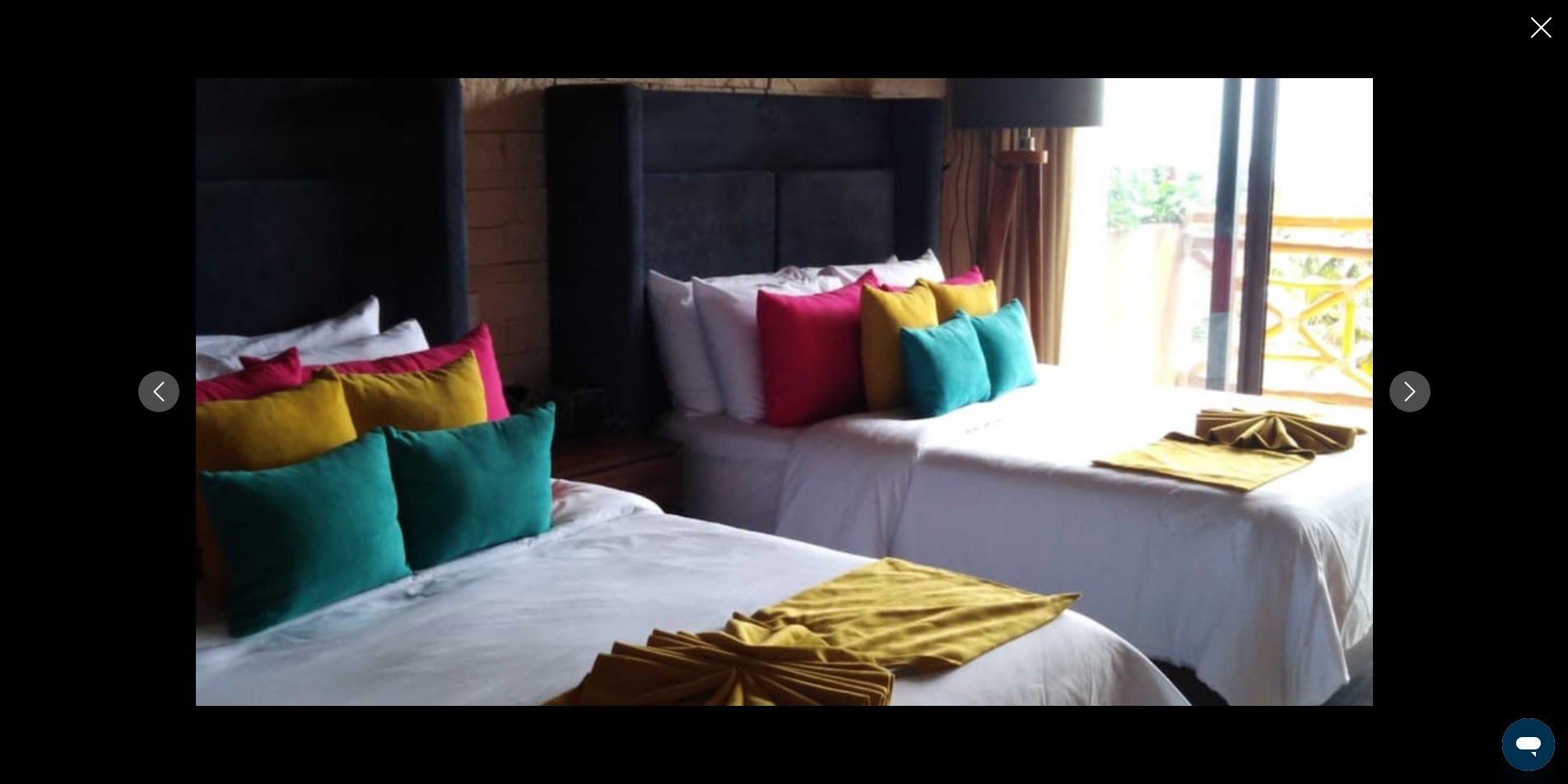
click at [1421, 393] on button "Next image" at bounding box center [1410, 392] width 41 height 41
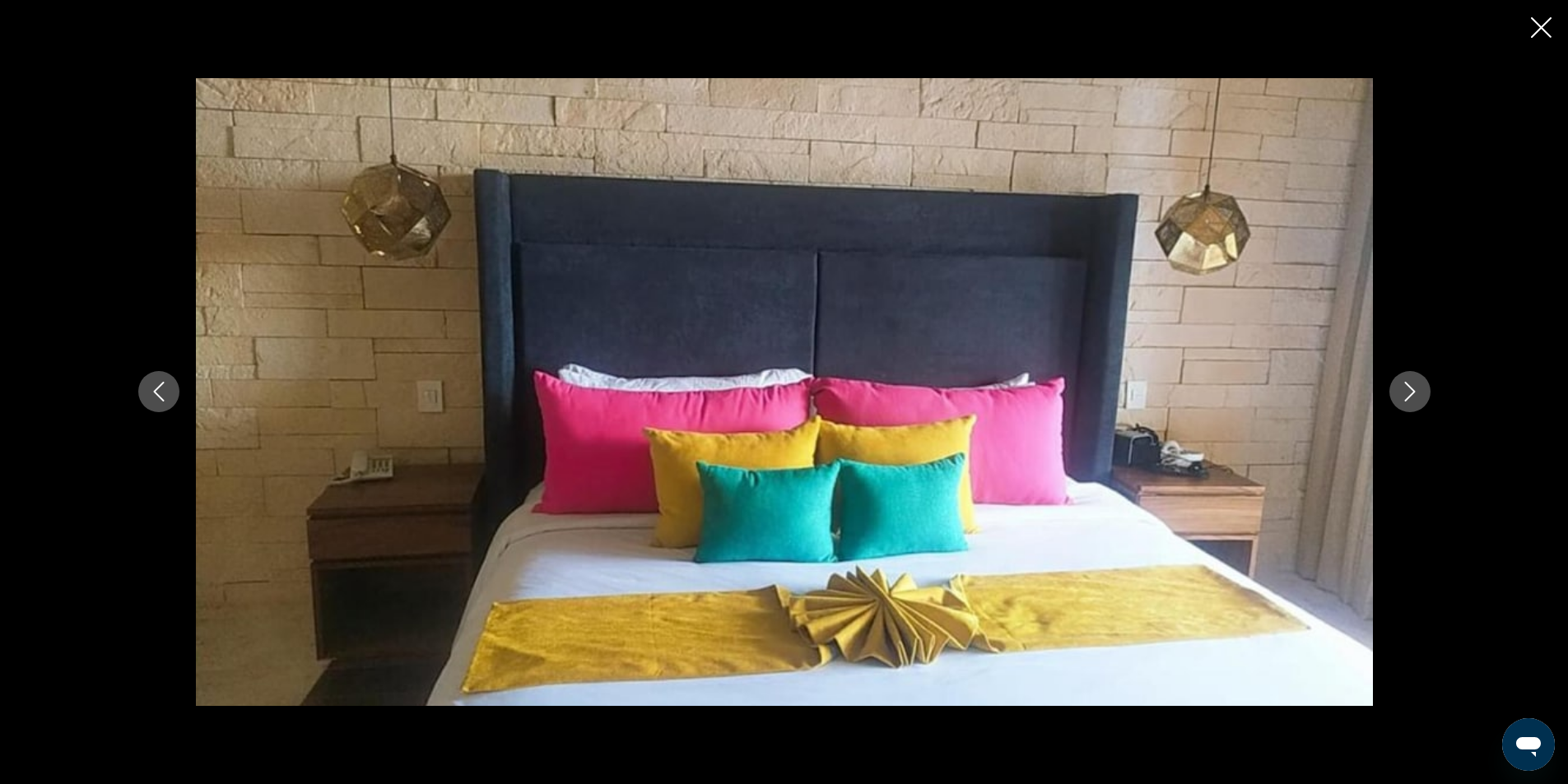
click at [1421, 393] on button "Next image" at bounding box center [1410, 392] width 41 height 41
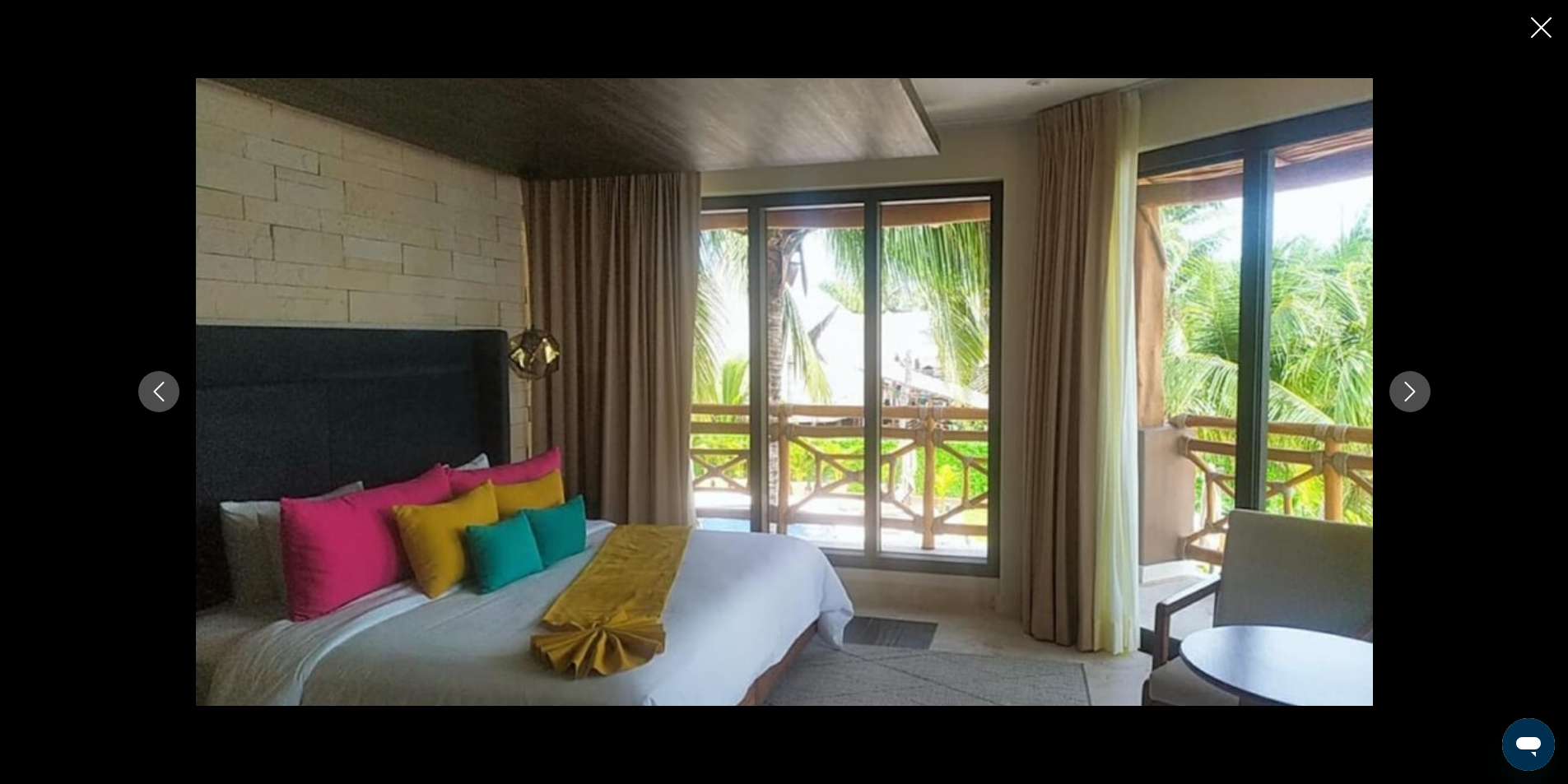
click at [1422, 393] on button "Next image" at bounding box center [1410, 392] width 41 height 41
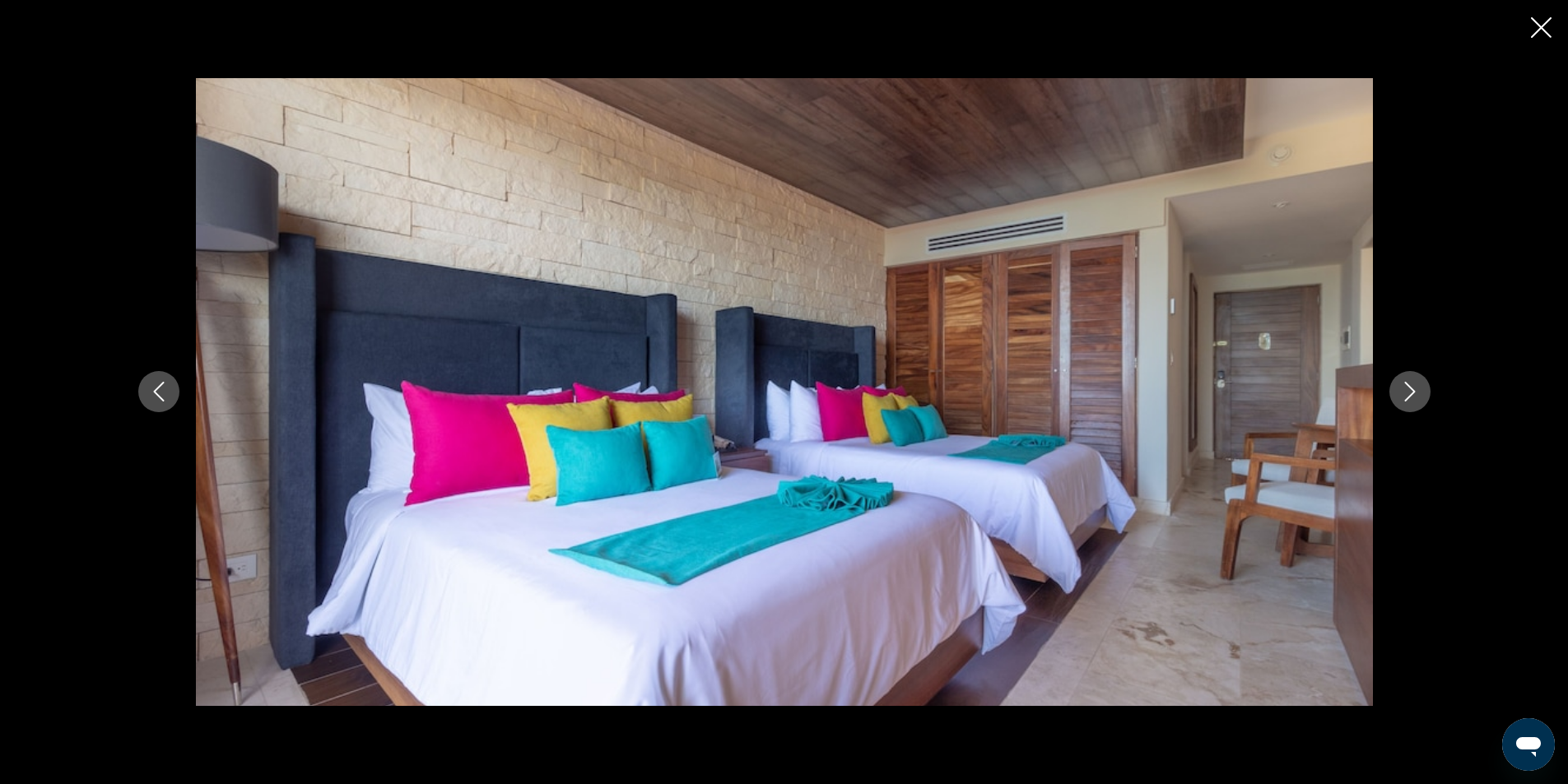
click at [1422, 393] on button "Next image" at bounding box center [1410, 392] width 41 height 41
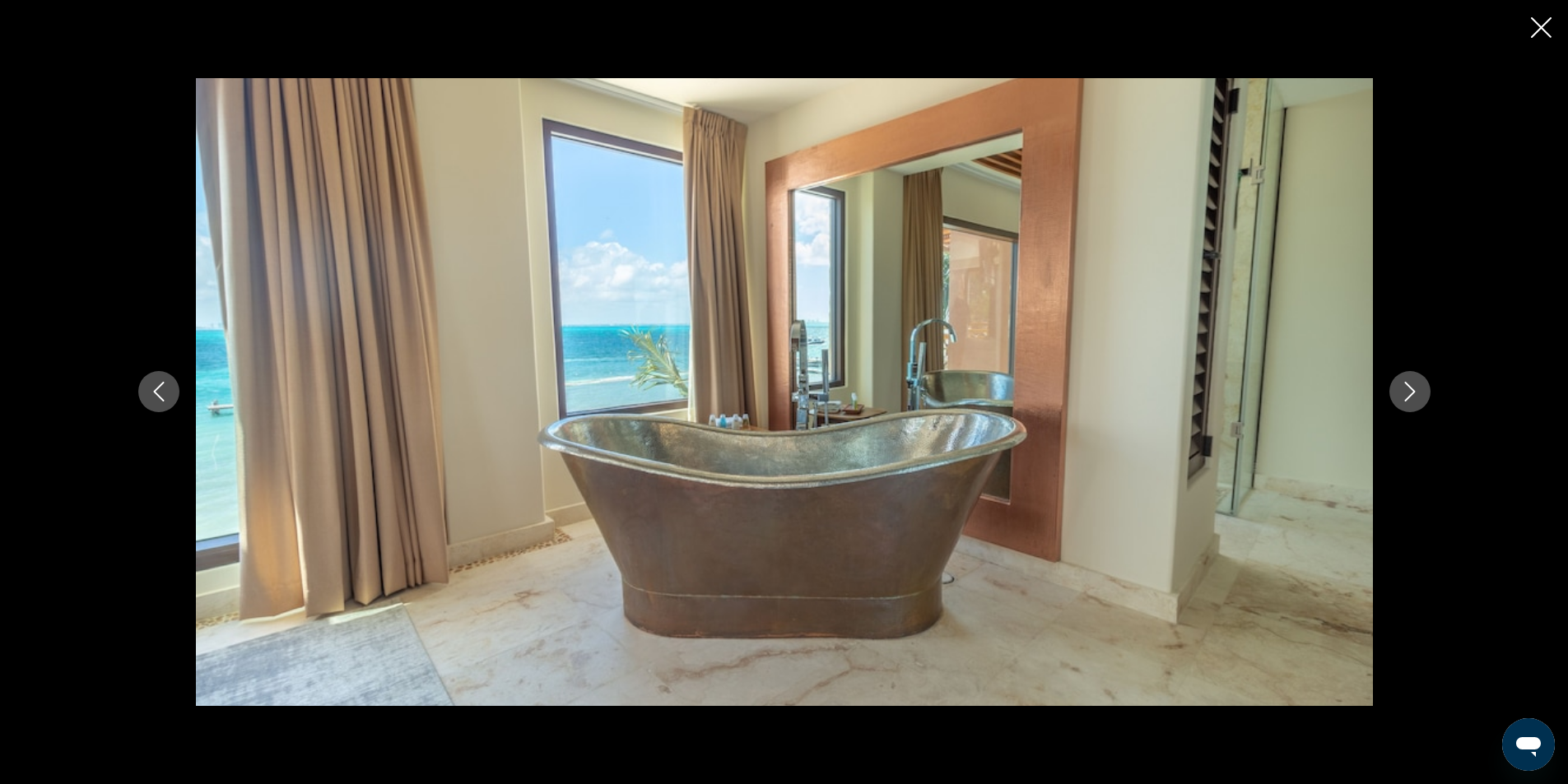
click at [1423, 392] on button "Next image" at bounding box center [1410, 392] width 41 height 41
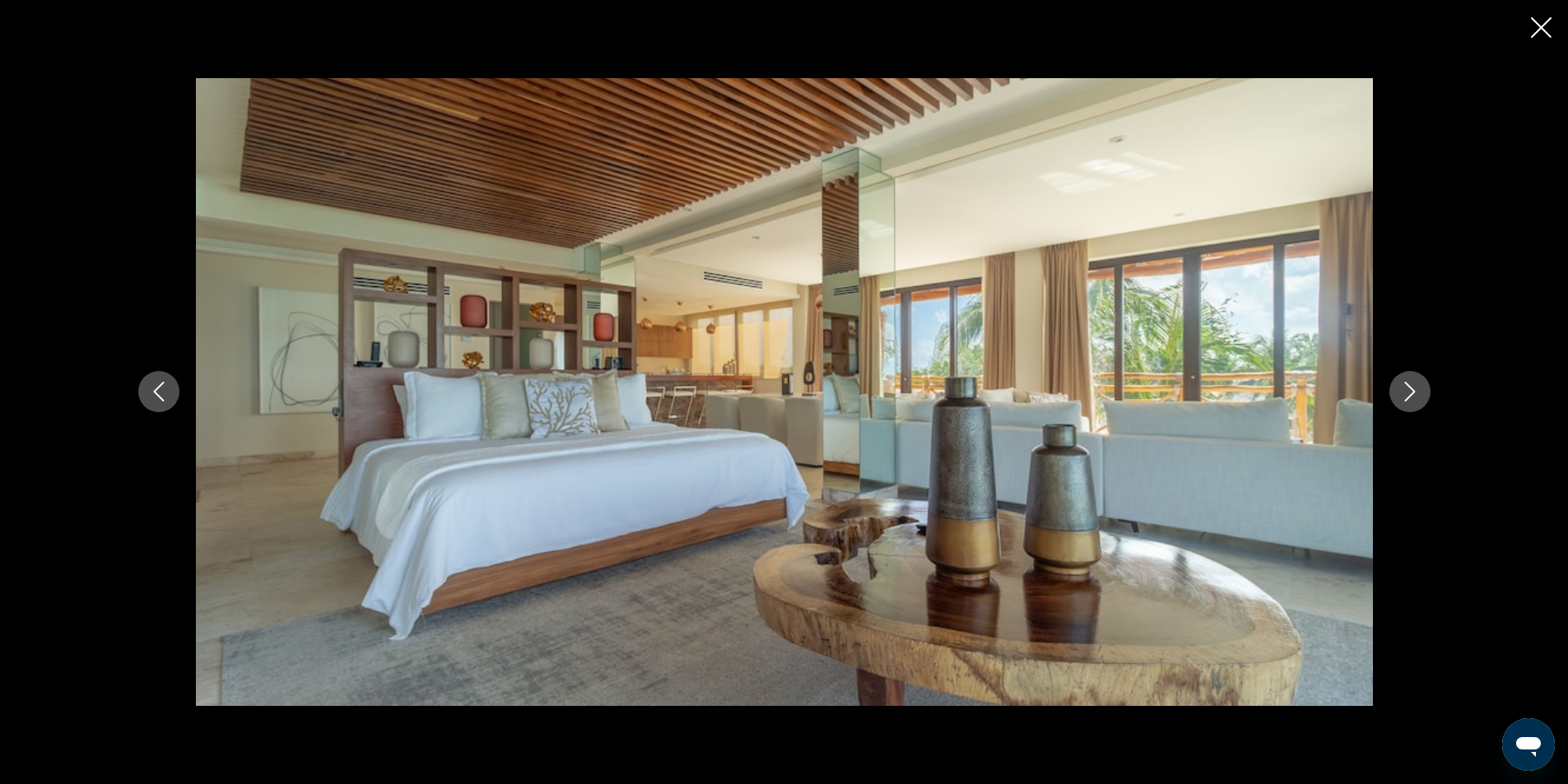
click at [1423, 392] on button "Next image" at bounding box center [1410, 392] width 41 height 41
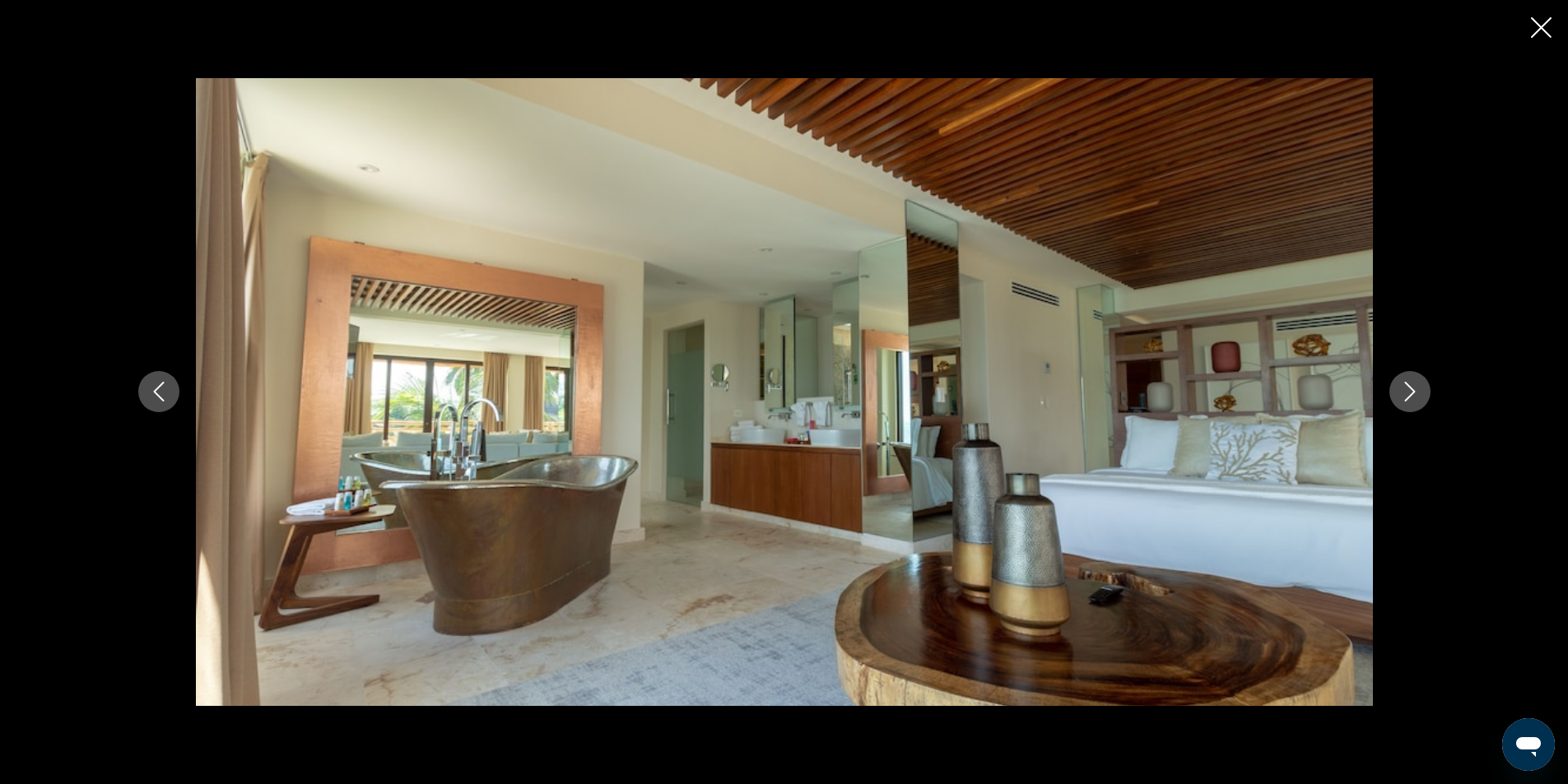
click at [1423, 392] on button "Next image" at bounding box center [1410, 392] width 41 height 41
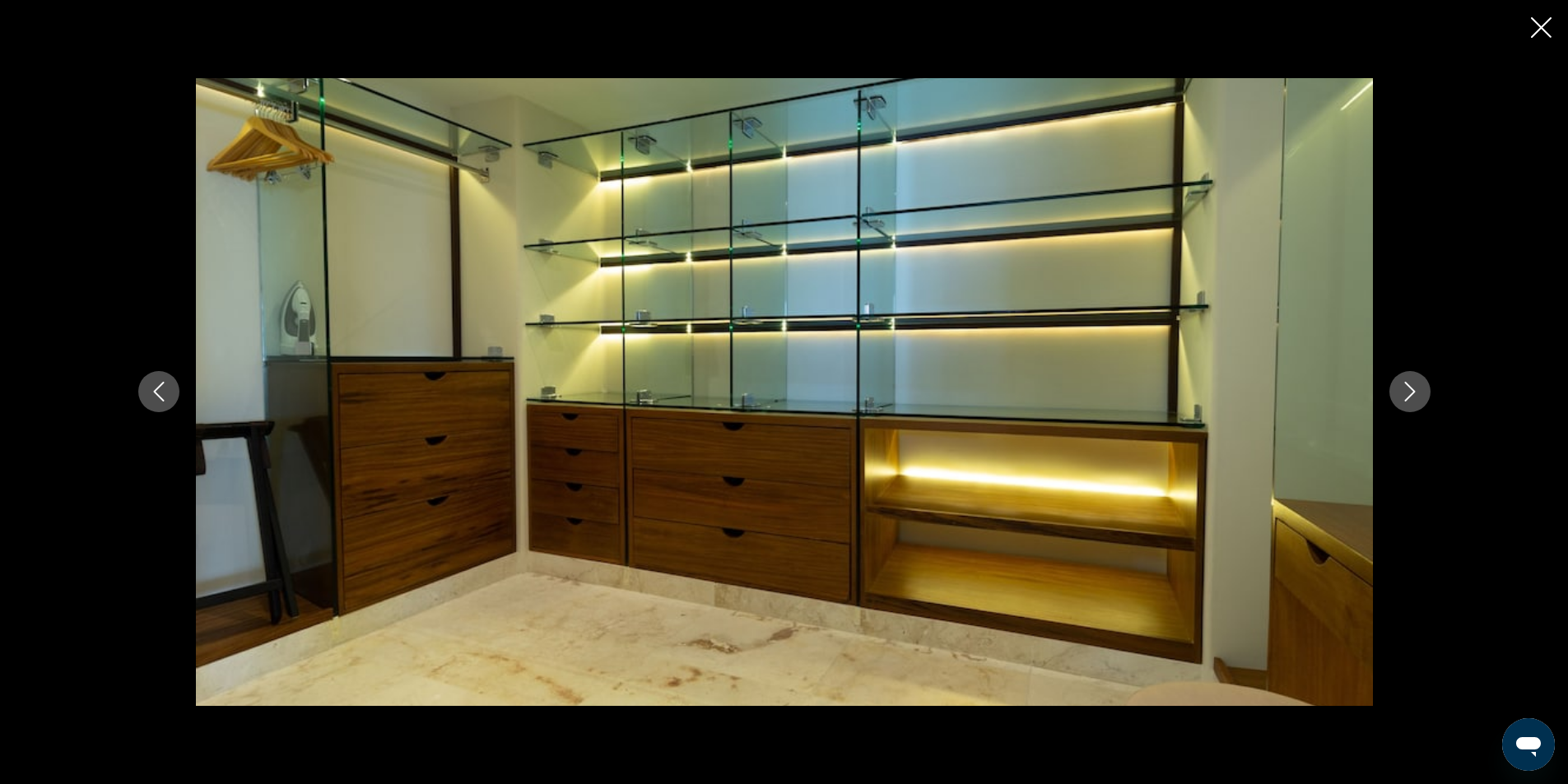
click at [1423, 392] on button "Next image" at bounding box center [1410, 392] width 41 height 41
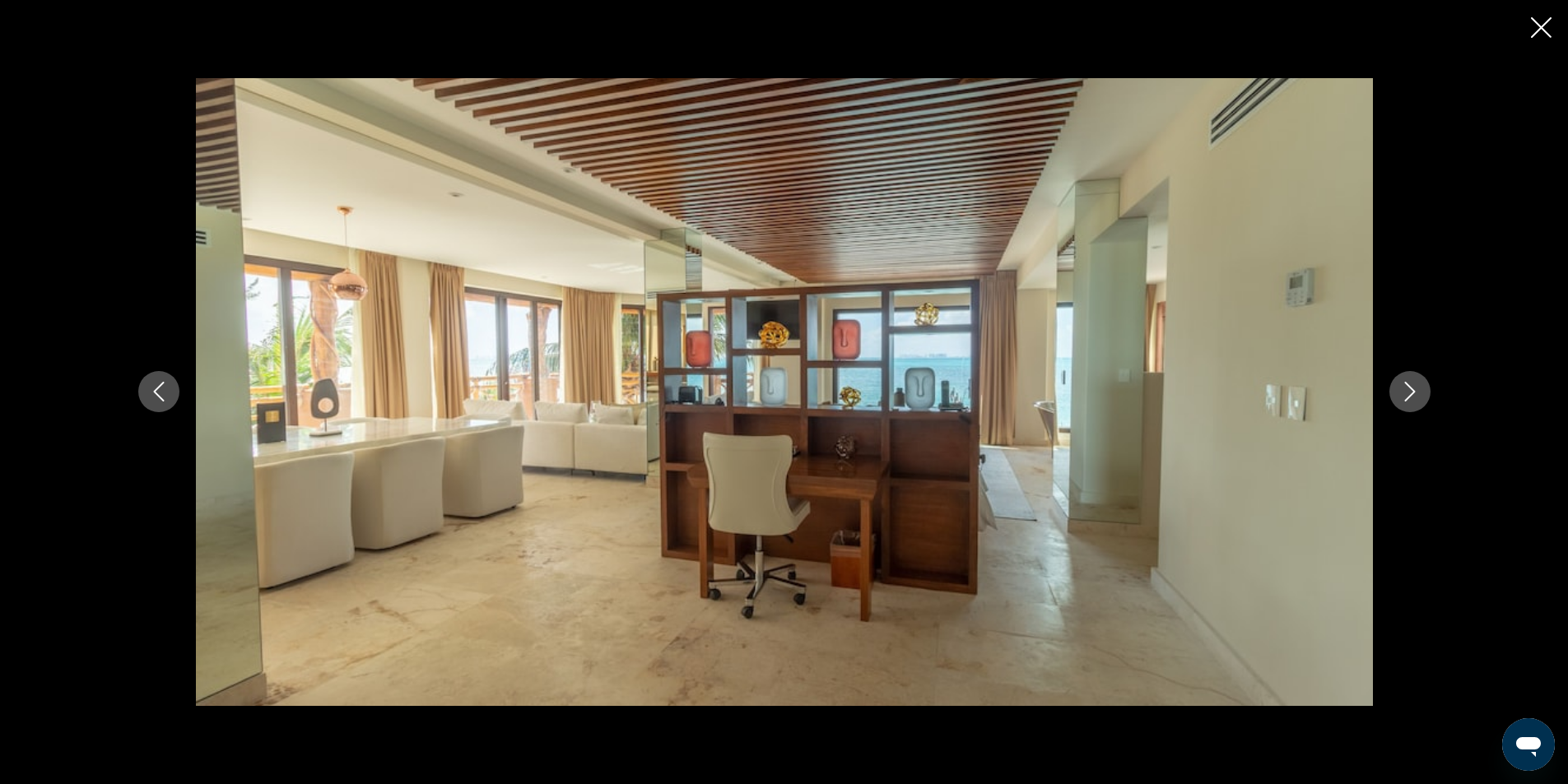
click at [1423, 392] on button "Next image" at bounding box center [1410, 392] width 41 height 41
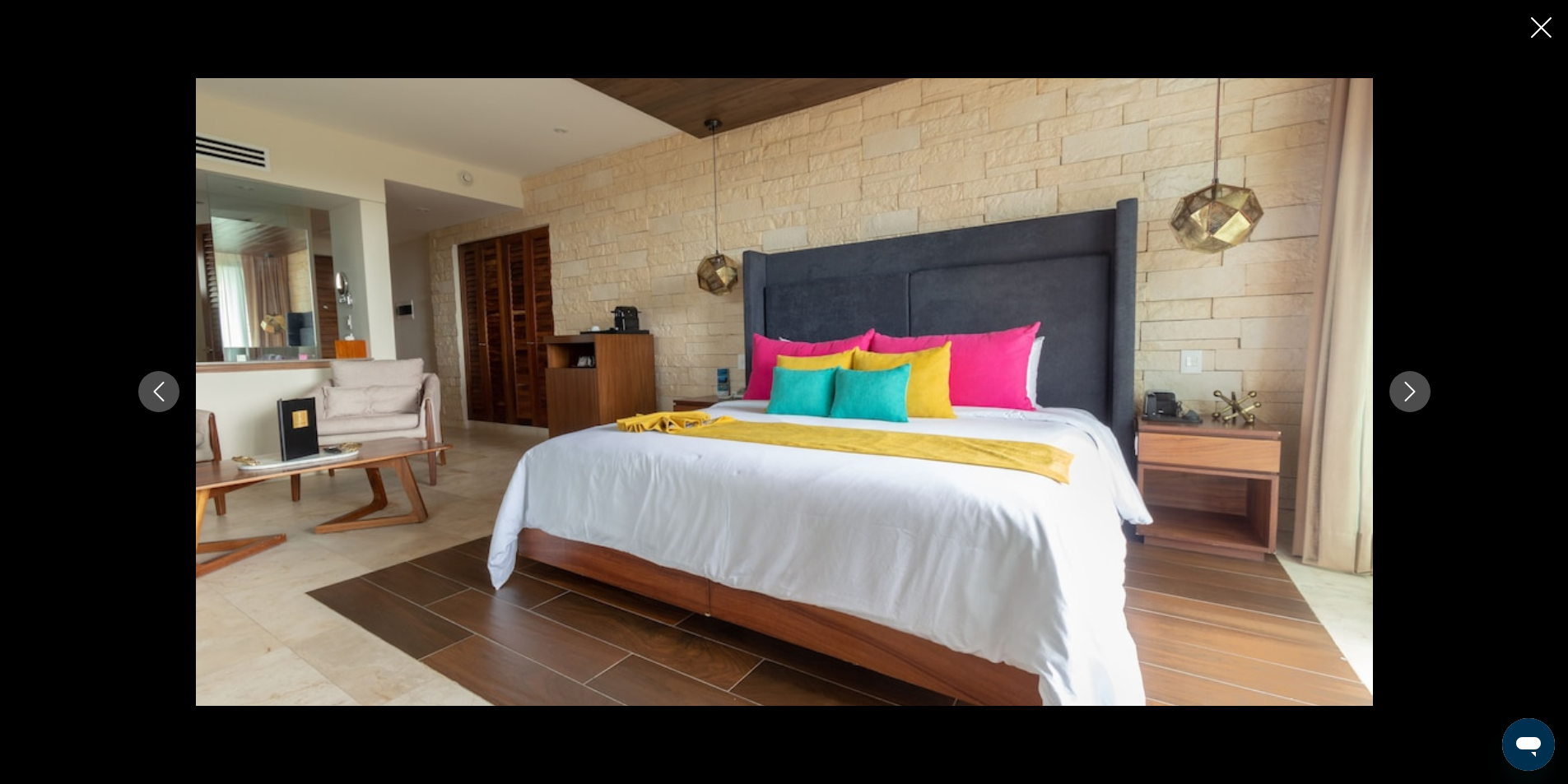
click at [1423, 392] on button "Next image" at bounding box center [1410, 392] width 41 height 41
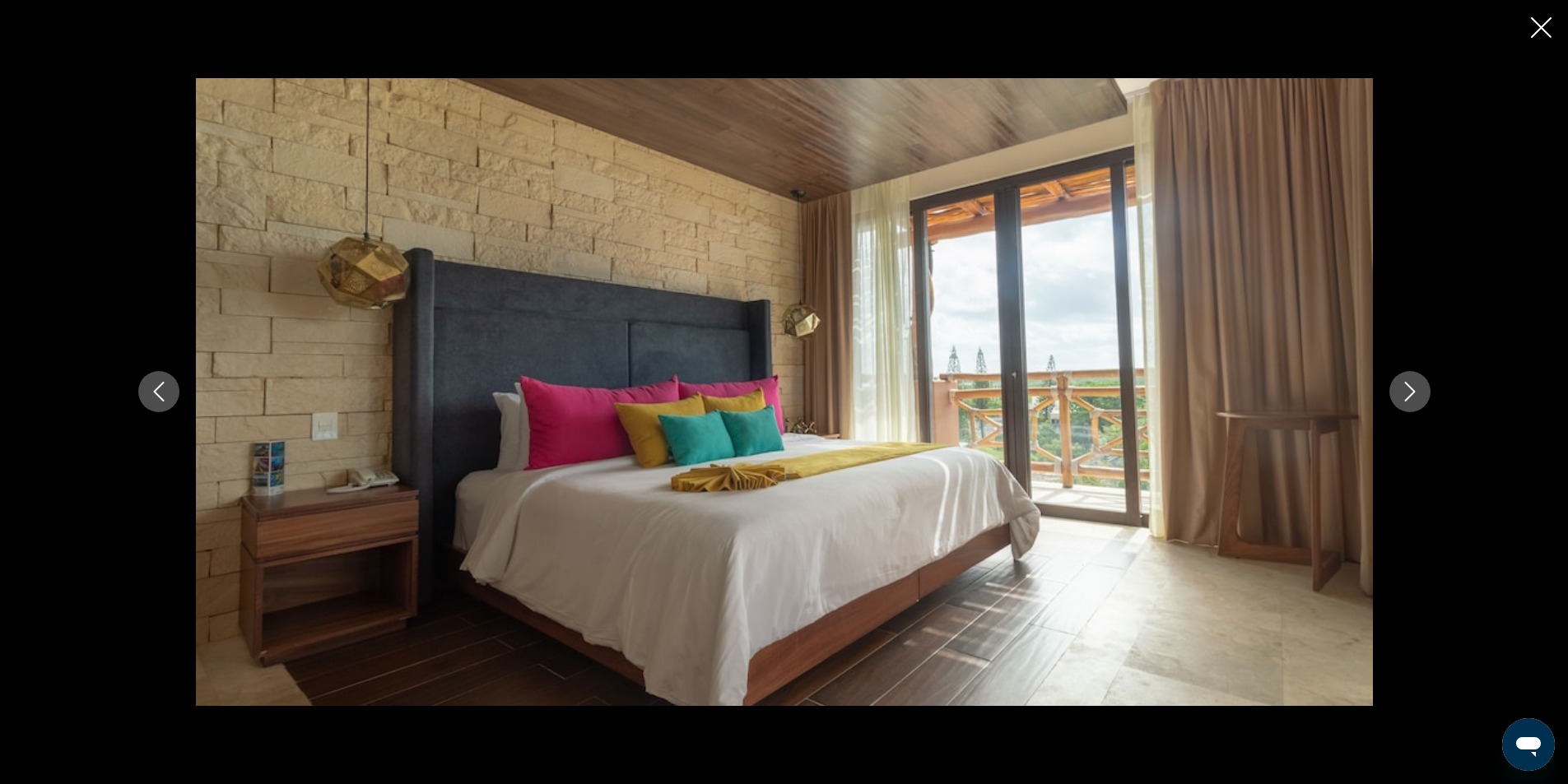
click at [1423, 392] on button "Next image" at bounding box center [1410, 392] width 41 height 41
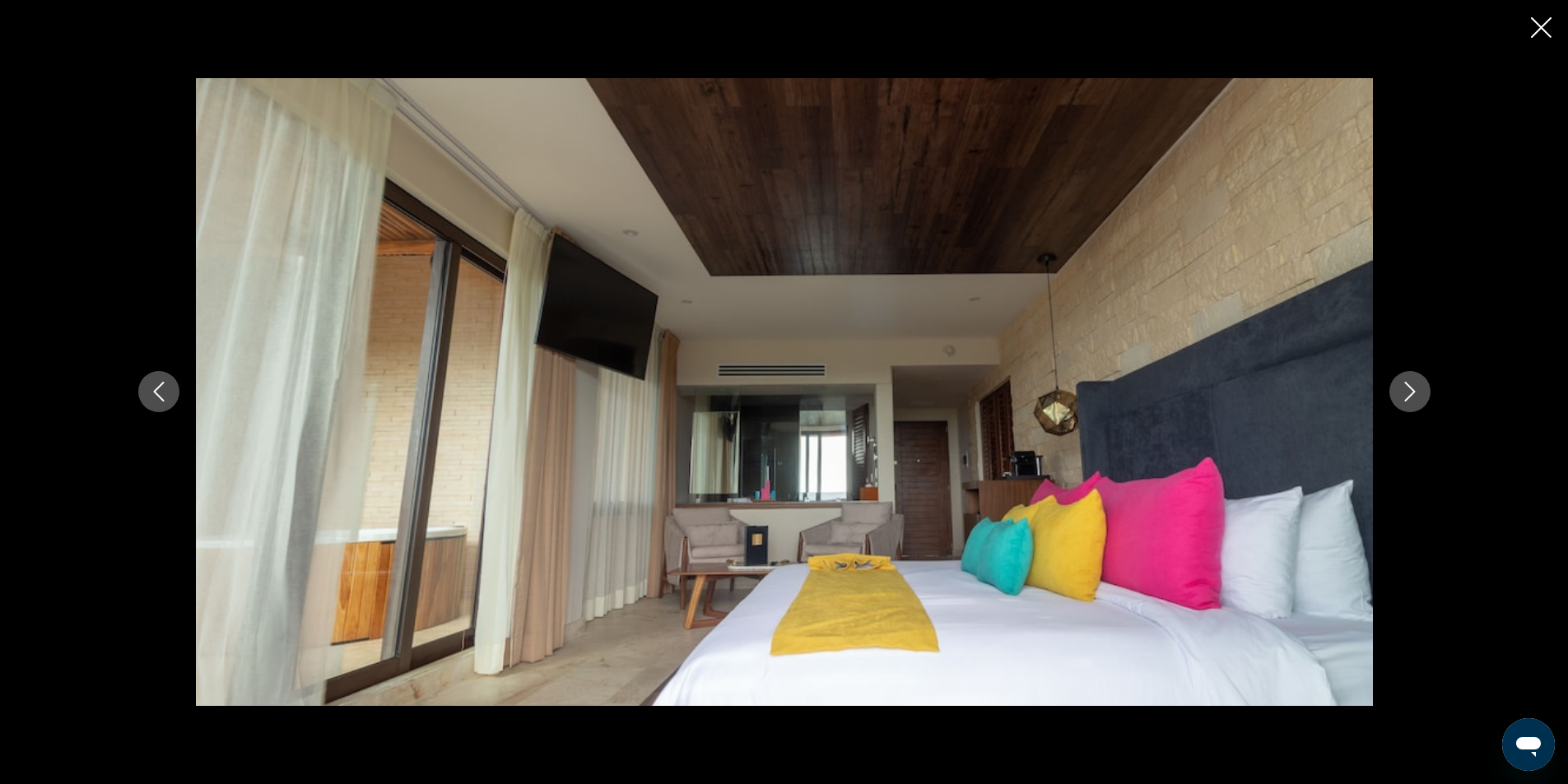
click at [1423, 392] on button "Next image" at bounding box center [1410, 392] width 41 height 41
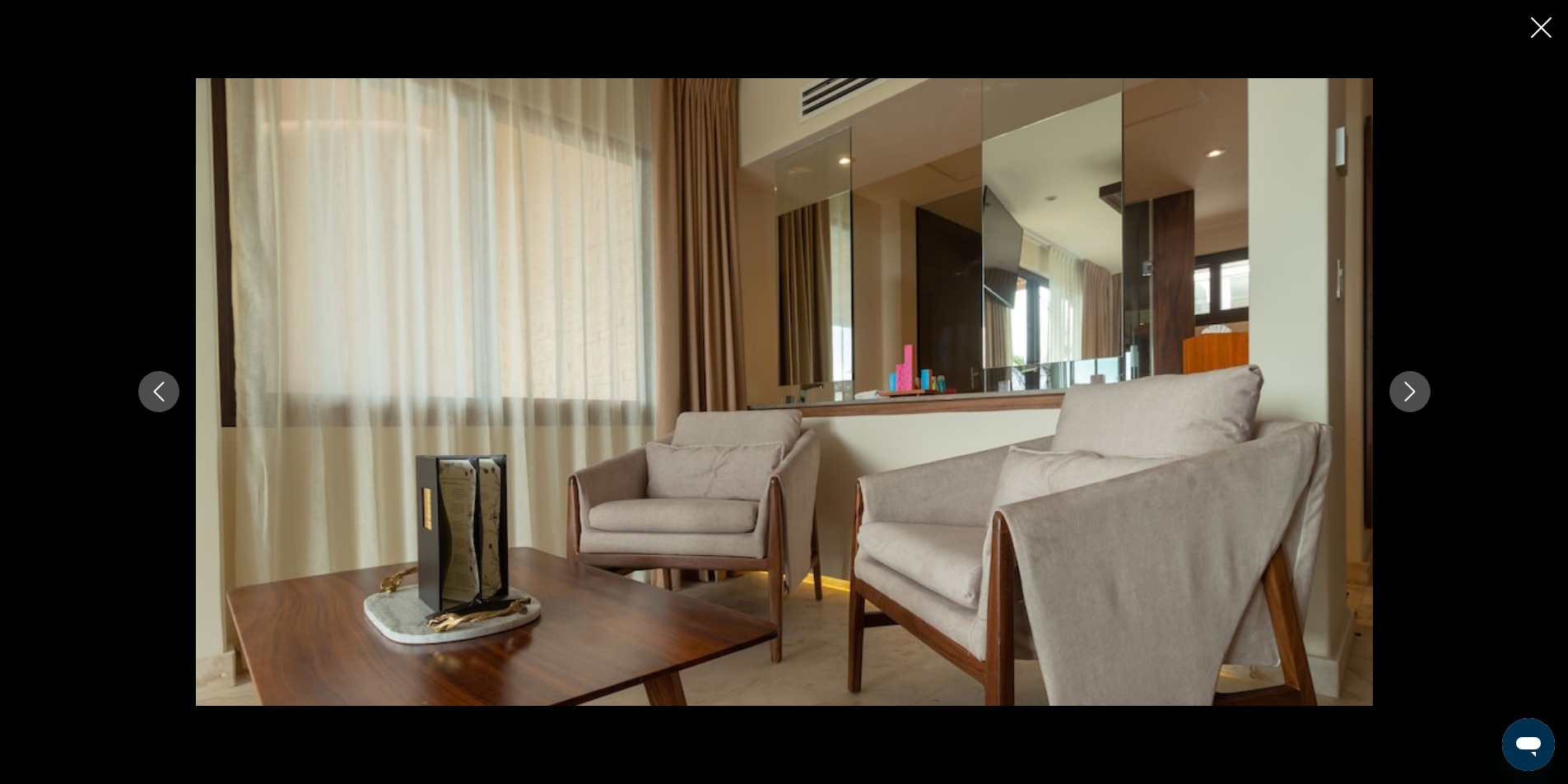
click at [1423, 392] on button "Next image" at bounding box center [1410, 392] width 41 height 41
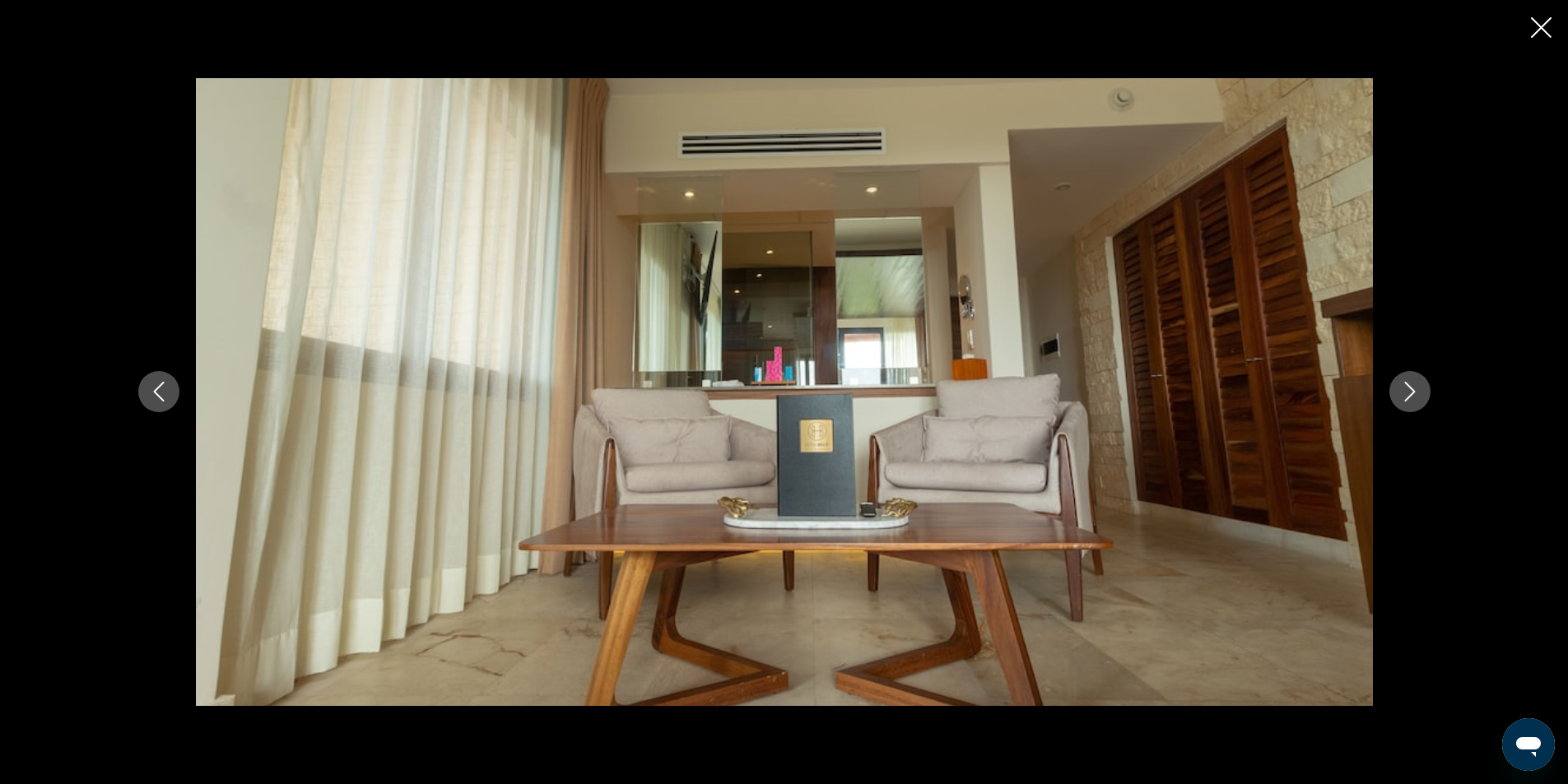
click at [1423, 392] on button "Next image" at bounding box center [1410, 392] width 41 height 41
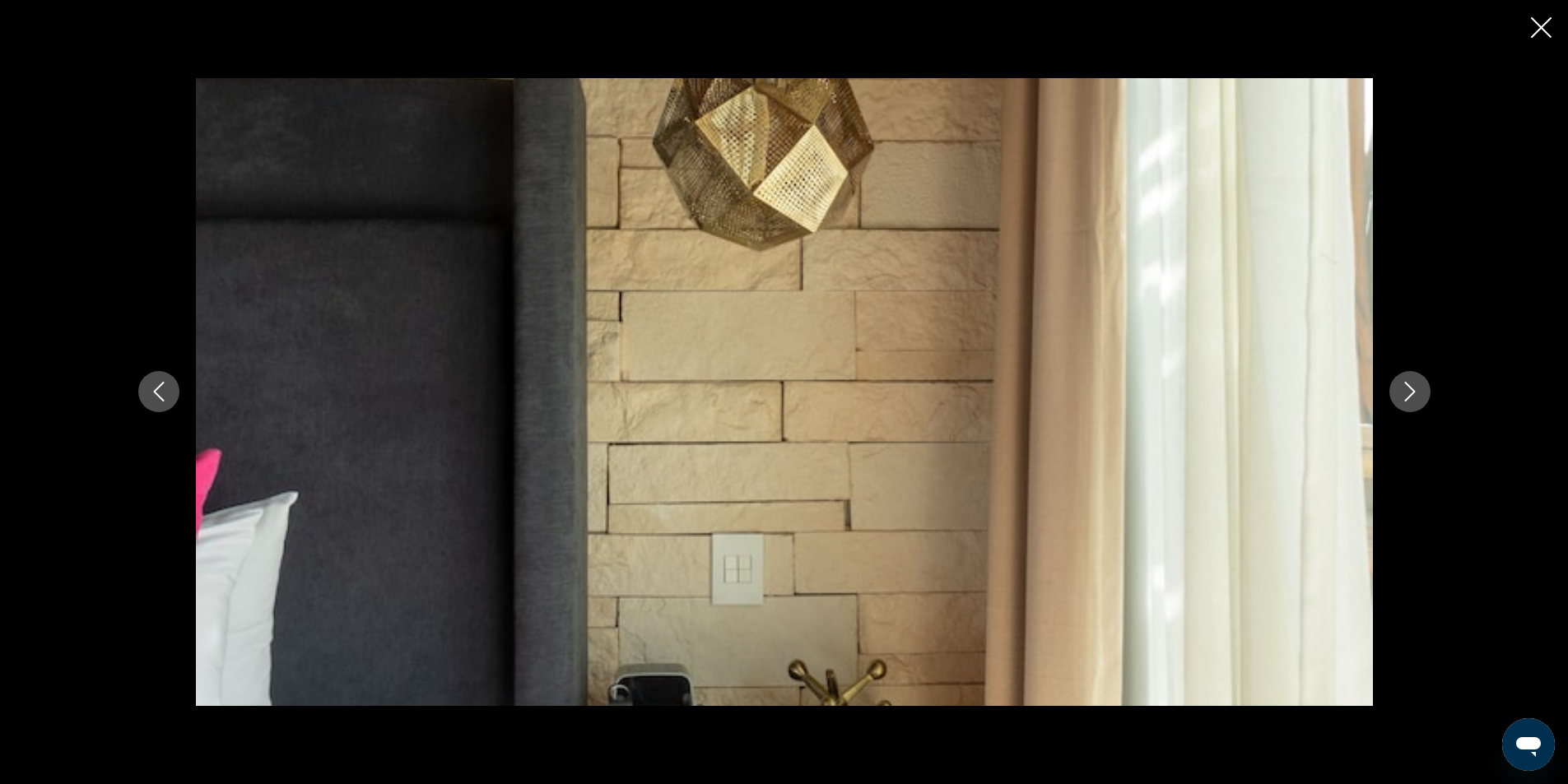
click at [1423, 392] on button "Next image" at bounding box center [1410, 392] width 41 height 41
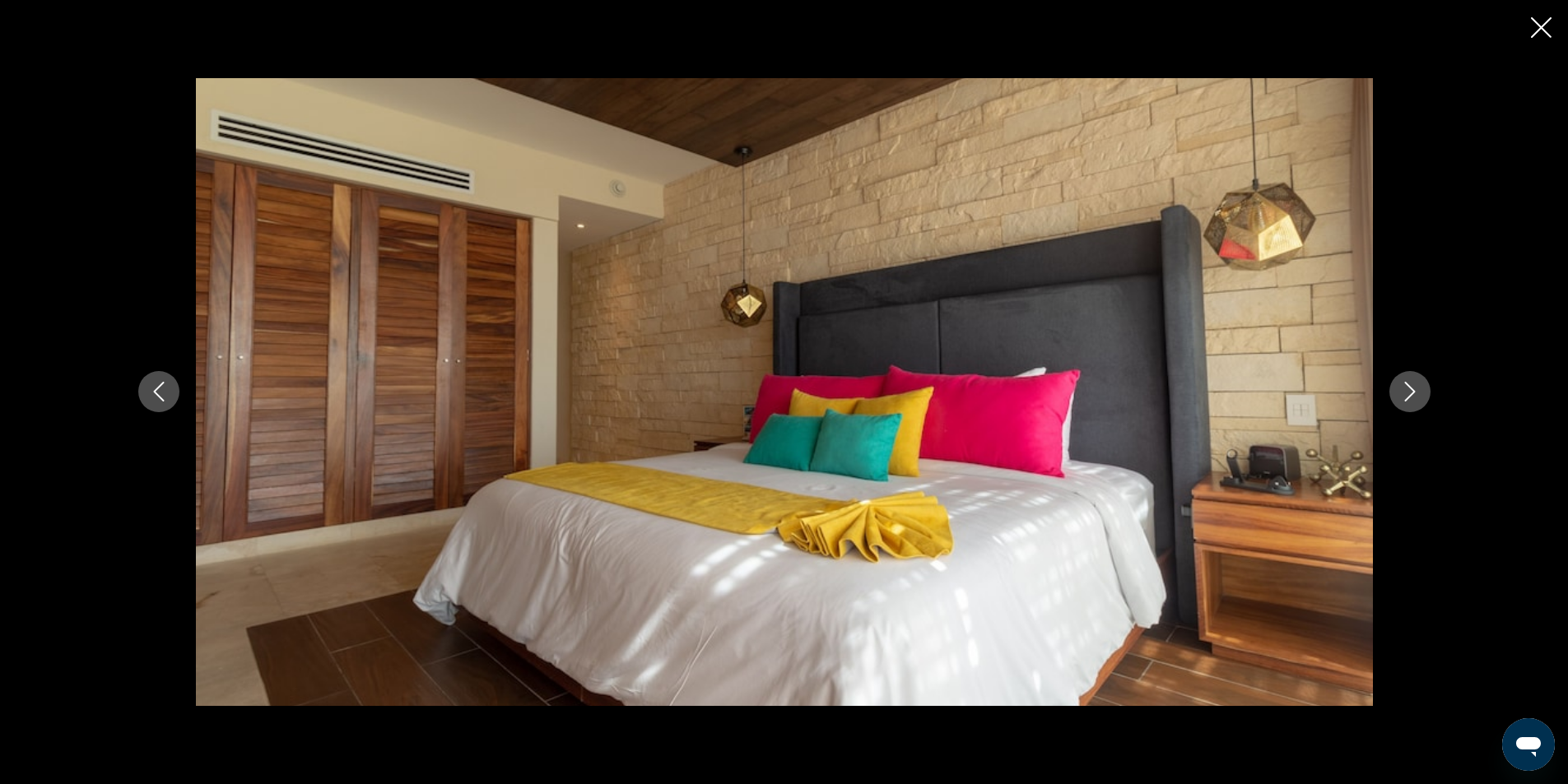
click at [1423, 392] on button "Next image" at bounding box center [1410, 392] width 41 height 41
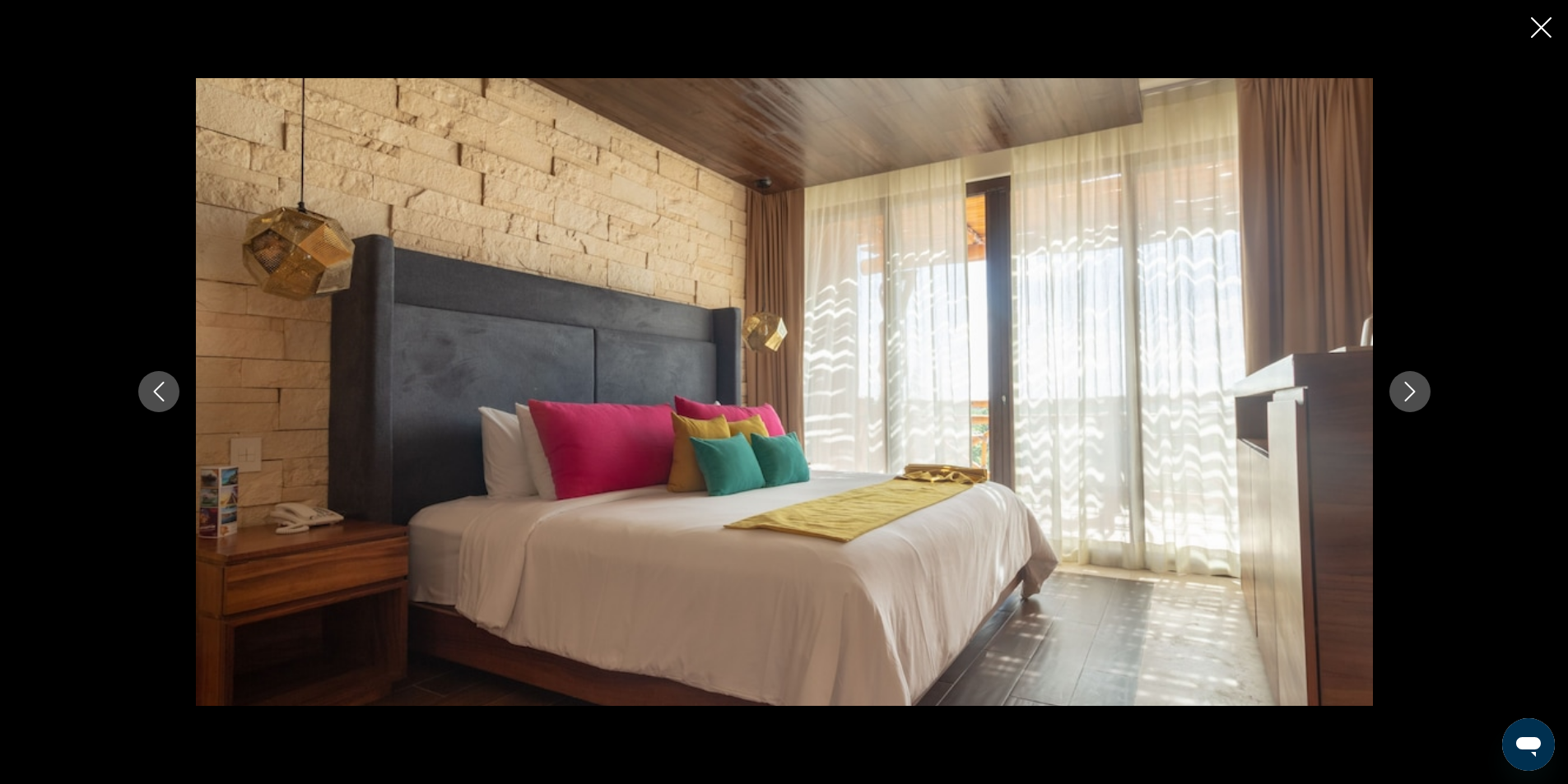
click at [1423, 392] on button "Next image" at bounding box center [1410, 392] width 41 height 41
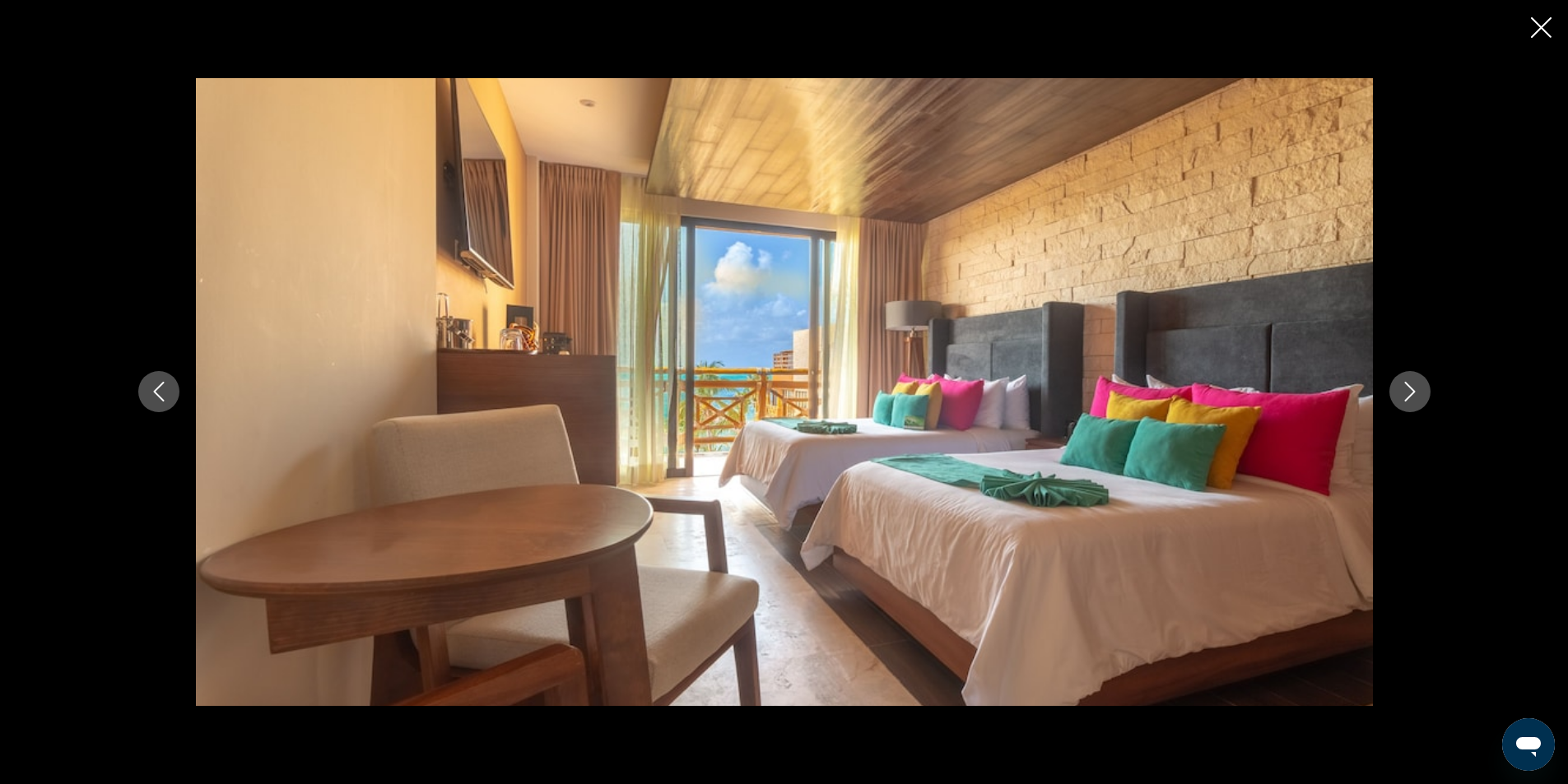
click at [1423, 392] on button "Next image" at bounding box center [1410, 392] width 41 height 41
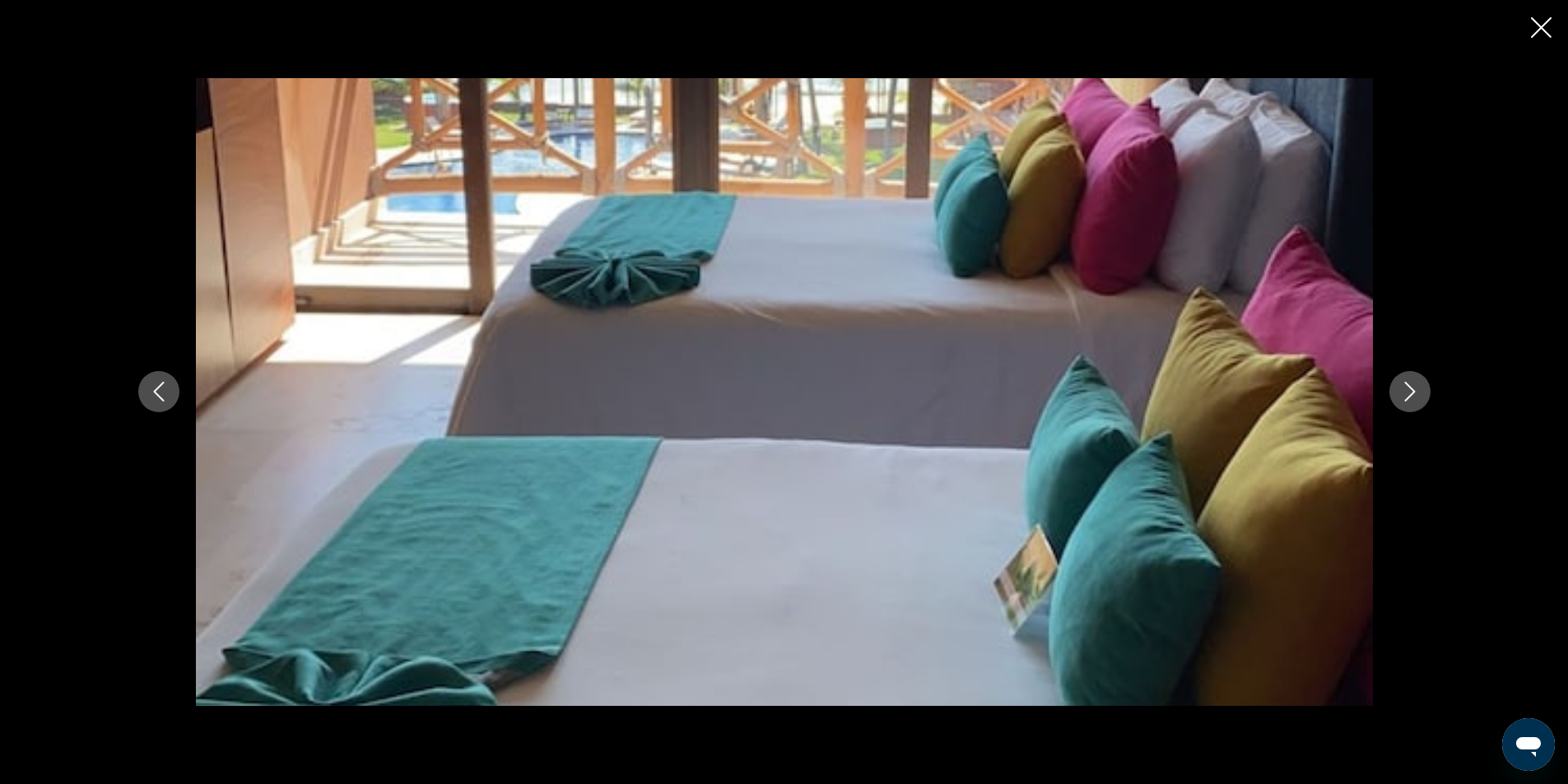
click at [1425, 391] on button "Next image" at bounding box center [1410, 392] width 41 height 41
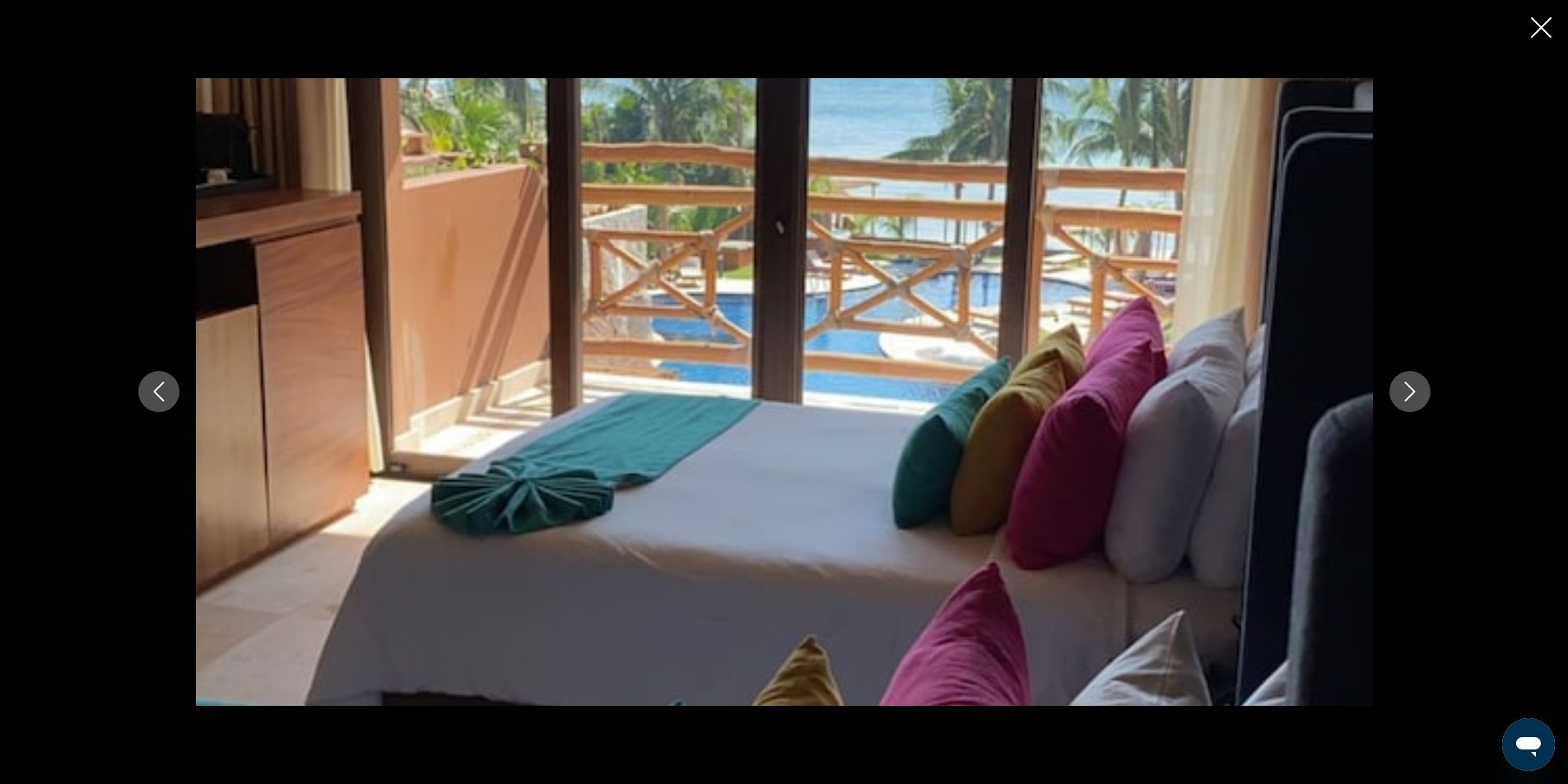
click at [1427, 391] on button "Next image" at bounding box center [1410, 392] width 41 height 41
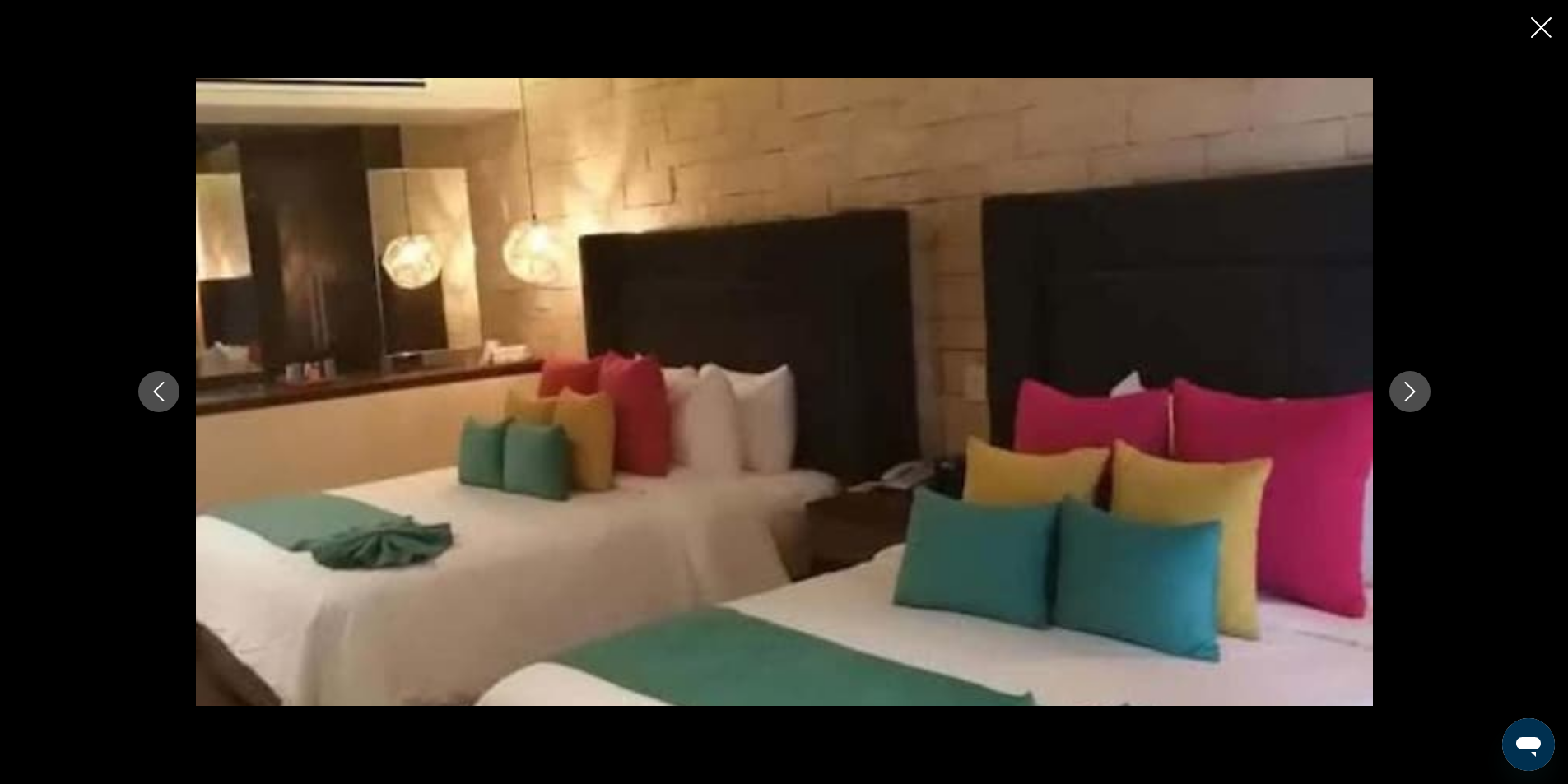
click at [1427, 391] on button "Next image" at bounding box center [1410, 392] width 41 height 41
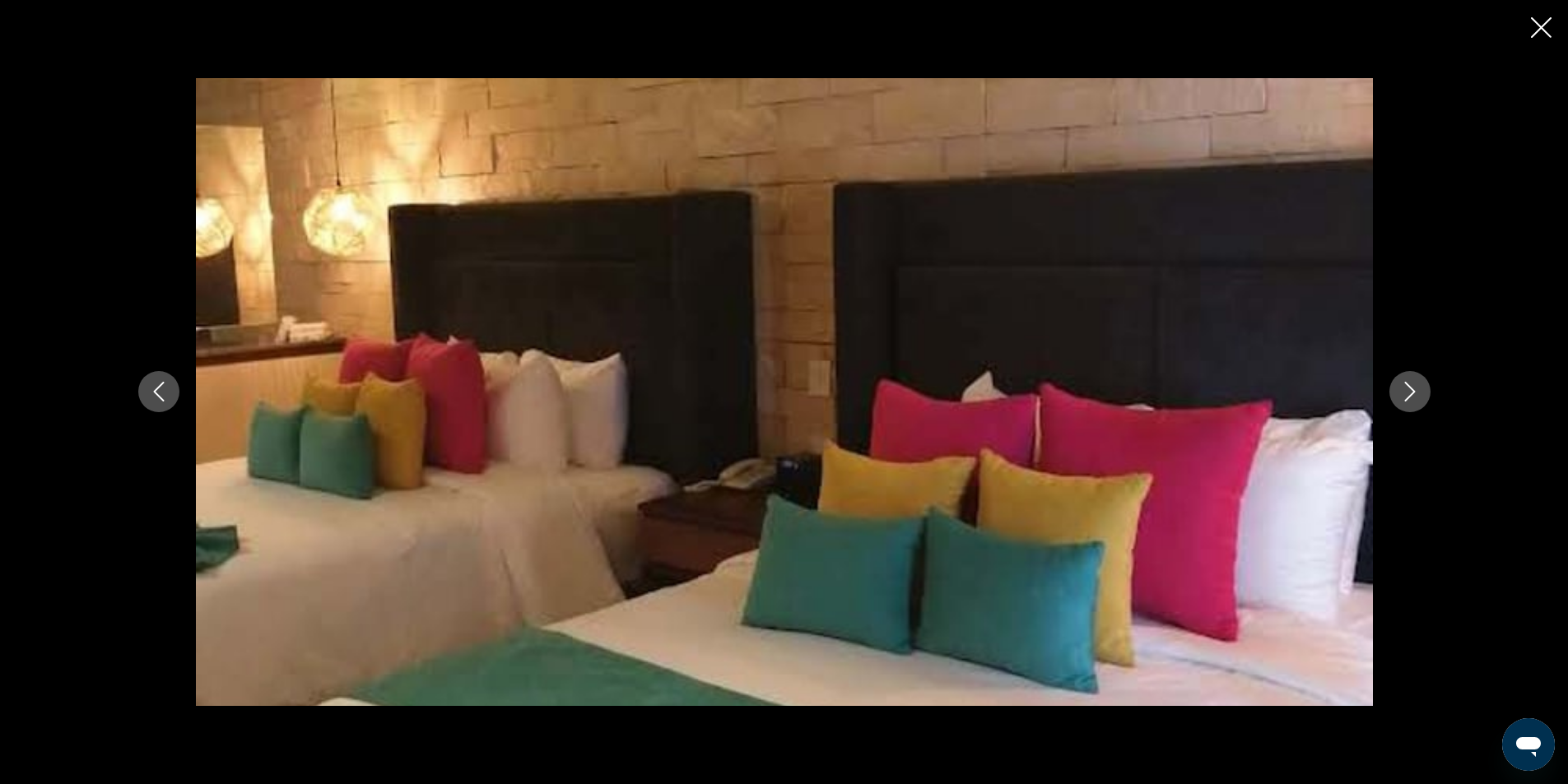
click at [1427, 391] on button "Next image" at bounding box center [1410, 392] width 41 height 41
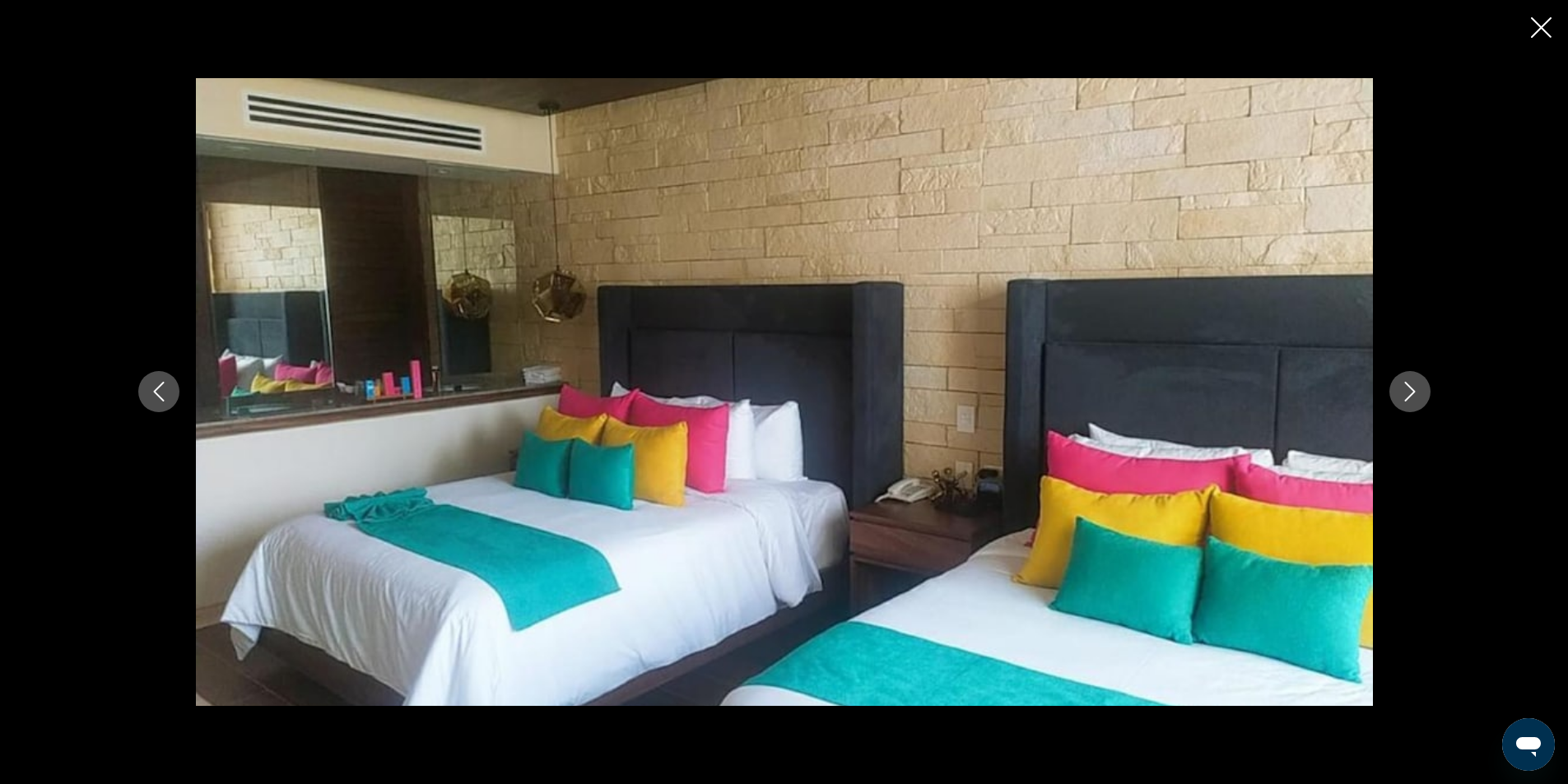
click at [1427, 391] on button "Next image" at bounding box center [1410, 392] width 41 height 41
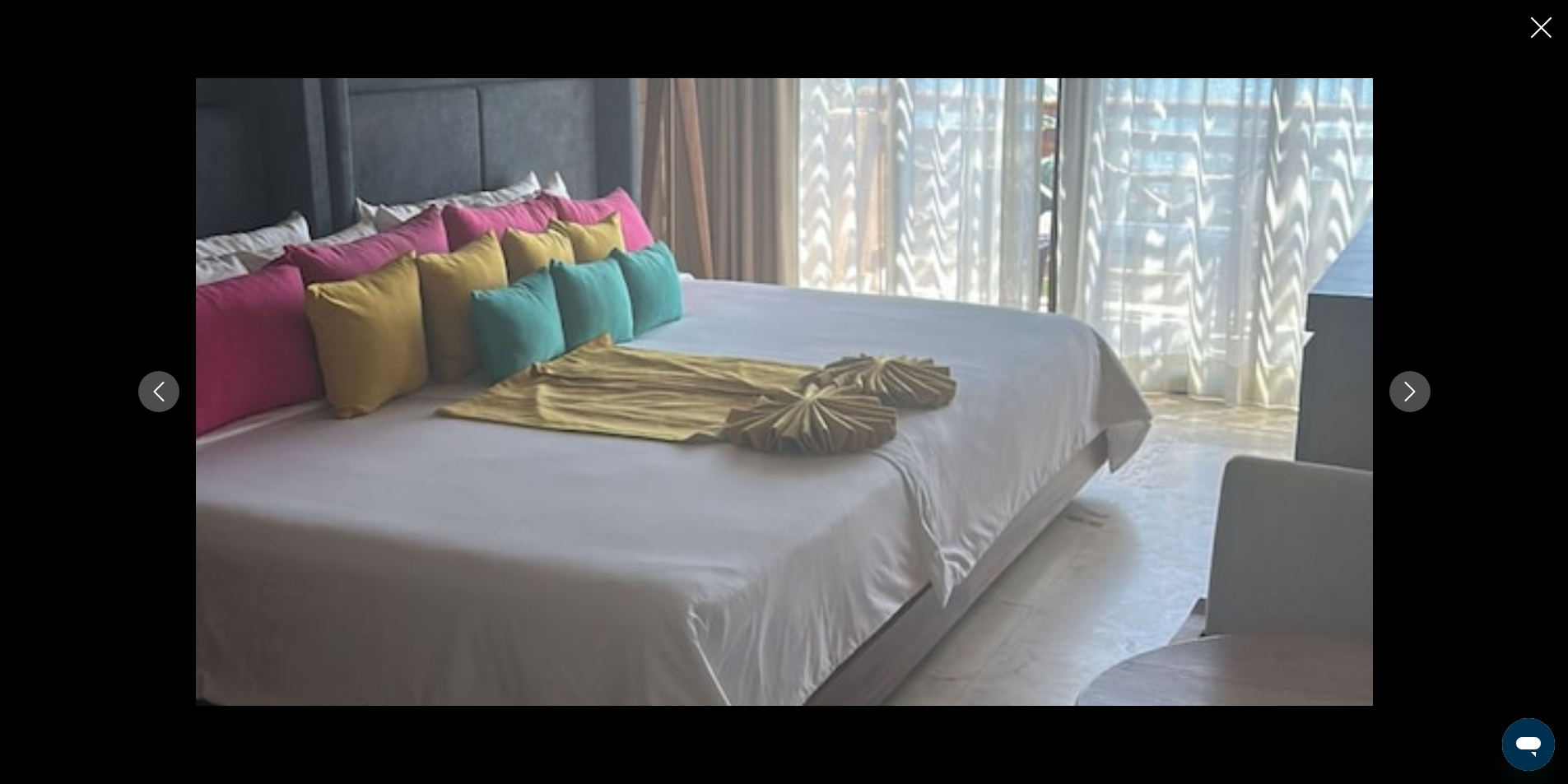
click at [1428, 391] on button "Next image" at bounding box center [1410, 392] width 41 height 41
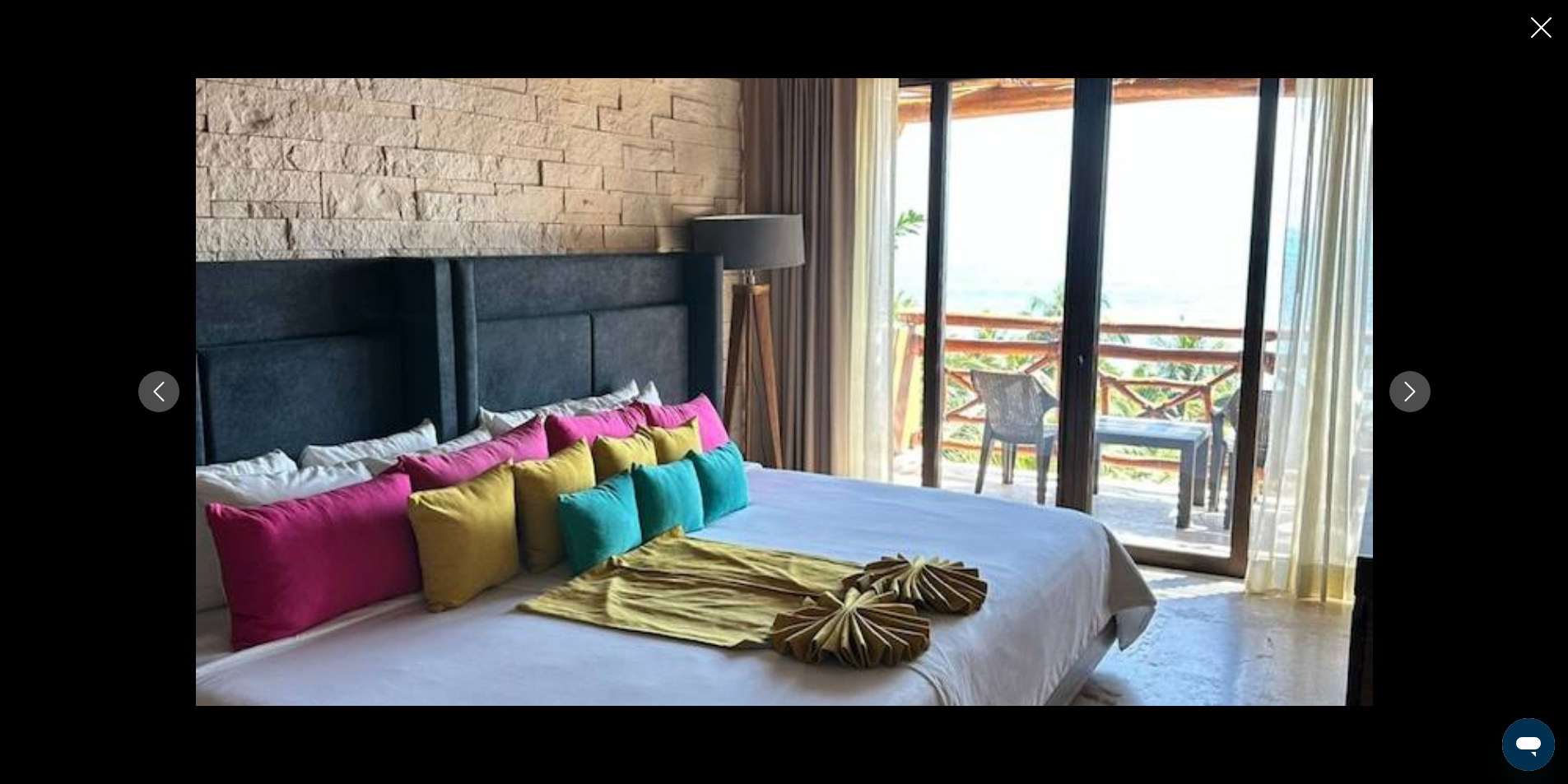
click at [1428, 391] on button "Next image" at bounding box center [1410, 392] width 41 height 41
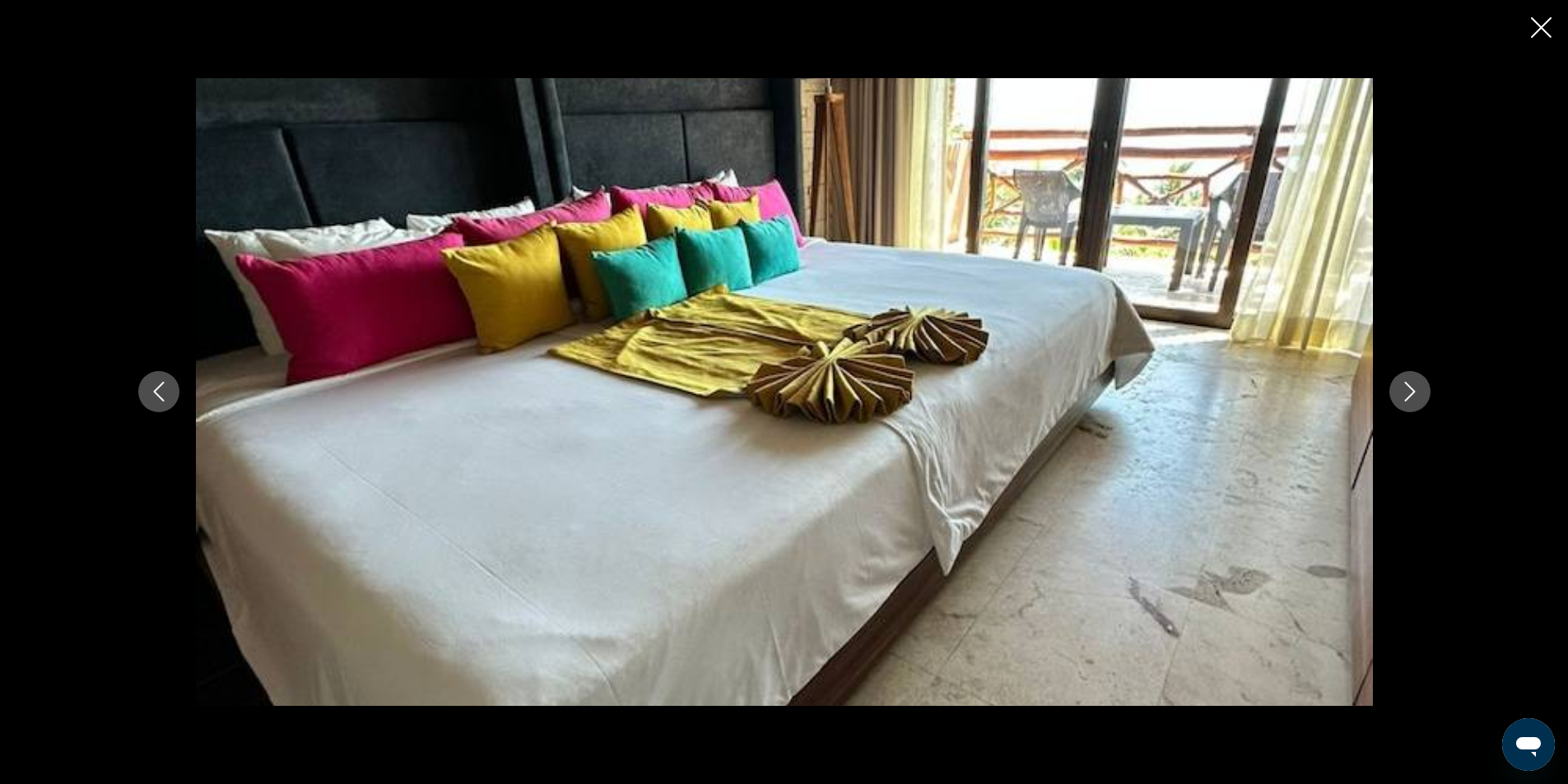
click at [1428, 391] on button "Next image" at bounding box center [1410, 392] width 41 height 41
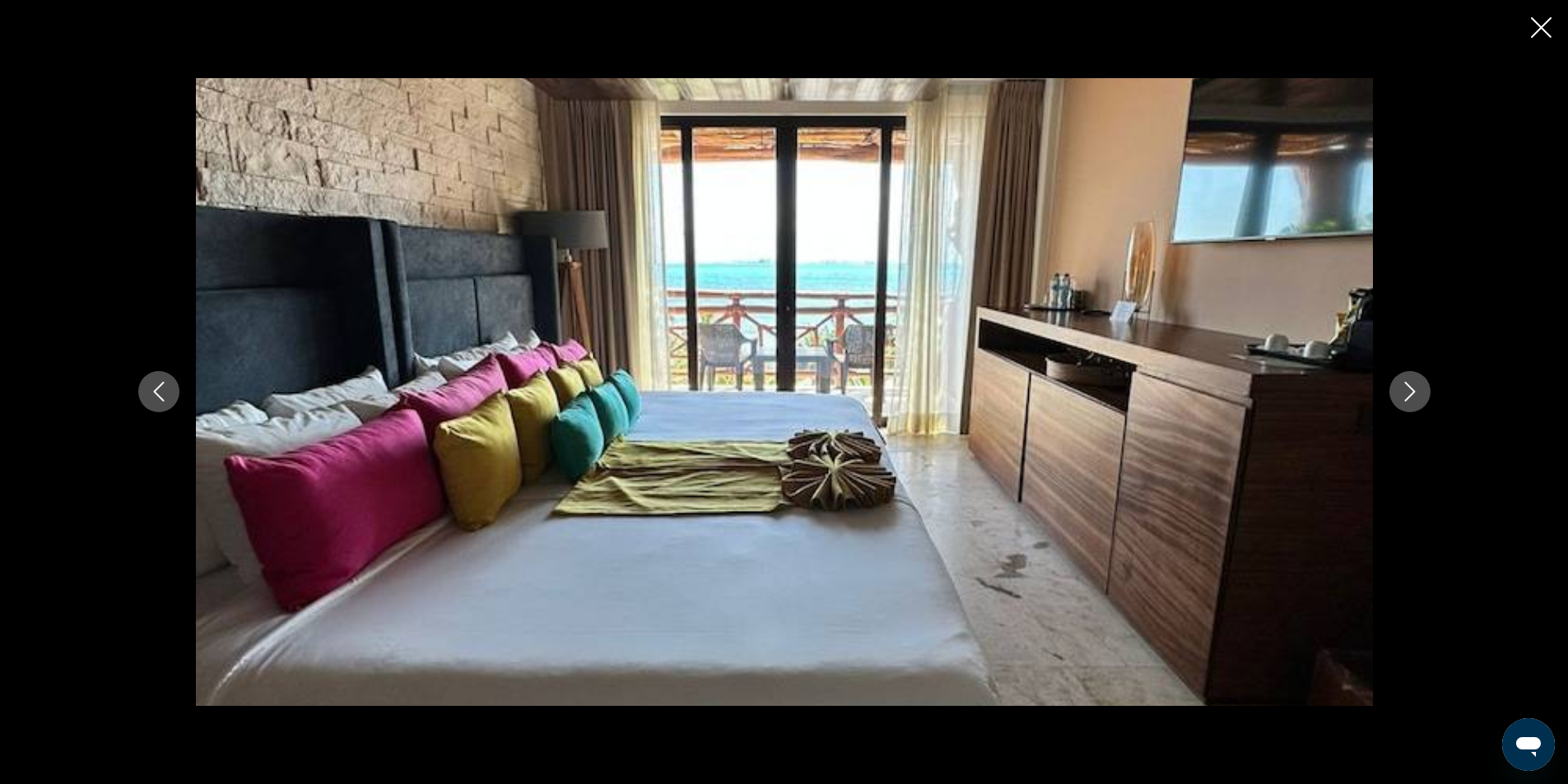
click at [1428, 391] on button "Next image" at bounding box center [1410, 392] width 41 height 41
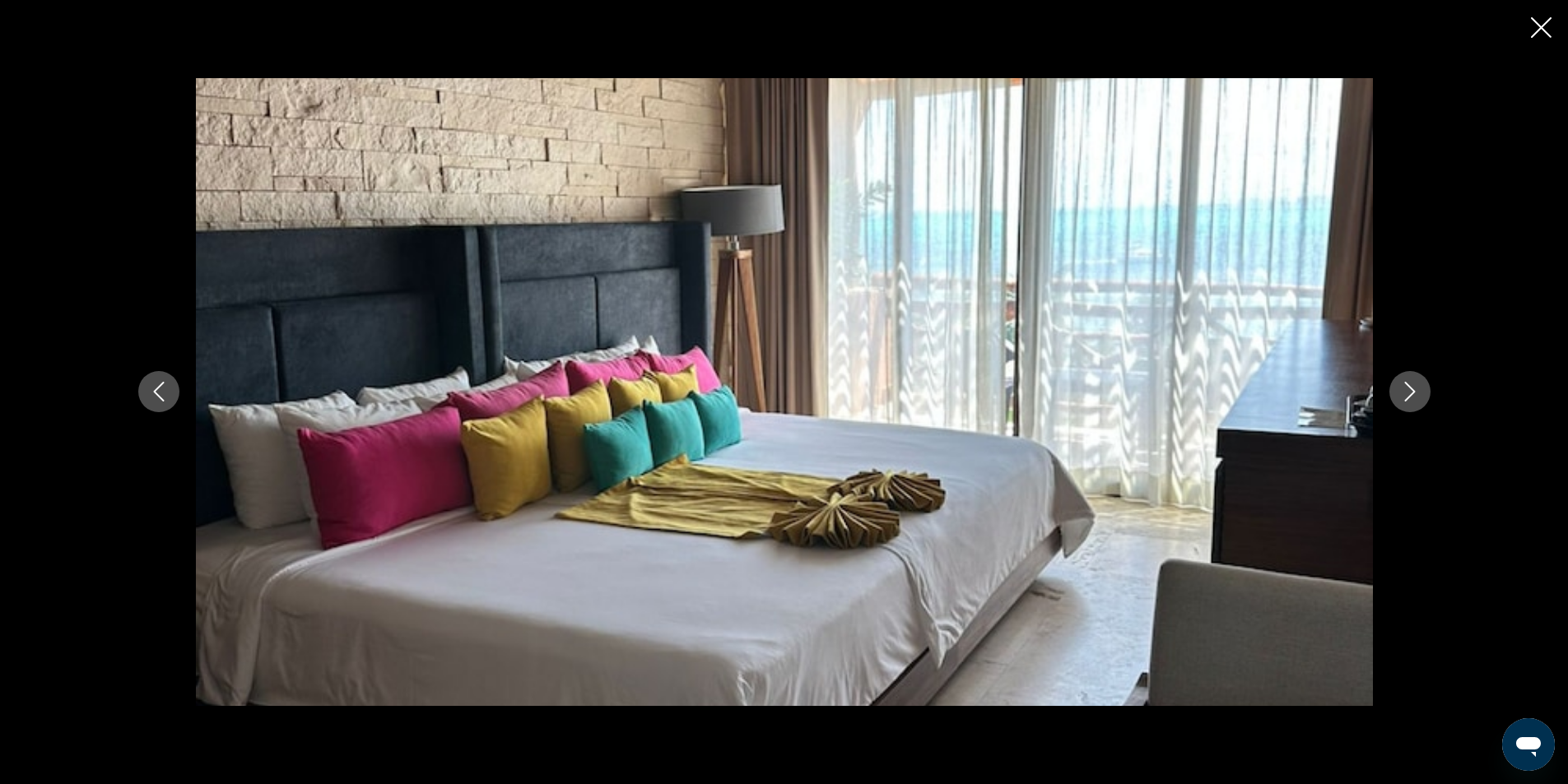
click at [1428, 391] on button "Next image" at bounding box center [1410, 392] width 41 height 41
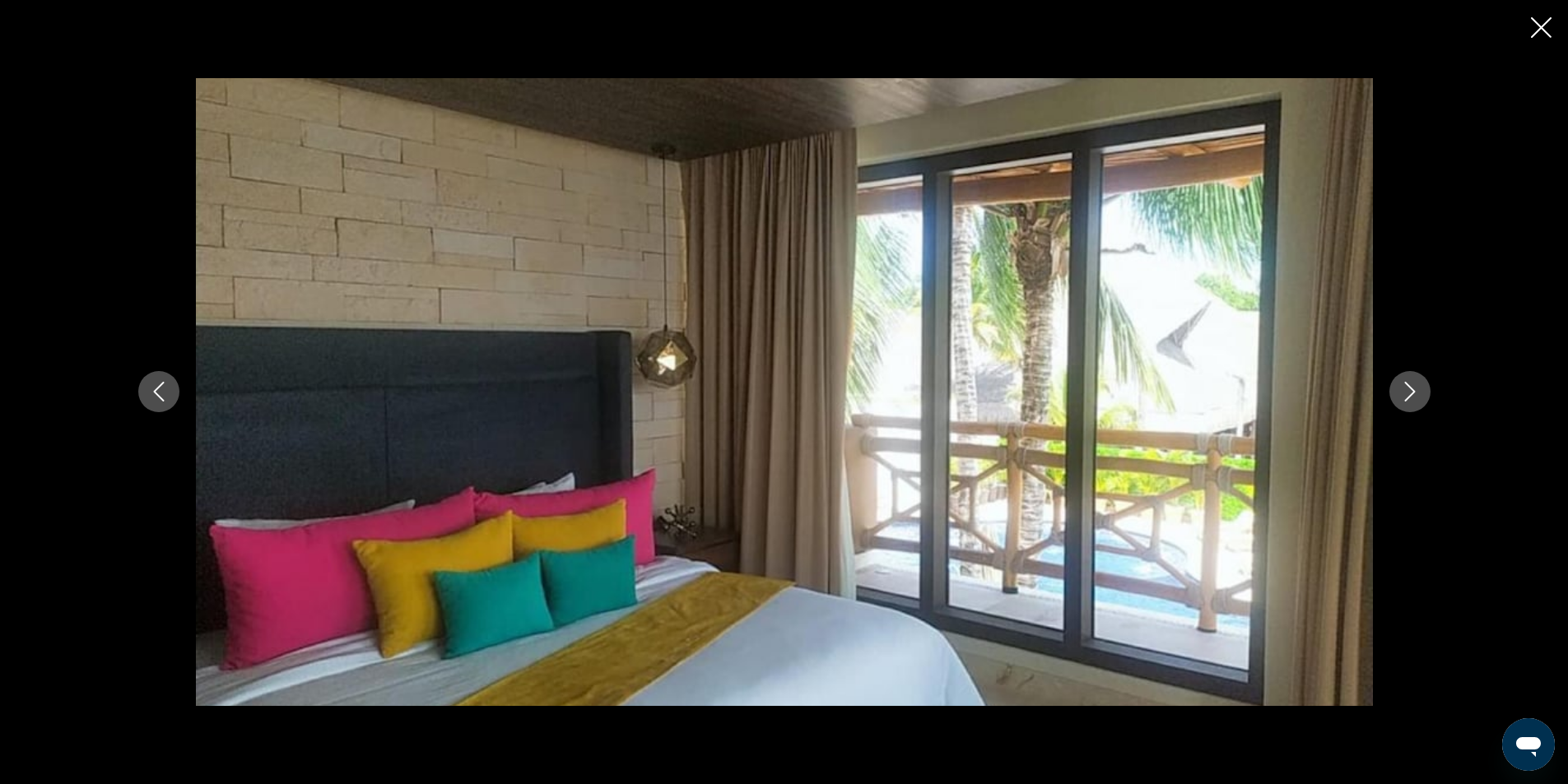
click at [1428, 391] on button "Next image" at bounding box center [1410, 392] width 41 height 41
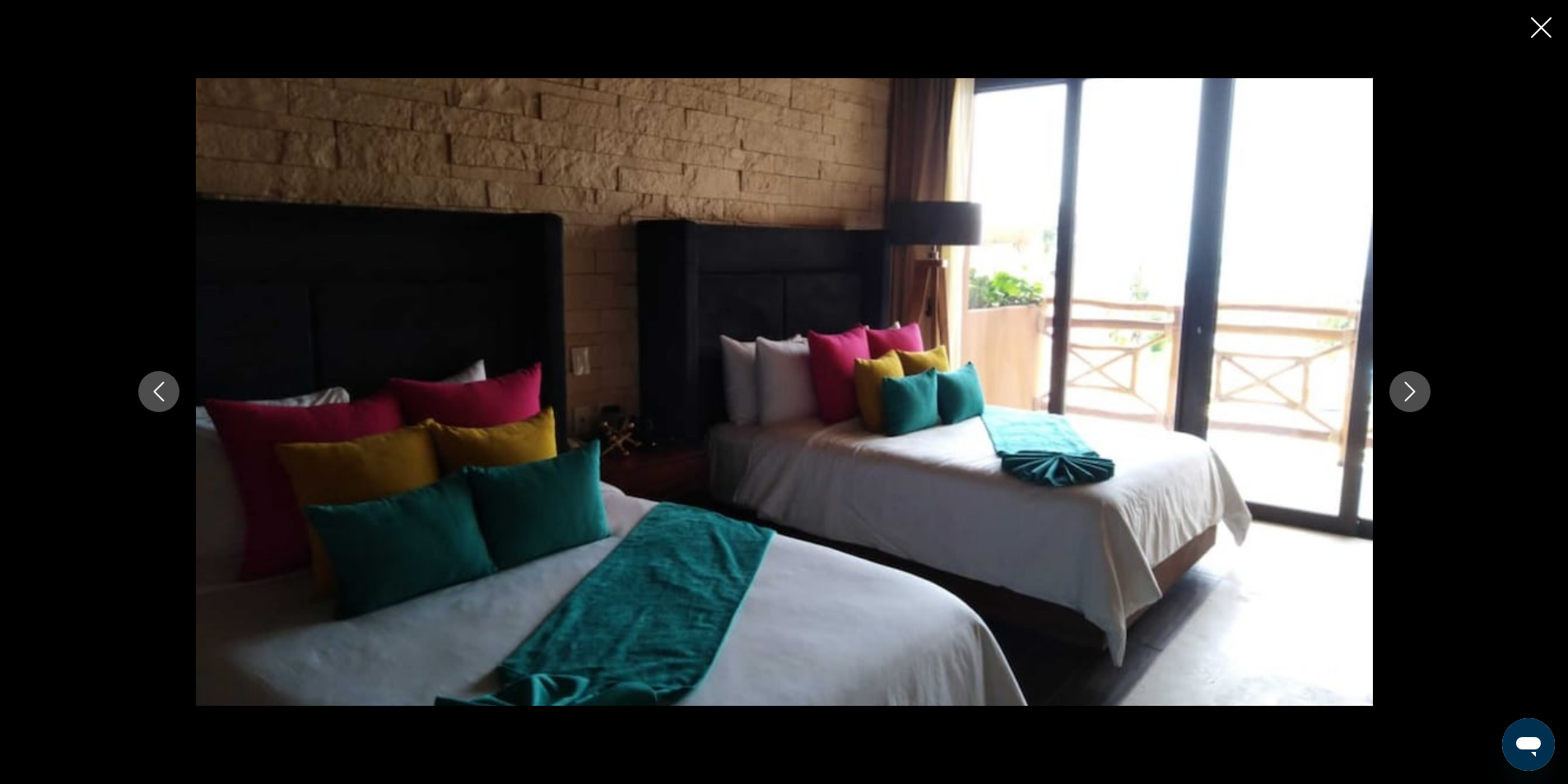
click at [1428, 391] on button "Next image" at bounding box center [1410, 392] width 41 height 41
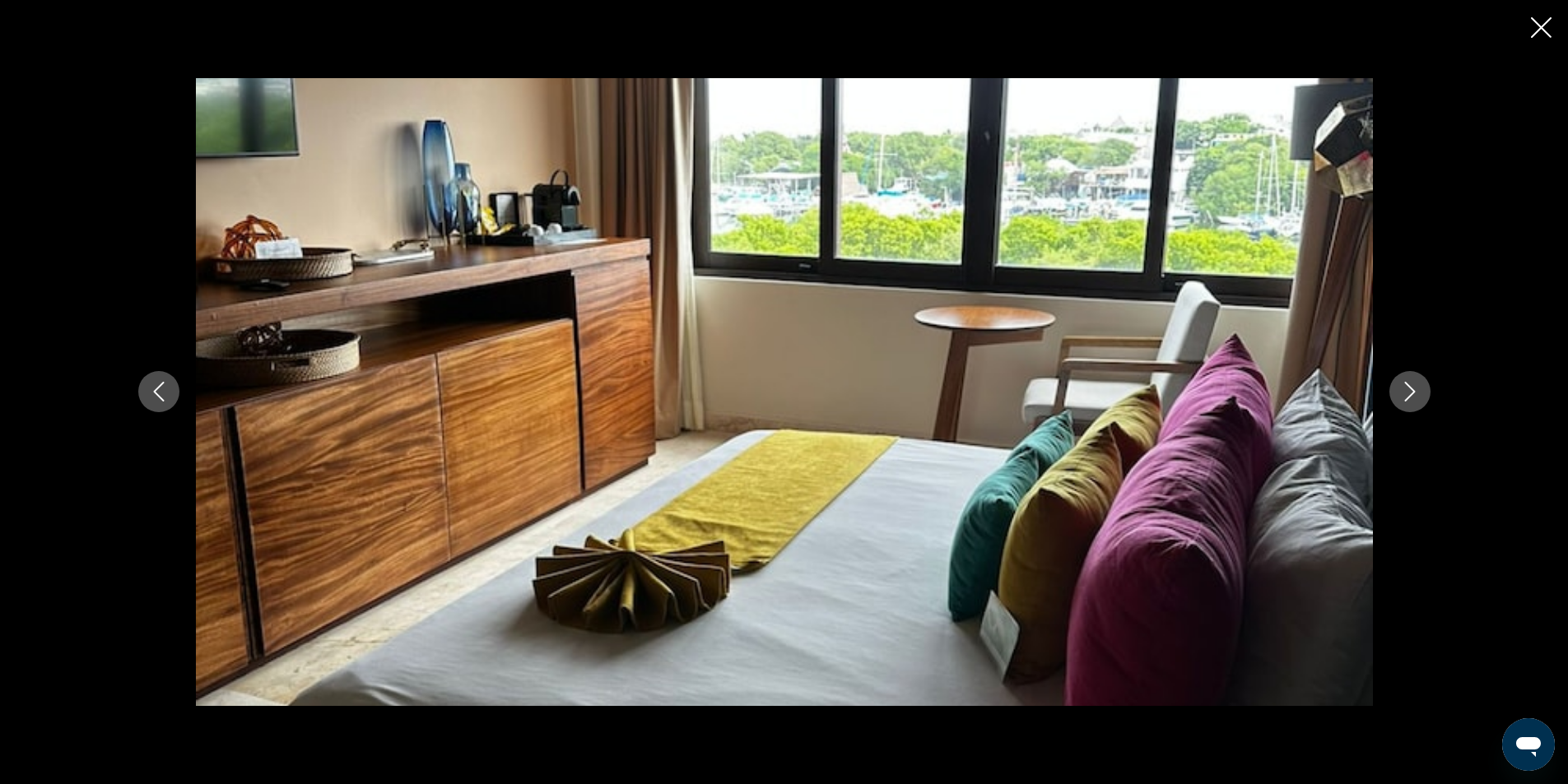
click at [1428, 391] on button "Next image" at bounding box center [1410, 392] width 41 height 41
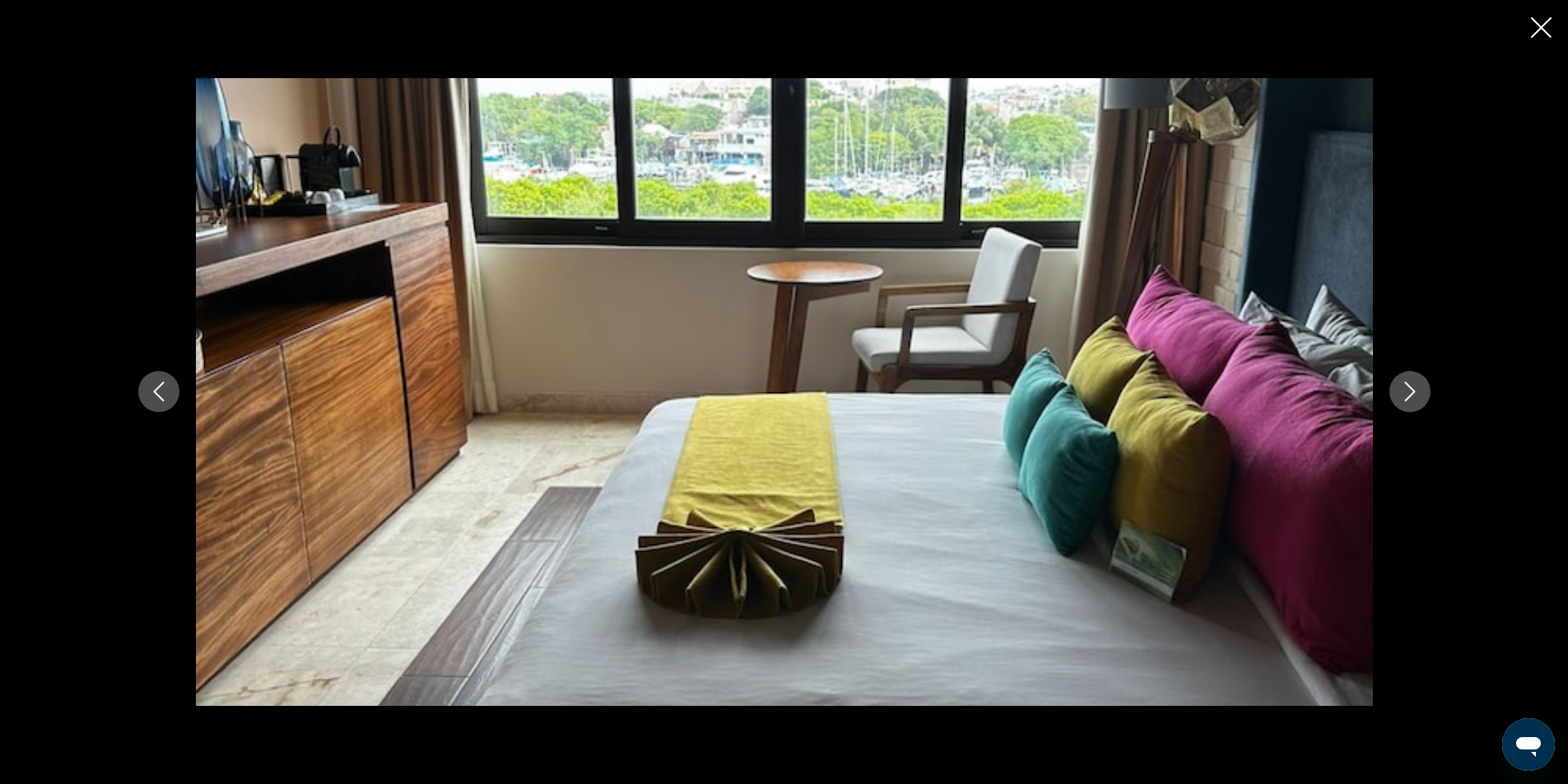
click at [1428, 391] on button "Next image" at bounding box center [1410, 392] width 41 height 41
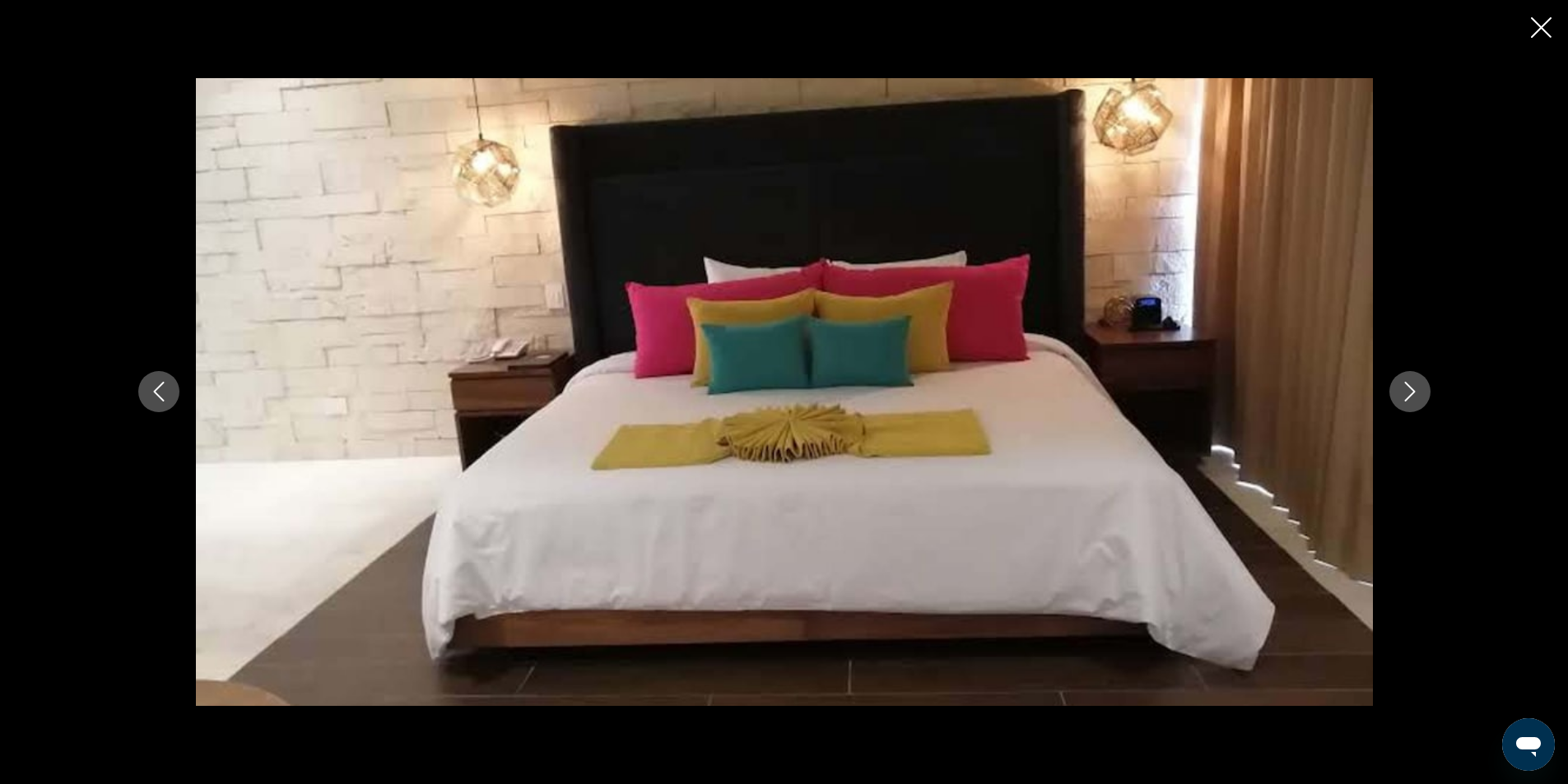
click at [1428, 391] on button "Next image" at bounding box center [1410, 392] width 41 height 41
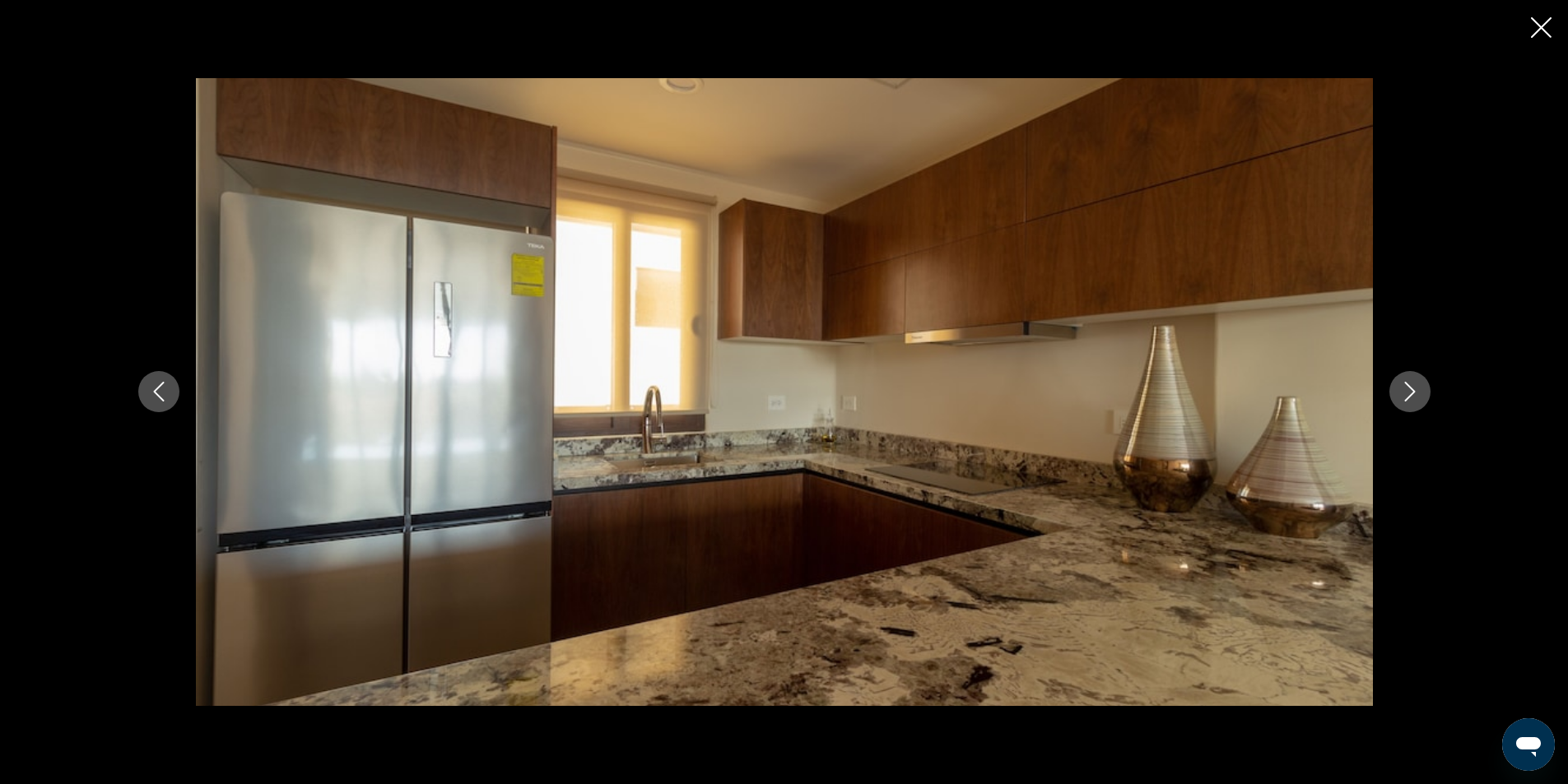
click at [1430, 390] on button "Next image" at bounding box center [1410, 392] width 41 height 41
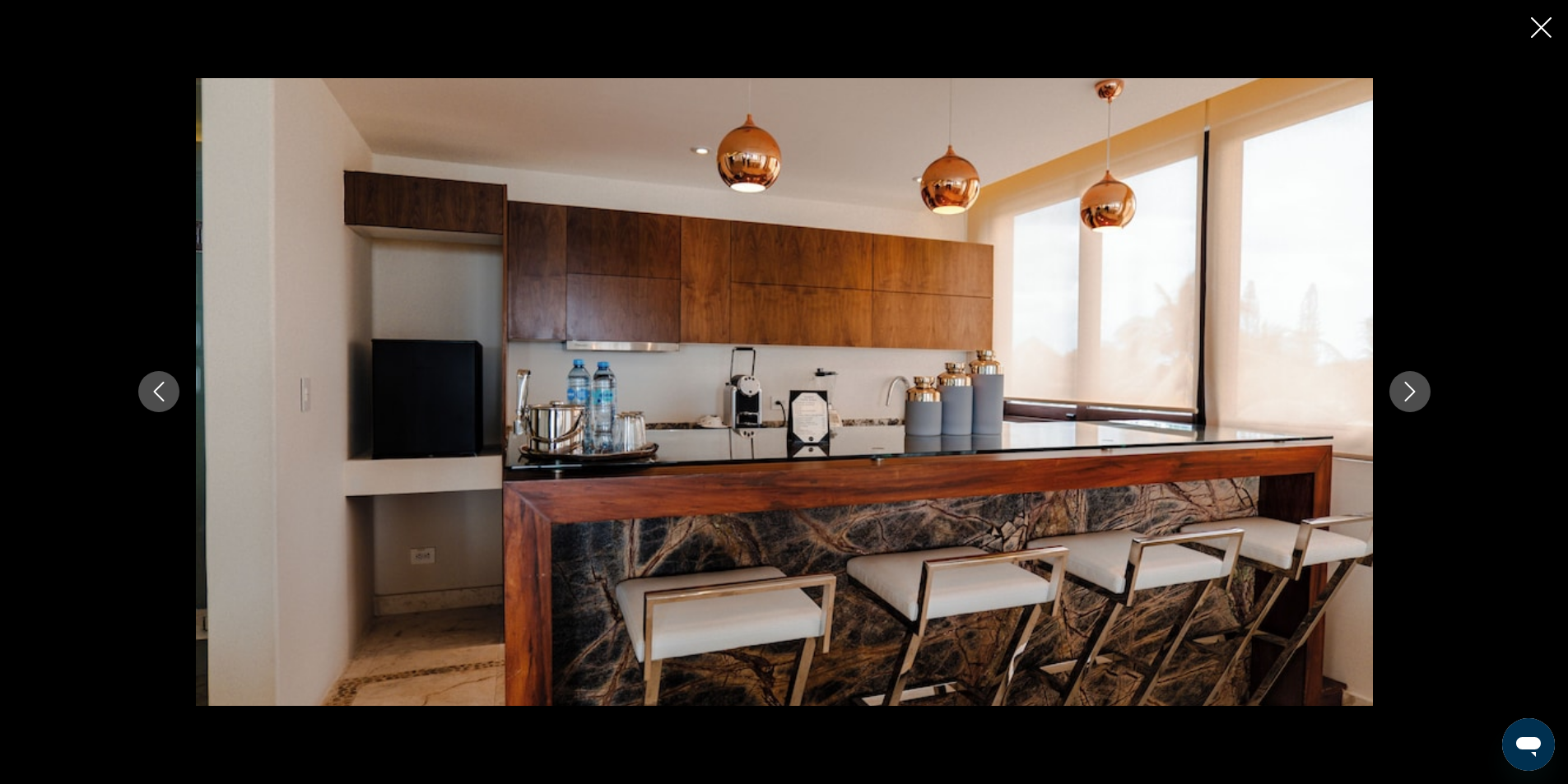
click at [1430, 390] on div "prev next" at bounding box center [784, 391] width 1325 height 627
click at [1413, 386] on icon "Next image" at bounding box center [1409, 391] width 20 height 20
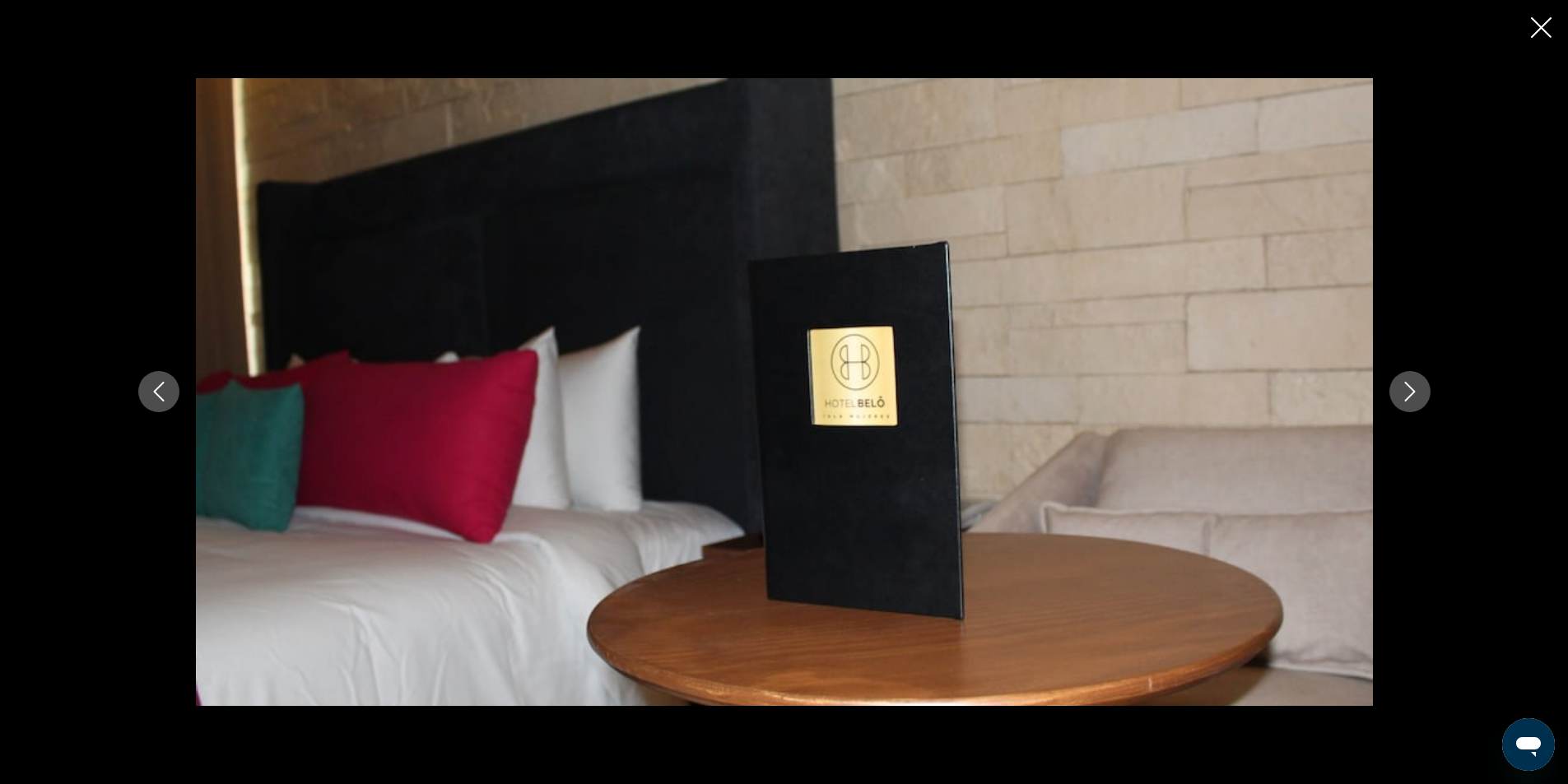
click at [1409, 374] on button "Next image" at bounding box center [1410, 392] width 41 height 41
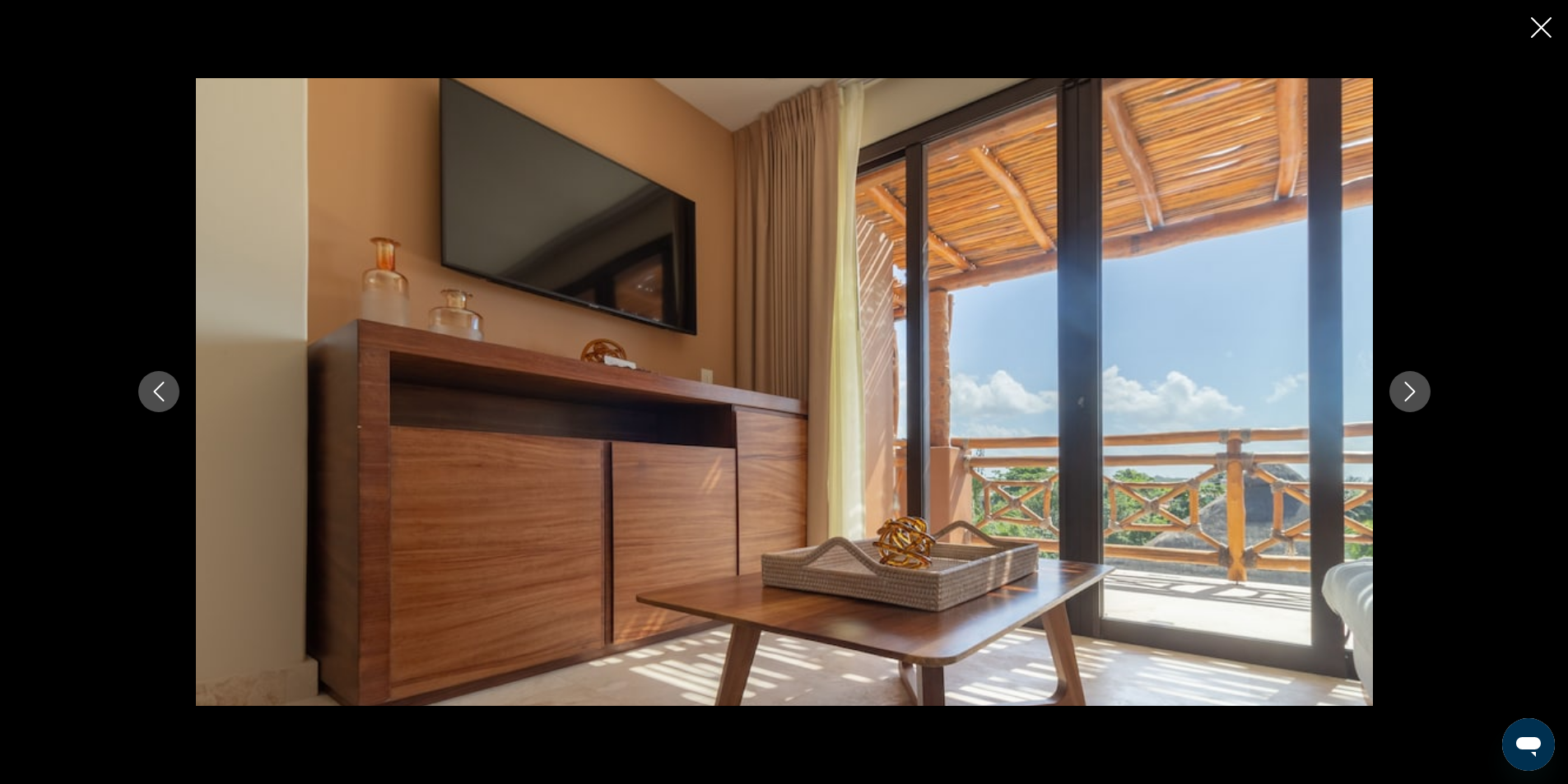
click at [1409, 374] on button "Next image" at bounding box center [1410, 392] width 41 height 41
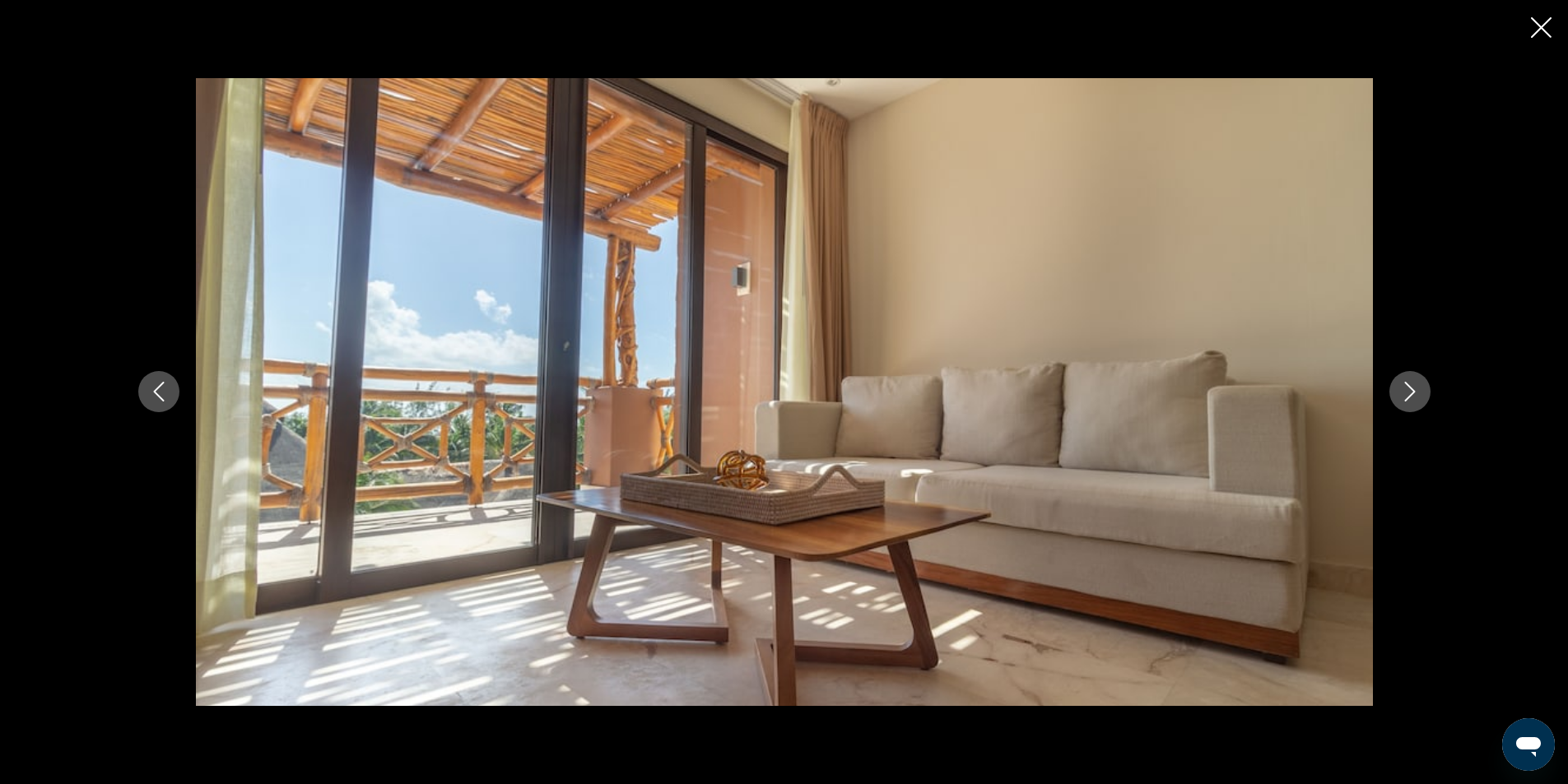
click at [1409, 373] on button "Next image" at bounding box center [1410, 392] width 41 height 41
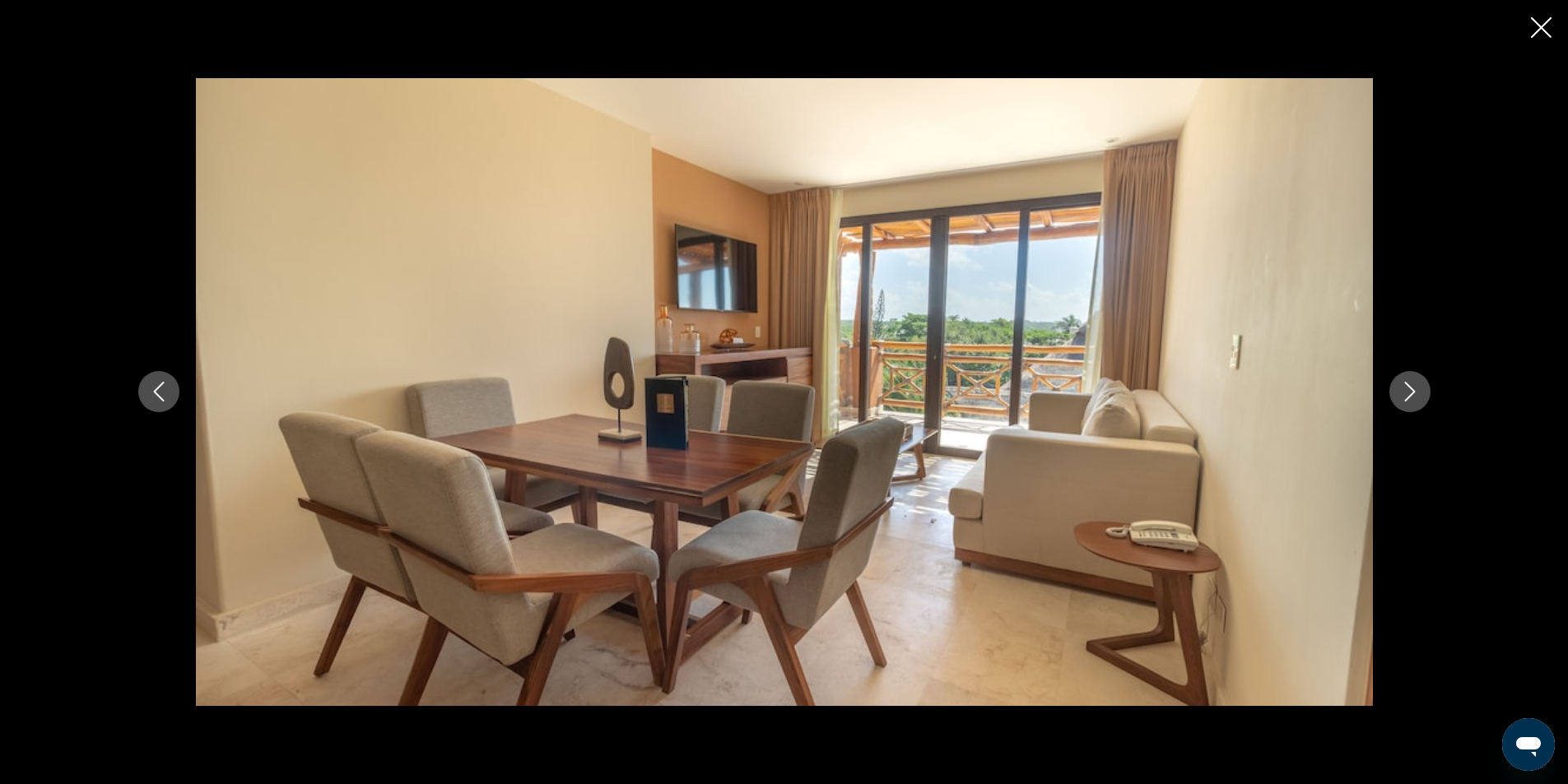
click at [1409, 373] on button "Next image" at bounding box center [1410, 392] width 41 height 41
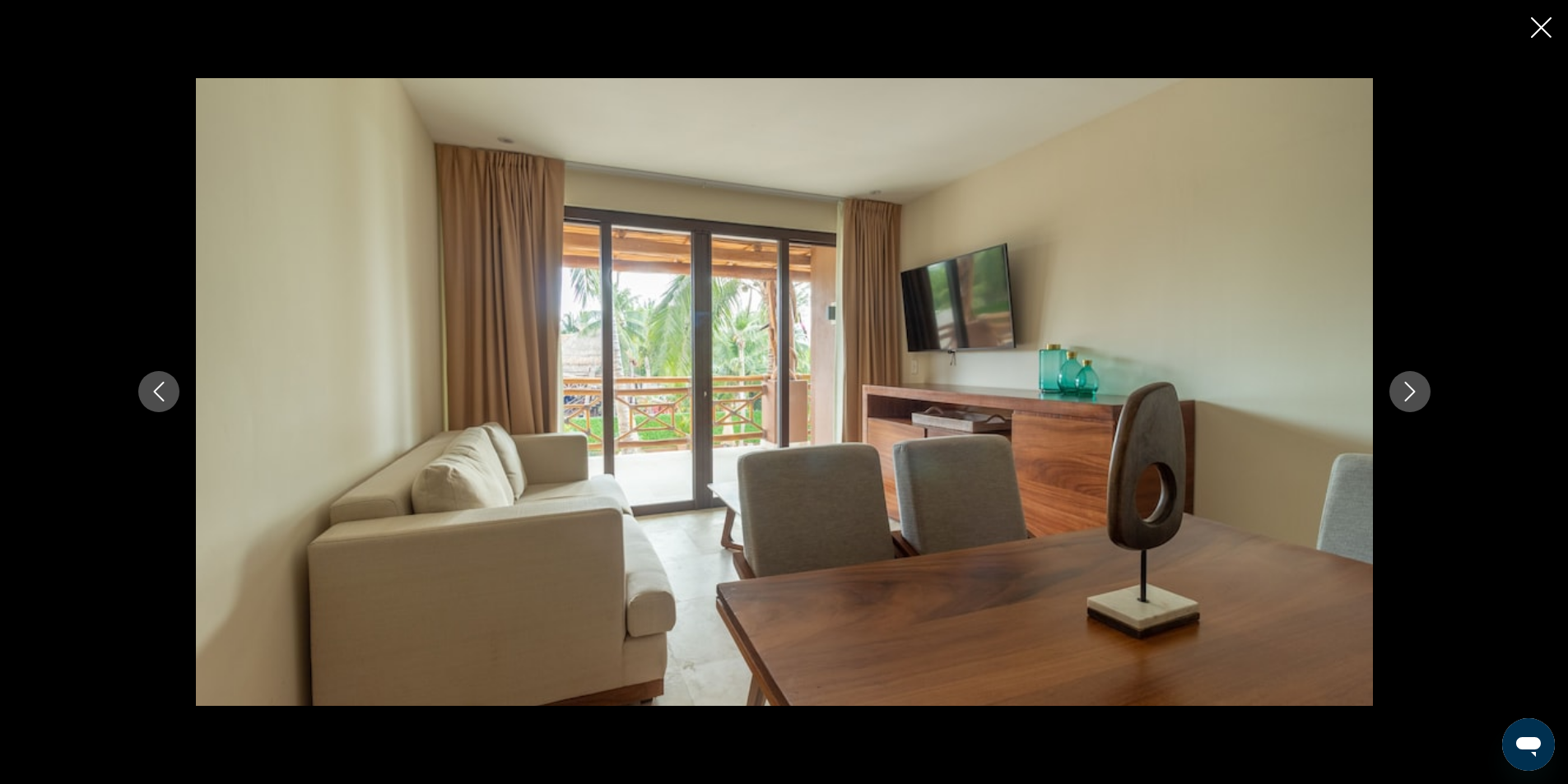
click at [1409, 373] on button "Next image" at bounding box center [1410, 392] width 41 height 41
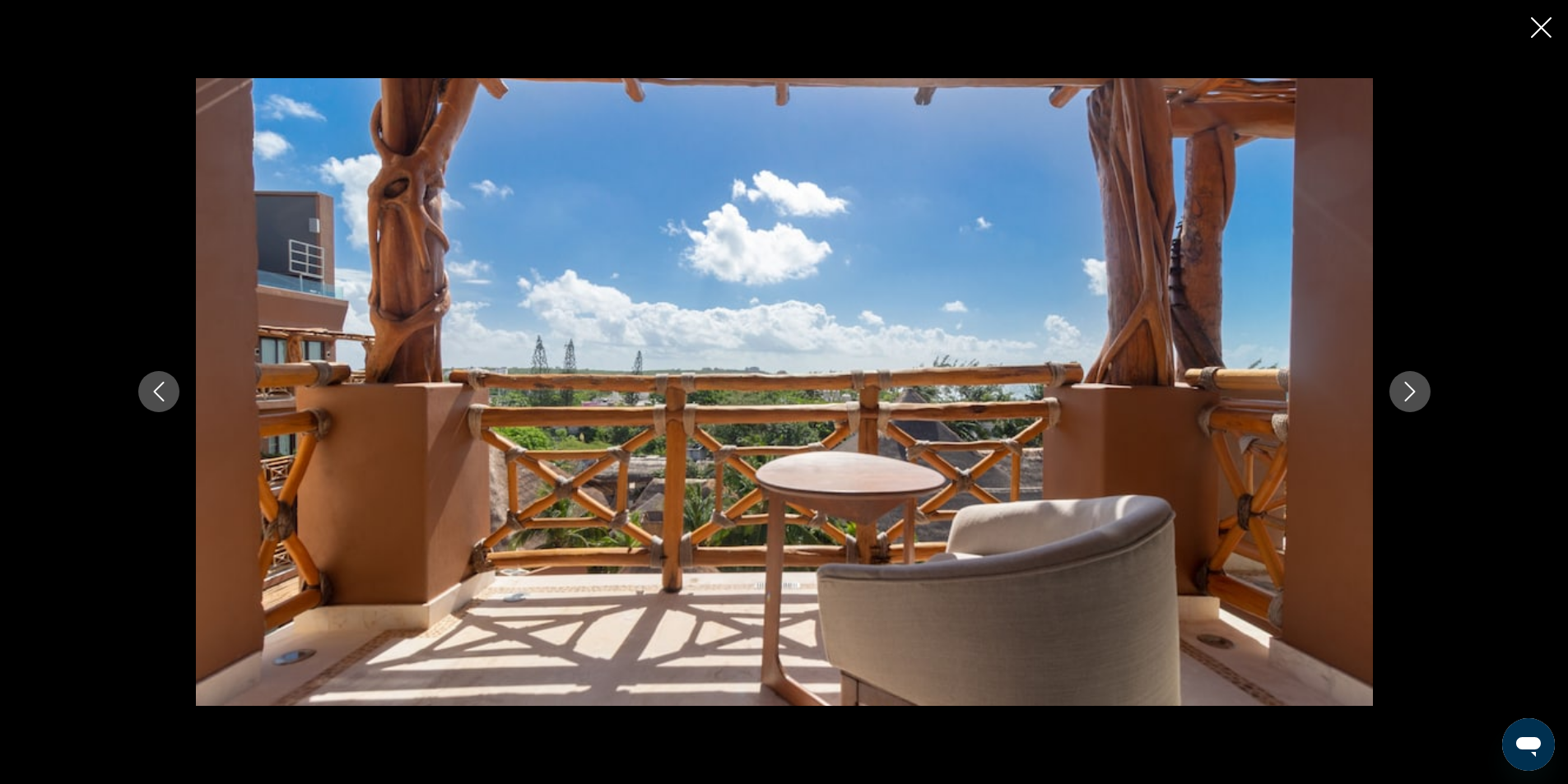
click at [1409, 373] on button "Next image" at bounding box center [1410, 392] width 41 height 41
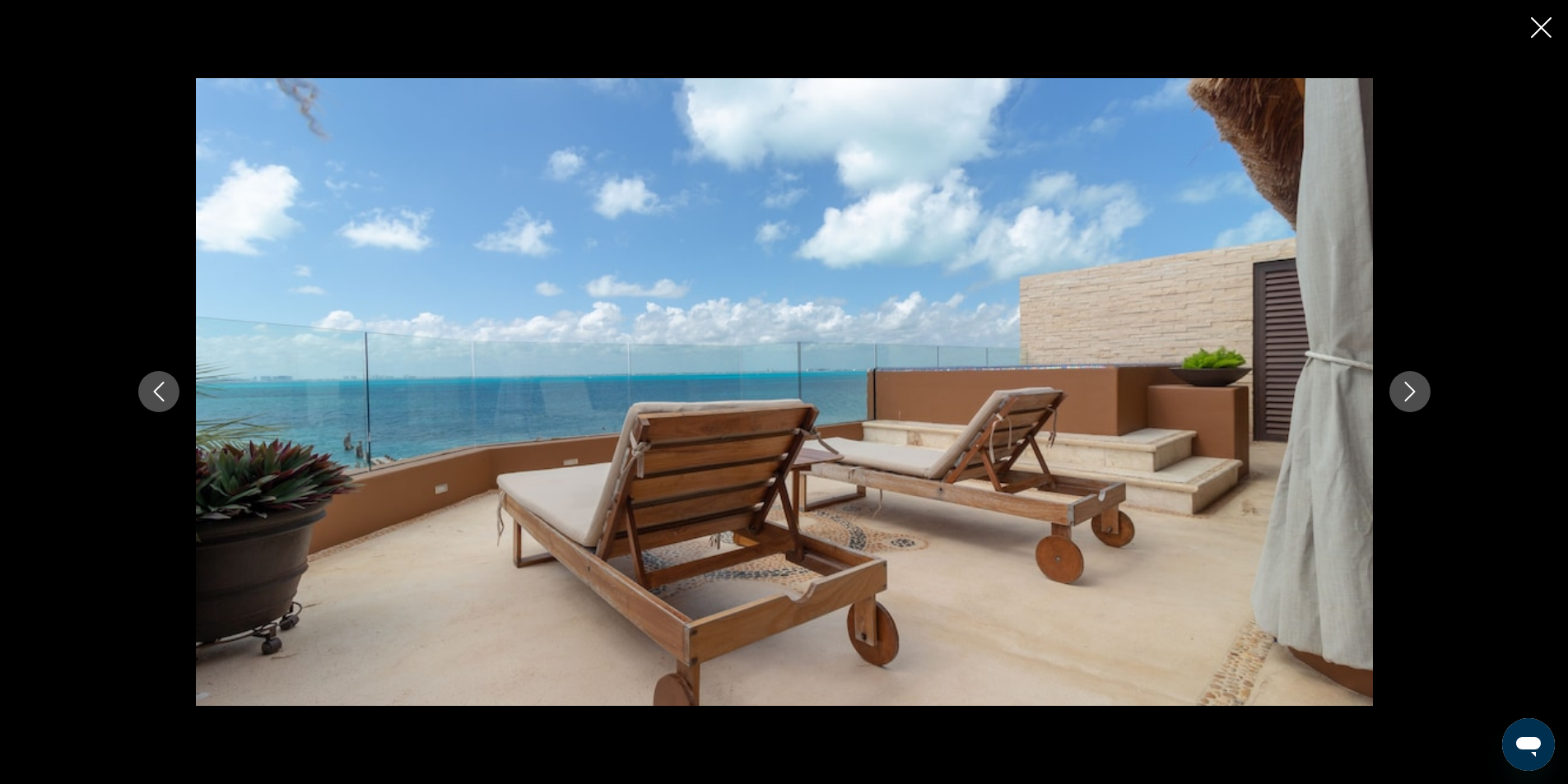
click at [1409, 373] on button "Next image" at bounding box center [1410, 392] width 41 height 41
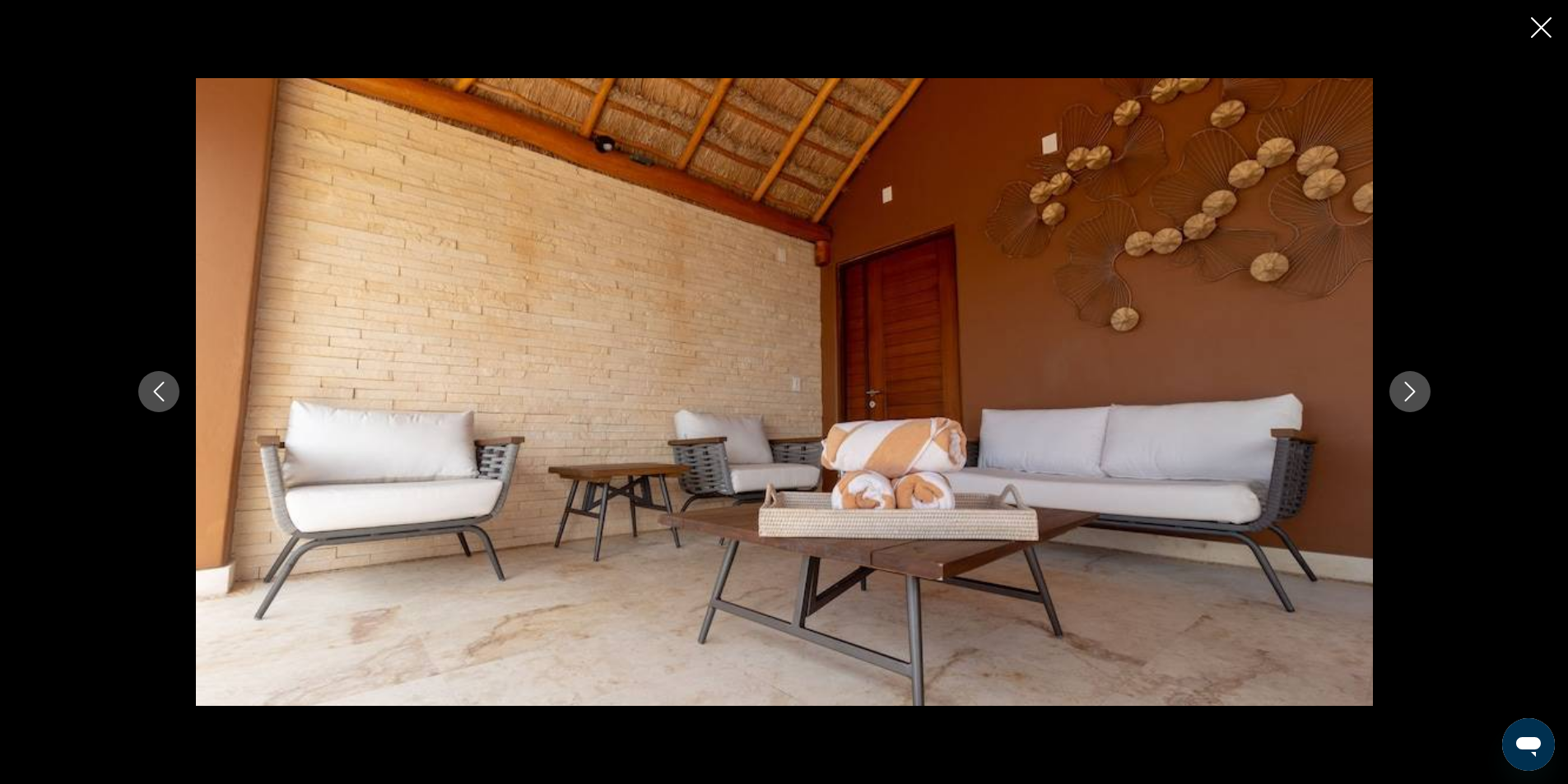
click at [1409, 373] on button "Next image" at bounding box center [1410, 392] width 41 height 41
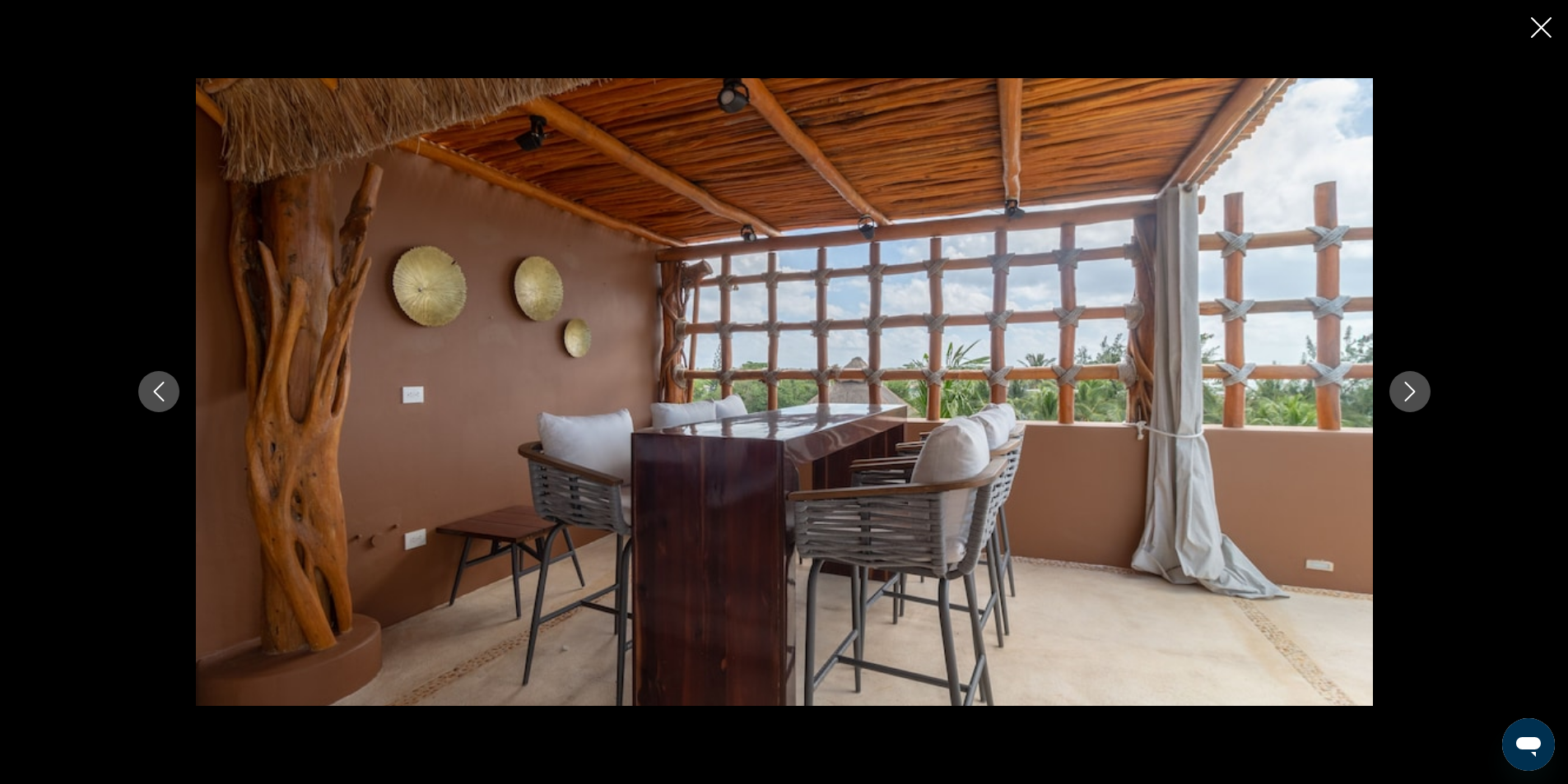
click at [1409, 373] on button "Next image" at bounding box center [1410, 392] width 41 height 41
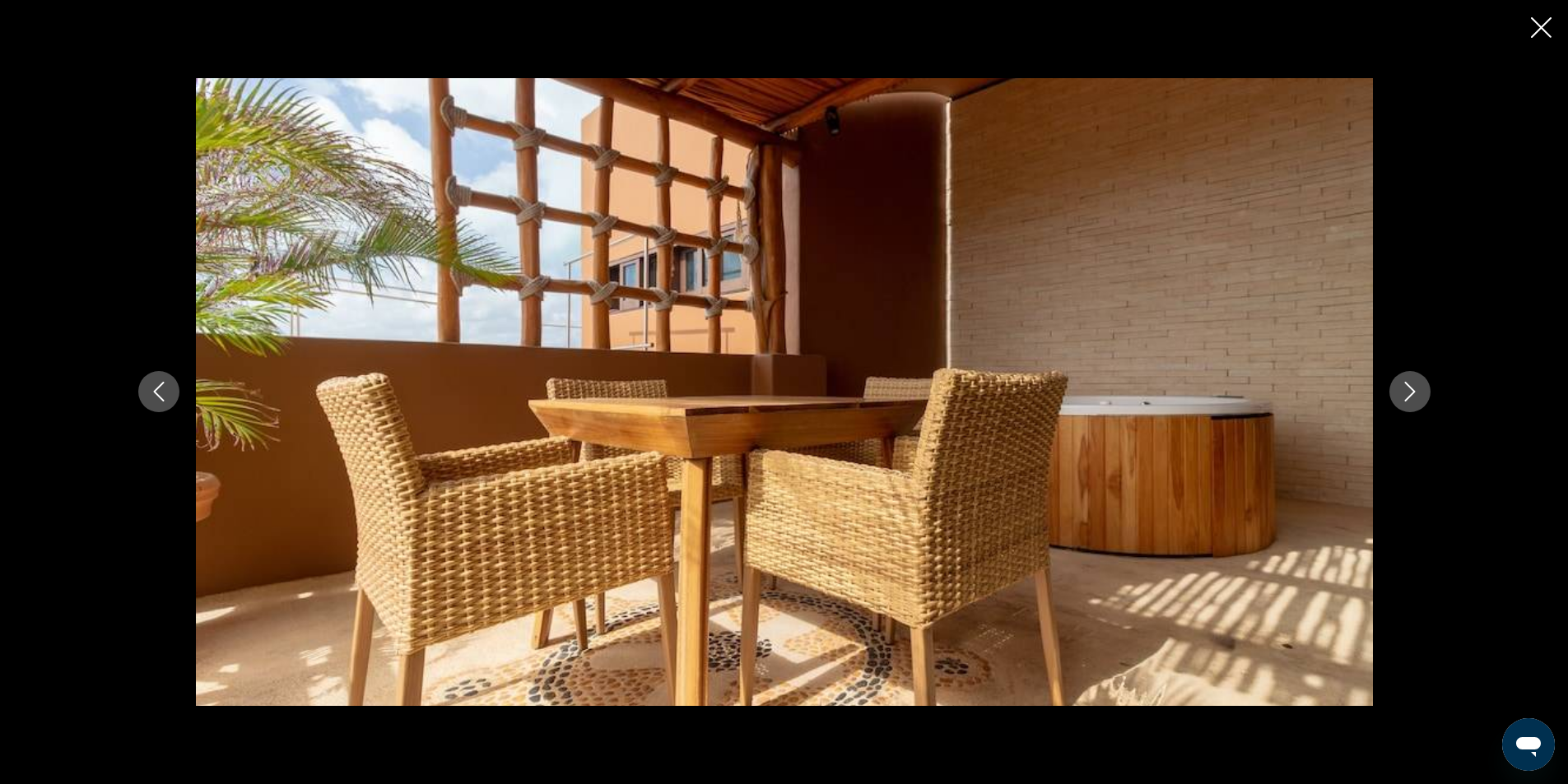
click at [1409, 373] on button "Next image" at bounding box center [1410, 392] width 41 height 41
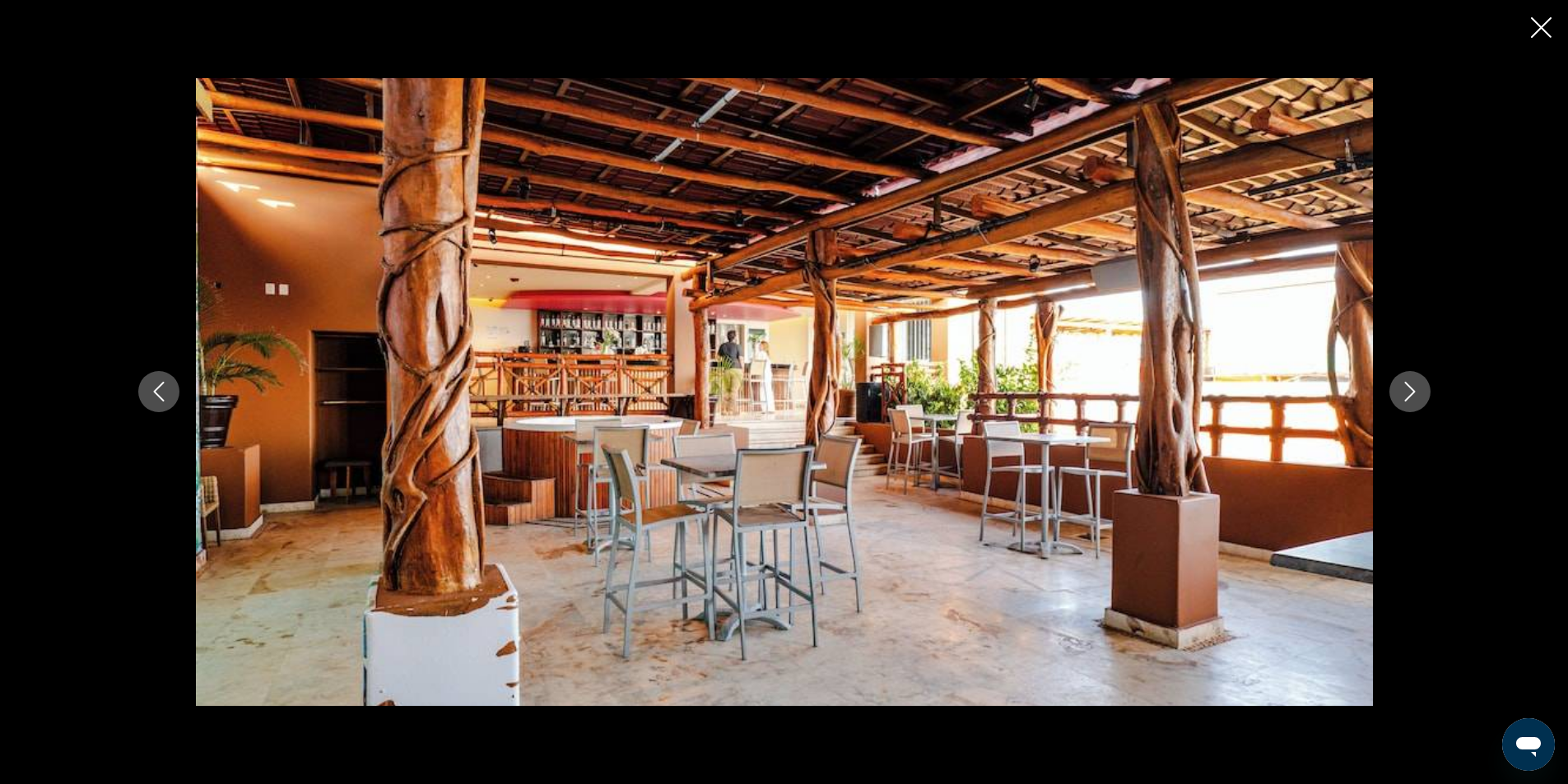
click at [1409, 373] on button "Next image" at bounding box center [1410, 392] width 41 height 41
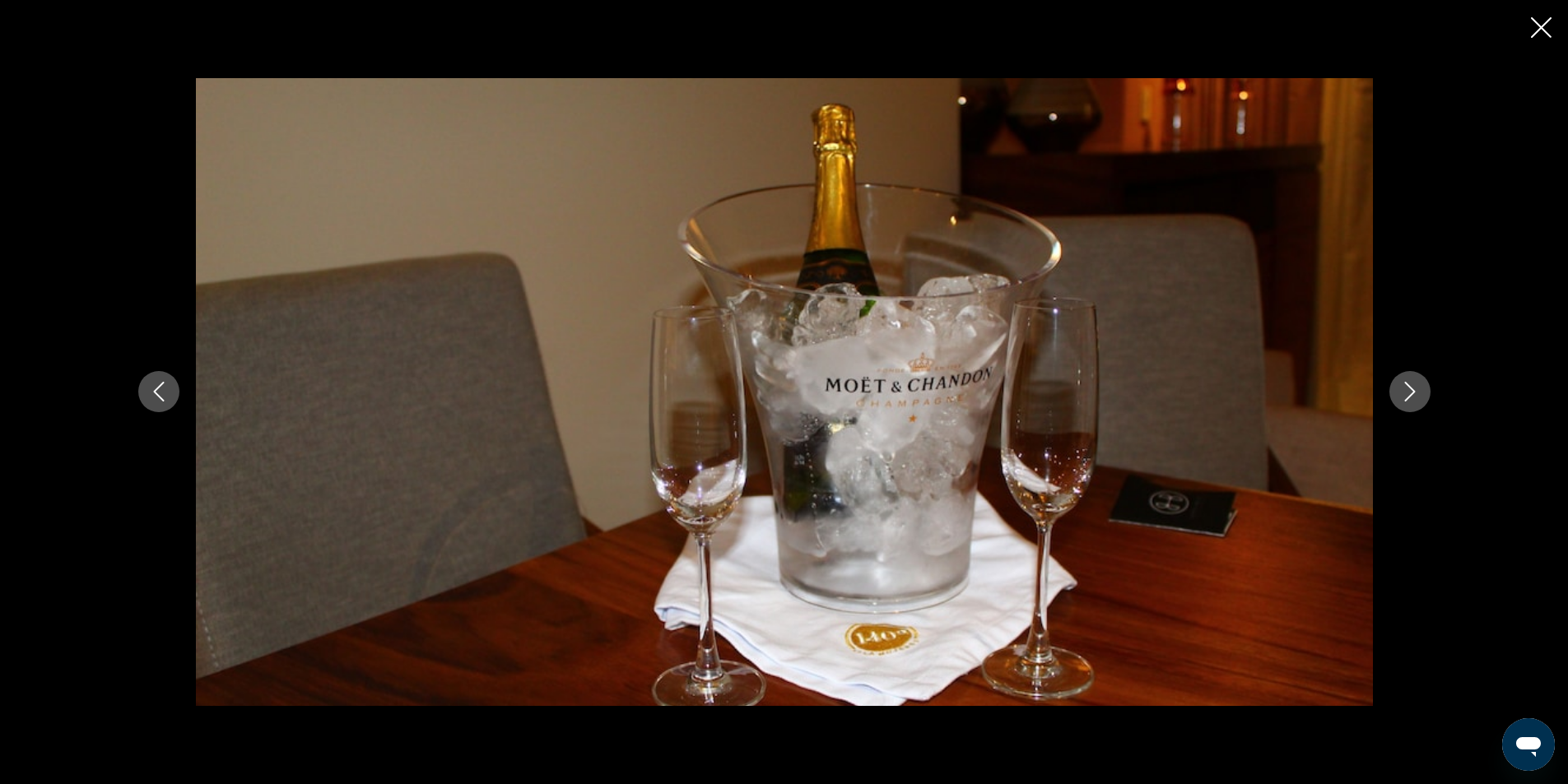
click at [1409, 373] on button "Next image" at bounding box center [1410, 392] width 41 height 41
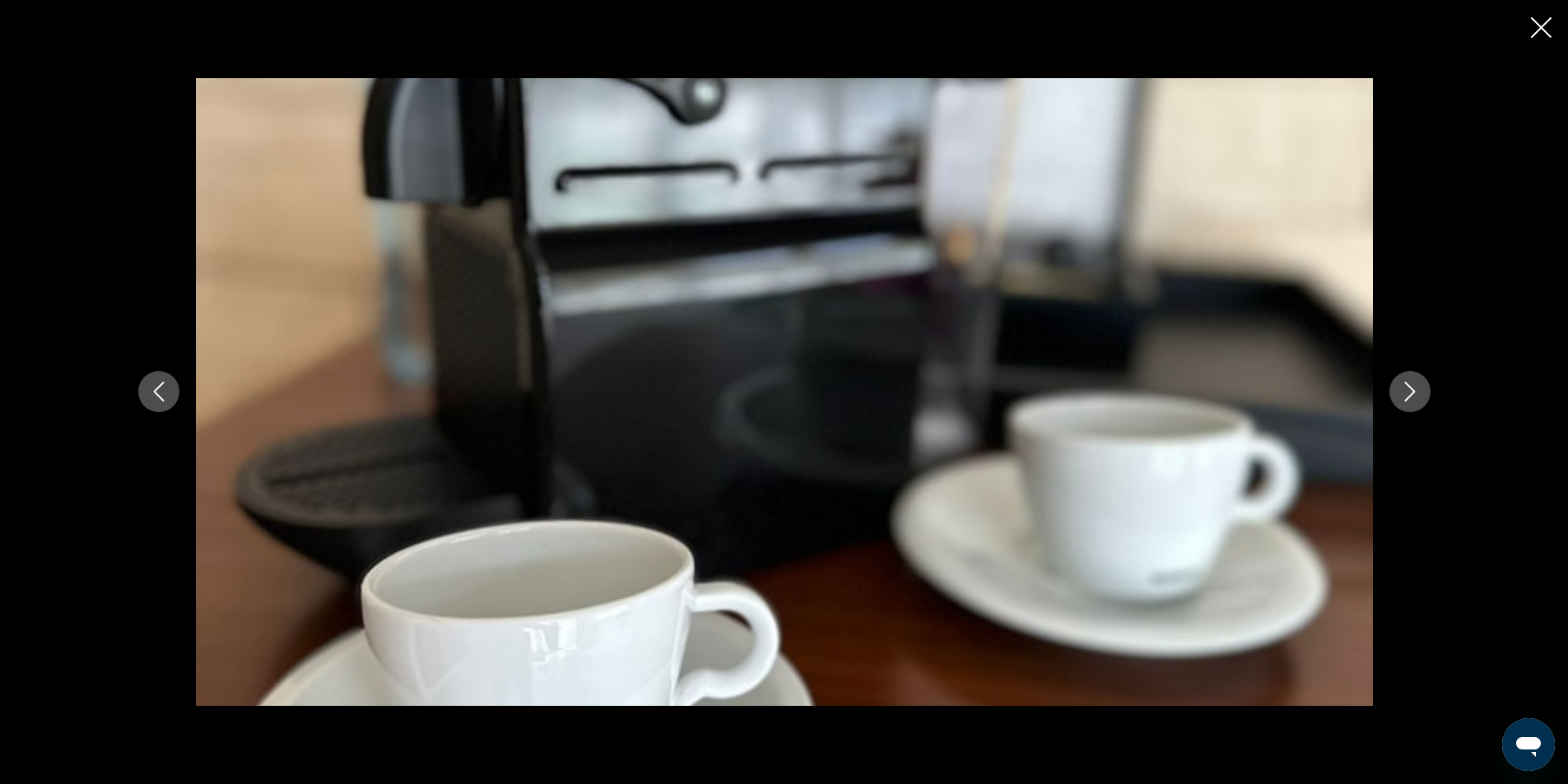
click at [1409, 373] on button "Next image" at bounding box center [1410, 392] width 41 height 41
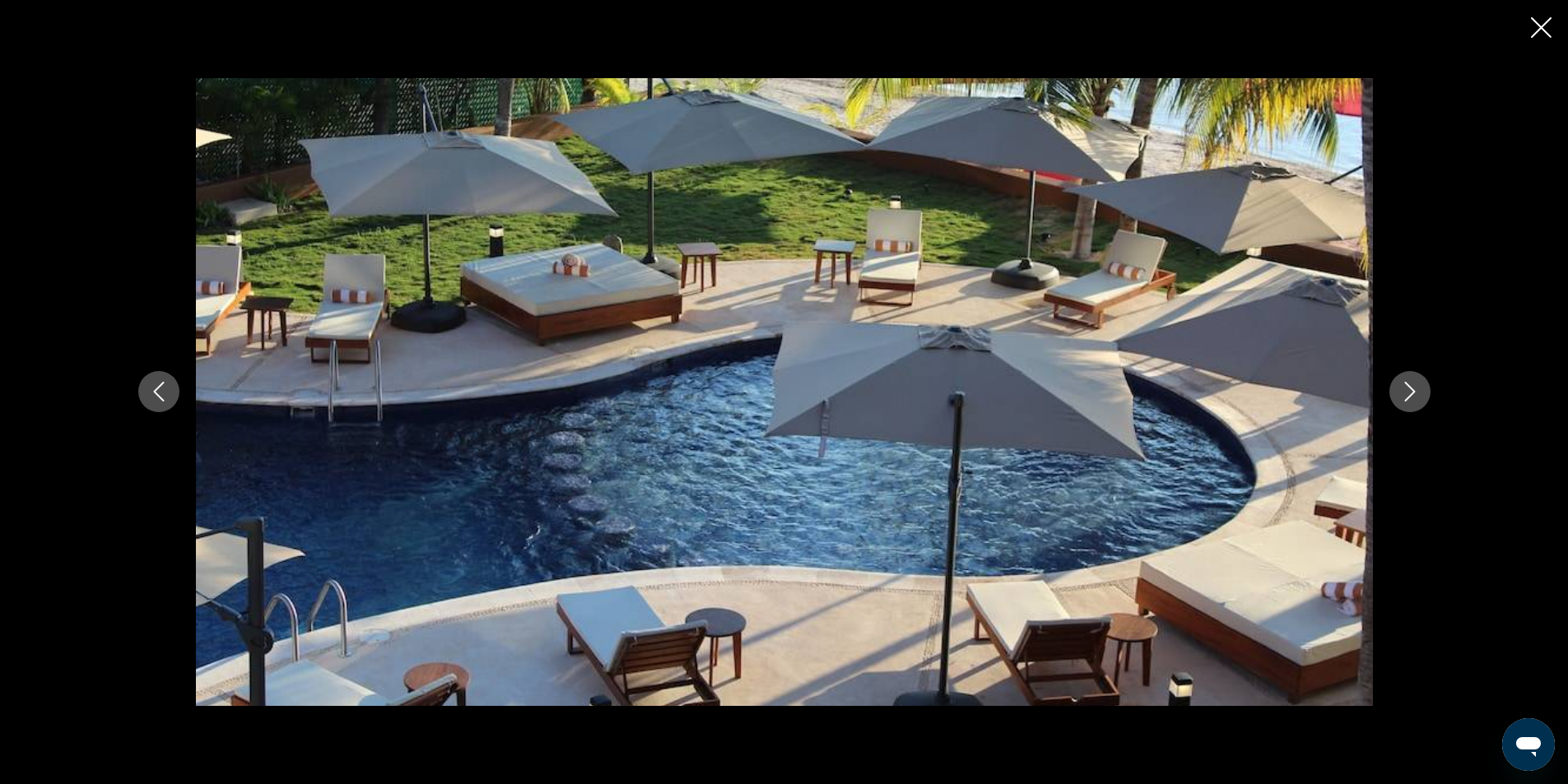
click at [1409, 373] on button "Next image" at bounding box center [1410, 392] width 41 height 41
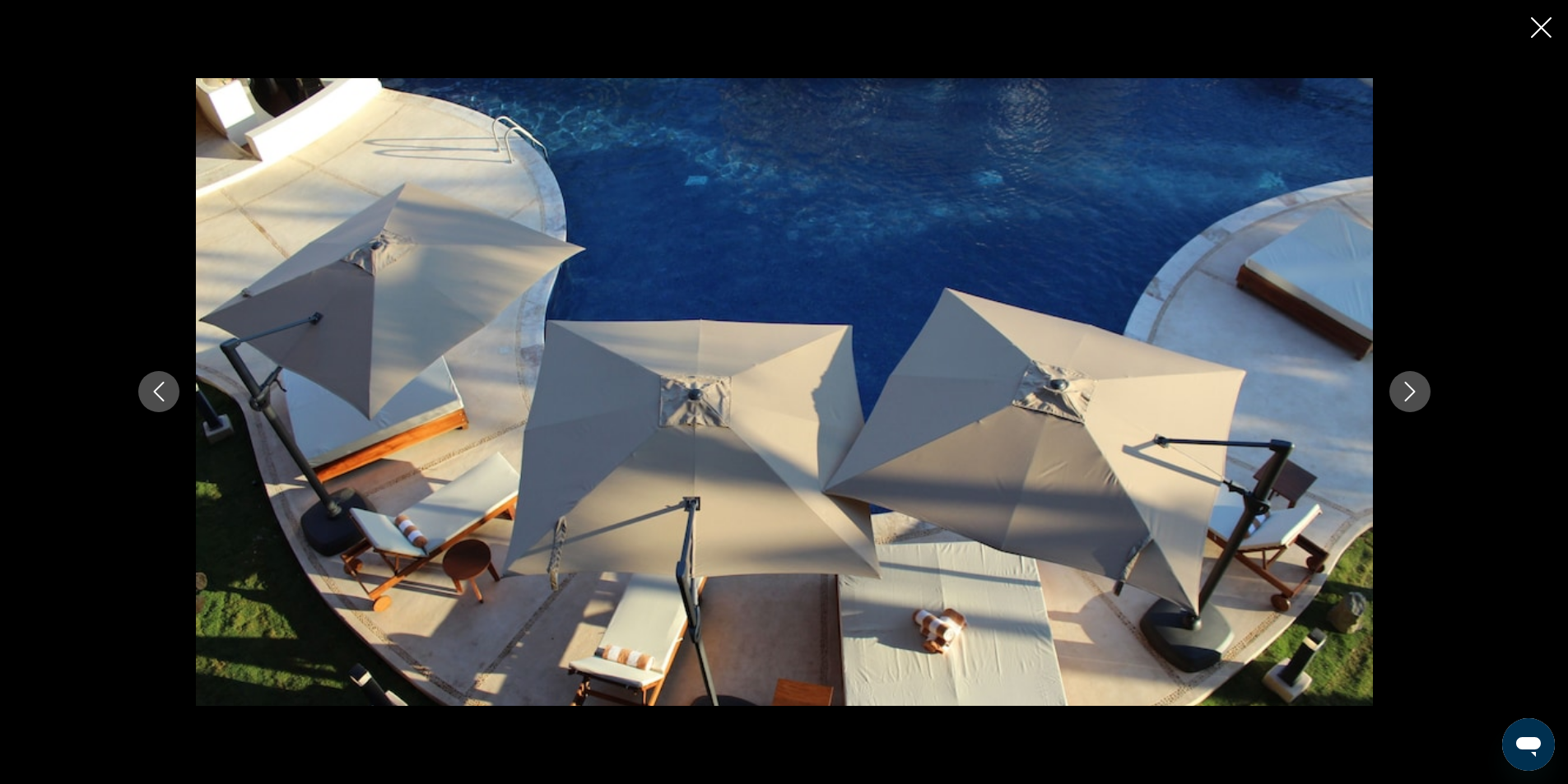
click at [1409, 373] on button "Next image" at bounding box center [1410, 392] width 41 height 41
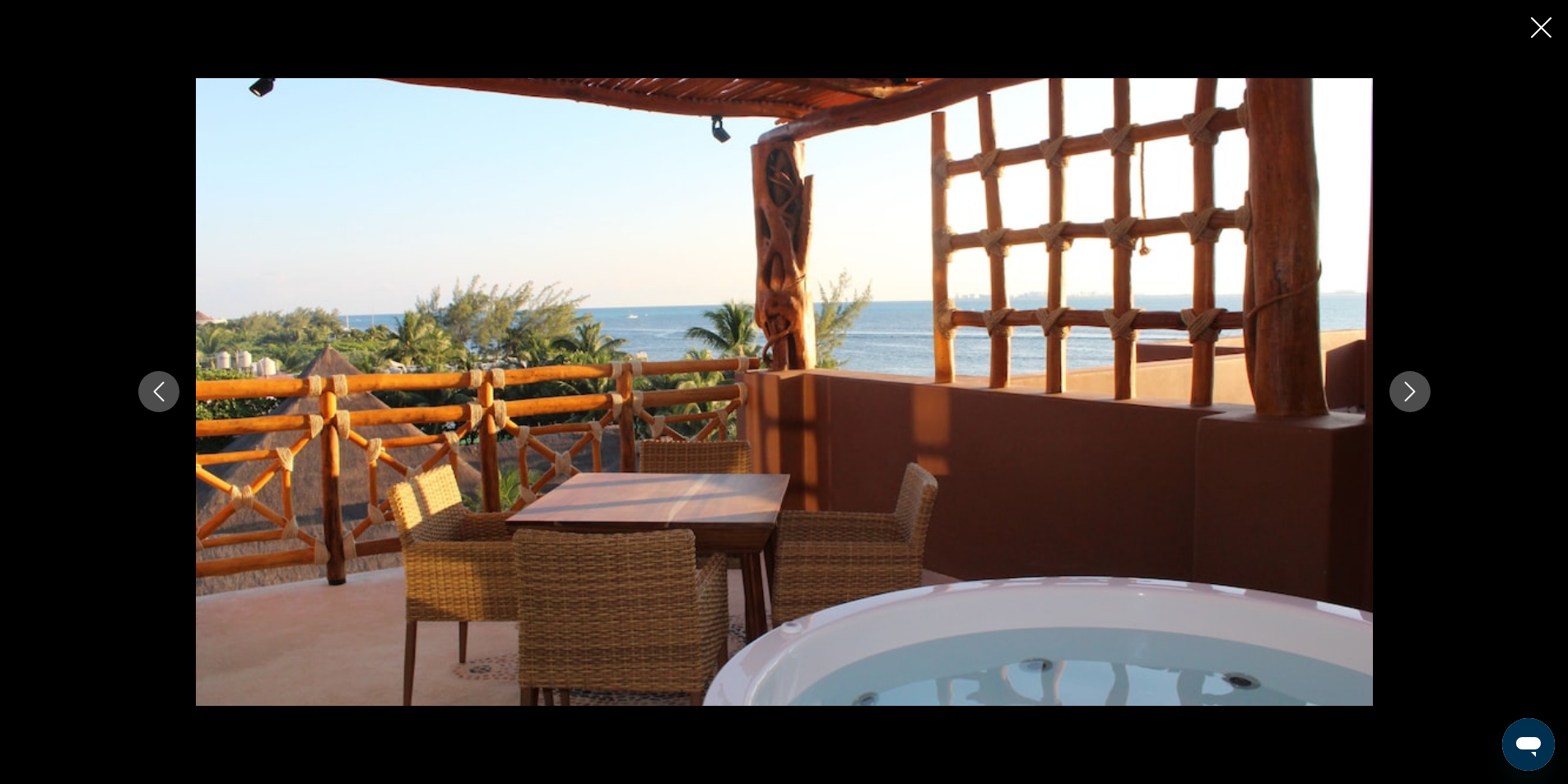
click at [1409, 375] on button "Next image" at bounding box center [1410, 392] width 41 height 41
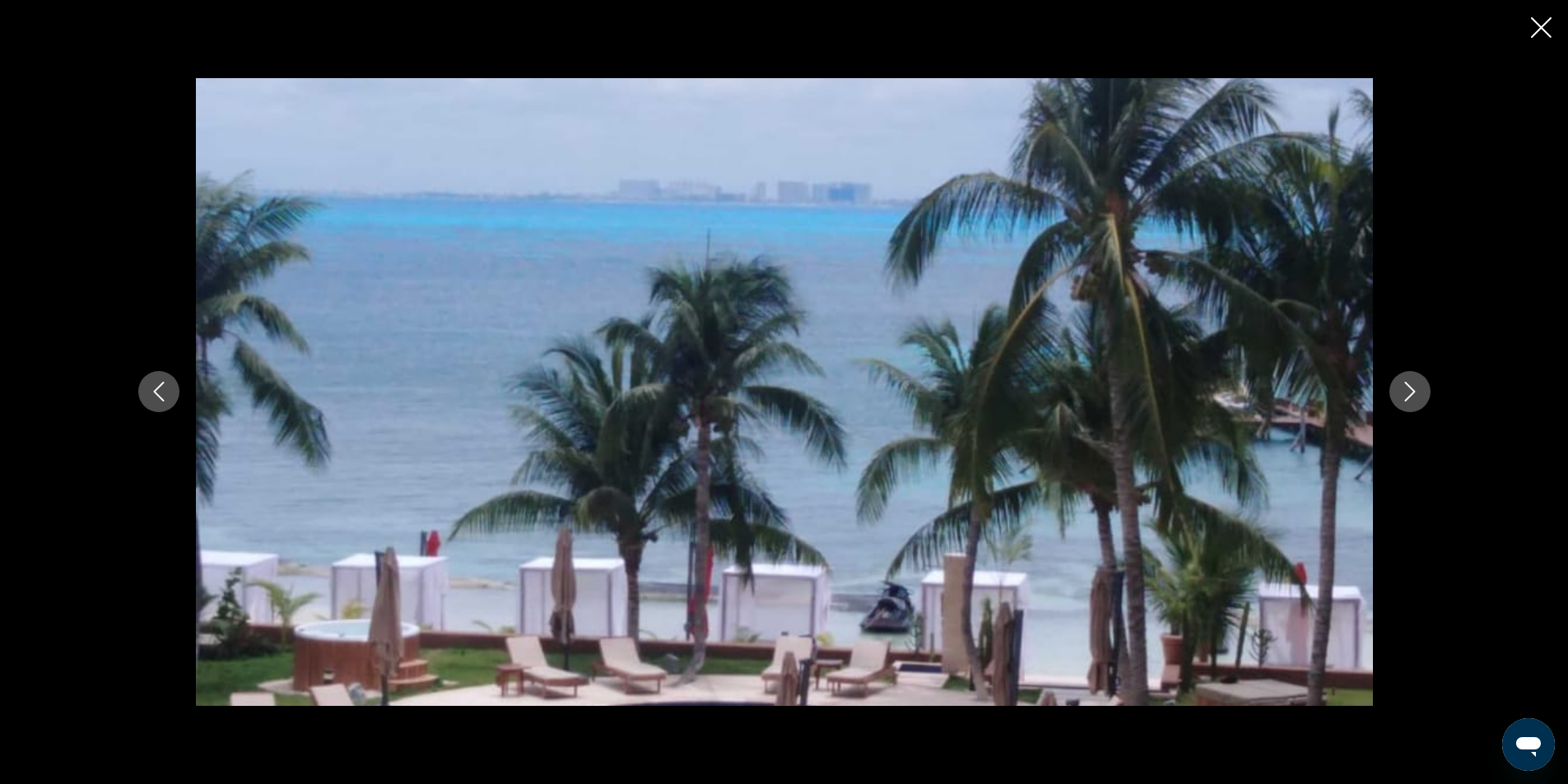
click at [1411, 376] on button "Next image" at bounding box center [1410, 392] width 41 height 41
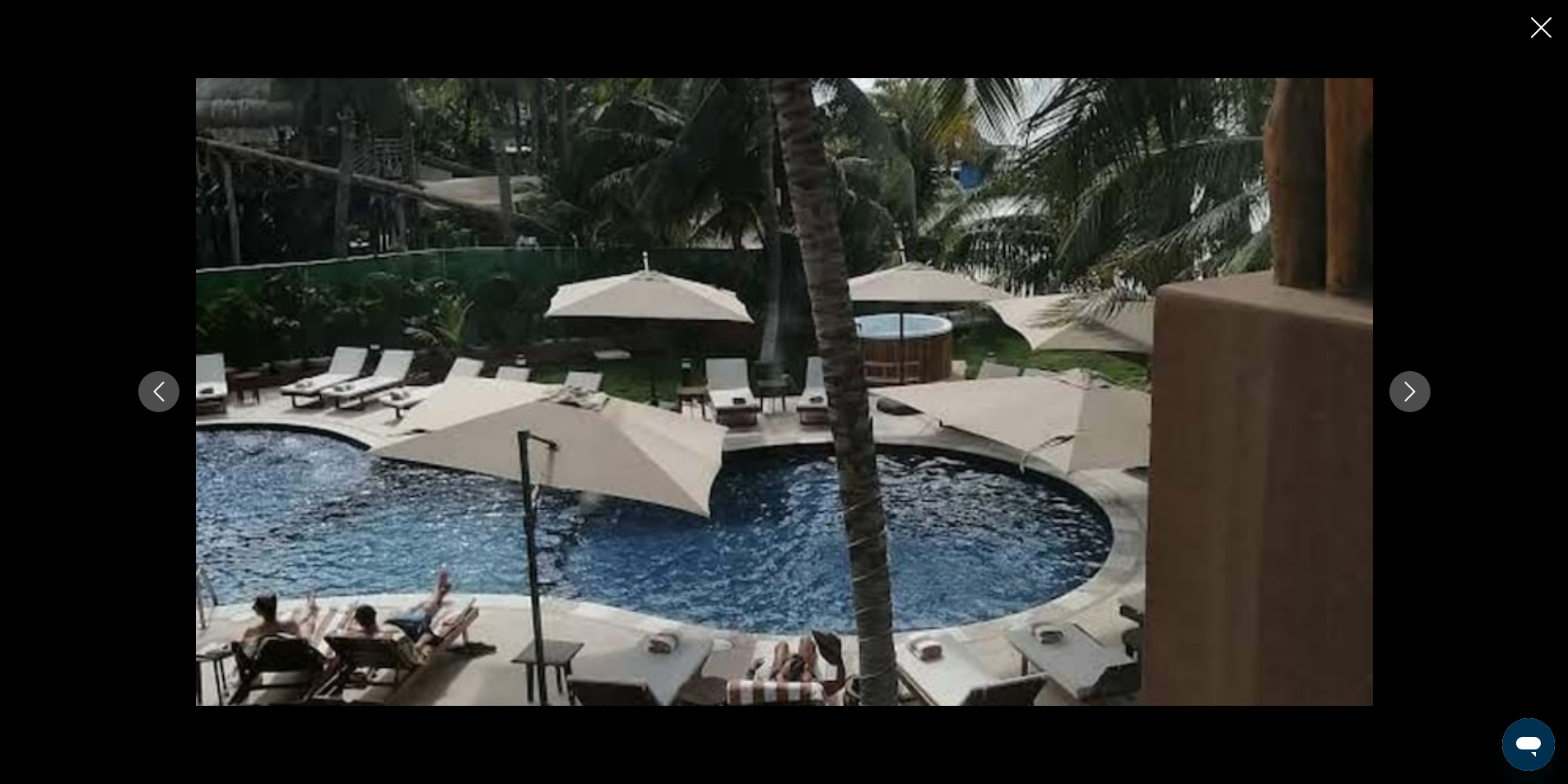
click at [1412, 376] on button "Next image" at bounding box center [1410, 392] width 41 height 41
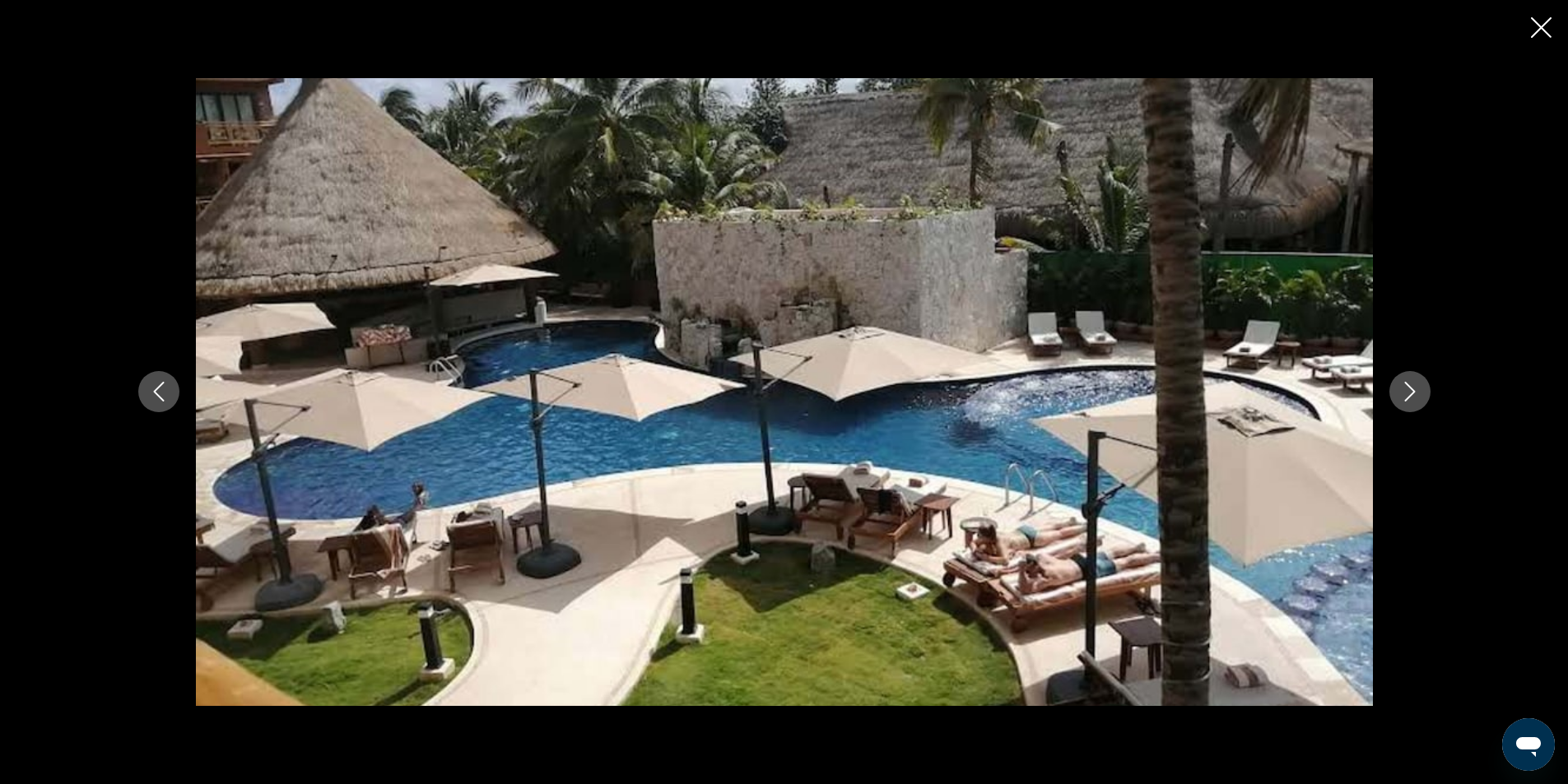
click at [1412, 376] on button "Next image" at bounding box center [1410, 392] width 41 height 41
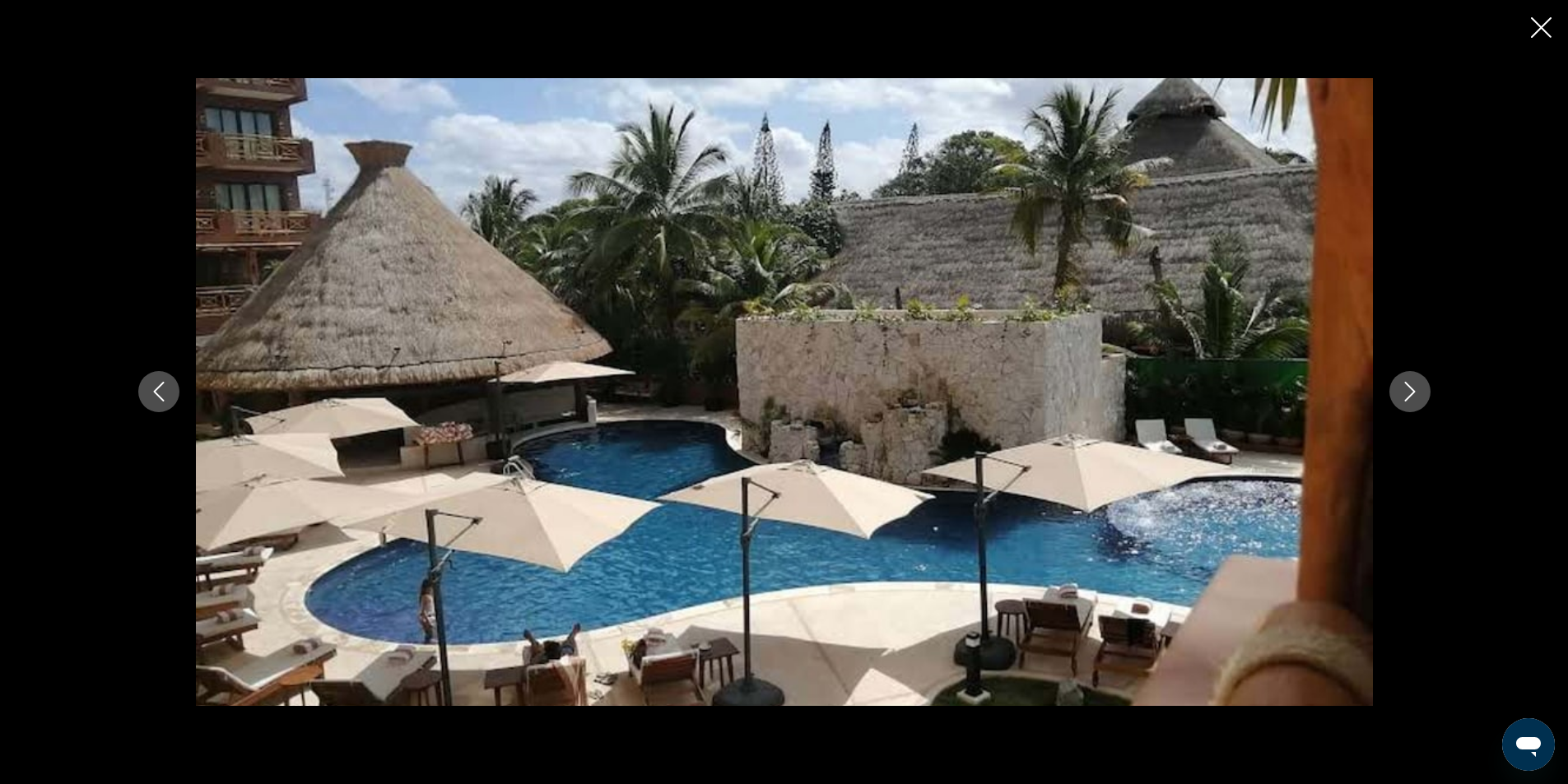
click at [1412, 376] on button "Next image" at bounding box center [1410, 392] width 41 height 41
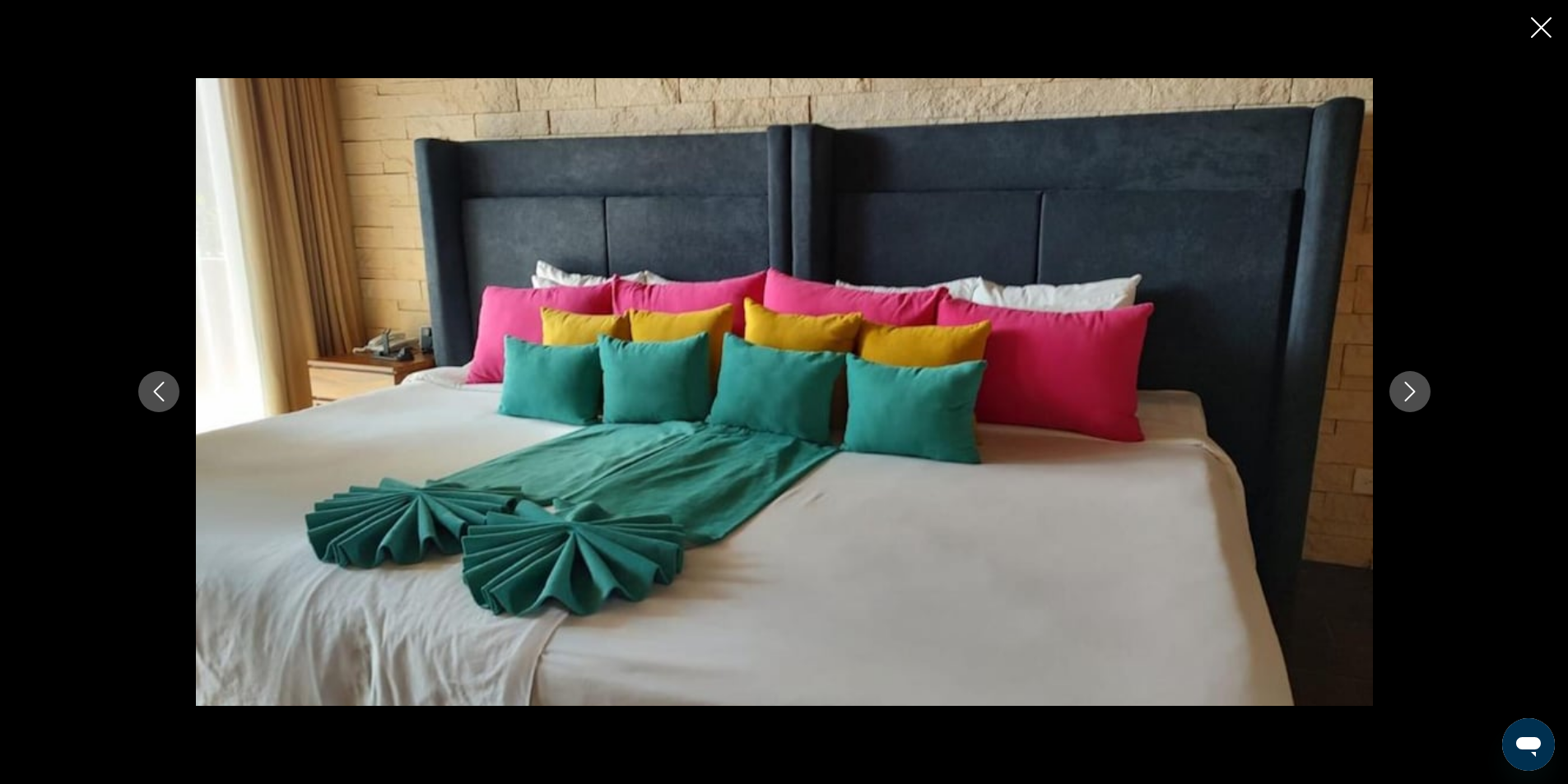
click at [1412, 376] on button "Next image" at bounding box center [1410, 392] width 41 height 41
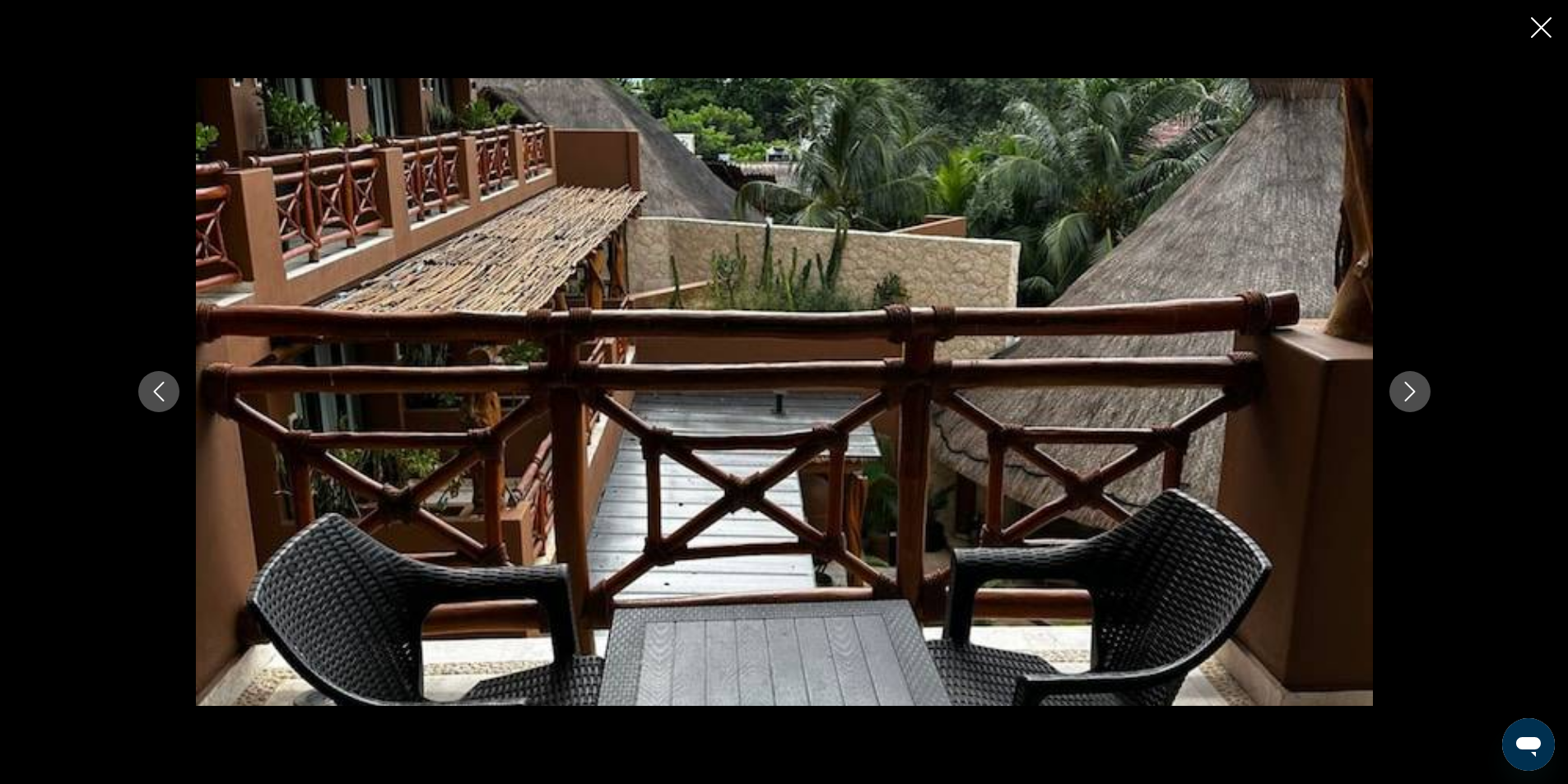
click at [1412, 376] on button "Next image" at bounding box center [1410, 392] width 41 height 41
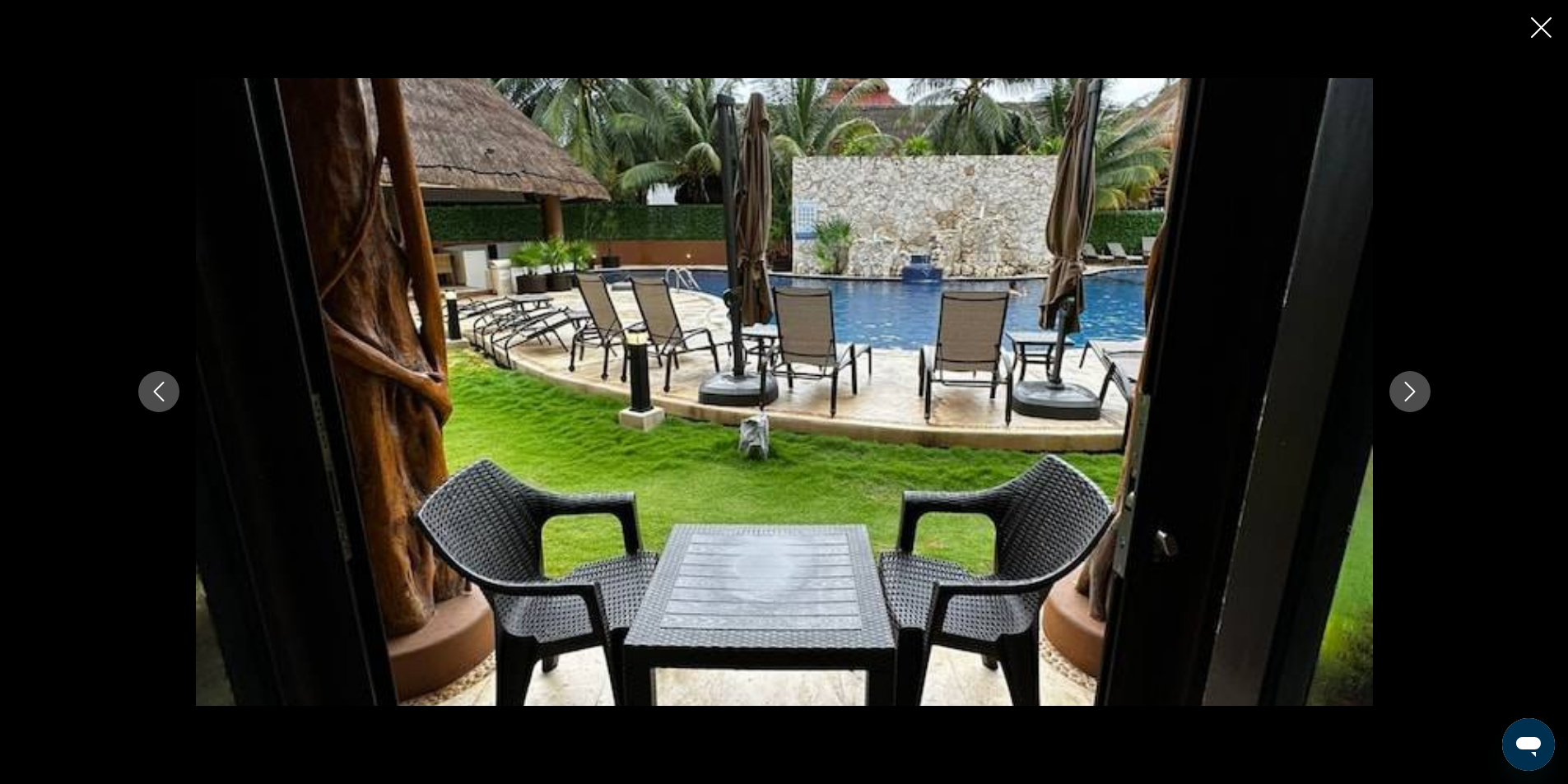
click at [1412, 376] on button "Next image" at bounding box center [1410, 392] width 41 height 41
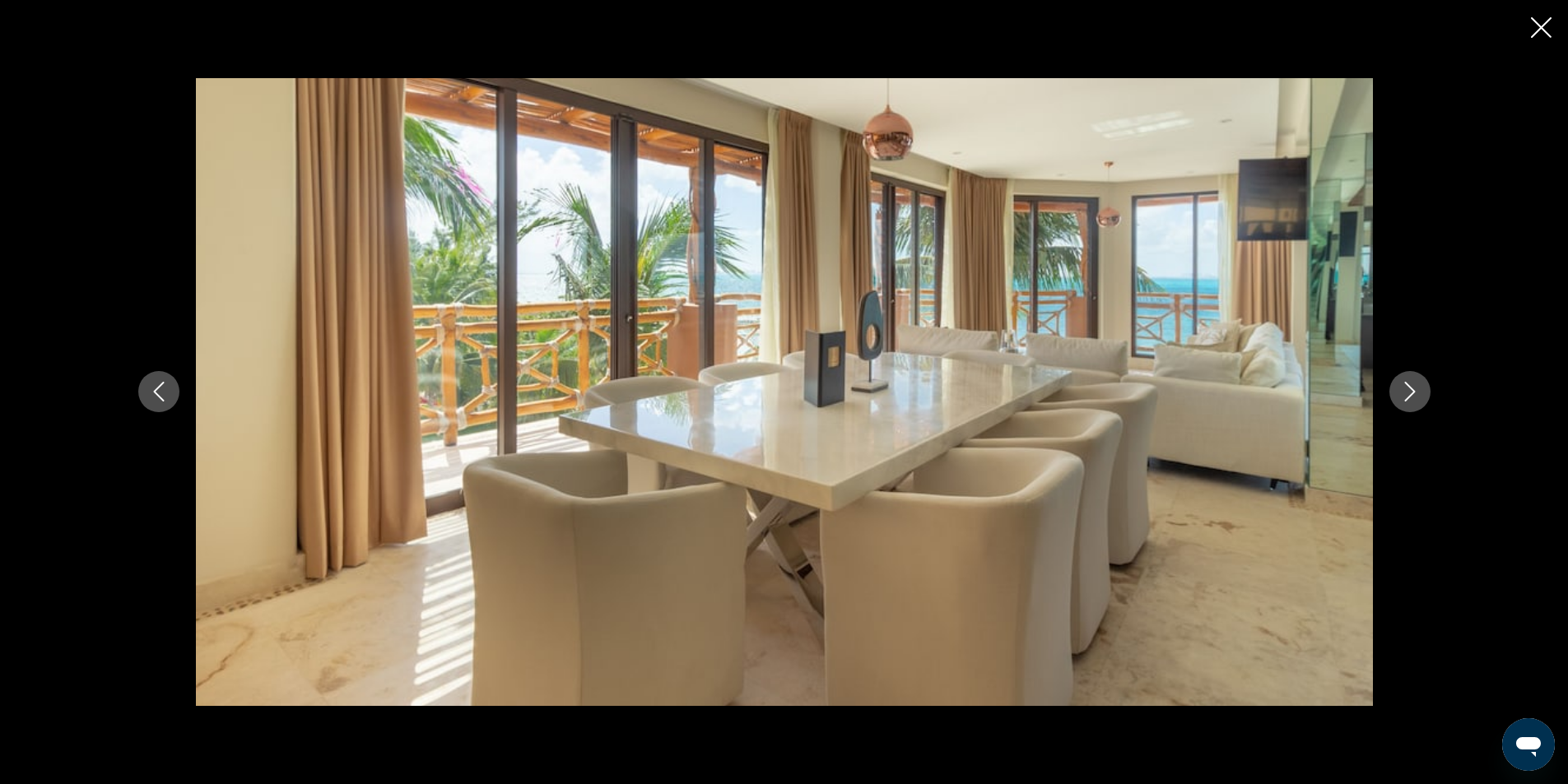
click at [1412, 376] on button "Next image" at bounding box center [1410, 392] width 41 height 41
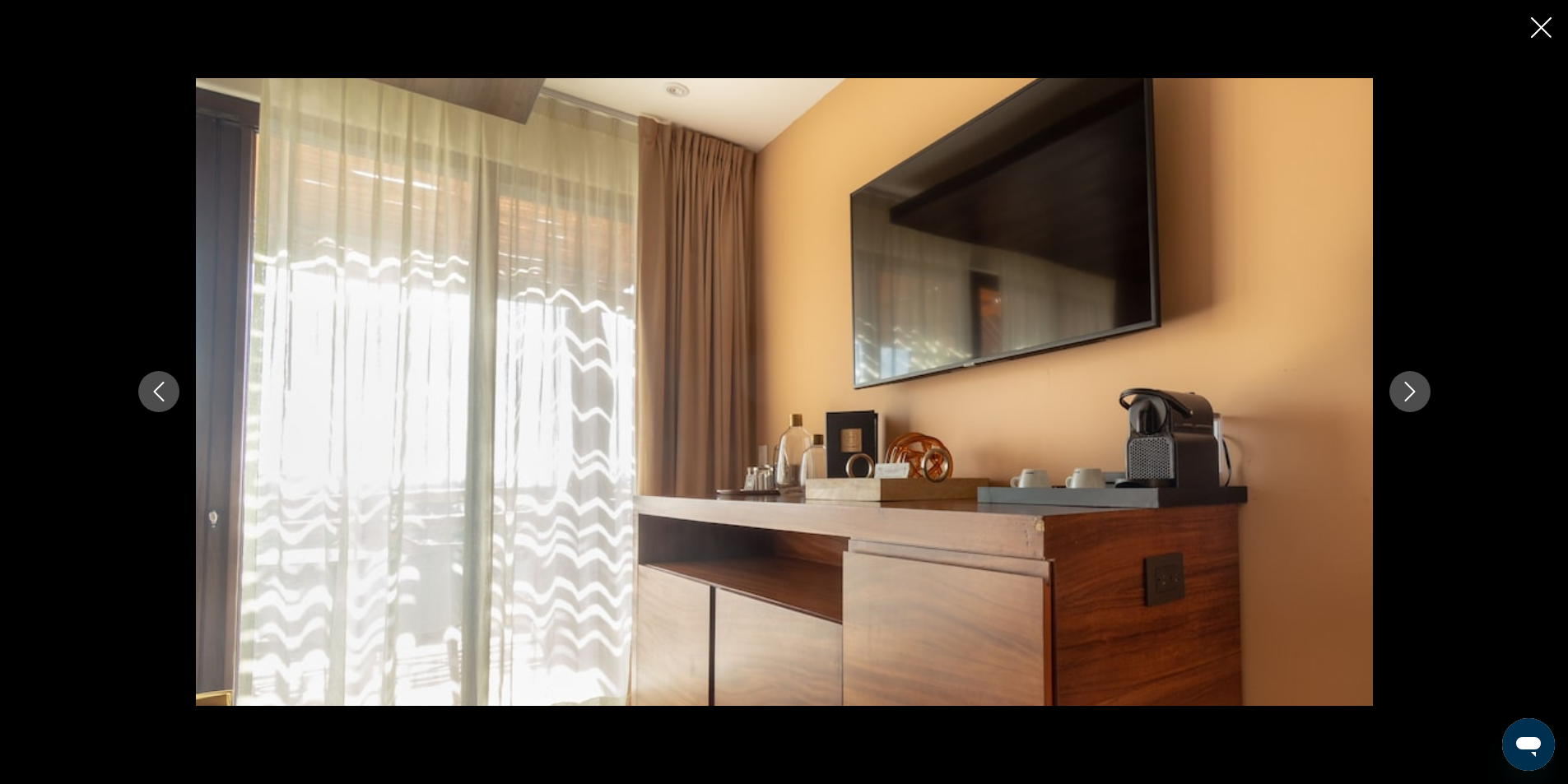
click at [1412, 376] on button "Next image" at bounding box center [1410, 392] width 41 height 41
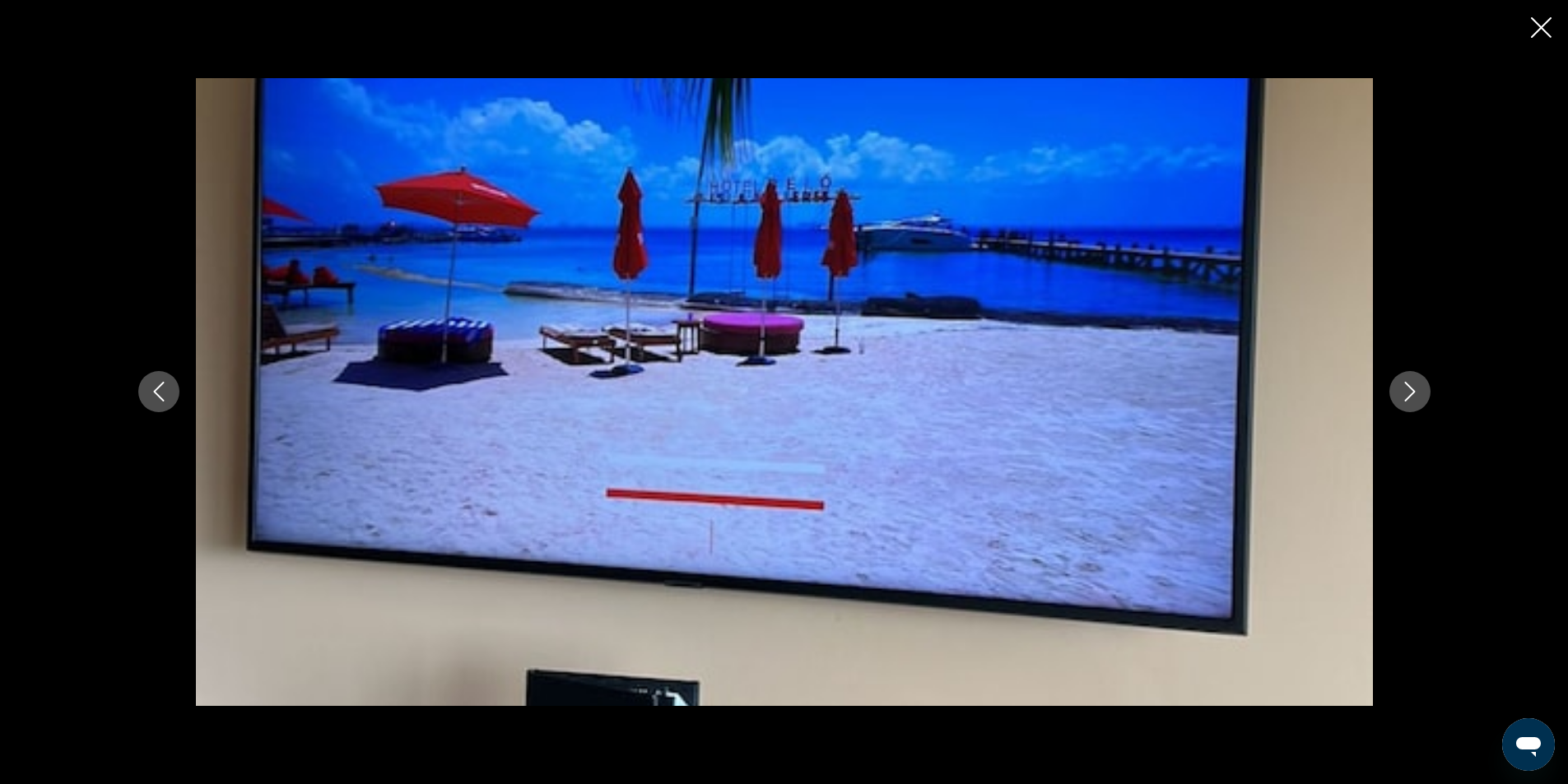
click at [1412, 376] on button "Next image" at bounding box center [1410, 392] width 41 height 41
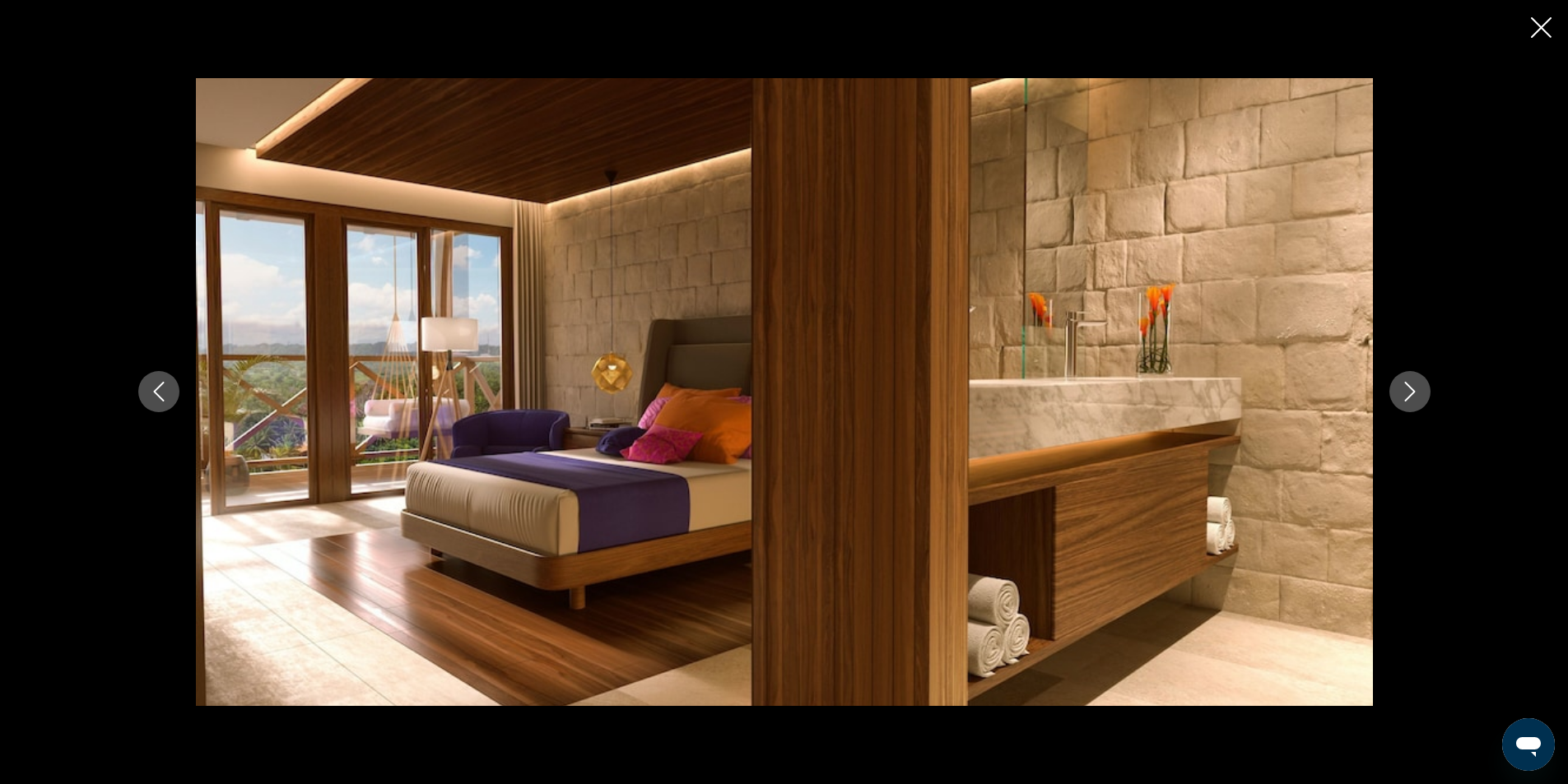
click at [1412, 376] on button "Next image" at bounding box center [1410, 392] width 41 height 41
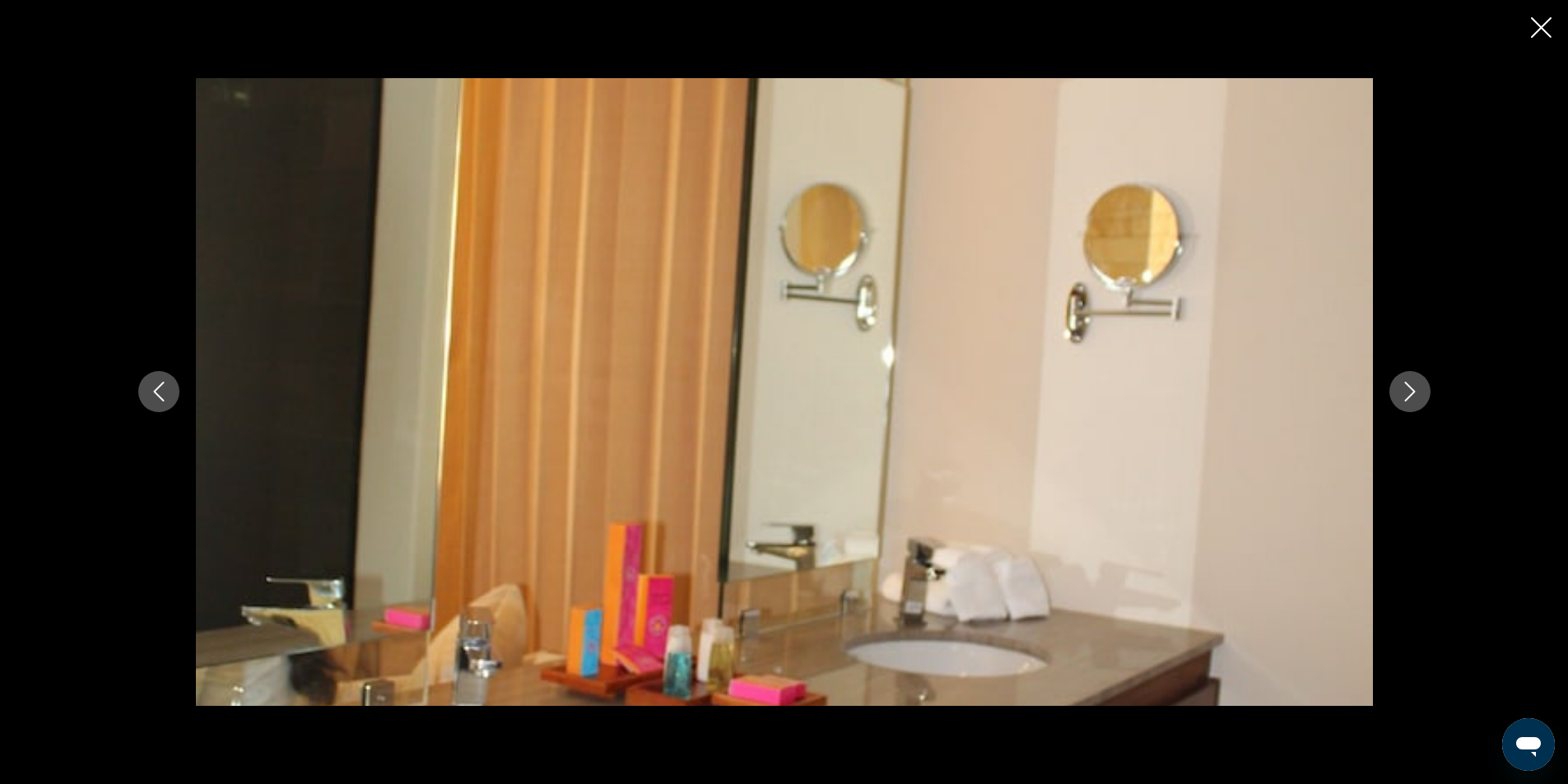
click at [1538, 27] on icon "Close slideshow" at bounding box center [1541, 28] width 21 height 21
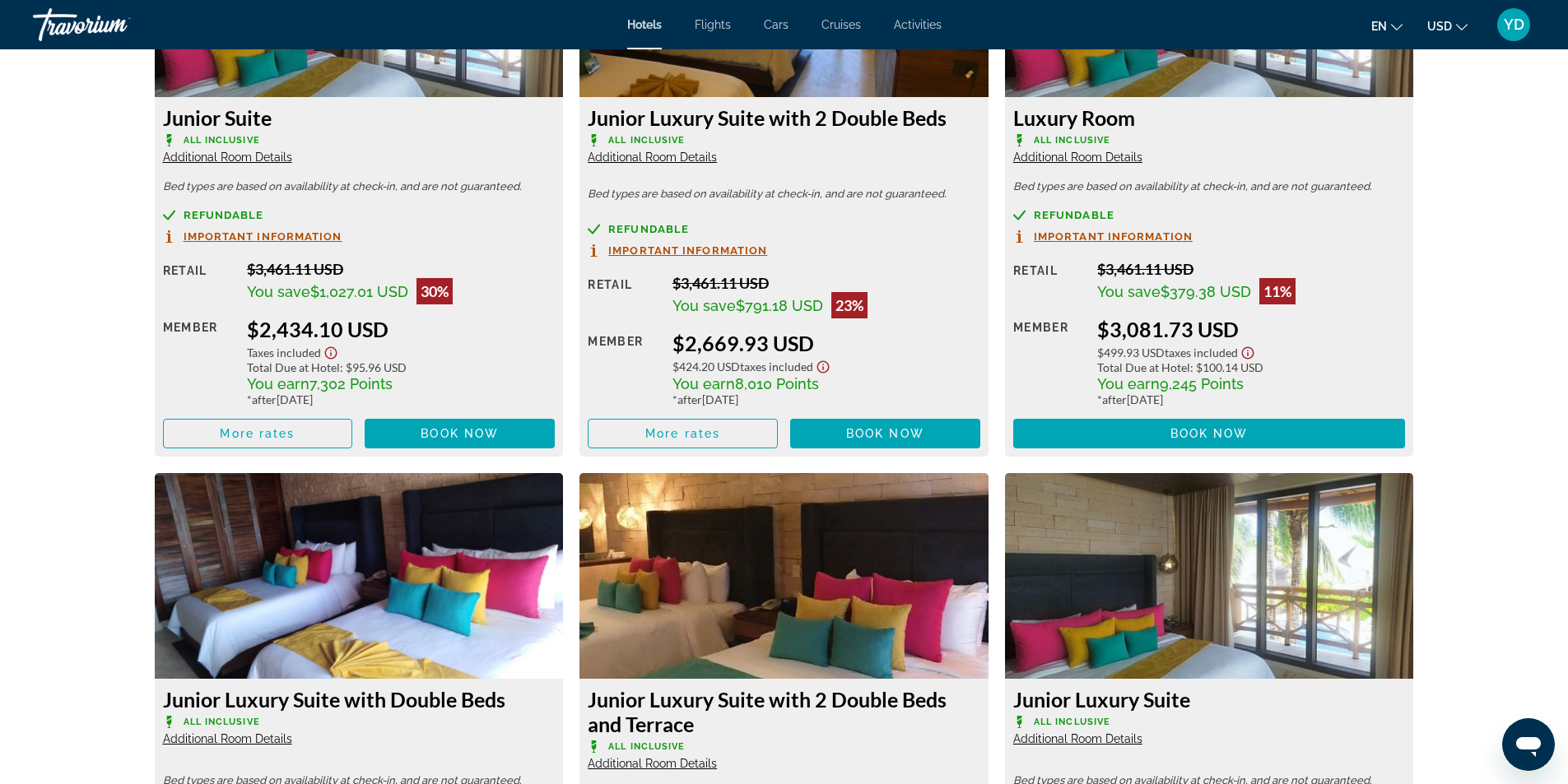
scroll to position [3272, 0]
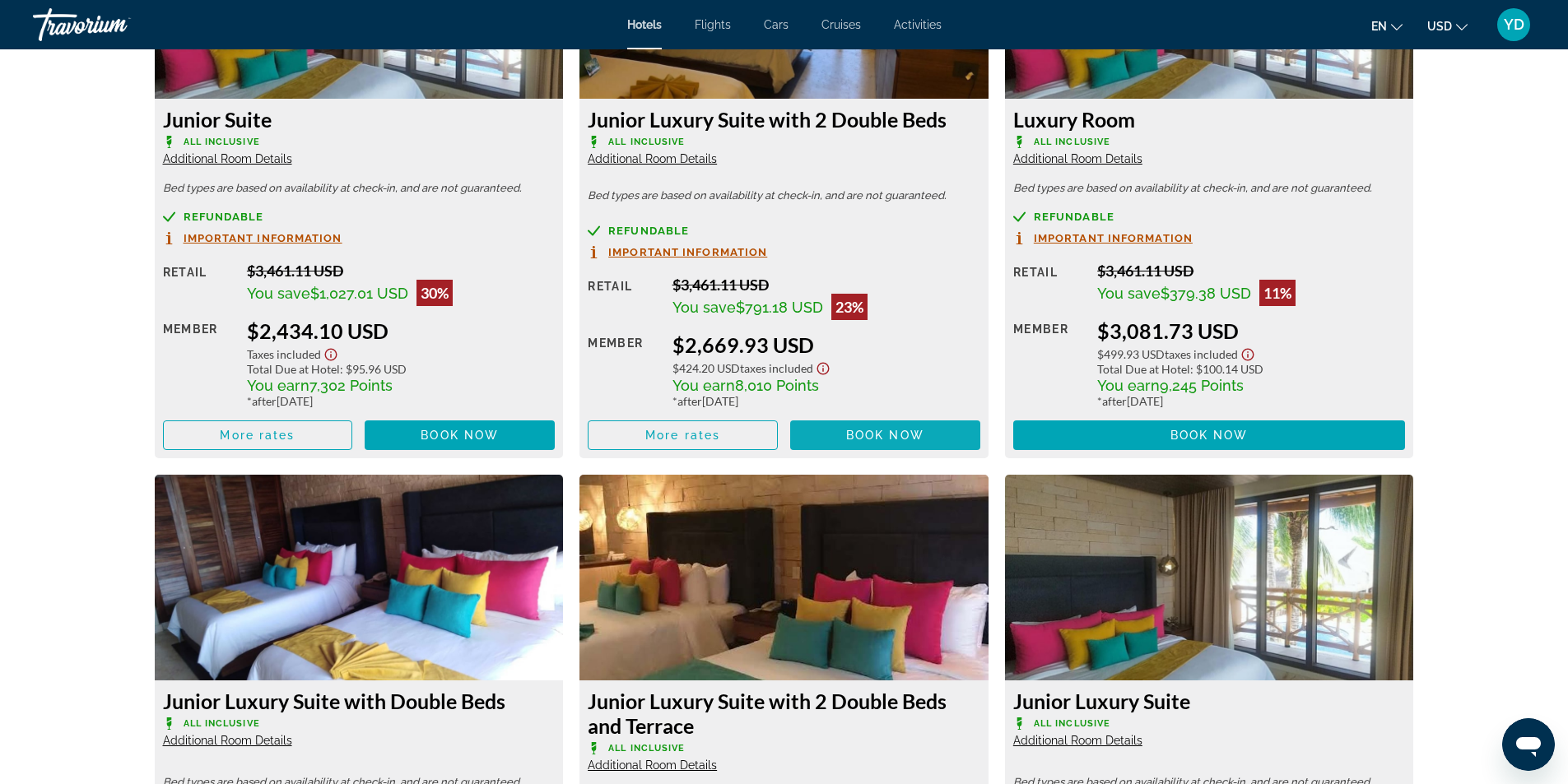
click at [911, 428] on span "Book now" at bounding box center [885, 434] width 78 height 13
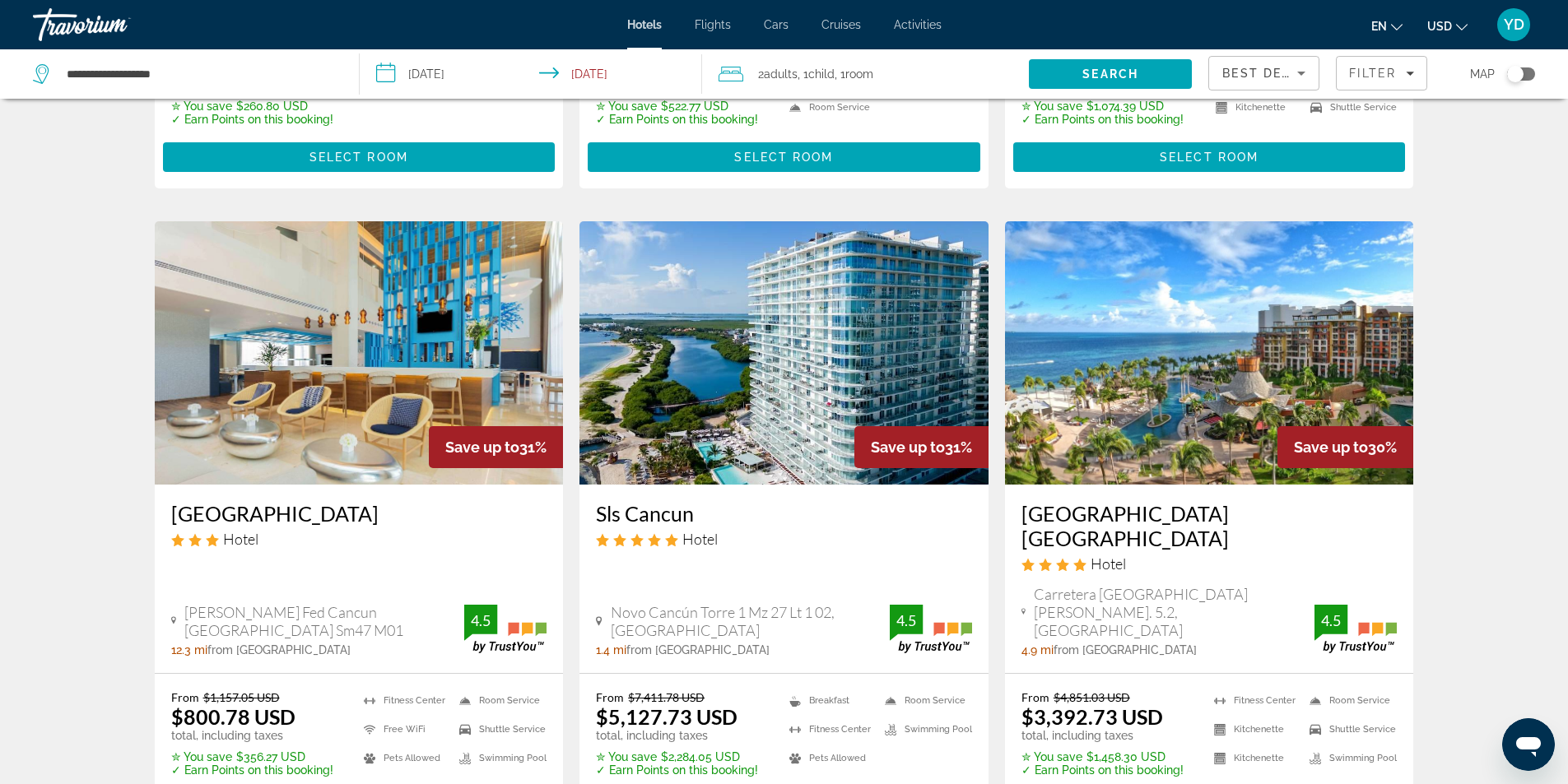
scroll to position [2139, 0]
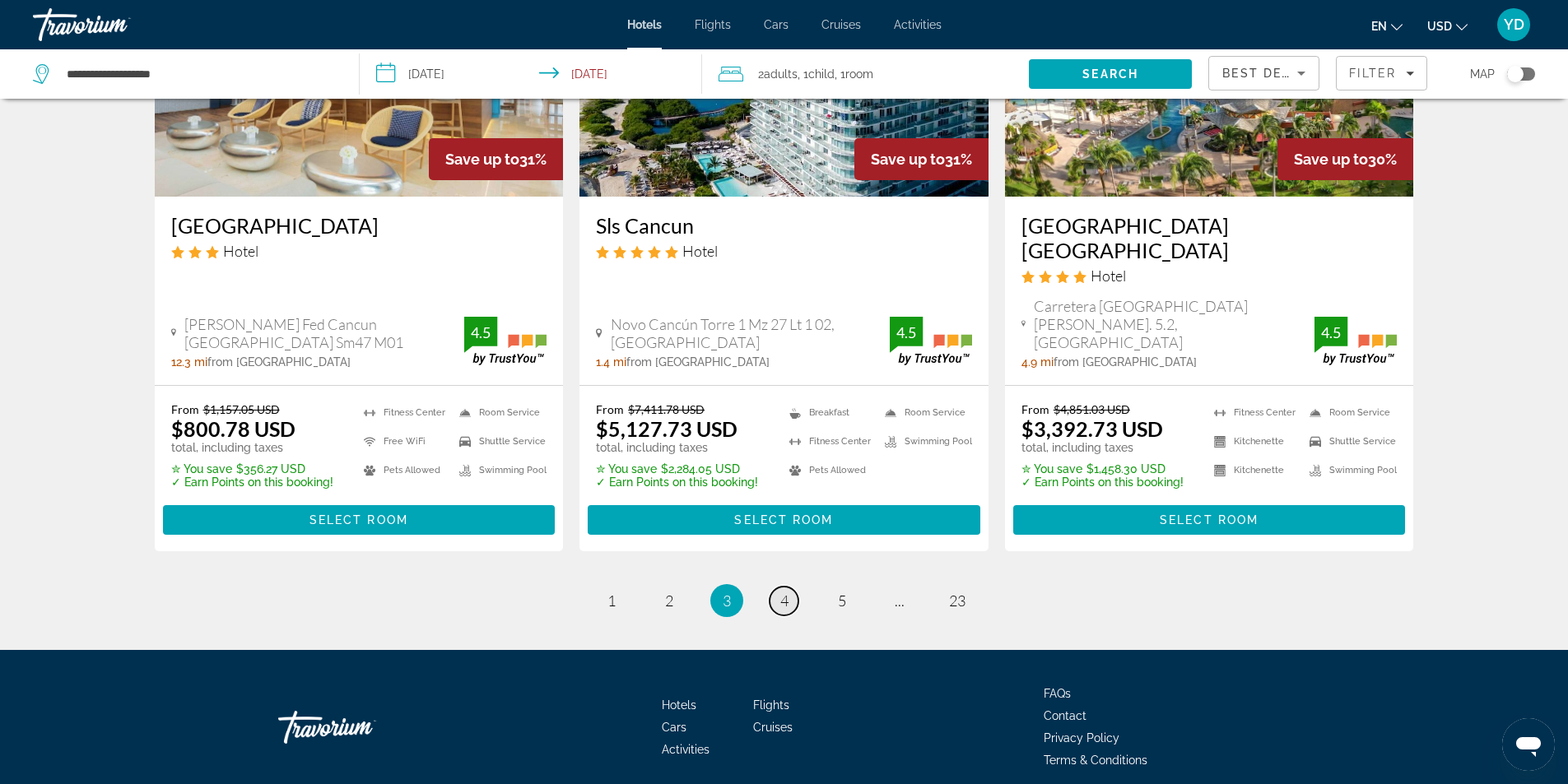
click at [781, 591] on span "4" at bounding box center [784, 600] width 9 height 18
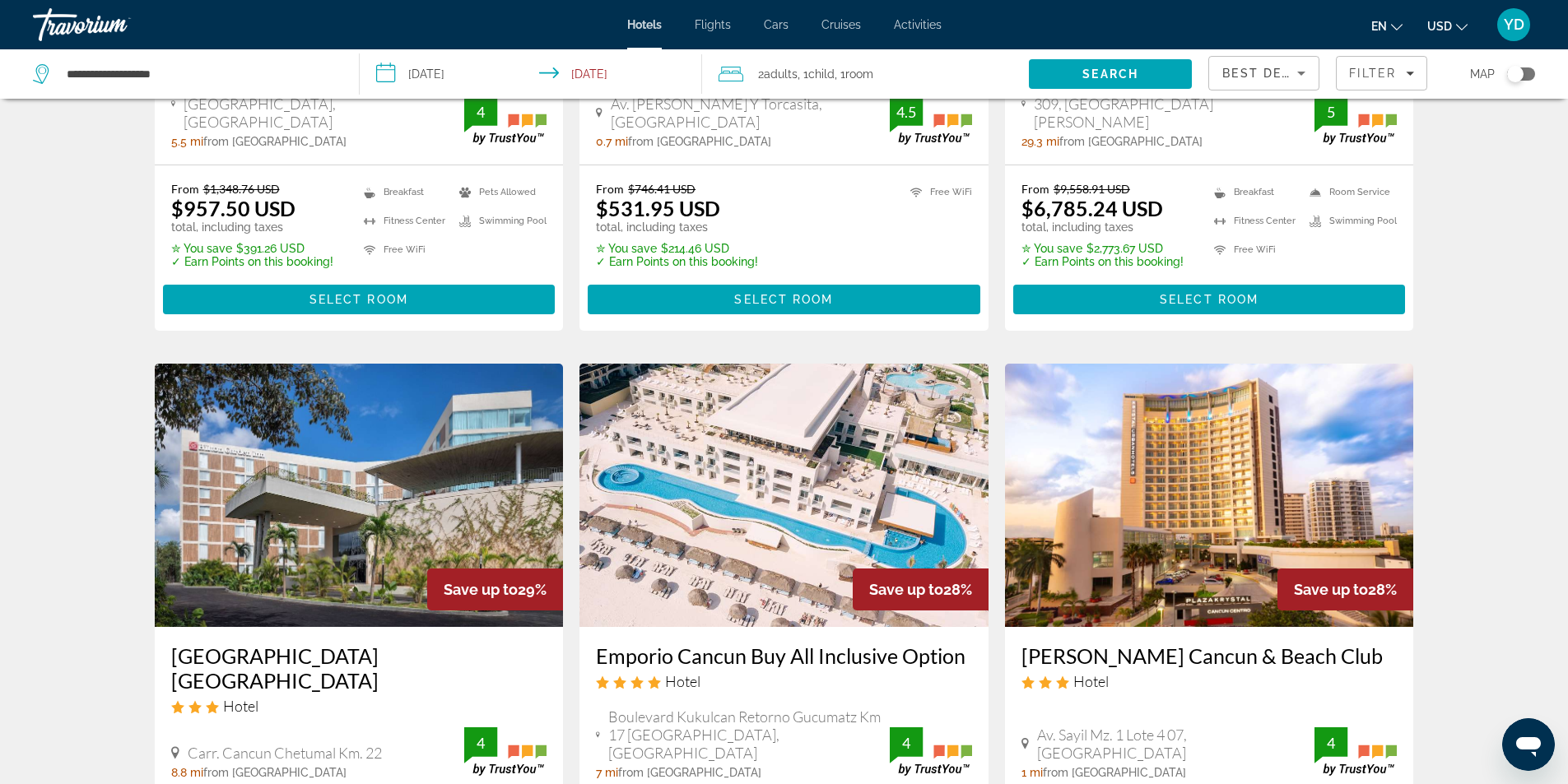
scroll to position [1481, 0]
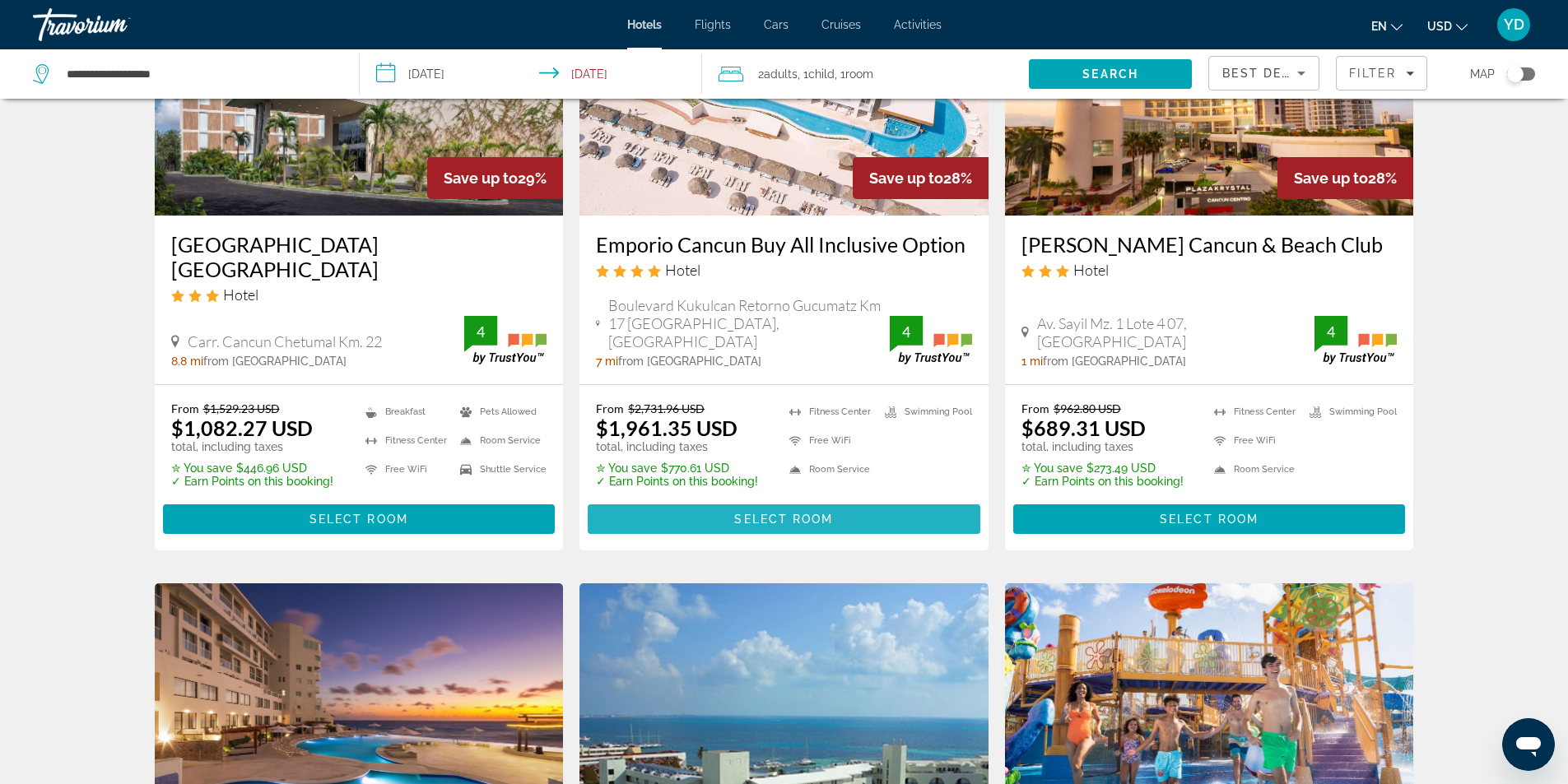
click at [874, 499] on span "Main content" at bounding box center [784, 519] width 392 height 40
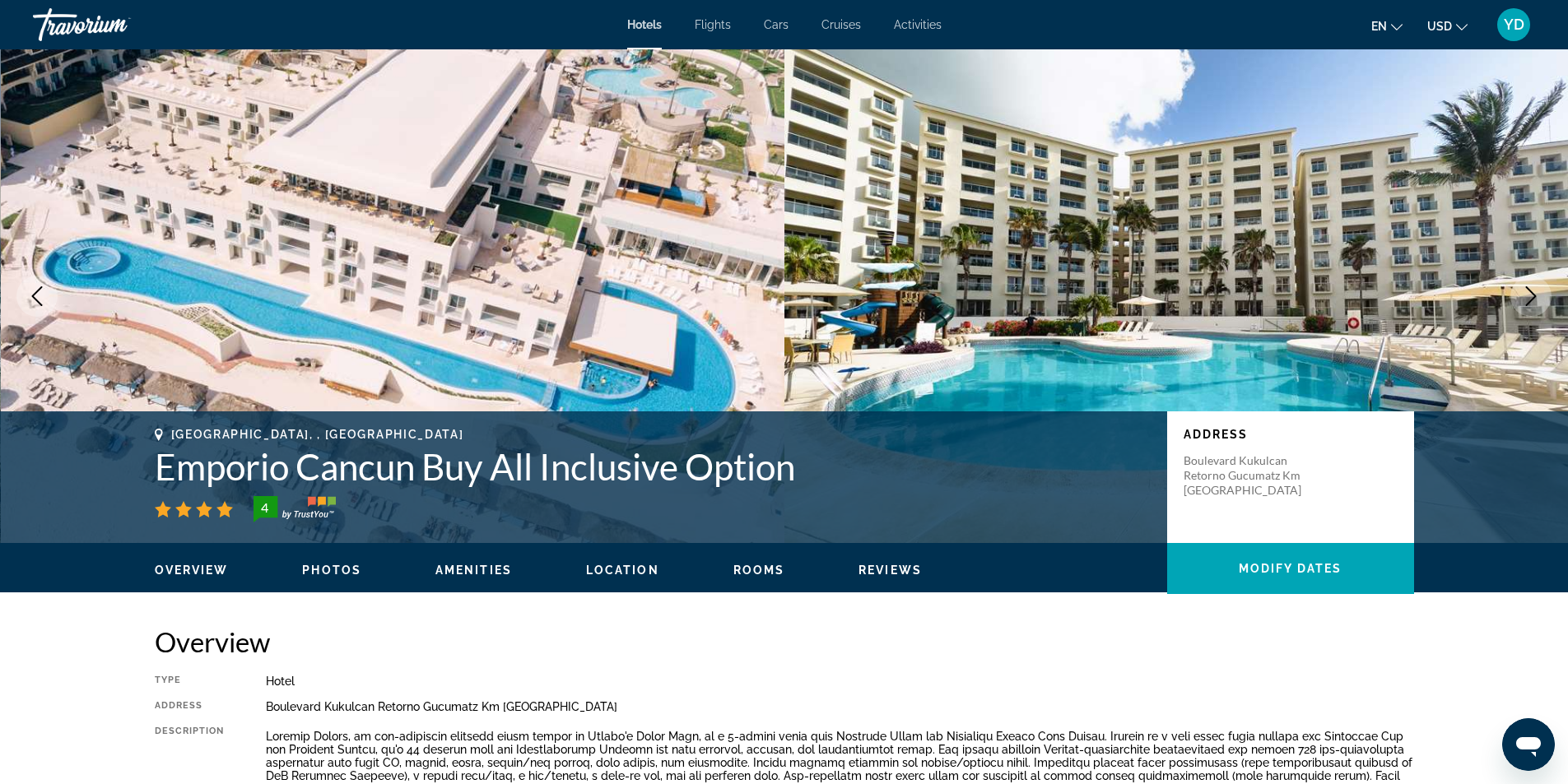
click at [1523, 288] on icon "Next image" at bounding box center [1530, 295] width 20 height 20
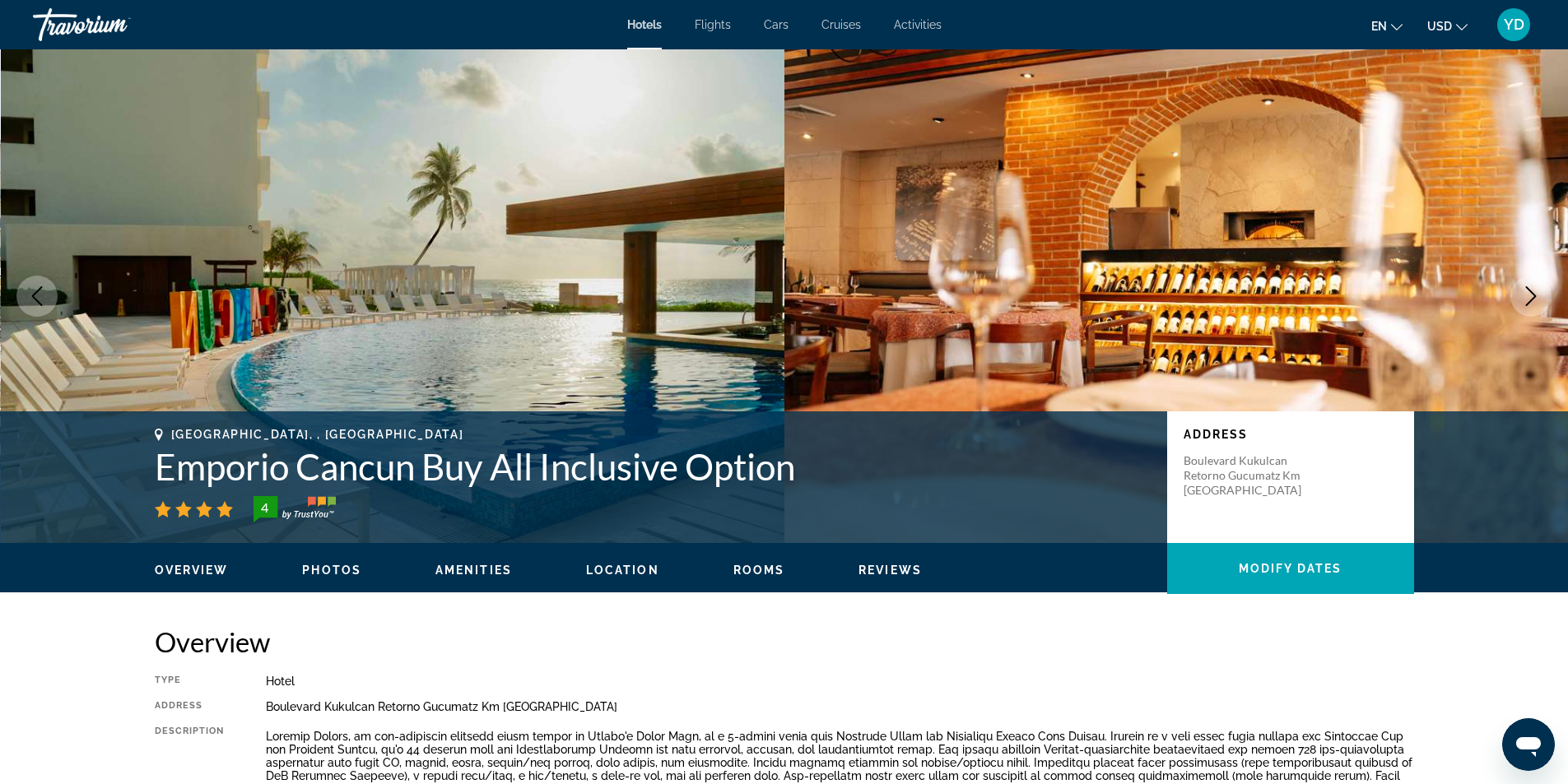
click at [1523, 288] on icon "Next image" at bounding box center [1530, 295] width 20 height 20
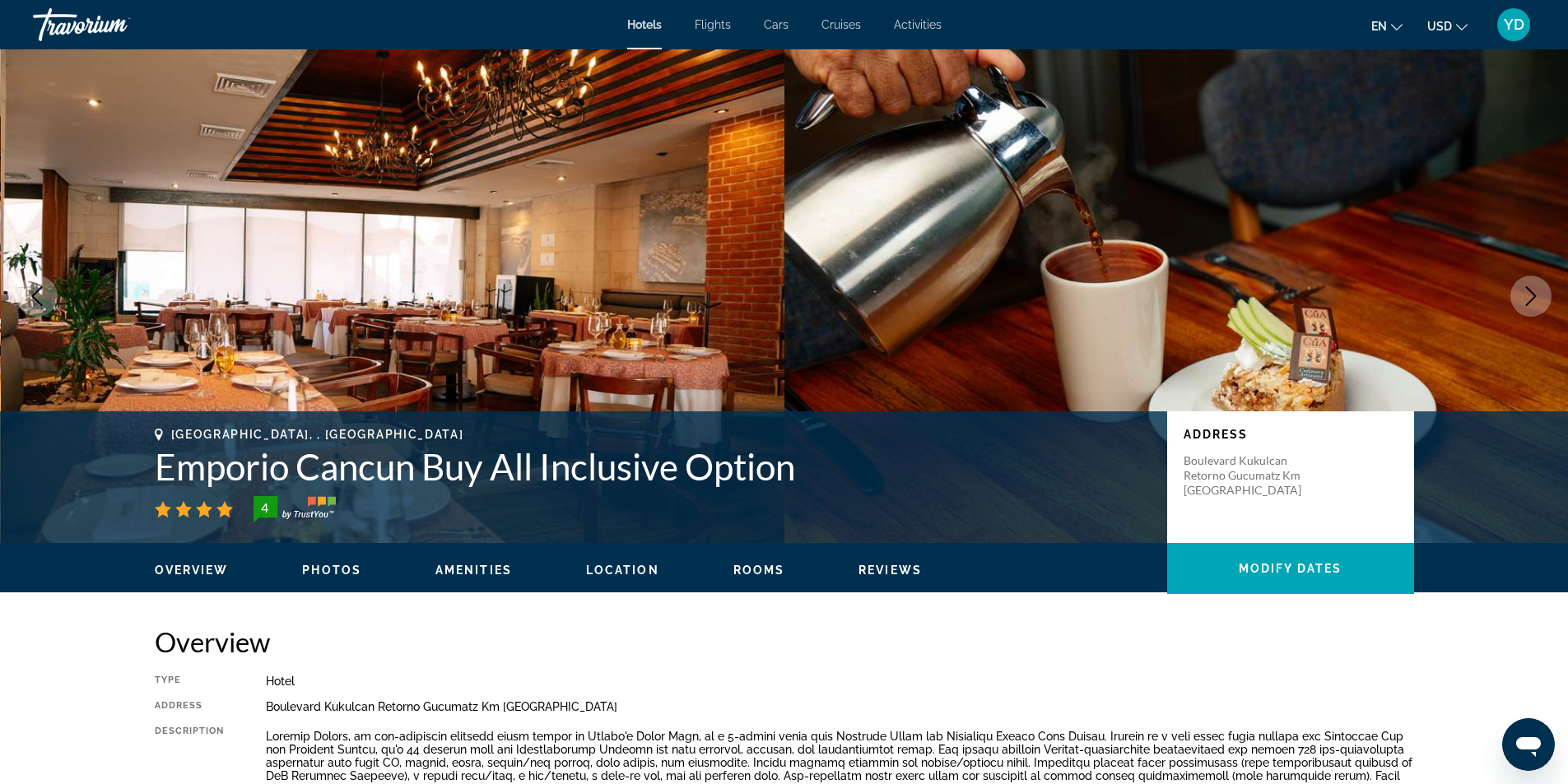
click at [1523, 288] on icon "Next image" at bounding box center [1530, 295] width 20 height 20
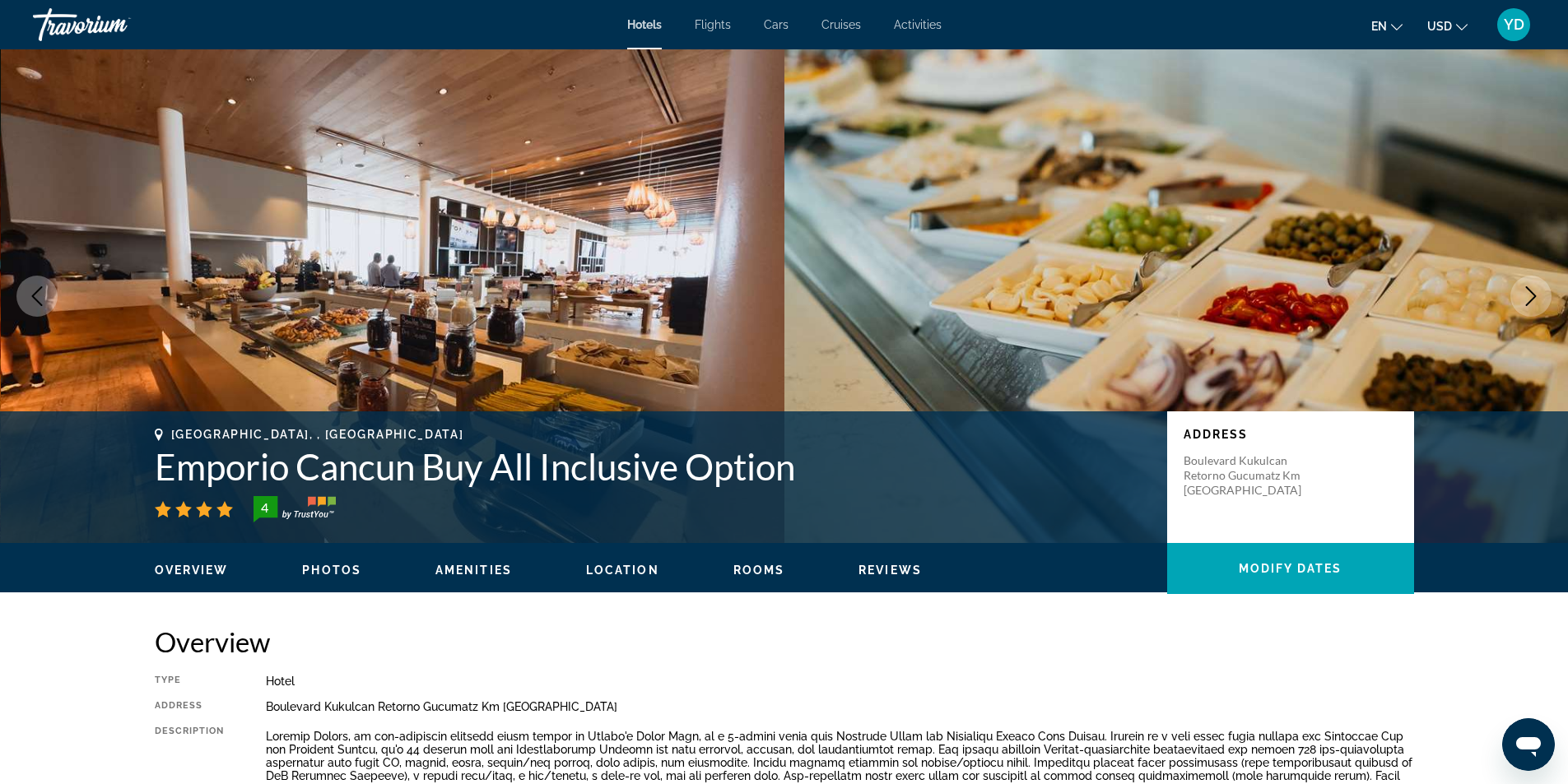
click at [1523, 288] on icon "Next image" at bounding box center [1530, 295] width 20 height 20
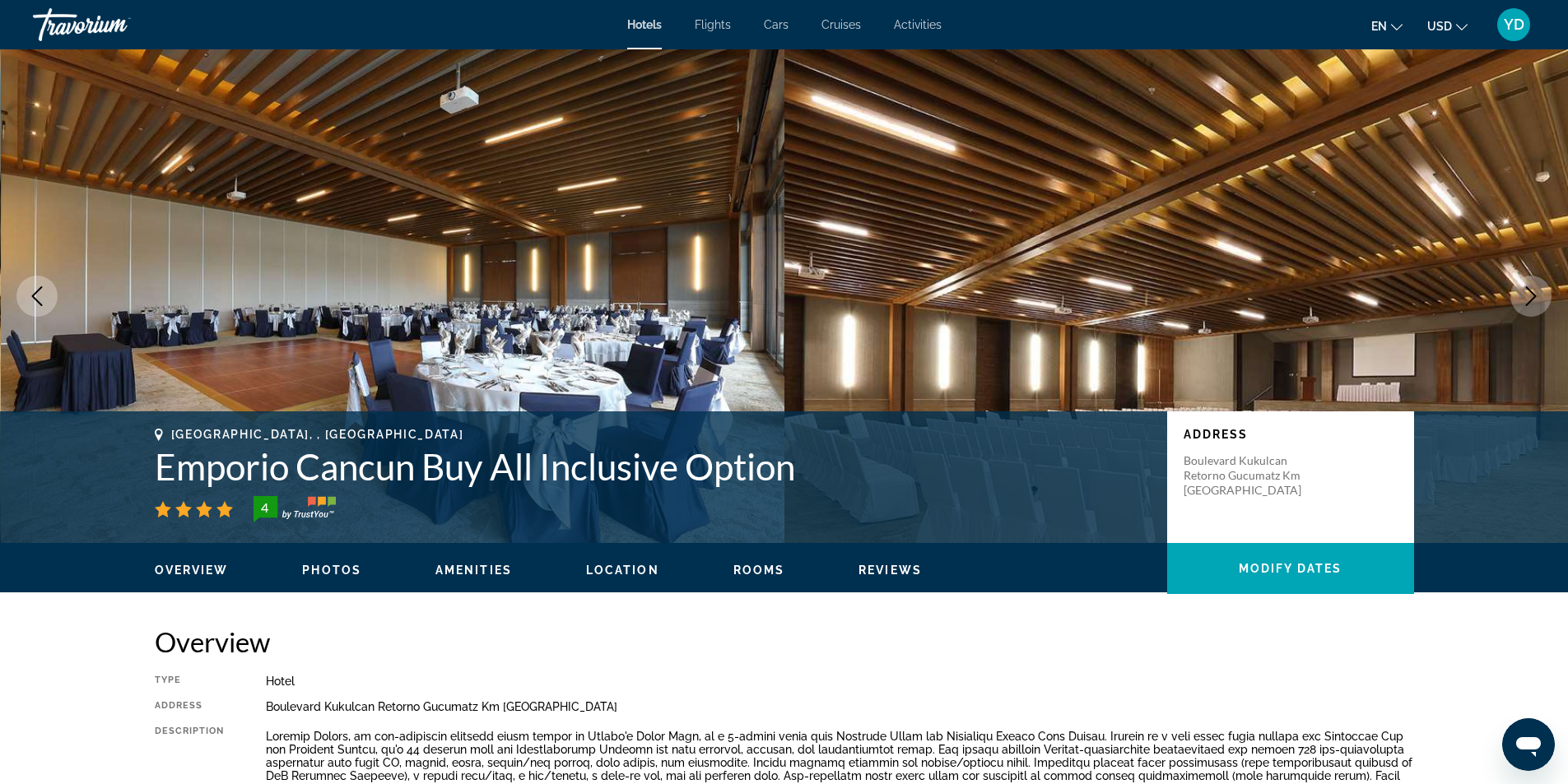
click at [1523, 288] on icon "Next image" at bounding box center [1530, 295] width 20 height 20
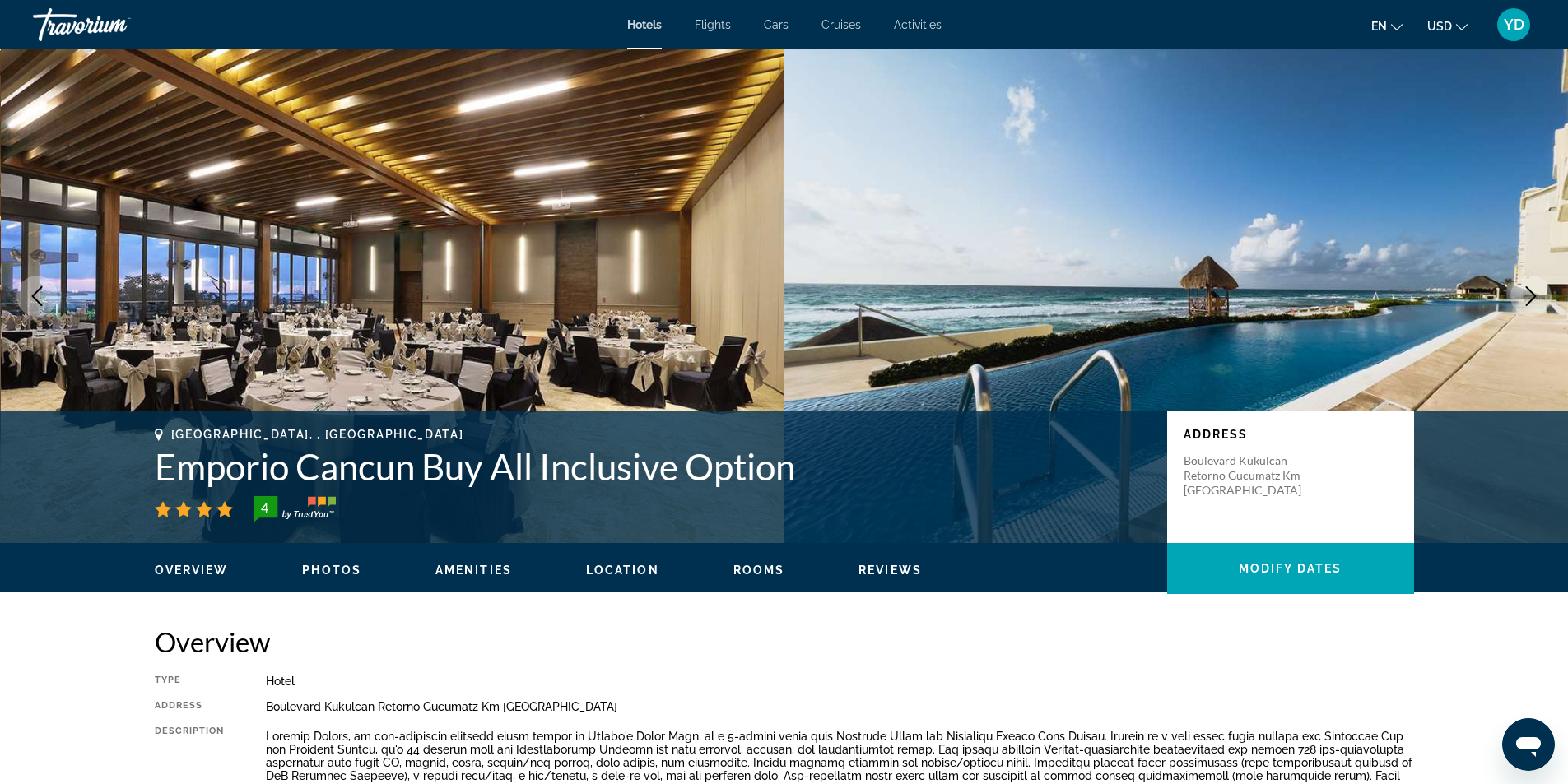
click at [1523, 288] on icon "Next image" at bounding box center [1530, 295] width 20 height 20
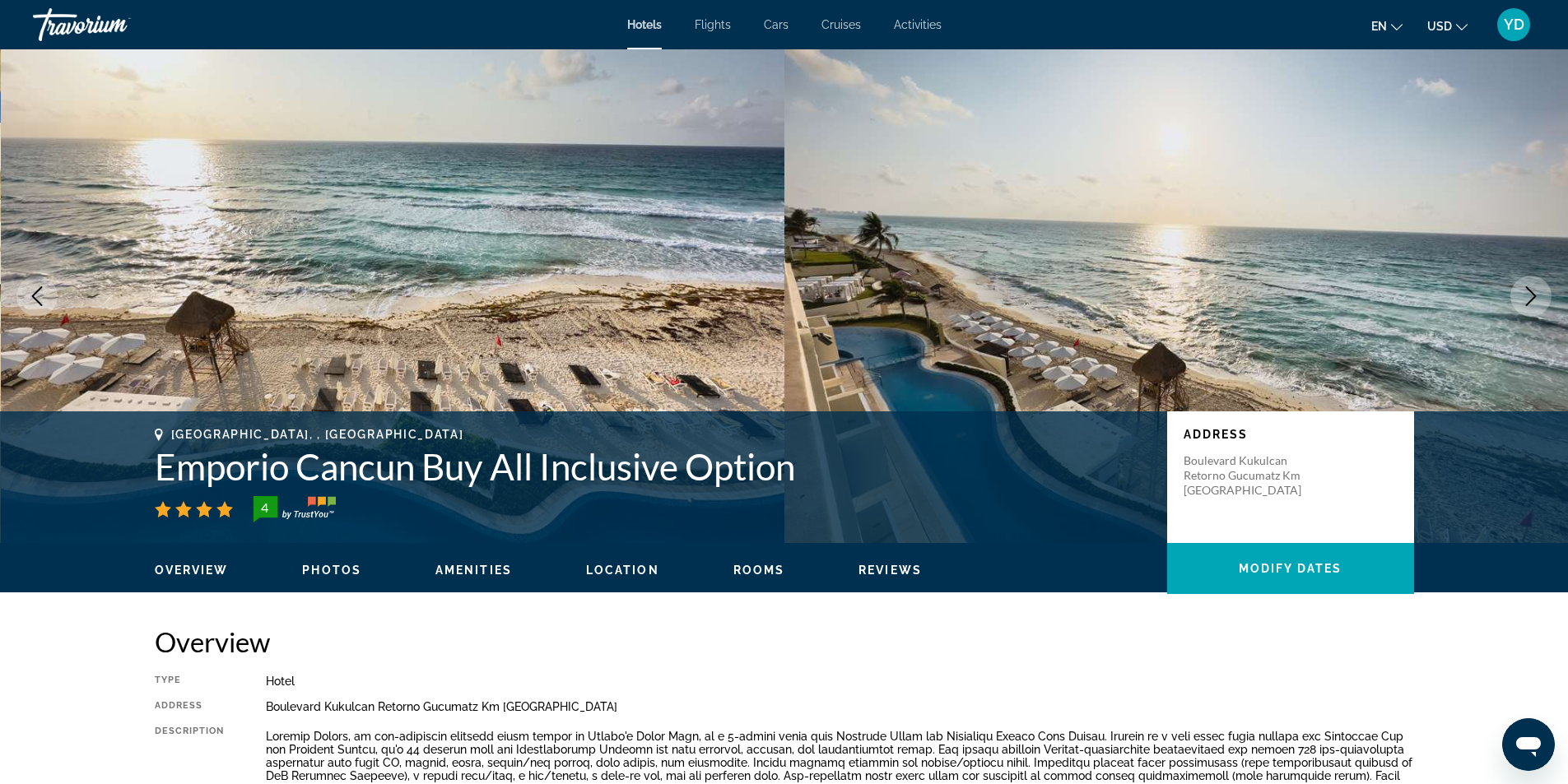
click at [1520, 292] on icon "Next image" at bounding box center [1530, 295] width 20 height 20
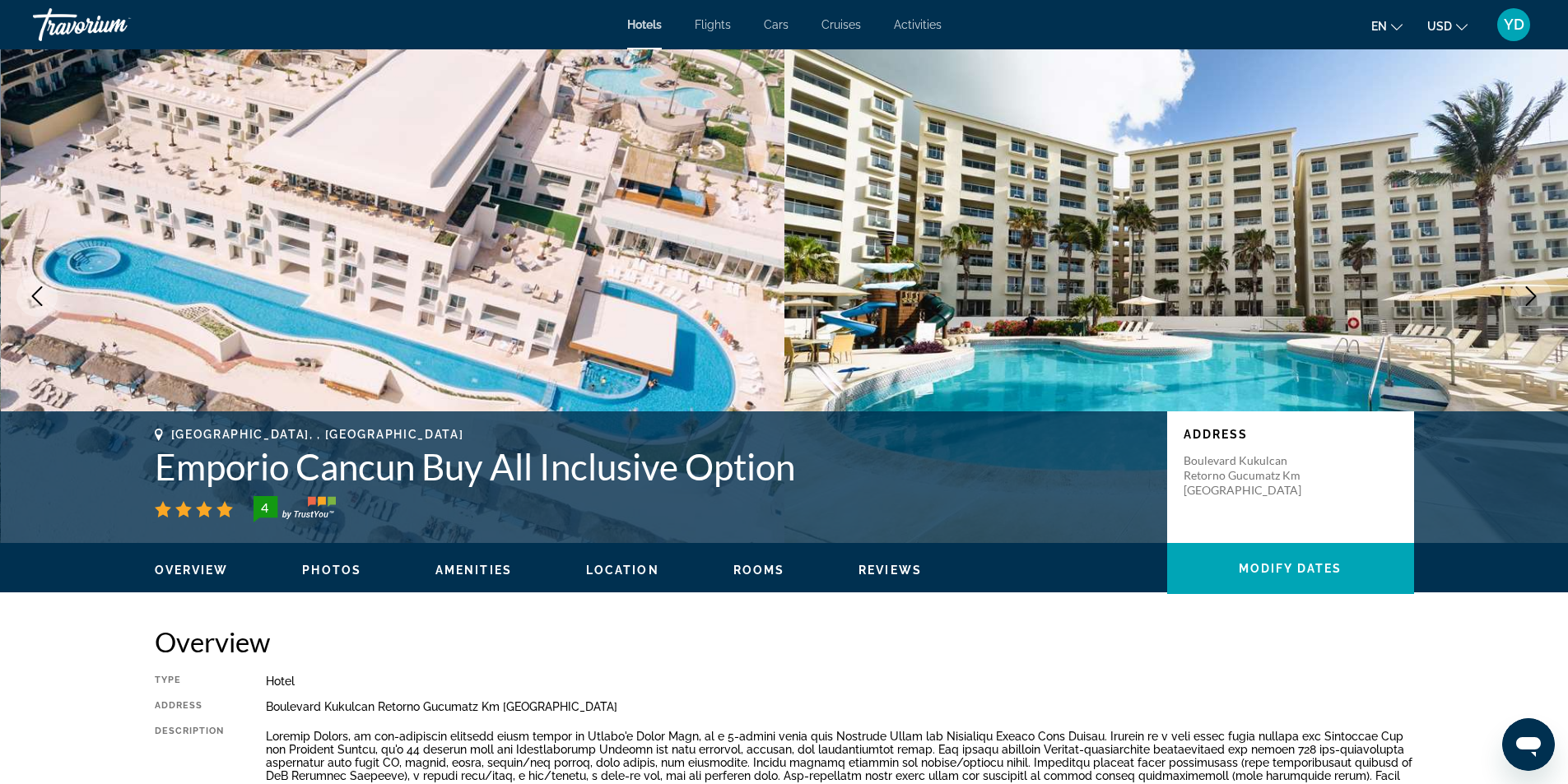
click at [1520, 292] on icon "Next image" at bounding box center [1530, 295] width 20 height 20
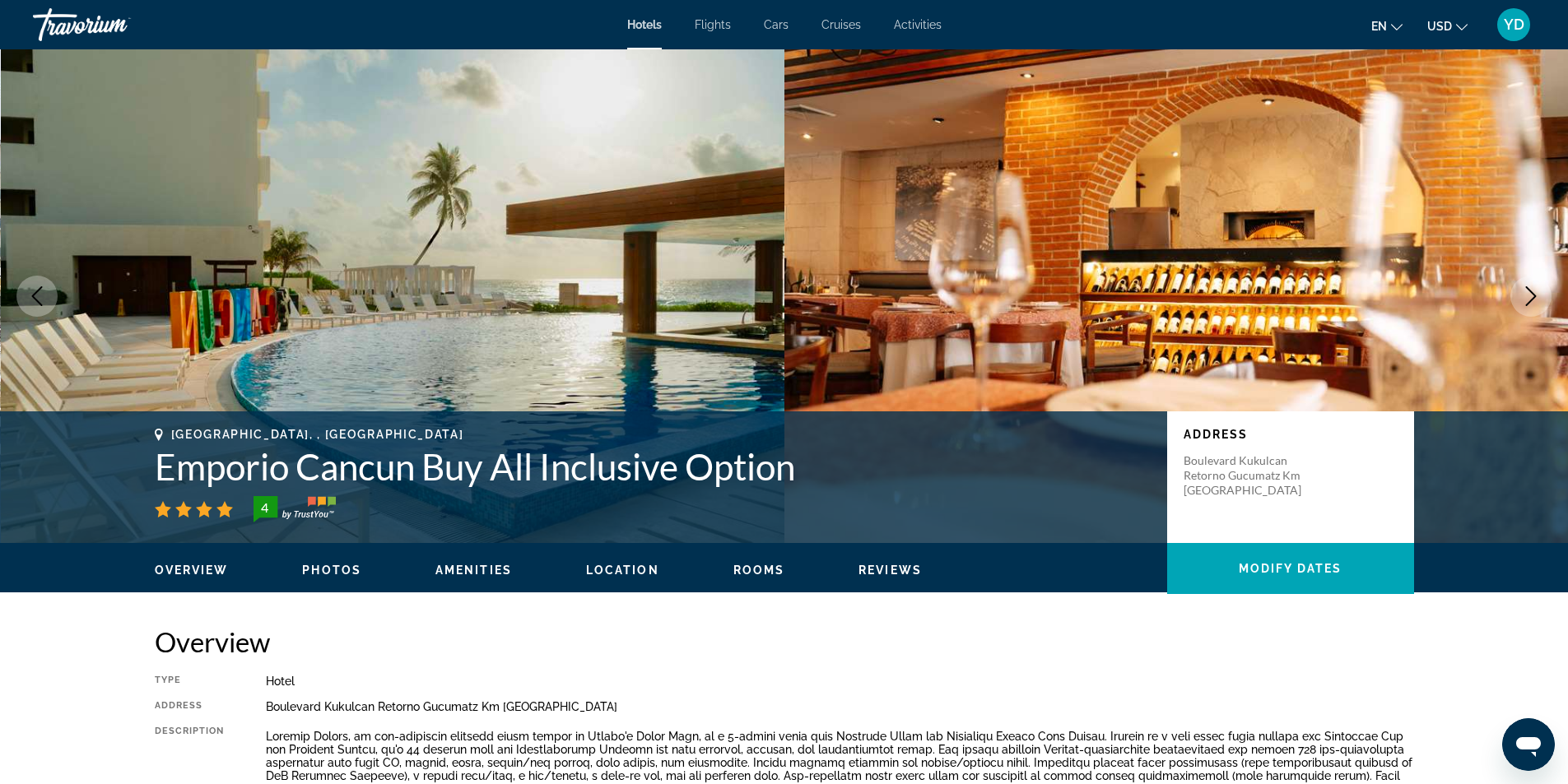
click at [1520, 294] on icon "Next image" at bounding box center [1530, 295] width 20 height 20
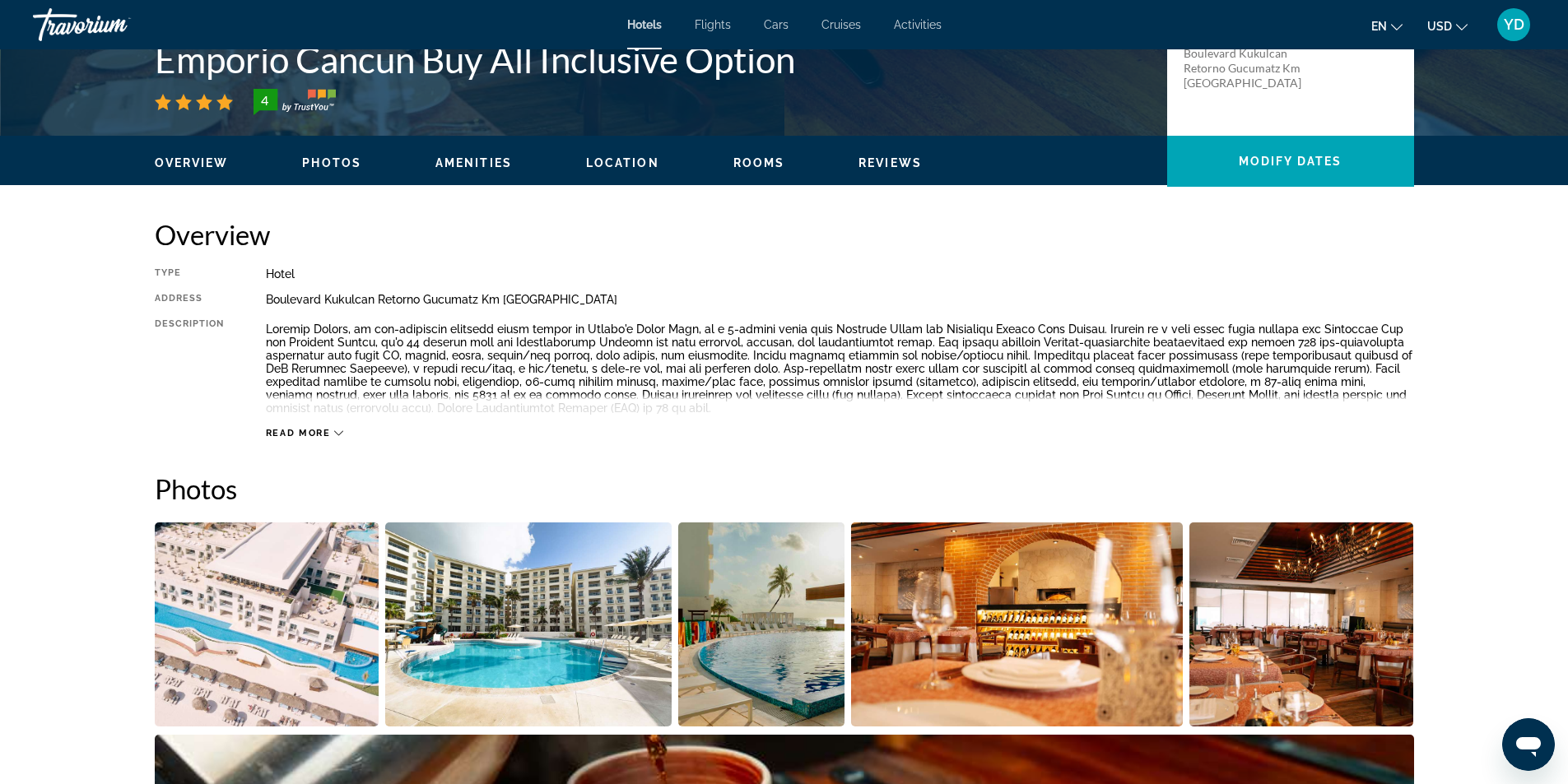
scroll to position [576, 0]
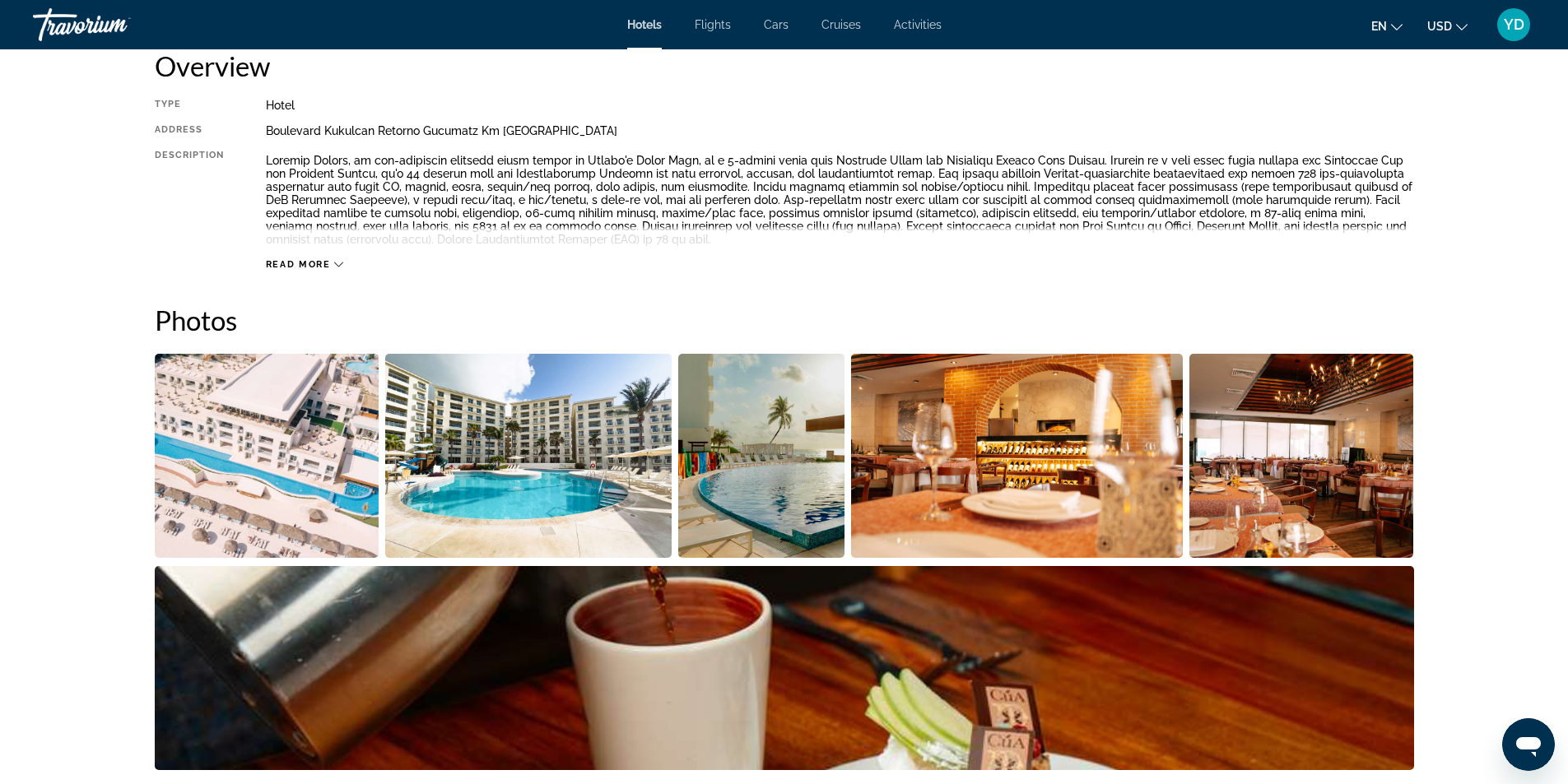
click at [303, 264] on span "Read more" at bounding box center [298, 264] width 65 height 10
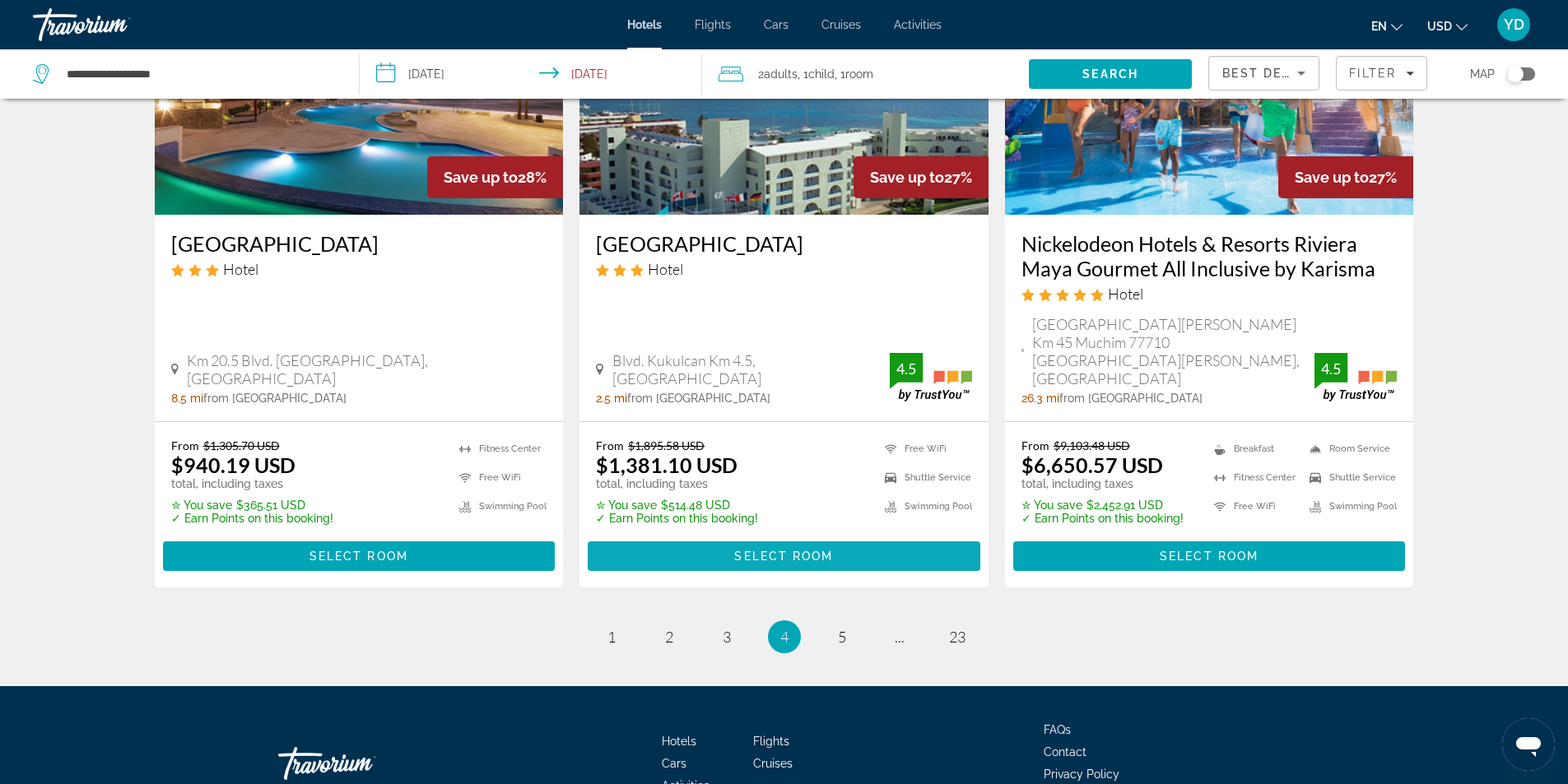
scroll to position [2139, 0]
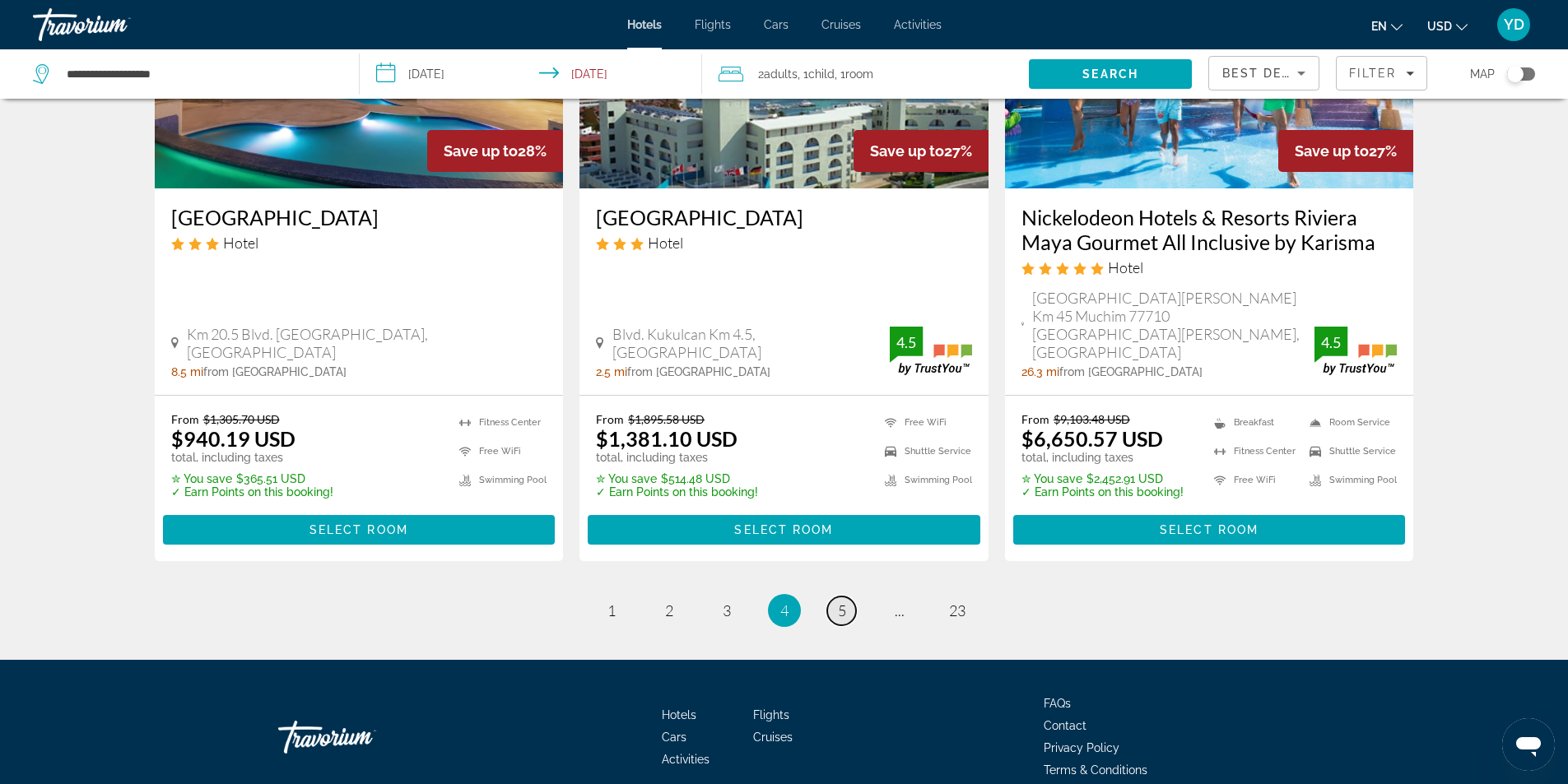
click at [841, 601] on span "5" at bounding box center [842, 610] width 9 height 18
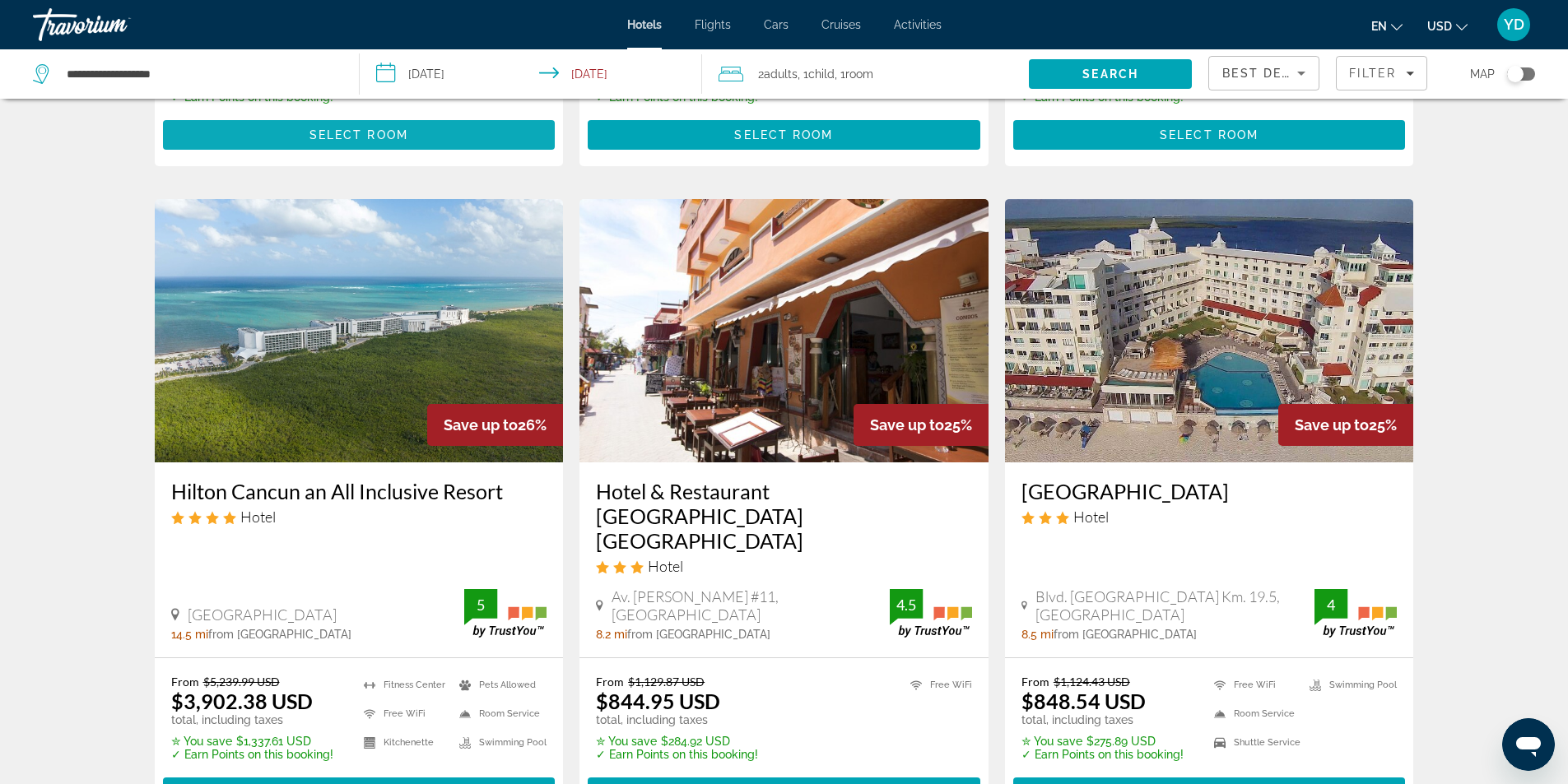
scroll to position [823, 0]
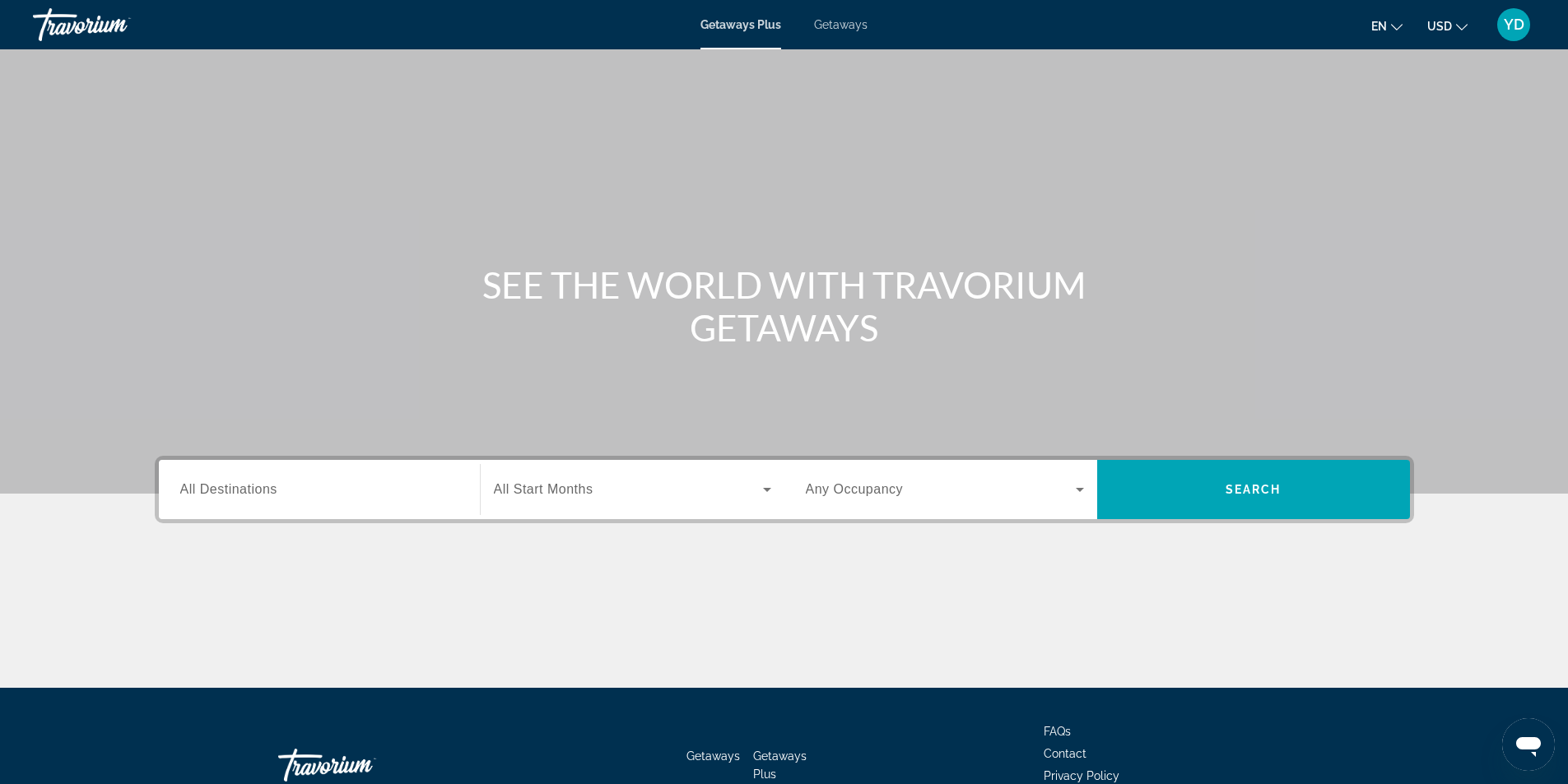
click at [841, 19] on span "Getaways" at bounding box center [841, 24] width 54 height 13
click at [734, 25] on span "Getaways Plus" at bounding box center [740, 24] width 79 height 13
click at [327, 465] on div "Destination All Destinations" at bounding box center [319, 489] width 304 height 60
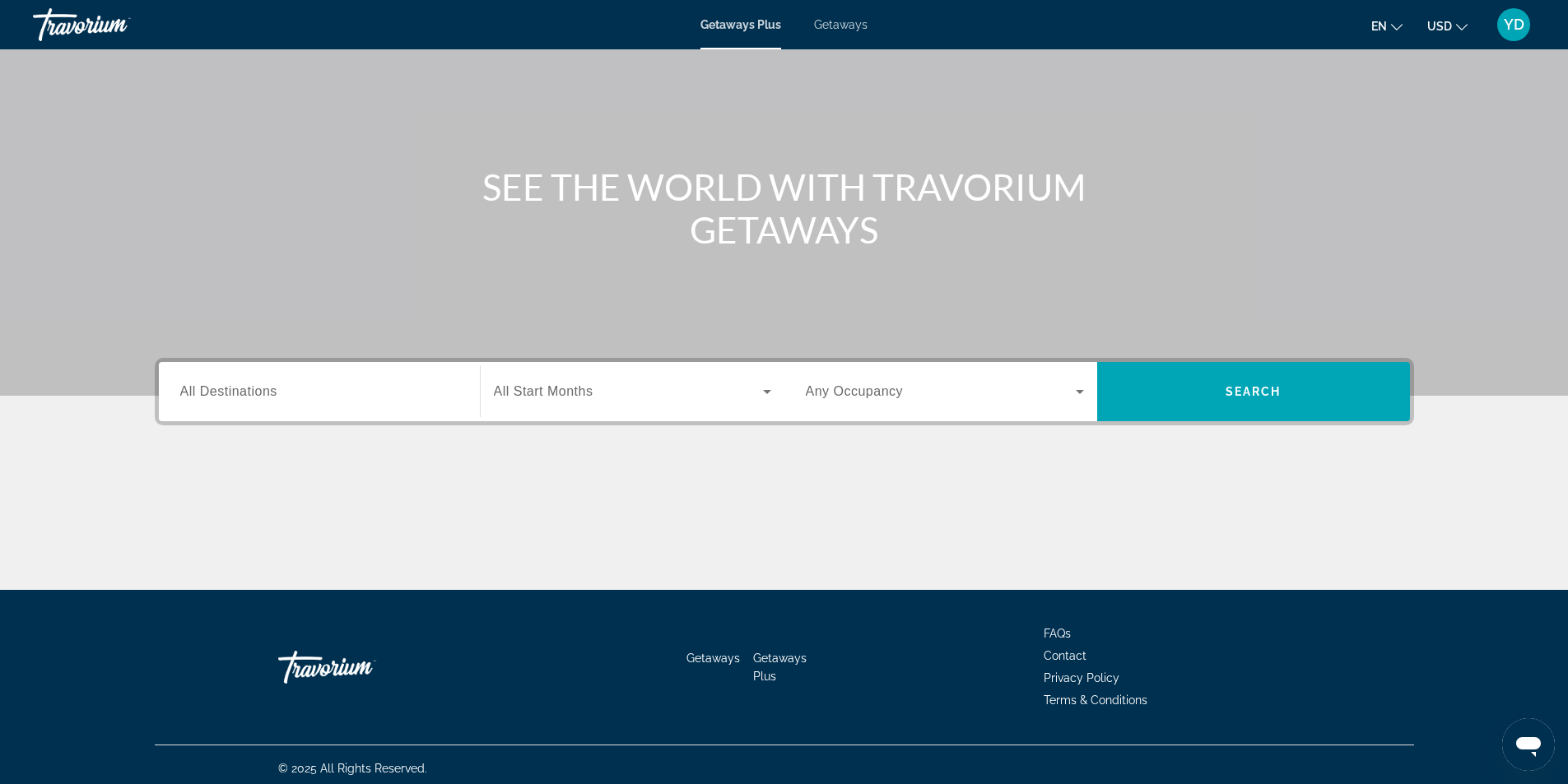
scroll to position [105, 0]
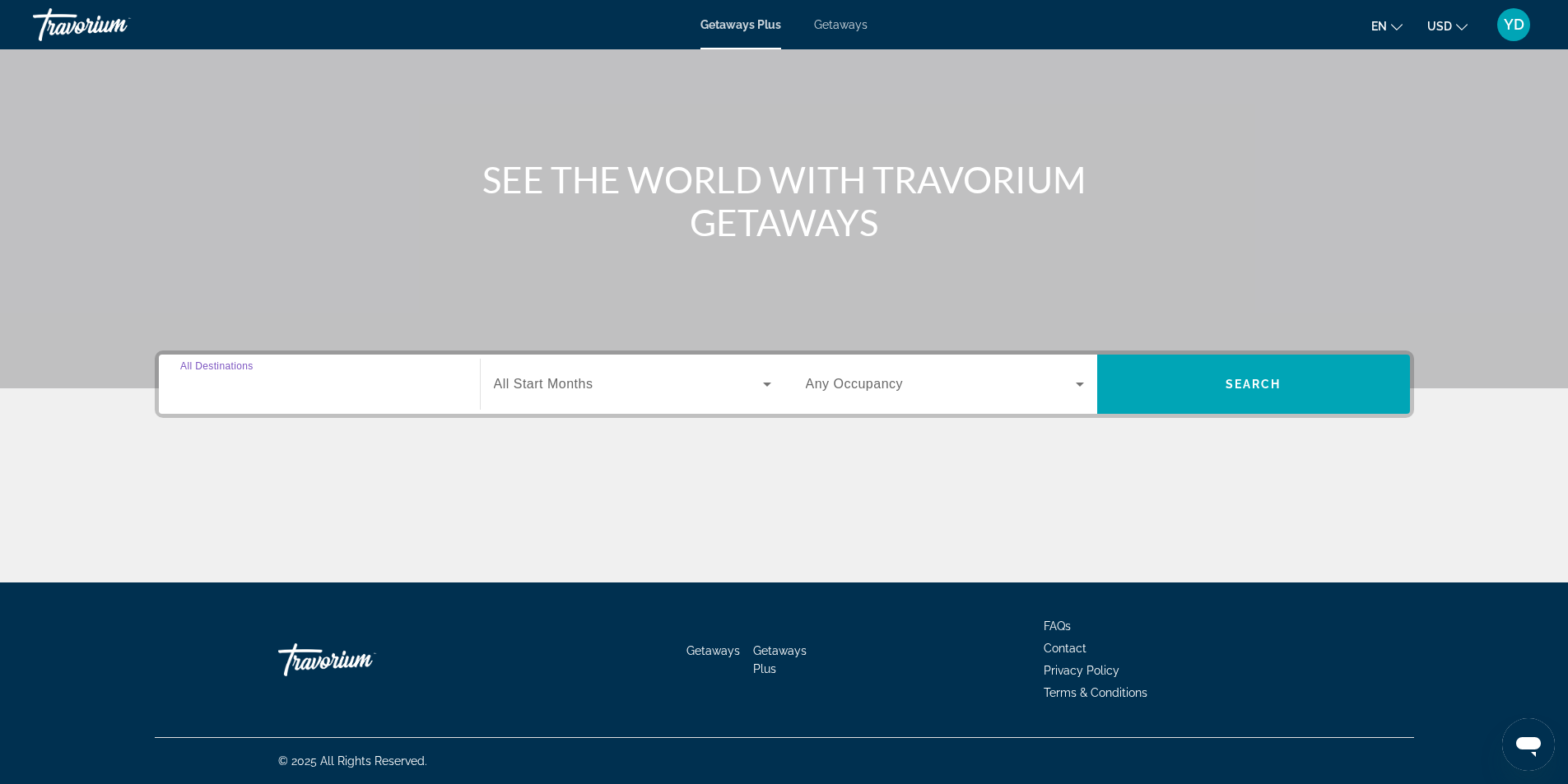
click at [334, 385] on input "Destination All Destinations" at bounding box center [320, 384] width 278 height 20
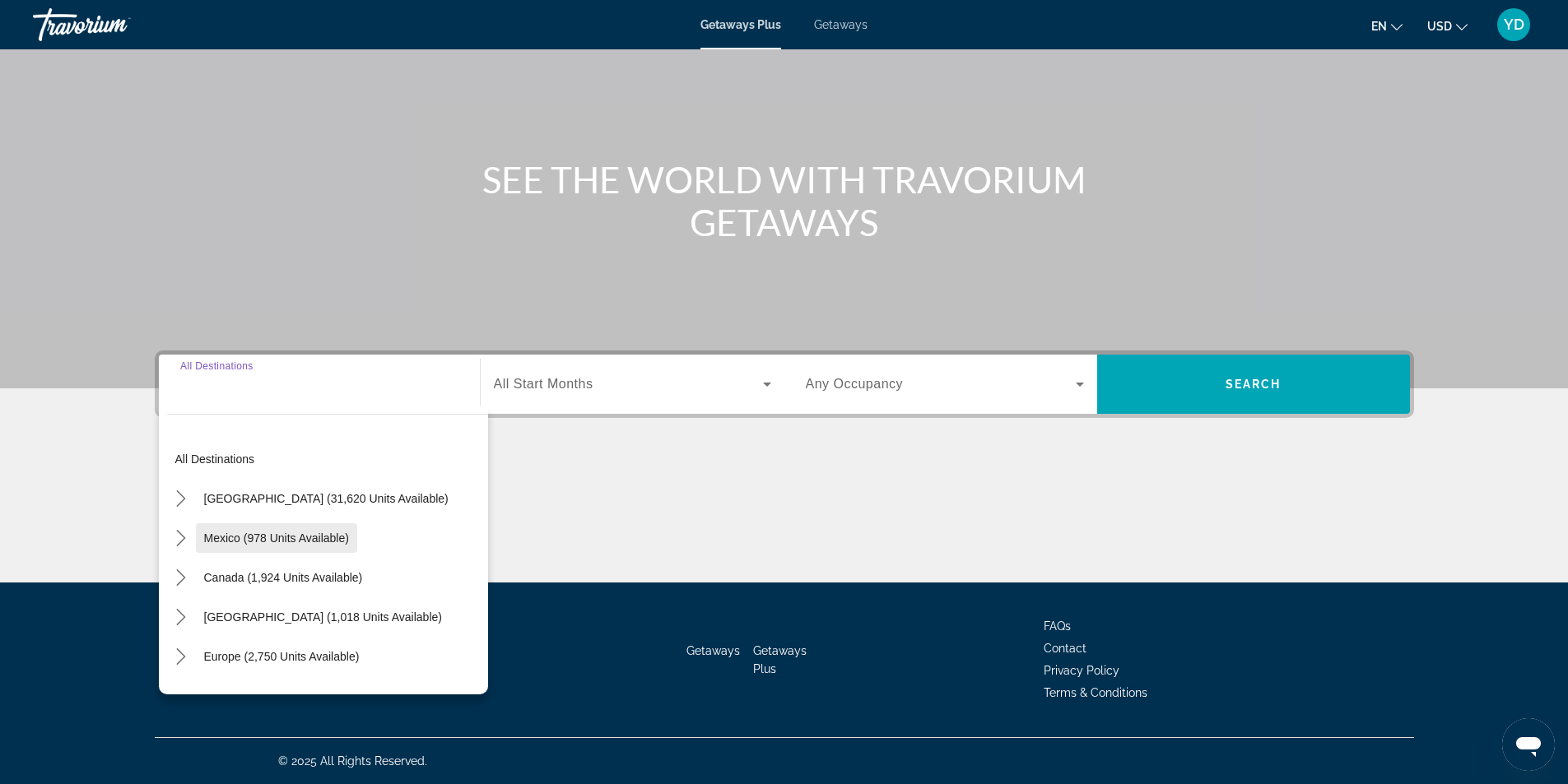
click at [302, 538] on span "Mexico (978 units available)" at bounding box center [276, 537] width 145 height 13
type input "**********"
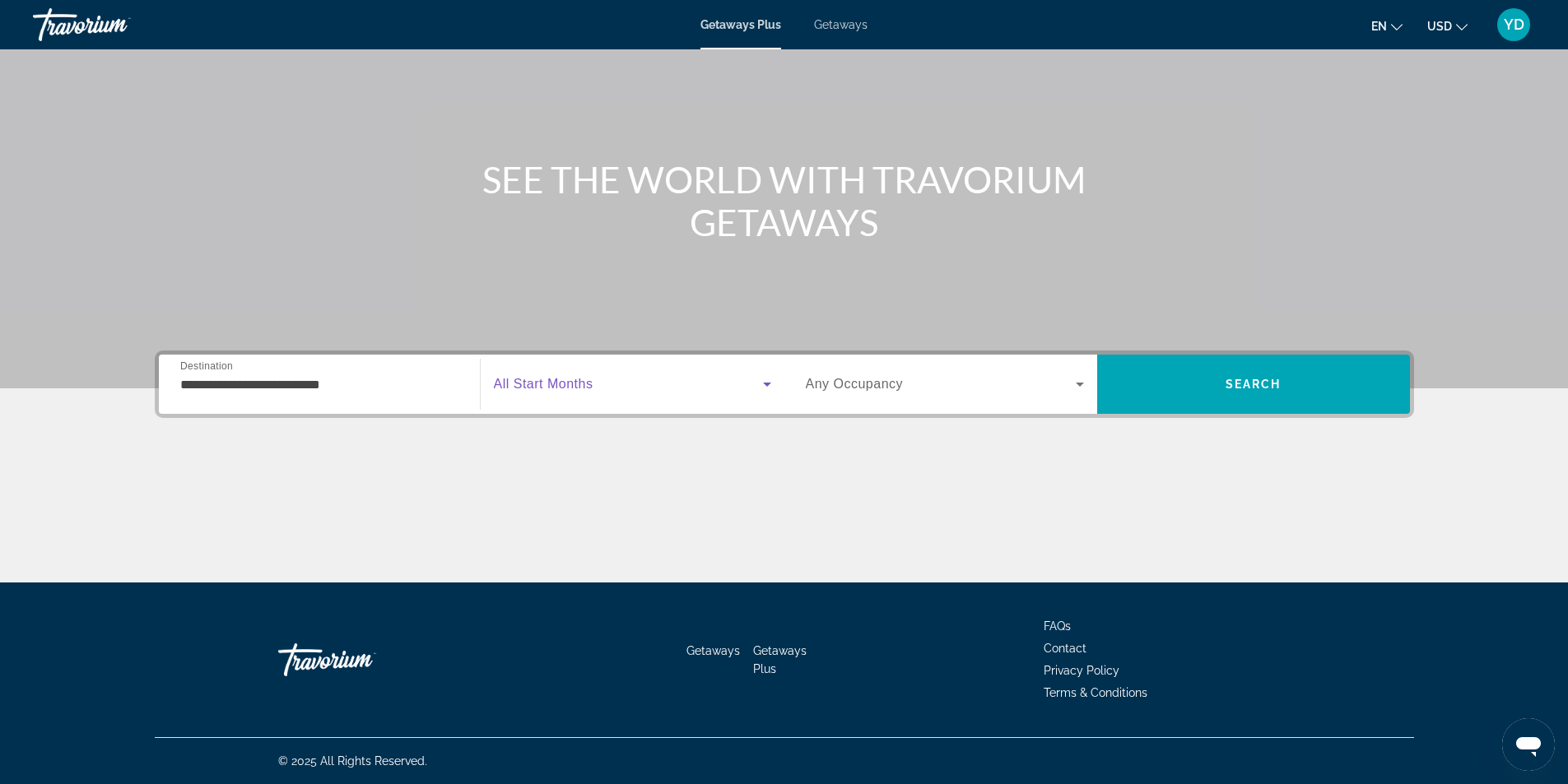
click at [771, 386] on icon "Search widget" at bounding box center [766, 383] width 20 height 20
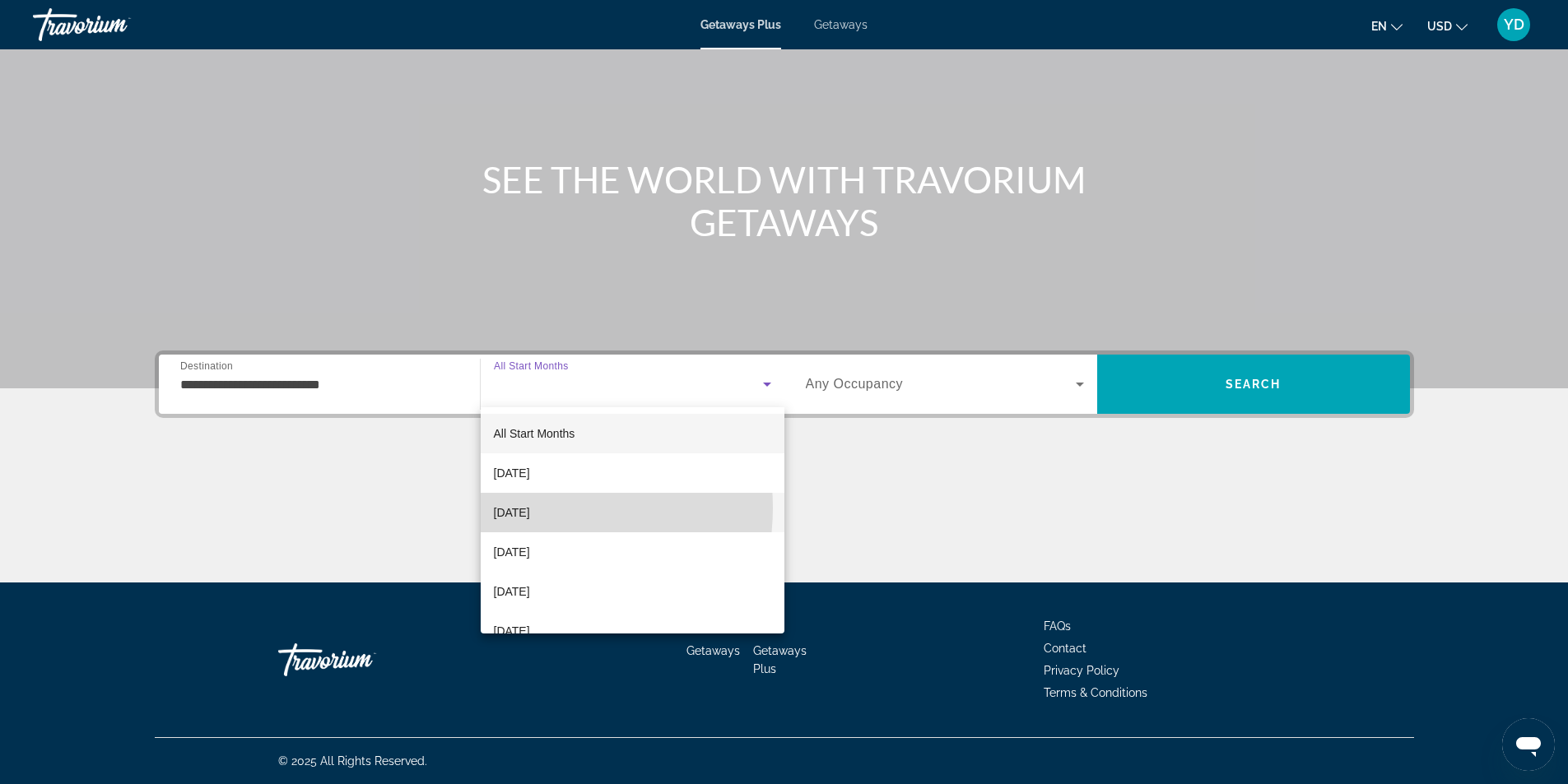
click at [530, 508] on span "[DATE]" at bounding box center [512, 512] width 36 height 20
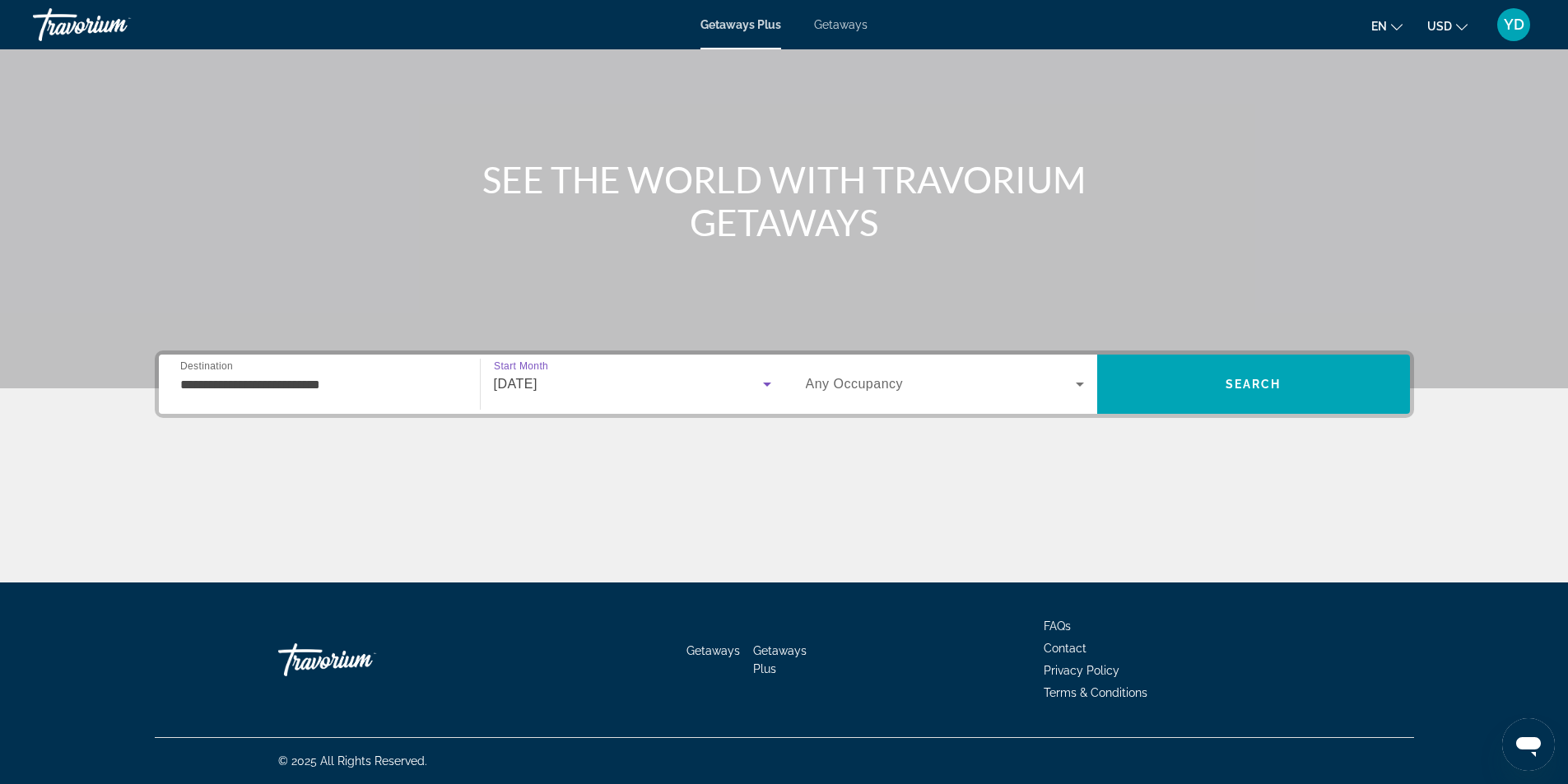
click at [1081, 376] on icon "Search widget" at bounding box center [1079, 383] width 20 height 20
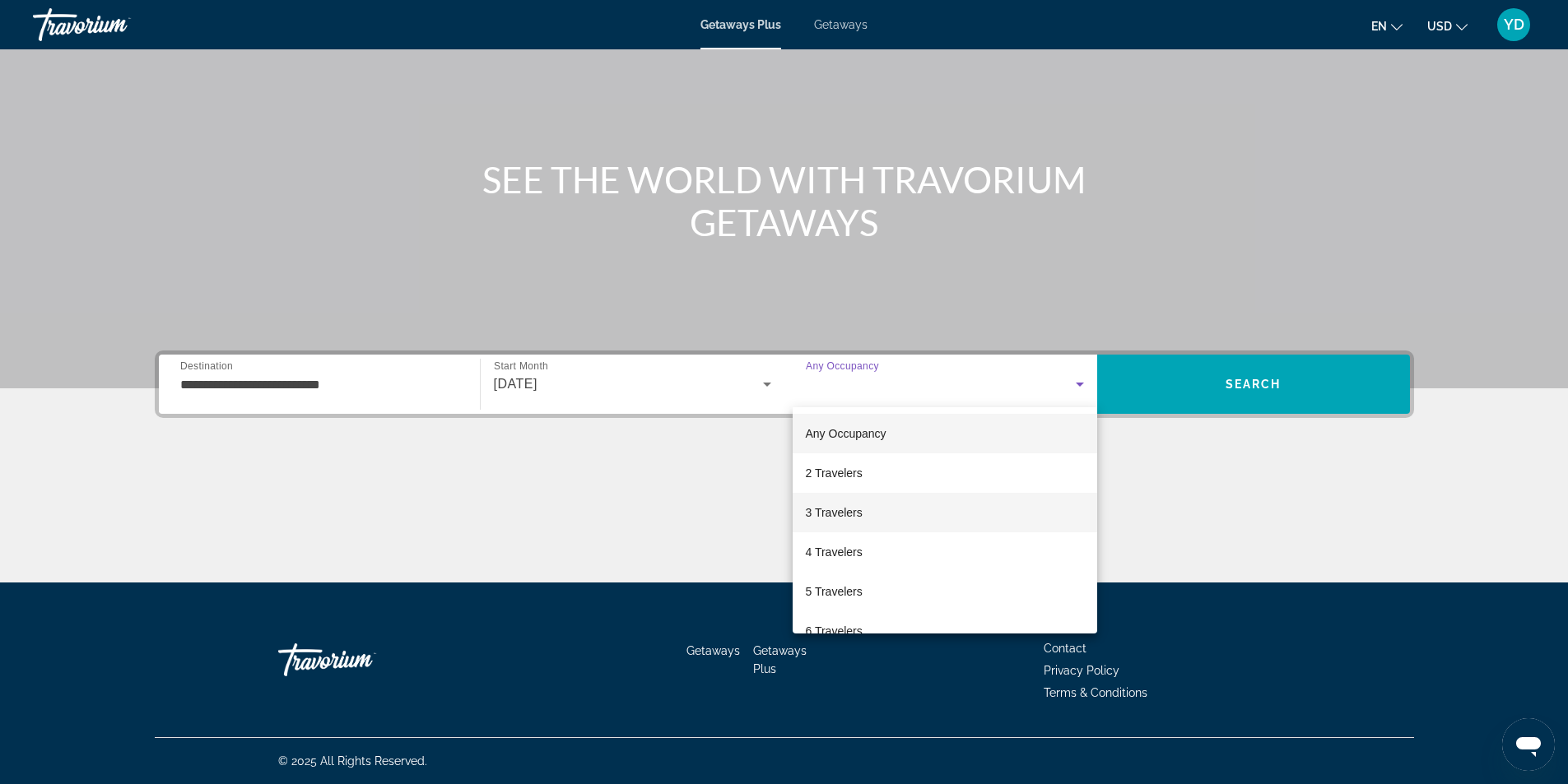
click at [842, 509] on span "3 Travelers" at bounding box center [835, 512] width 57 height 20
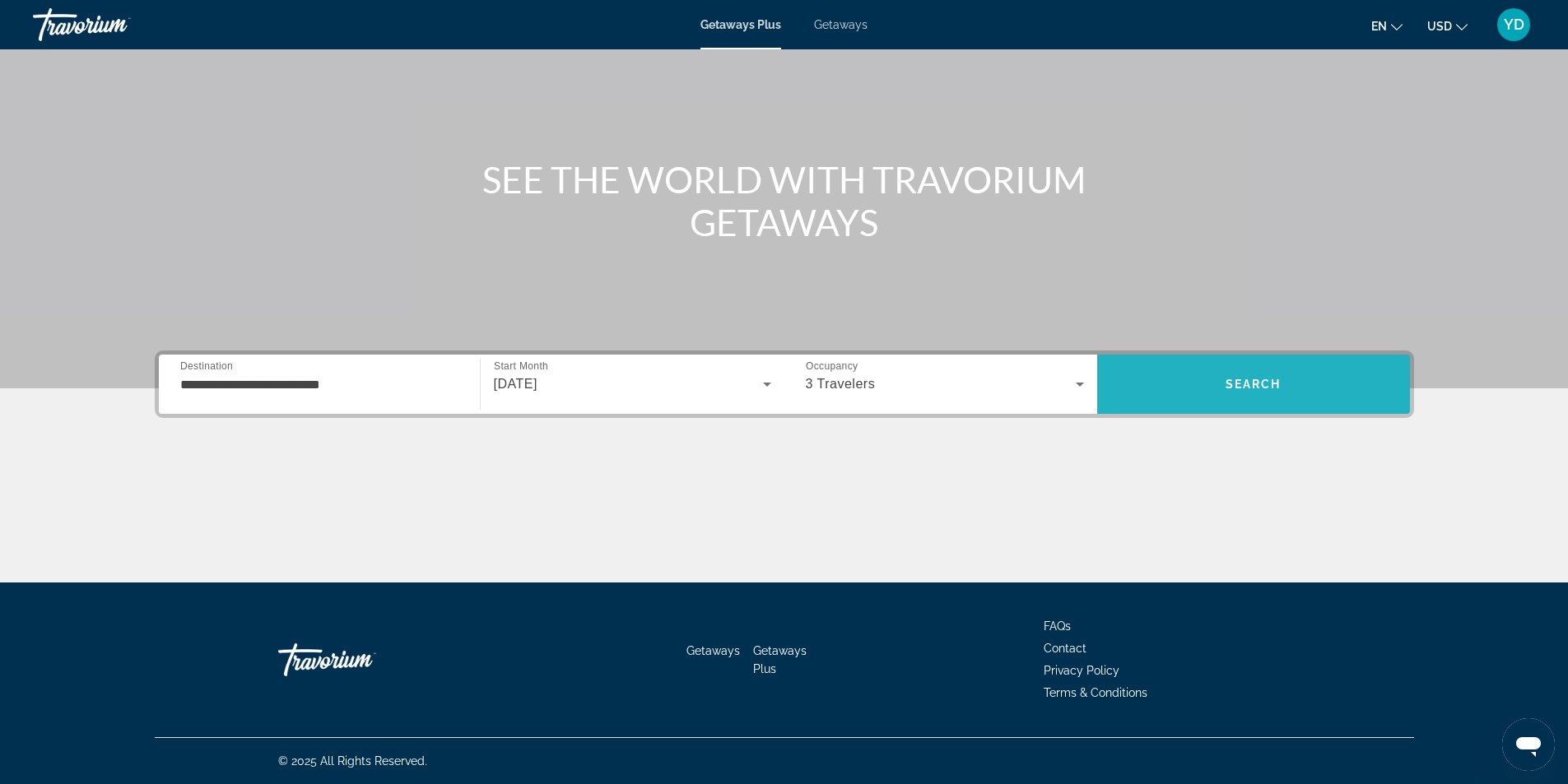
click at [1304, 380] on span "Search" at bounding box center [1254, 384] width 313 height 40
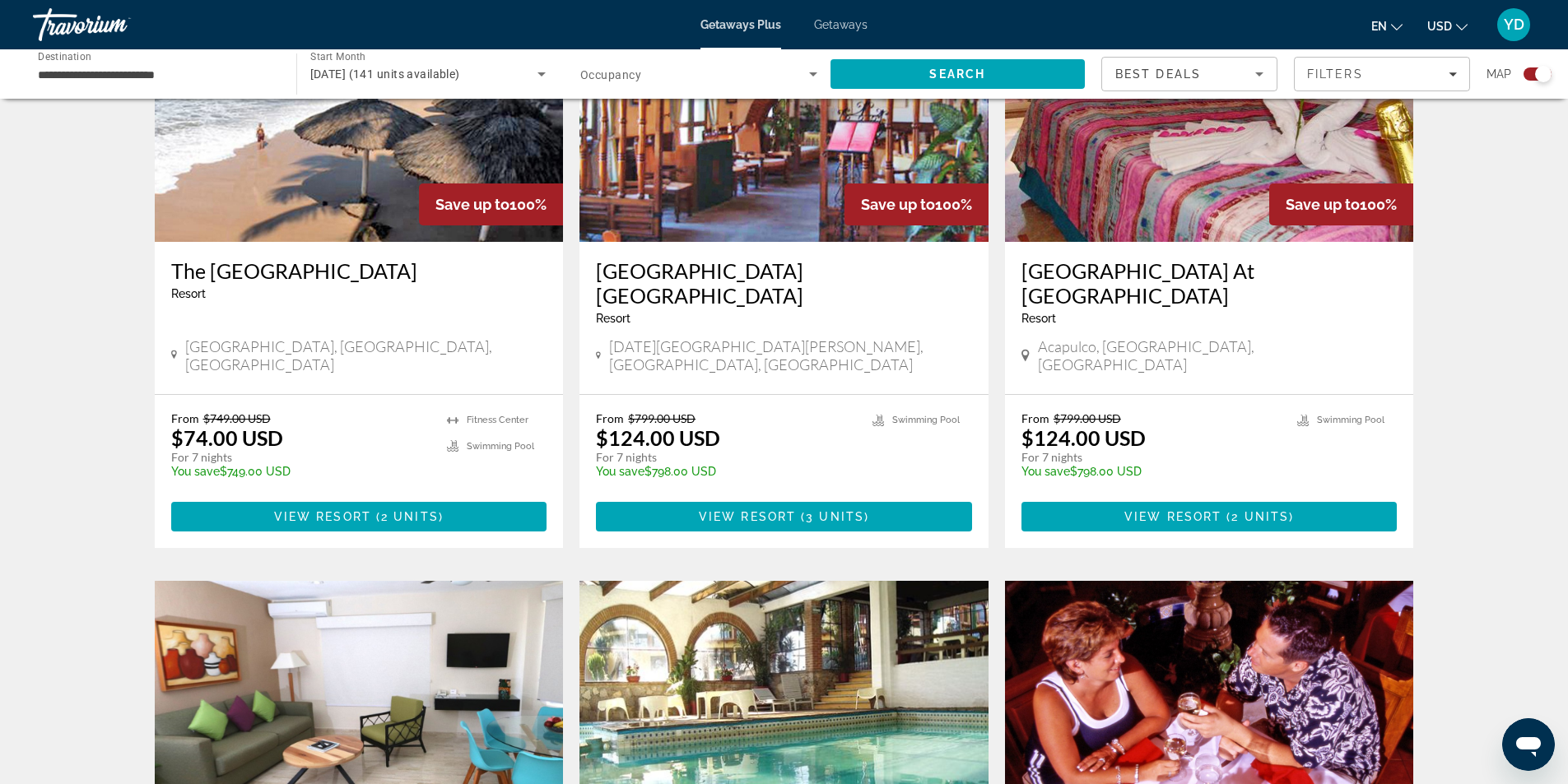
scroll to position [2303, 0]
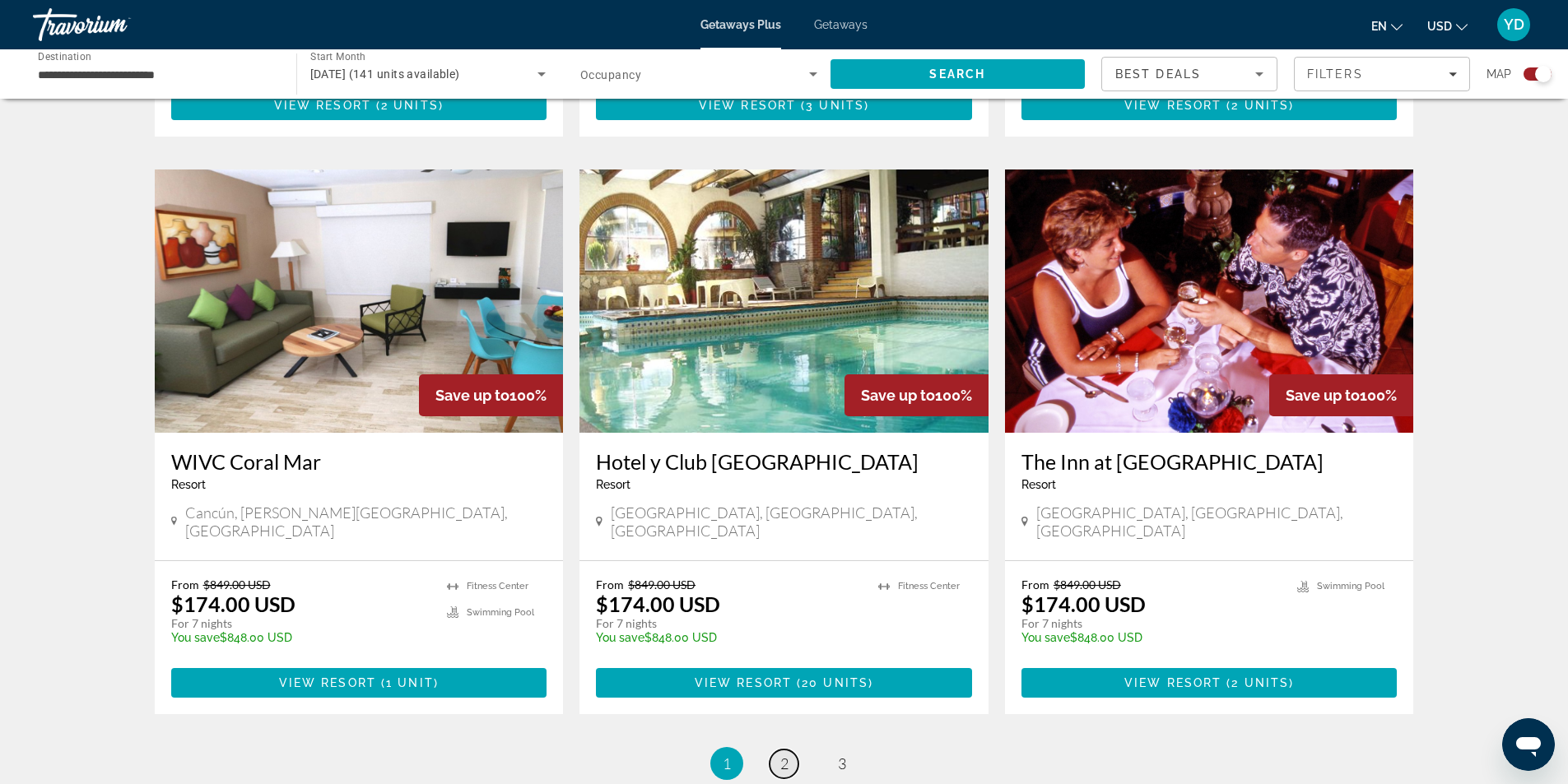
click at [791, 749] on link "page 2" at bounding box center [784, 763] width 29 height 28
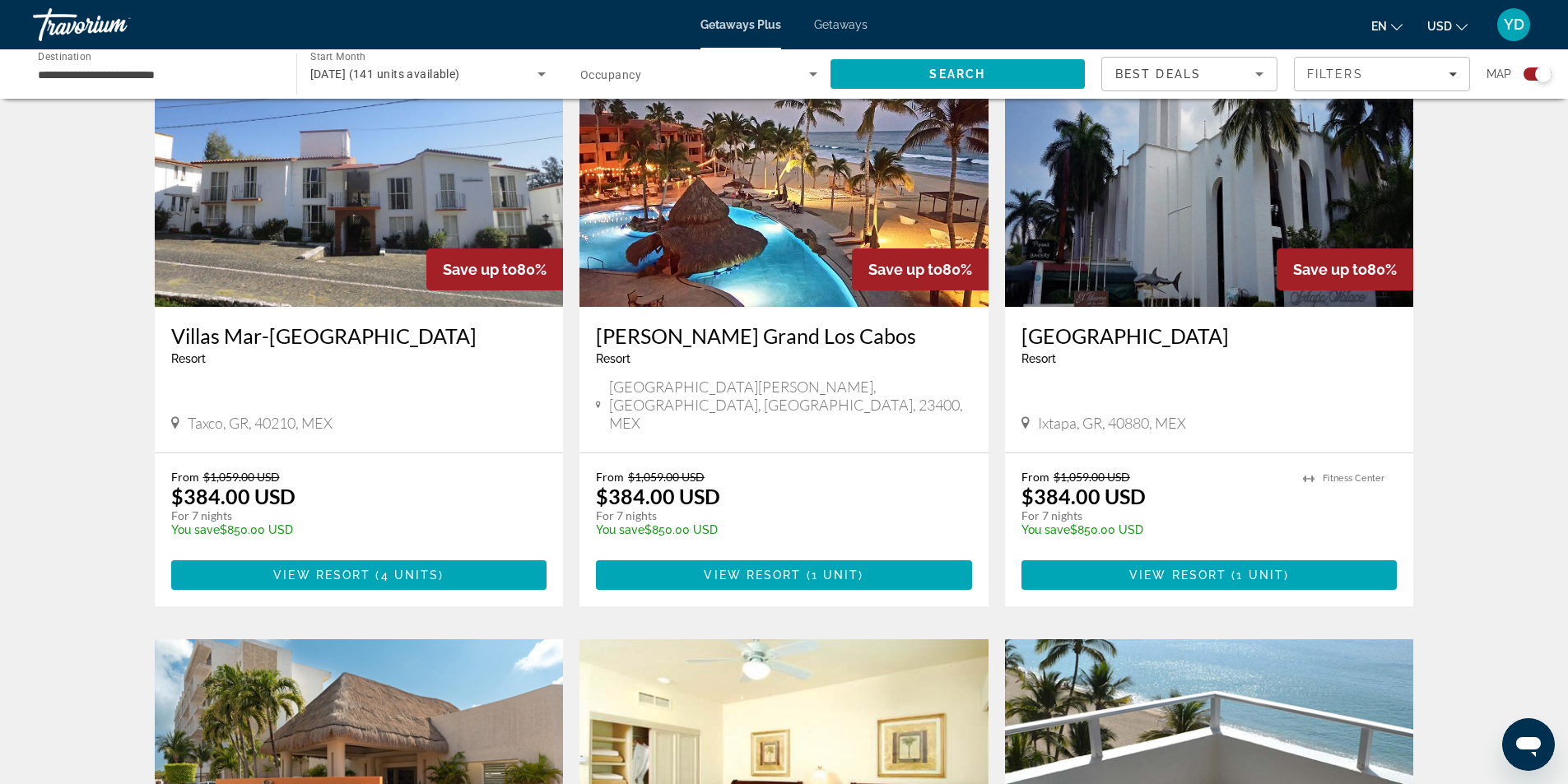
scroll to position [1892, 0]
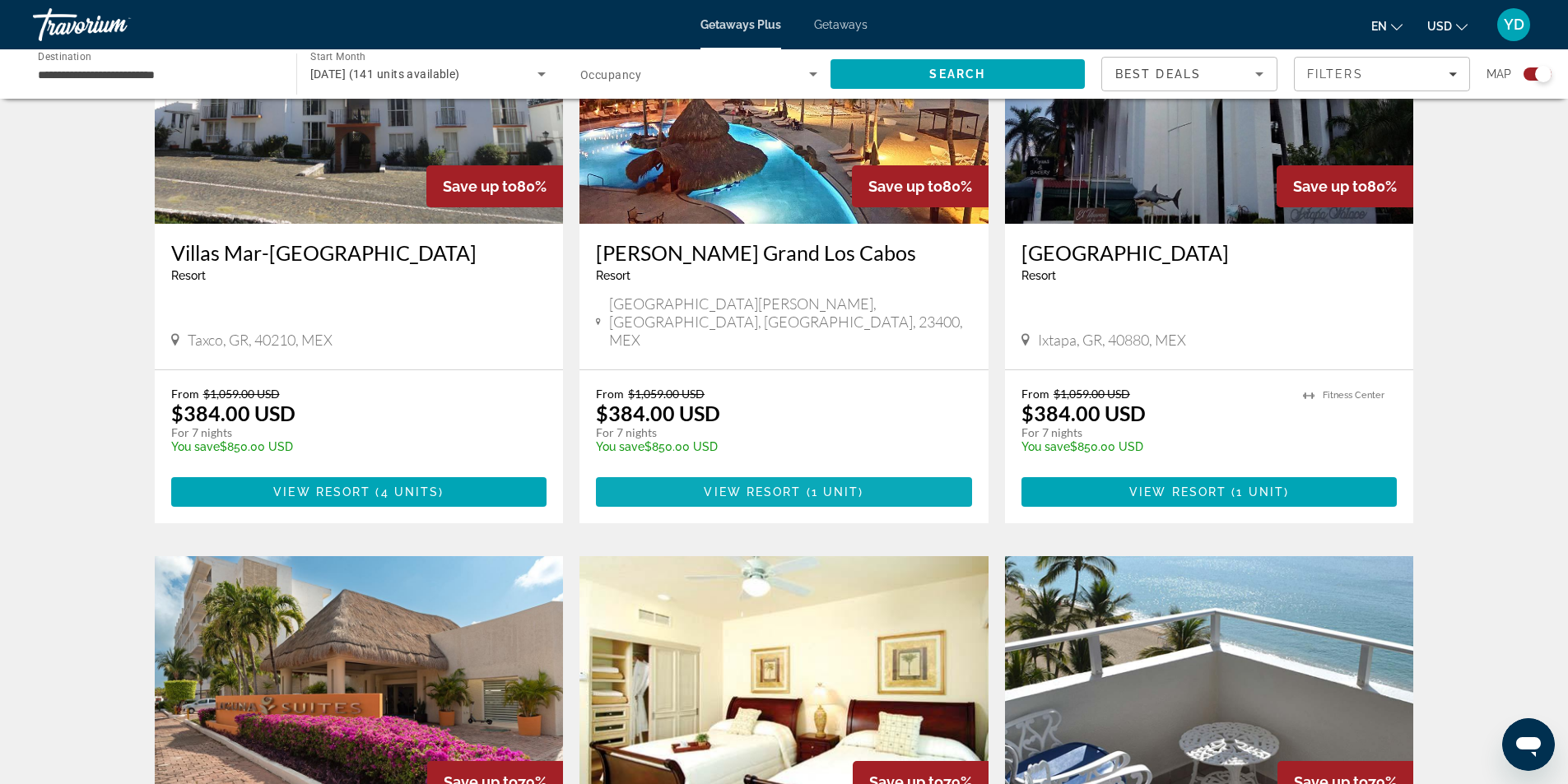
click at [811, 485] on span "1 unit" at bounding box center [835, 491] width 48 height 13
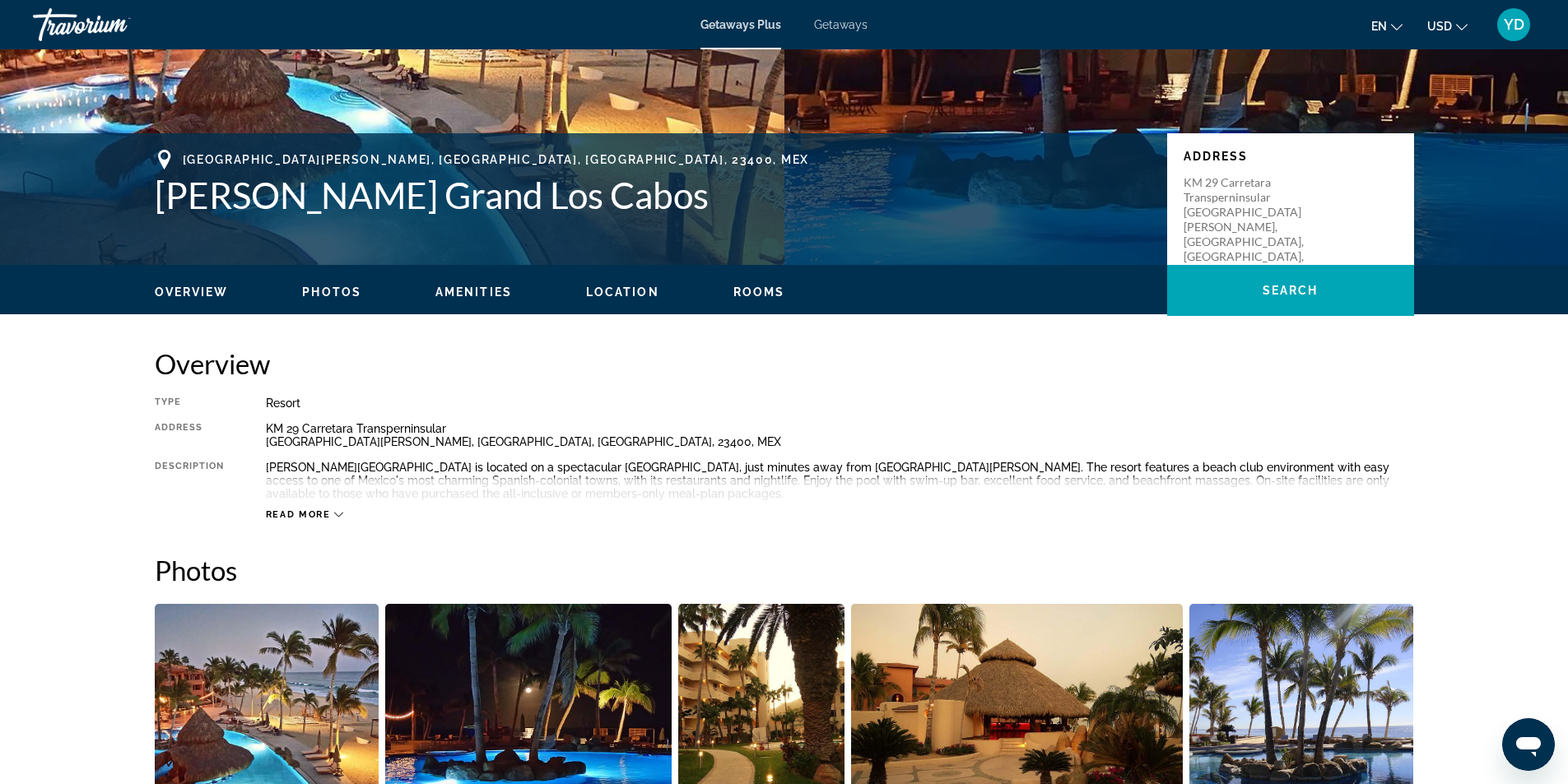
scroll to position [329, 0]
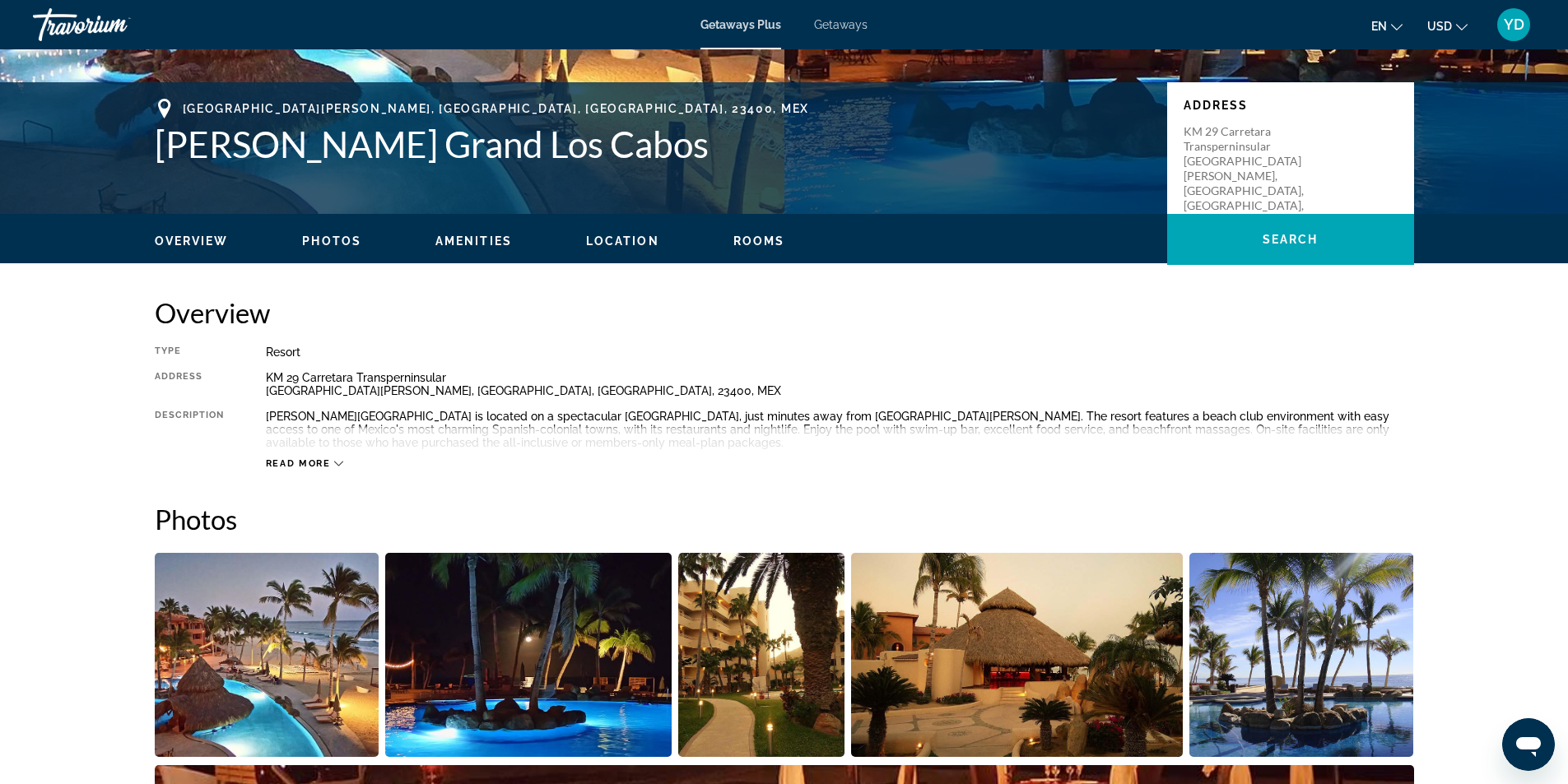
click at [311, 461] on span "Read more" at bounding box center [298, 464] width 65 height 10
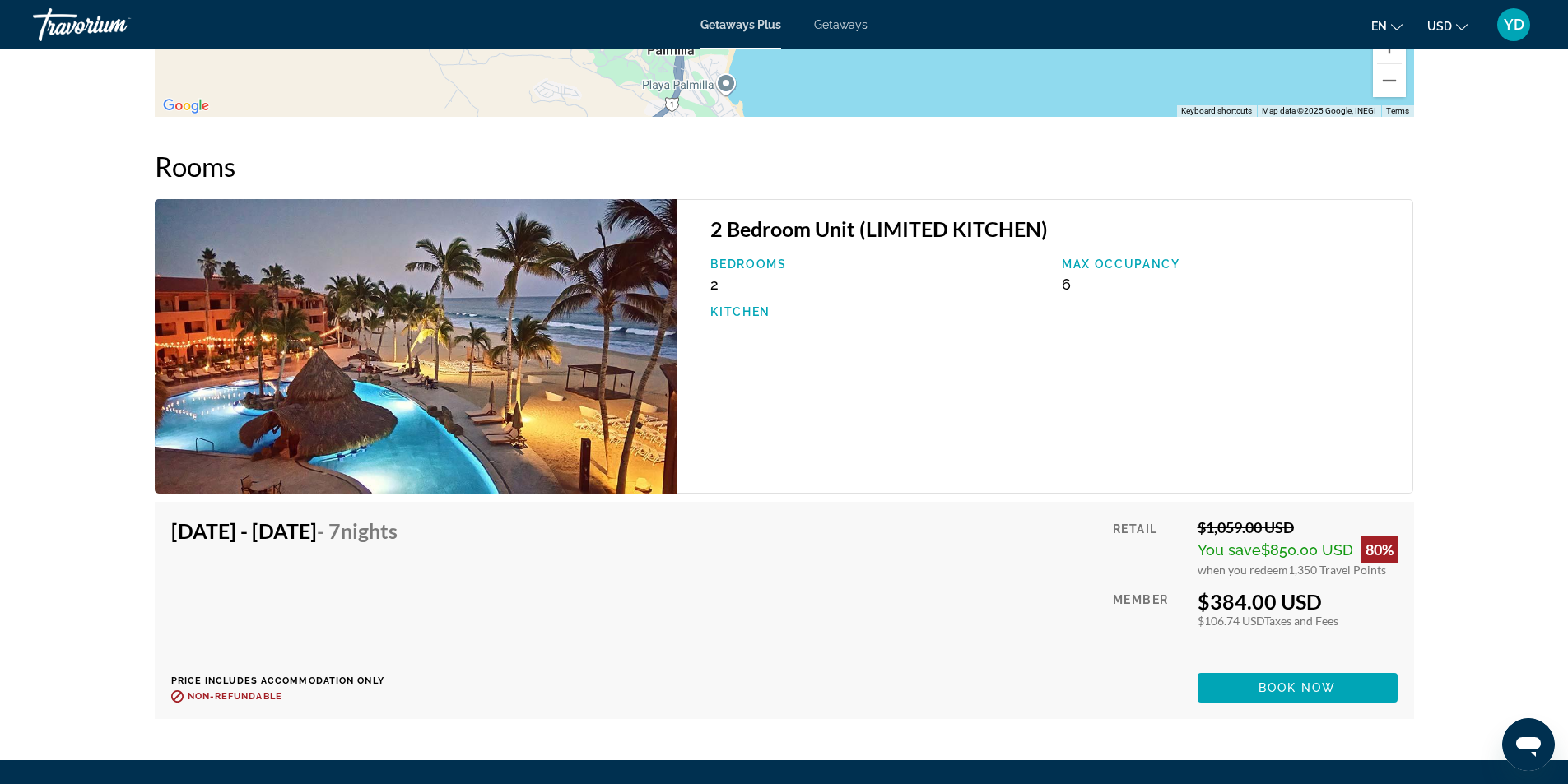
scroll to position [2550, 0]
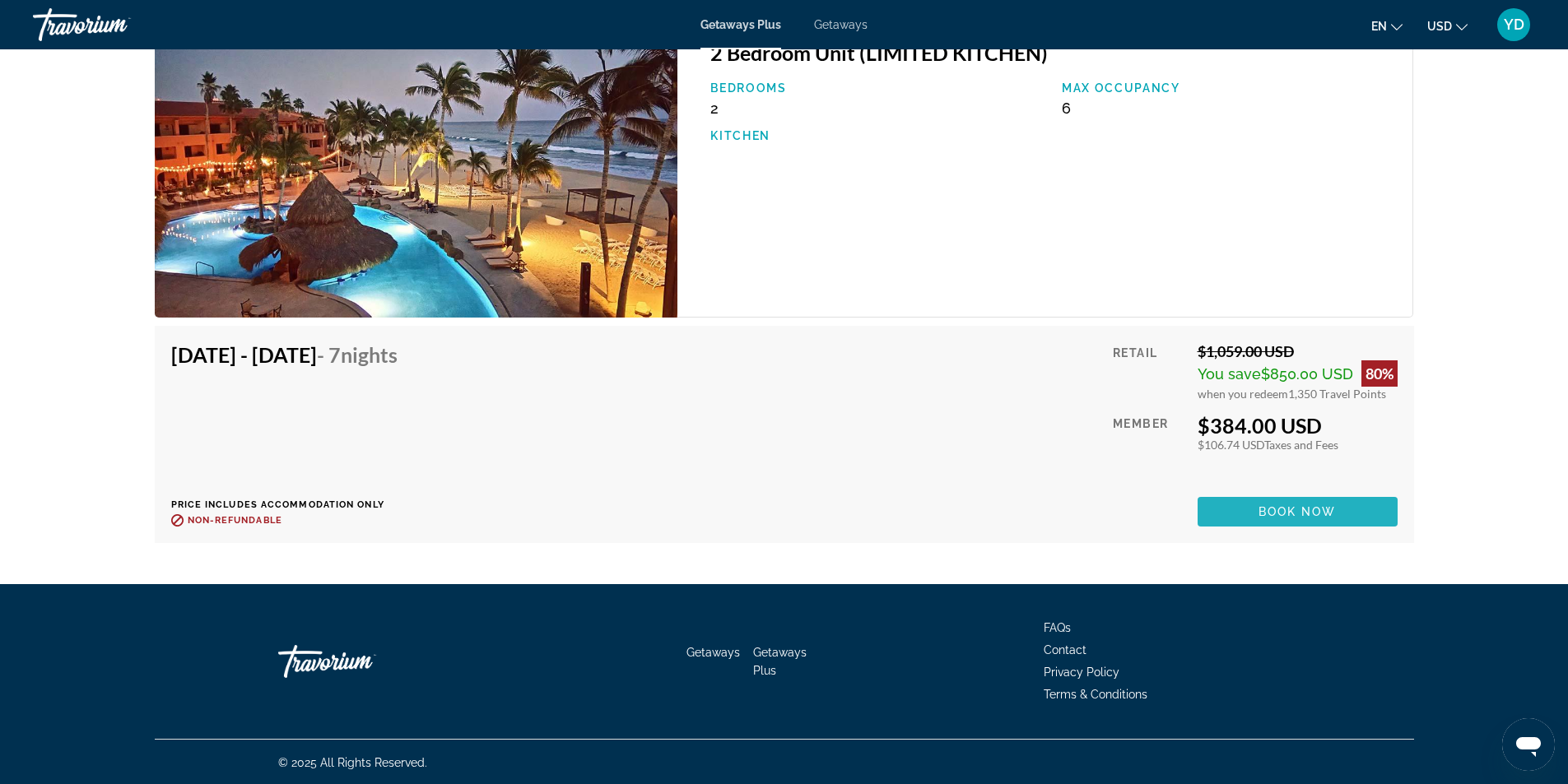
click at [1291, 513] on span "Book now" at bounding box center [1297, 511] width 78 height 13
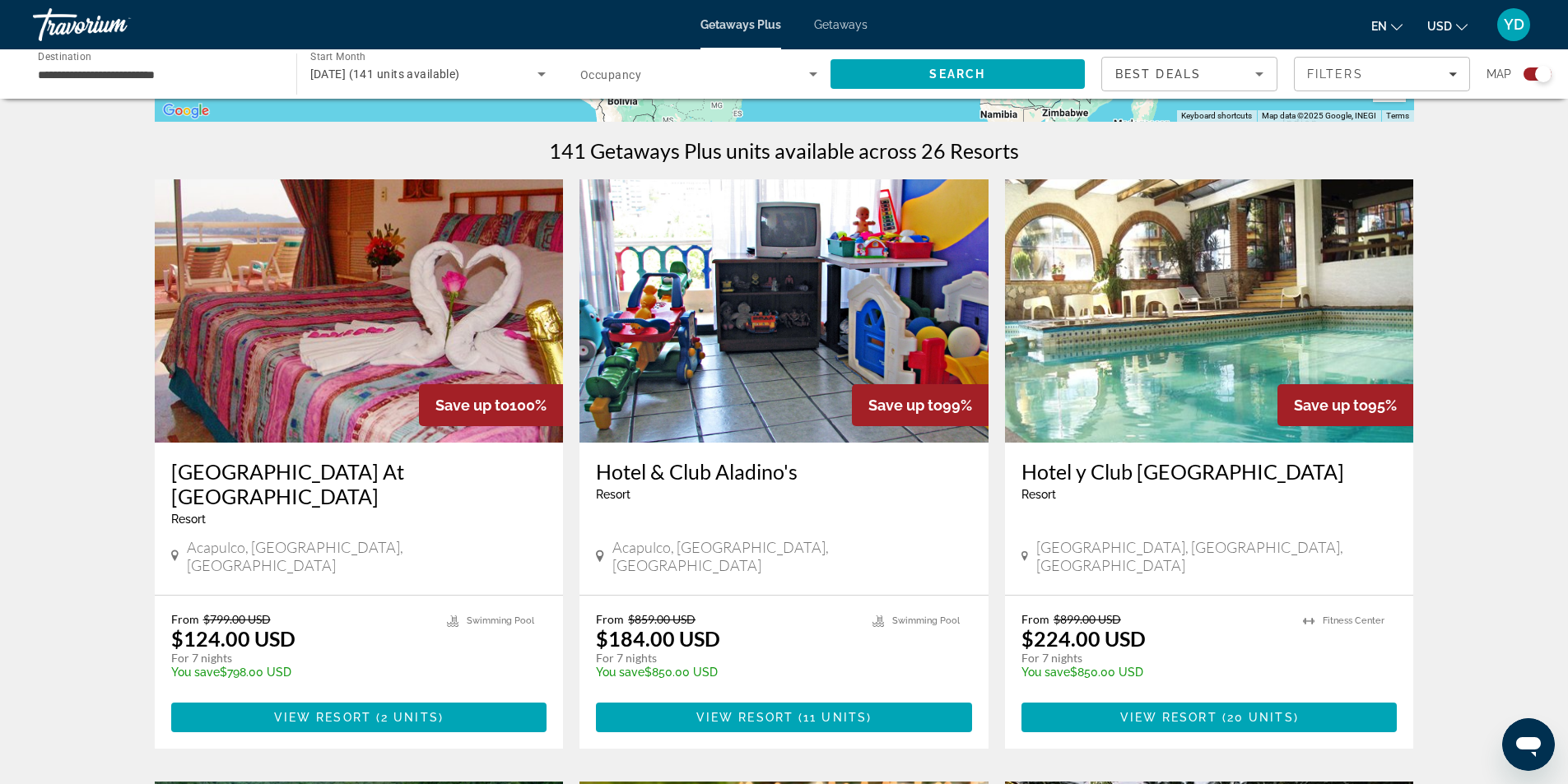
scroll to position [494, 0]
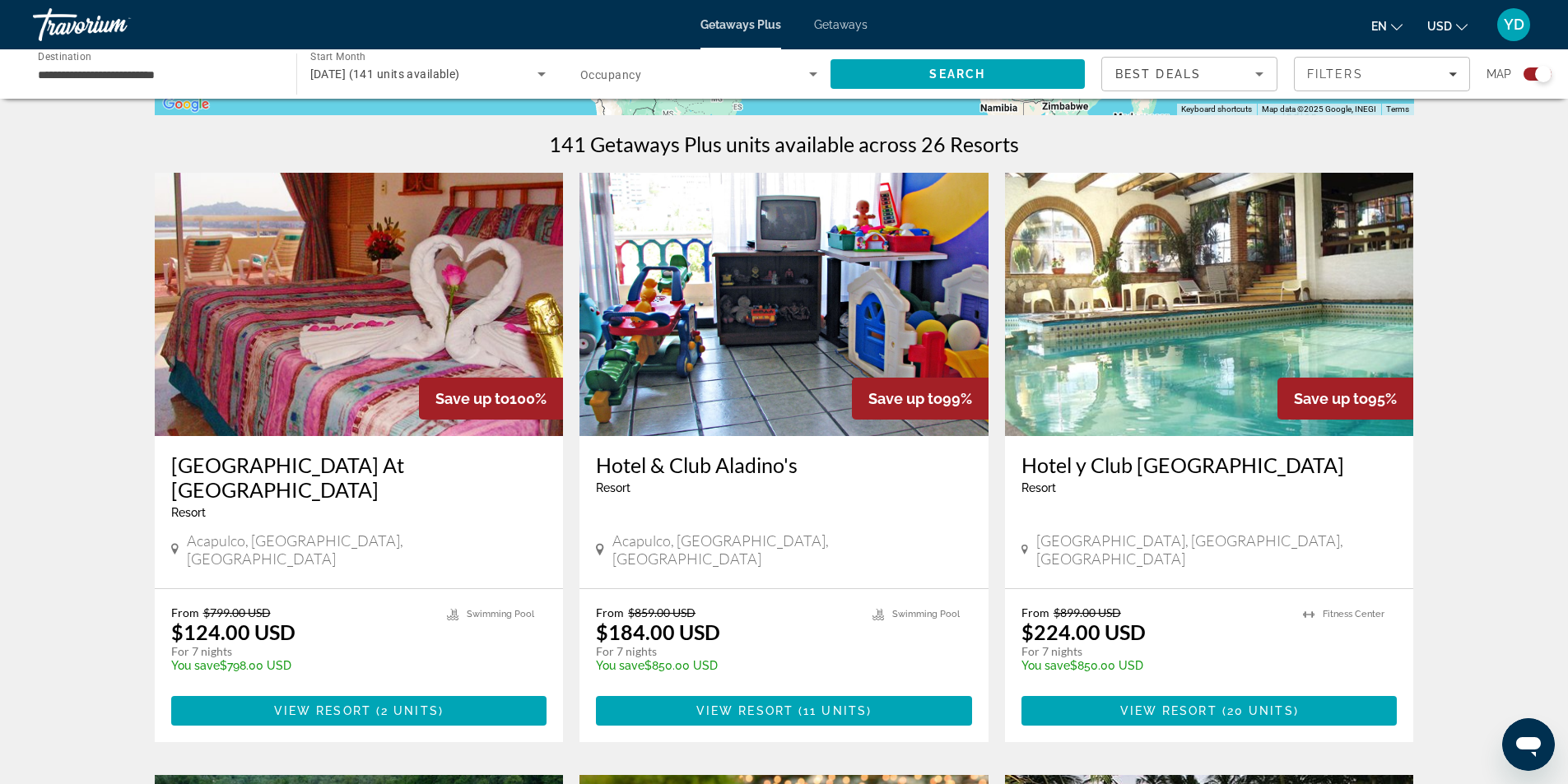
click at [352, 462] on h3 "Playa Acapulco Beach At Playa Suites" at bounding box center [359, 477] width 376 height 49
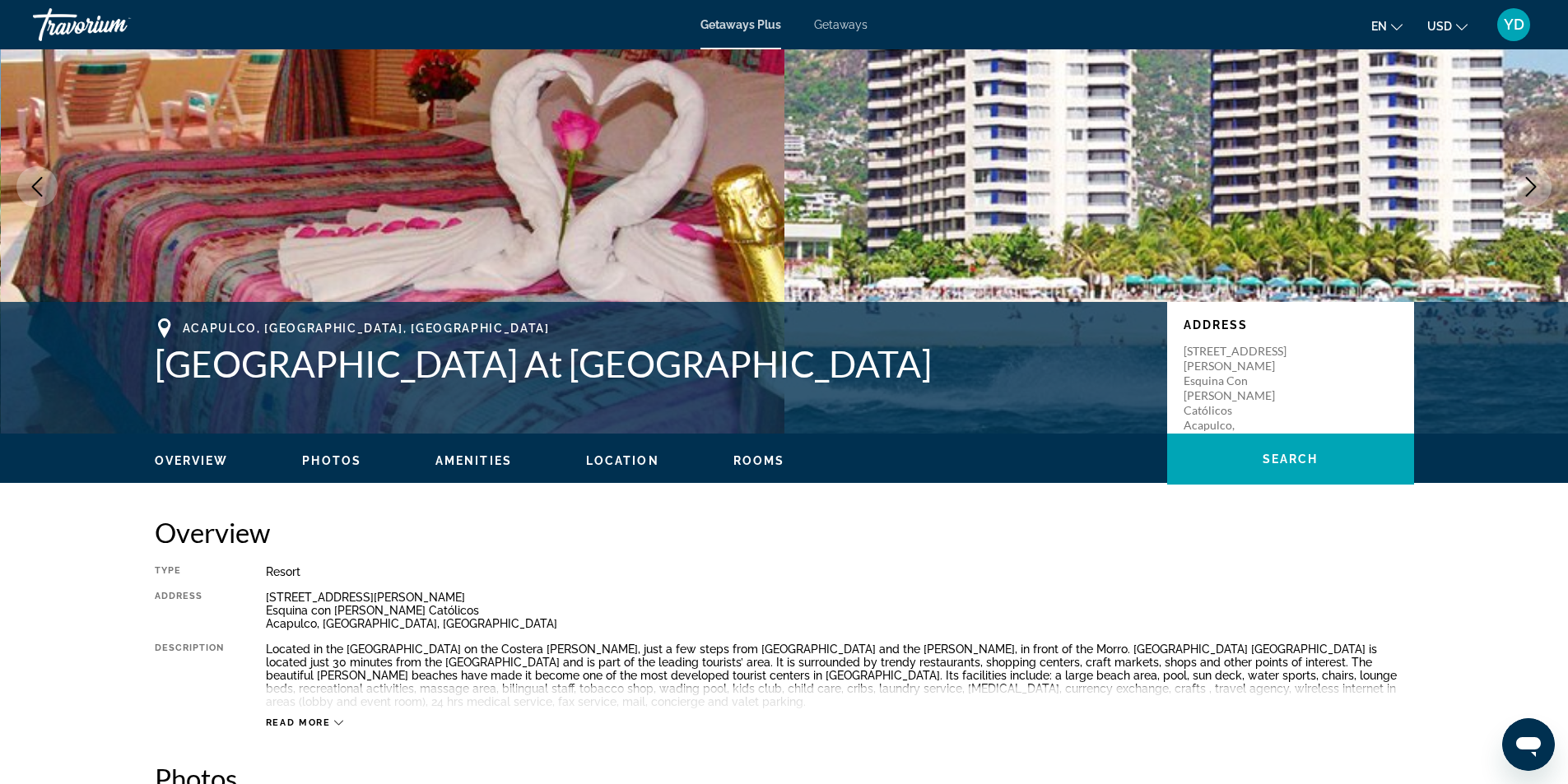
scroll to position [329, 0]
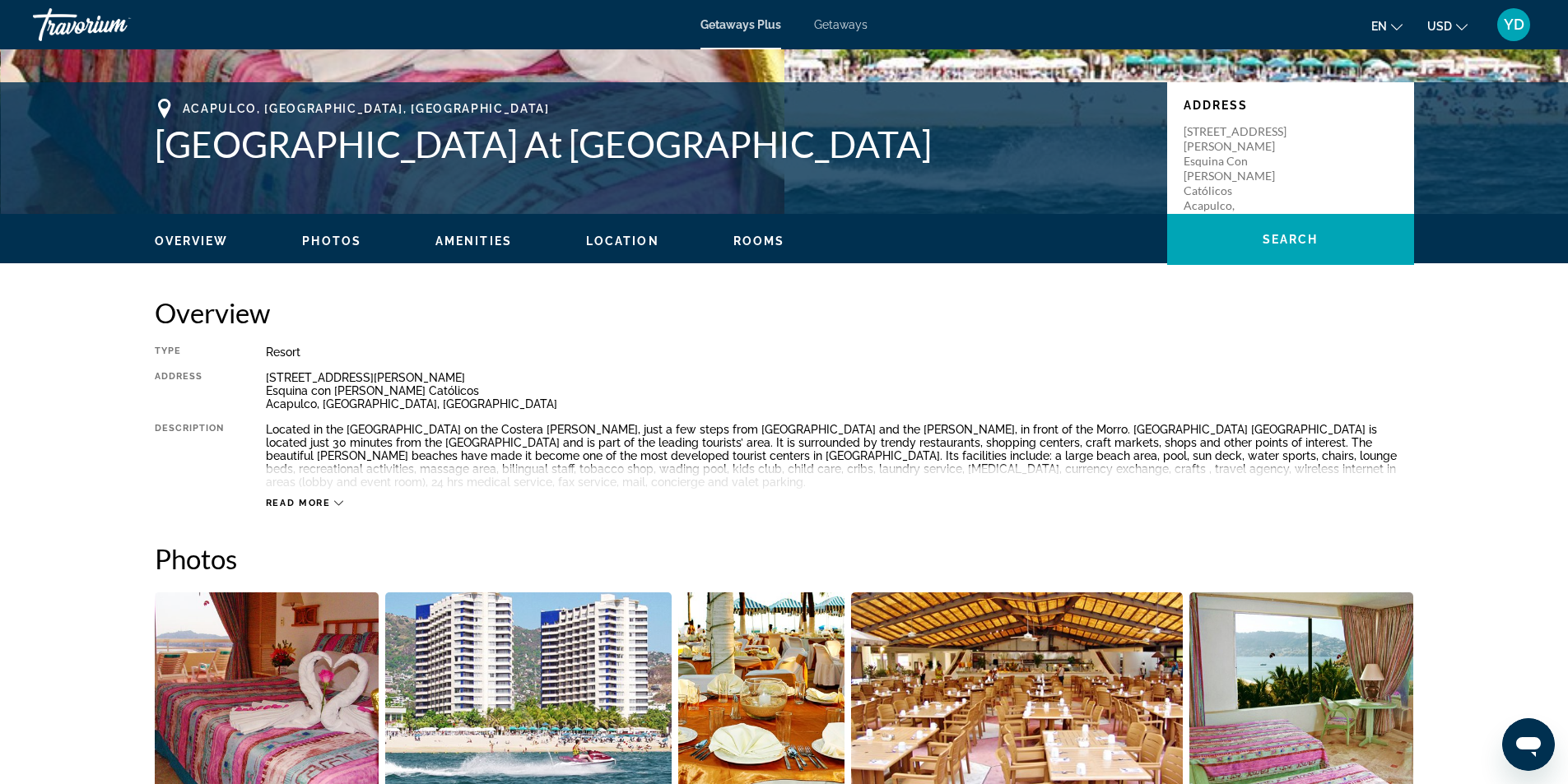
click at [326, 499] on span "Read more" at bounding box center [298, 503] width 65 height 10
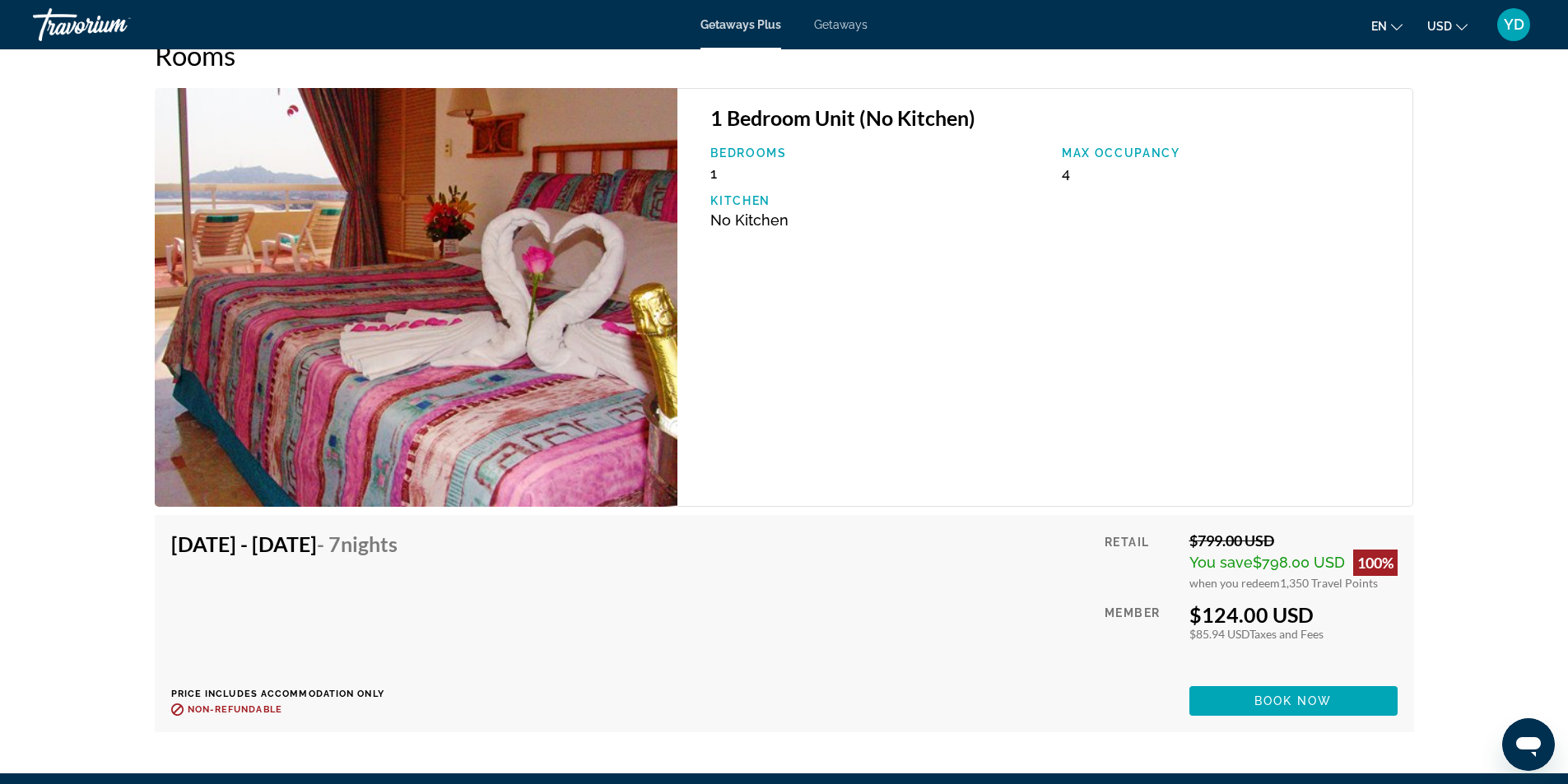
scroll to position [2632, 0]
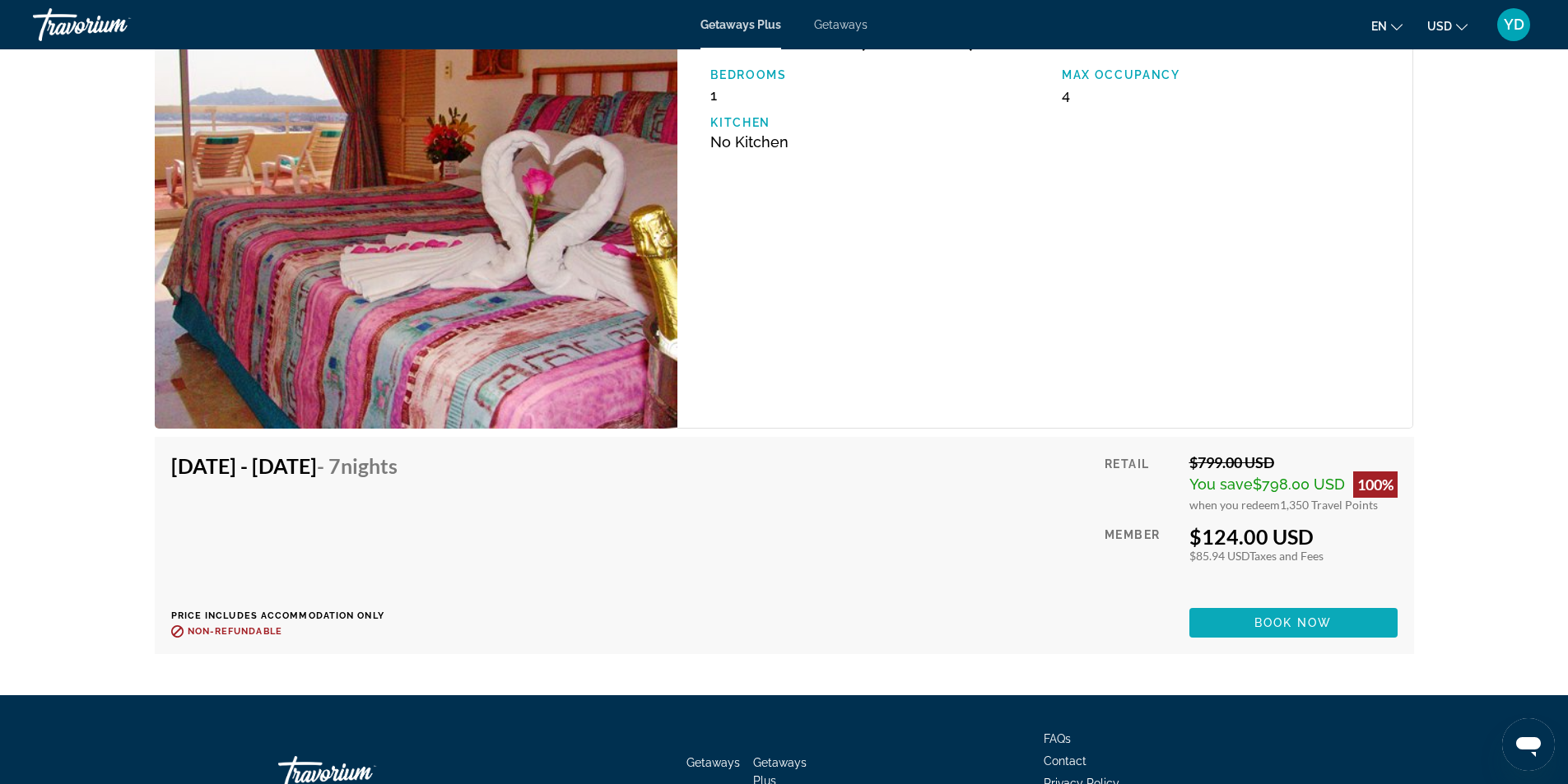
click at [1347, 610] on span "Main content" at bounding box center [1292, 623] width 208 height 40
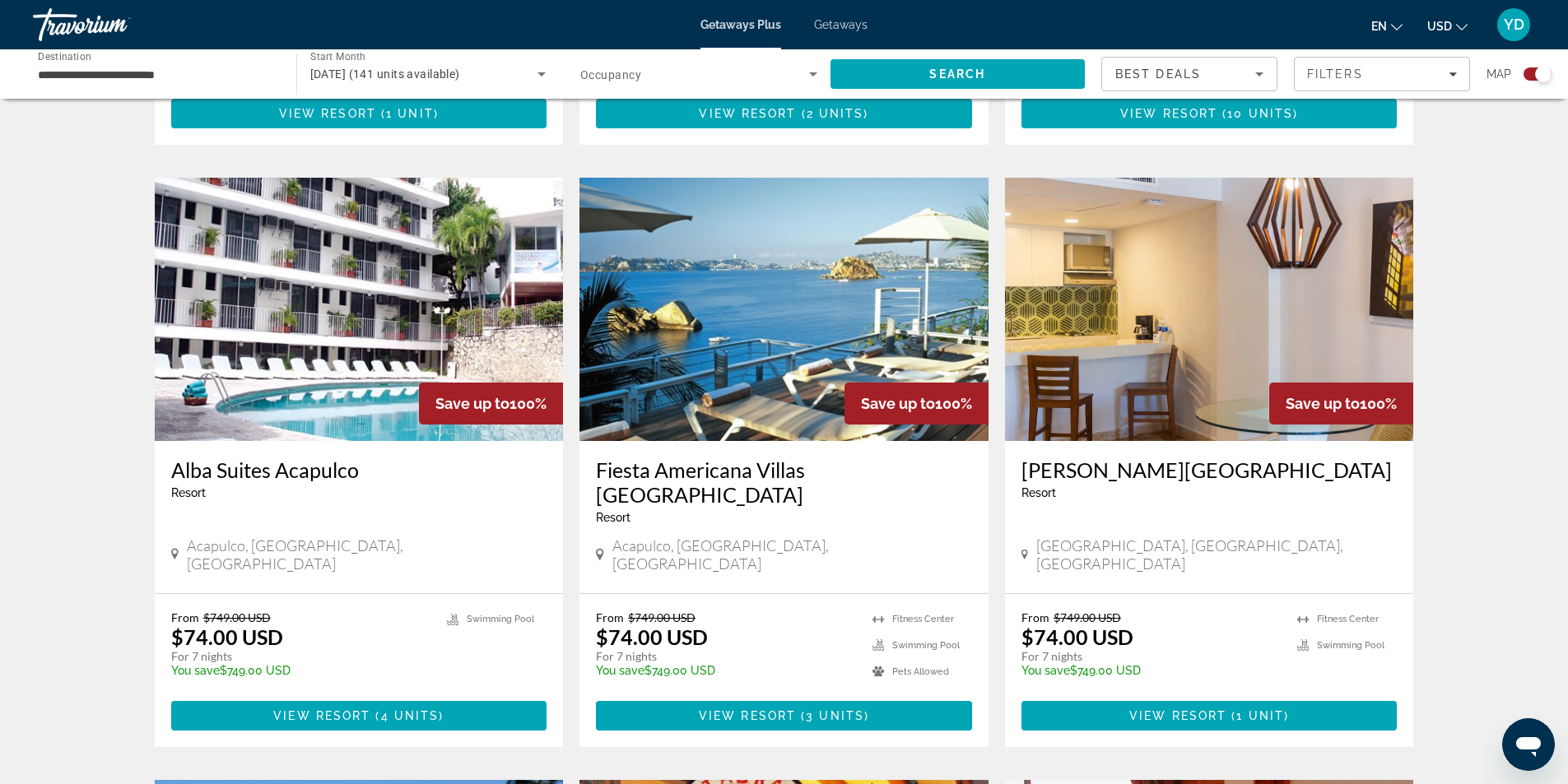
scroll to position [1152, 0]
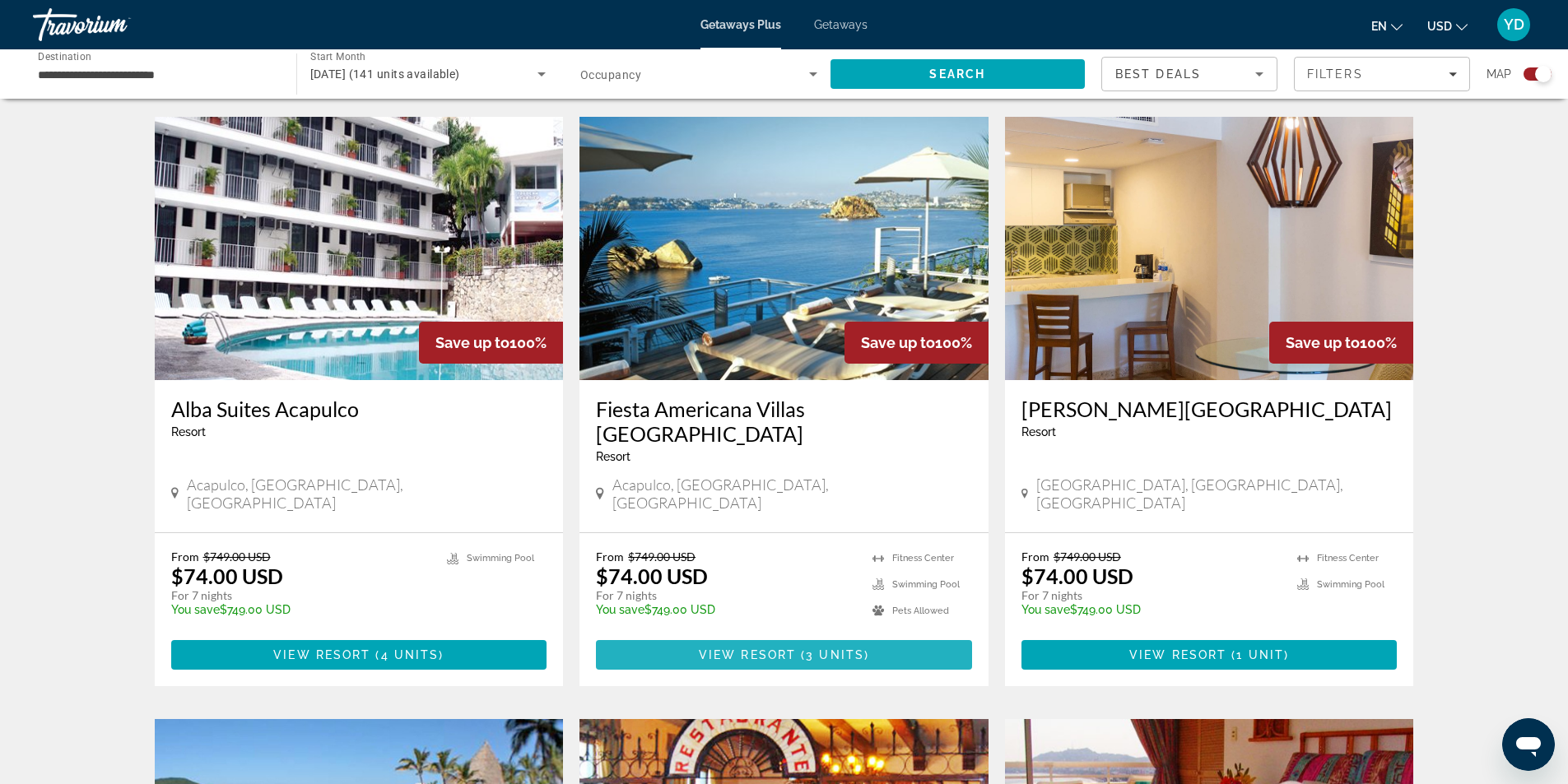
click at [741, 648] on span "View Resort" at bounding box center [747, 654] width 97 height 13
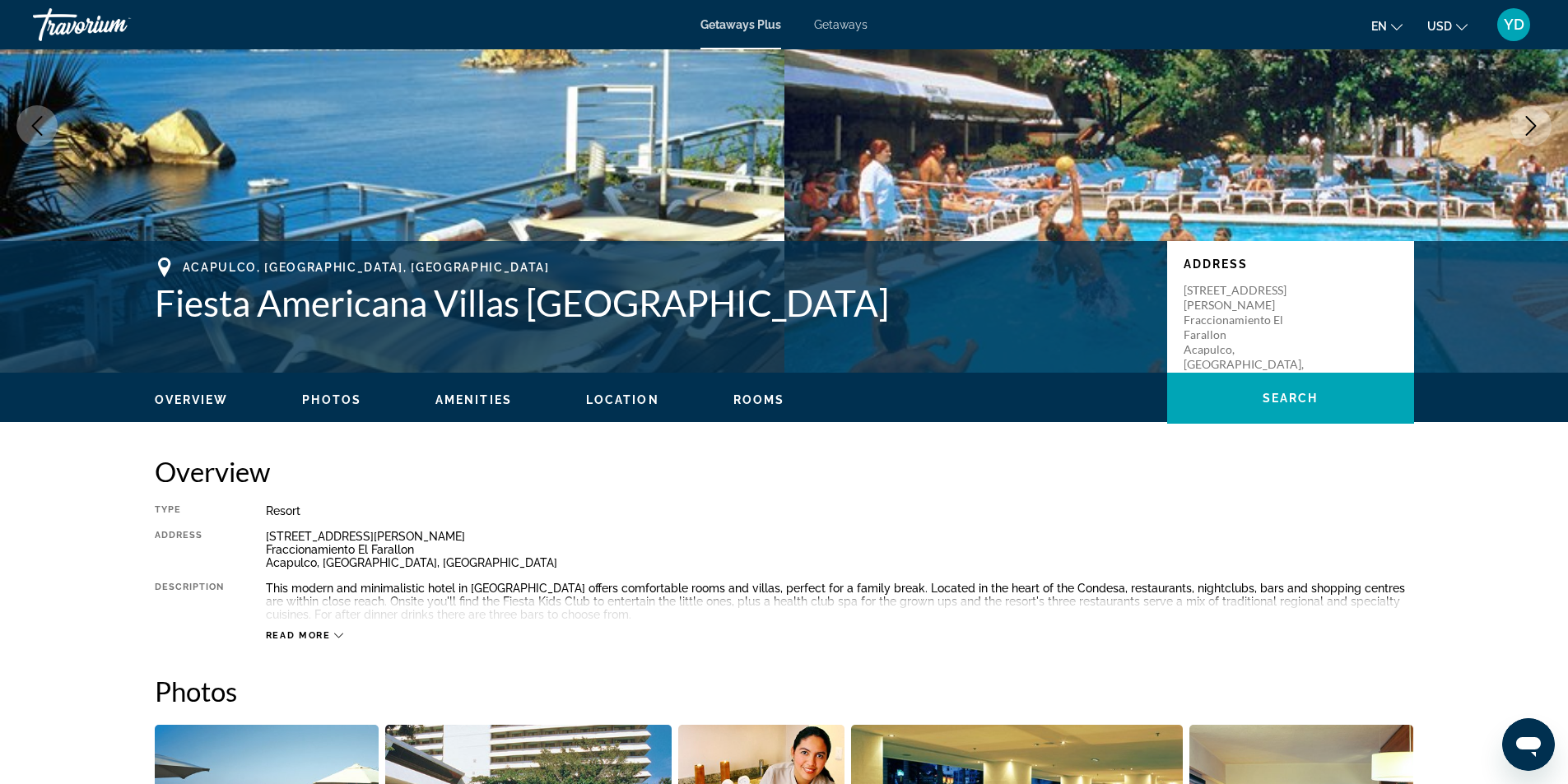
scroll to position [329, 0]
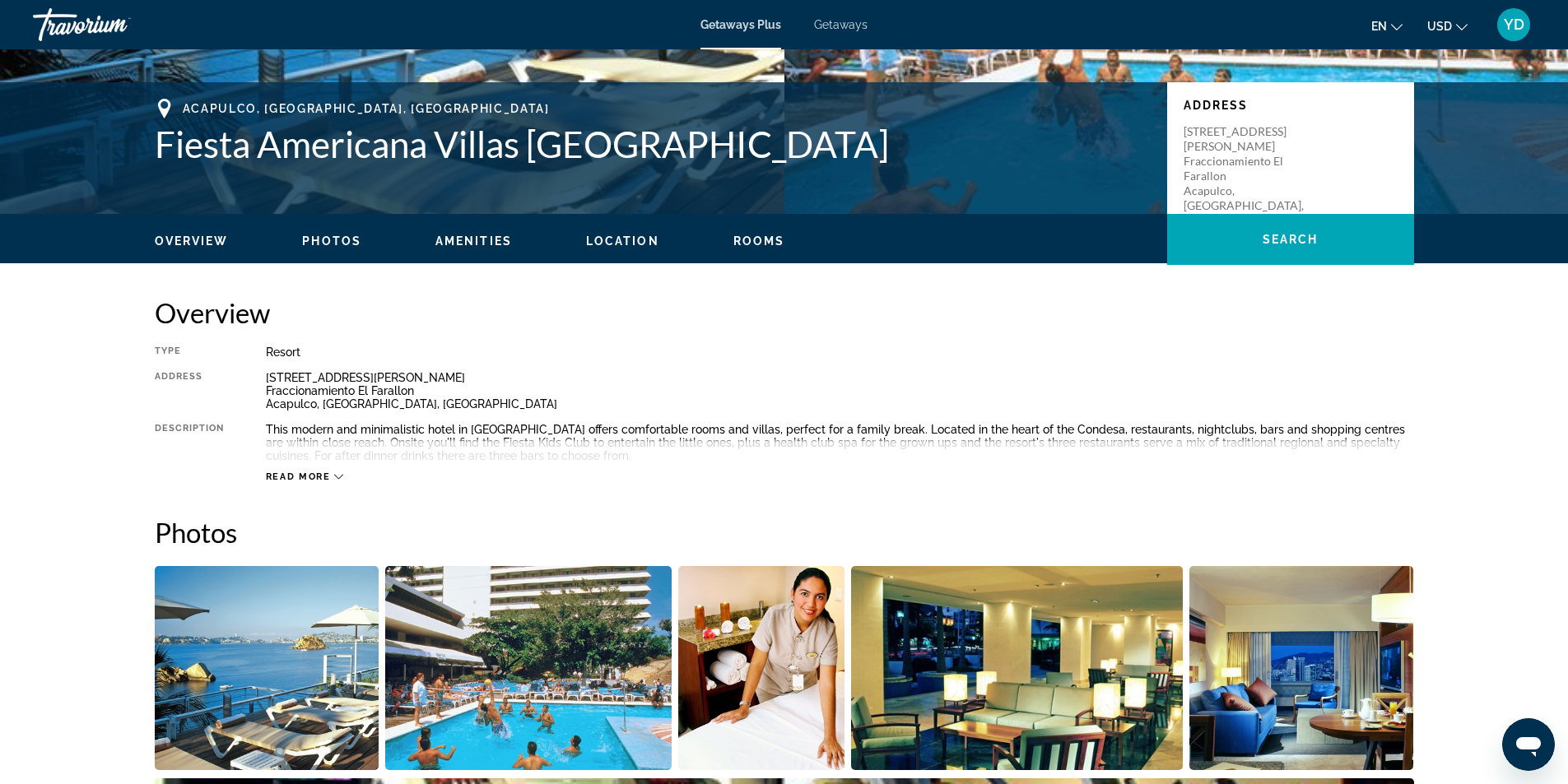
click at [286, 471] on span "Read more" at bounding box center [298, 477] width 65 height 10
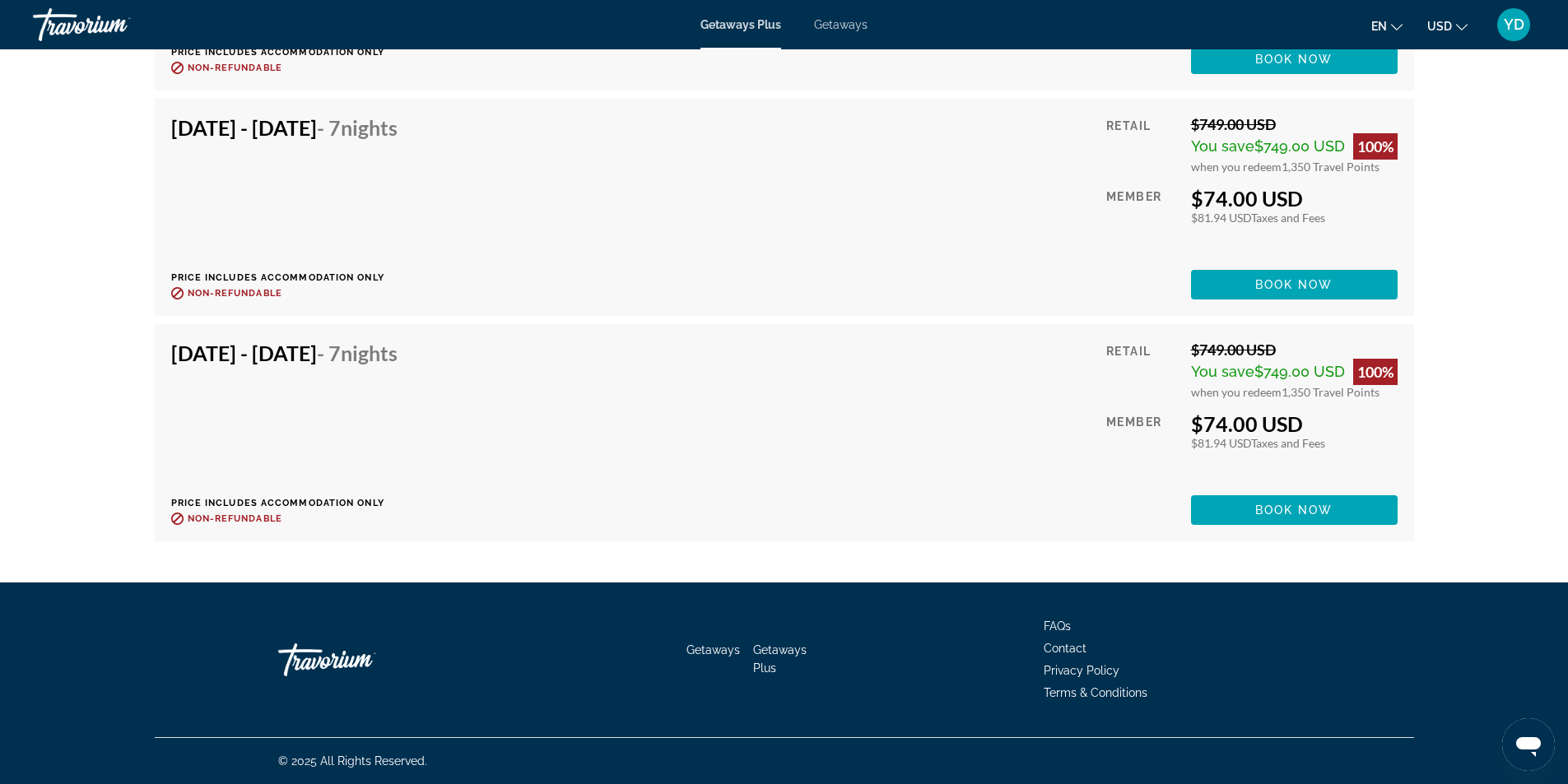
scroll to position [3290, 0]
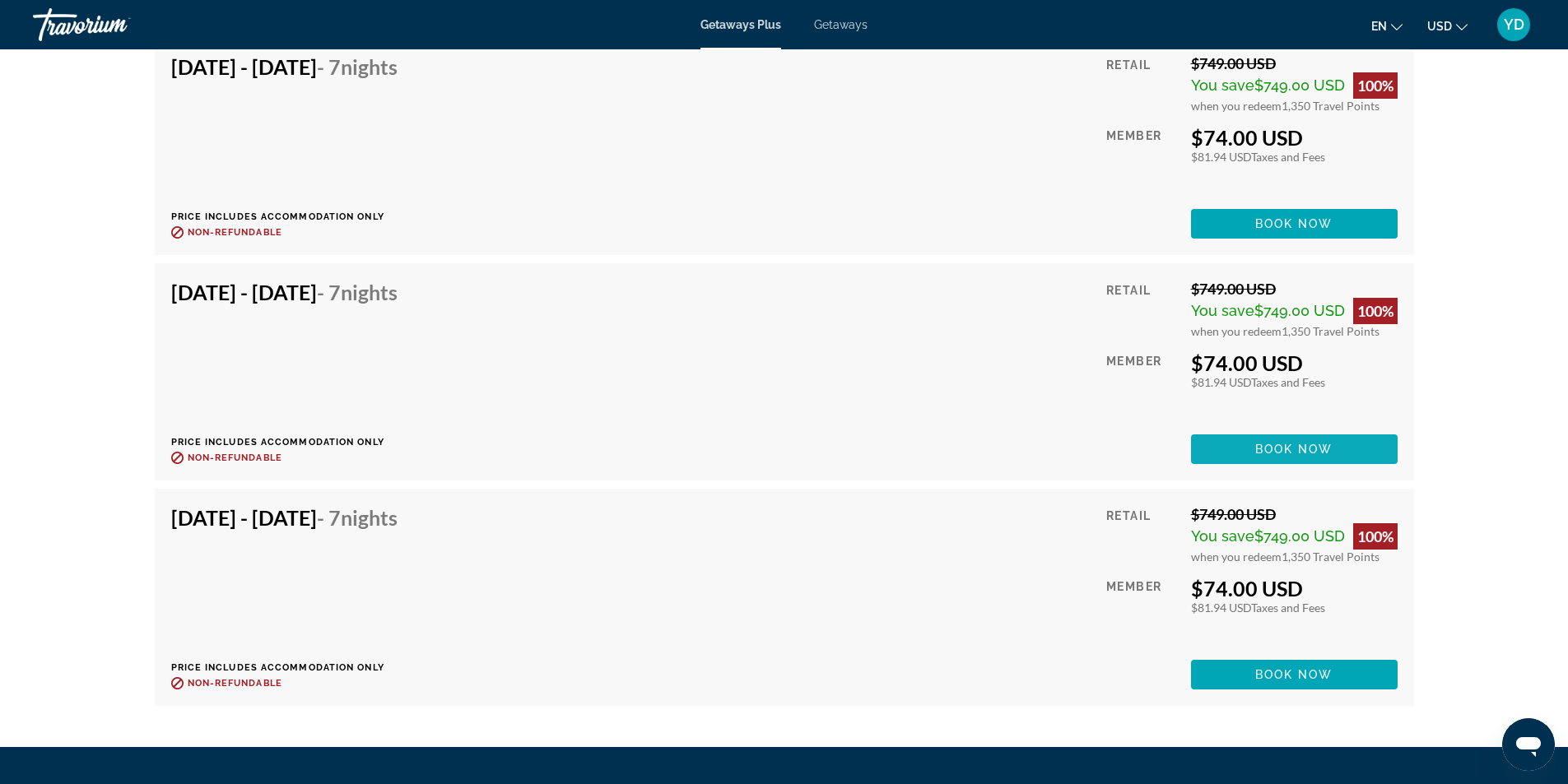
click at [1313, 450] on span "Book now" at bounding box center [1294, 448] width 78 height 13
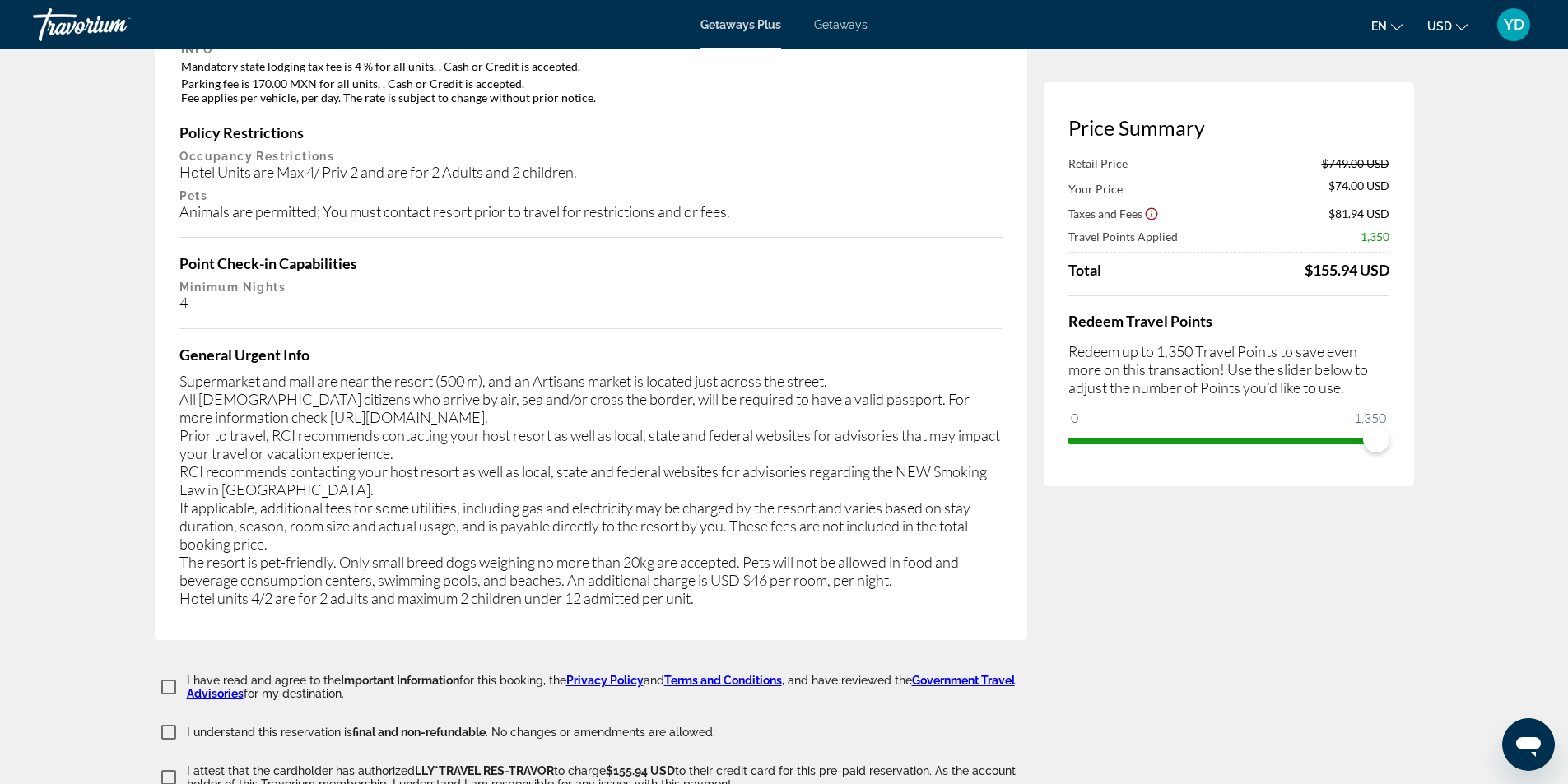
scroll to position [2714, 0]
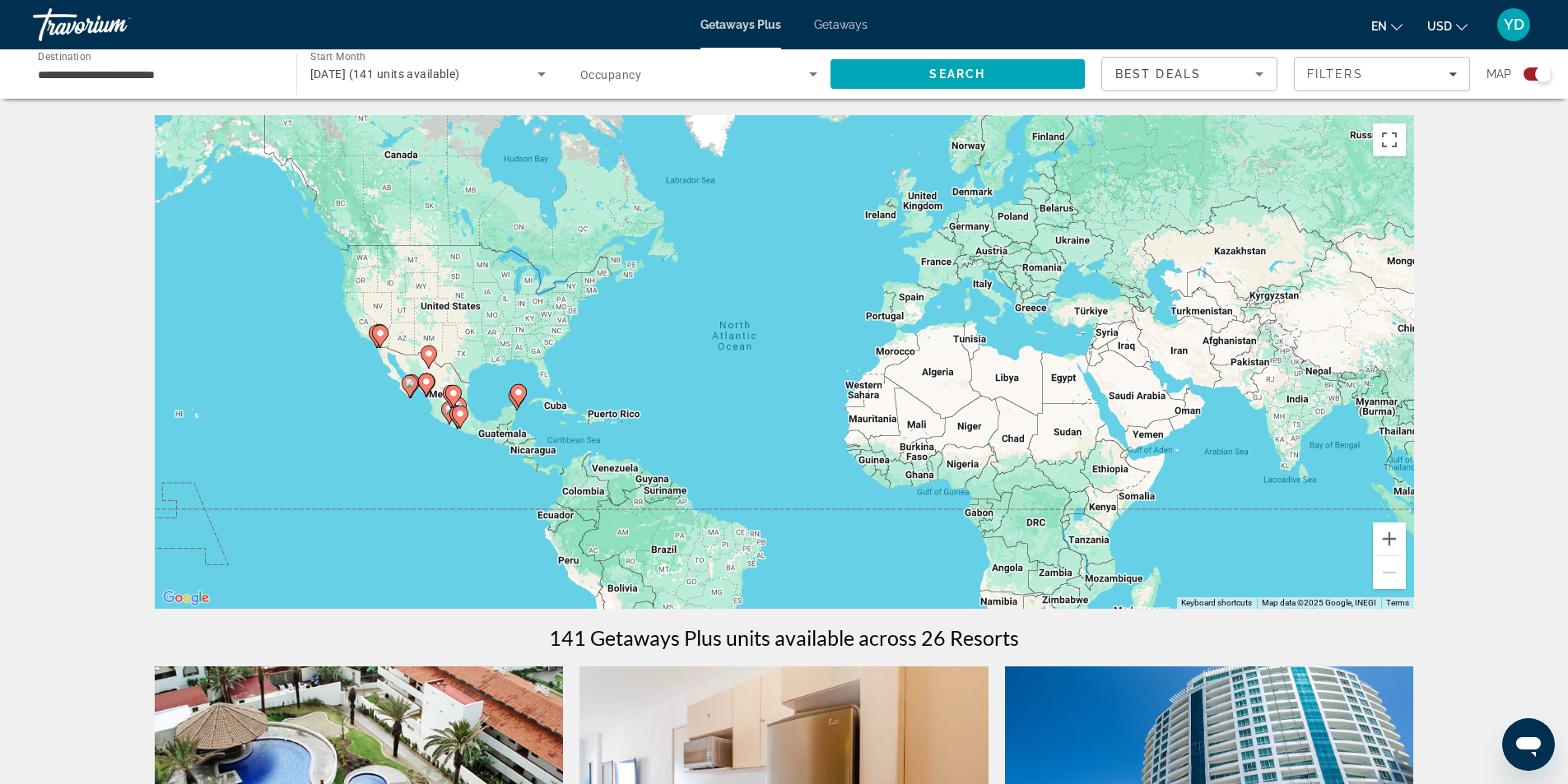
click at [228, 70] on input "**********" at bounding box center [156, 74] width 237 height 20
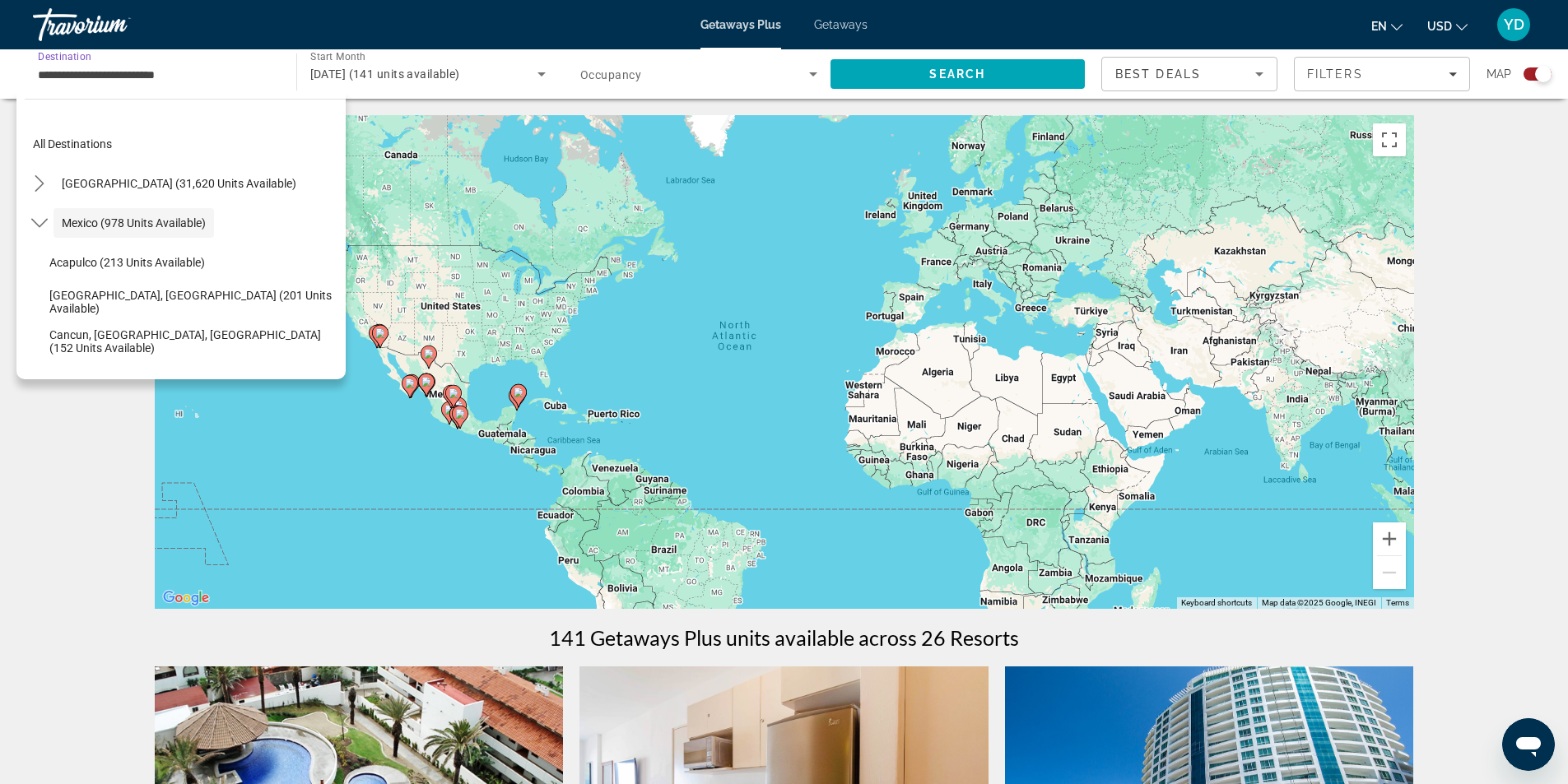
click at [176, 65] on input "**********" at bounding box center [156, 74] width 237 height 20
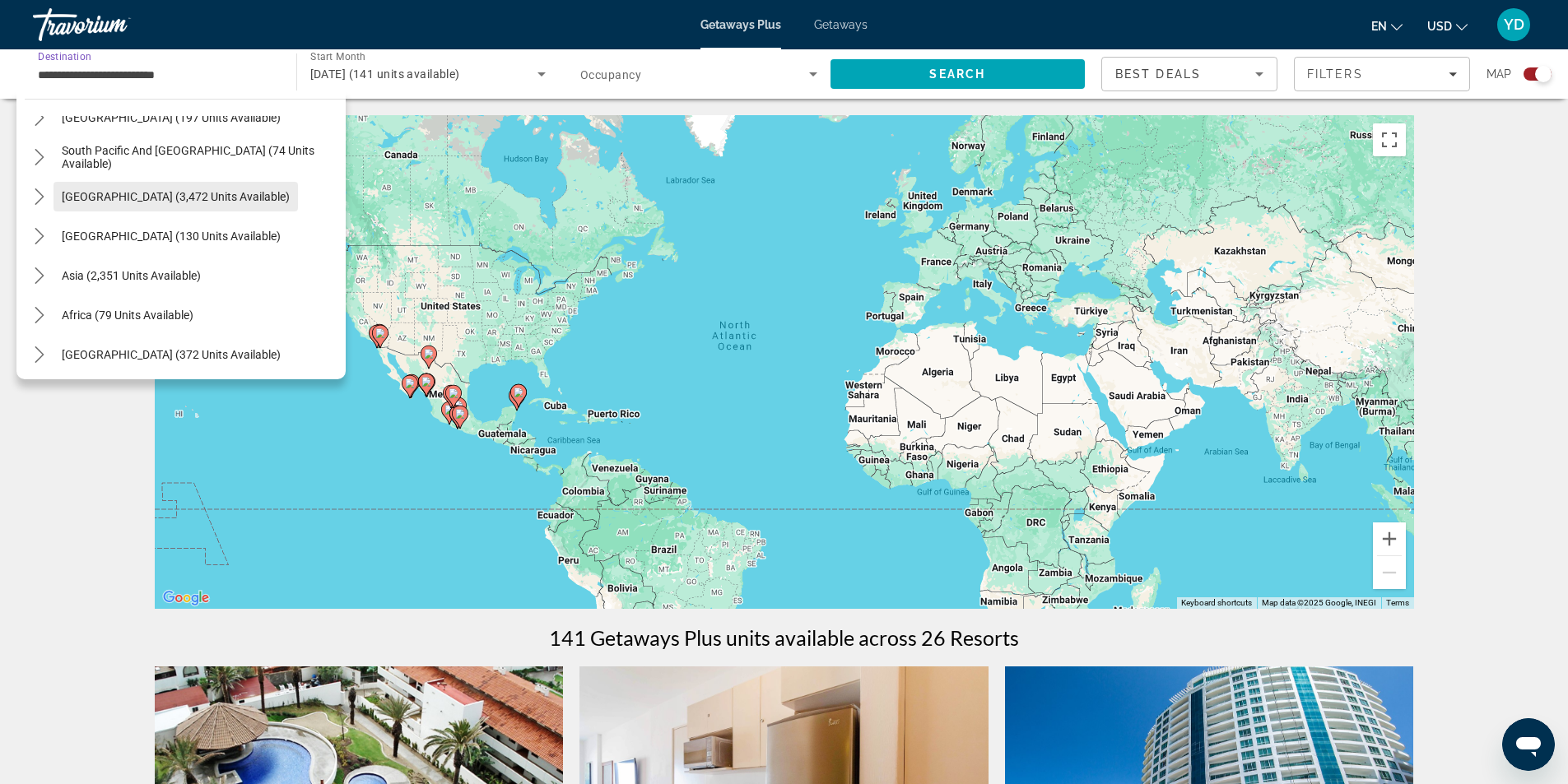
scroll to position [661, 0]
click at [251, 66] on input "**********" at bounding box center [156, 74] width 237 height 20
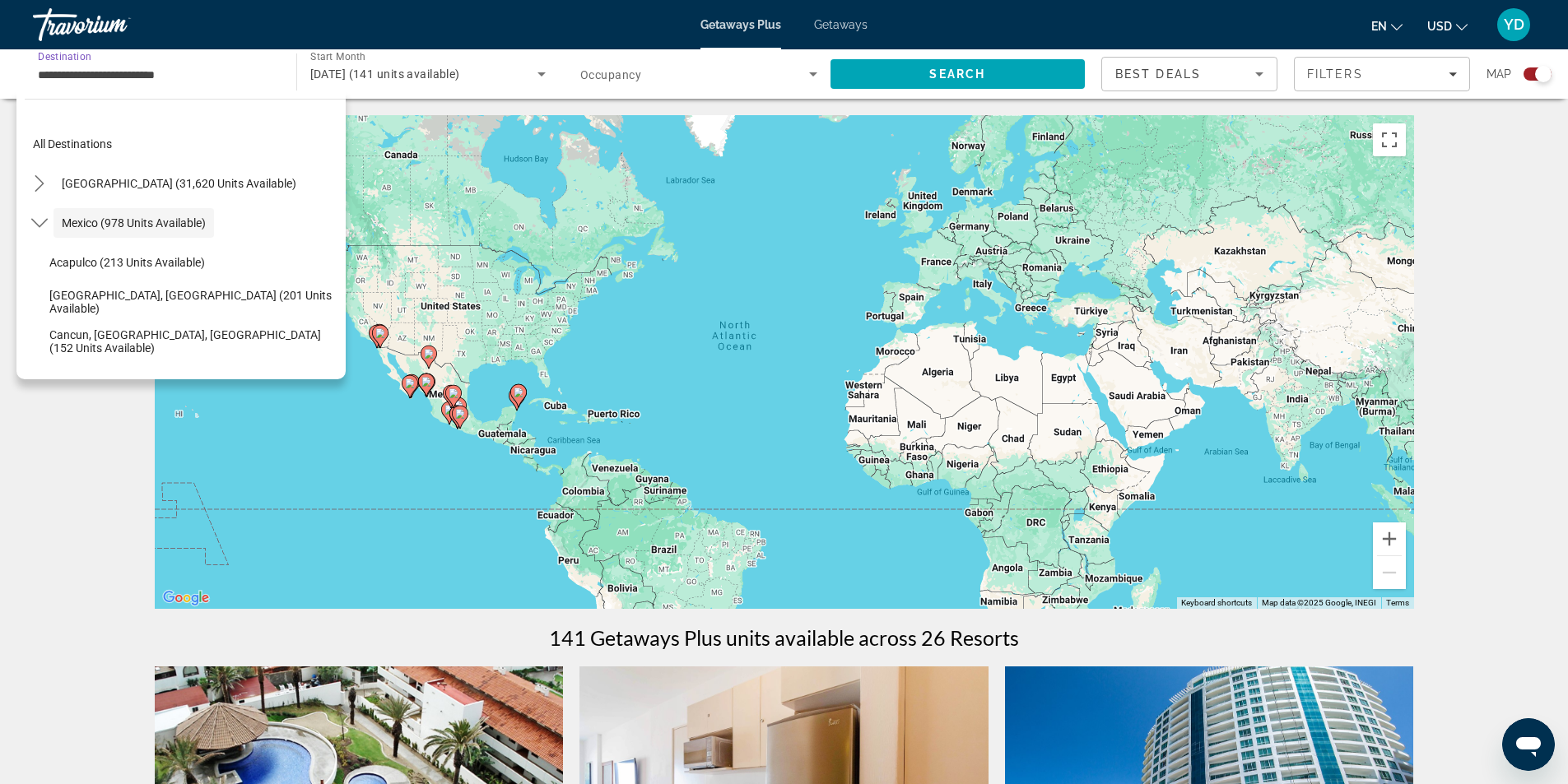
drag, startPoint x: 251, startPoint y: 66, endPoint x: 0, endPoint y: 66, distance: 251.0
click at [0, 66] on div "**********" at bounding box center [784, 73] width 1568 height 49
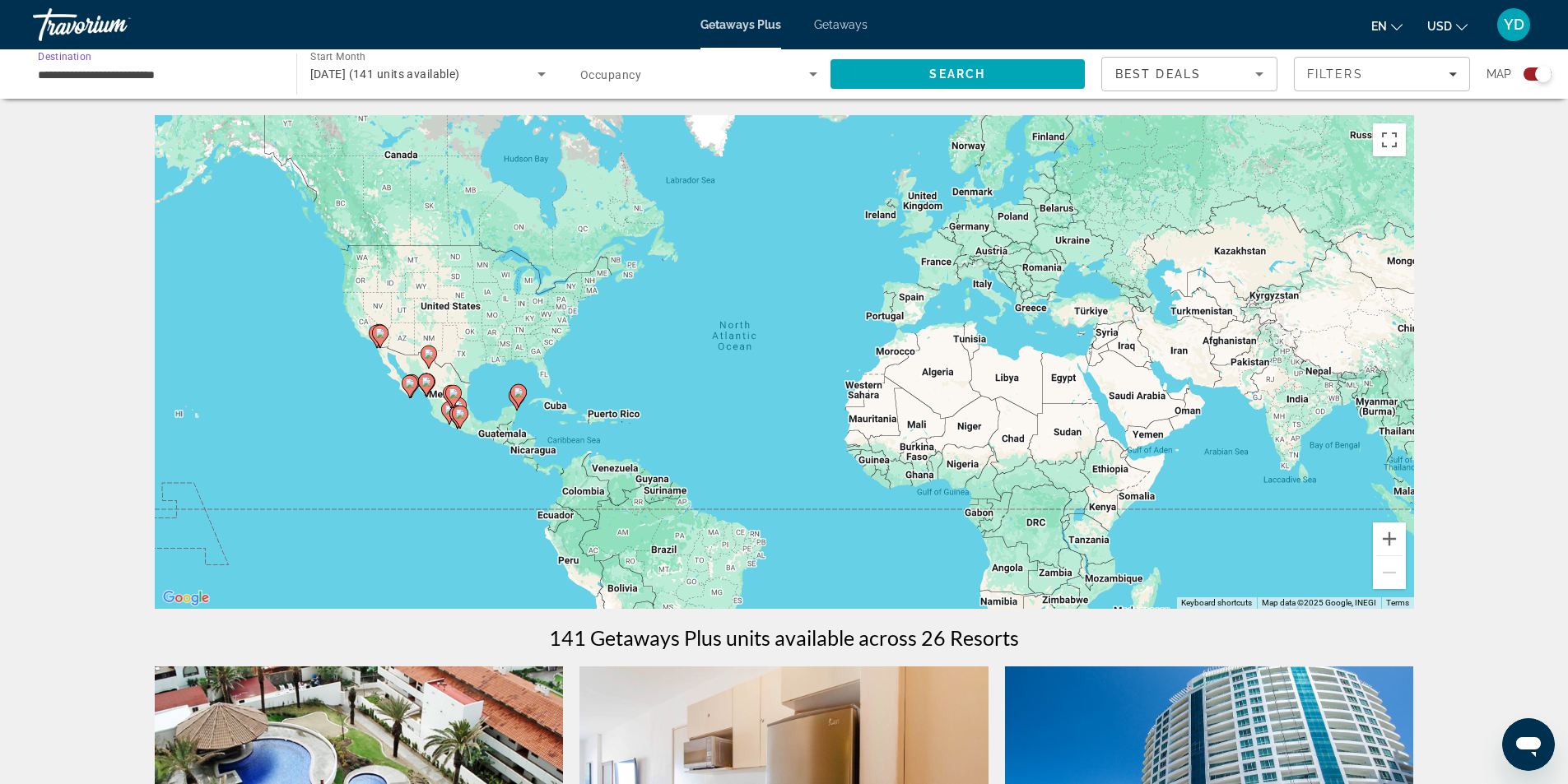
click at [217, 68] on input "**********" at bounding box center [156, 74] width 237 height 20
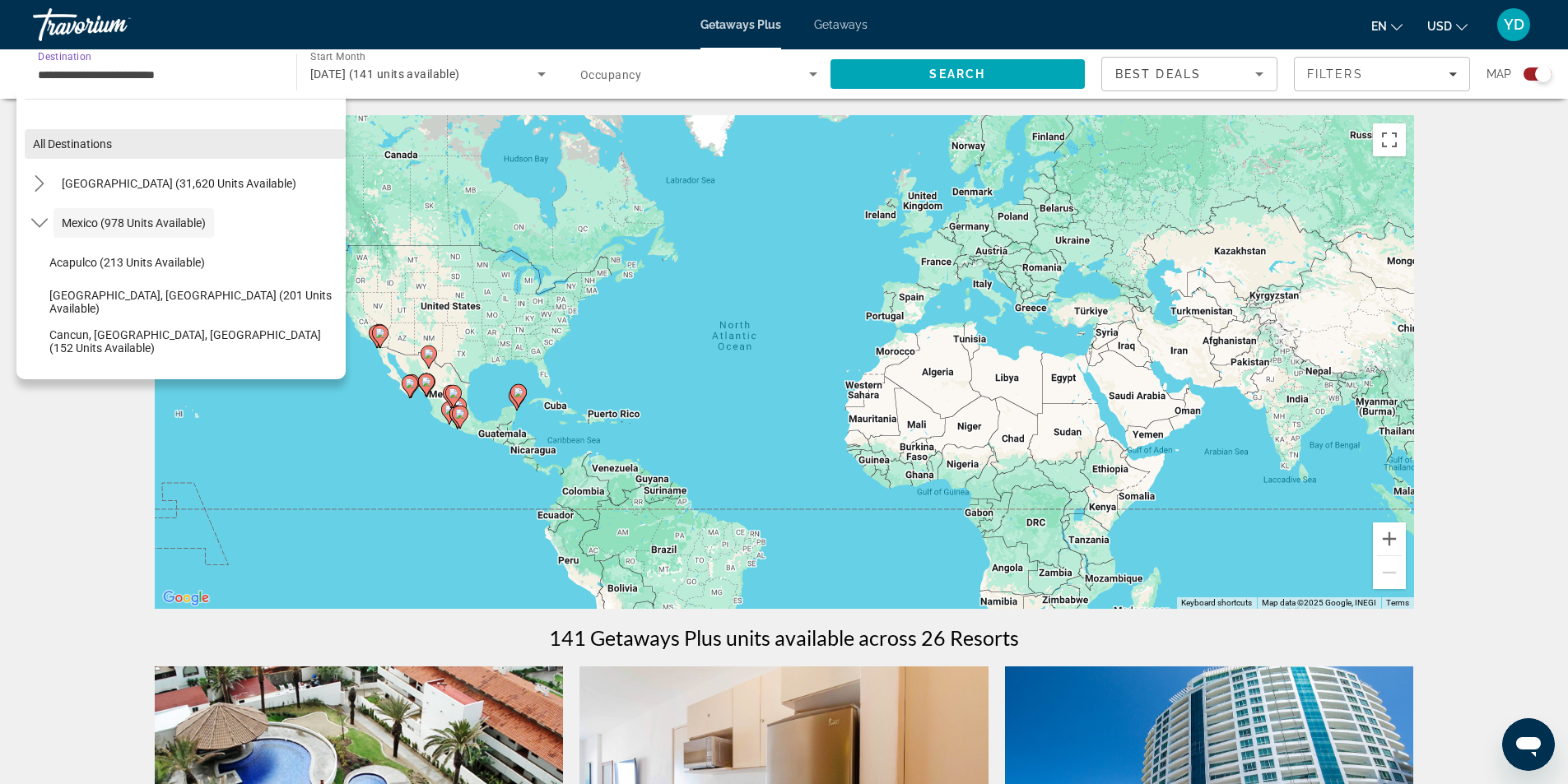
click at [43, 142] on span "All destinations" at bounding box center [72, 143] width 79 height 13
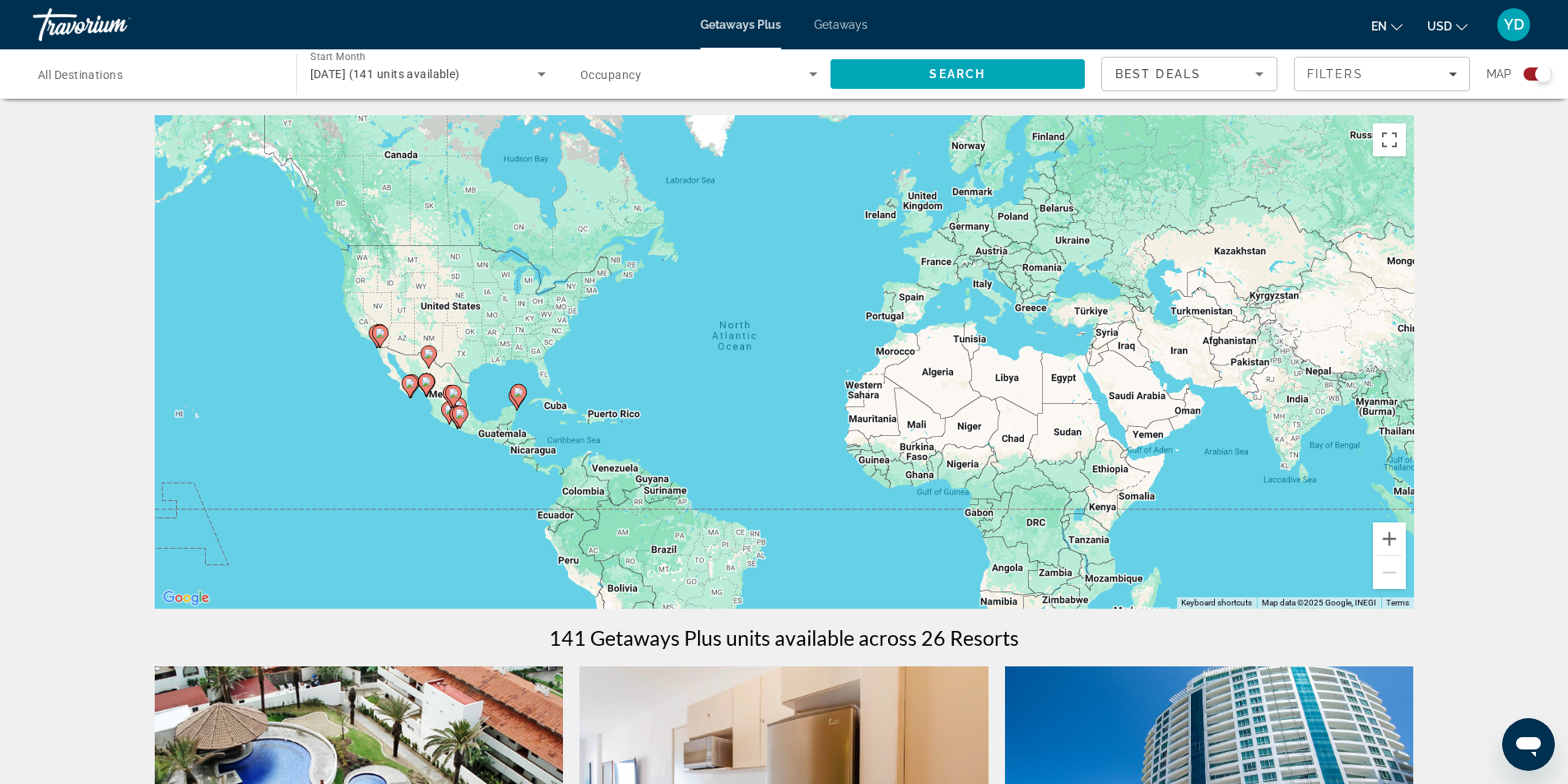
click at [151, 75] on input "Destination All Destinations" at bounding box center [156, 74] width 237 height 20
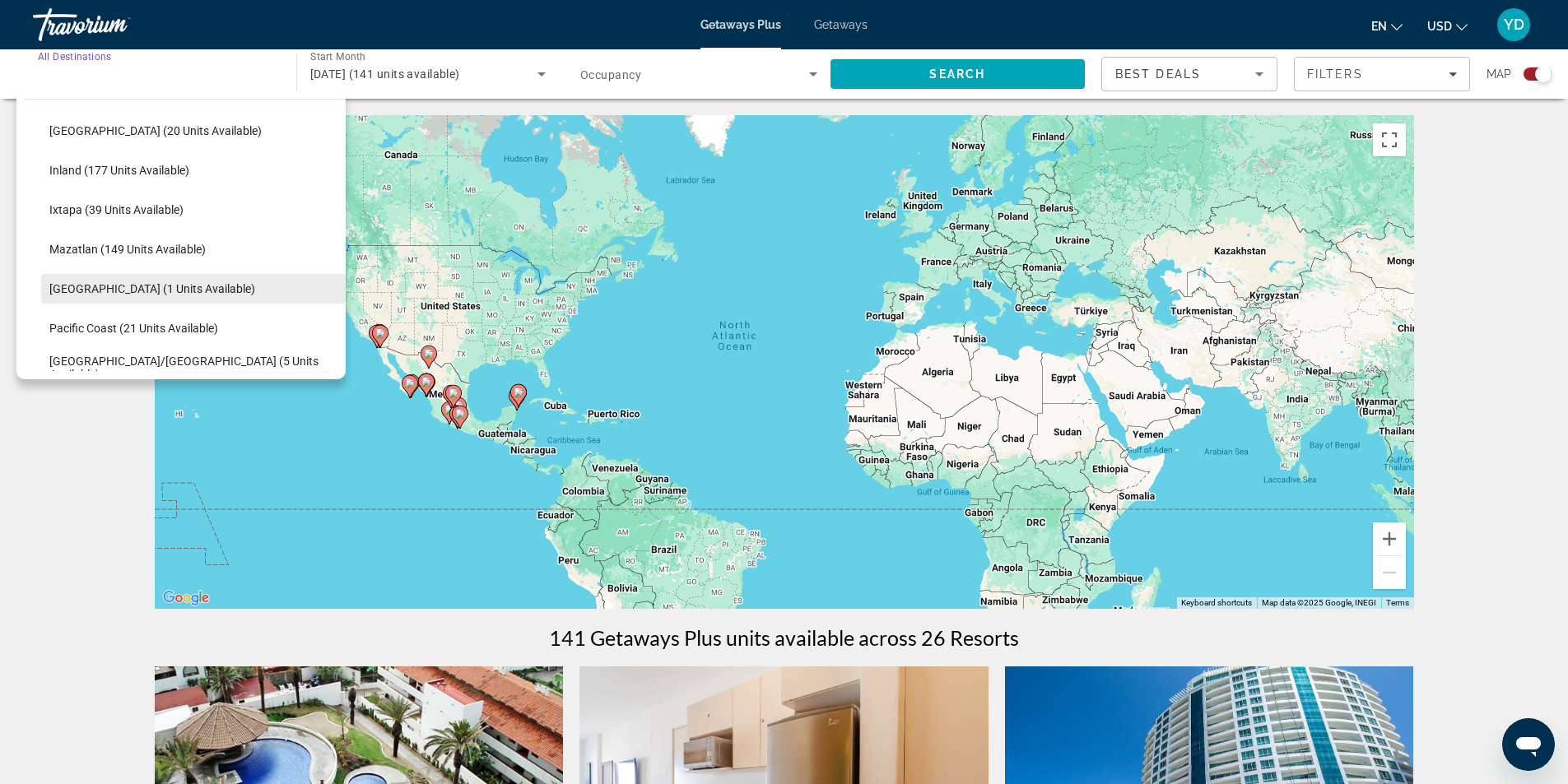
scroll to position [85, 0]
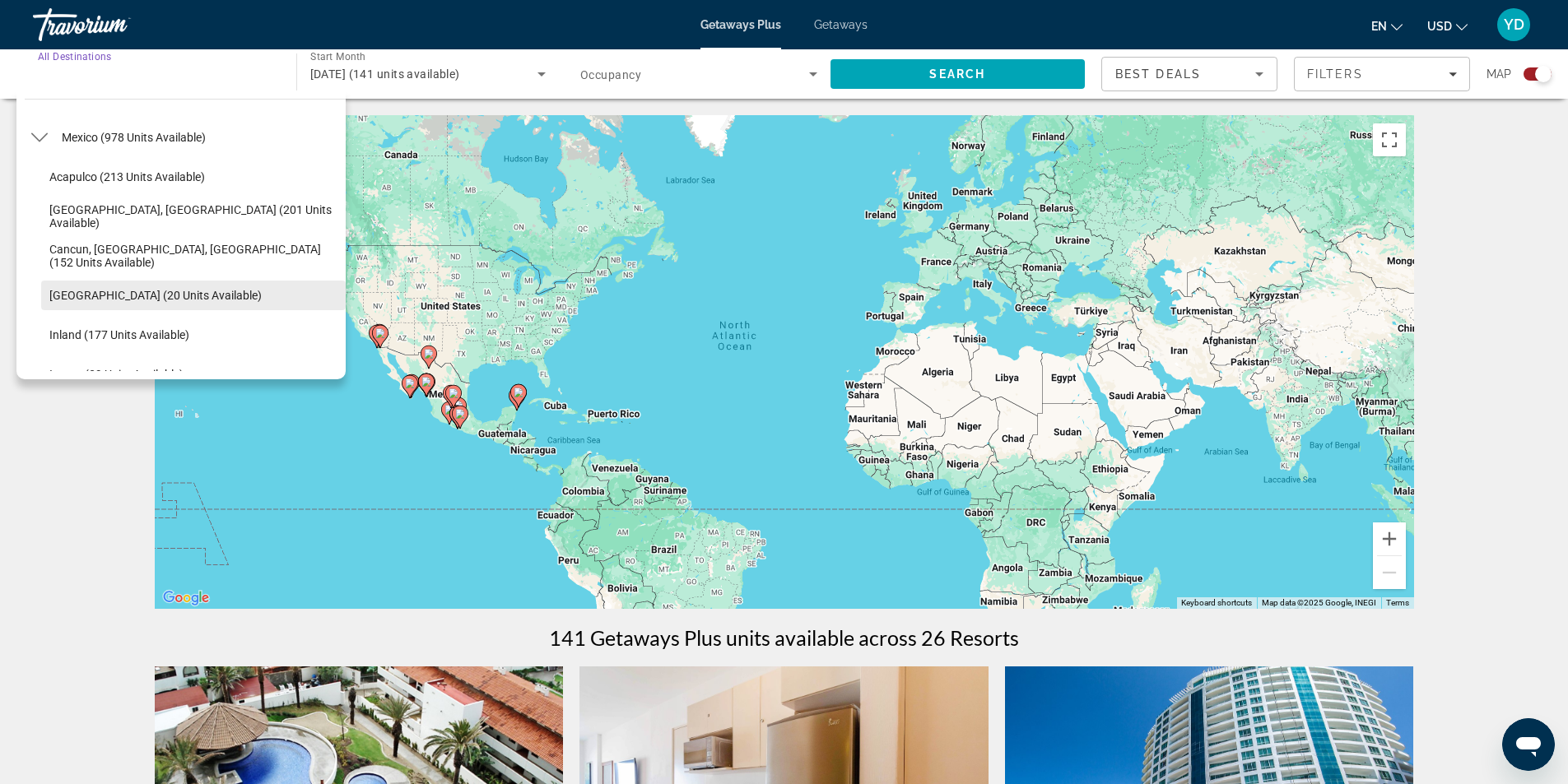
click at [194, 287] on span "Select destination: Gulf of Mexico (20 units available)" at bounding box center [194, 295] width 304 height 40
type input "**********"
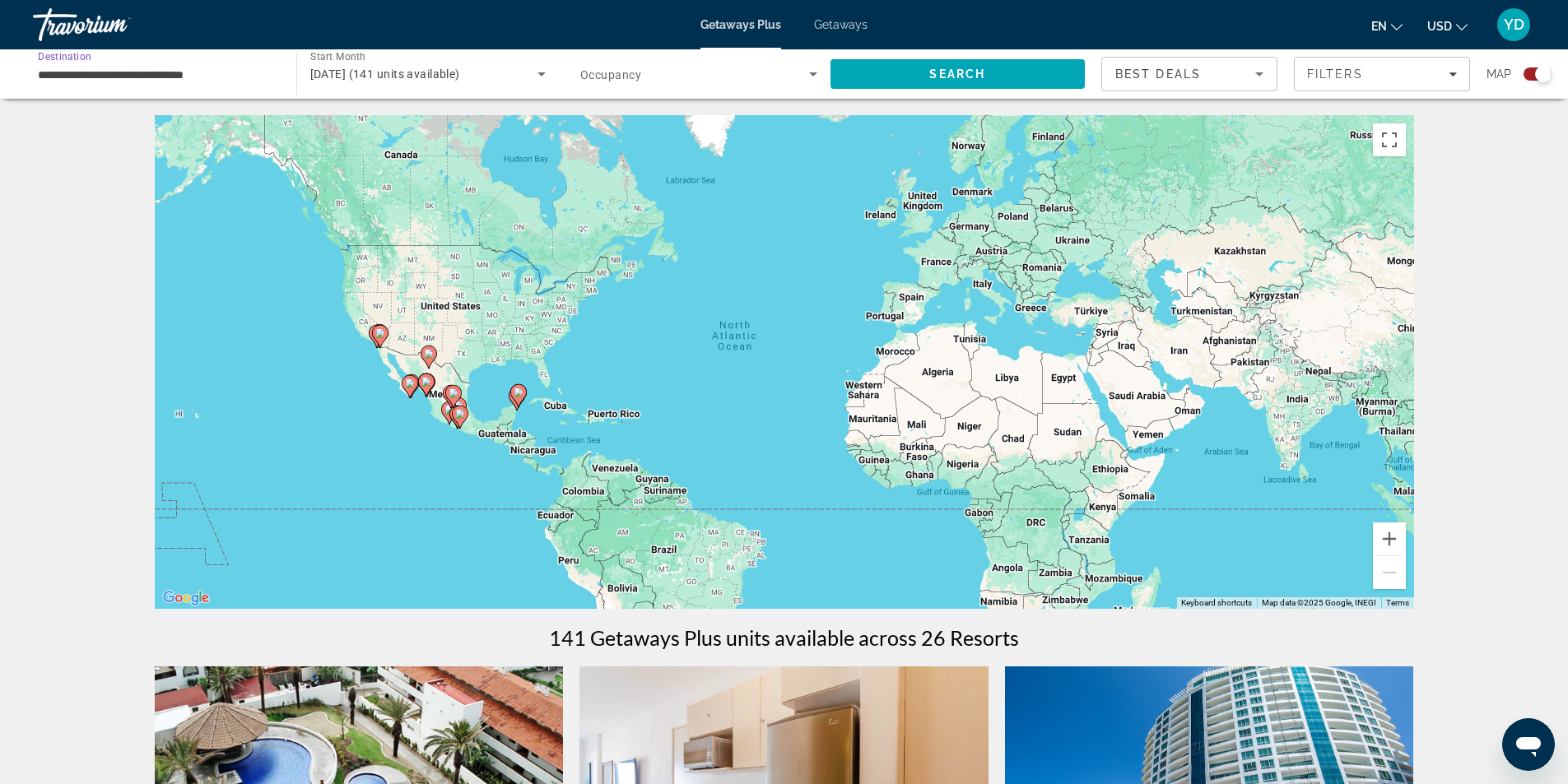
click at [460, 69] on span "November 2025 (141 units available)" at bounding box center [384, 73] width 149 height 13
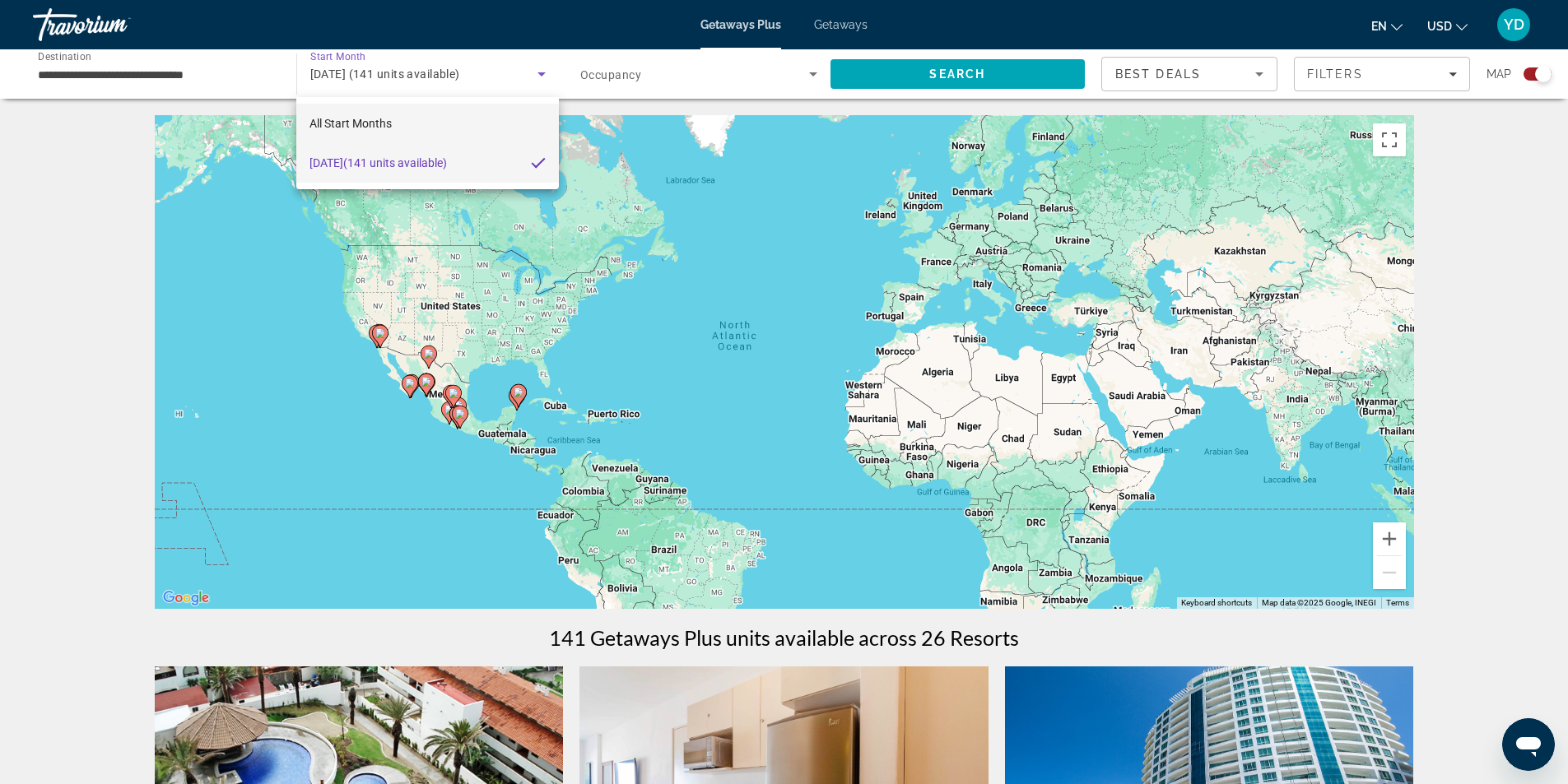
click at [350, 119] on span "All Start Months" at bounding box center [350, 123] width 82 height 13
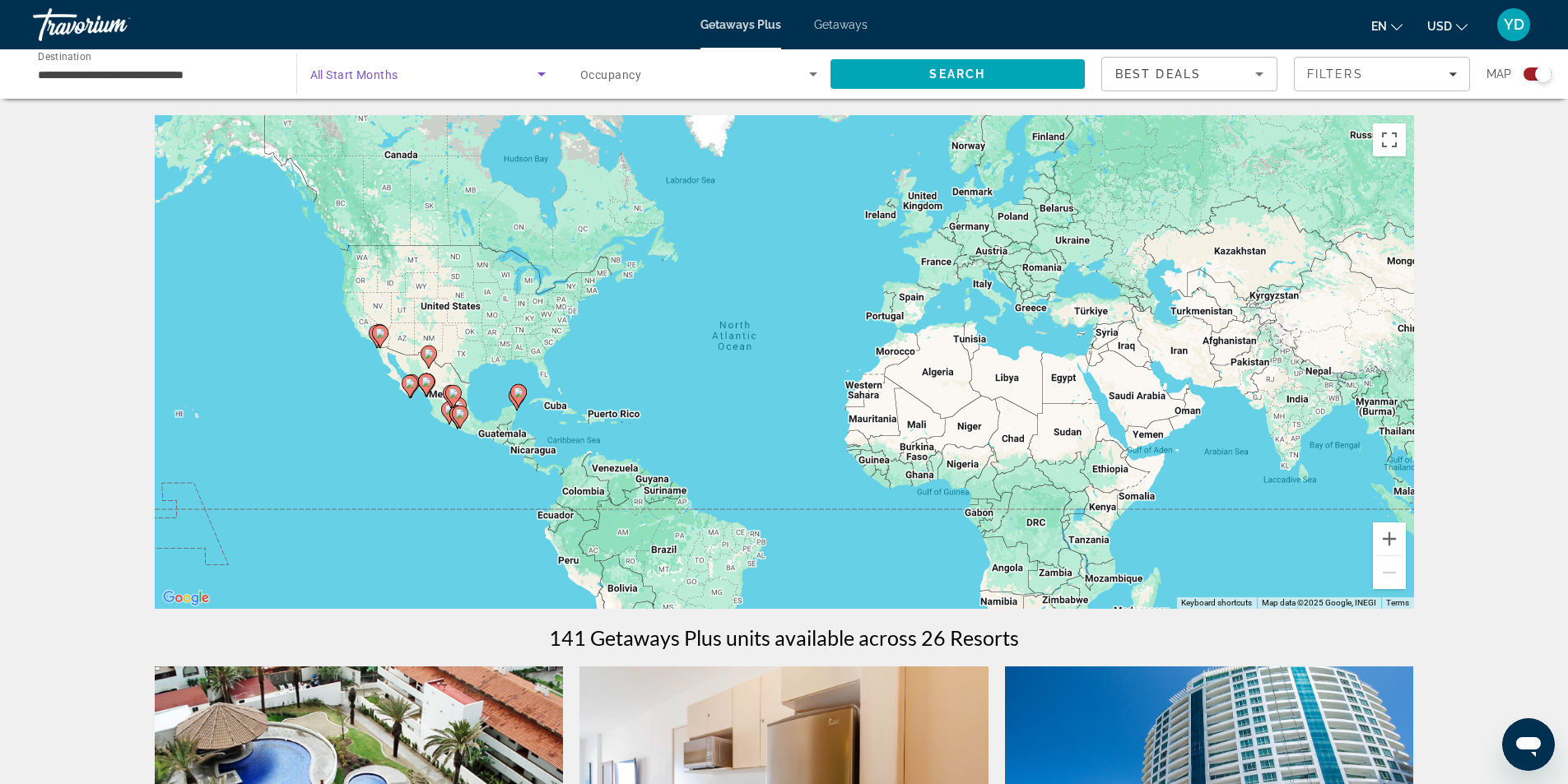
click at [670, 73] on span "Search widget" at bounding box center [695, 73] width 229 height 20
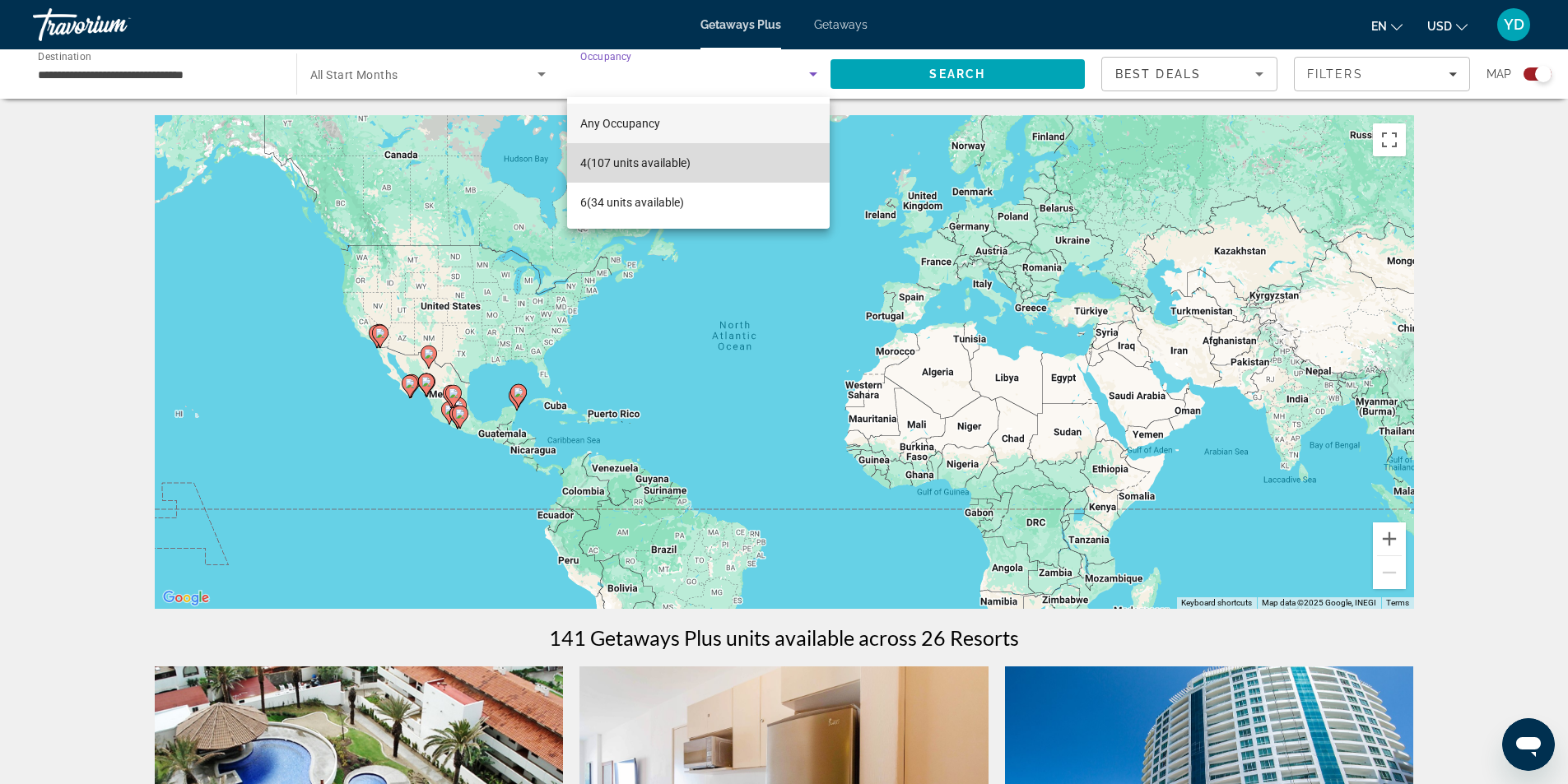
click at [644, 164] on span "4 (107 units available)" at bounding box center [636, 162] width 111 height 20
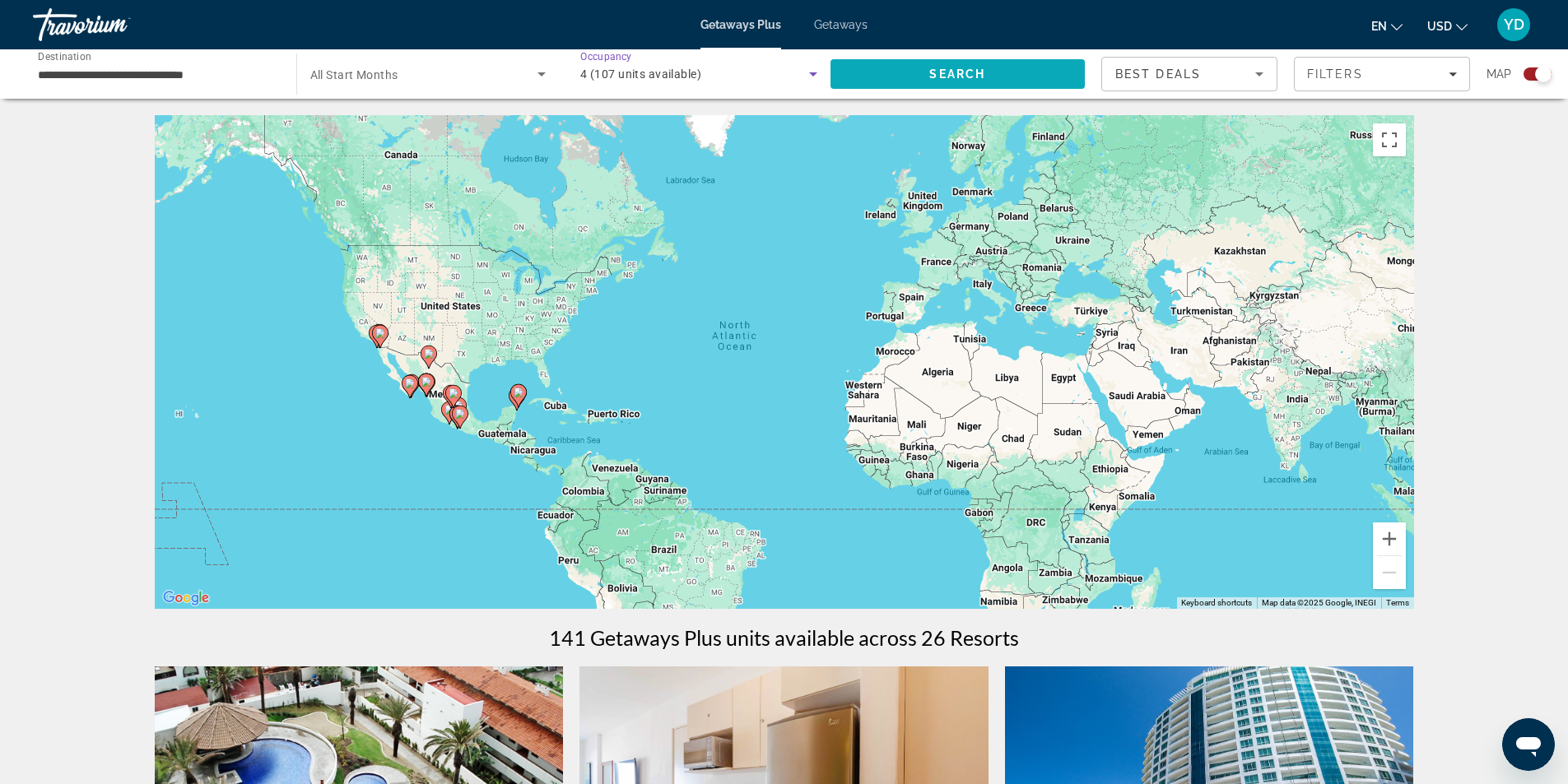
click at [951, 65] on span "Search" at bounding box center [957, 74] width 255 height 40
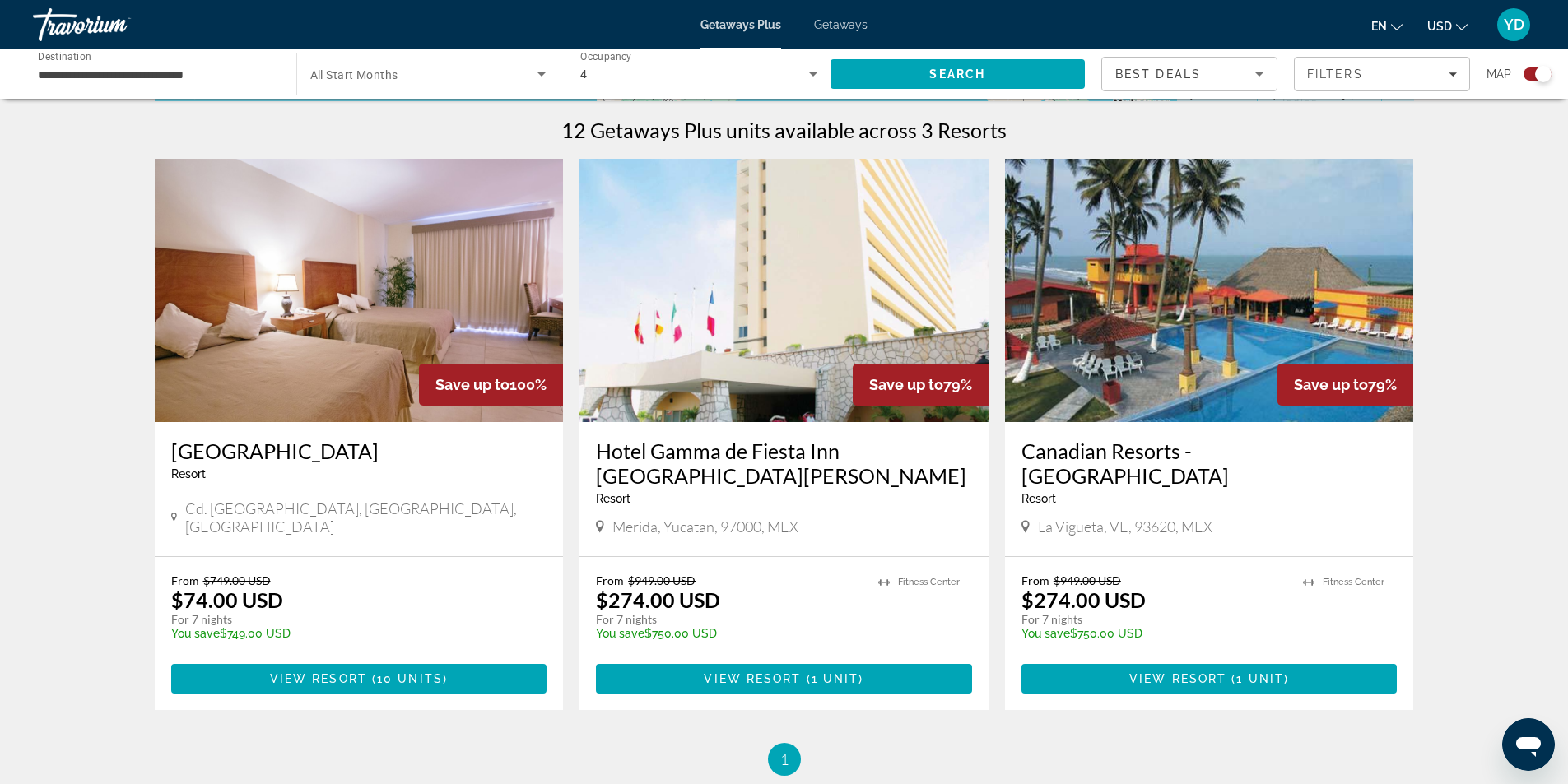
scroll to position [658, 0]
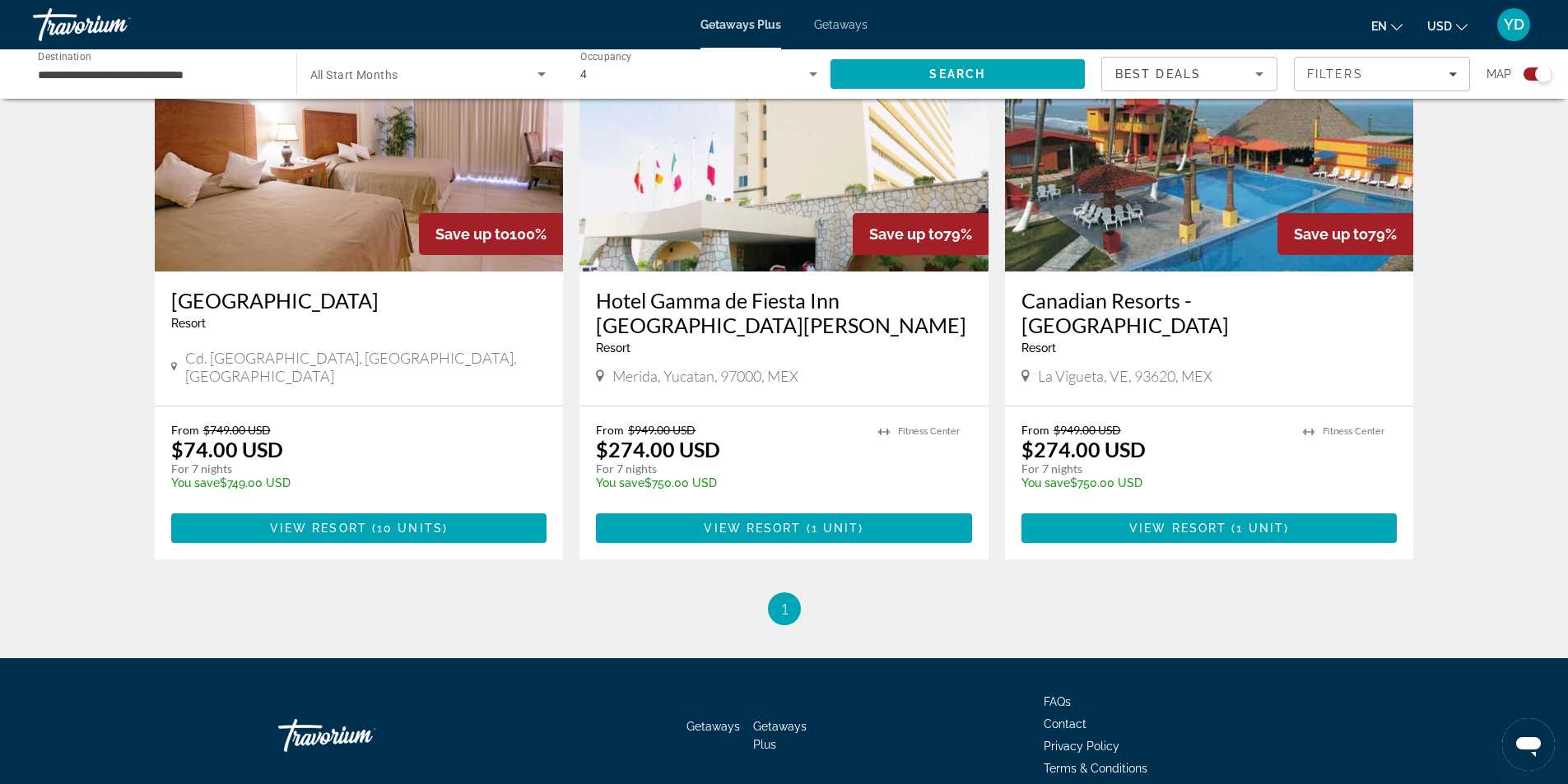
click at [346, 292] on h3 "Arenas del Mar Resort" at bounding box center [359, 300] width 376 height 25
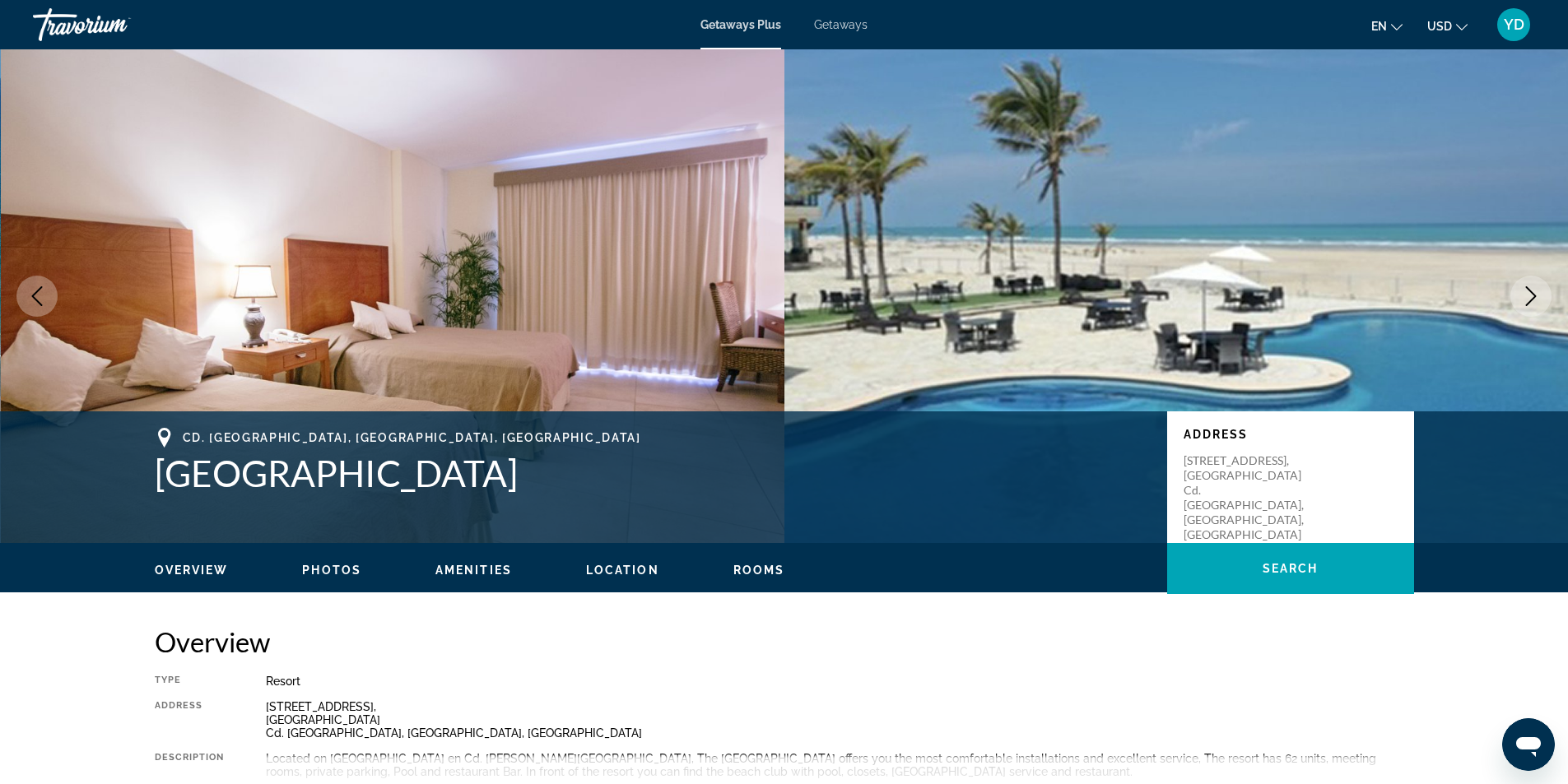
click at [1536, 292] on icon "Next image" at bounding box center [1530, 295] width 20 height 20
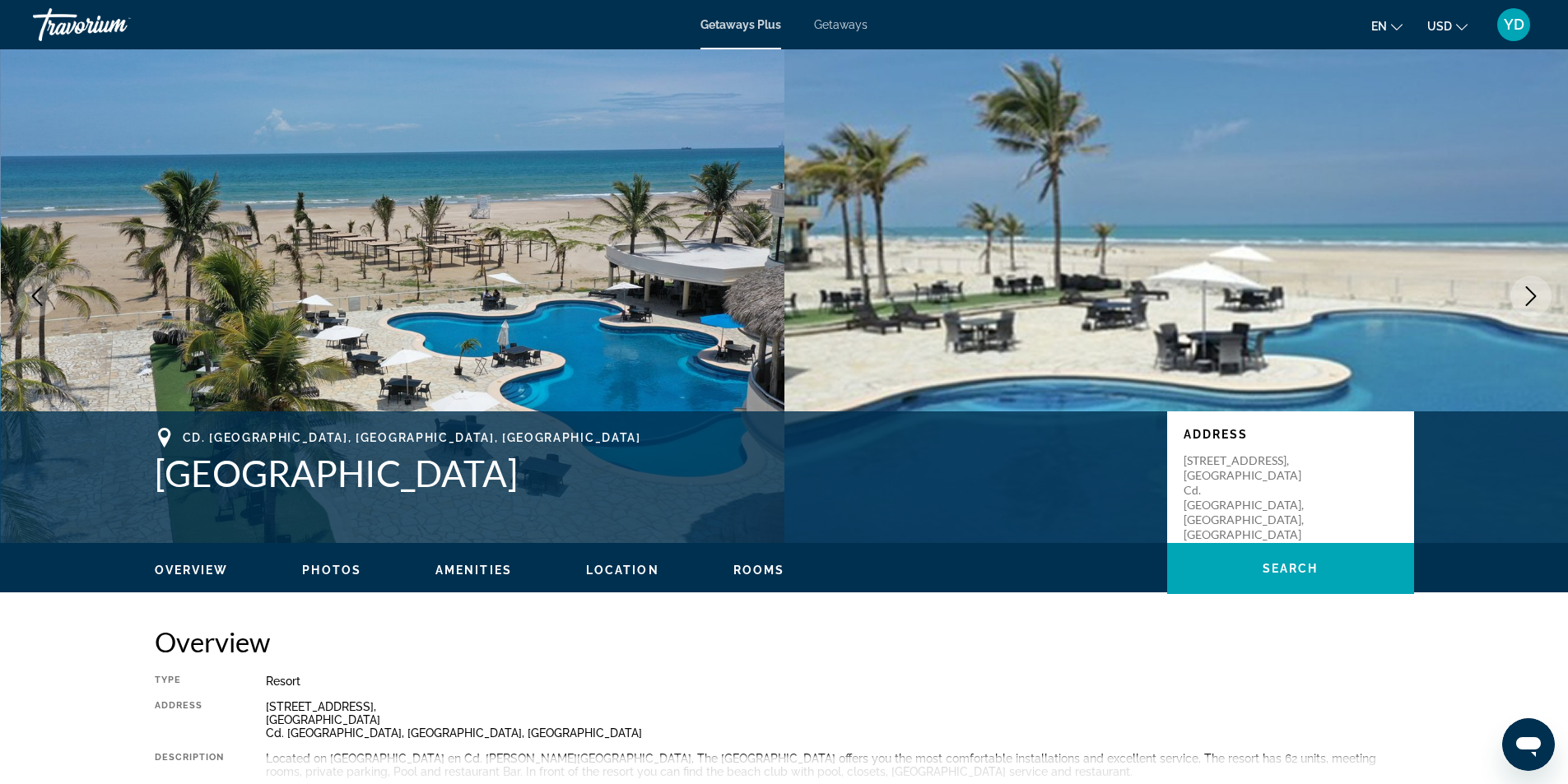
click at [1536, 292] on icon "Next image" at bounding box center [1530, 295] width 20 height 20
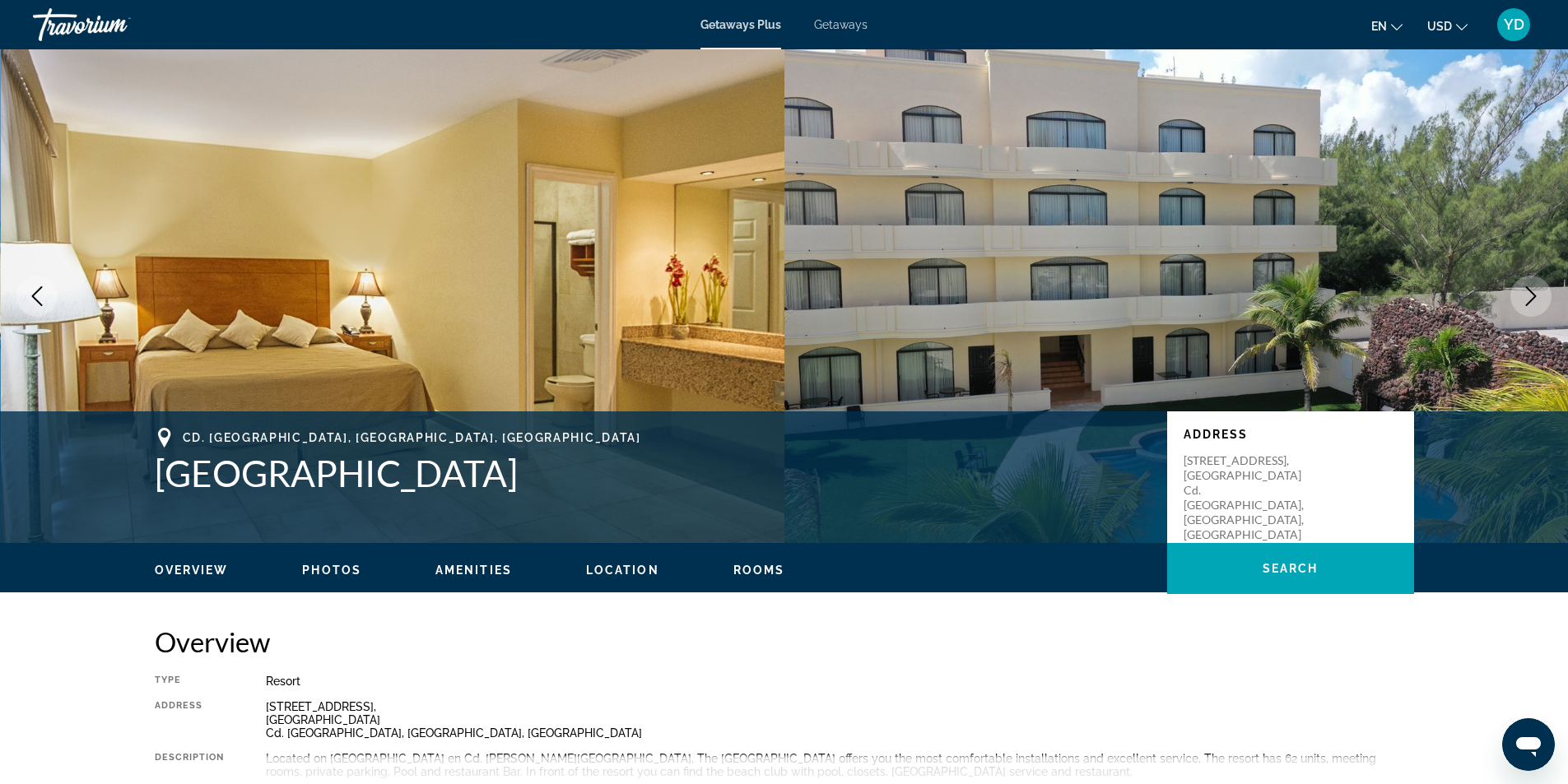
click at [1536, 292] on icon "Next image" at bounding box center [1530, 295] width 20 height 20
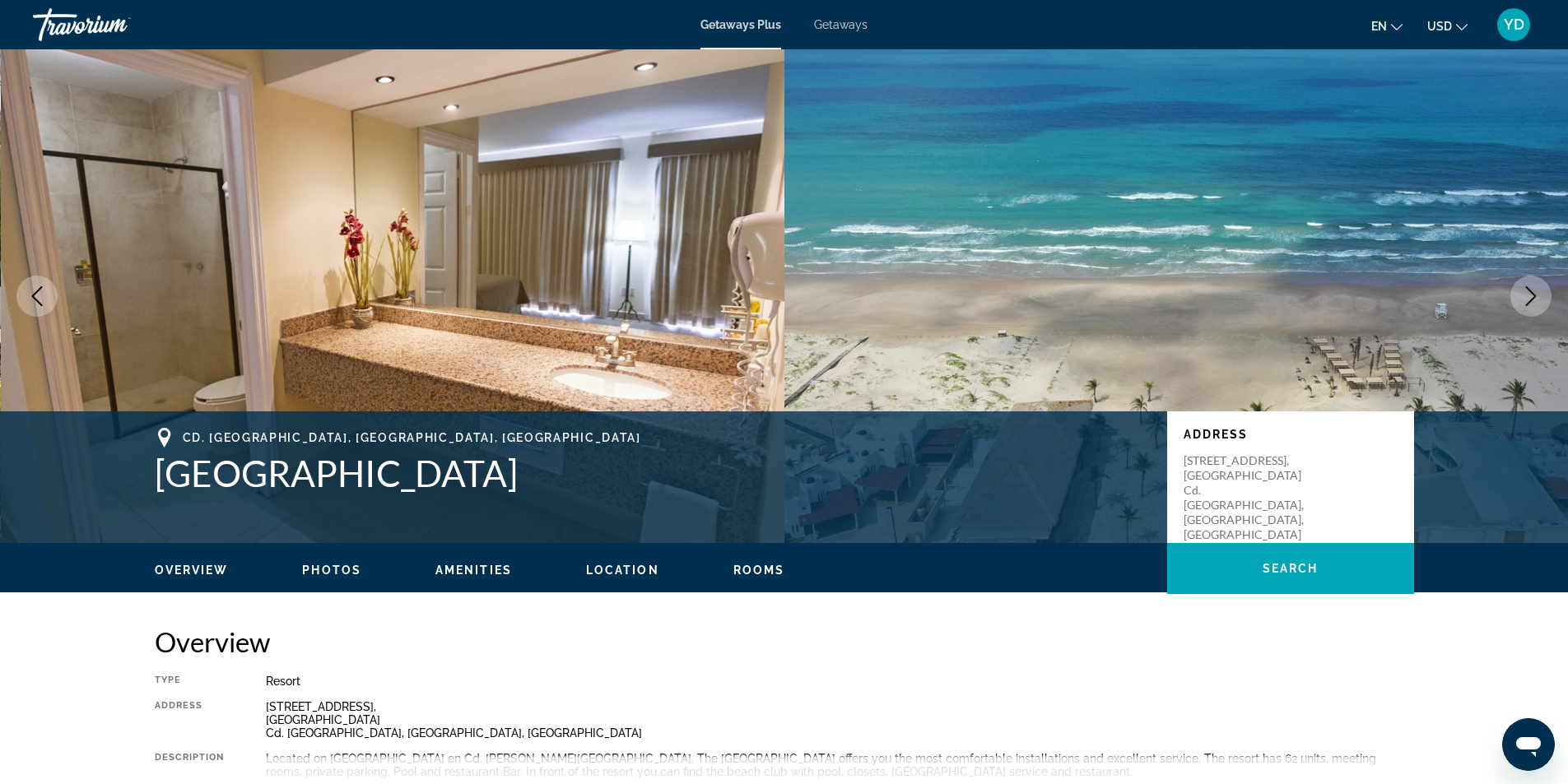
click at [1536, 292] on icon "Next image" at bounding box center [1530, 295] width 20 height 20
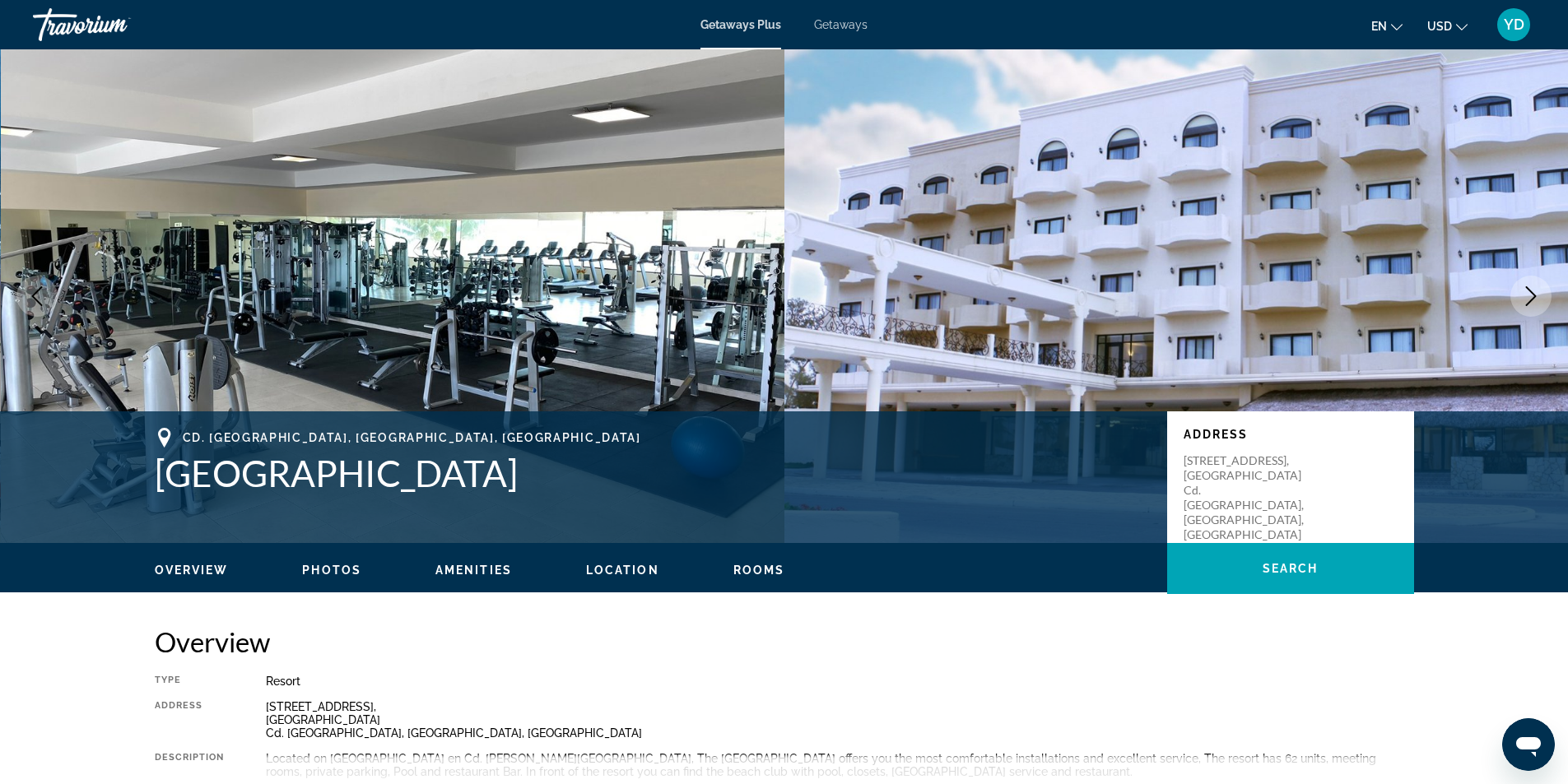
click at [1536, 292] on icon "Next image" at bounding box center [1530, 295] width 20 height 20
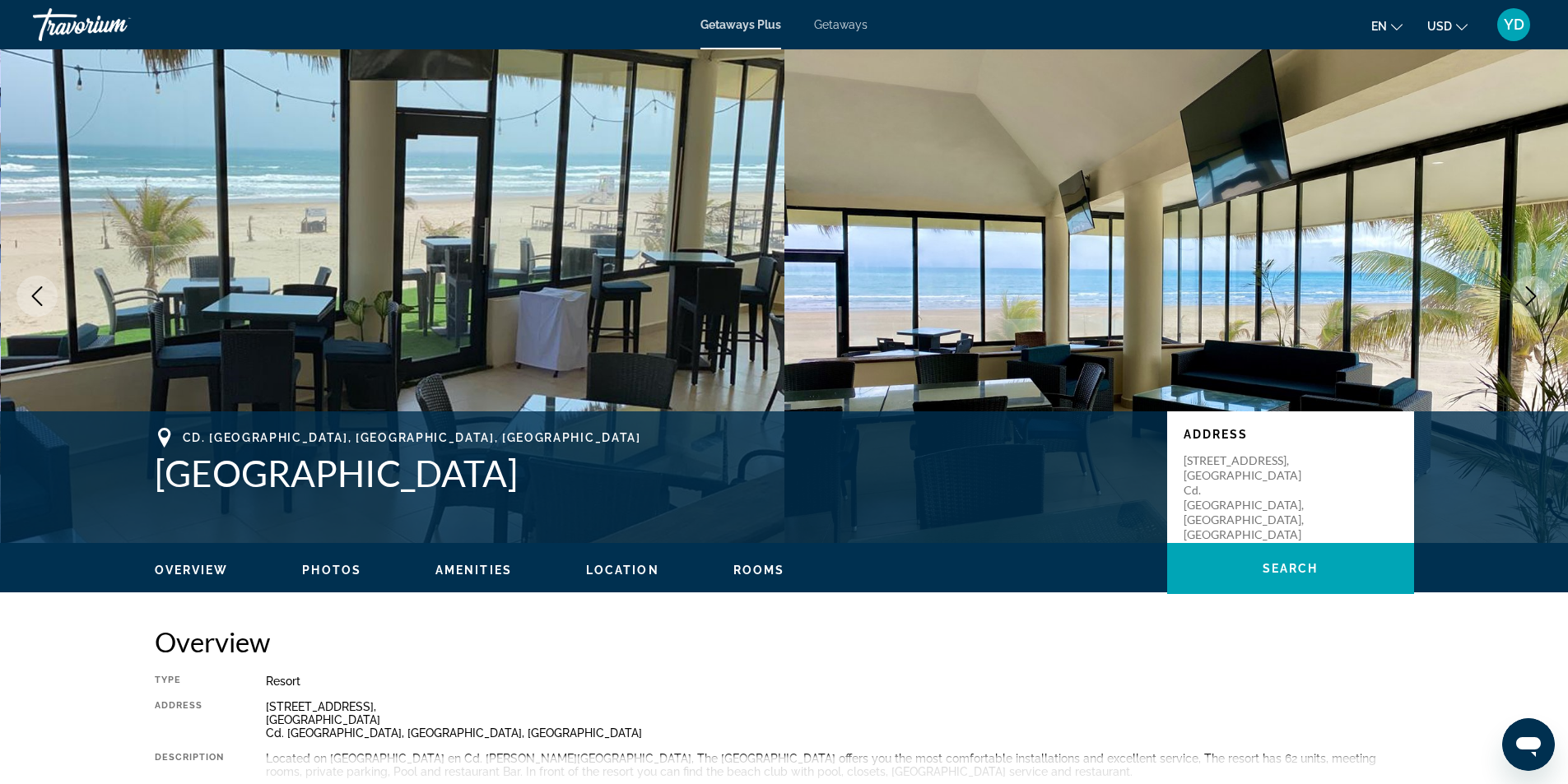
click at [1536, 292] on icon "Next image" at bounding box center [1530, 295] width 20 height 20
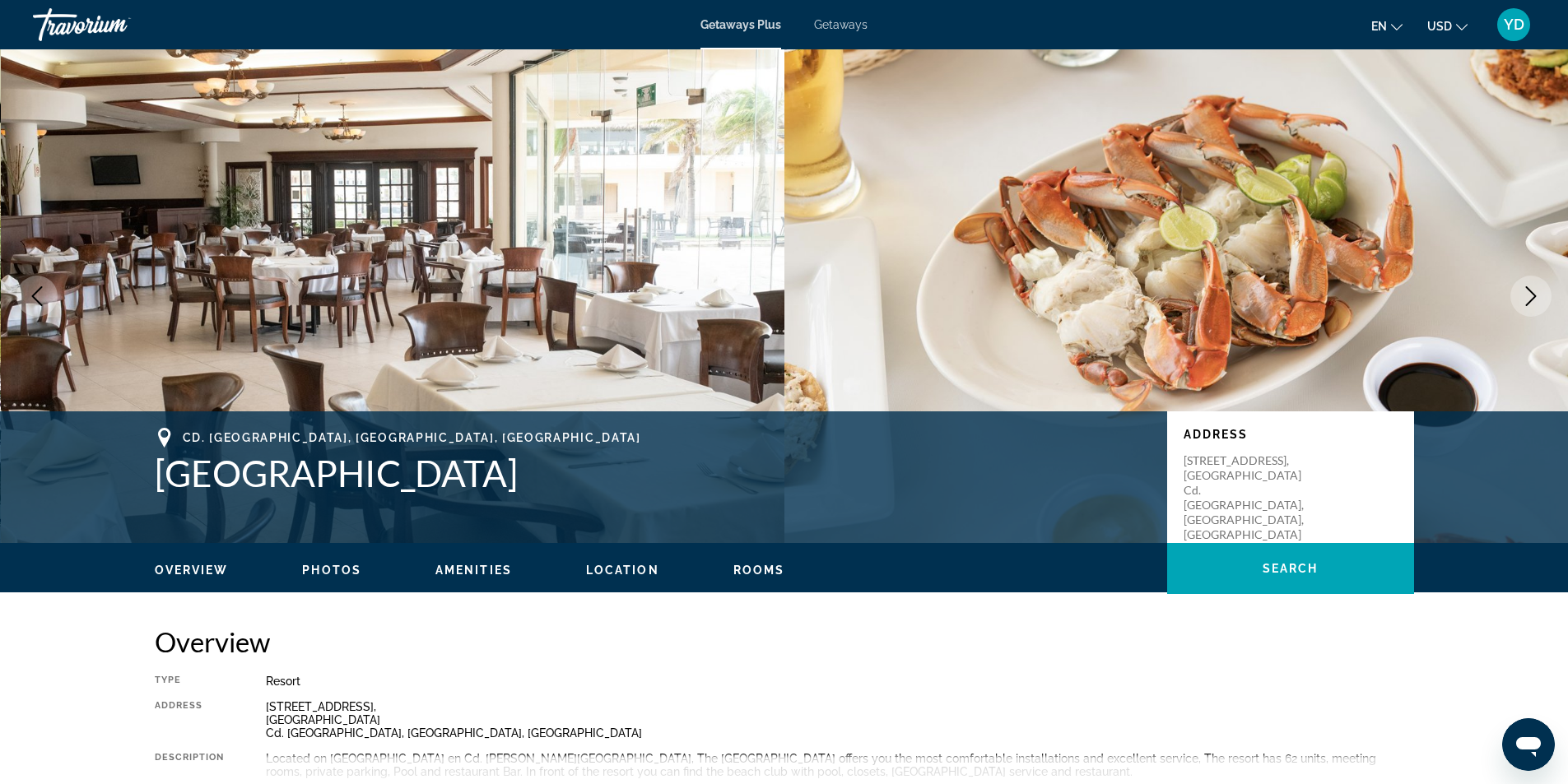
click at [1536, 292] on icon "Next image" at bounding box center [1530, 295] width 20 height 20
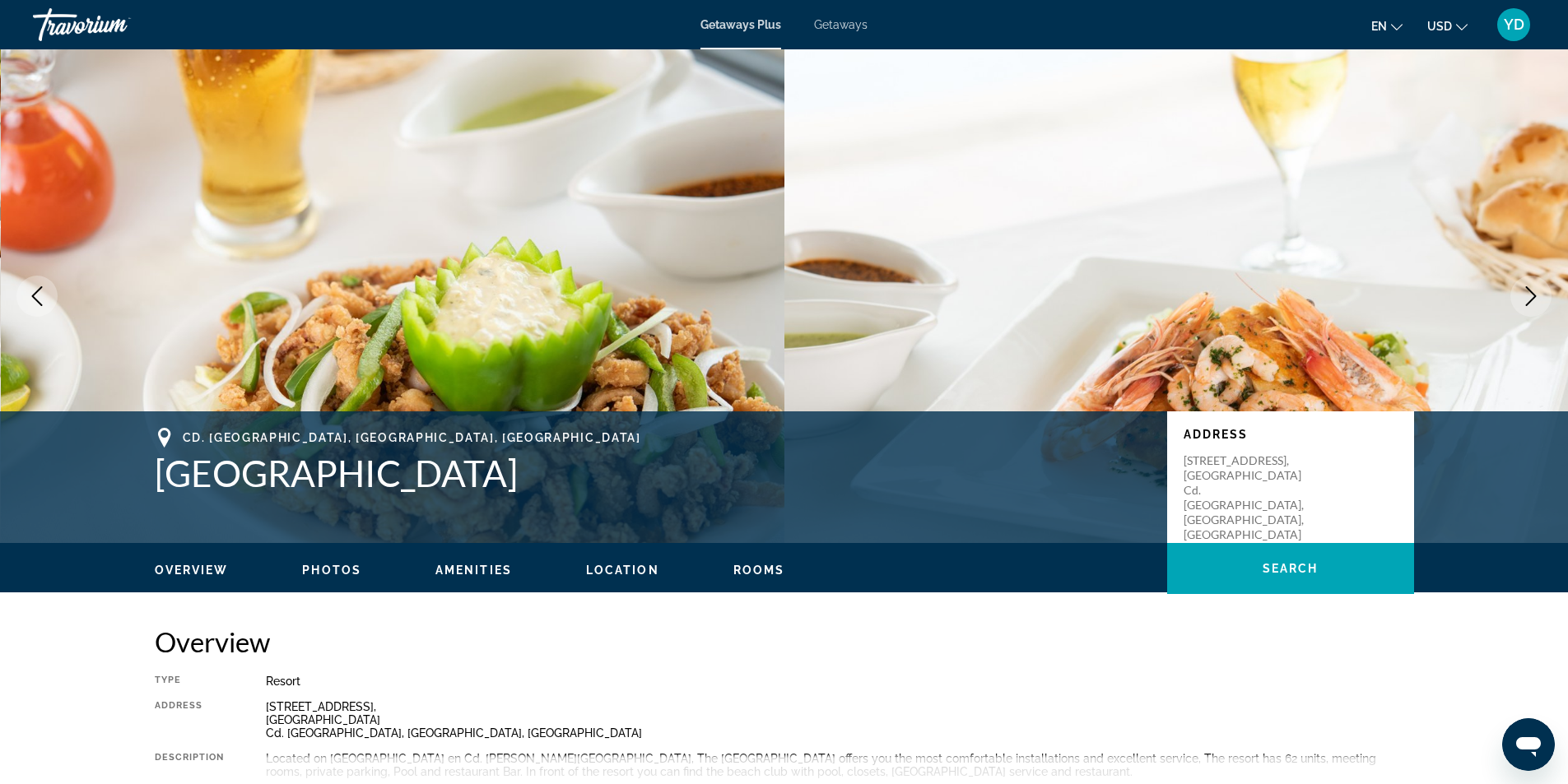
click at [1536, 292] on icon "Next image" at bounding box center [1530, 295] width 20 height 20
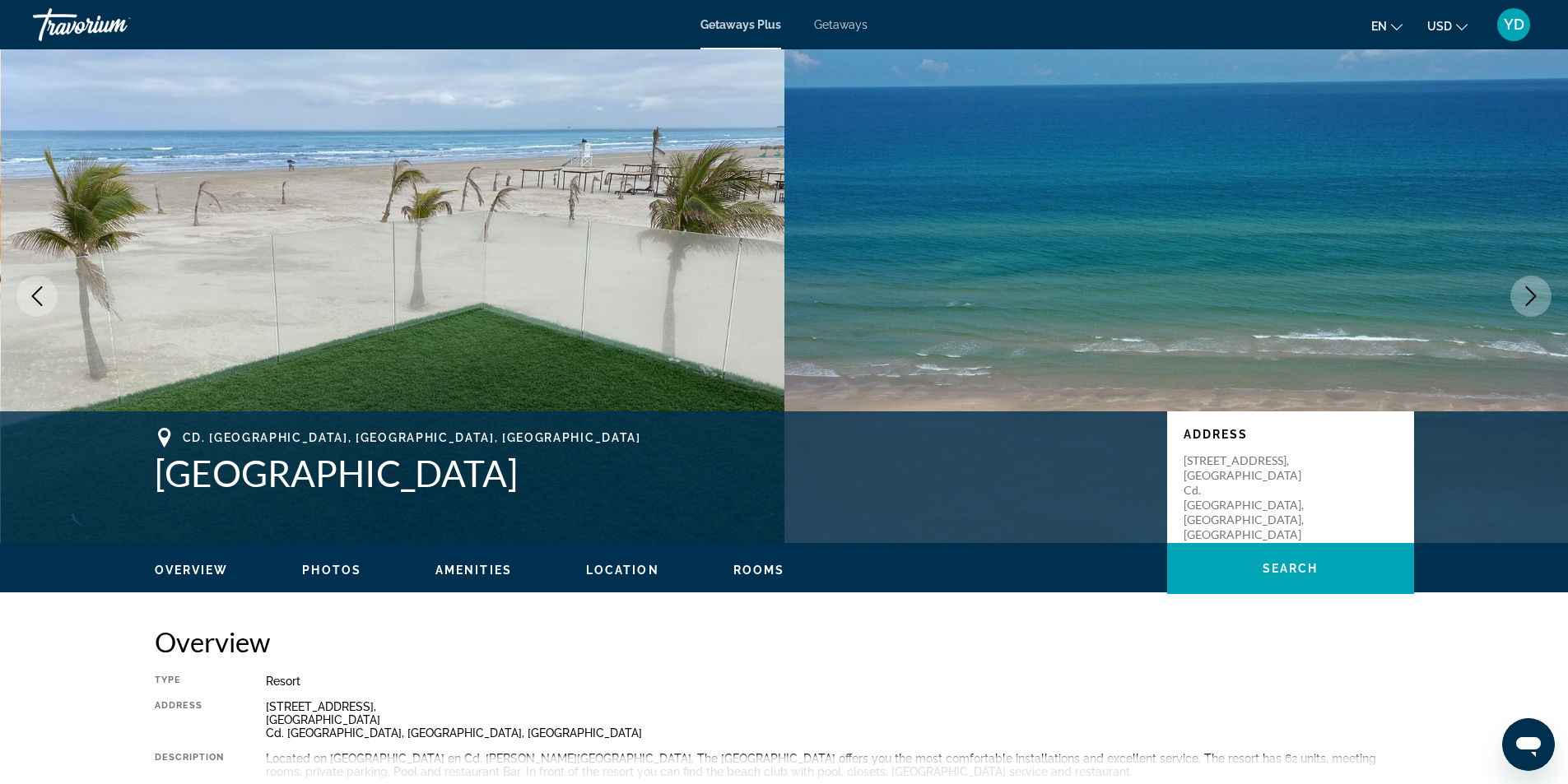
click at [1536, 292] on icon "Next image" at bounding box center [1530, 295] width 20 height 20
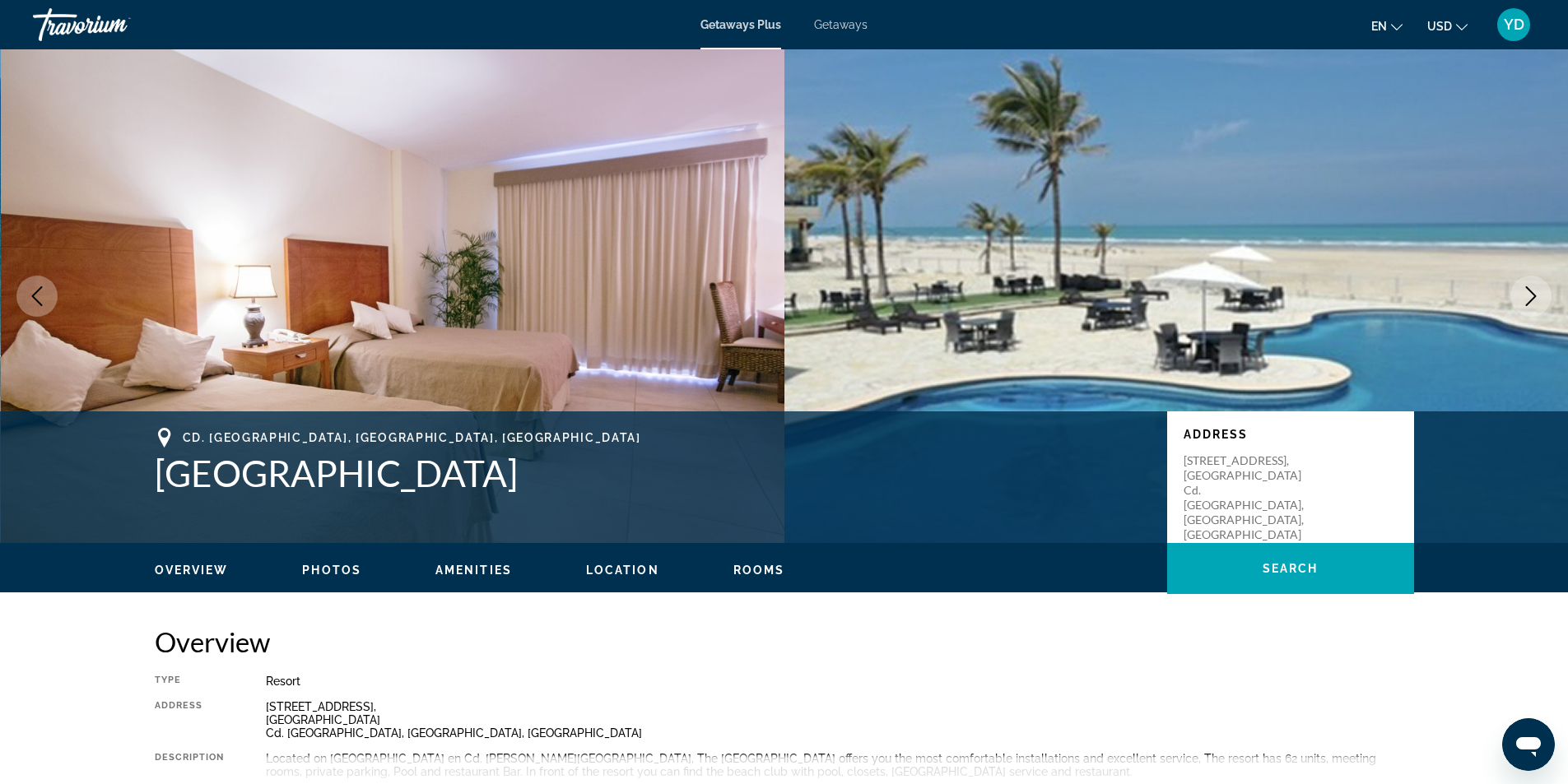
click at [1536, 292] on icon "Next image" at bounding box center [1530, 295] width 20 height 20
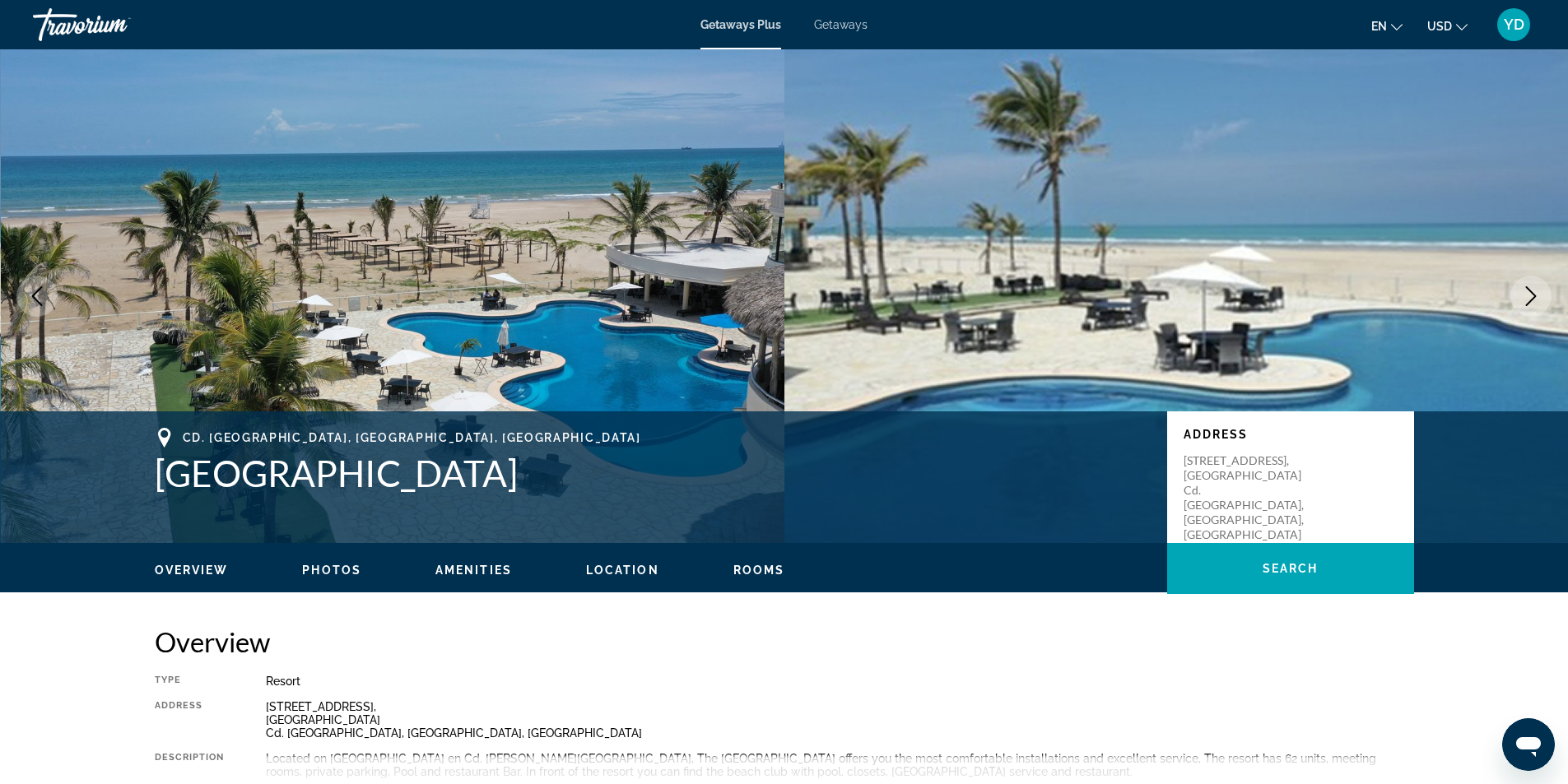
scroll to position [494, 0]
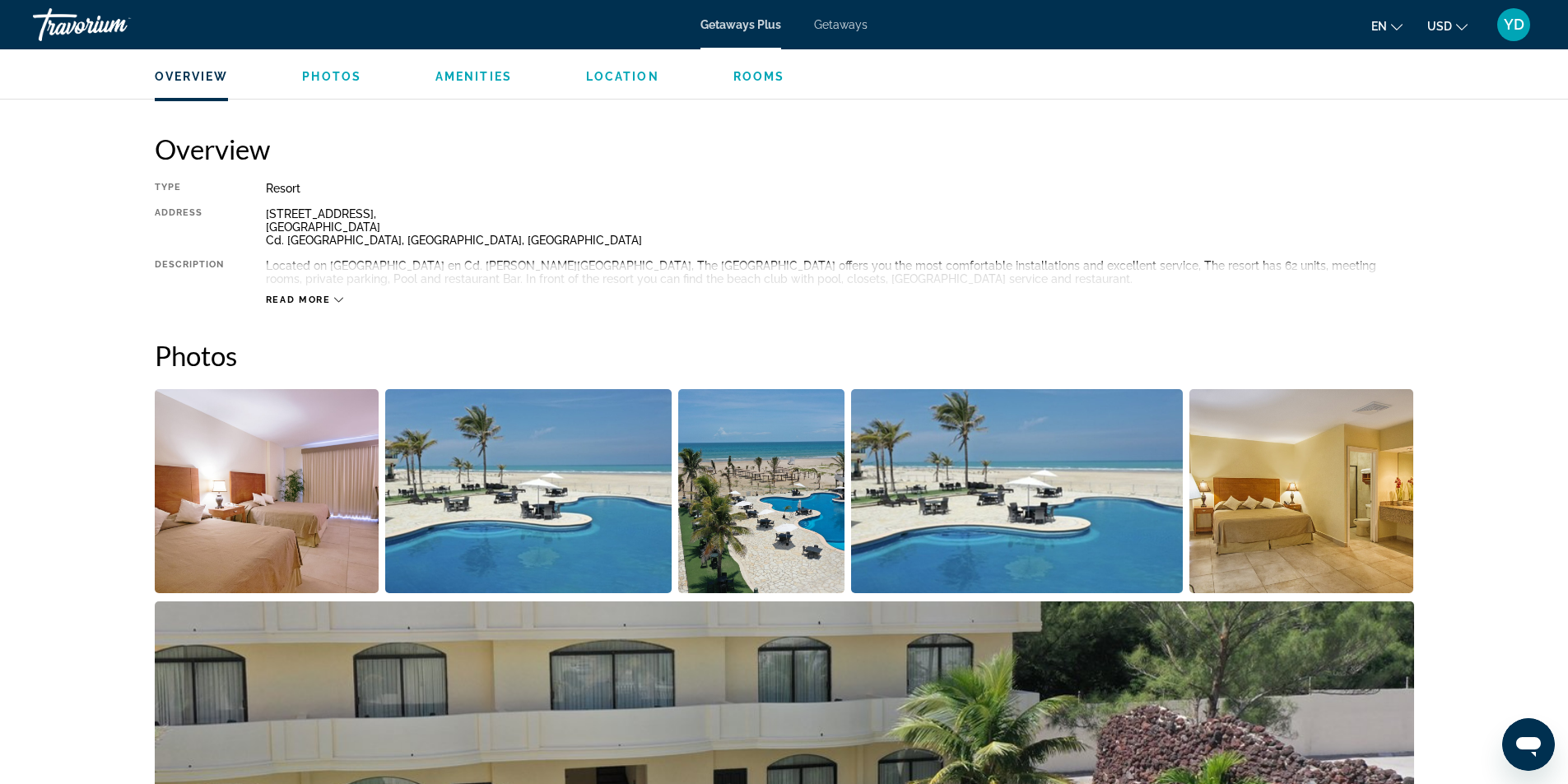
click at [315, 295] on span "Read more" at bounding box center [298, 300] width 65 height 10
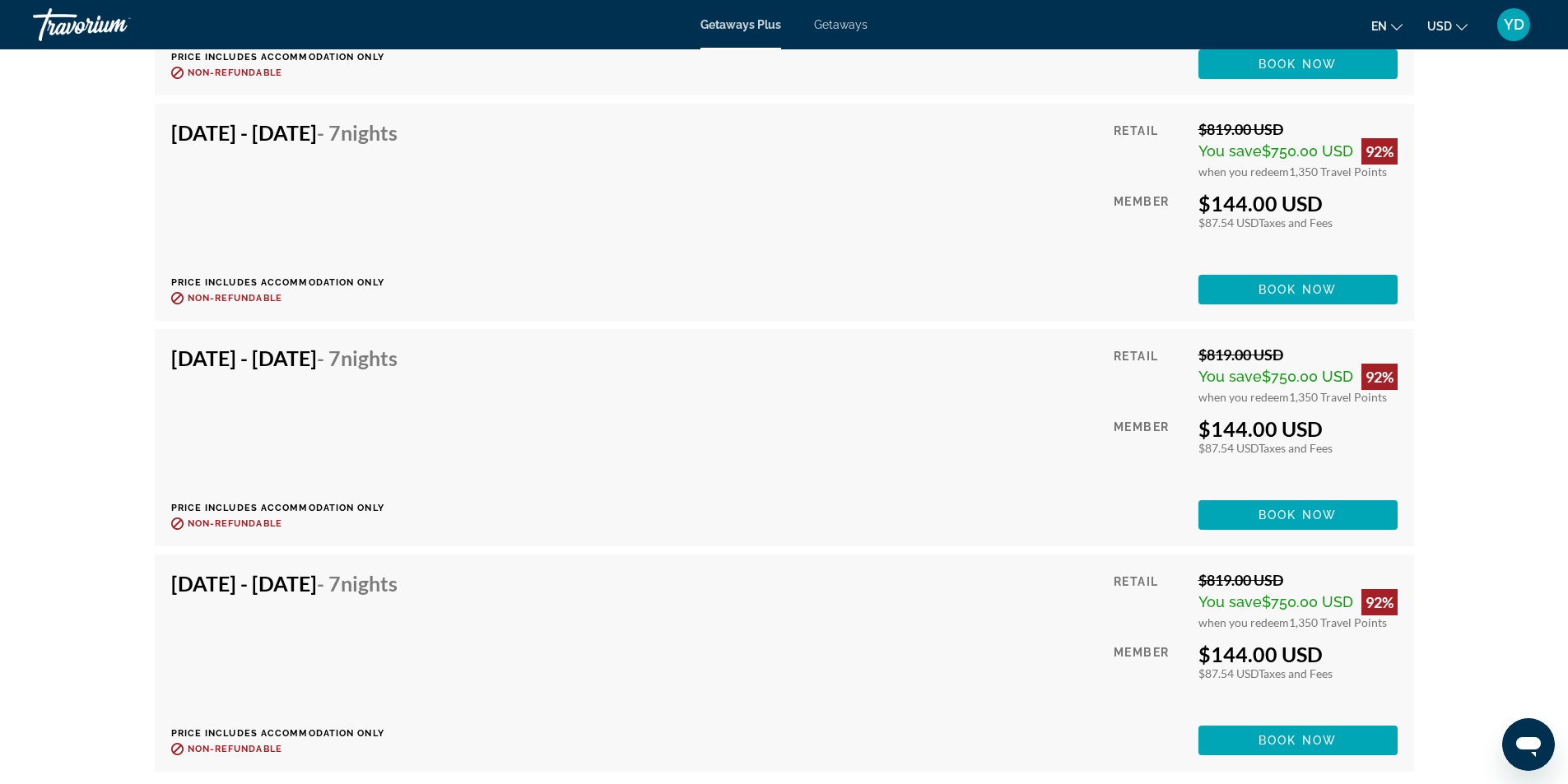
scroll to position [5017, 0]
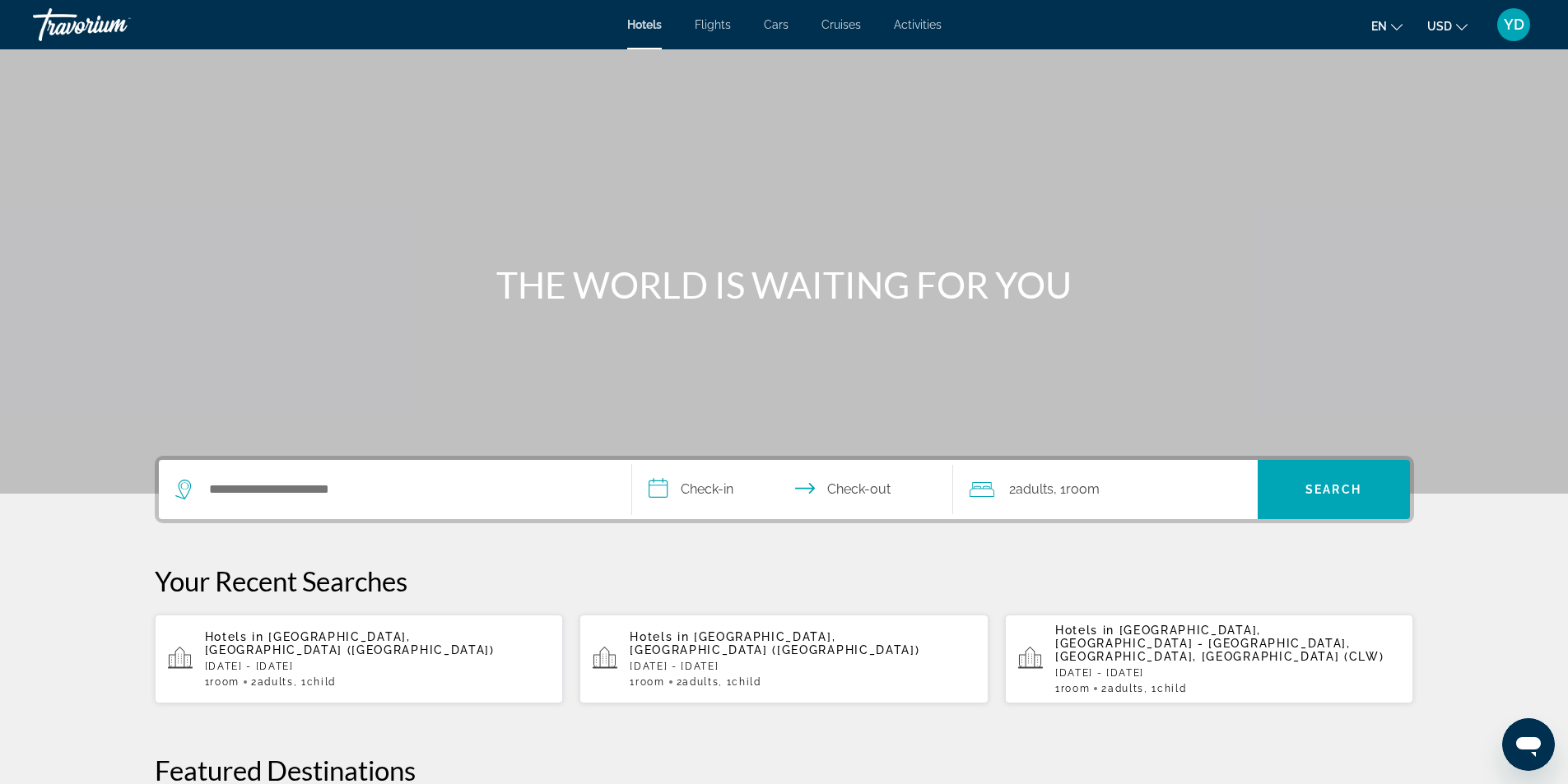
click at [1163, 651] on div "Hotels in [GEOGRAPHIC_DATA], [GEOGRAPHIC_DATA] - [GEOGRAPHIC_DATA], [GEOGRAPHIC…" at bounding box center [1228, 659] width 346 height 71
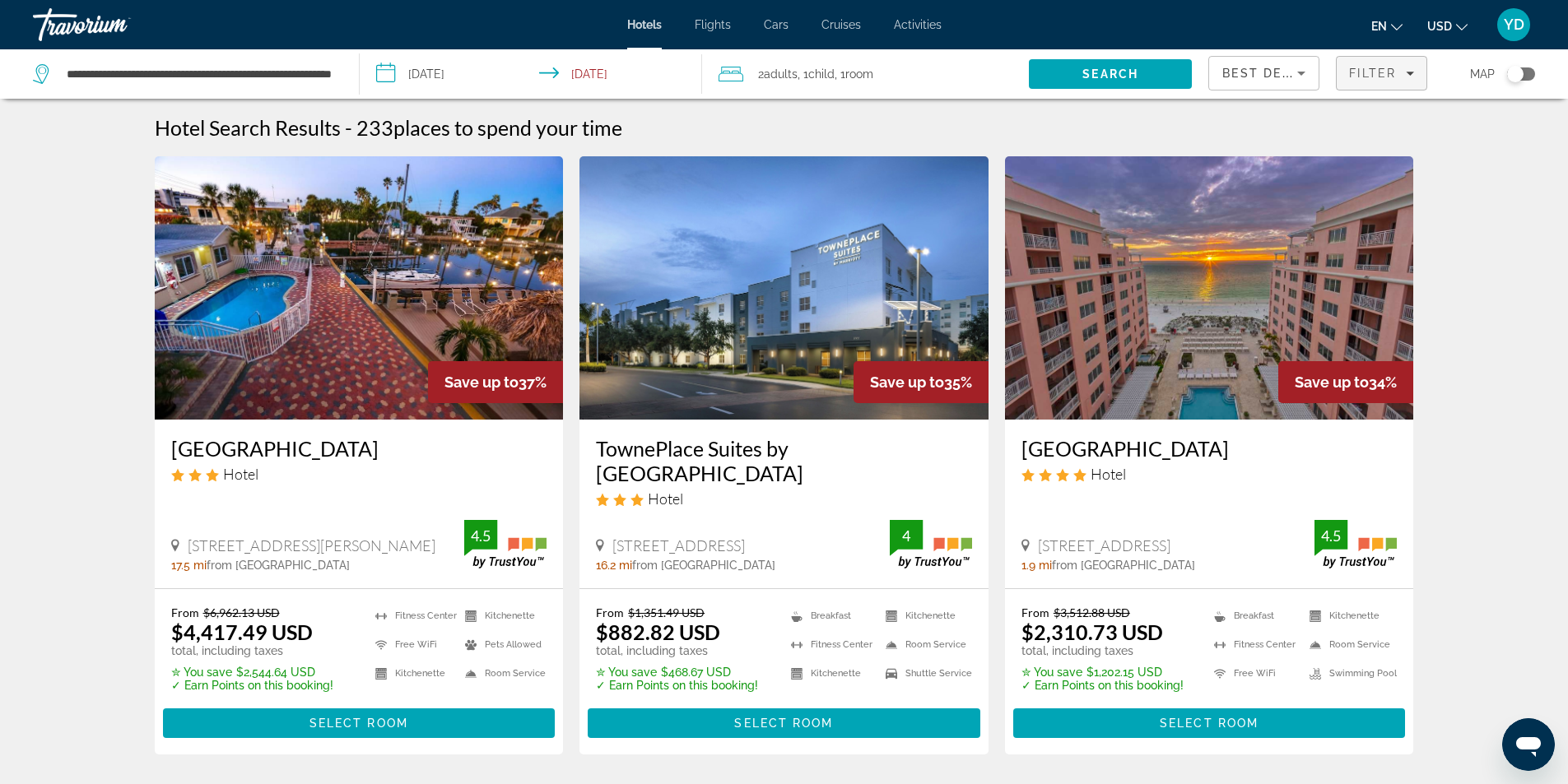
click at [1396, 68] on div "Filter" at bounding box center [1381, 73] width 65 height 13
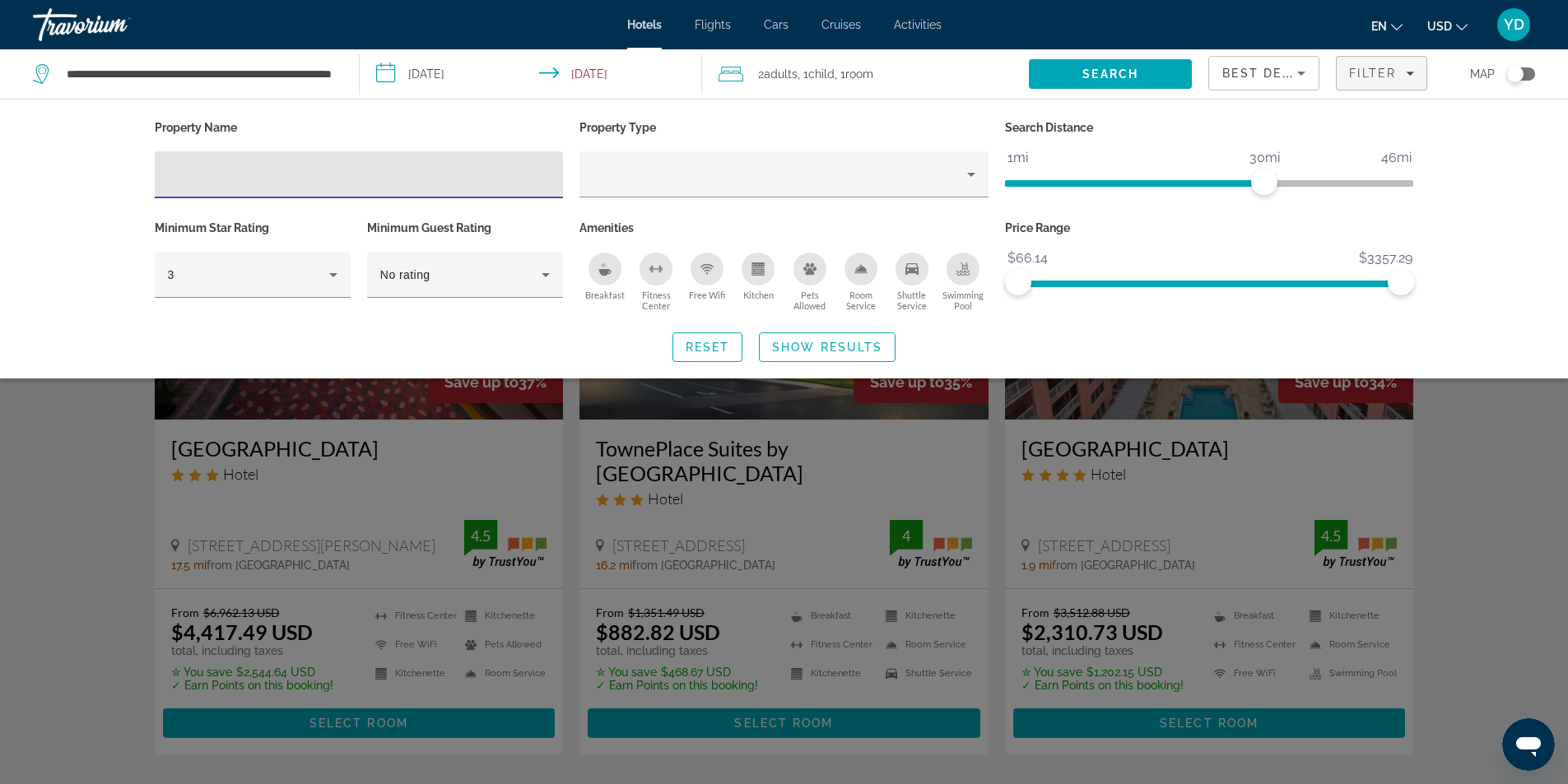
click at [606, 269] on icon "Breakfast" at bounding box center [605, 272] width 12 height 7
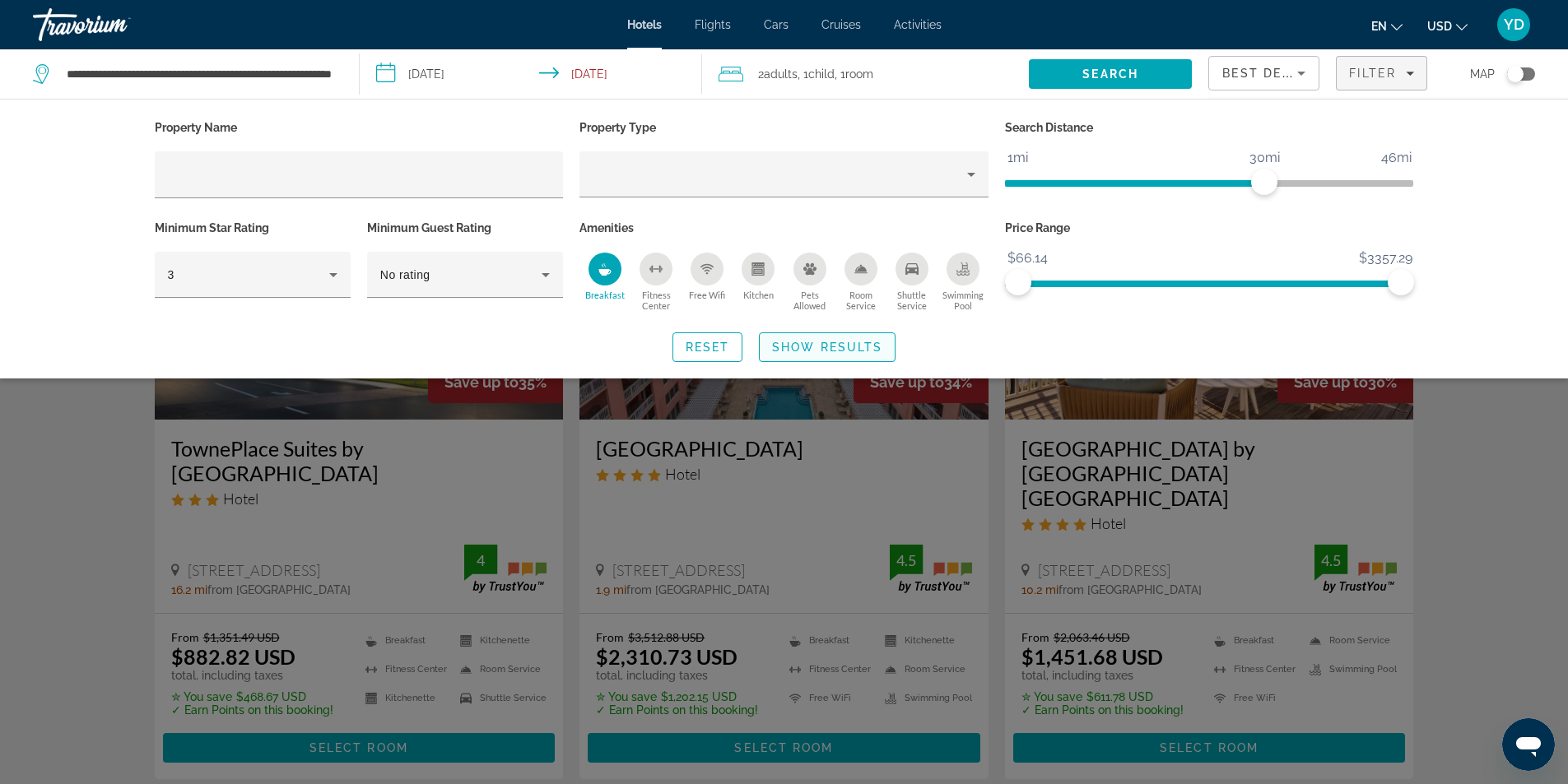
click at [828, 340] on span "Show Results" at bounding box center [827, 346] width 111 height 13
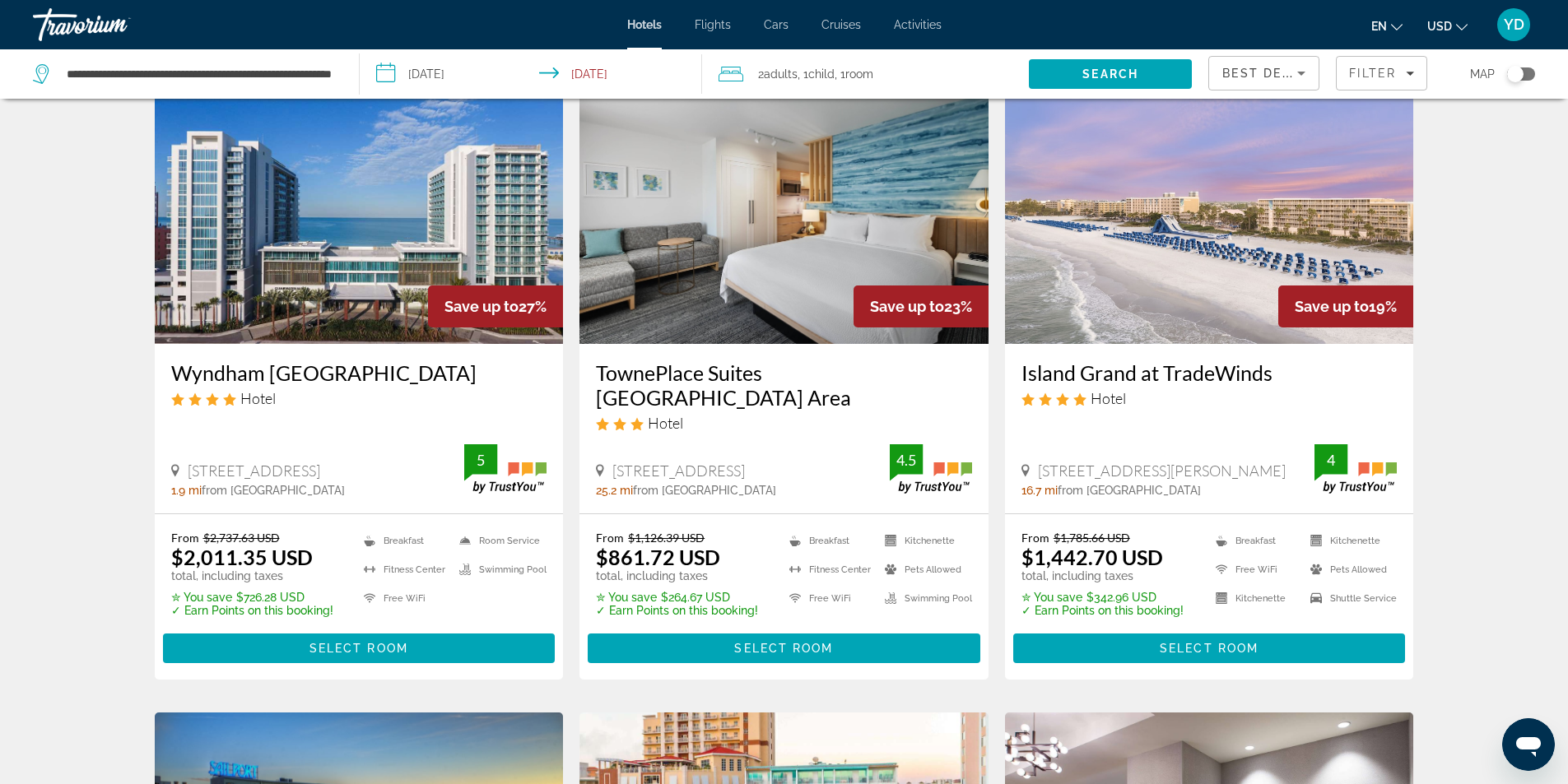
scroll to position [823, 0]
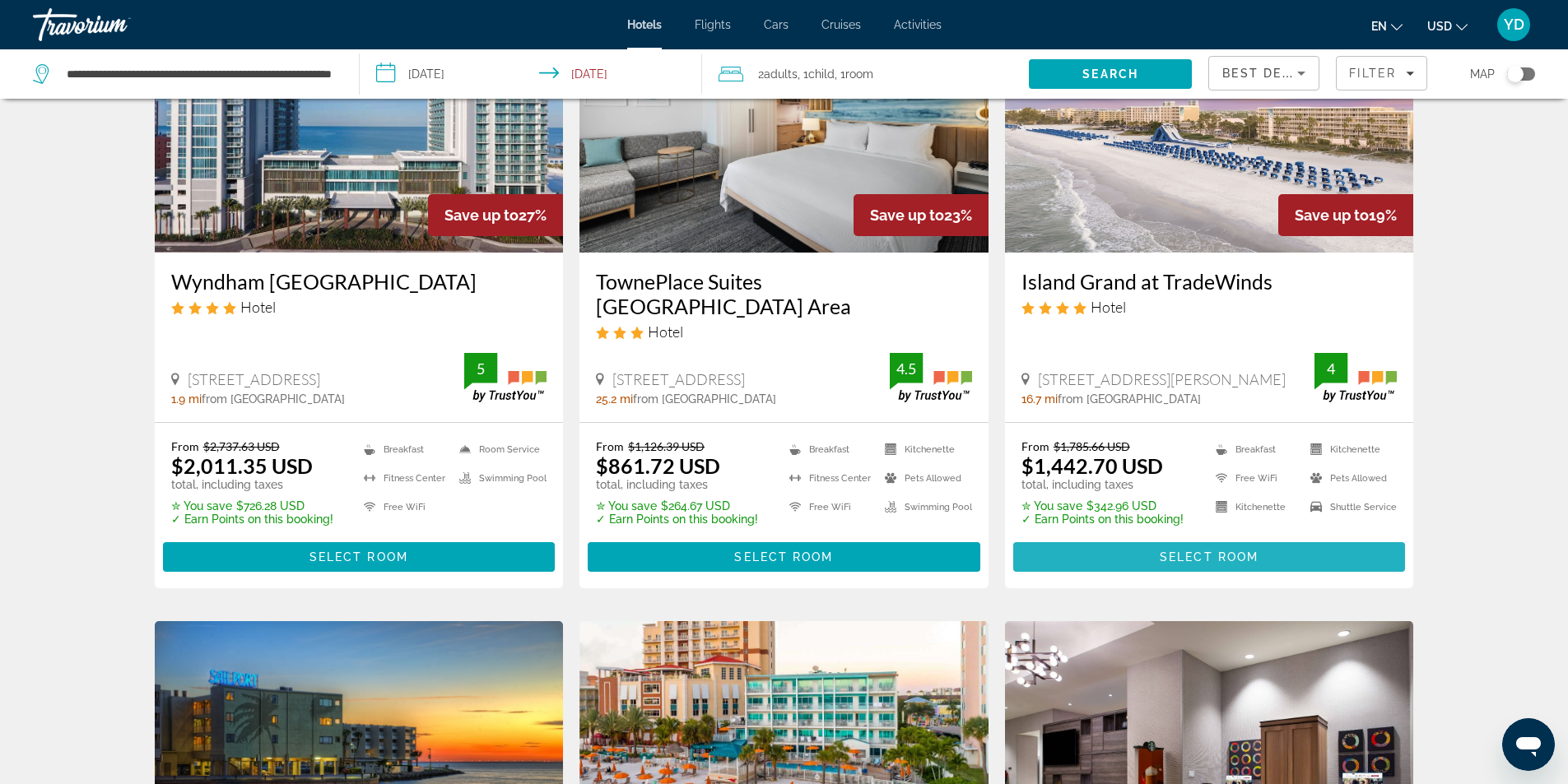
click at [1253, 550] on span "Select Room" at bounding box center [1209, 556] width 98 height 13
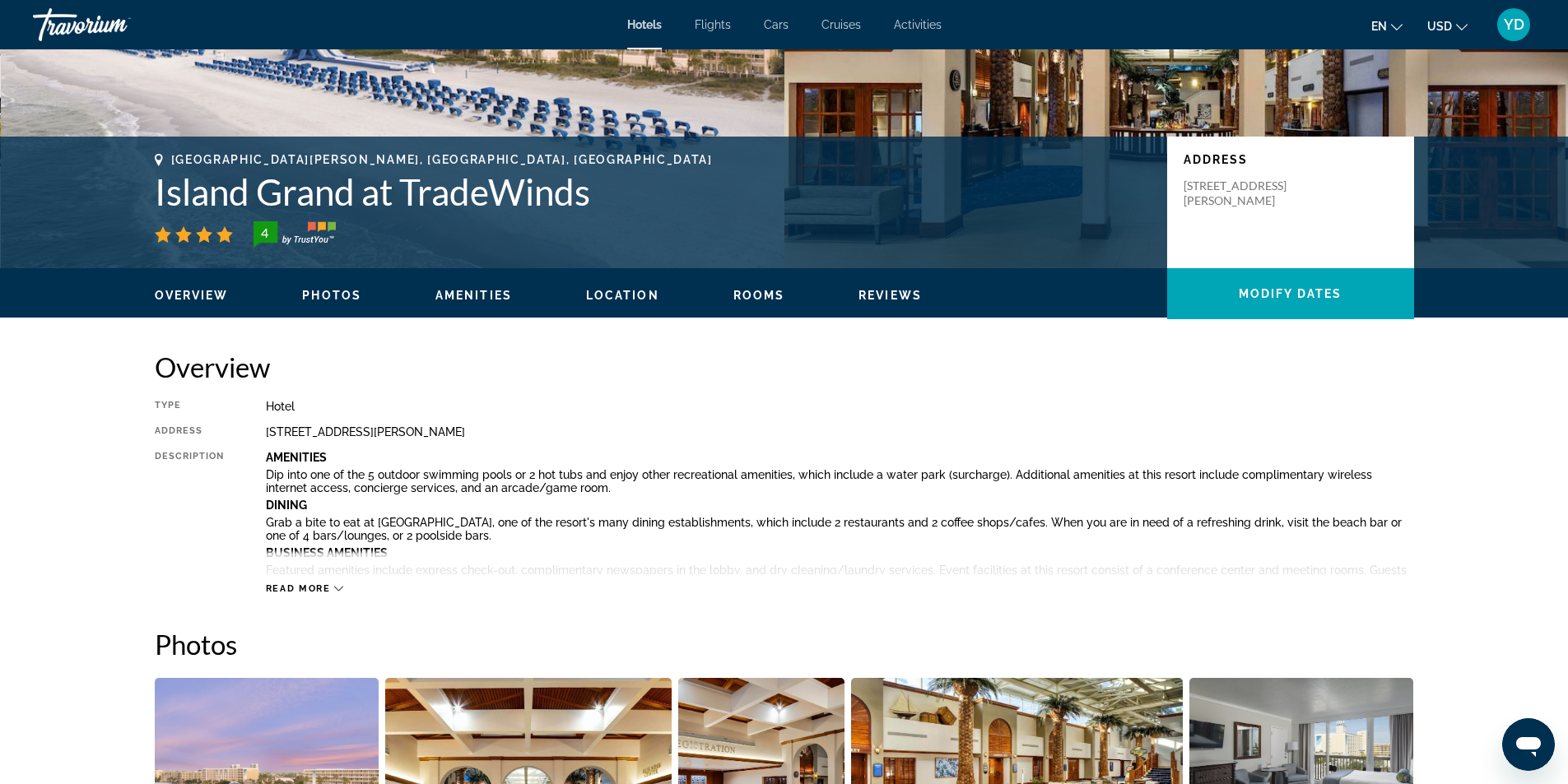
scroll to position [494, 0]
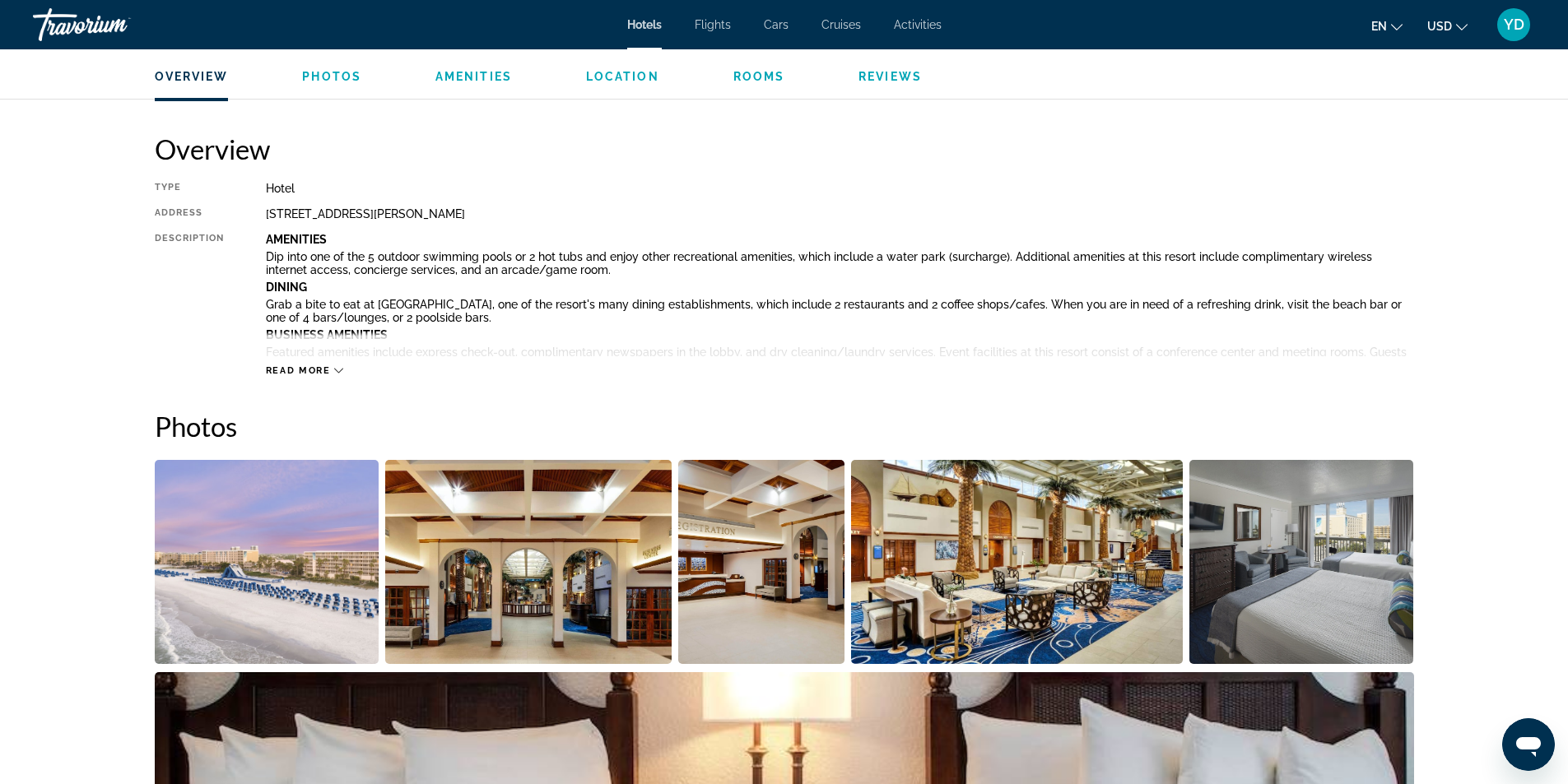
click at [330, 372] on div "Read more" at bounding box center [305, 370] width 78 height 10
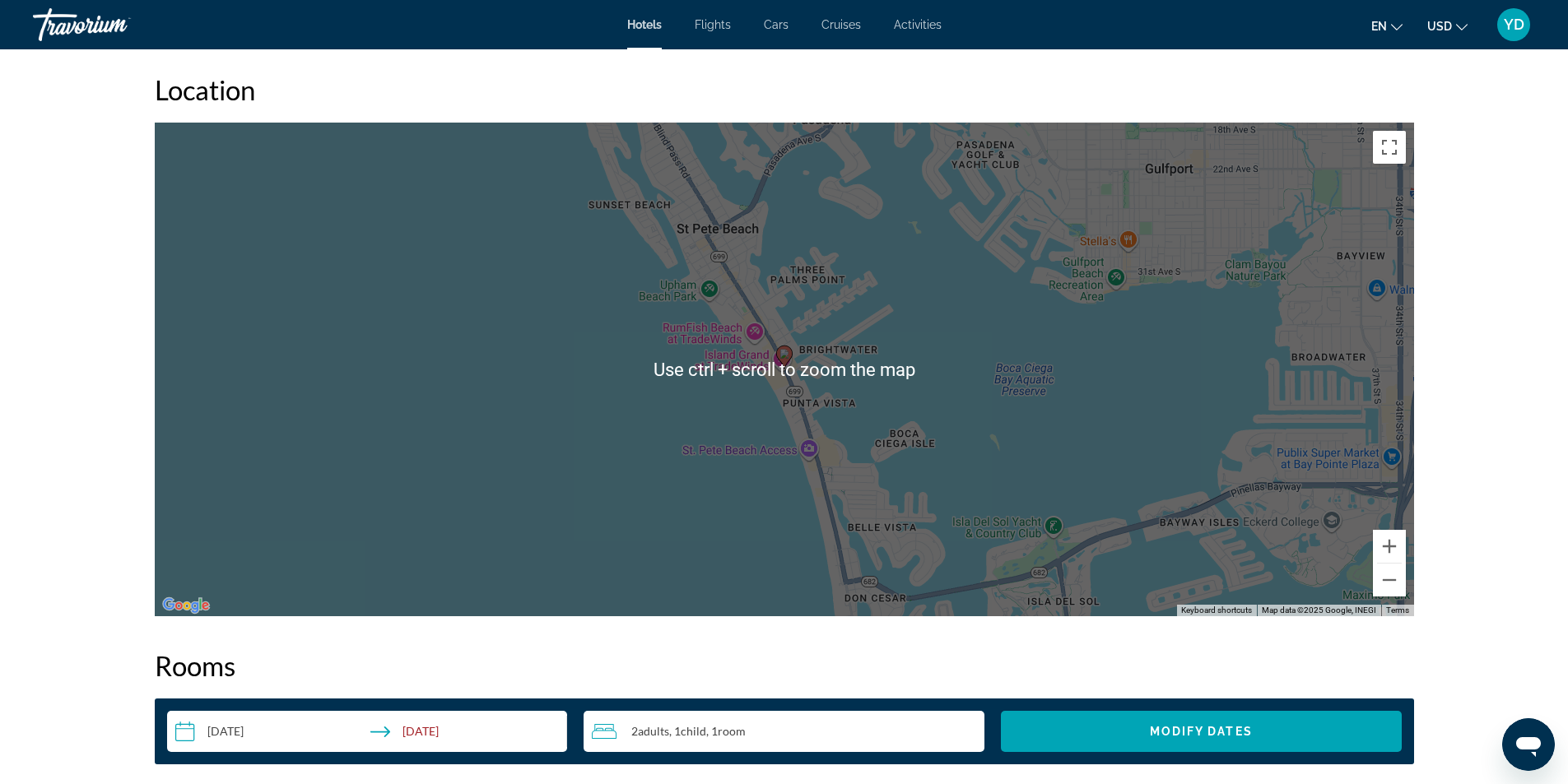
scroll to position [2961, 0]
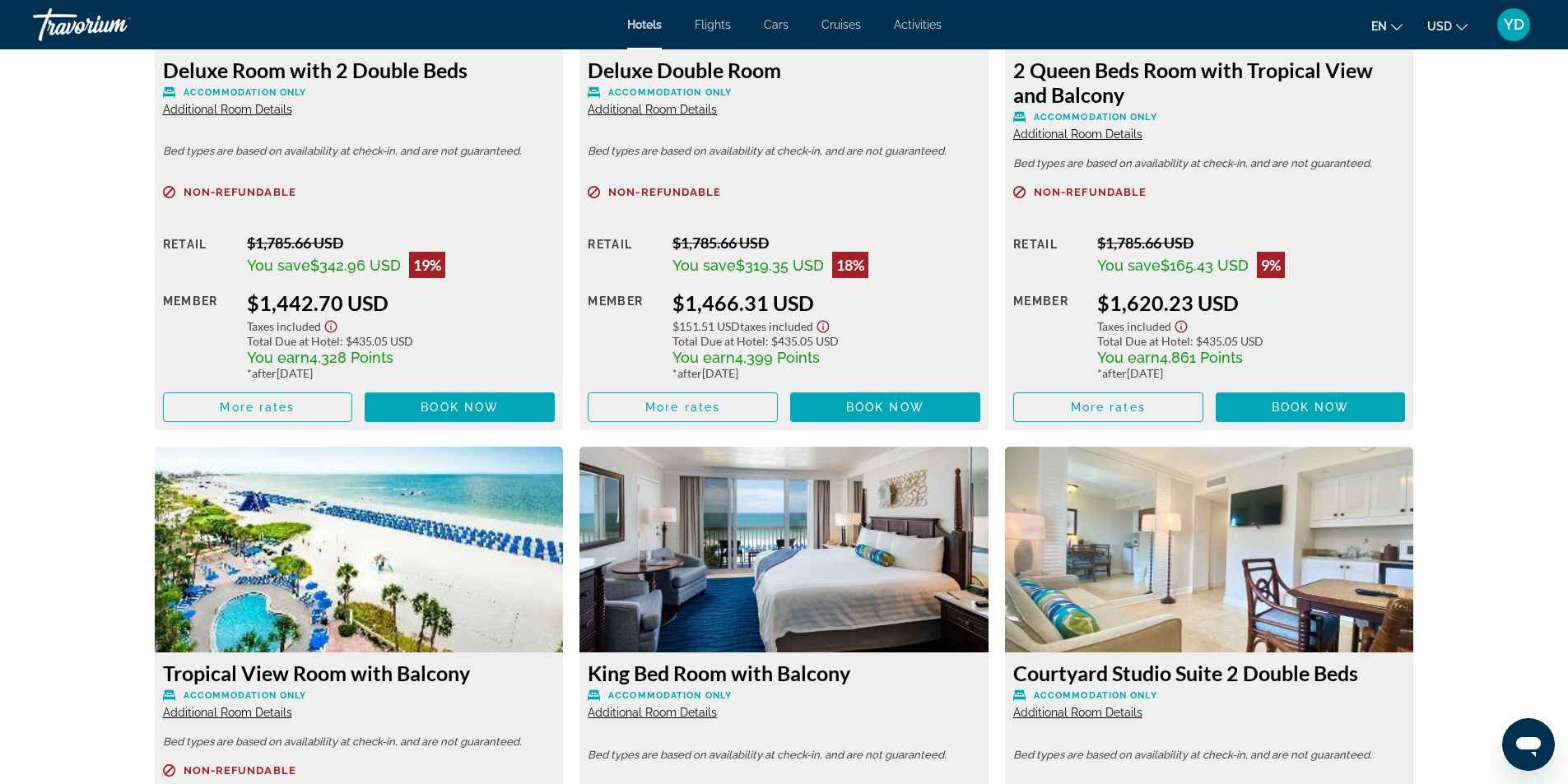
scroll to position [3372, 0]
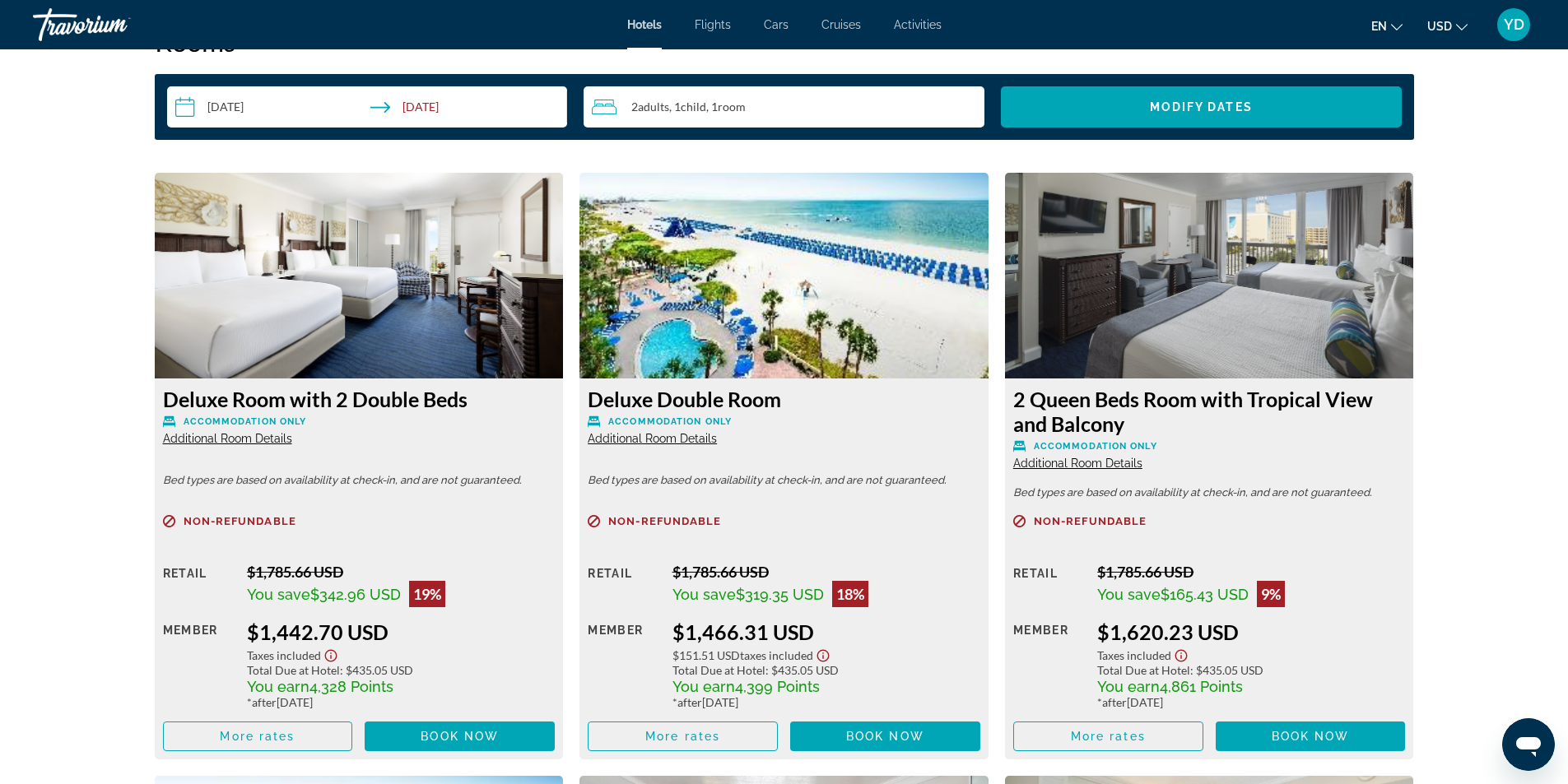
click at [244, 435] on span "Additional Room Details" at bounding box center [228, 438] width 130 height 13
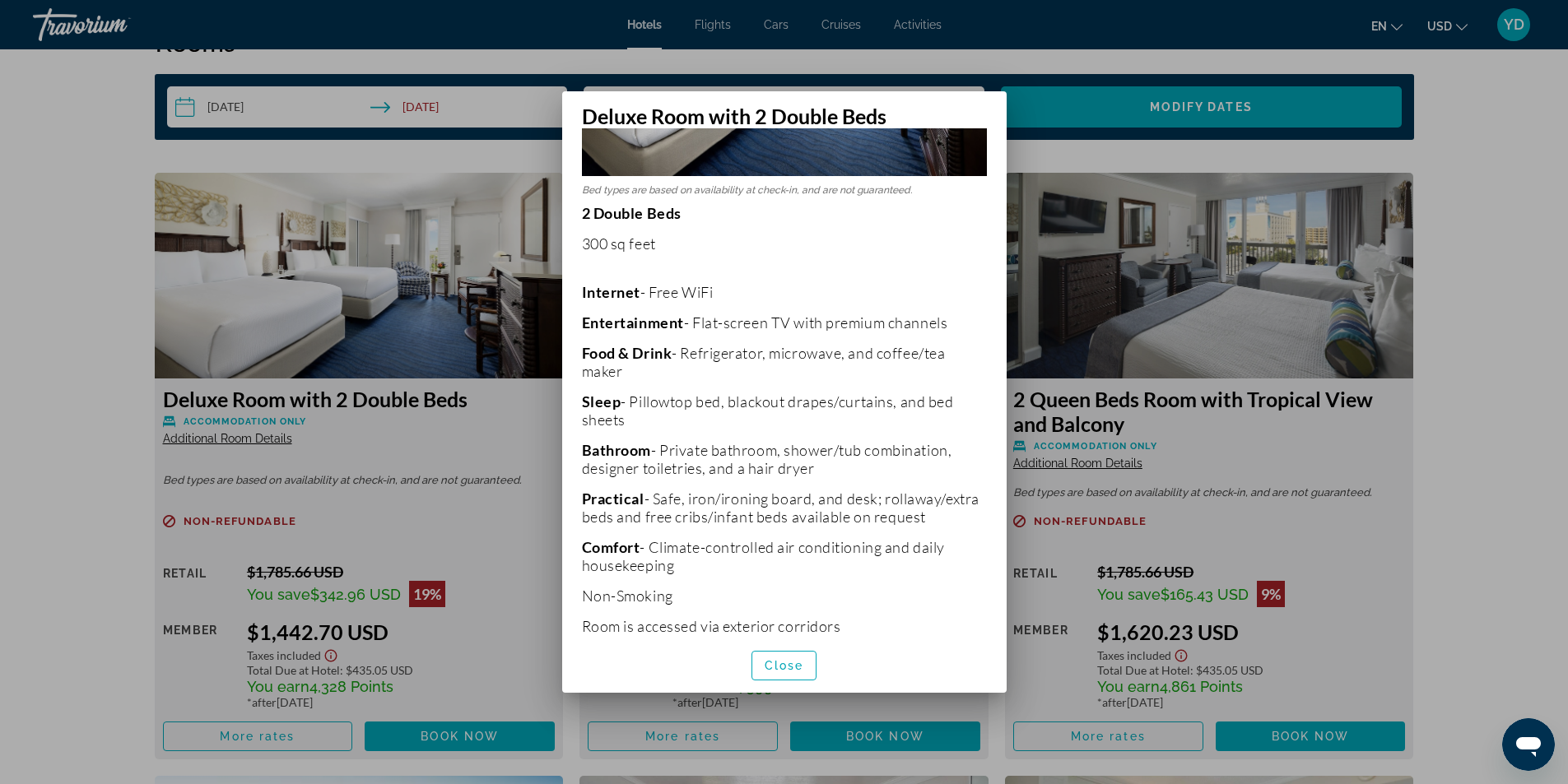
scroll to position [332, 0]
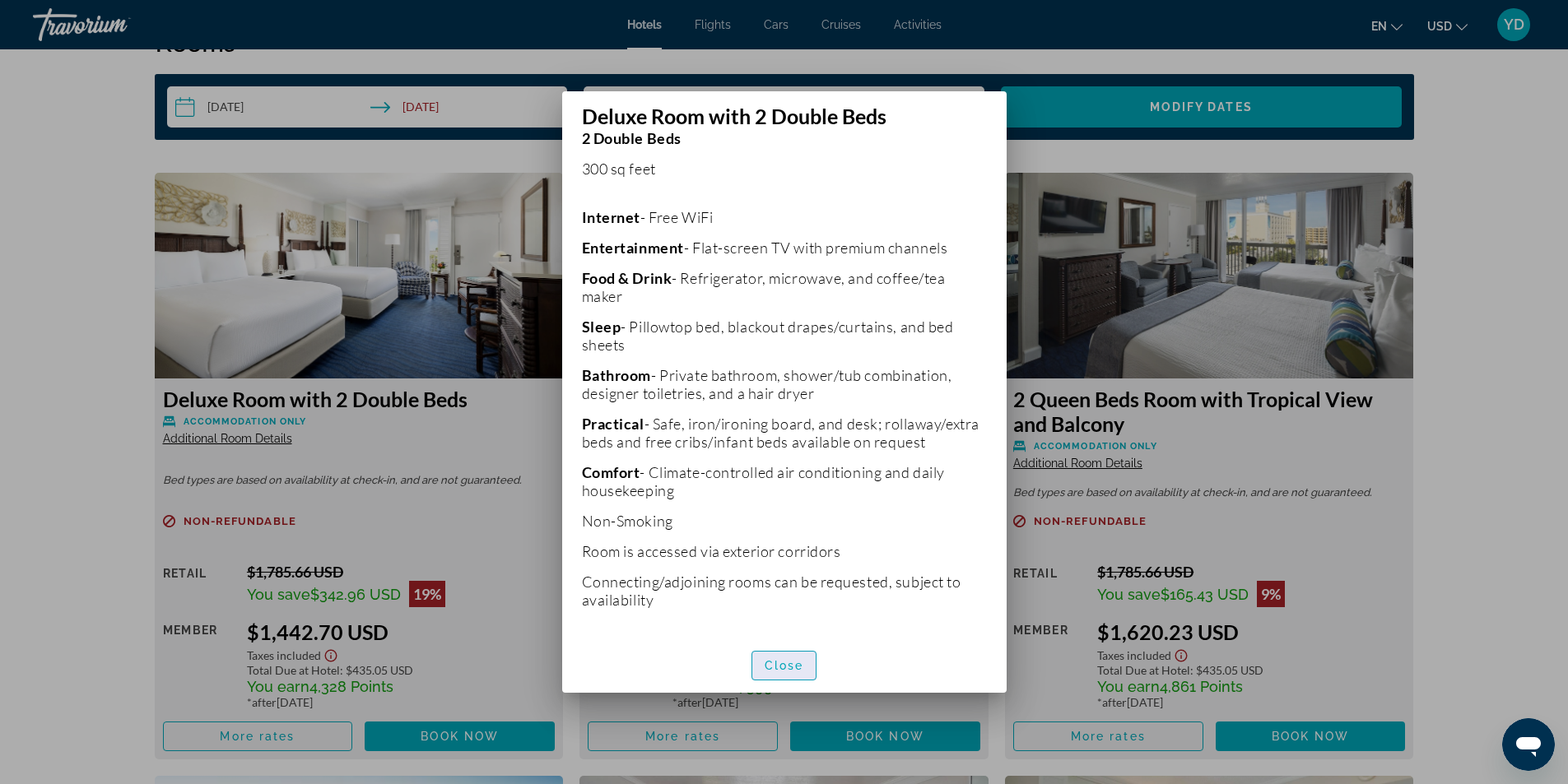
click at [789, 665] on span "Close" at bounding box center [784, 665] width 40 height 13
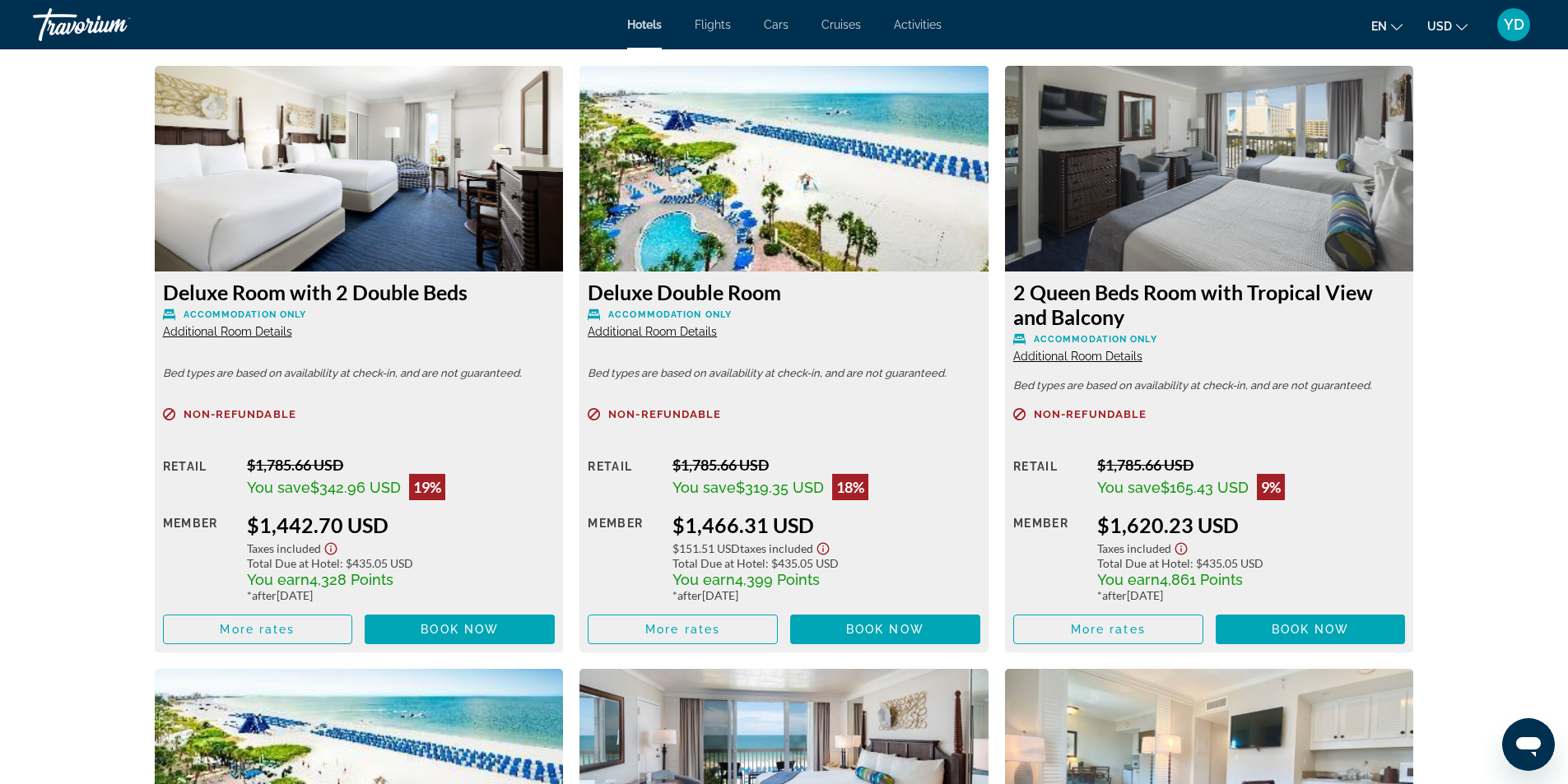
scroll to position [3701, 0]
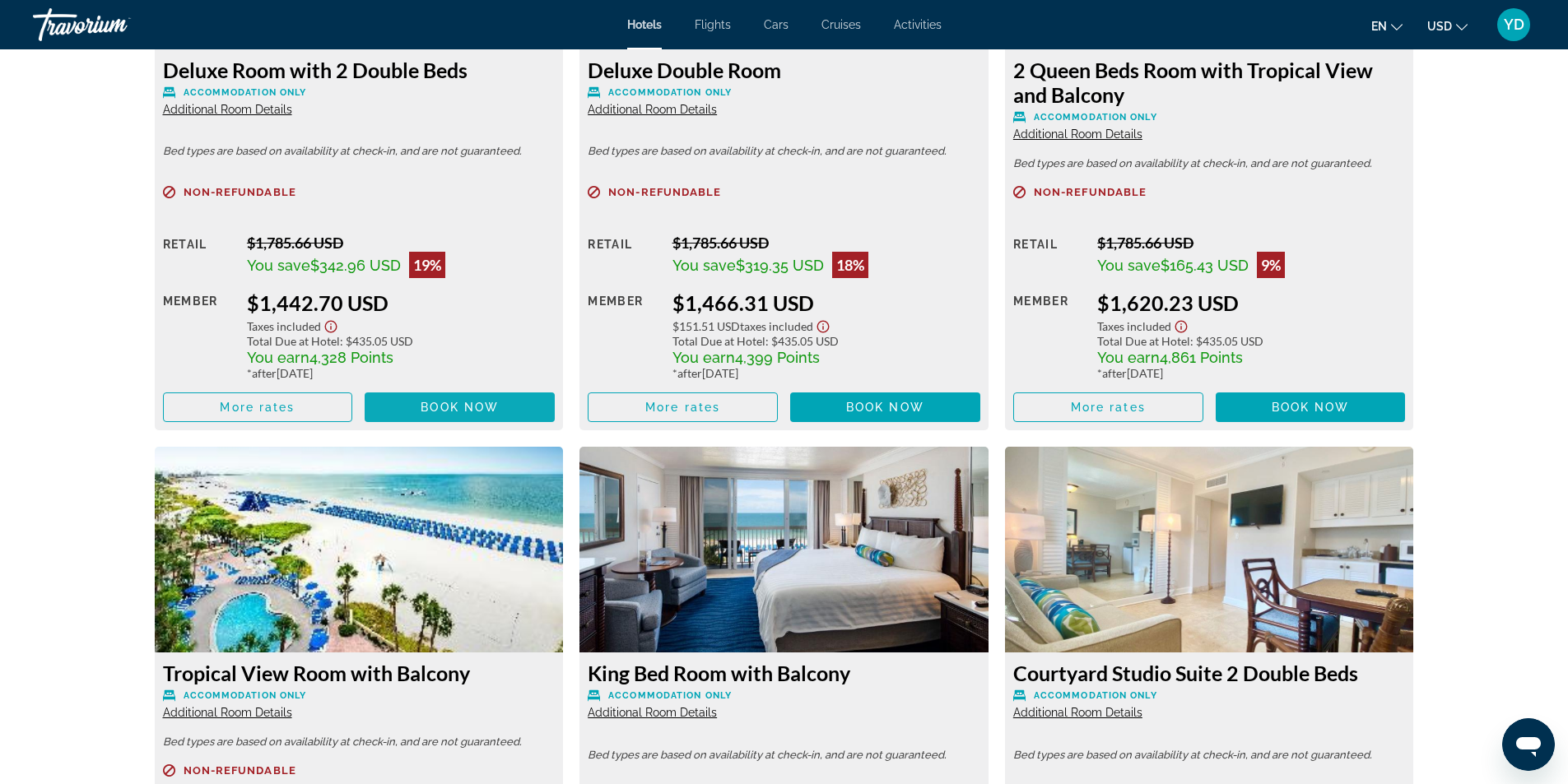
click at [459, 404] on span "Book now" at bounding box center [460, 407] width 78 height 13
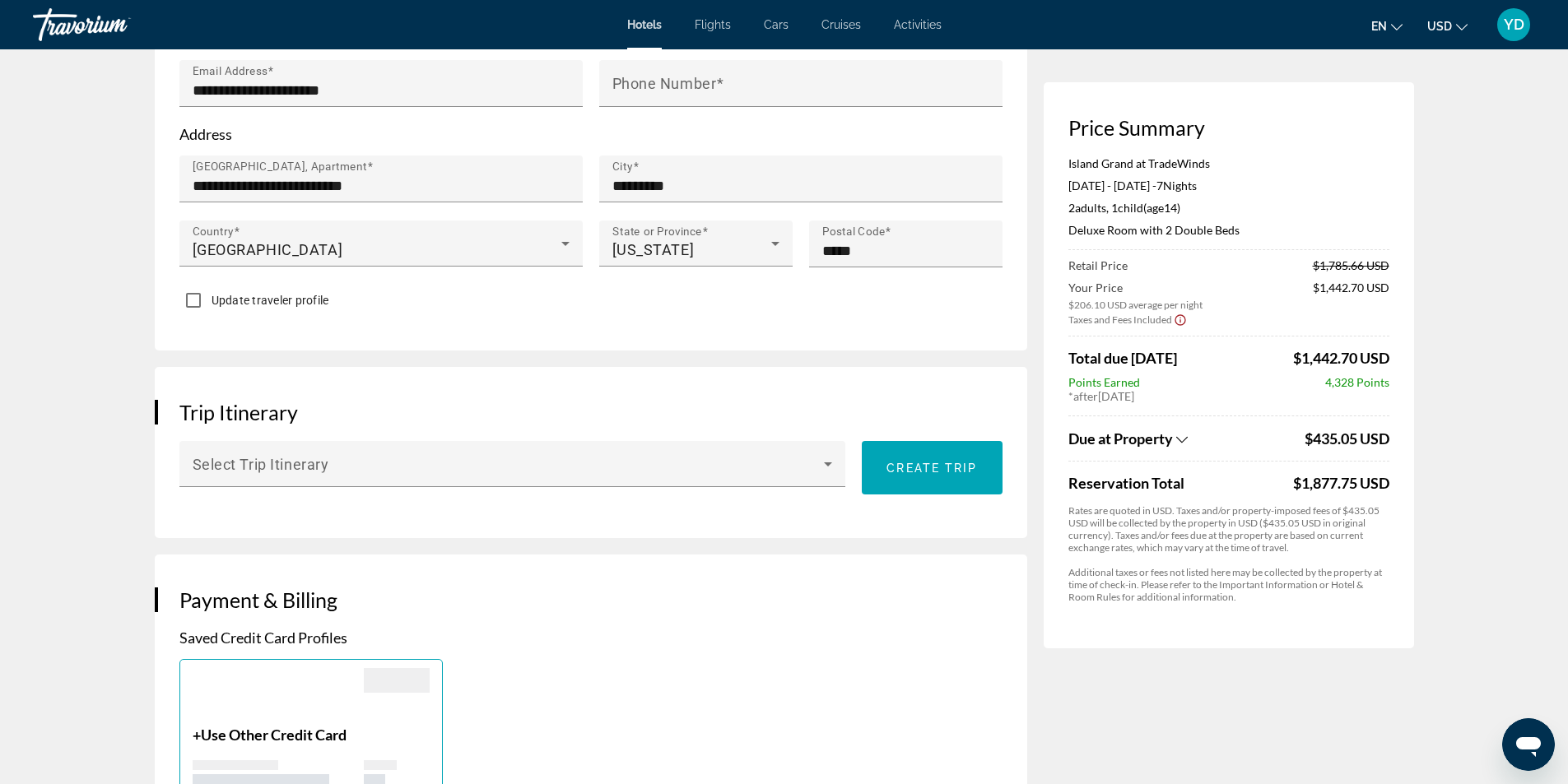
scroll to position [1152, 0]
